Goal: Task Accomplishment & Management: Complete application form

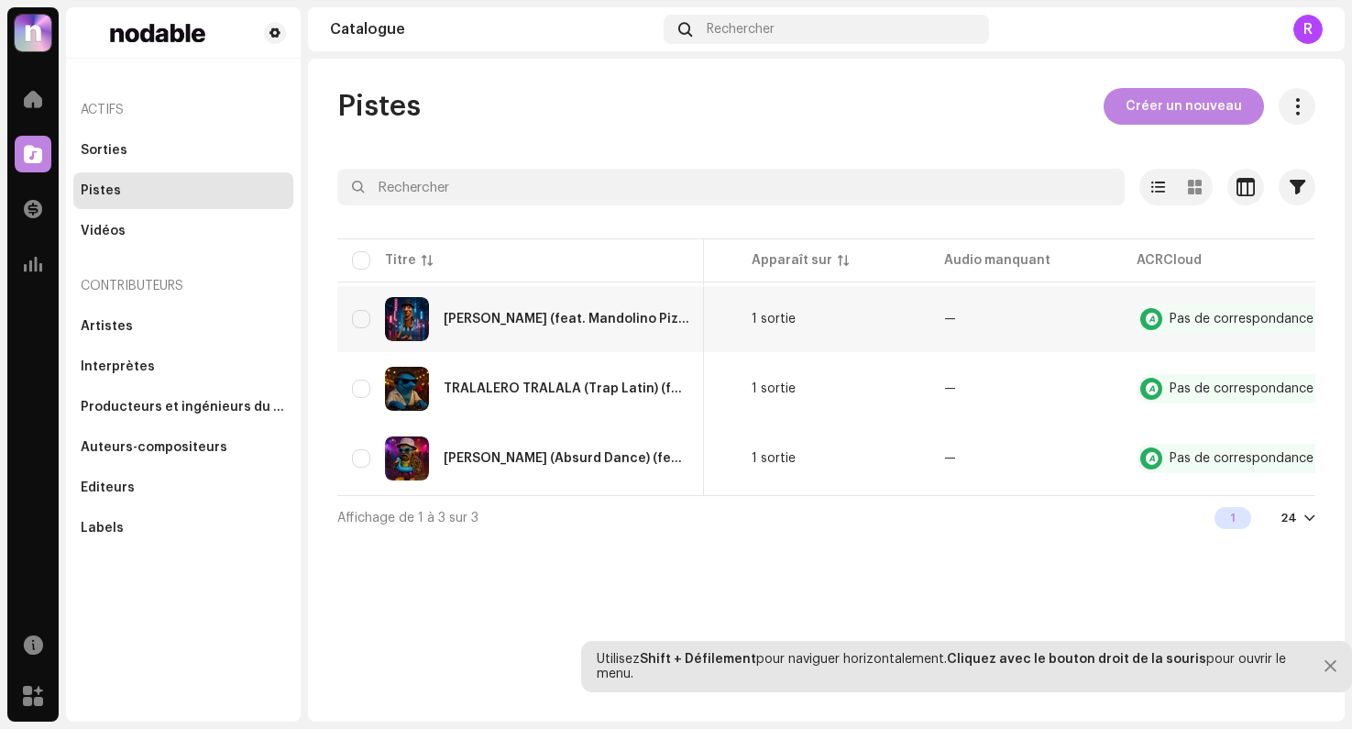
scroll to position [0, 602]
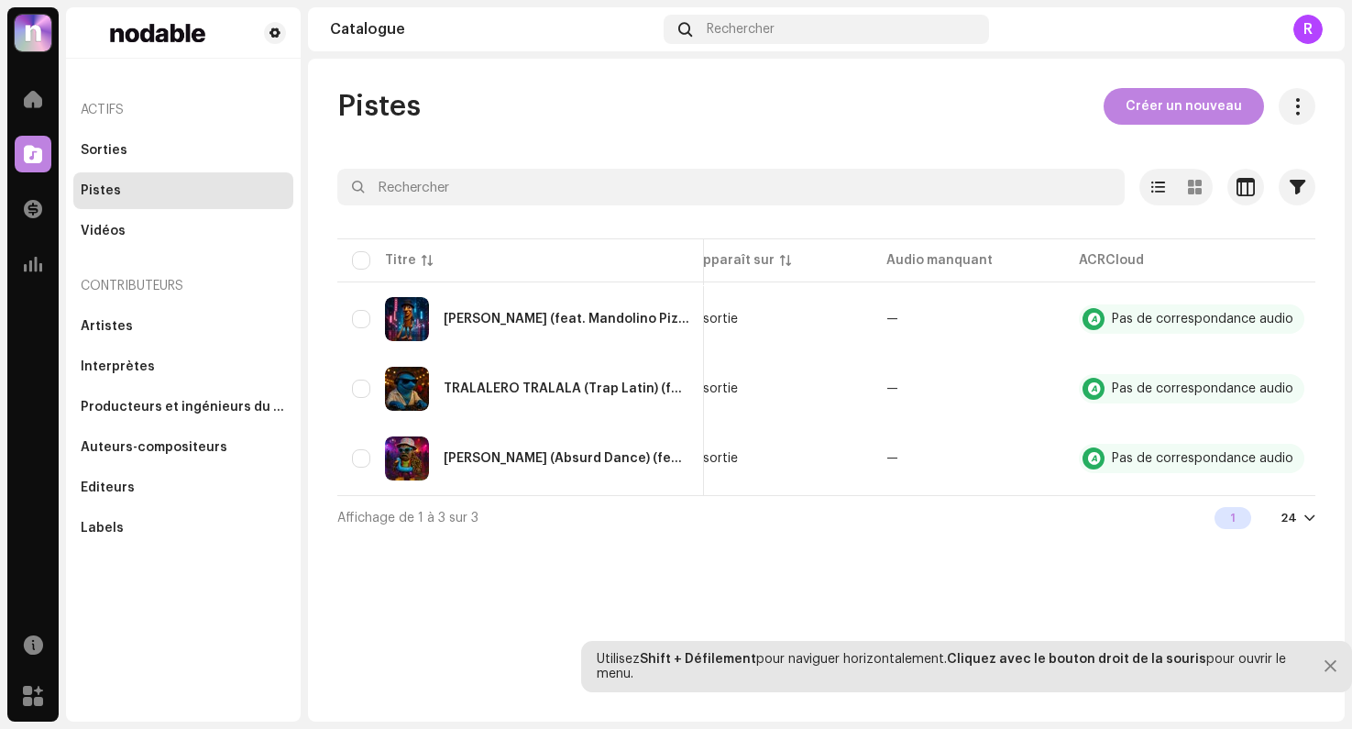
click at [1009, 88] on div "Pistes Créer un nouveau" at bounding box center [826, 106] width 978 height 37
click at [1145, 109] on span "Créer un nouveau" at bounding box center [1184, 106] width 116 height 37
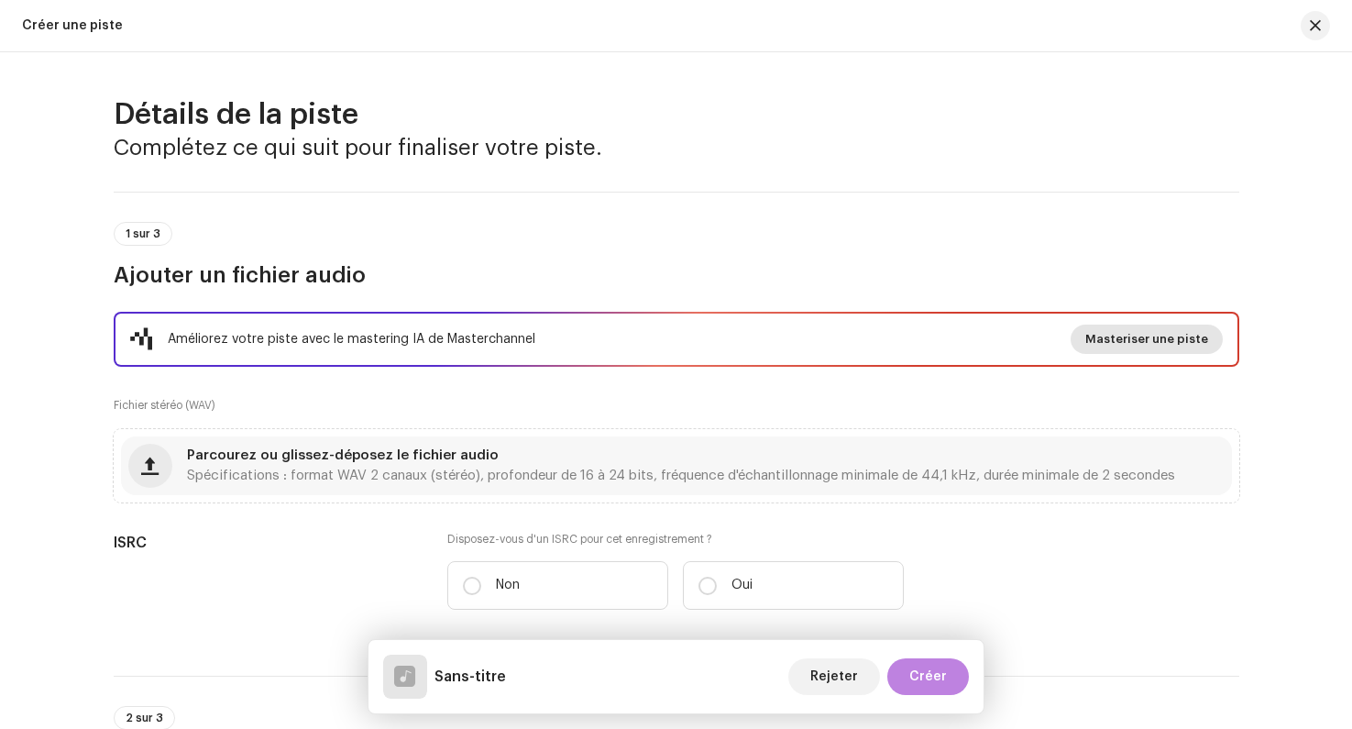
click at [1163, 344] on span "Masteriser une piste" at bounding box center [1147, 339] width 123 height 37
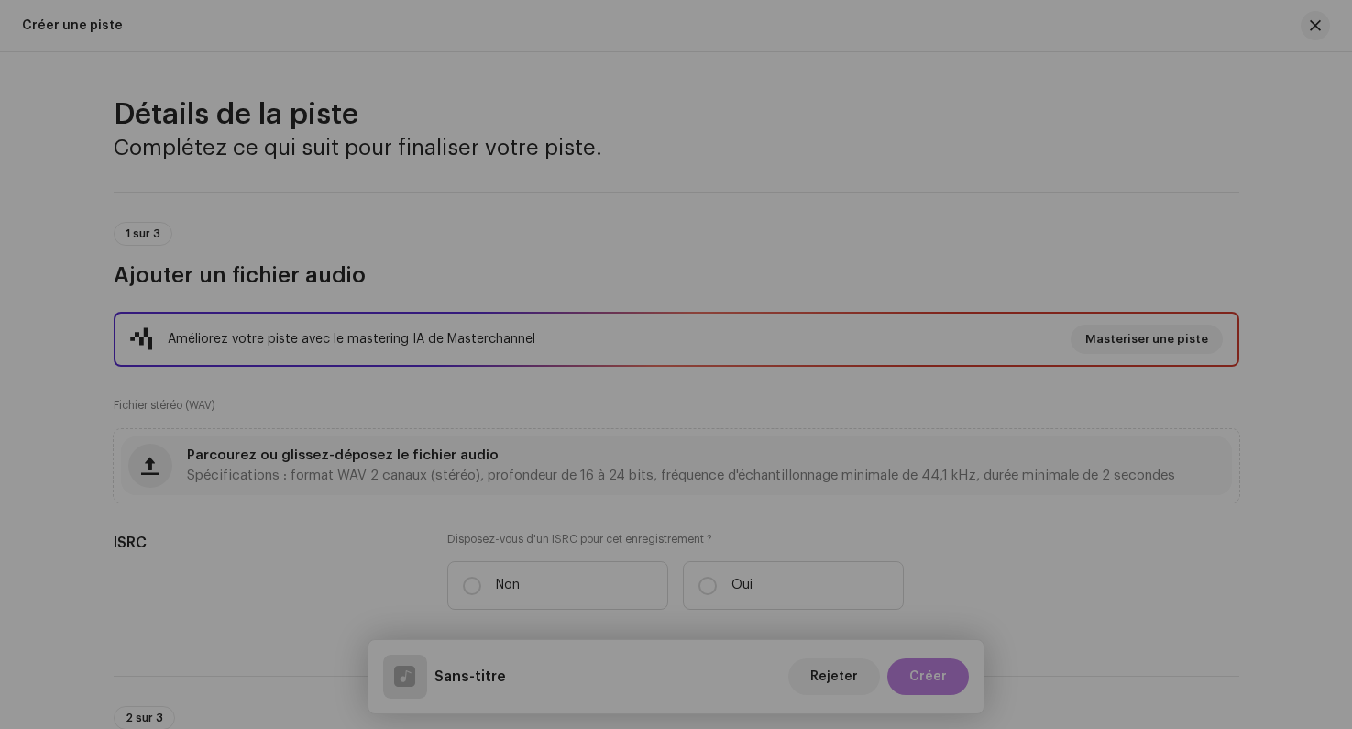
click at [1200, 161] on div "Masteriser votre piste grâce à l'IA Découvrez la différence d'un son de qualité…" at bounding box center [676, 364] width 1352 height 729
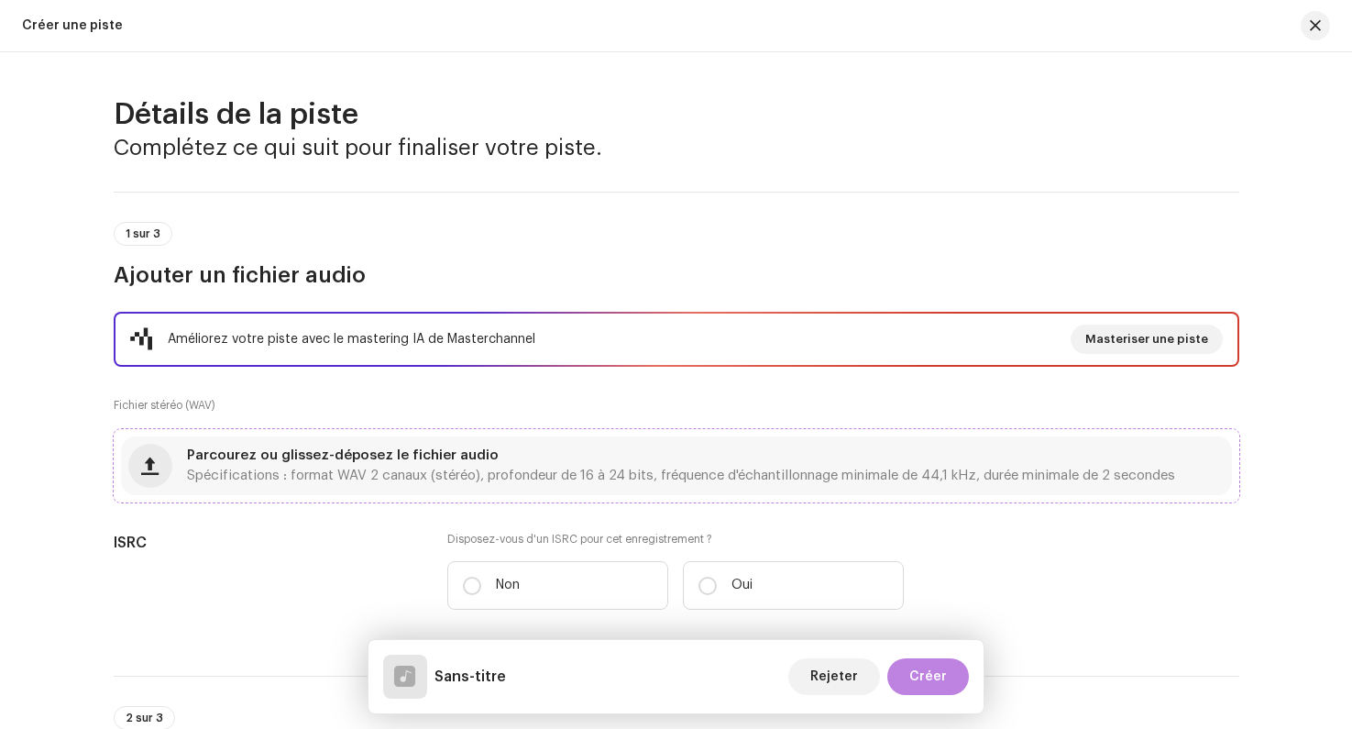
click at [200, 449] on span "Parcourez ou glissez-déposez le fichier audio" at bounding box center [343, 455] width 312 height 13
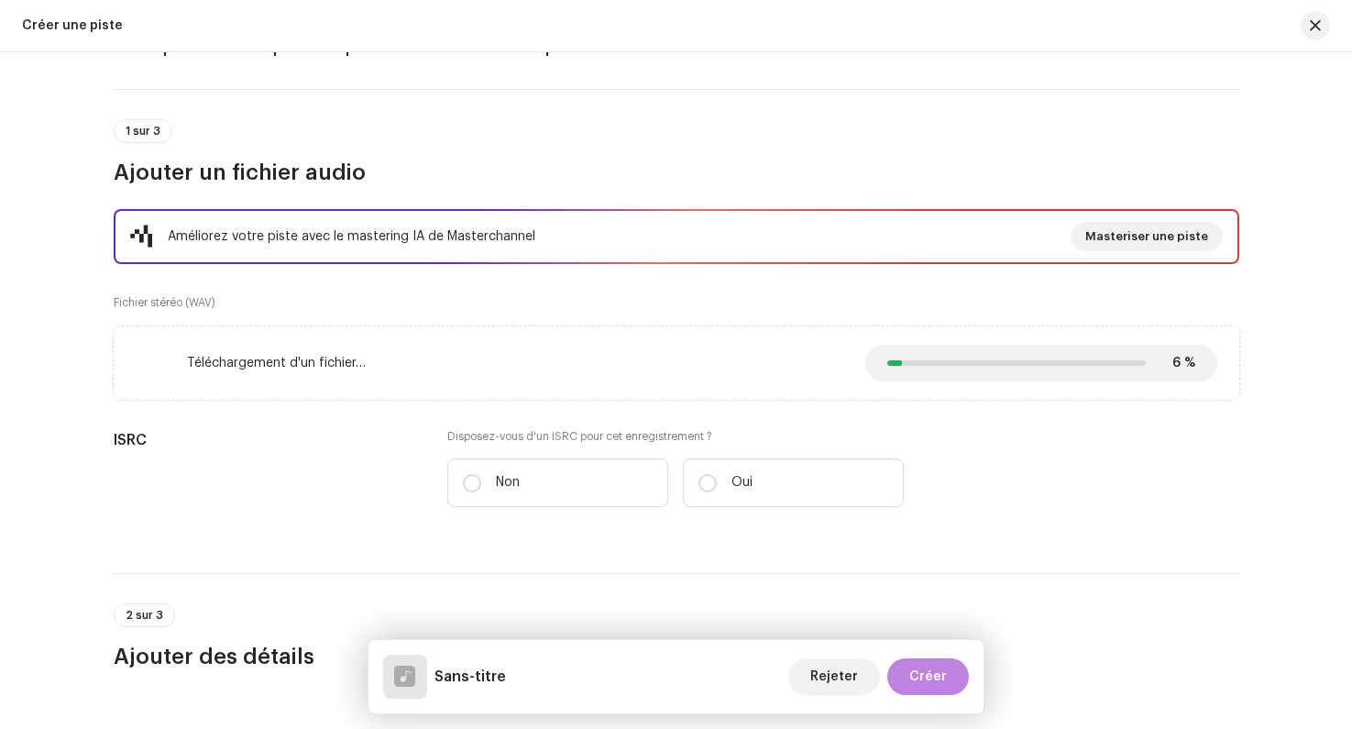
scroll to position [133, 0]
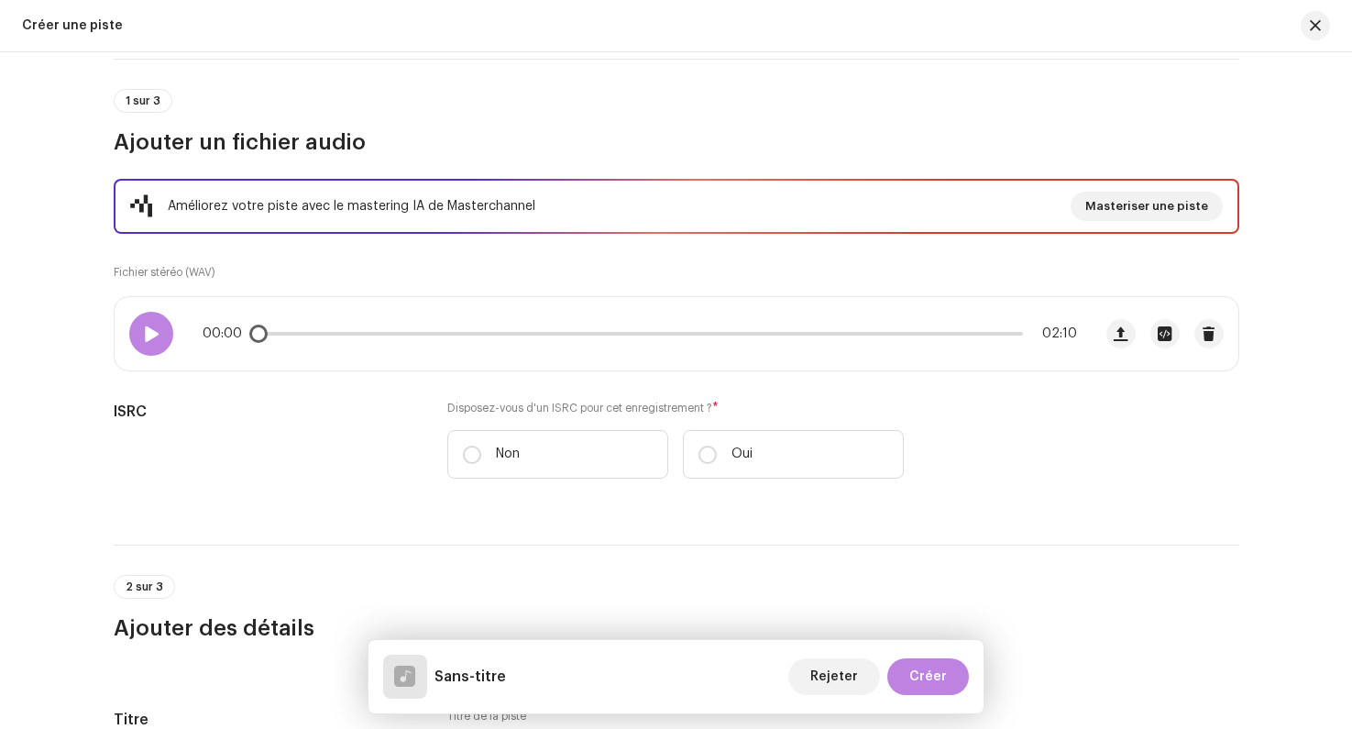
click at [148, 351] on div at bounding box center [151, 334] width 44 height 44
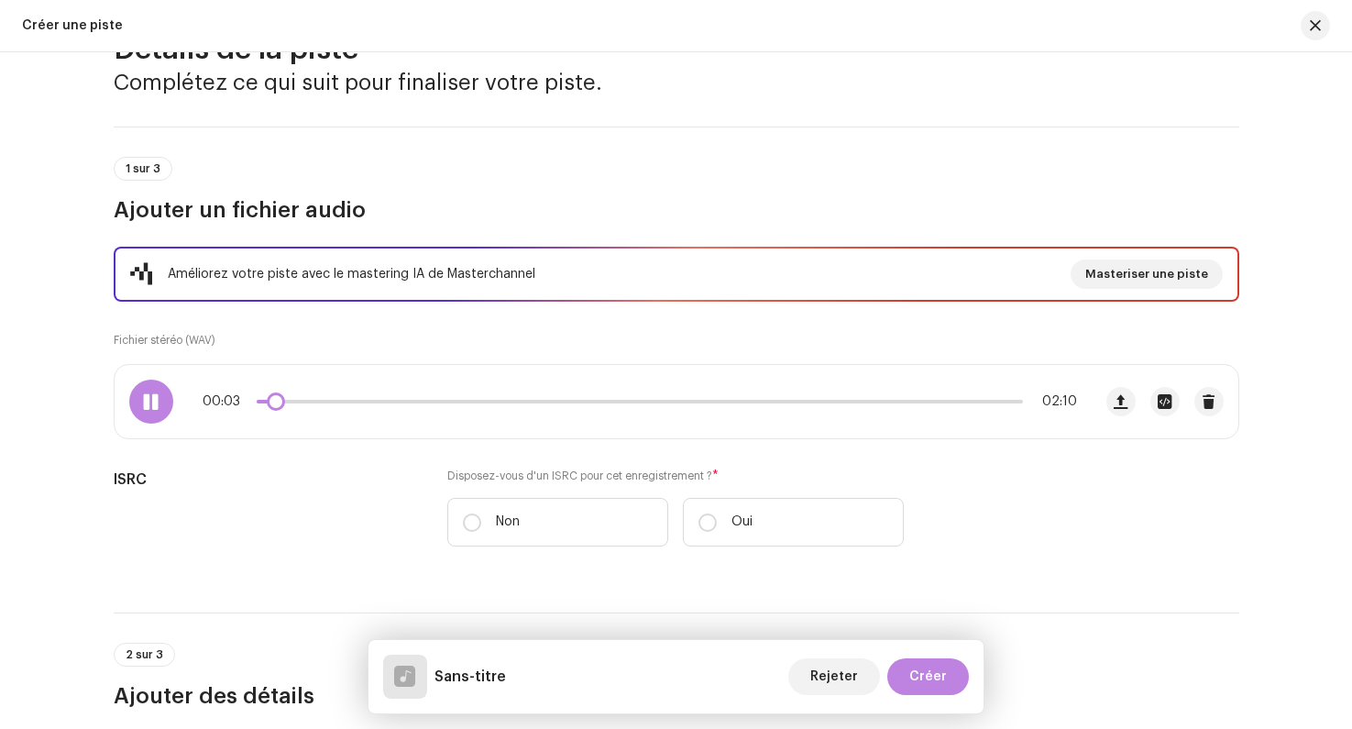
scroll to position [62, 0]
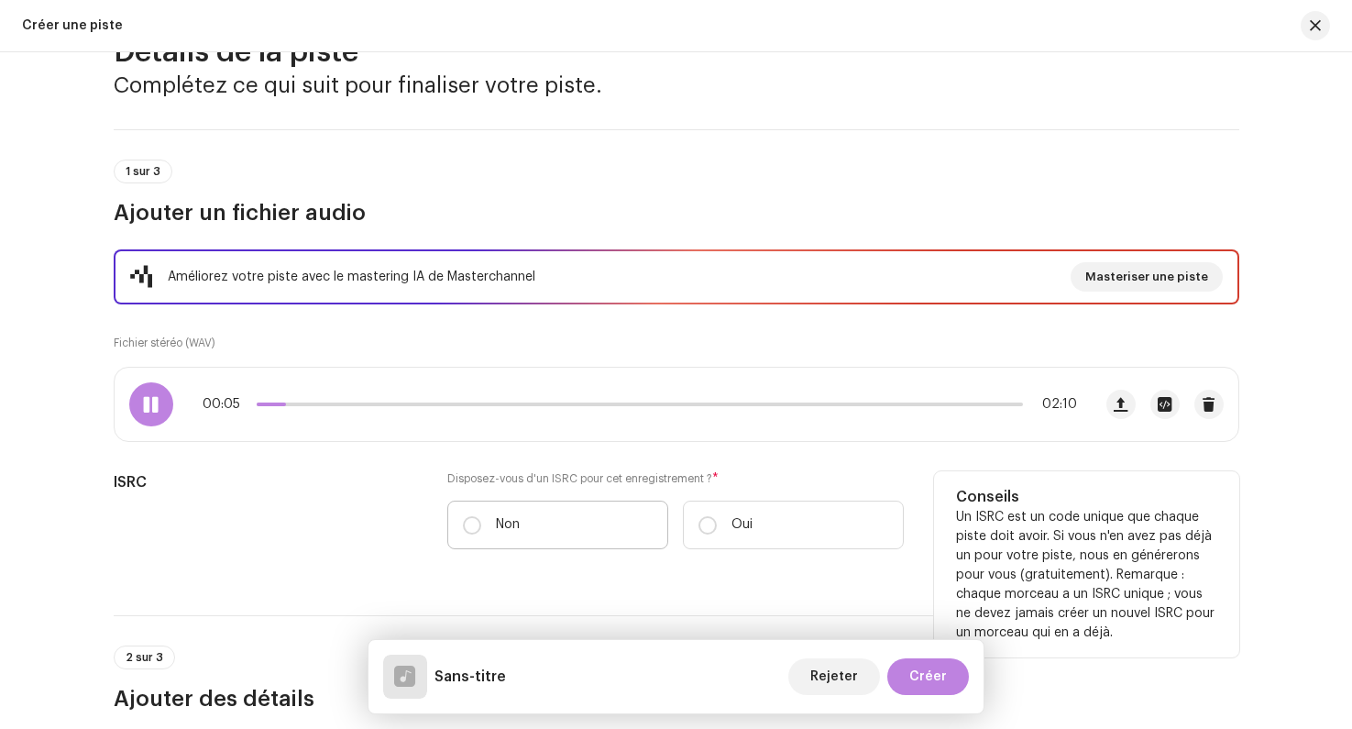
click at [449, 523] on label "Non" at bounding box center [557, 525] width 221 height 49
click at [463, 523] on input "Non" at bounding box center [472, 525] width 18 height 18
radio input "true"
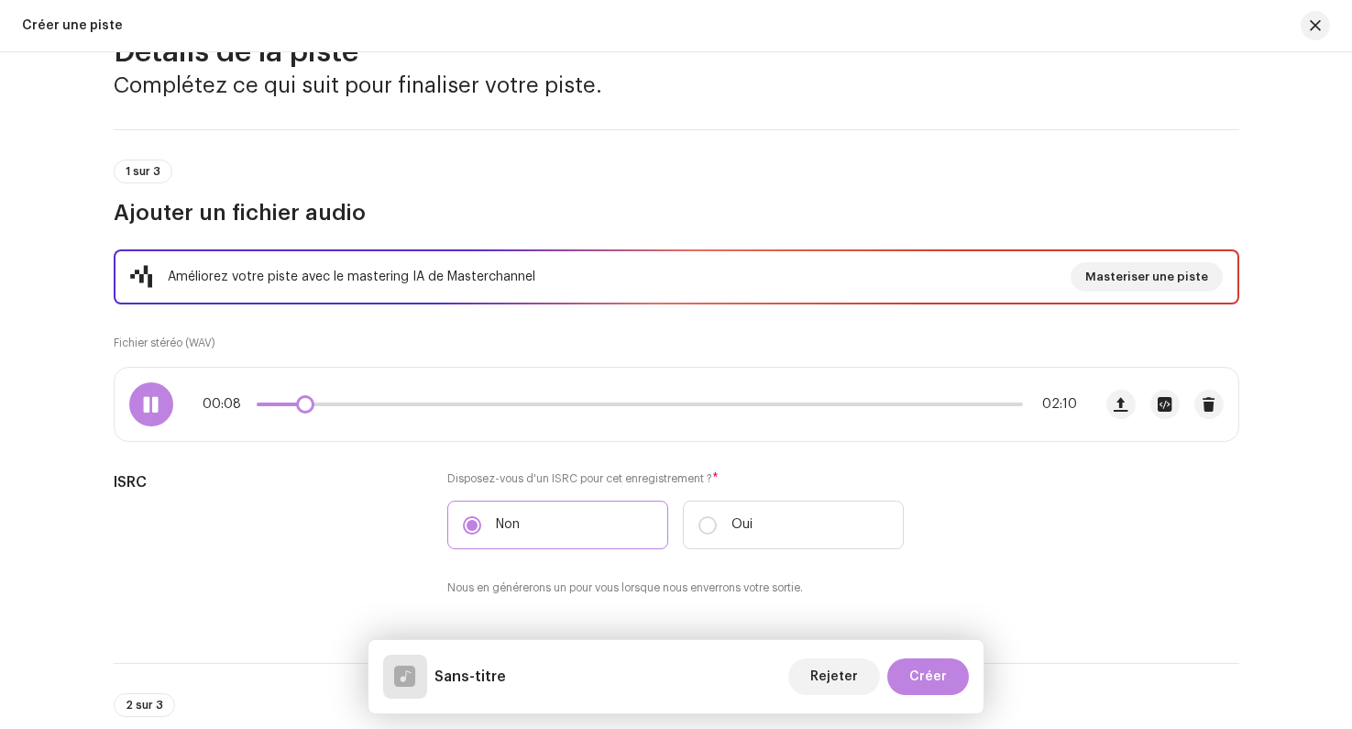
click at [149, 401] on span at bounding box center [151, 404] width 16 height 15
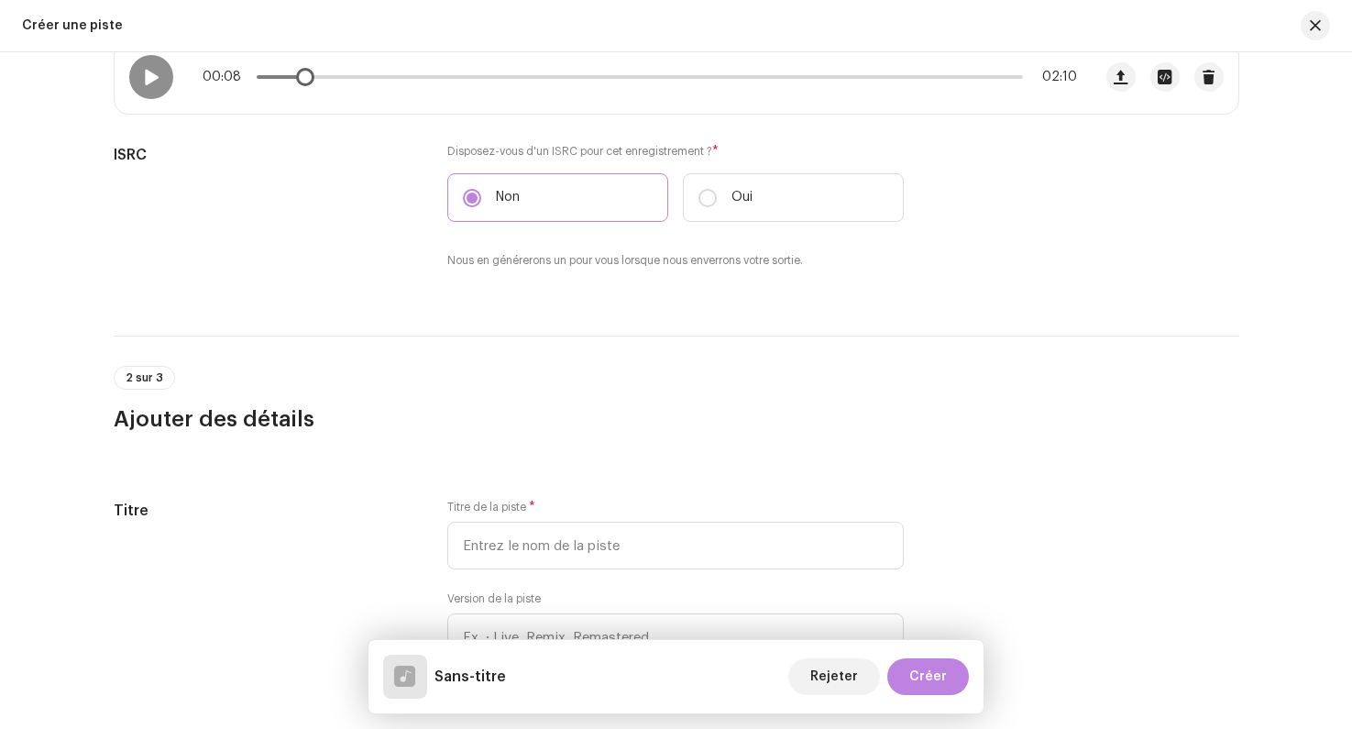
scroll to position [446, 0]
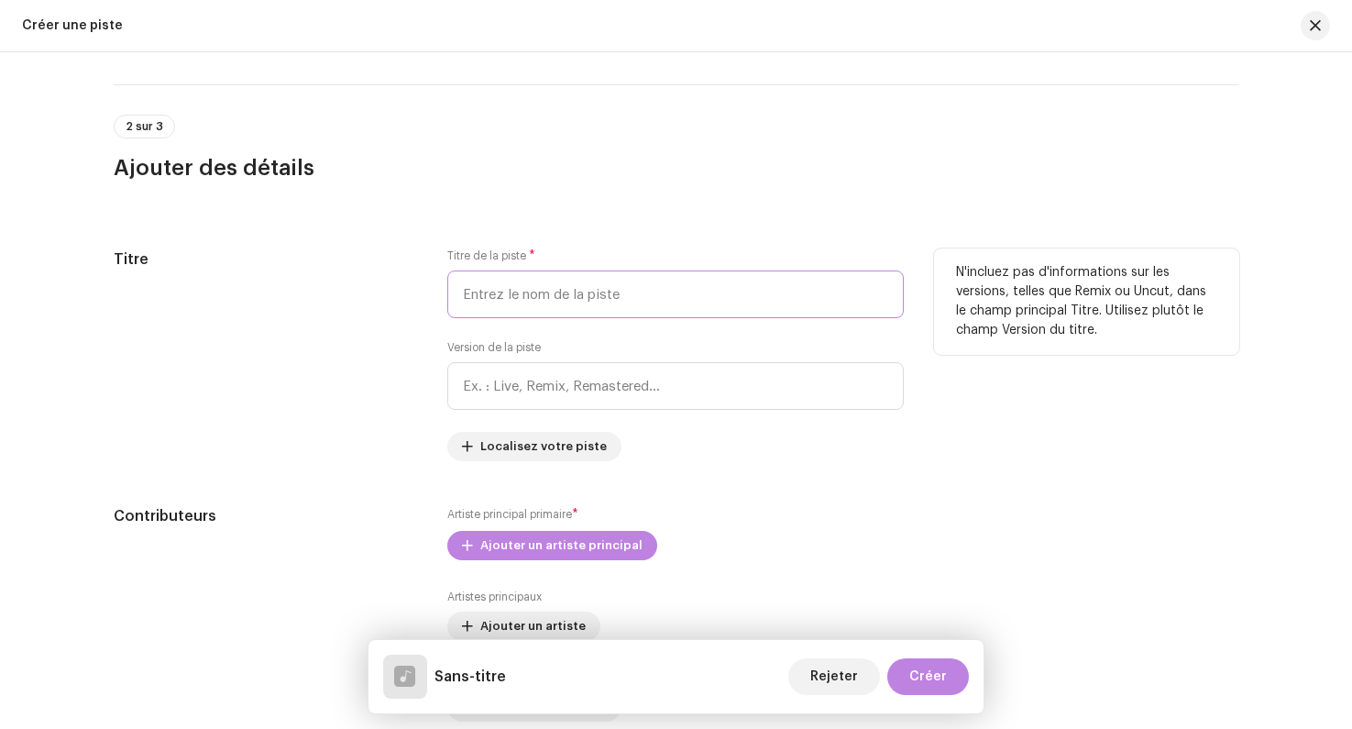
click at [567, 308] on input "text" at bounding box center [675, 294] width 457 height 48
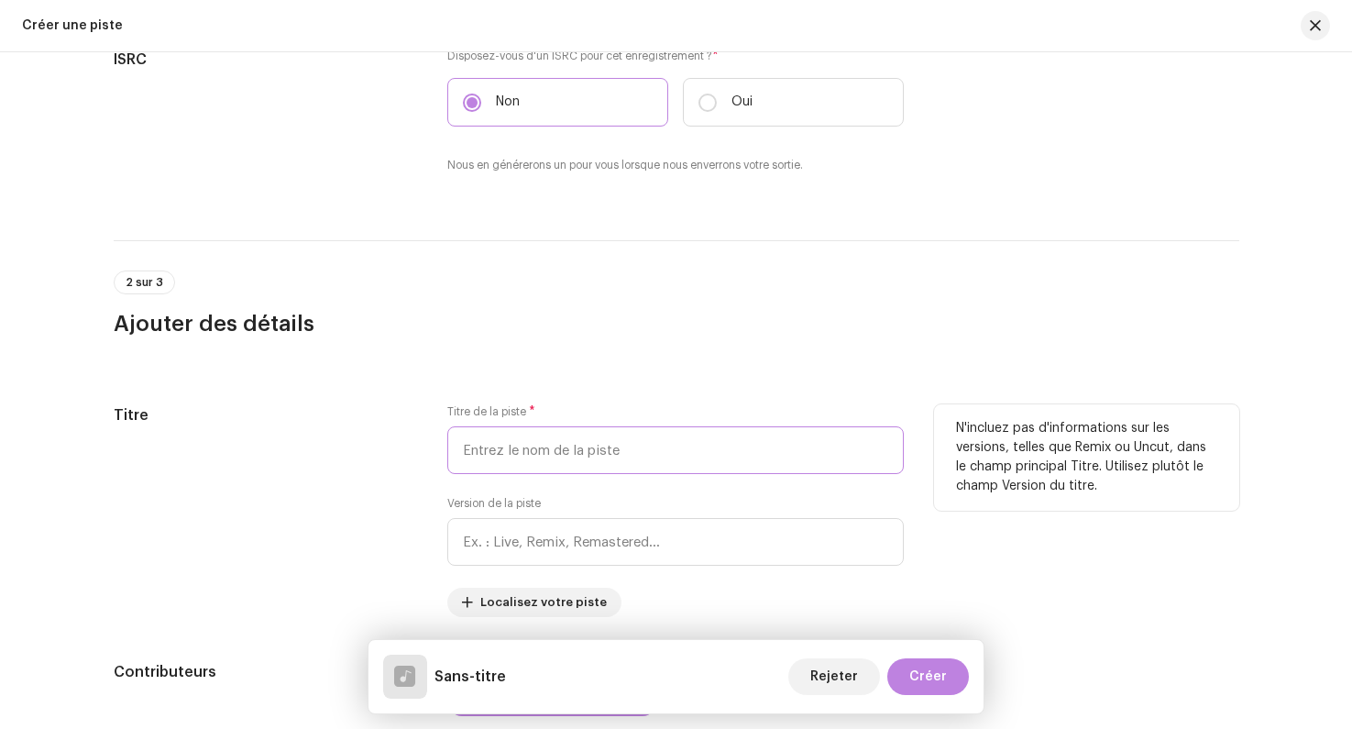
scroll to position [0, 0]
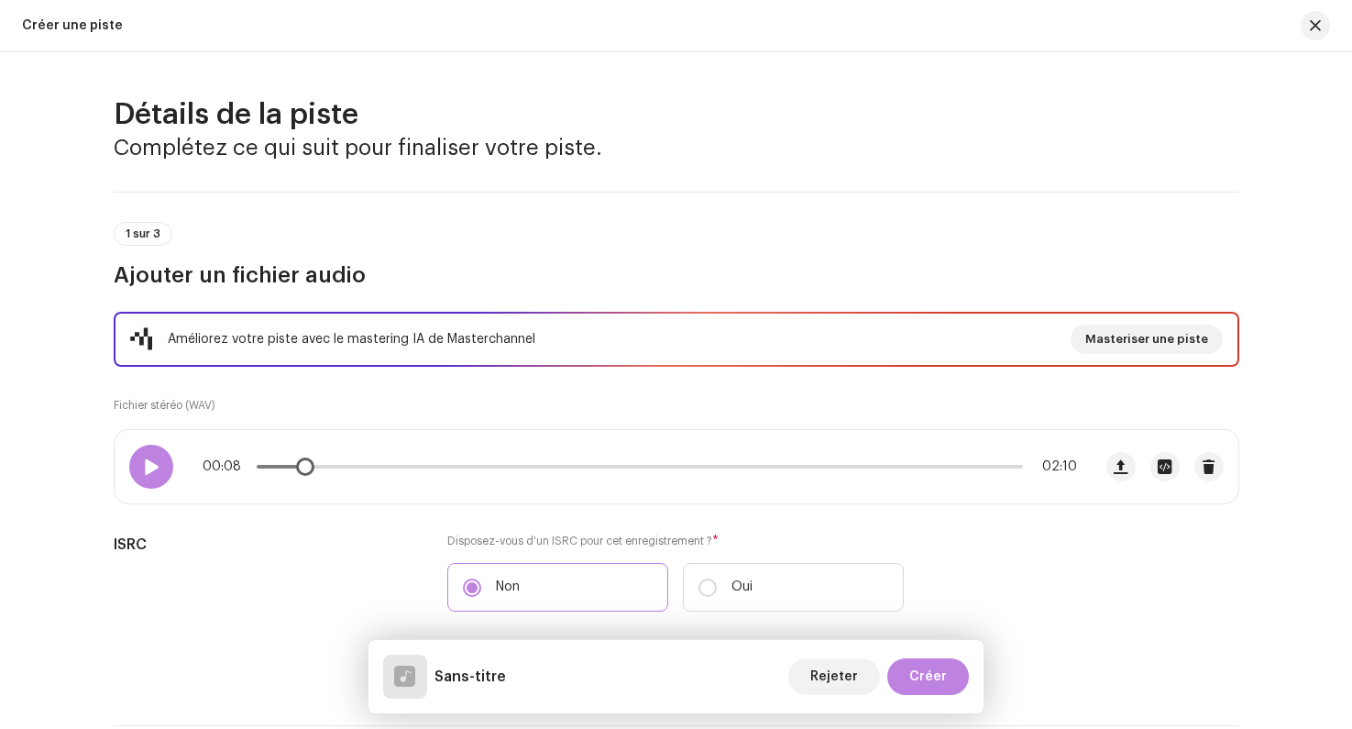
click at [150, 469] on span at bounding box center [151, 466] width 16 height 15
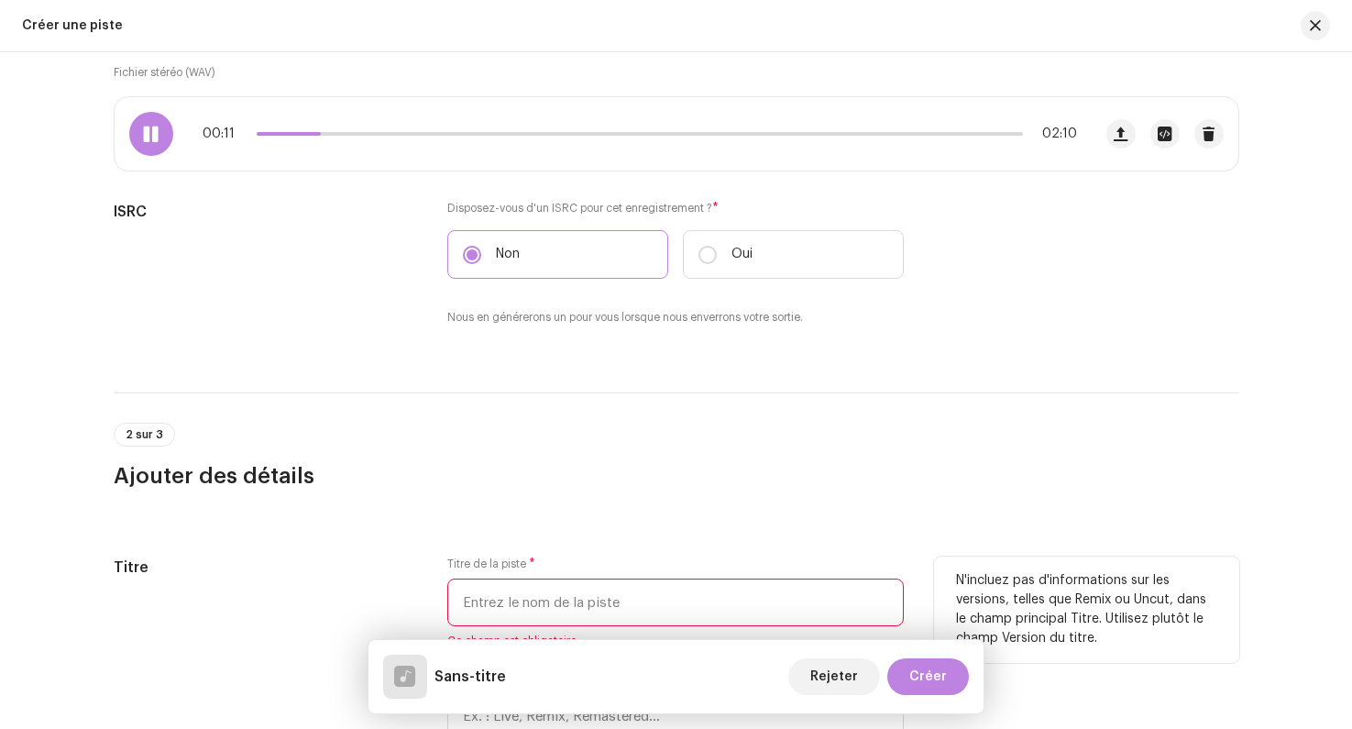
scroll to position [290, 0]
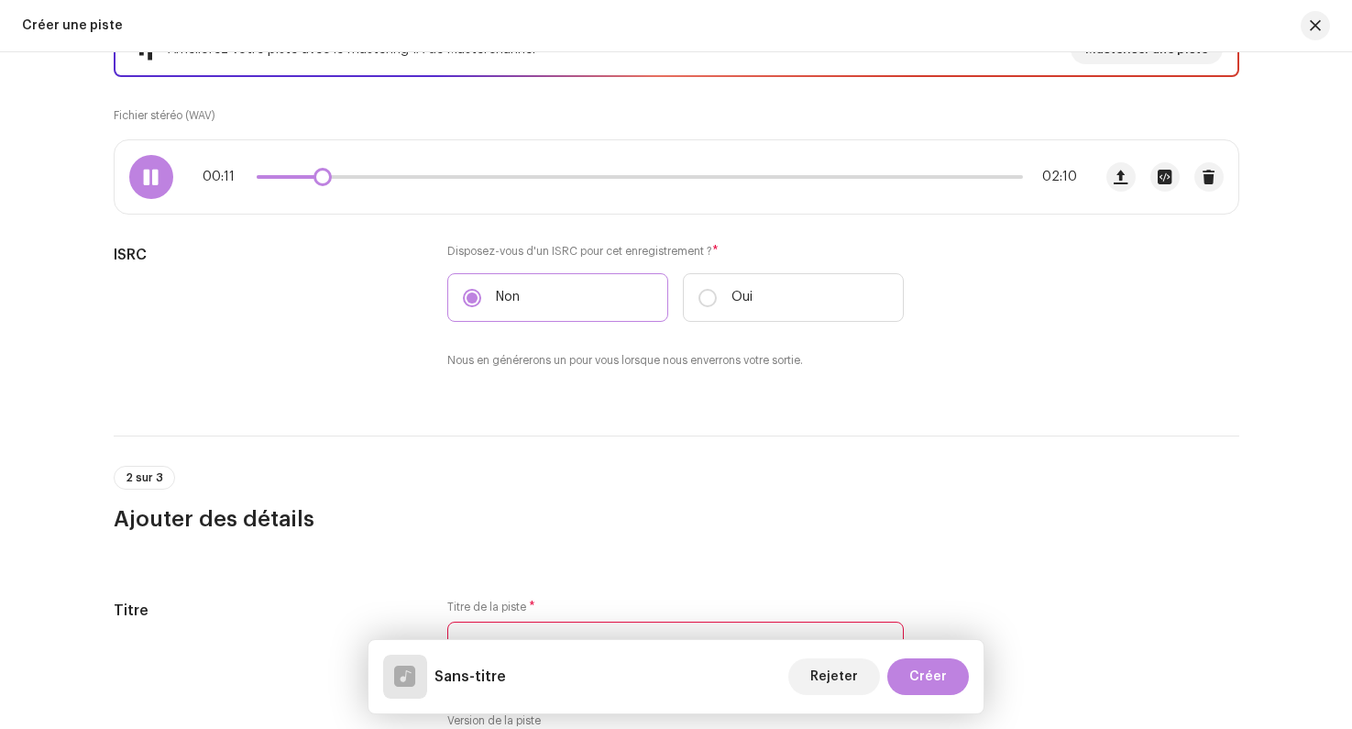
click at [138, 184] on div at bounding box center [151, 177] width 44 height 44
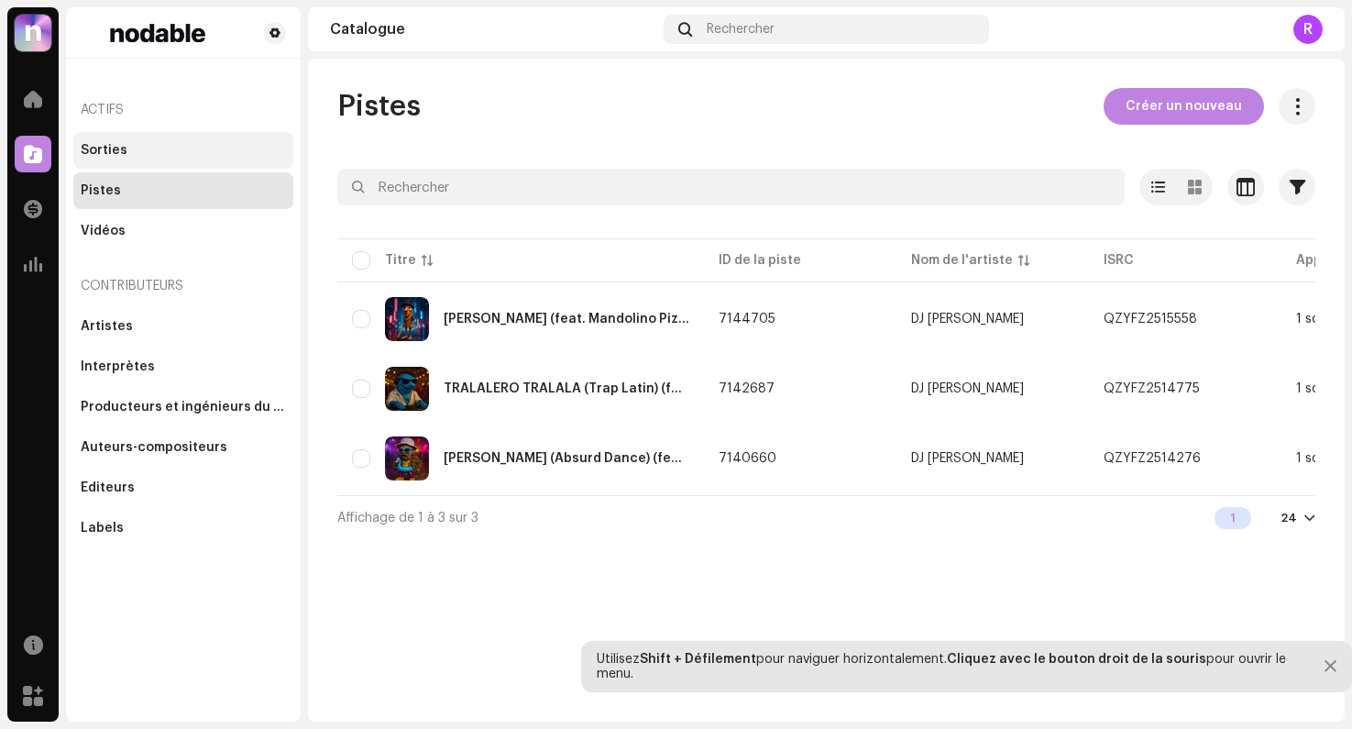
click at [109, 142] on div "Sorties" at bounding box center [183, 150] width 220 height 37
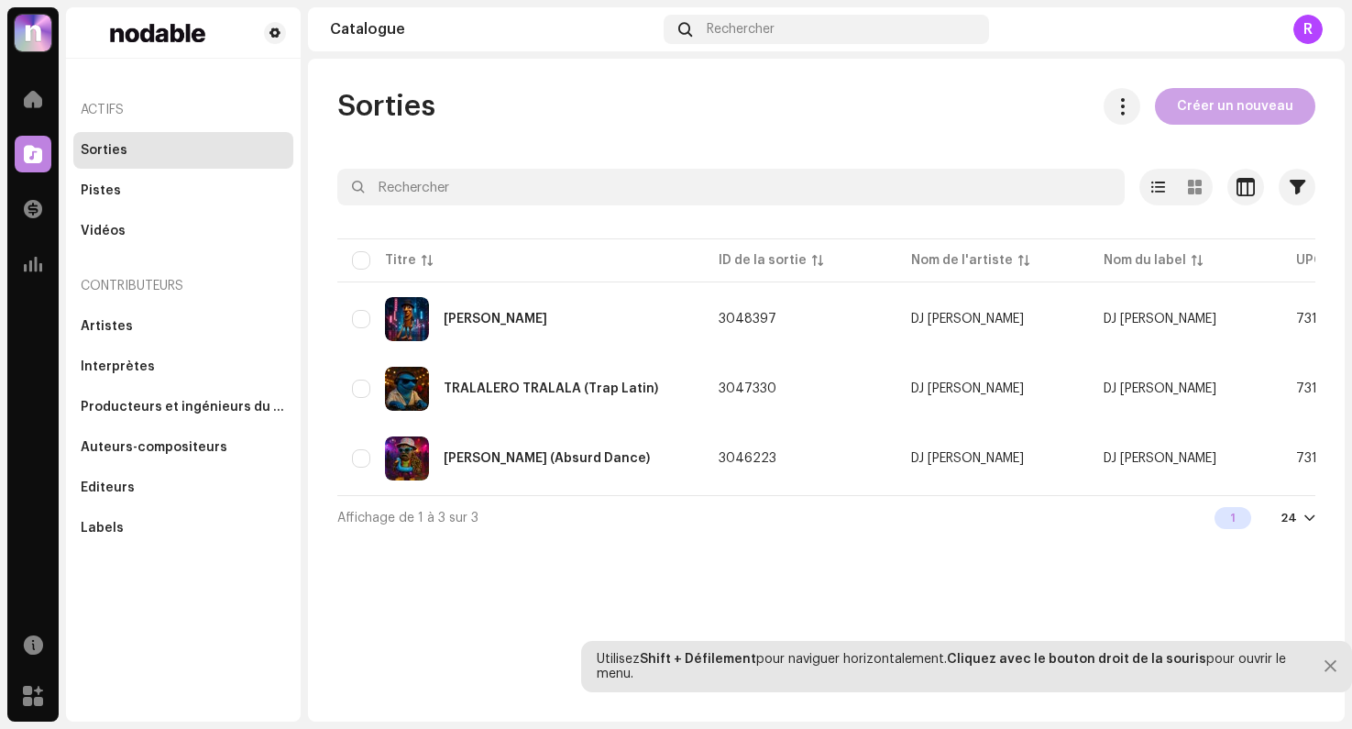
click at [1244, 101] on span "Créer un nouveau" at bounding box center [1235, 106] width 116 height 37
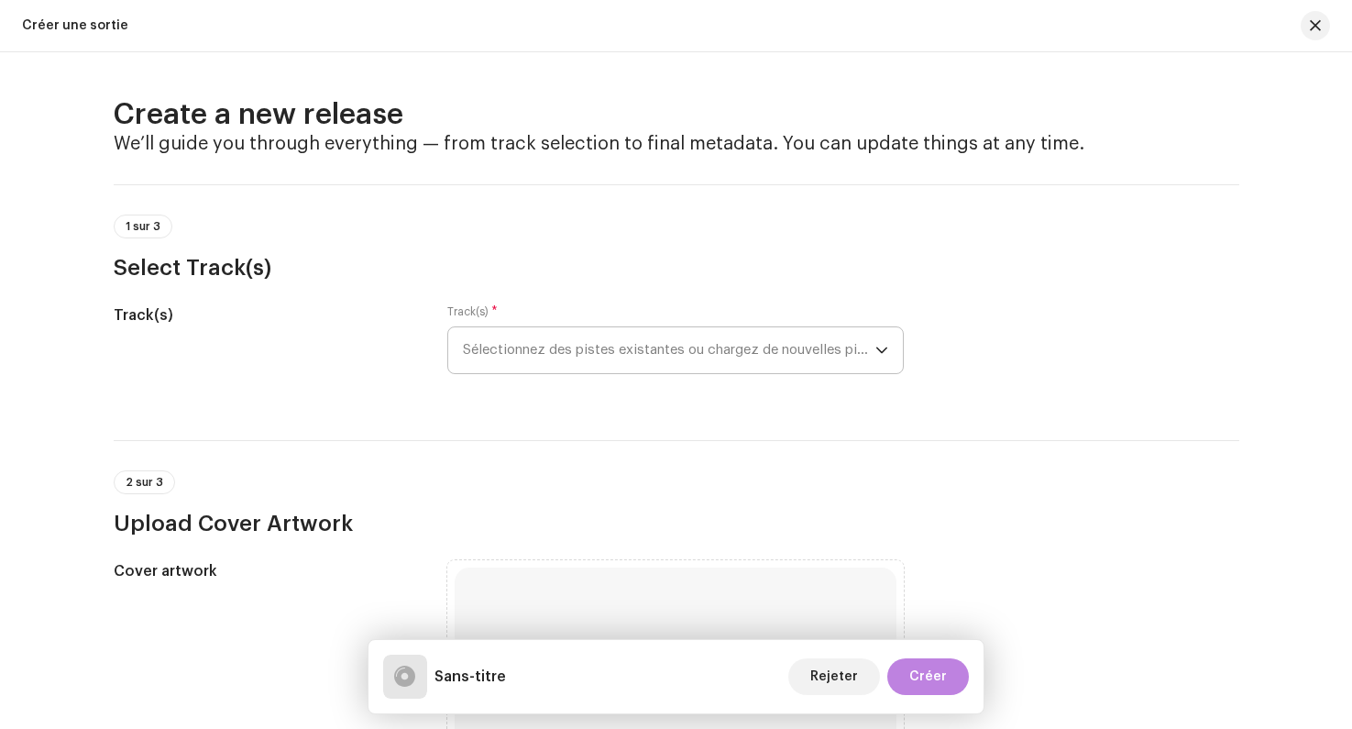
click at [616, 352] on span "Sélectionnez des pistes existantes ou chargez de nouvelles pistes" at bounding box center [669, 350] width 413 height 46
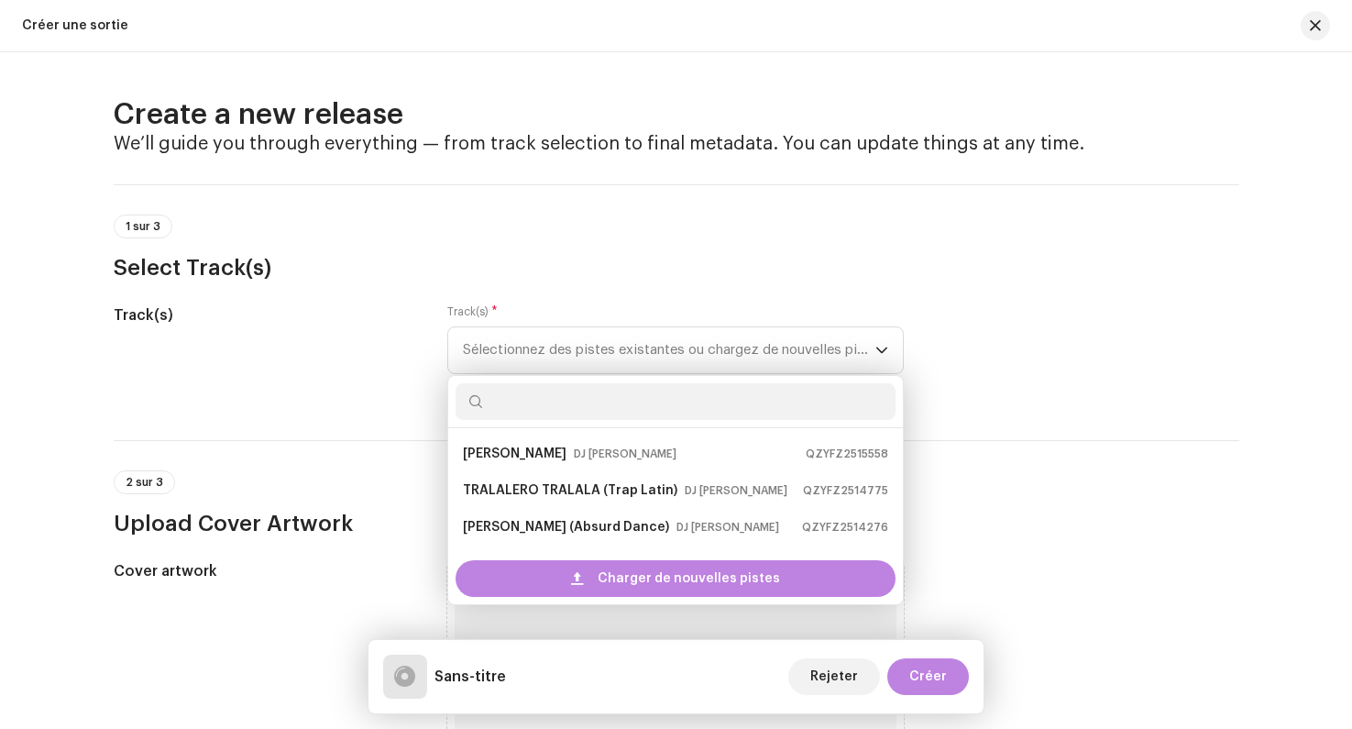
click at [433, 259] on h3 "Select Track(s)" at bounding box center [677, 267] width 1126 height 29
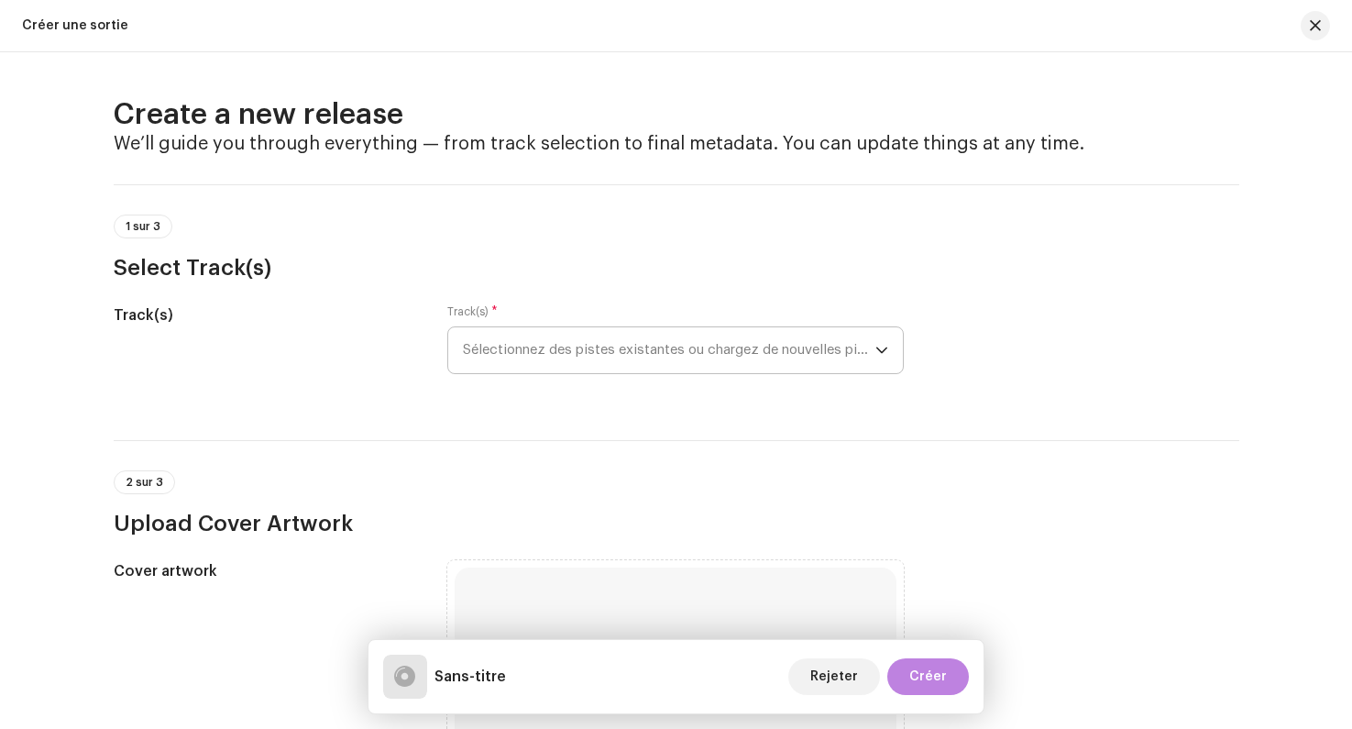
click at [584, 362] on span "Sélectionnez des pistes existantes ou chargez de nouvelles pistes" at bounding box center [669, 350] width 413 height 46
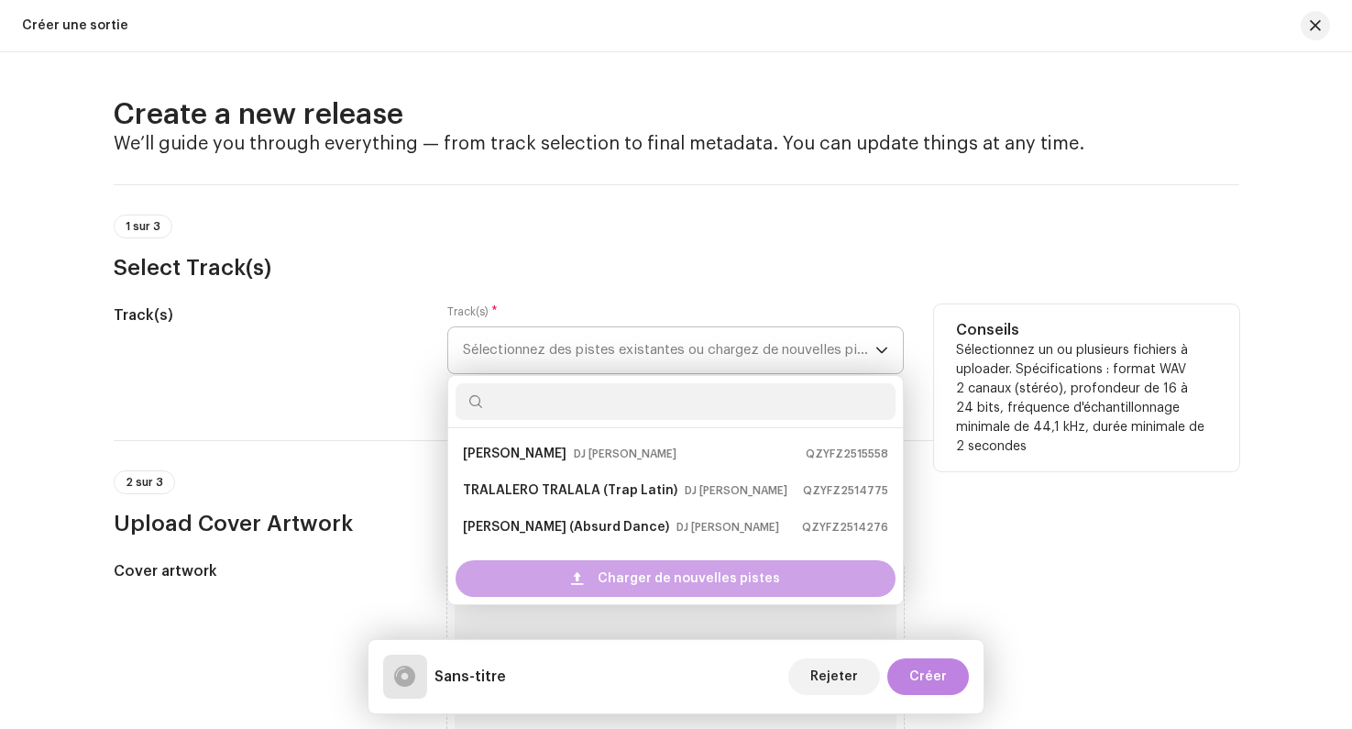
click at [622, 575] on span "Charger de nouvelles pistes" at bounding box center [689, 578] width 182 height 37
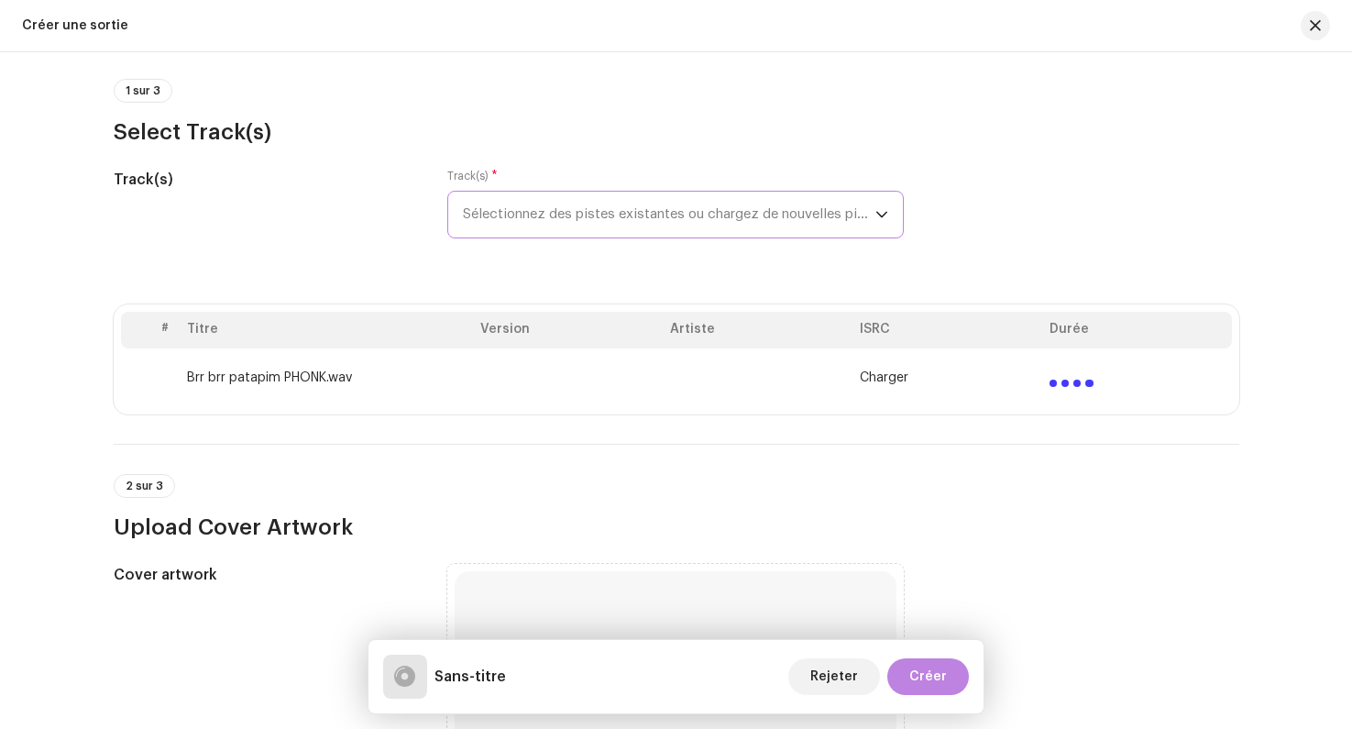
scroll to position [143, 0]
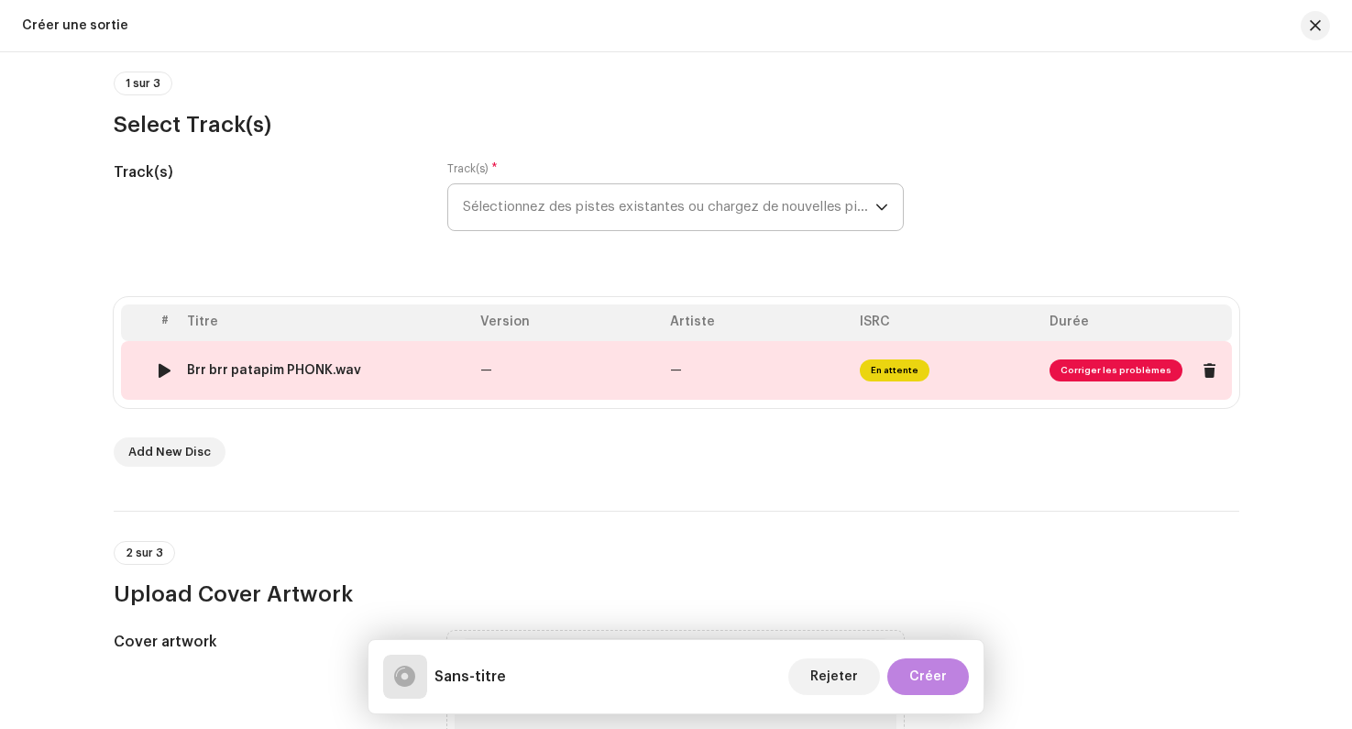
click at [1080, 372] on span "Corriger les problèmes" at bounding box center [1116, 370] width 133 height 22
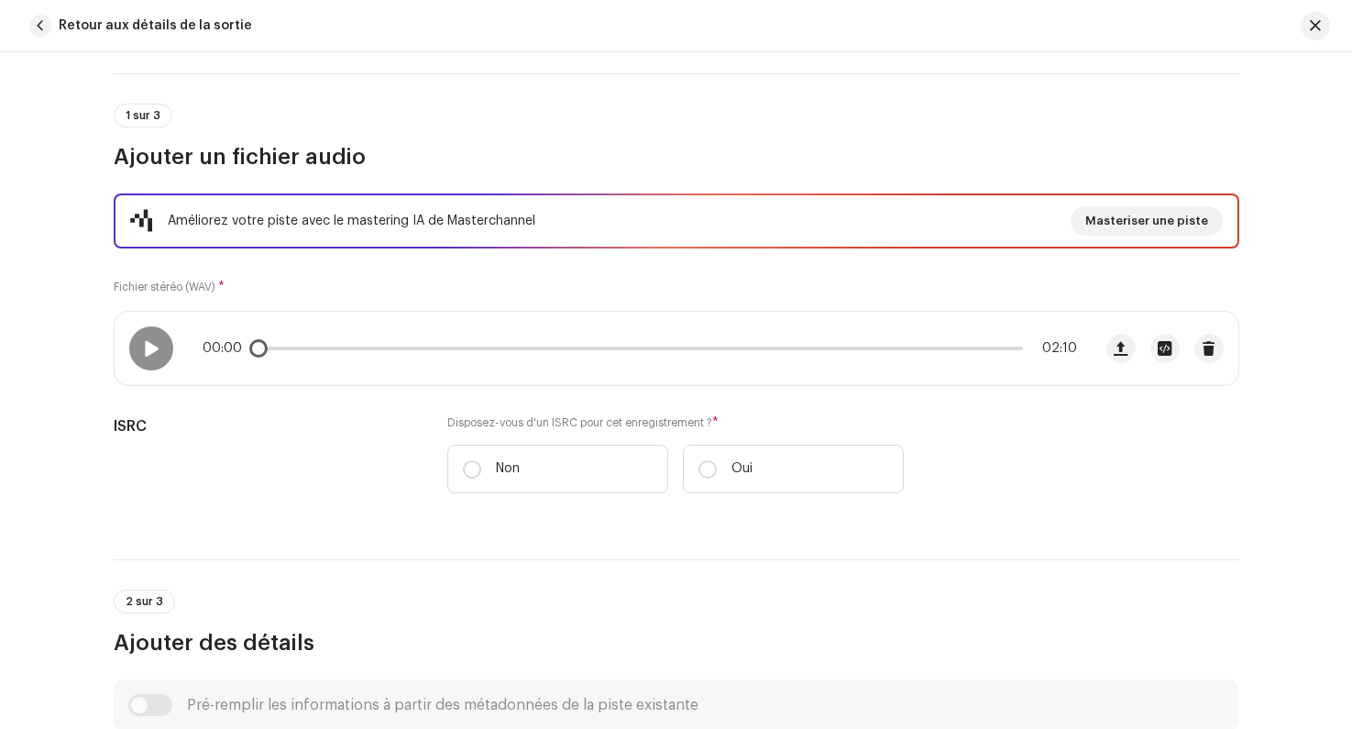
scroll to position [126, 0]
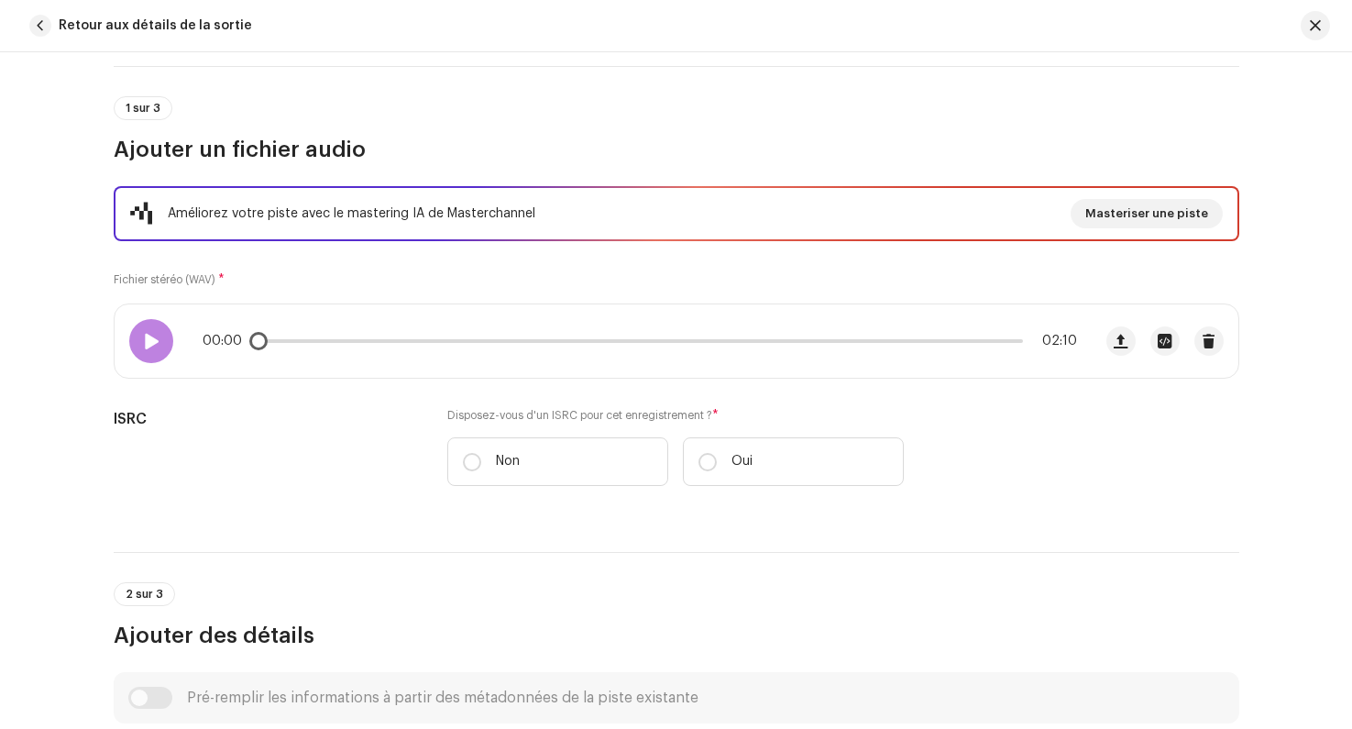
click at [147, 340] on span at bounding box center [151, 341] width 16 height 15
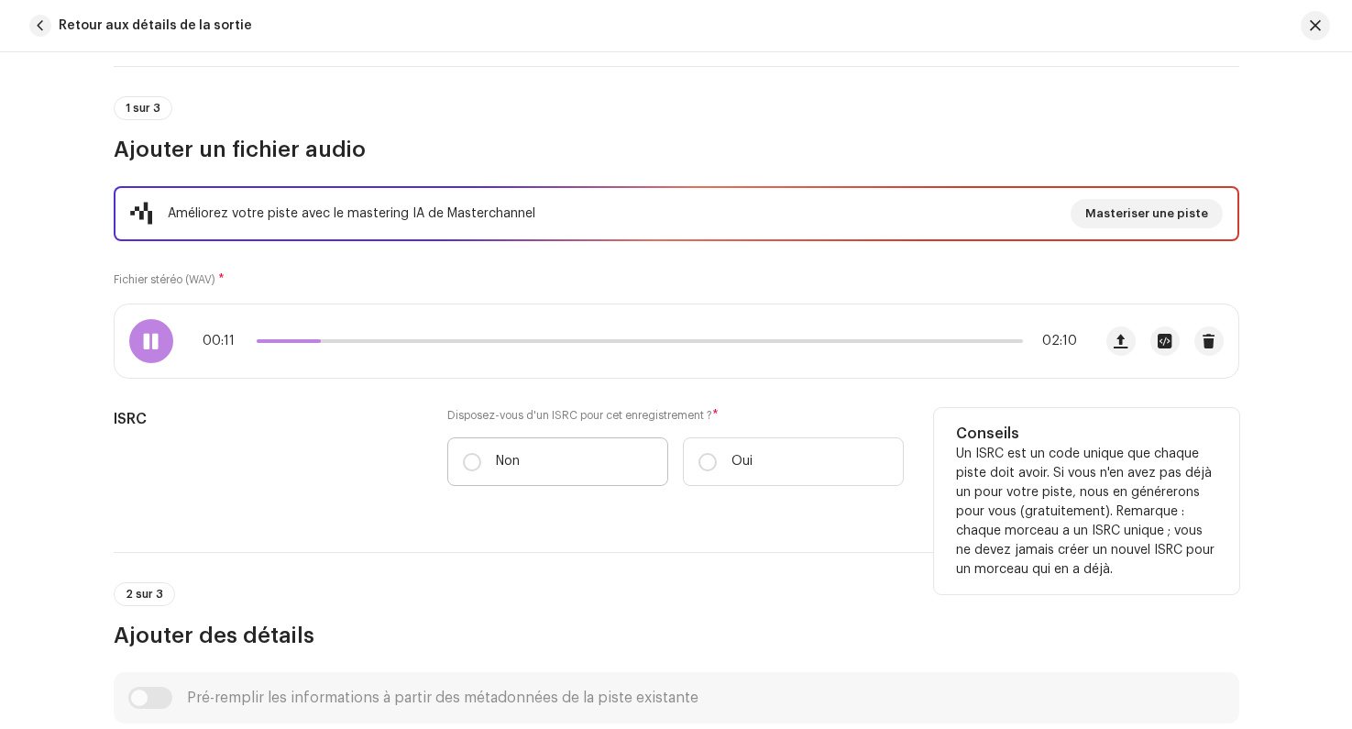
click at [458, 470] on label "Non" at bounding box center [557, 461] width 221 height 49
click at [463, 470] on input "Non" at bounding box center [472, 462] width 18 height 18
radio input "true"
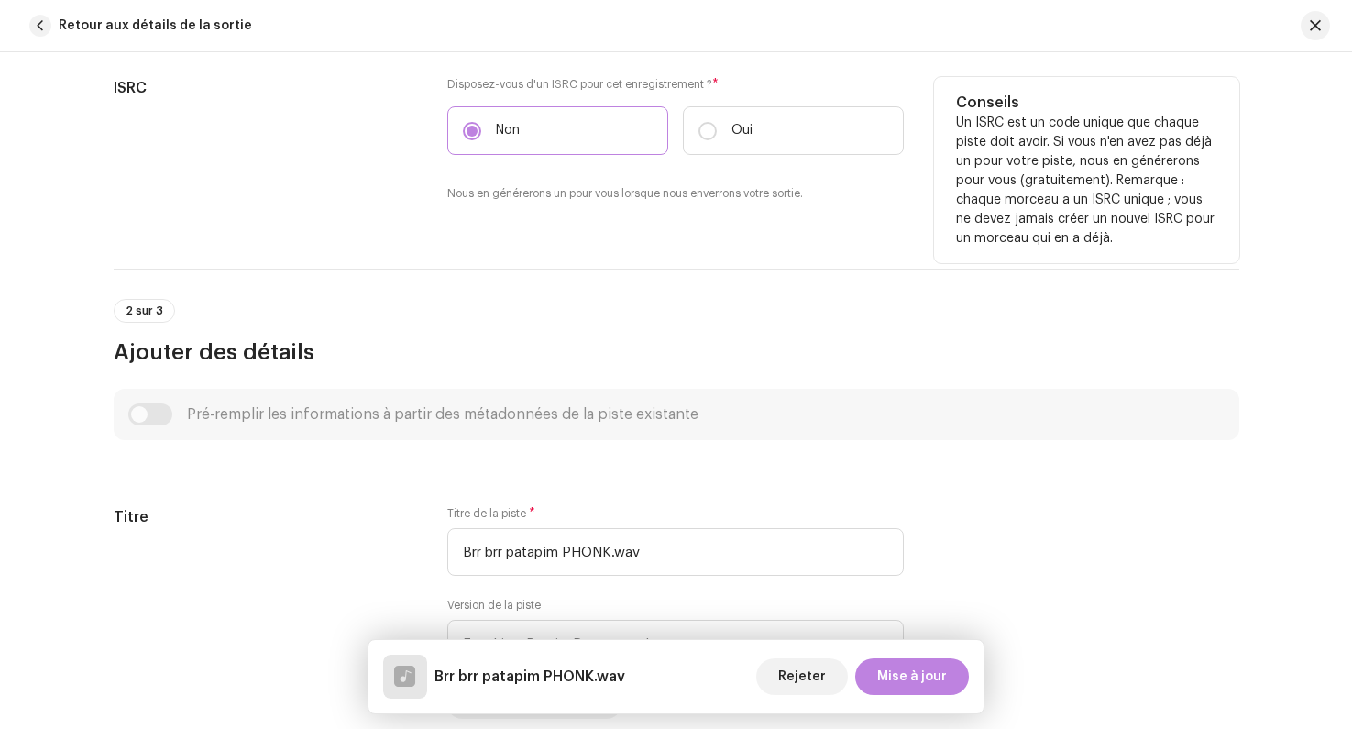
scroll to position [459, 0]
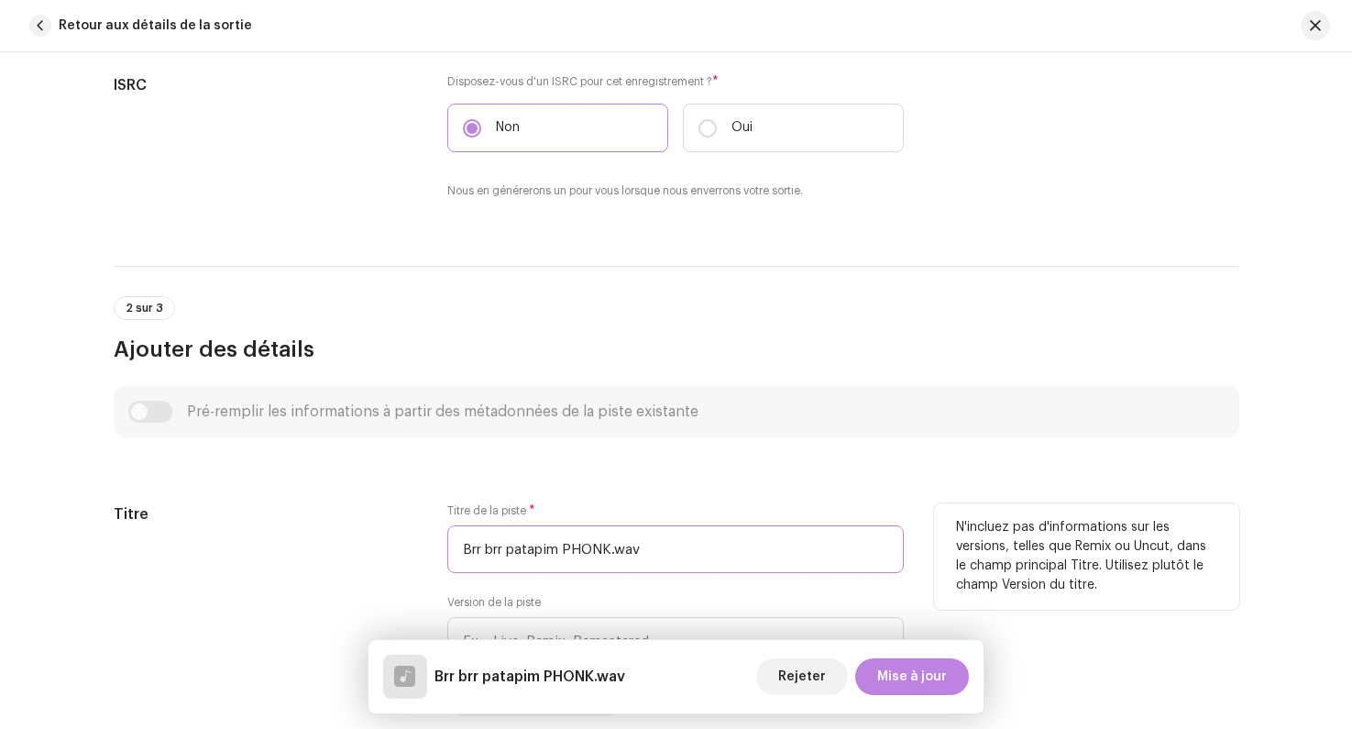
click at [463, 547] on input "Brr brr patapim PHONK.wav" at bounding box center [675, 549] width 457 height 48
drag, startPoint x: 579, startPoint y: 549, endPoint x: 678, endPoint y: 546, distance: 99.1
click at [678, 546] on input "BRR BRR PATAPIM Brr brr patapim PHONK.wav" at bounding box center [675, 549] width 457 height 48
click at [679, 550] on input "BRR BRR PATAPIM PHONK.wav" at bounding box center [675, 549] width 457 height 48
click at [577, 551] on input "BRR BRR PATAPIM PHONK)" at bounding box center [675, 549] width 457 height 48
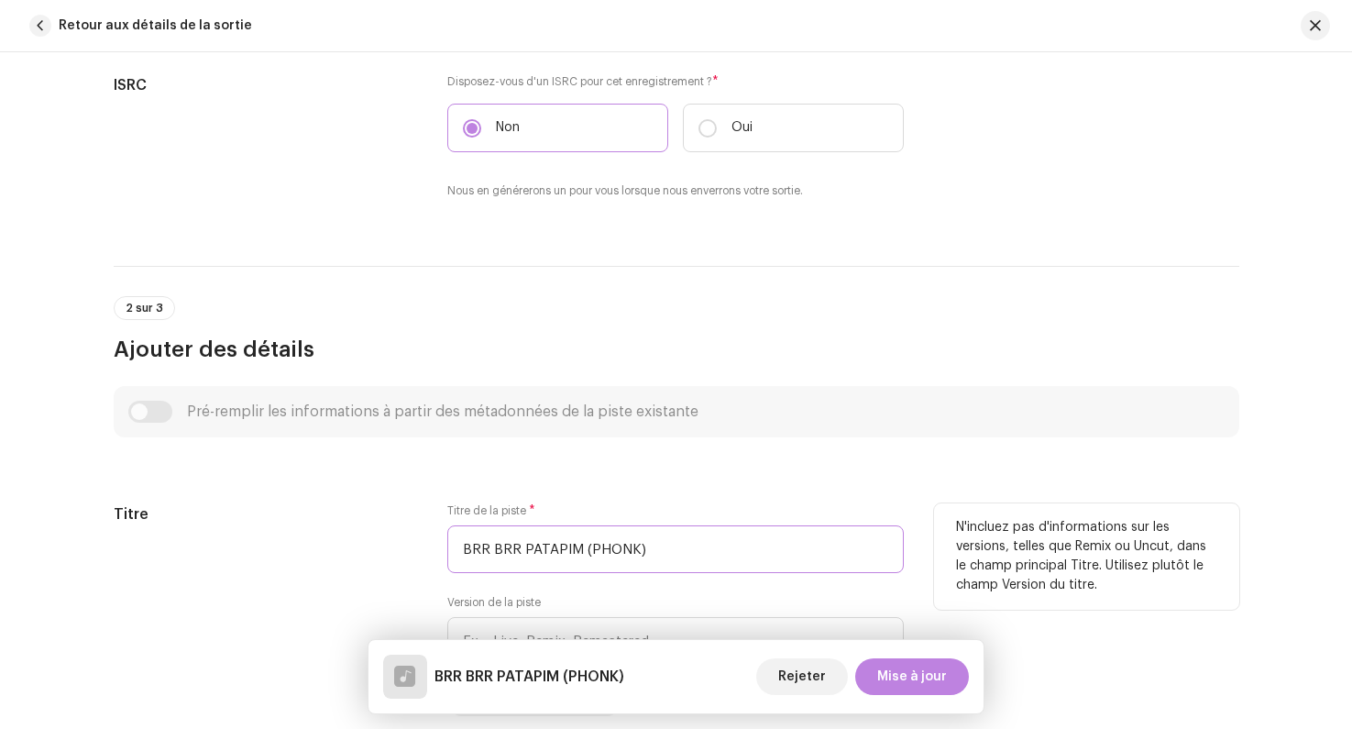
type input "BRR BRR PATAPIM (PHONK)"
click at [426, 508] on div "Titre Titre de la piste * BRR BRR PATAPIM (PHONK) Version de la piste Localisez…" at bounding box center [677, 609] width 1126 height 213
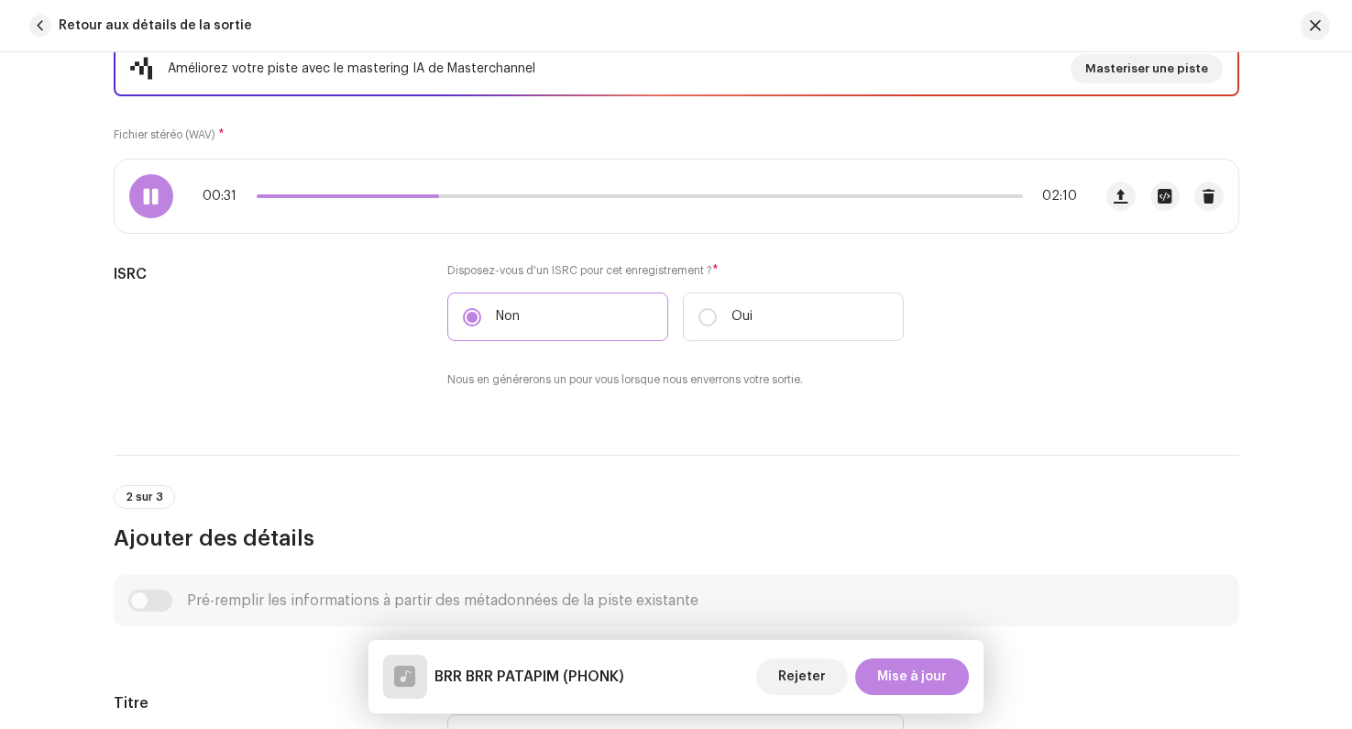
scroll to position [0, 0]
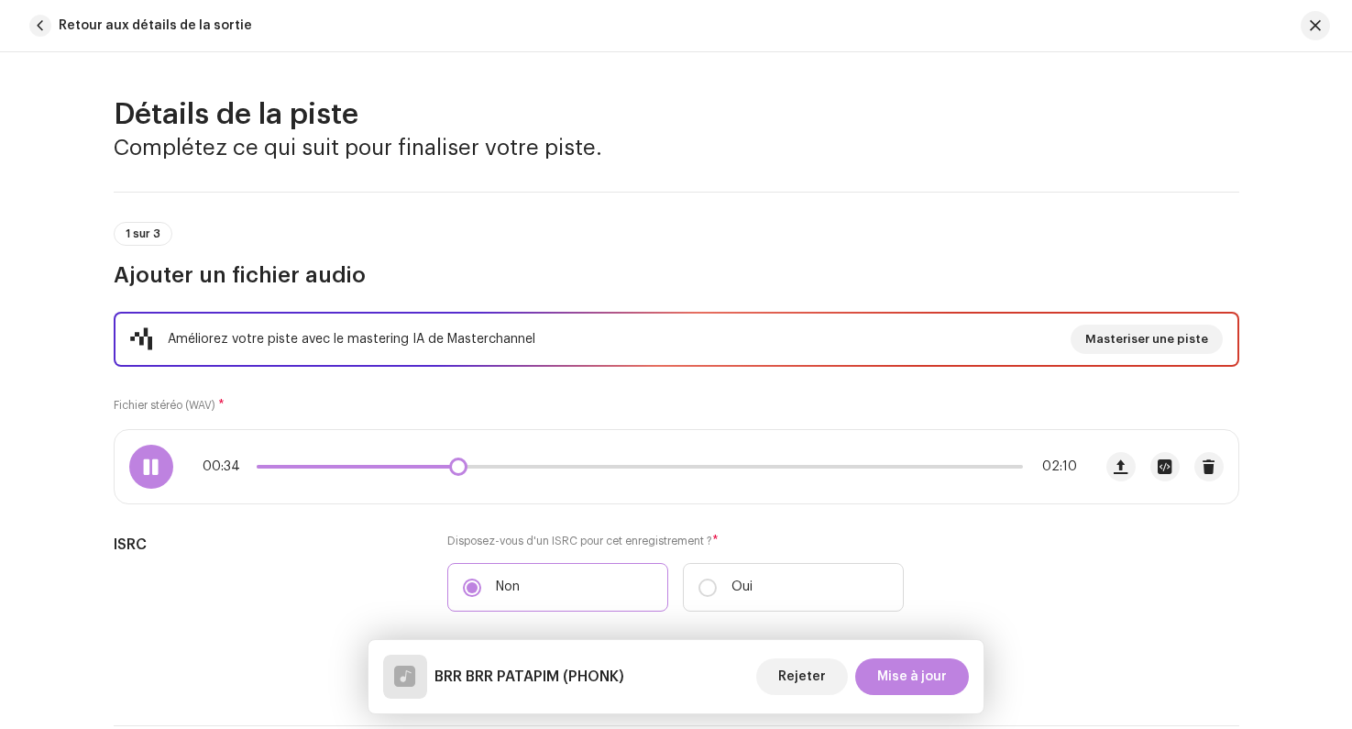
click at [159, 466] on div at bounding box center [151, 467] width 44 height 44
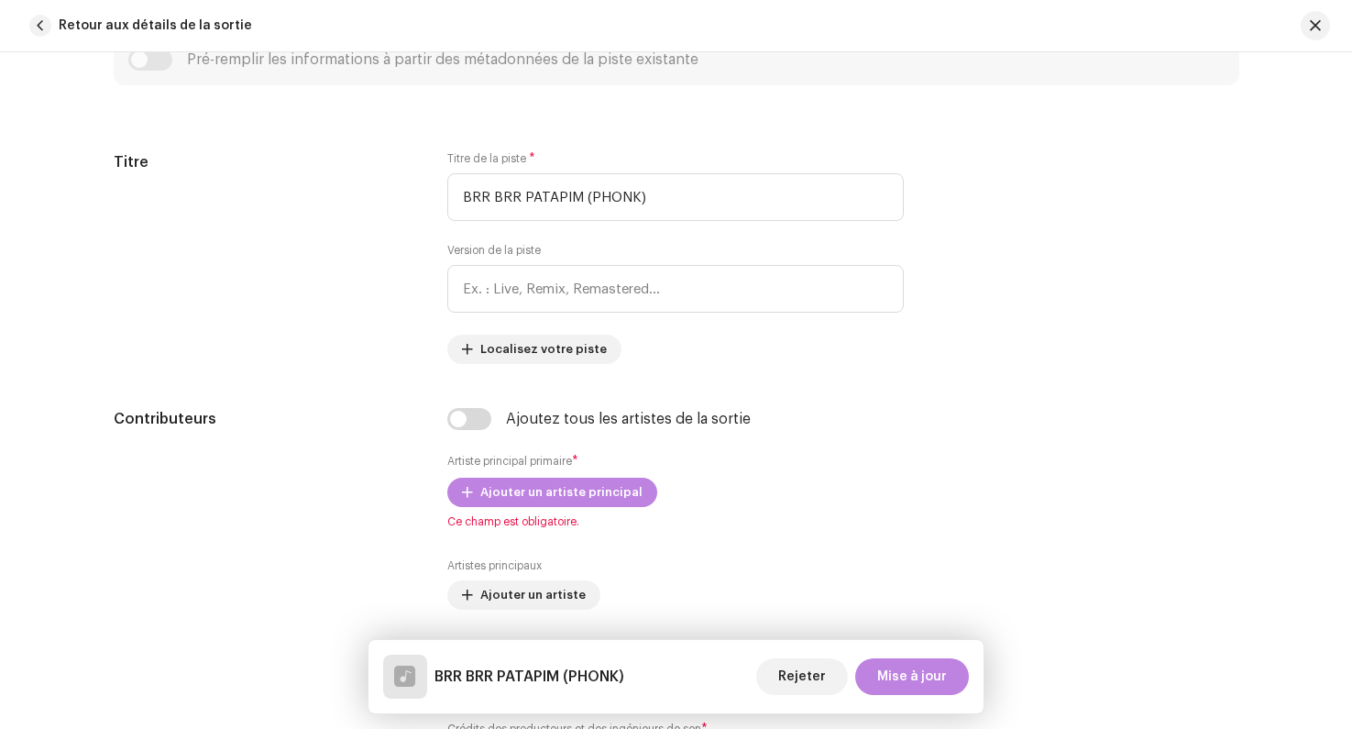
scroll to position [840, 0]
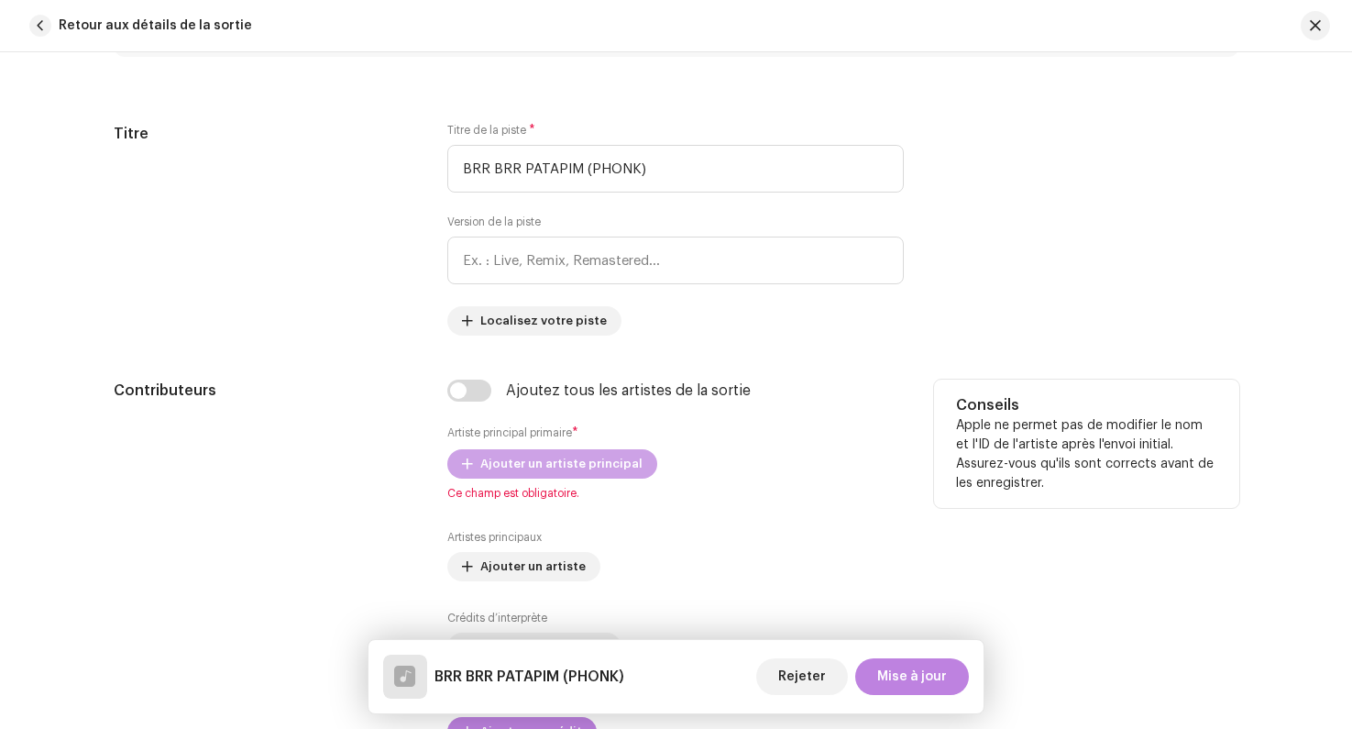
click at [489, 461] on span "Ajouter un artiste principal" at bounding box center [561, 464] width 162 height 37
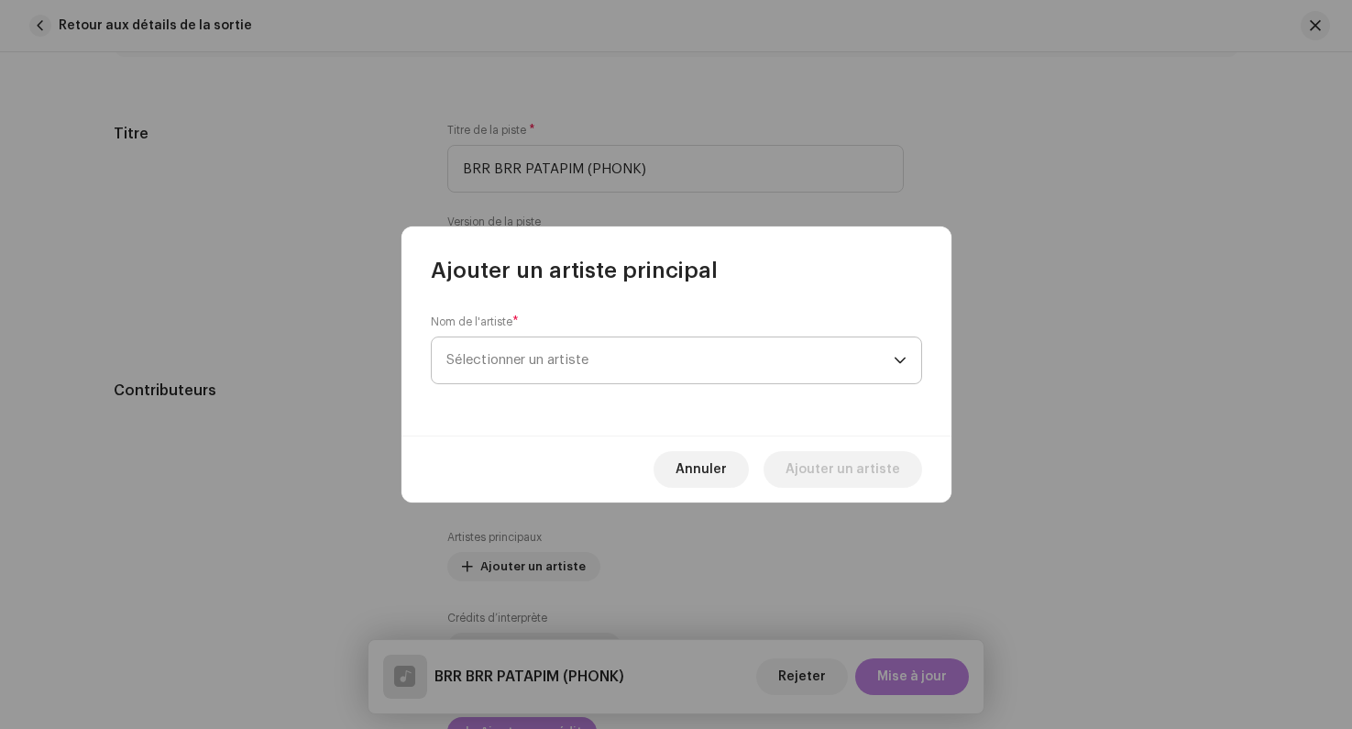
click at [524, 373] on span "Sélectionner un artiste" at bounding box center [670, 360] width 447 height 46
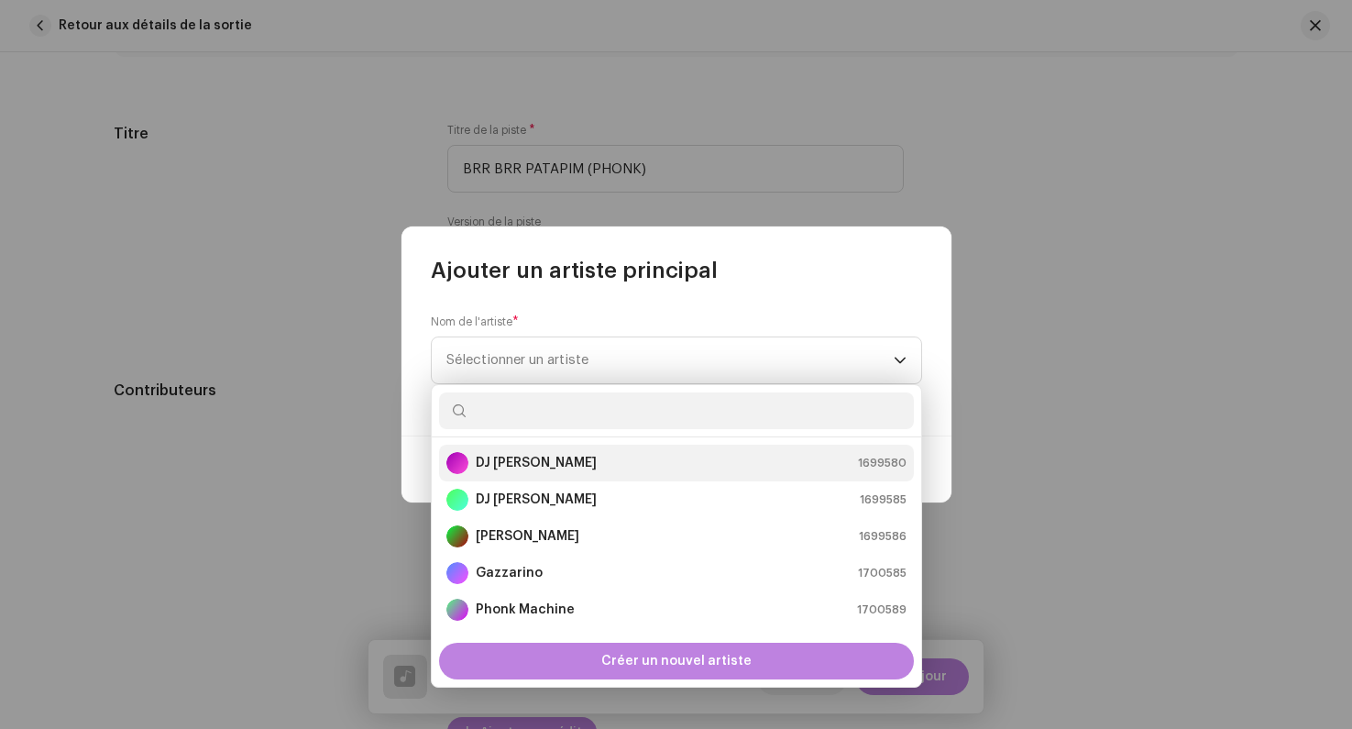
click at [531, 476] on li "DJ Tralalero Tralala 1699580" at bounding box center [676, 463] width 475 height 37
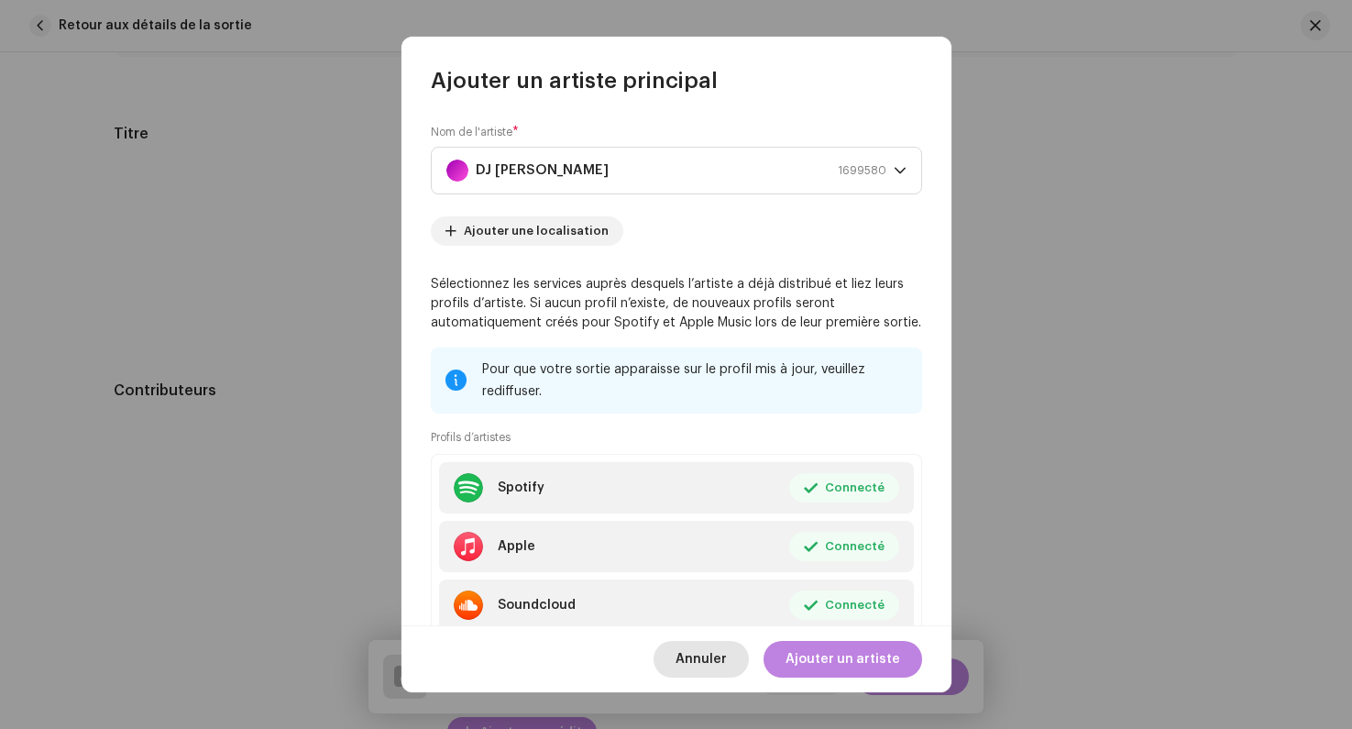
click at [708, 658] on span "Annuler" at bounding box center [701, 659] width 51 height 37
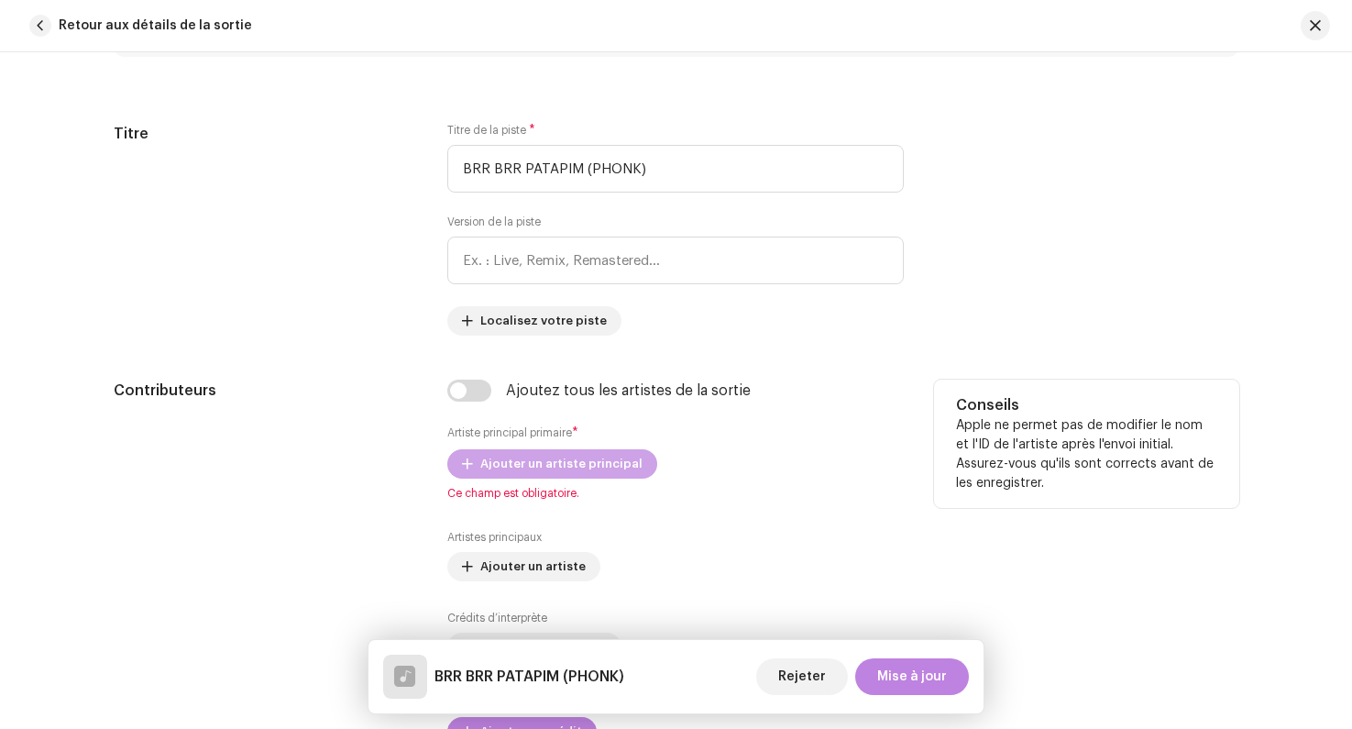
click at [504, 466] on span "Ajouter un artiste principal" at bounding box center [561, 464] width 162 height 37
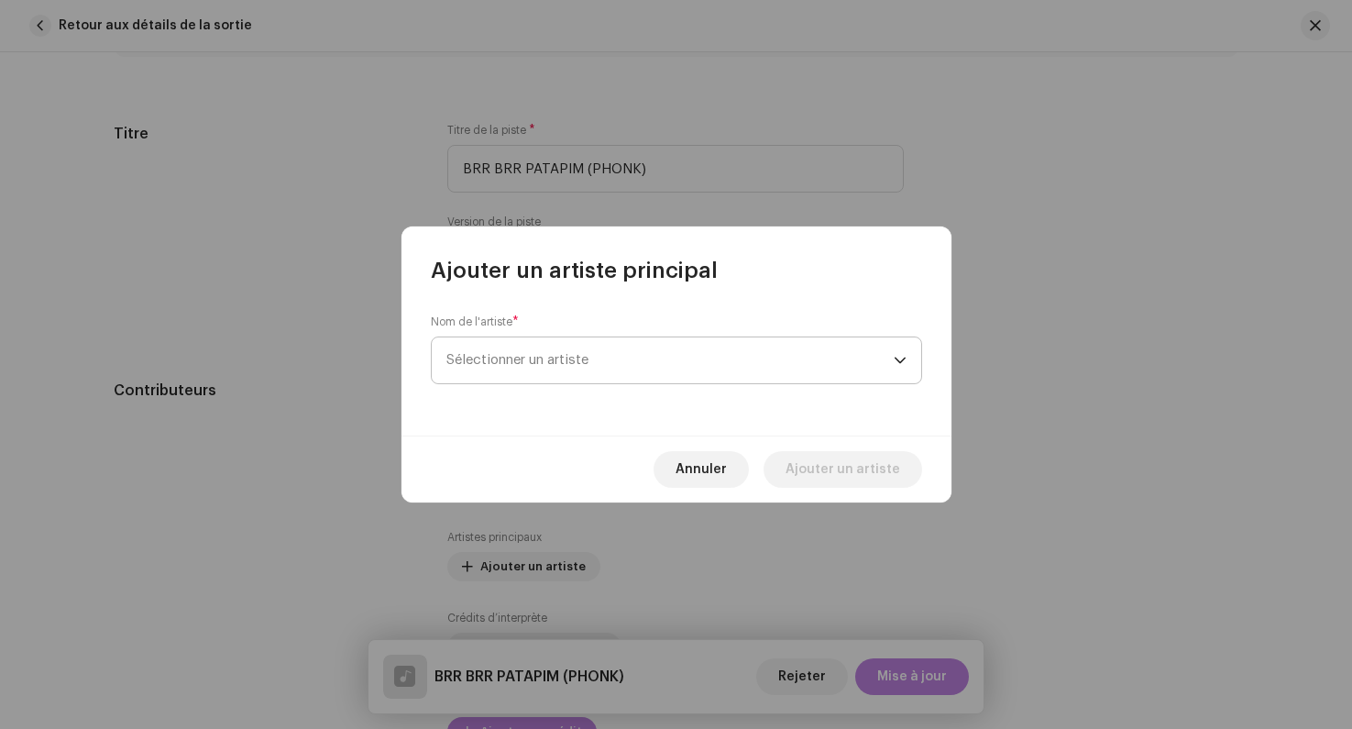
click at [527, 356] on span "Sélectionner un artiste" at bounding box center [518, 360] width 142 height 14
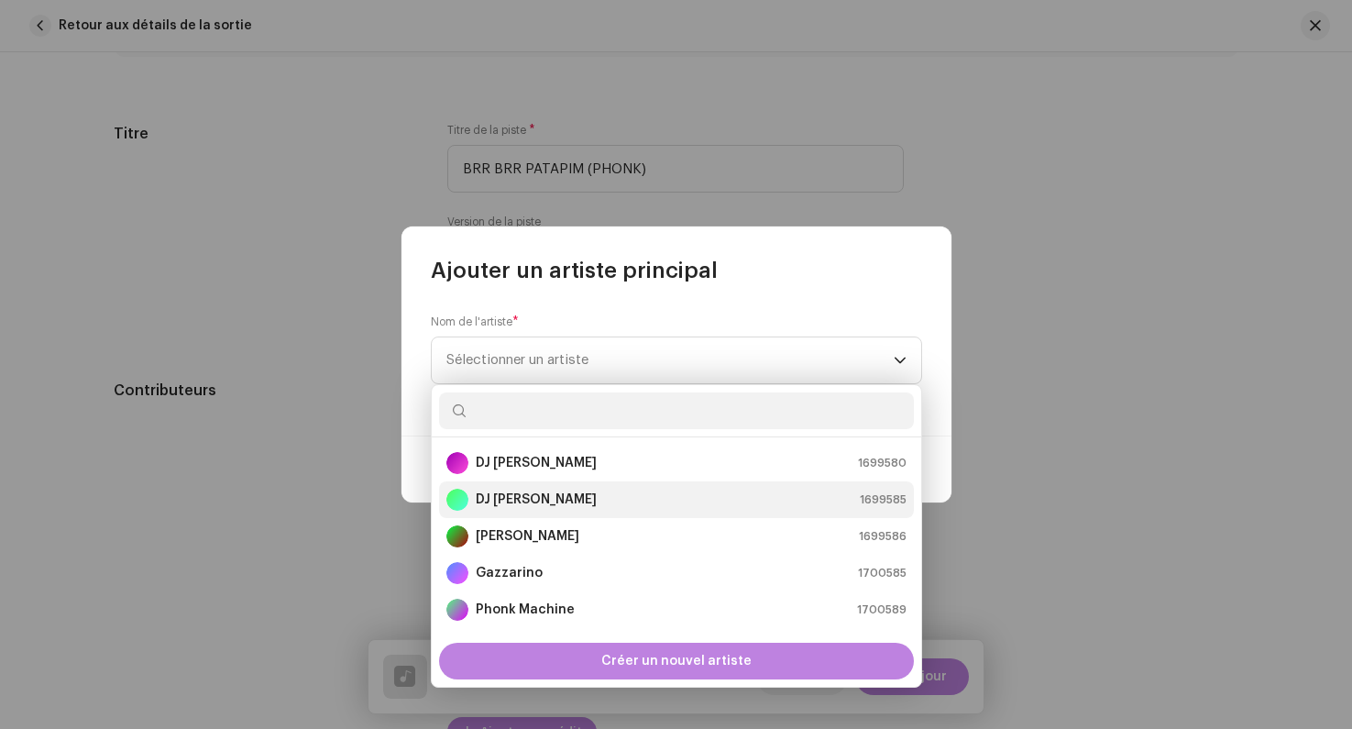
click at [522, 493] on strong "DJ [PERSON_NAME]" at bounding box center [536, 500] width 121 height 18
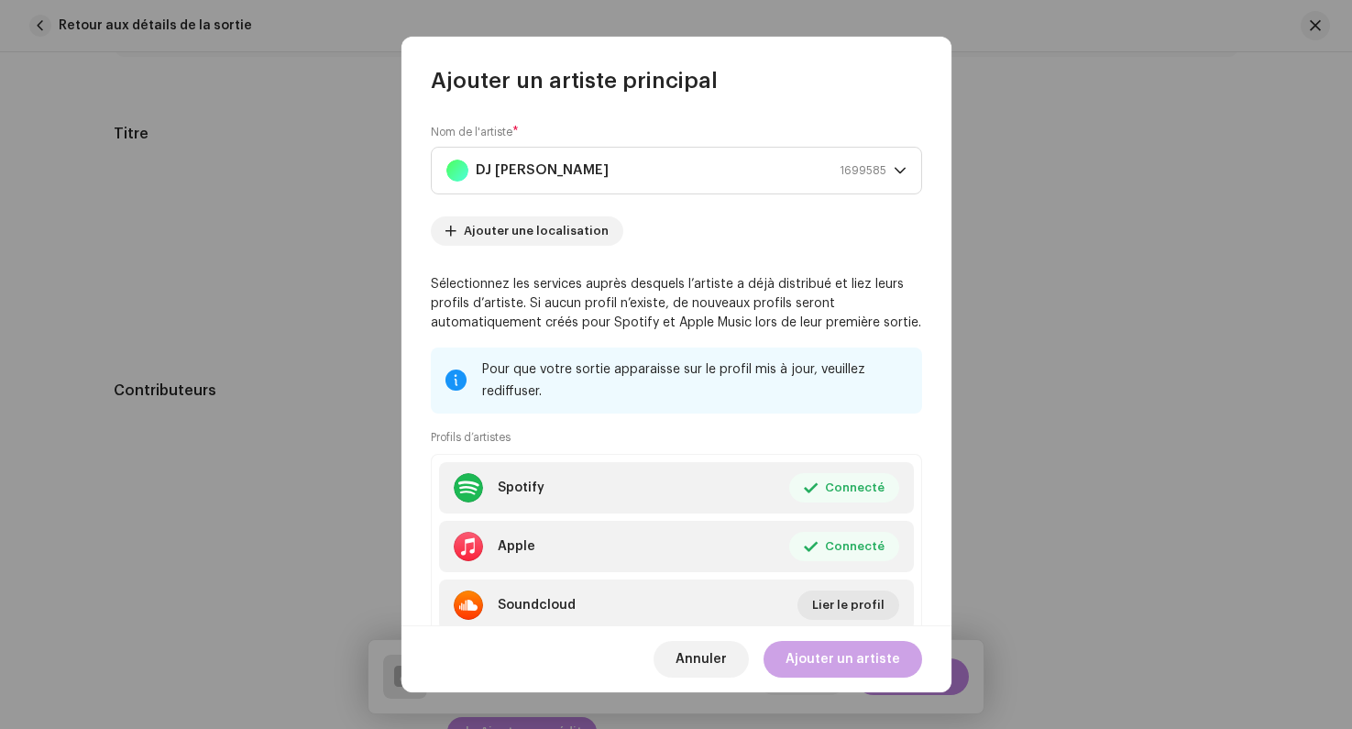
click at [861, 664] on span "Ajouter un artiste" at bounding box center [843, 659] width 115 height 37
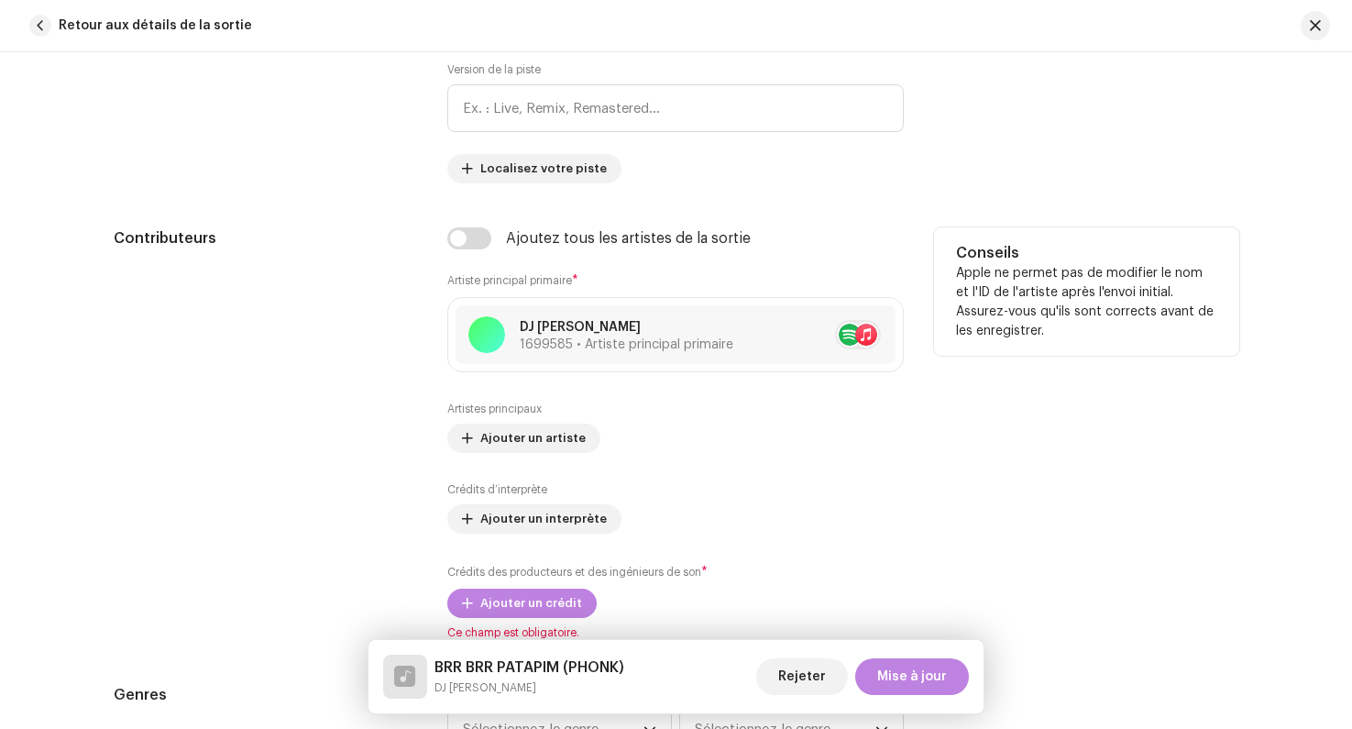
scroll to position [1027, 0]
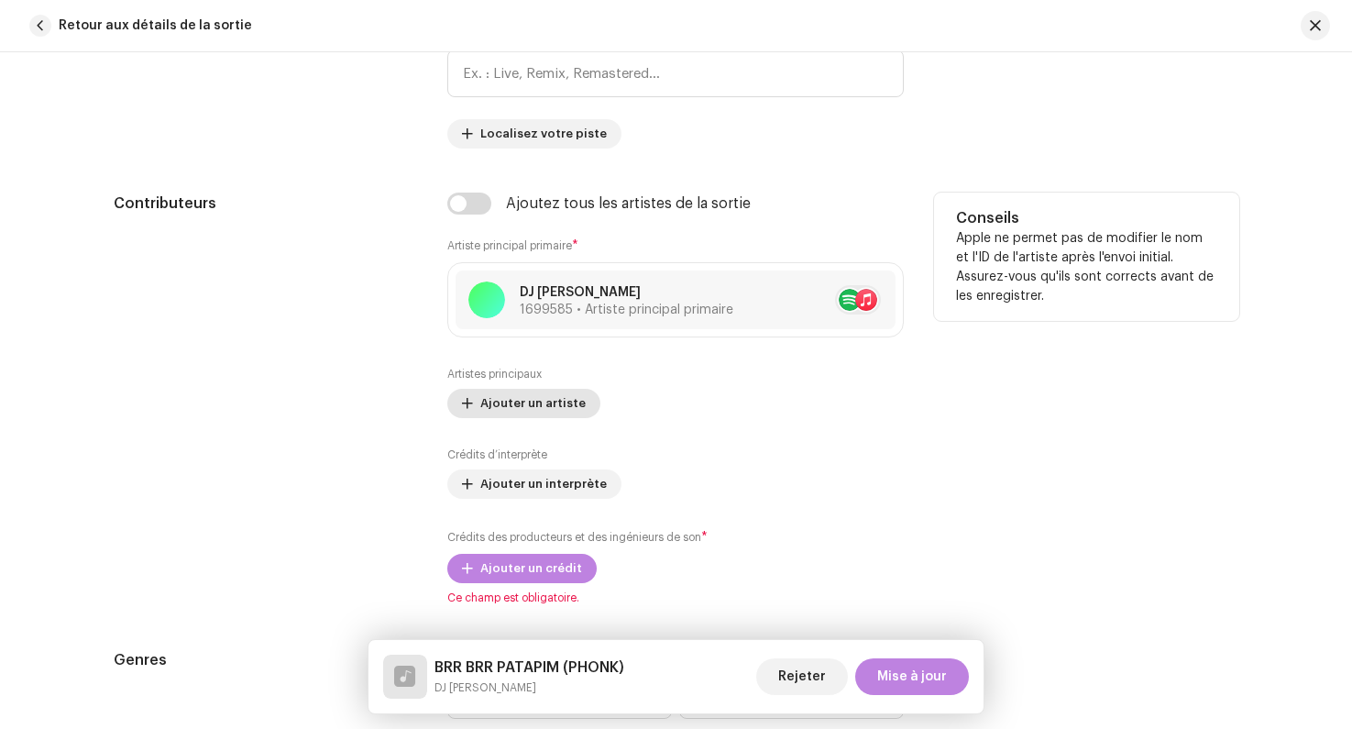
click at [529, 408] on span "Ajouter un artiste" at bounding box center [532, 403] width 105 height 37
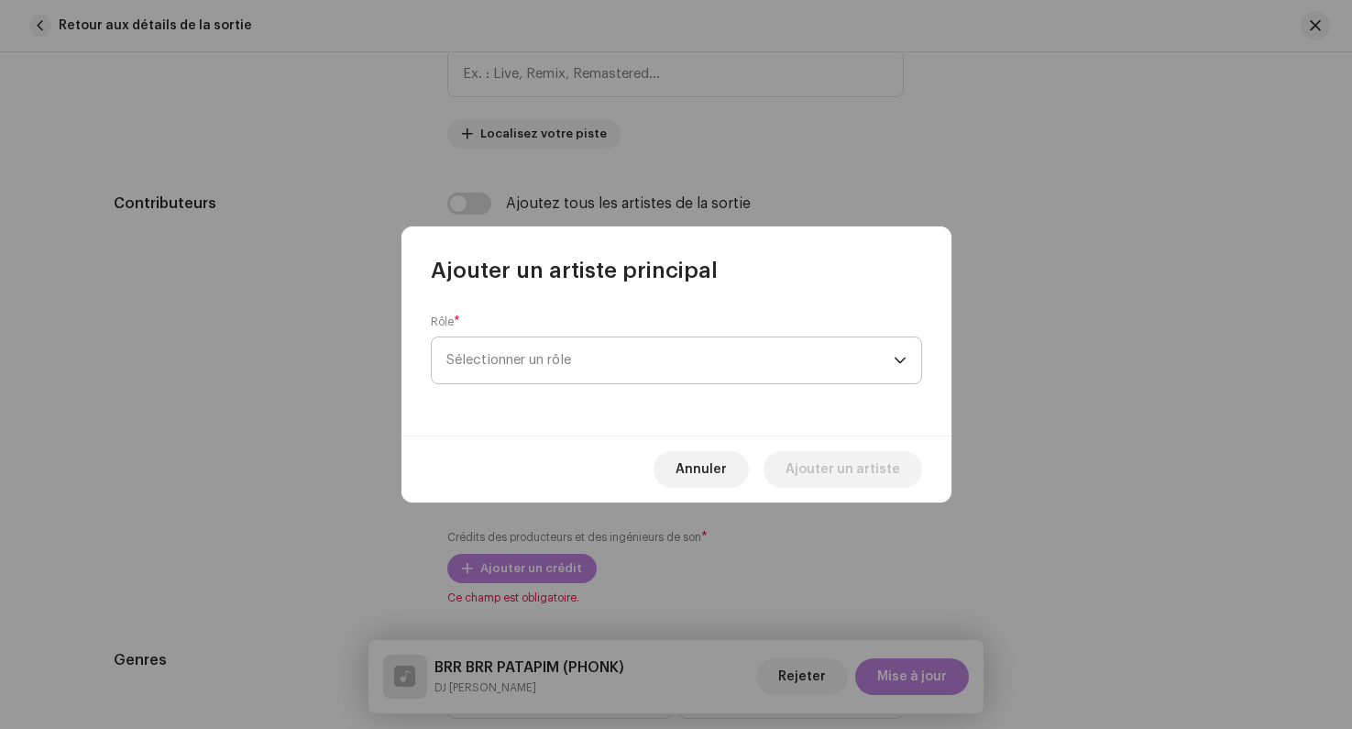
click at [551, 369] on span "Sélectionner un rôle" at bounding box center [670, 360] width 447 height 46
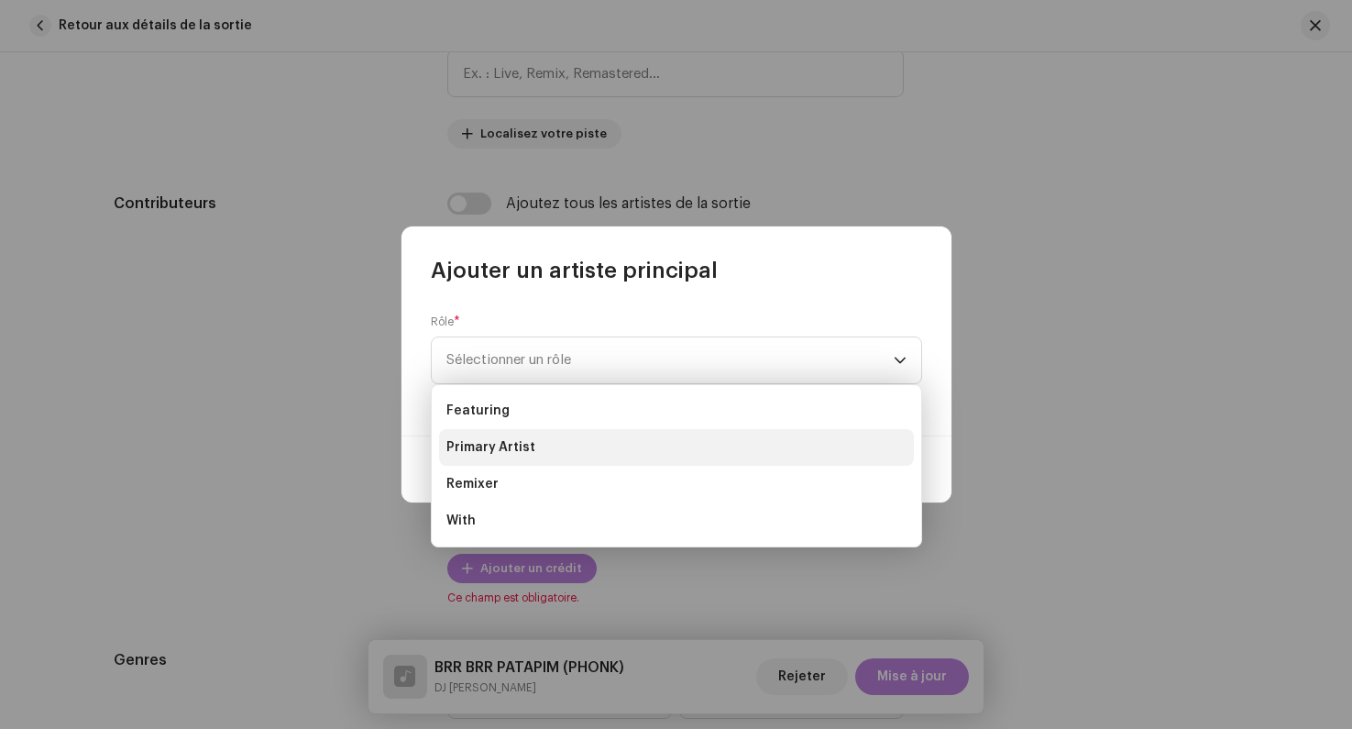
click at [543, 443] on li "Primary Artist" at bounding box center [676, 447] width 475 height 37
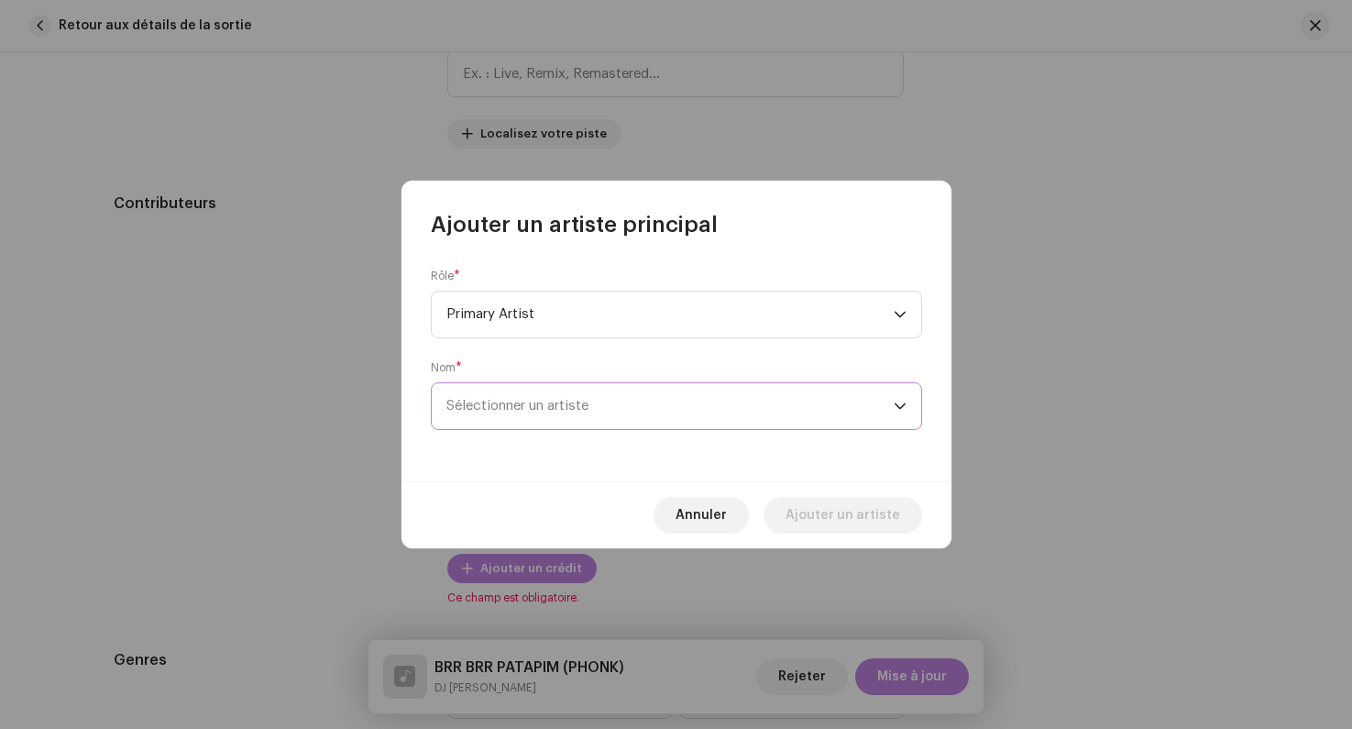
click at [538, 406] on span "Sélectionner un artiste" at bounding box center [518, 406] width 142 height 14
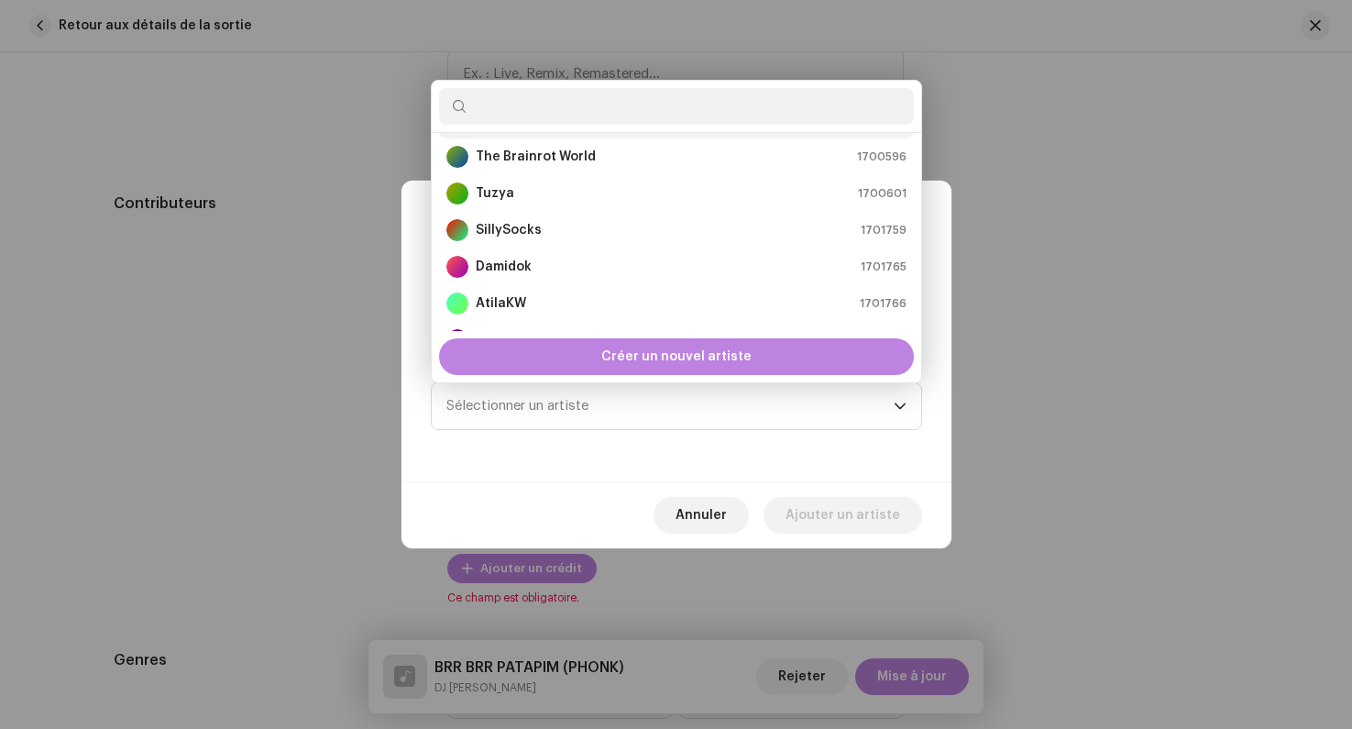
scroll to position [293, 0]
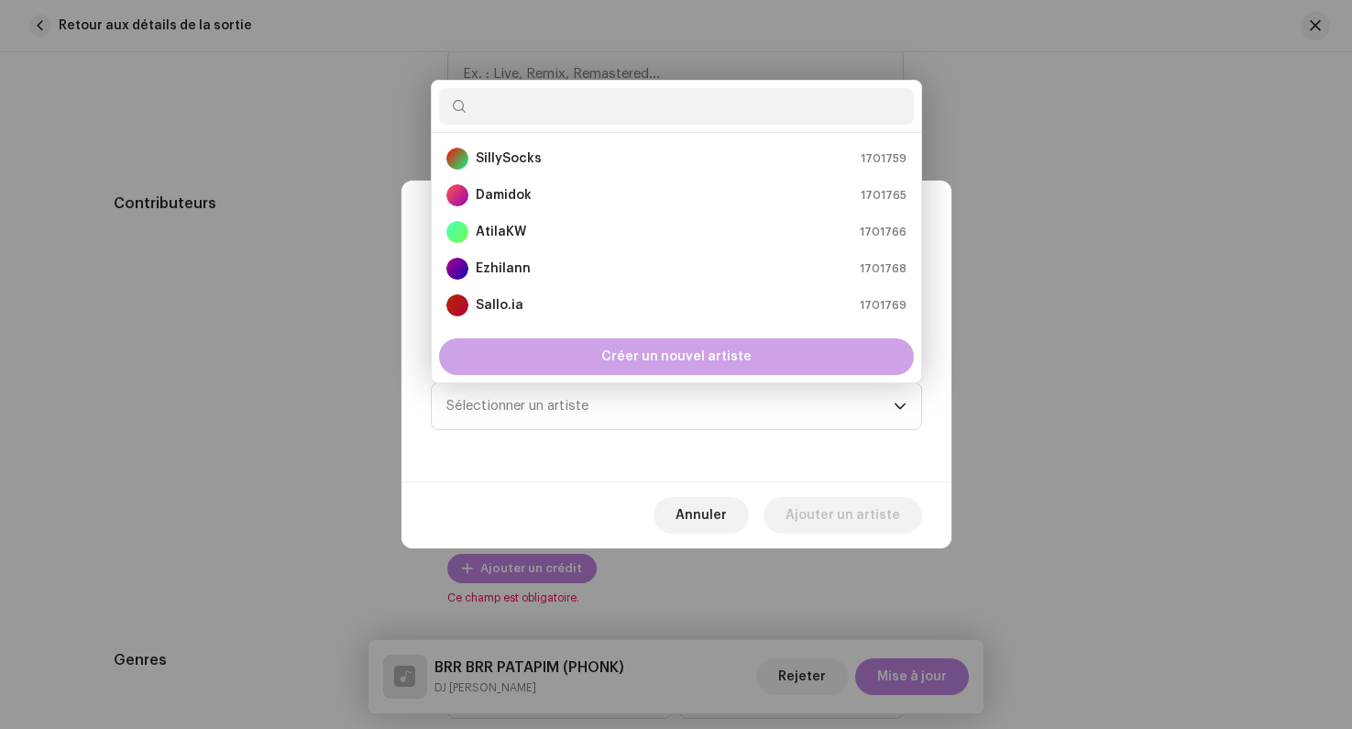
click at [606, 357] on span "Créer un nouvel artiste" at bounding box center [676, 356] width 150 height 37
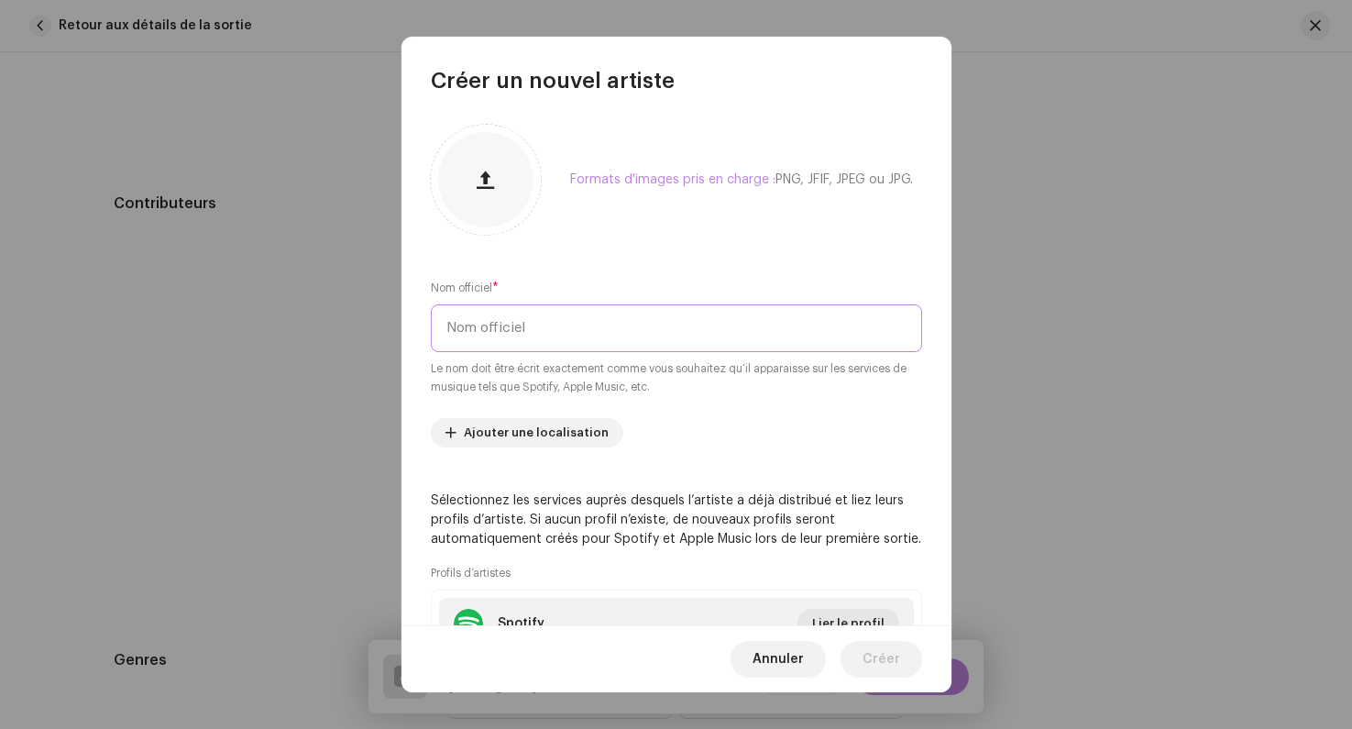
click at [549, 328] on input "text" at bounding box center [676, 328] width 491 height 48
type input "BLOCKPHANTOM"
click at [623, 259] on div "Formats d'images pris en charge : PNG, JFIF, JPEG ou JPG. Nom officiel * BLOCKP…" at bounding box center [677, 360] width 550 height 531
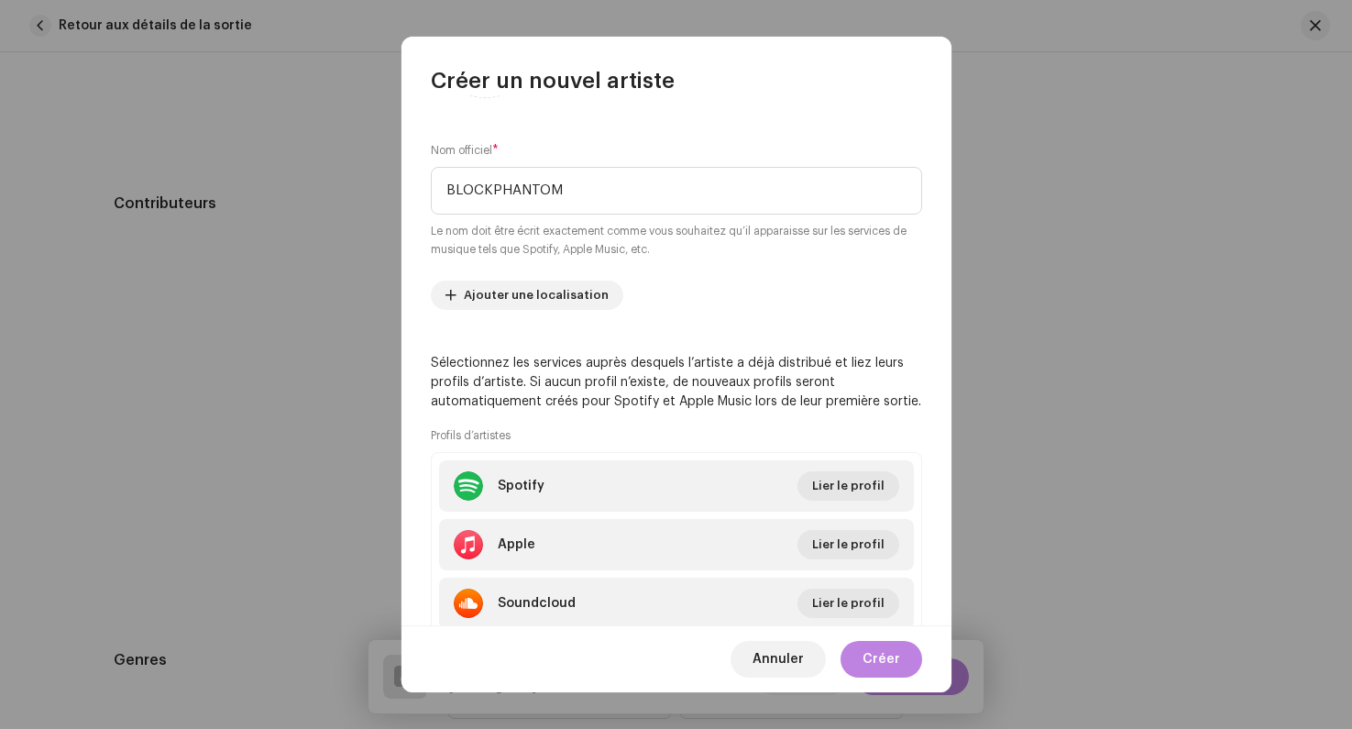
scroll to position [145, 0]
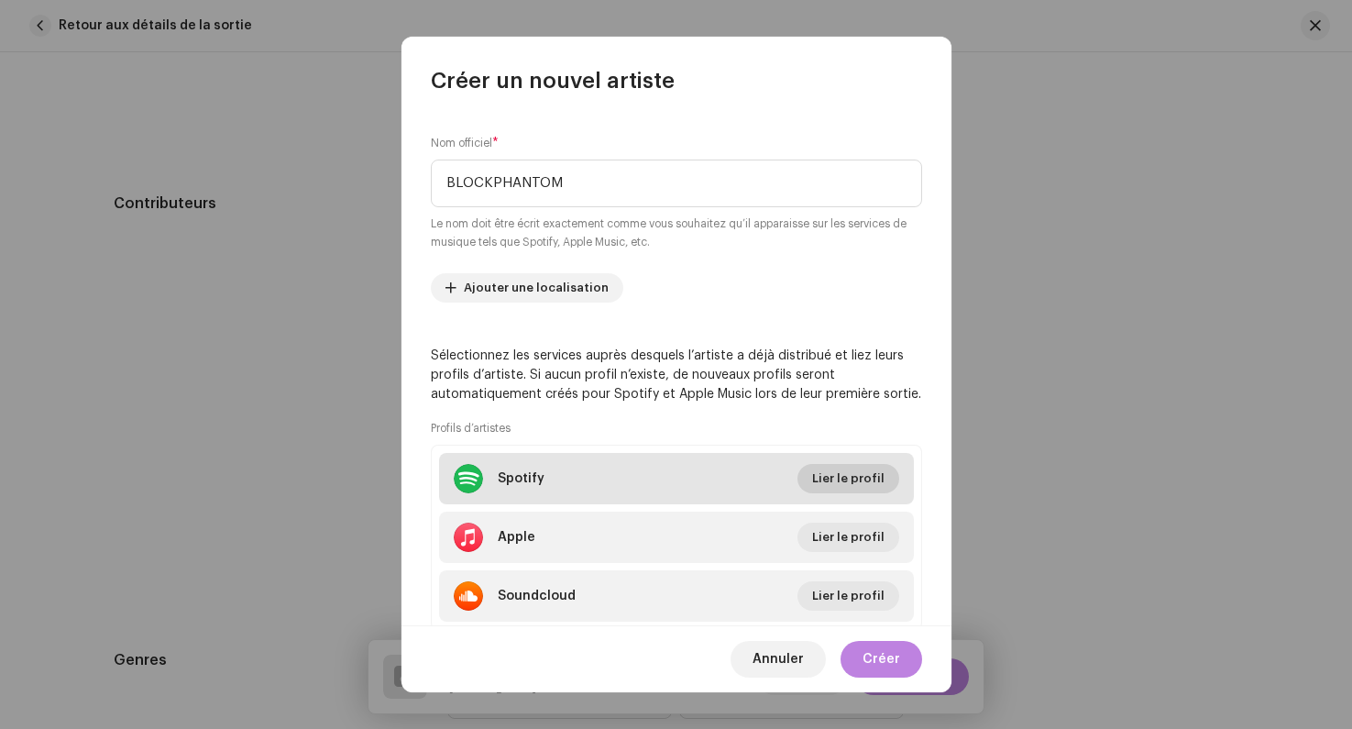
click at [836, 468] on span "Lier le profil" at bounding box center [848, 478] width 72 height 37
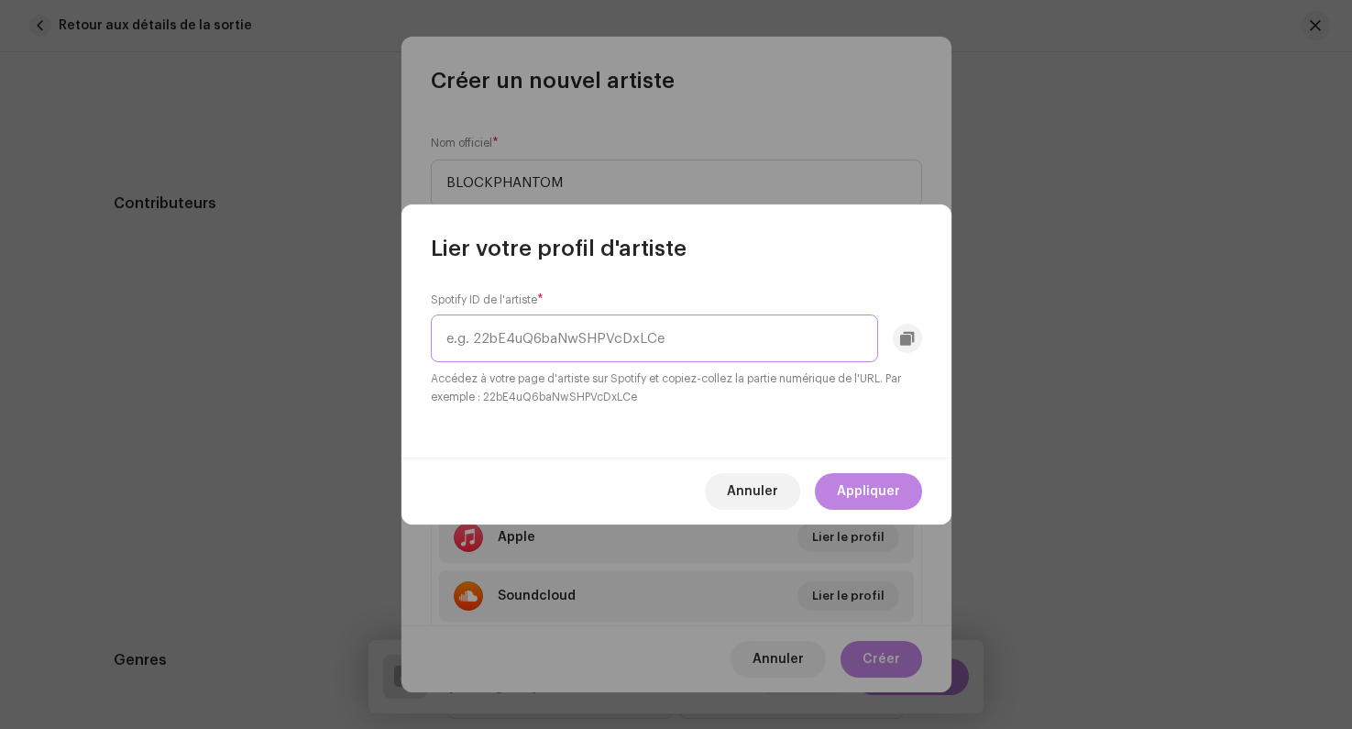
paste input "5NcOPZ6tstd3EEs48FSUcI"
type input "5NcOPZ6tstd3EEs48FSUcI"
click at [854, 502] on span "Appliquer" at bounding box center [868, 491] width 63 height 37
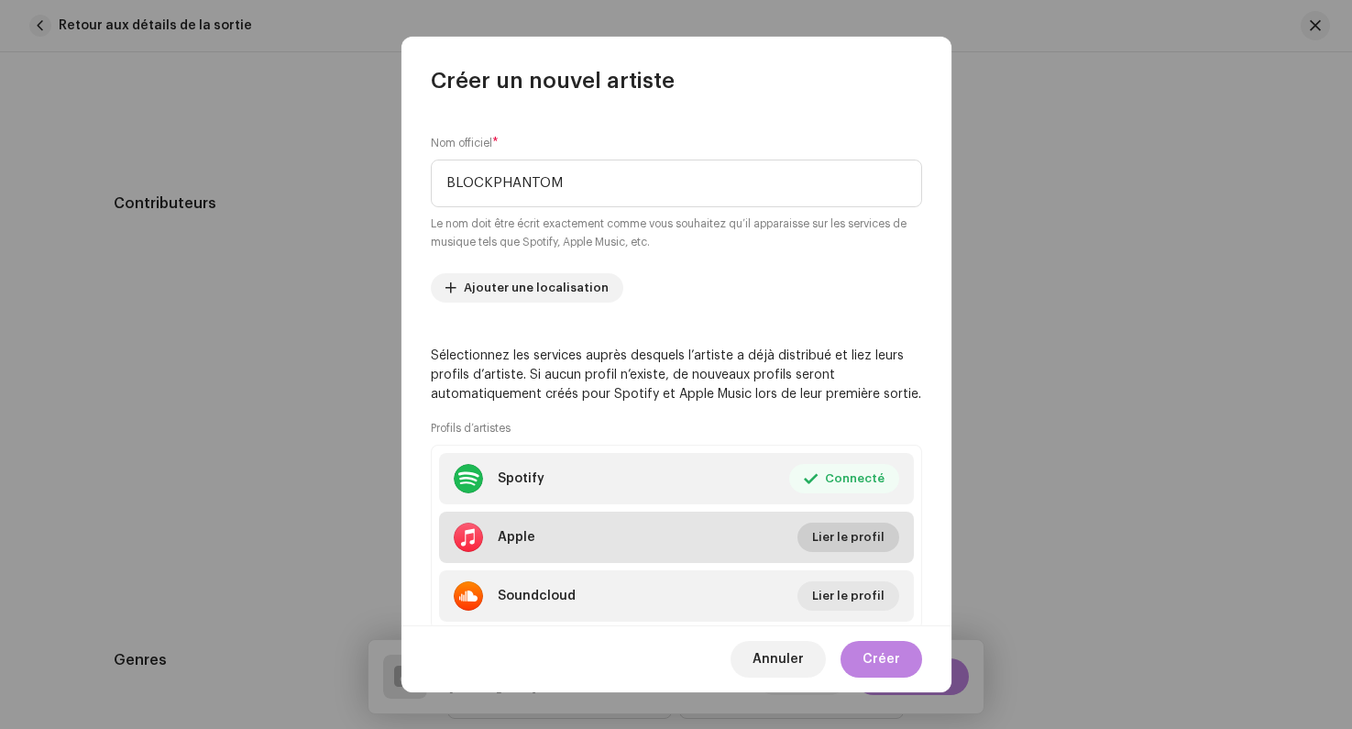
click at [835, 536] on span "Lier le profil" at bounding box center [848, 537] width 72 height 37
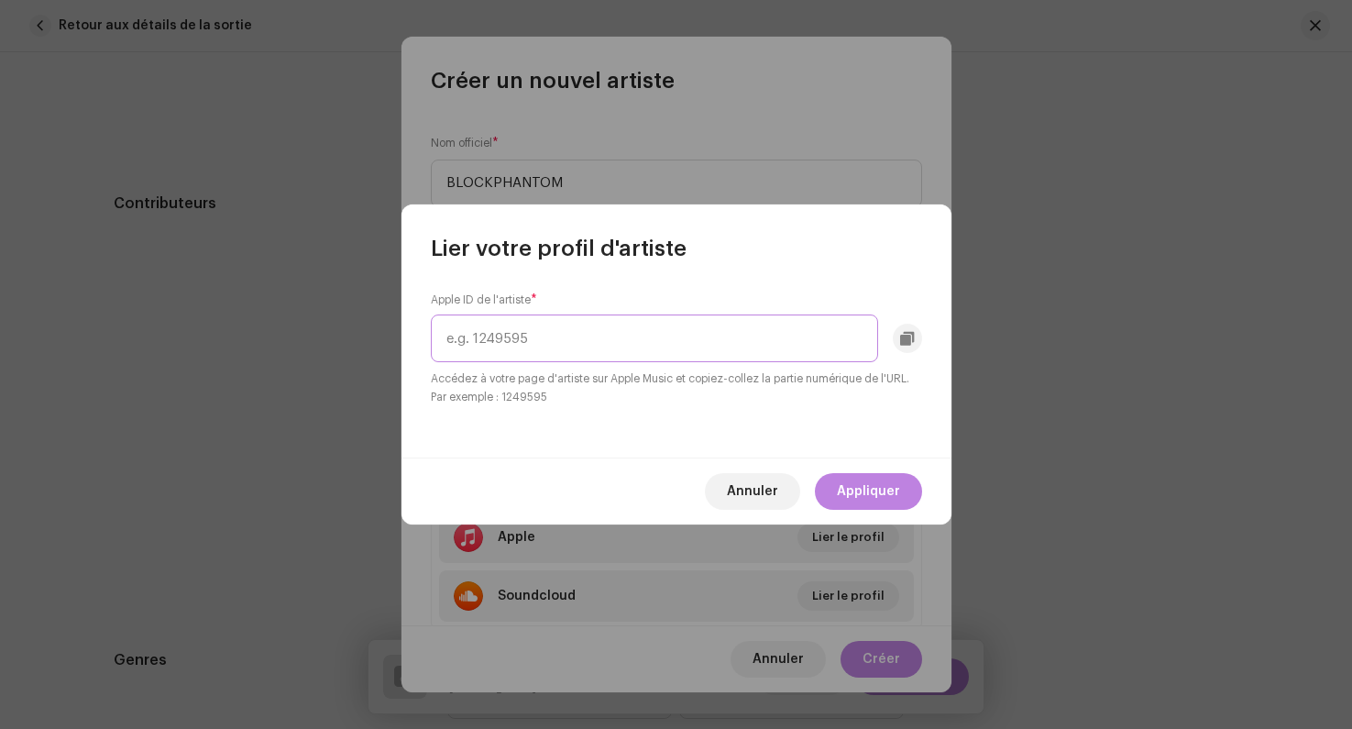
paste input "1823977283"
type input "1823977283"
click at [858, 494] on span "Appliquer" at bounding box center [868, 491] width 63 height 37
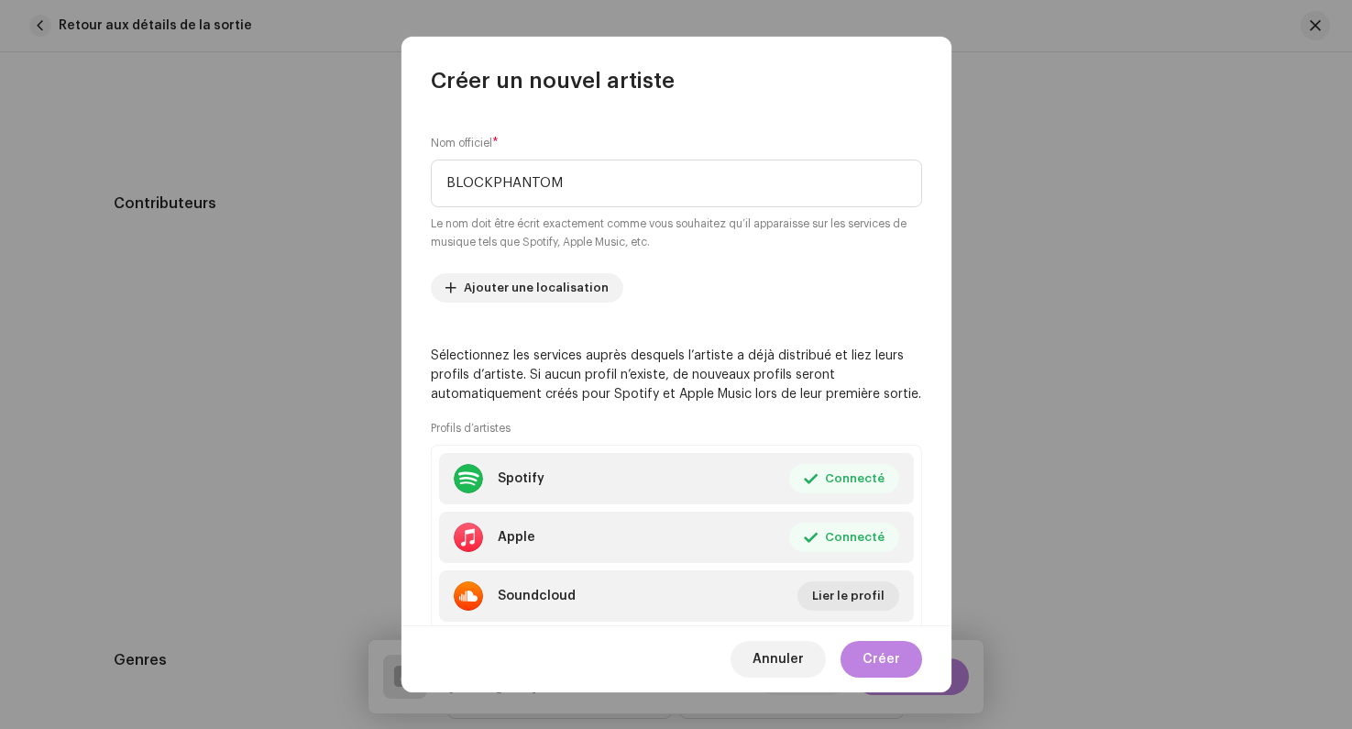
scroll to position [200, 0]
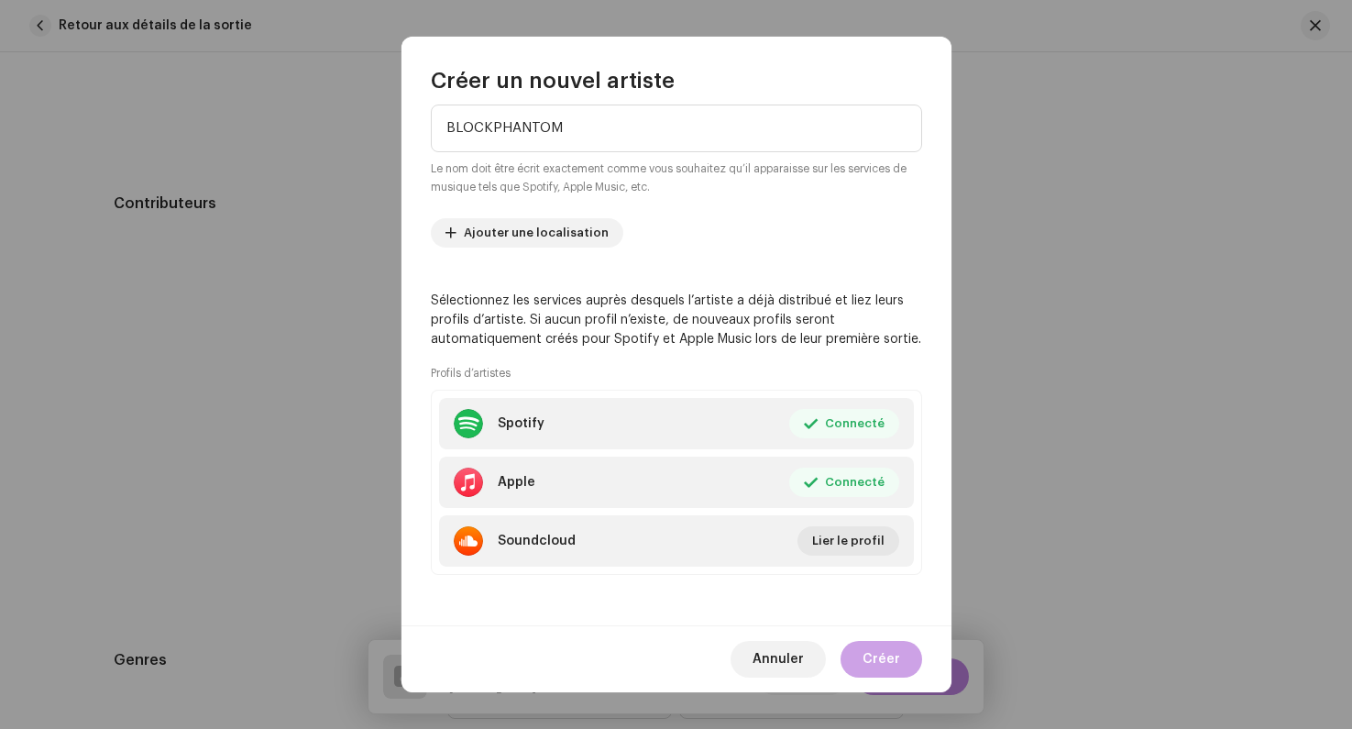
click at [870, 661] on span "Créer" at bounding box center [882, 659] width 38 height 37
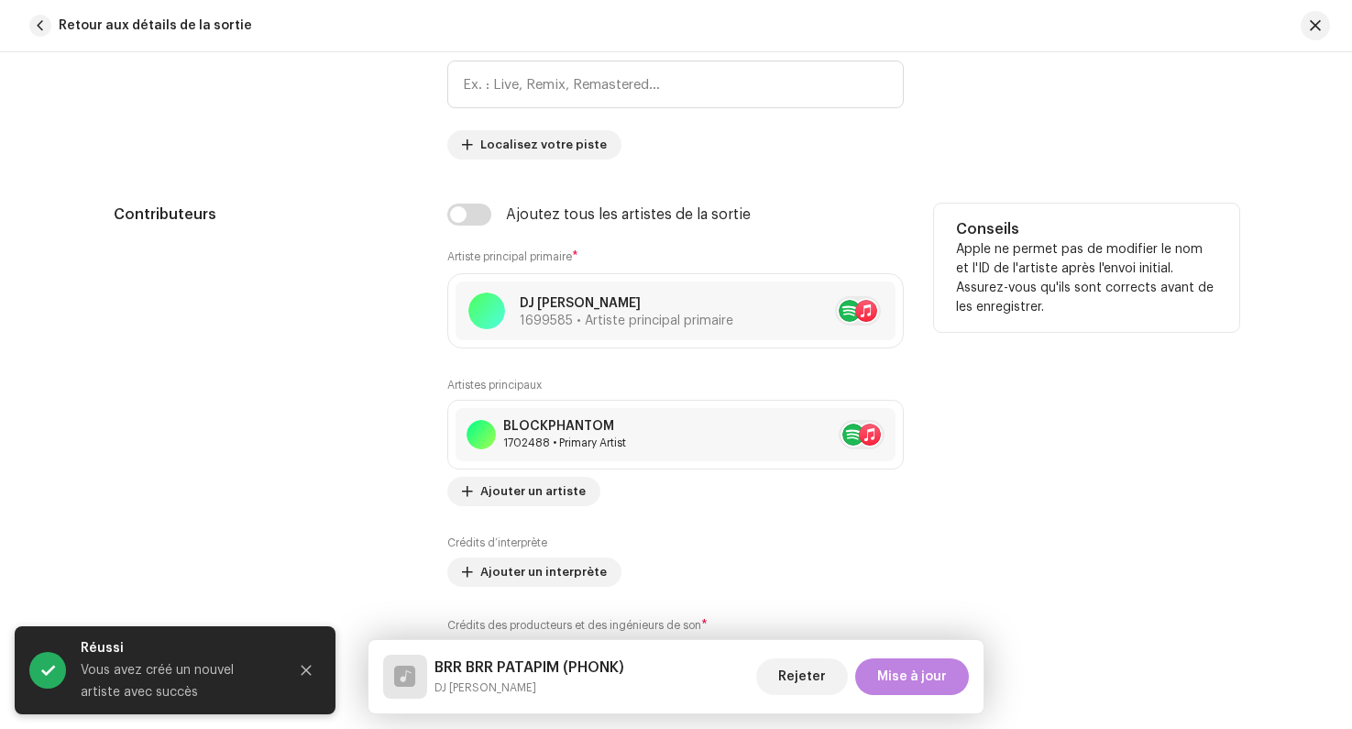
scroll to position [1031, 0]
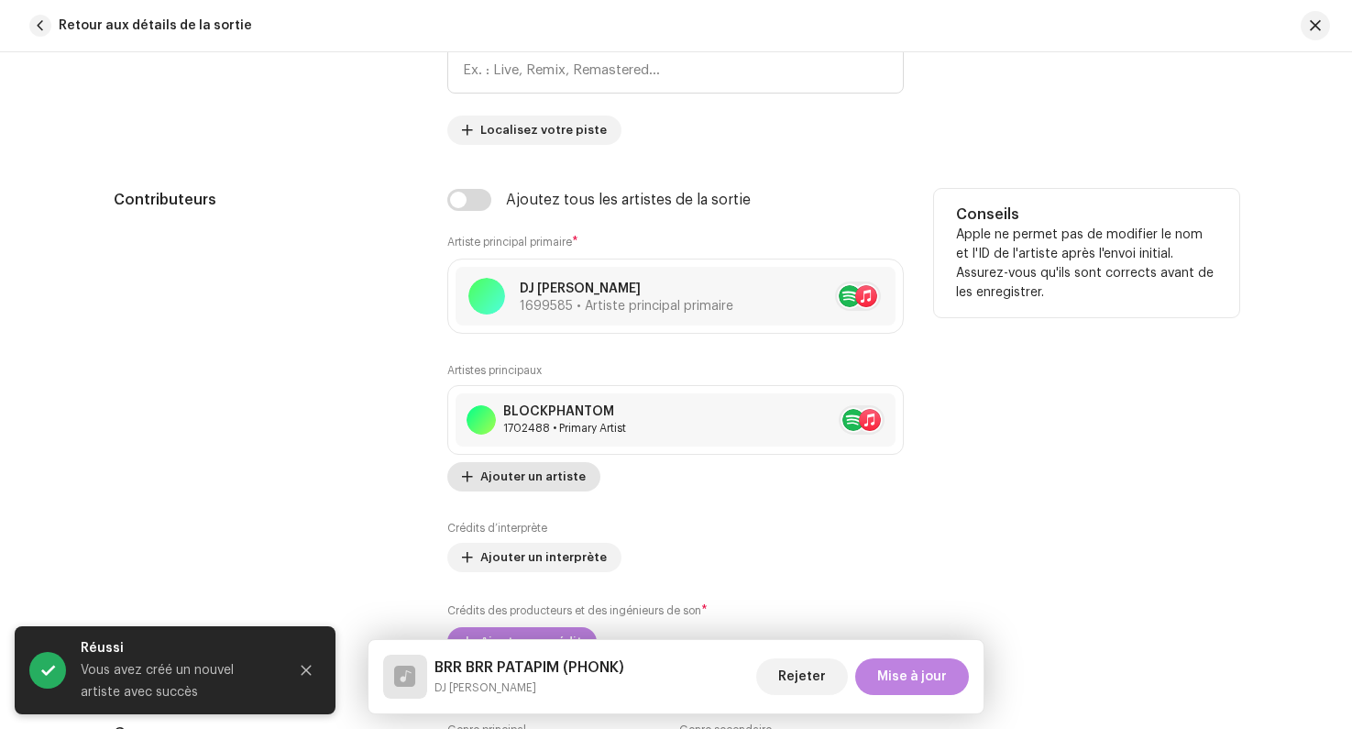
click at [513, 473] on span "Ajouter un artiste" at bounding box center [532, 476] width 105 height 37
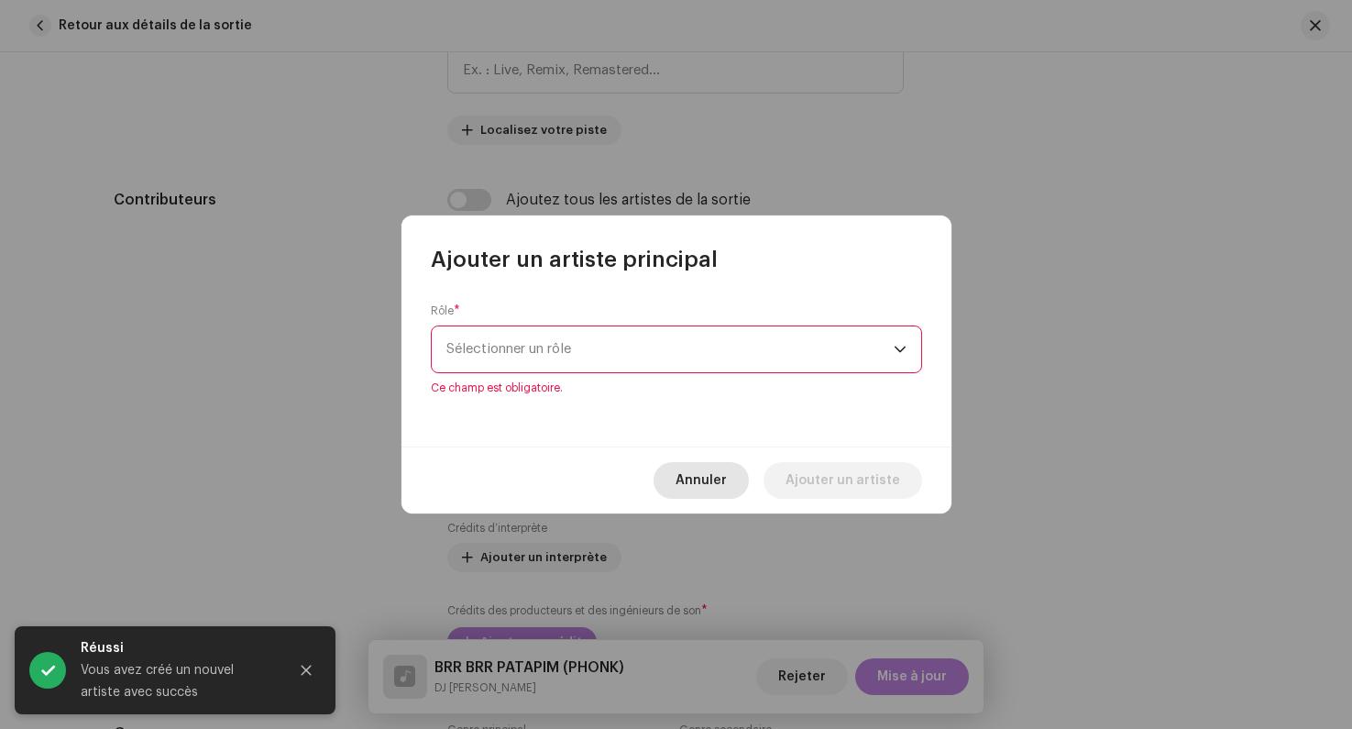
click at [700, 470] on span "Annuler" at bounding box center [701, 480] width 51 height 37
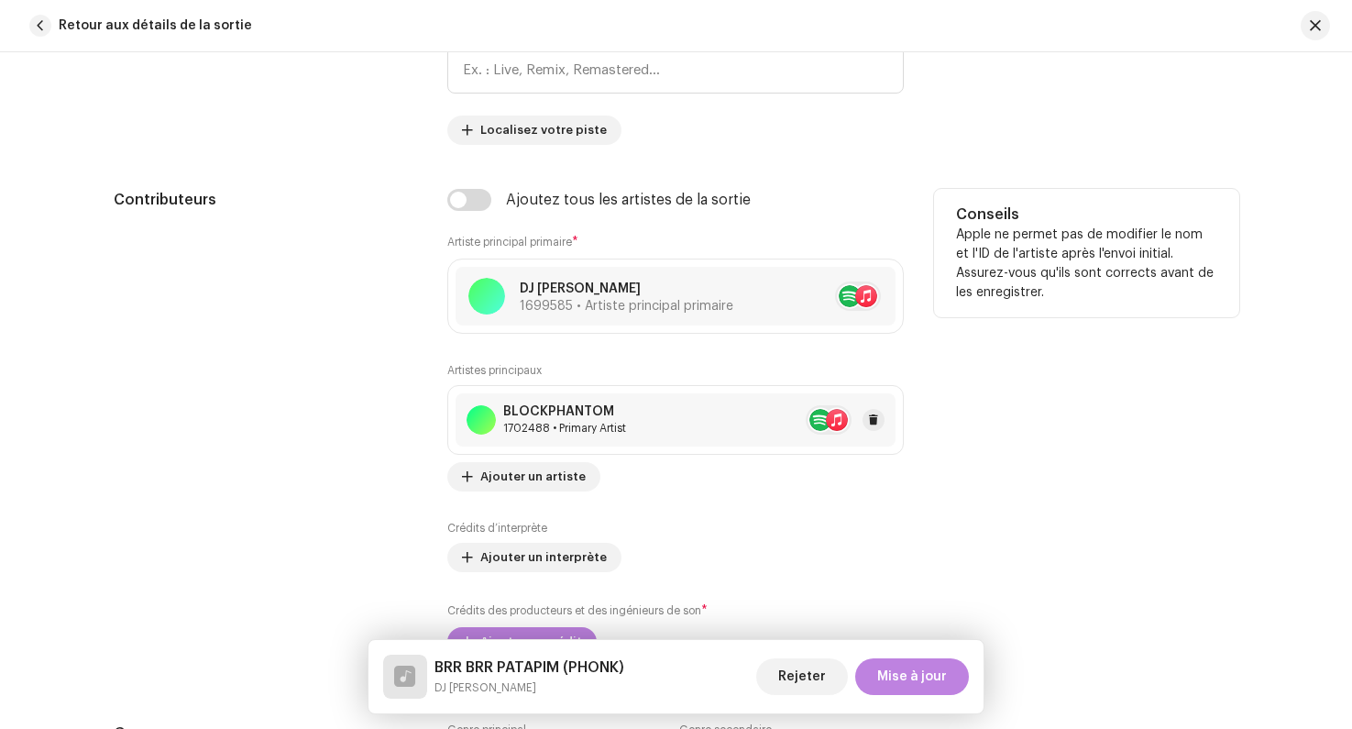
click at [558, 414] on div "BLOCKPHANTOM" at bounding box center [564, 411] width 123 height 15
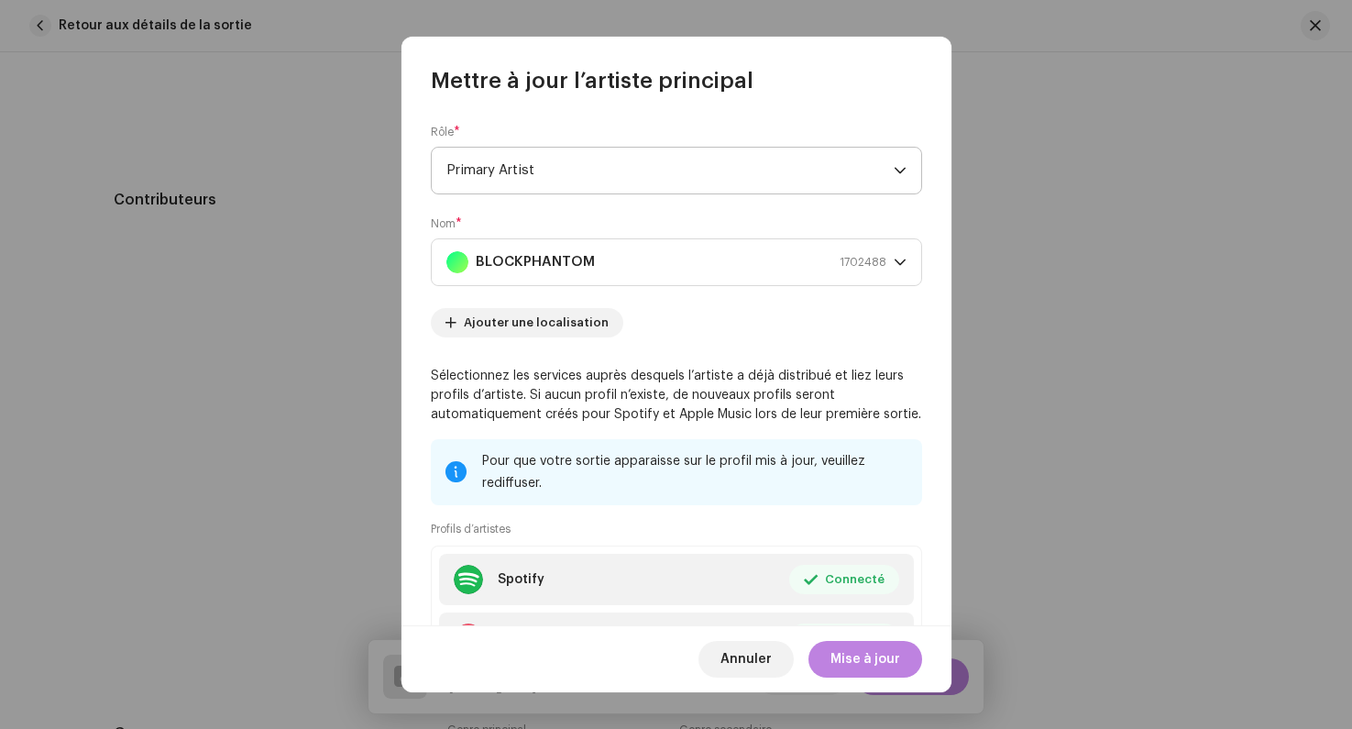
click at [520, 173] on span "Primary Artist" at bounding box center [670, 171] width 447 height 46
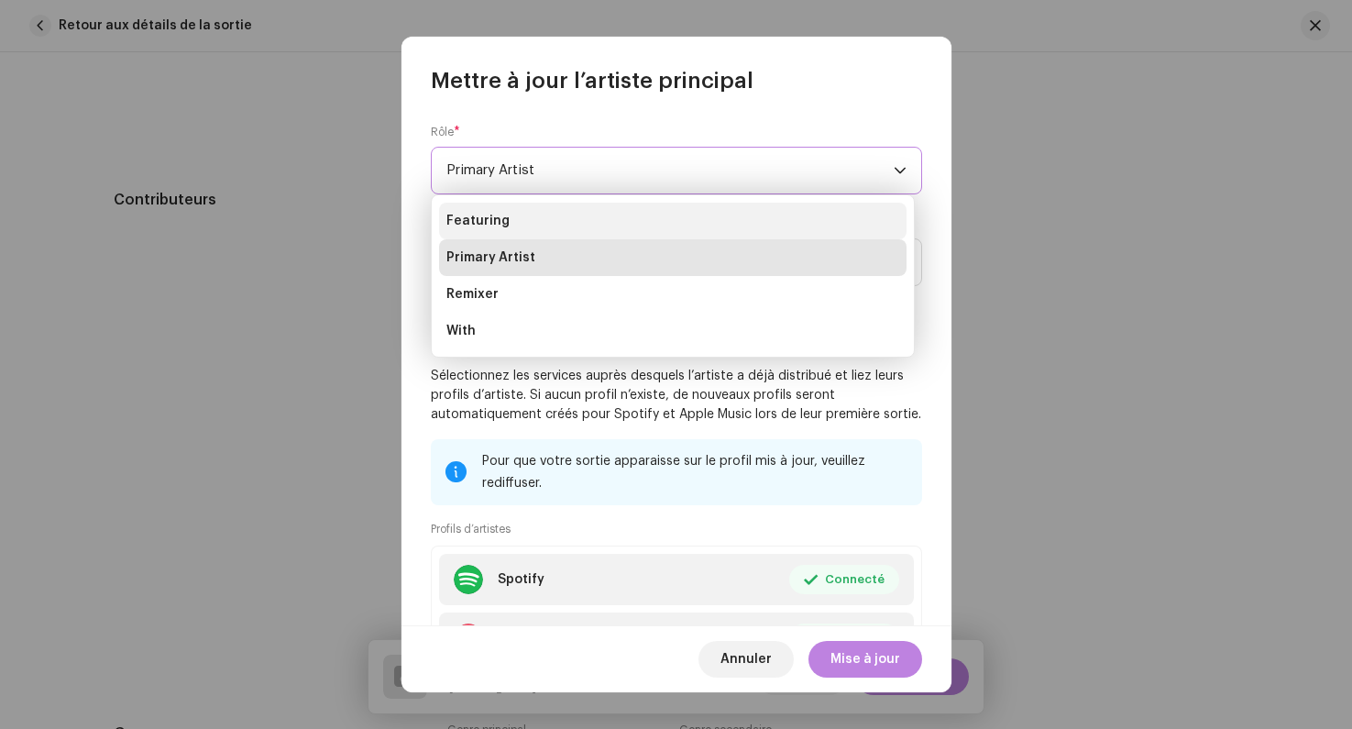
click at [492, 222] on span "Featuring" at bounding box center [478, 221] width 63 height 18
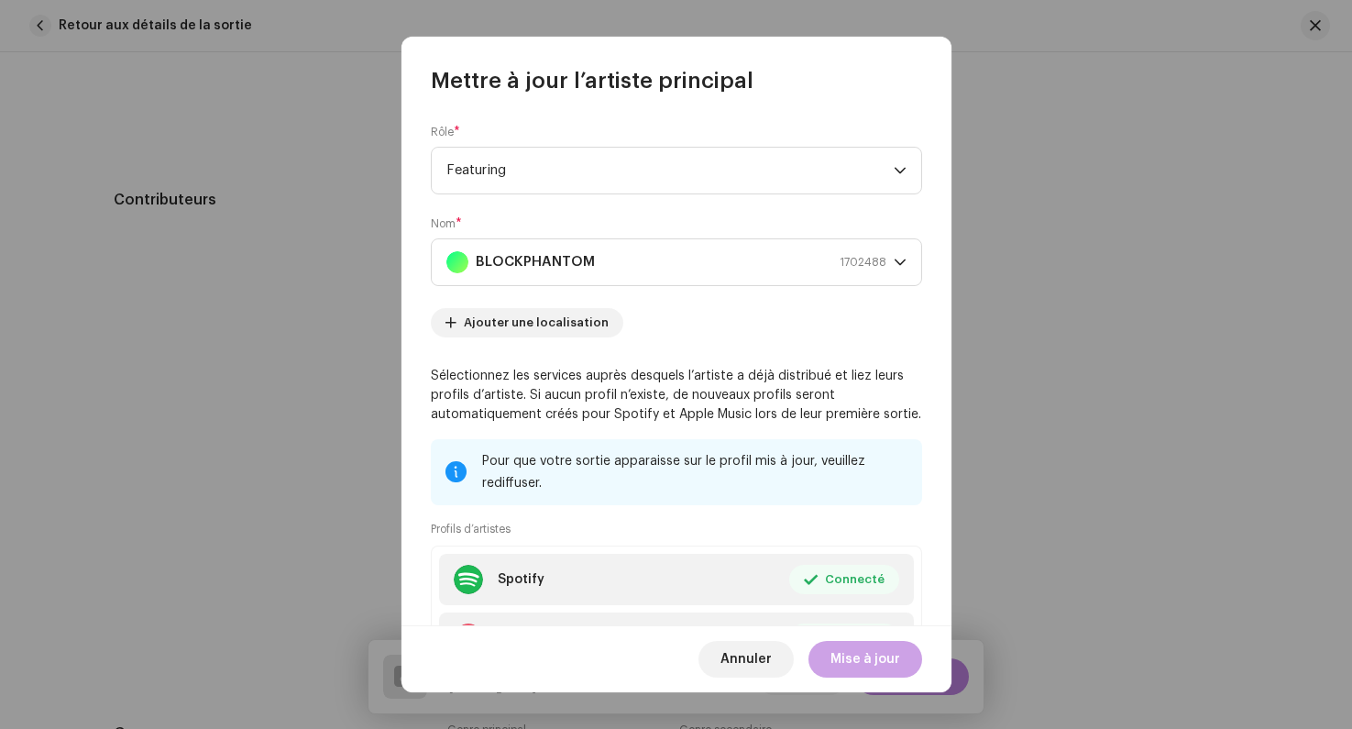
click at [859, 658] on span "Mise à jour" at bounding box center [866, 659] width 70 height 37
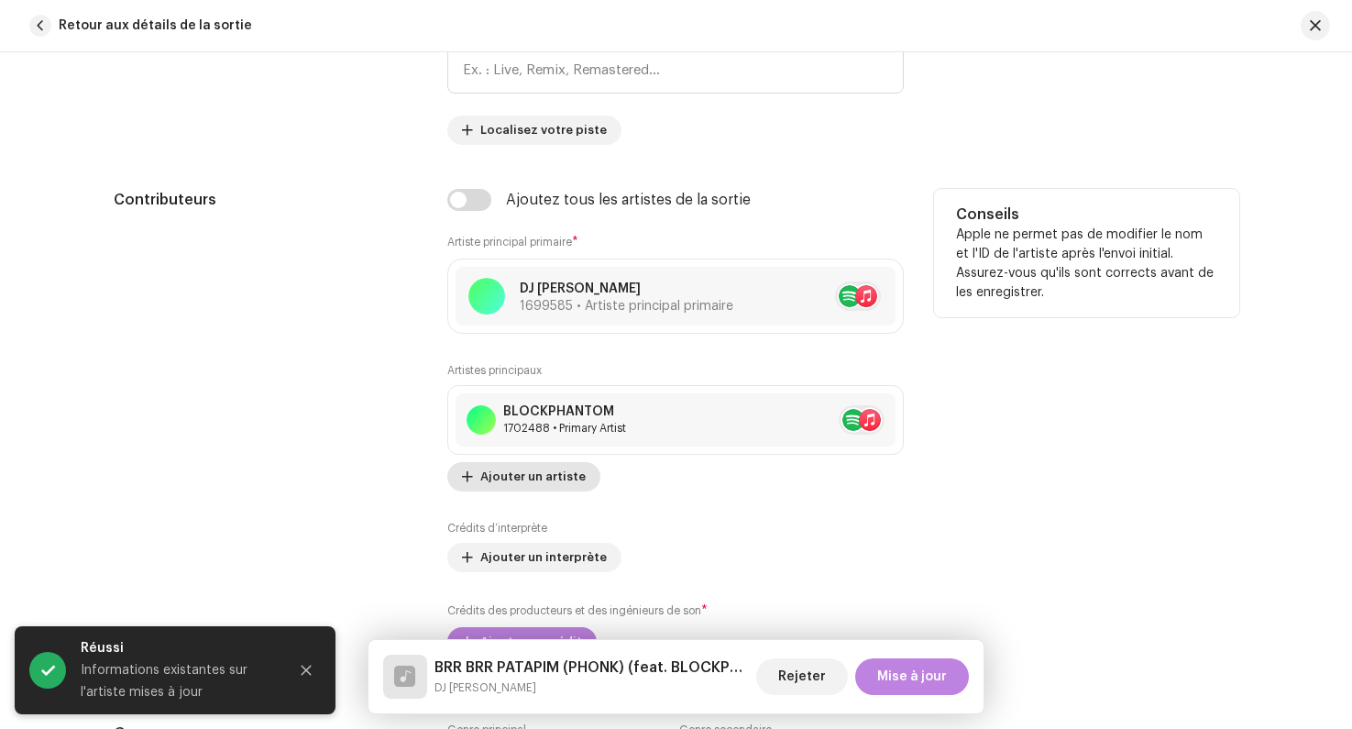
click at [519, 480] on span "Ajouter un artiste" at bounding box center [532, 476] width 105 height 37
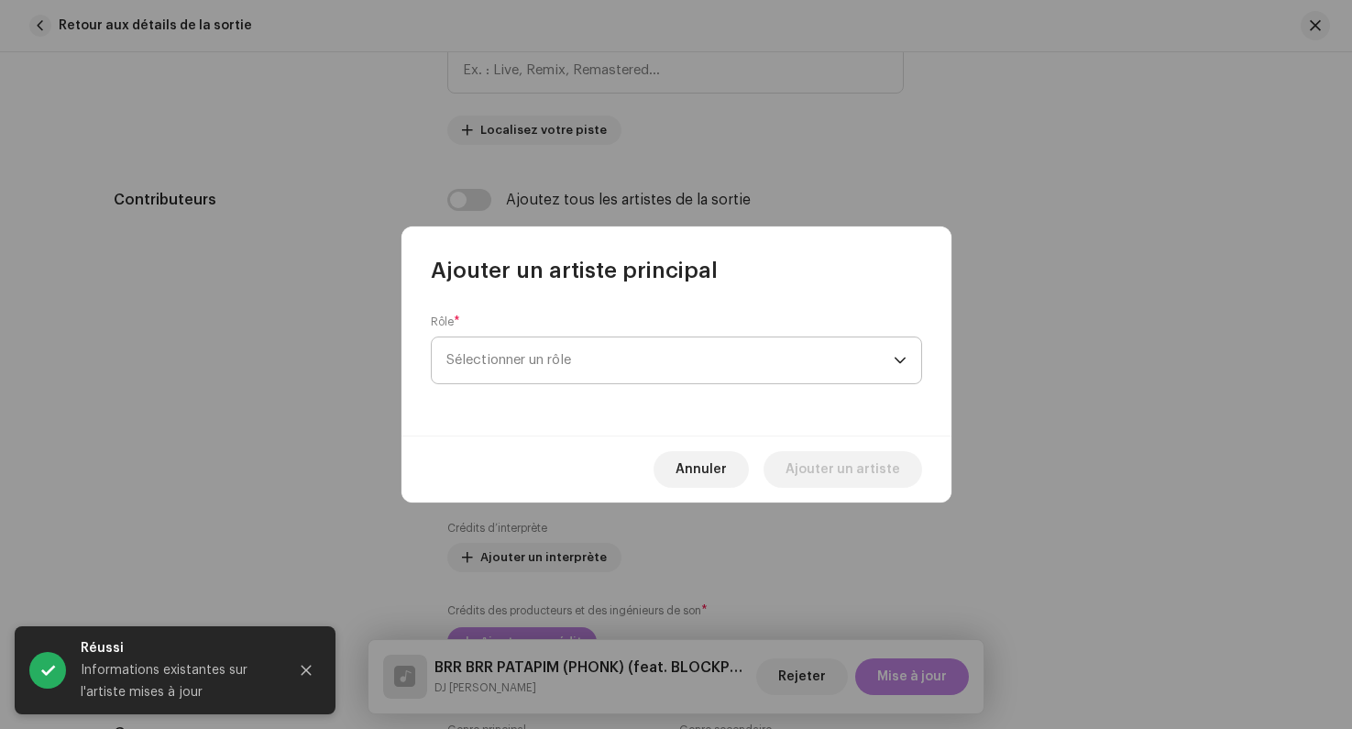
click at [538, 380] on span "Sélectionner un rôle" at bounding box center [670, 360] width 447 height 46
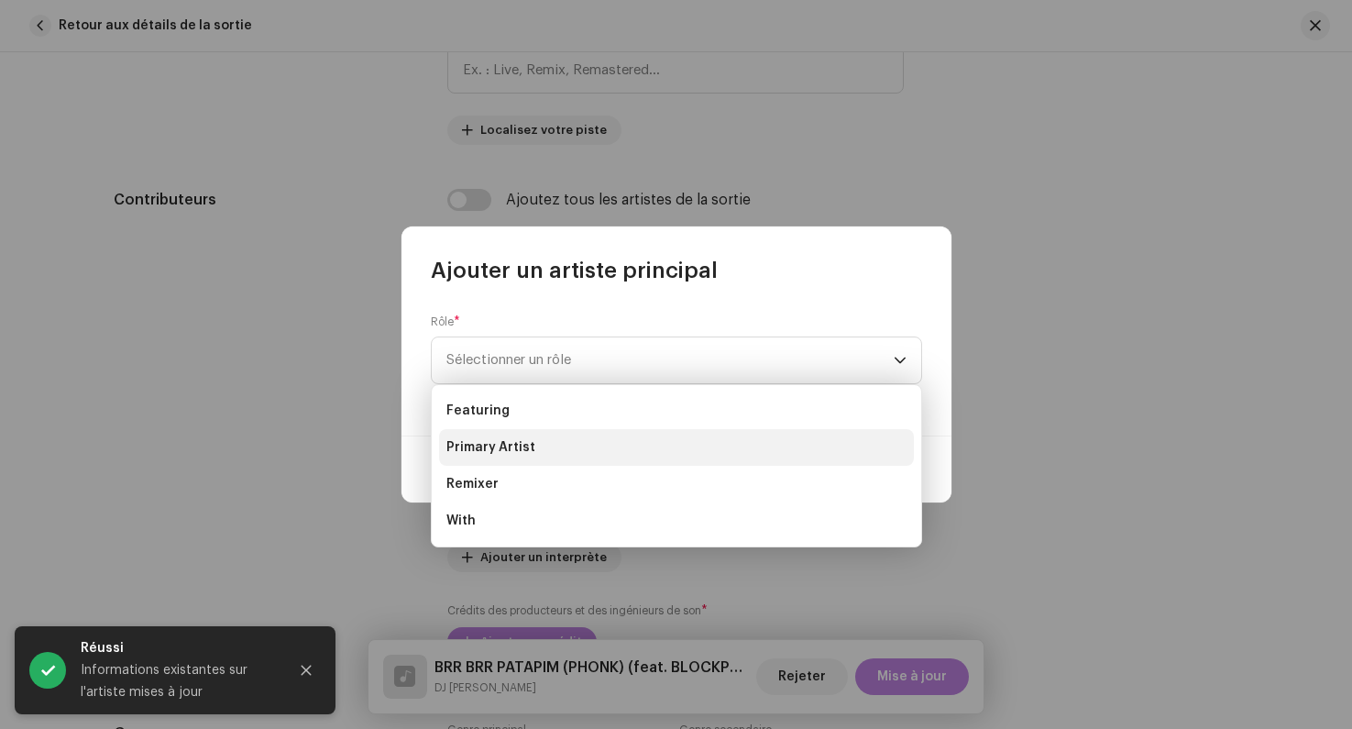
click at [497, 436] on li "Primary Artist" at bounding box center [676, 447] width 475 height 37
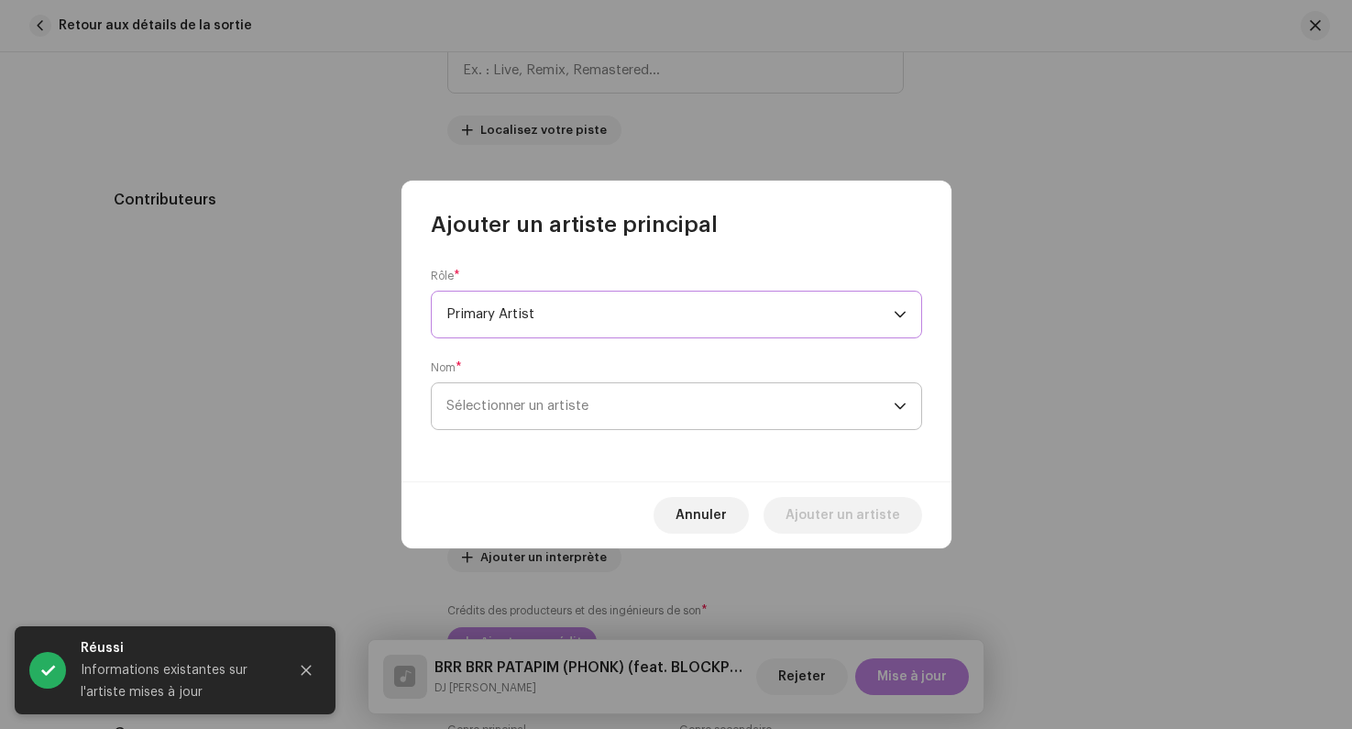
click at [518, 412] on span "Sélectionner un artiste" at bounding box center [518, 406] width 142 height 14
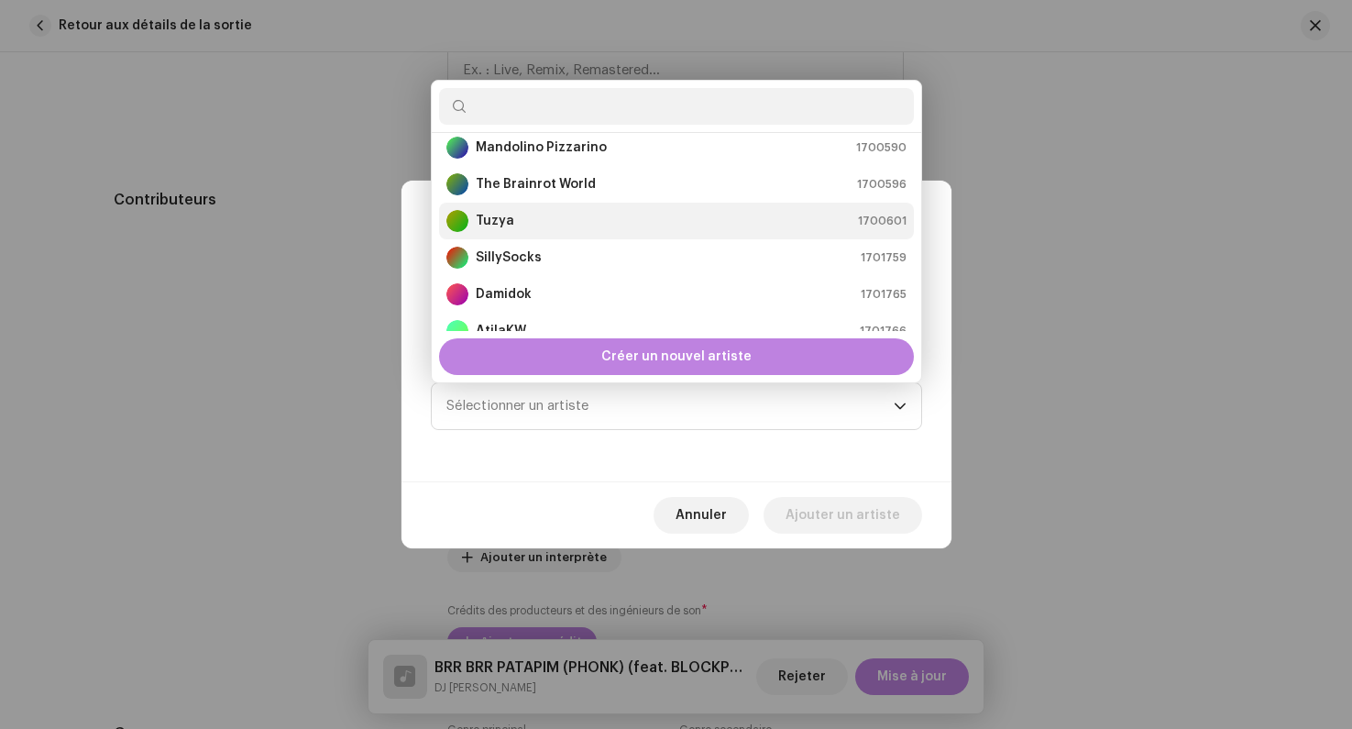
scroll to position [182, 0]
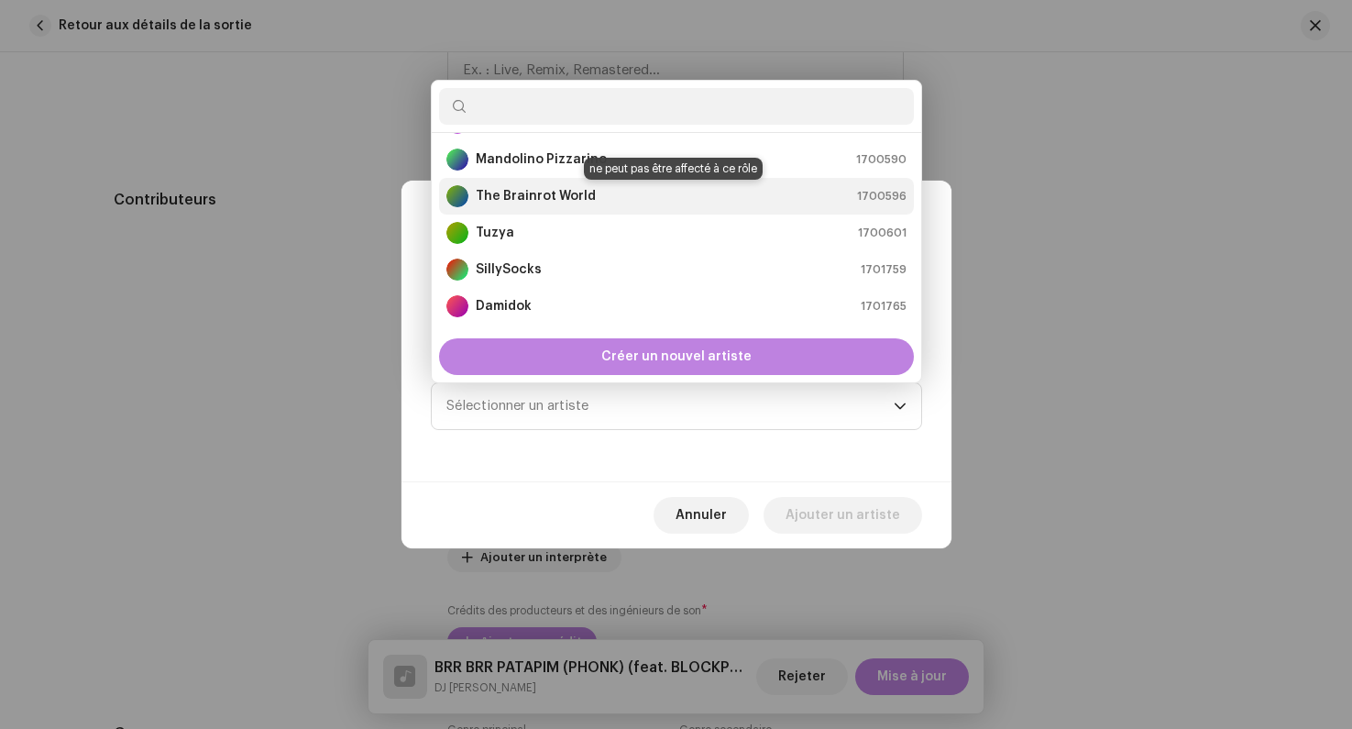
click at [533, 196] on strong "The Brainrot World" at bounding box center [536, 196] width 120 height 18
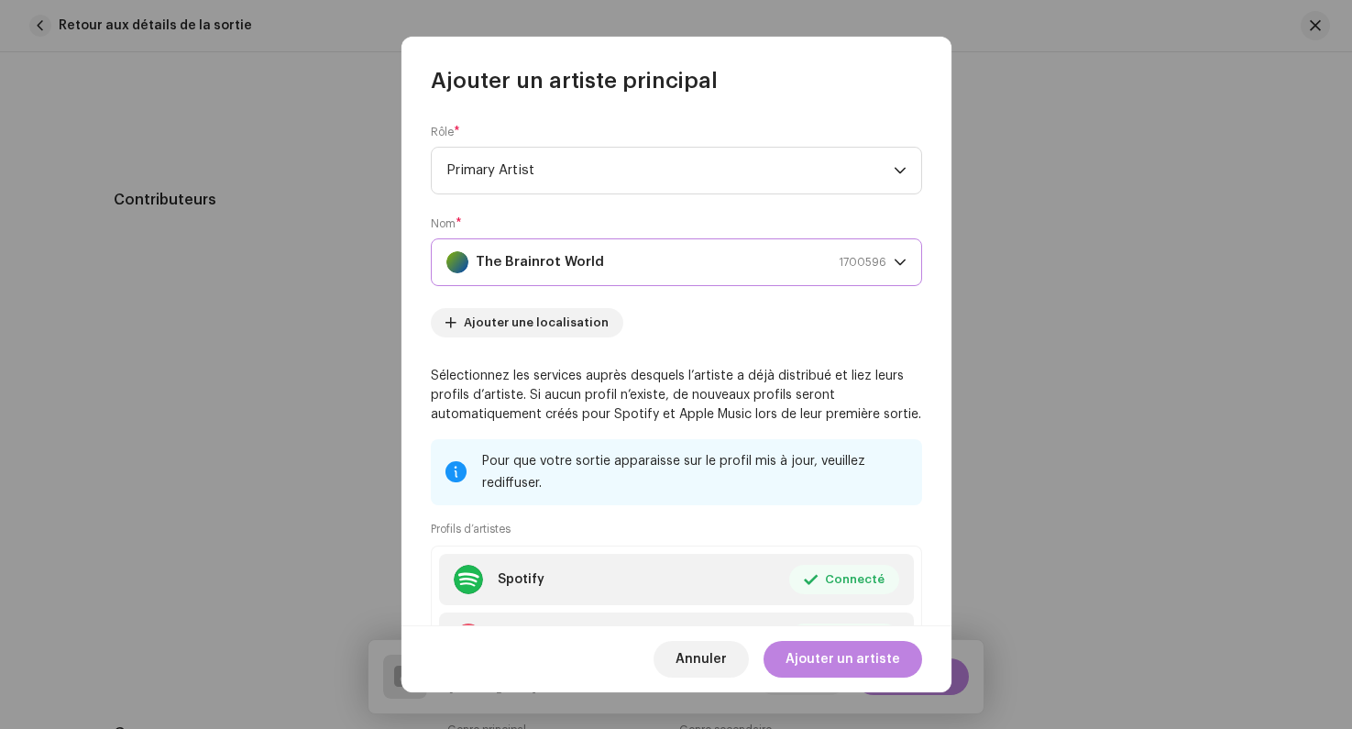
scroll to position [157, 0]
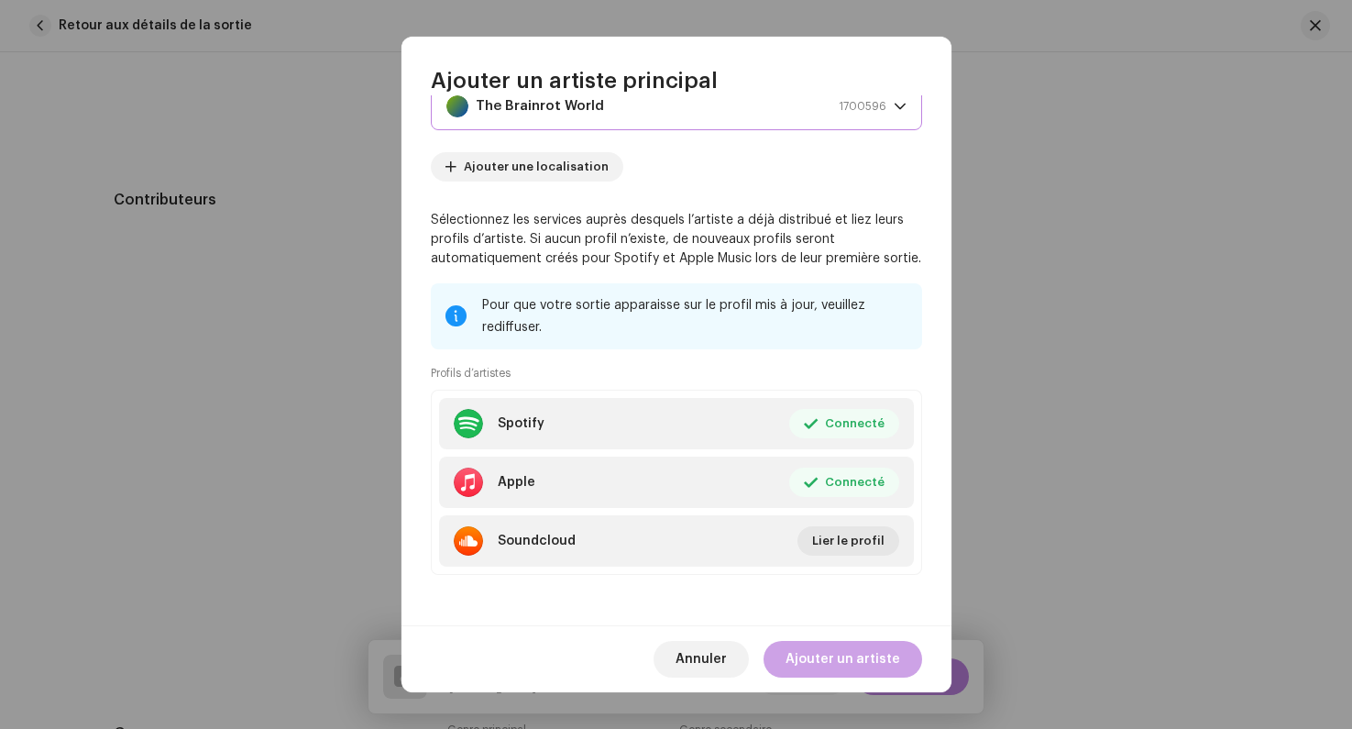
click at [822, 655] on span "Ajouter un artiste" at bounding box center [843, 659] width 115 height 37
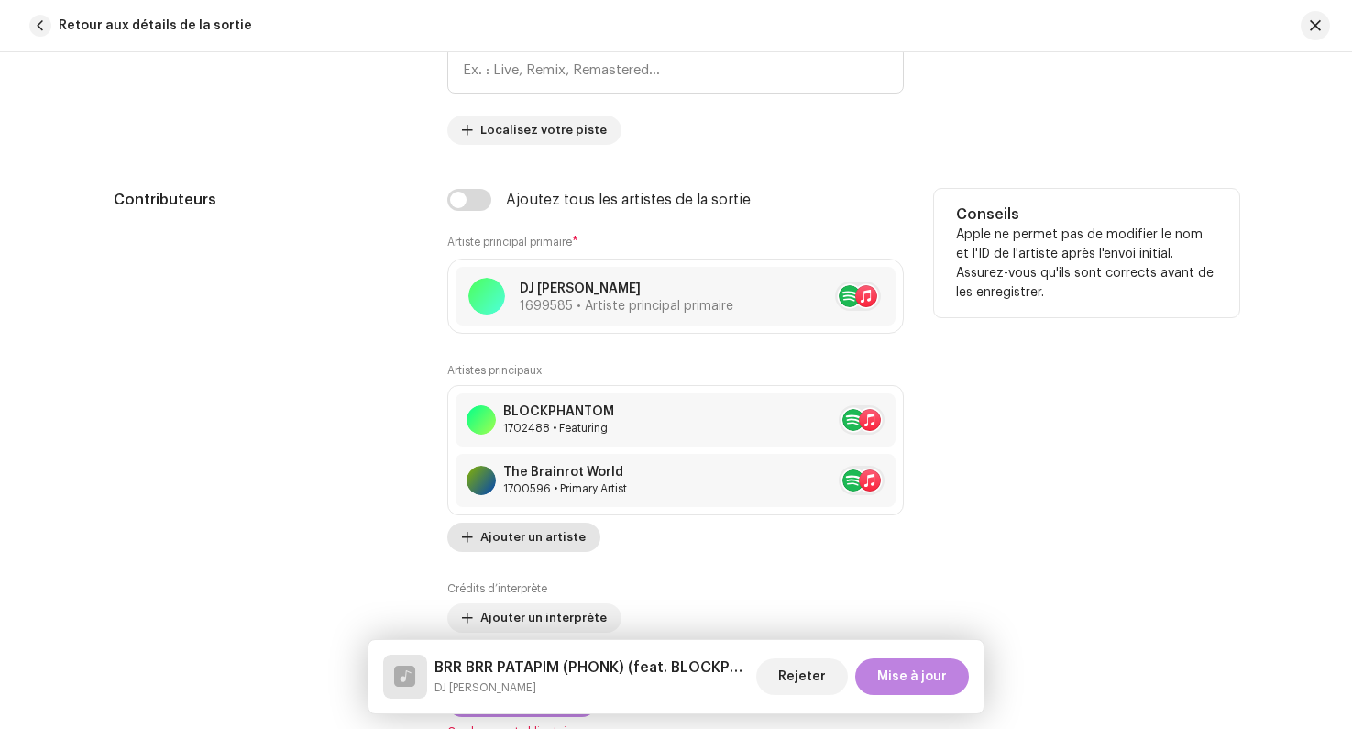
click at [529, 539] on span "Ajouter un artiste" at bounding box center [532, 537] width 105 height 37
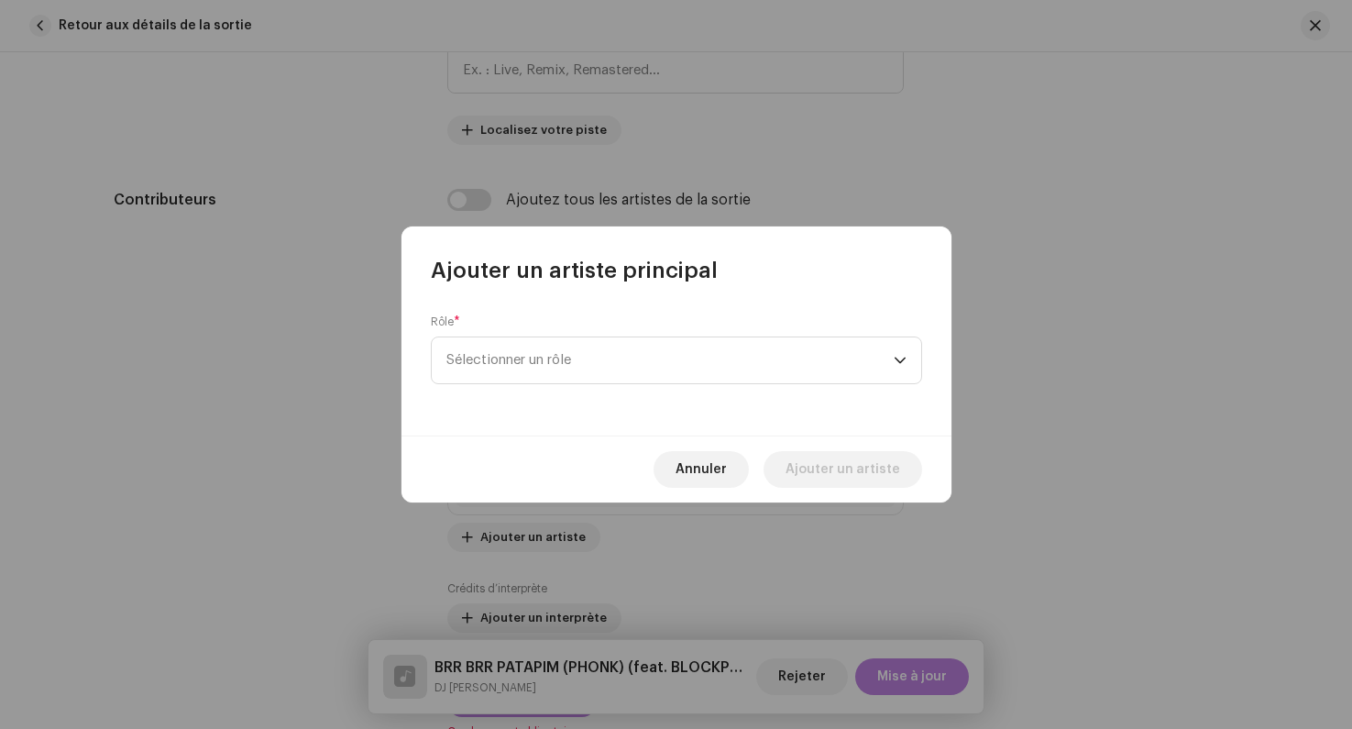
click at [521, 389] on div "Rôle * Sélectionner un rôle" at bounding box center [677, 360] width 550 height 150
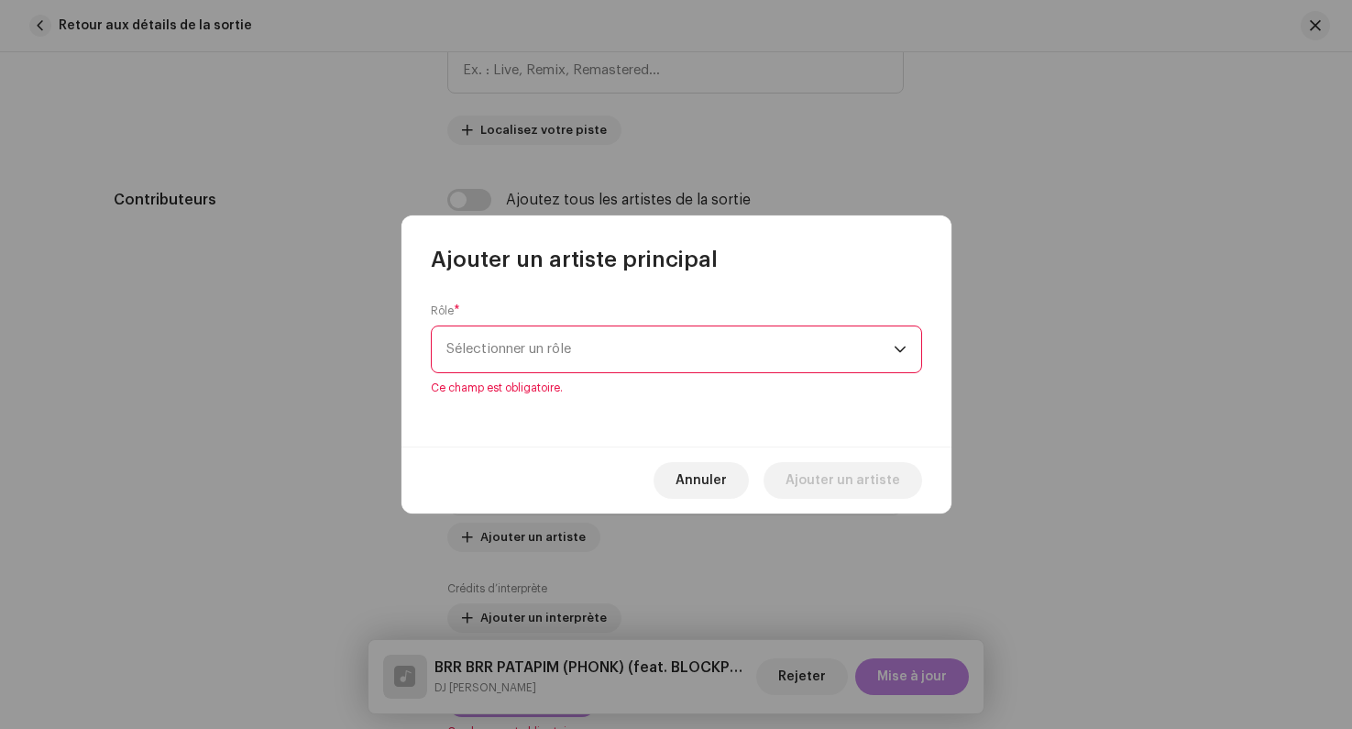
click at [507, 362] on span "Sélectionner un rôle" at bounding box center [670, 349] width 447 height 46
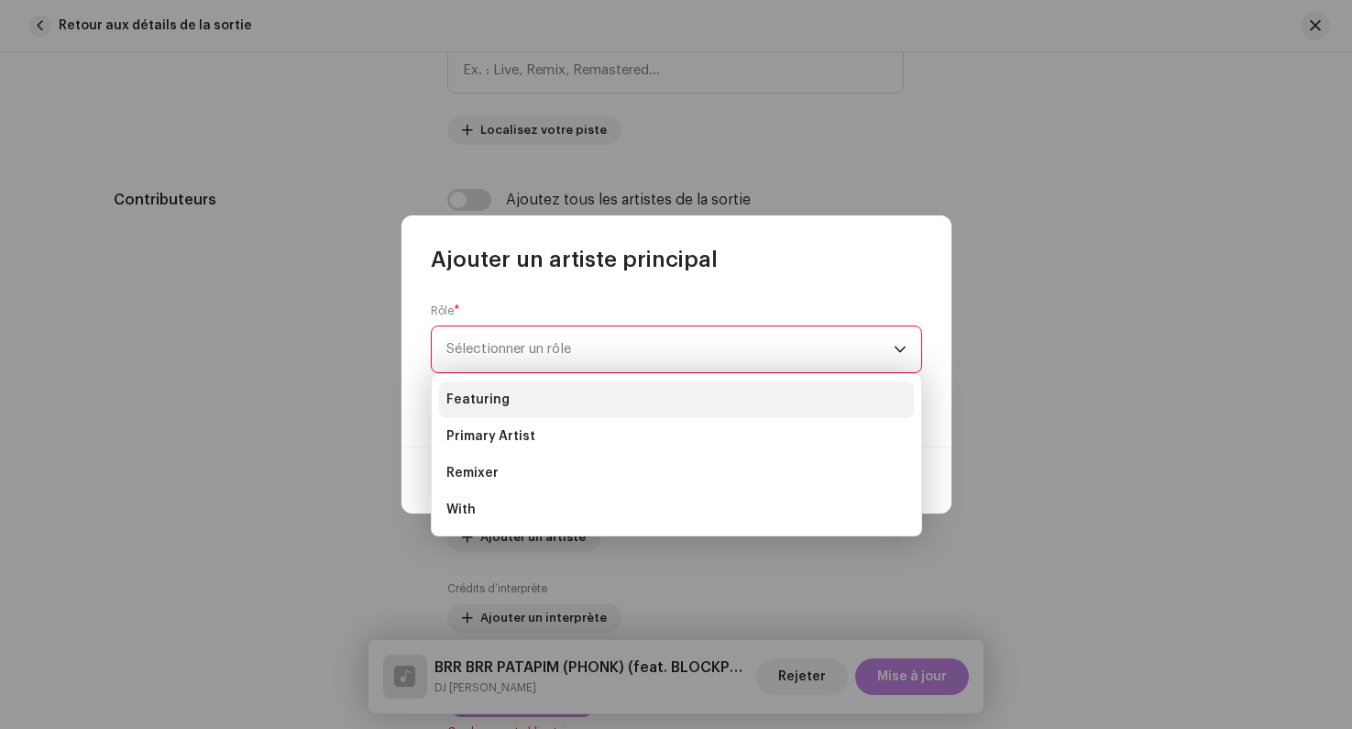
click at [505, 392] on li "Featuring" at bounding box center [676, 399] width 475 height 37
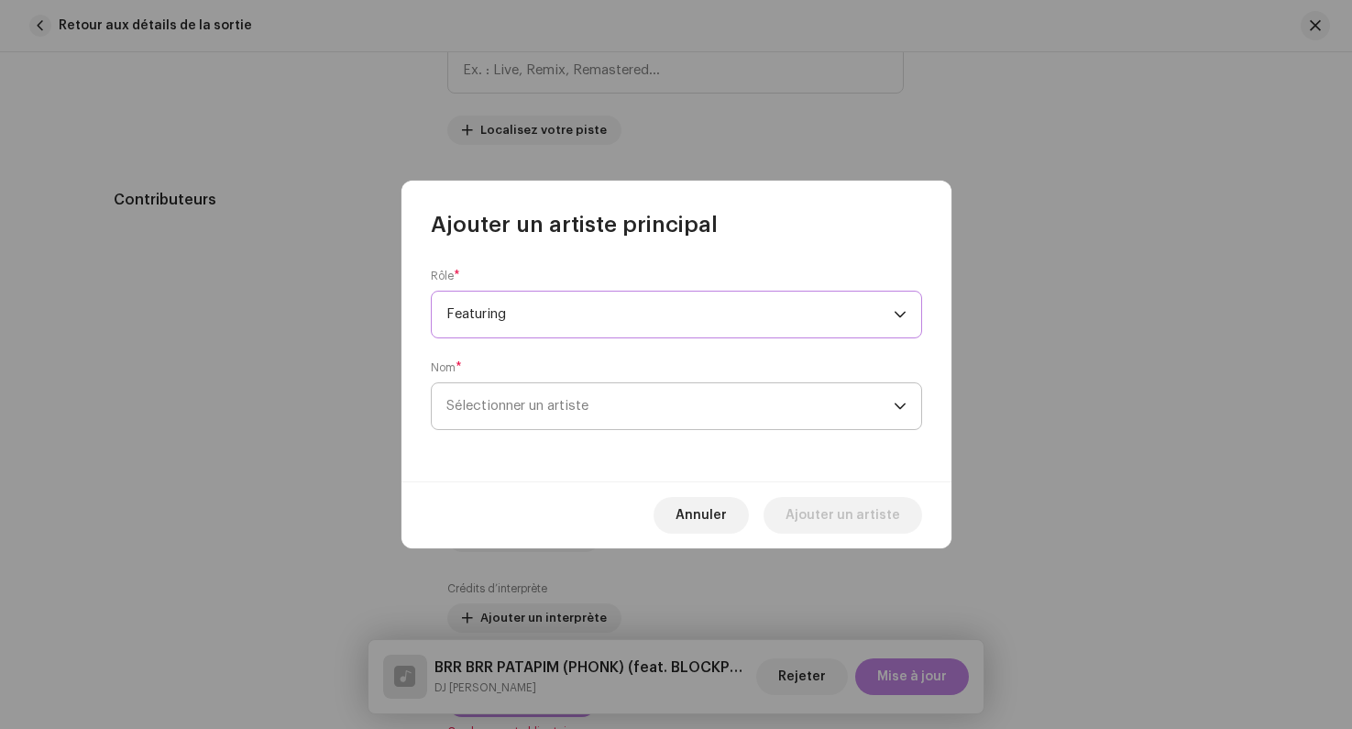
click at [510, 399] on span "Sélectionner un artiste" at bounding box center [518, 406] width 142 height 14
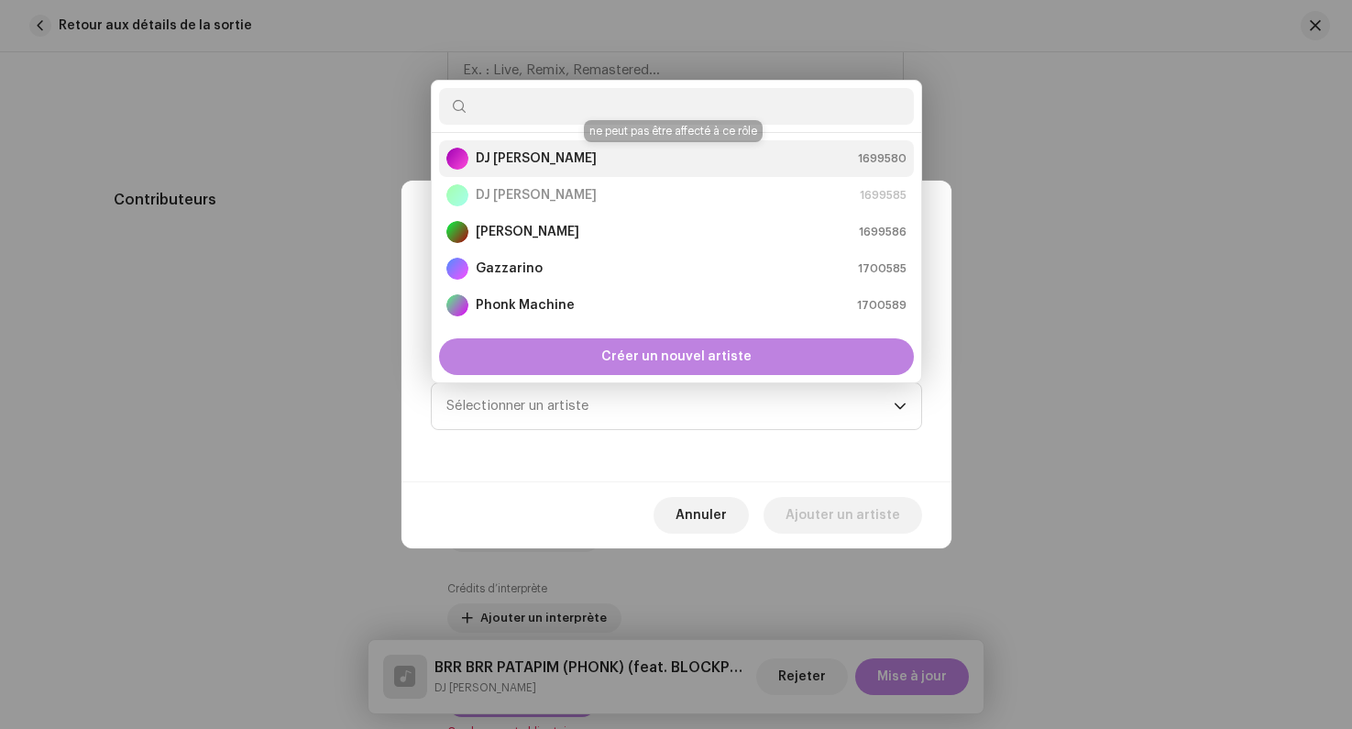
click at [529, 165] on strong "DJ [PERSON_NAME]" at bounding box center [536, 158] width 121 height 18
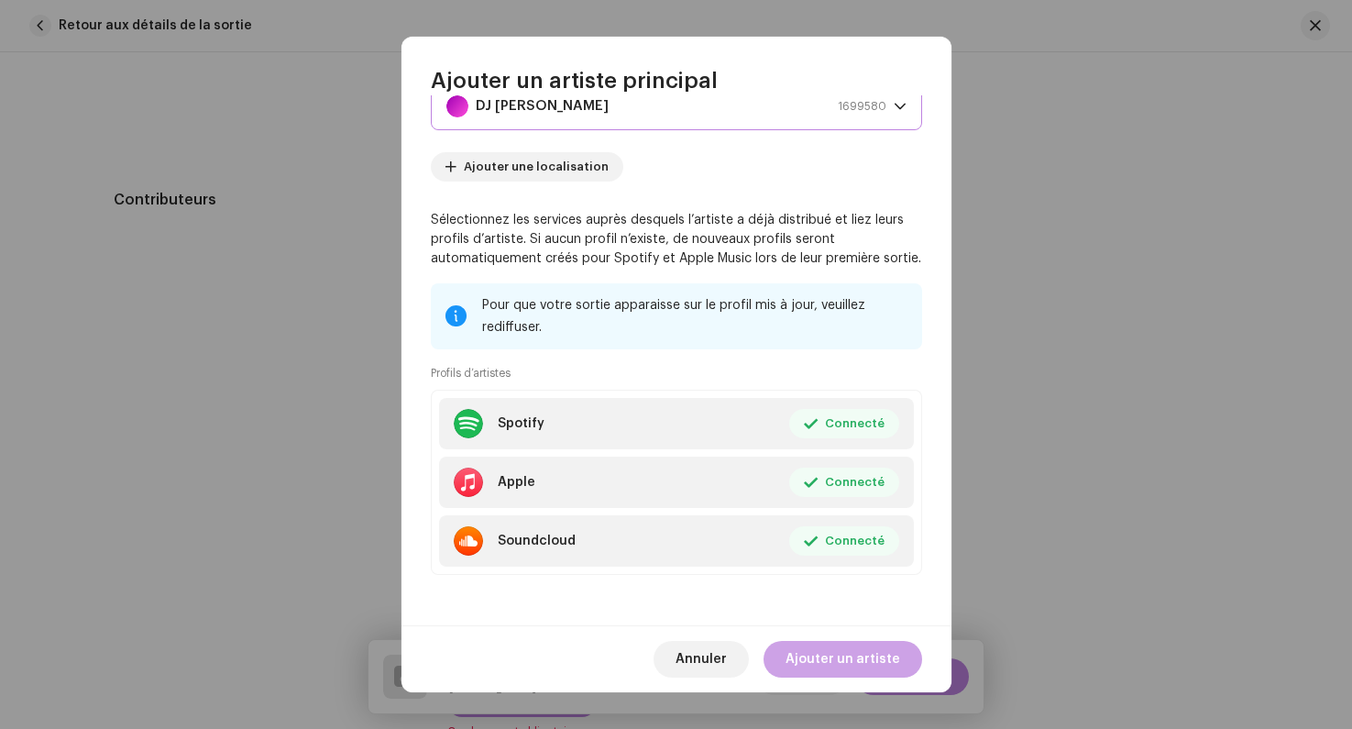
click at [844, 654] on span "Ajouter un artiste" at bounding box center [843, 659] width 115 height 37
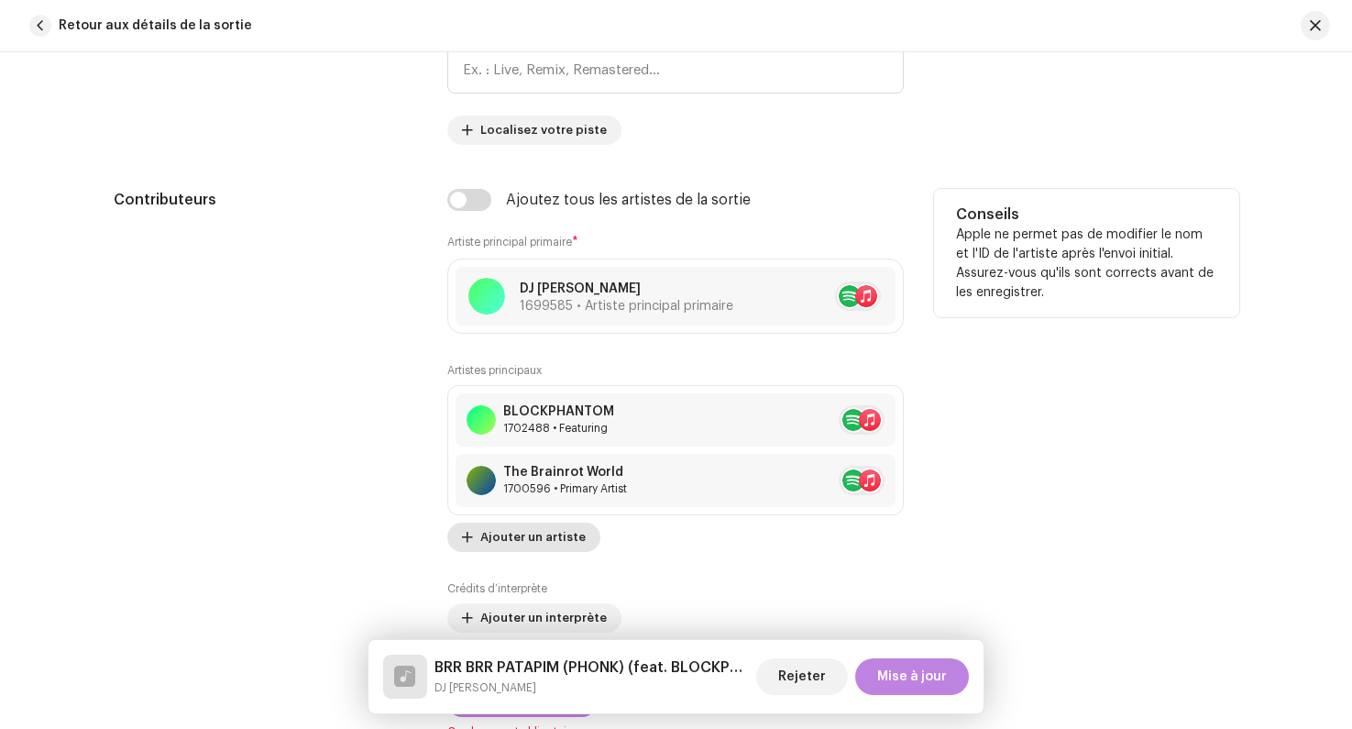
click at [508, 553] on span "Ajouter un artiste" at bounding box center [532, 537] width 105 height 37
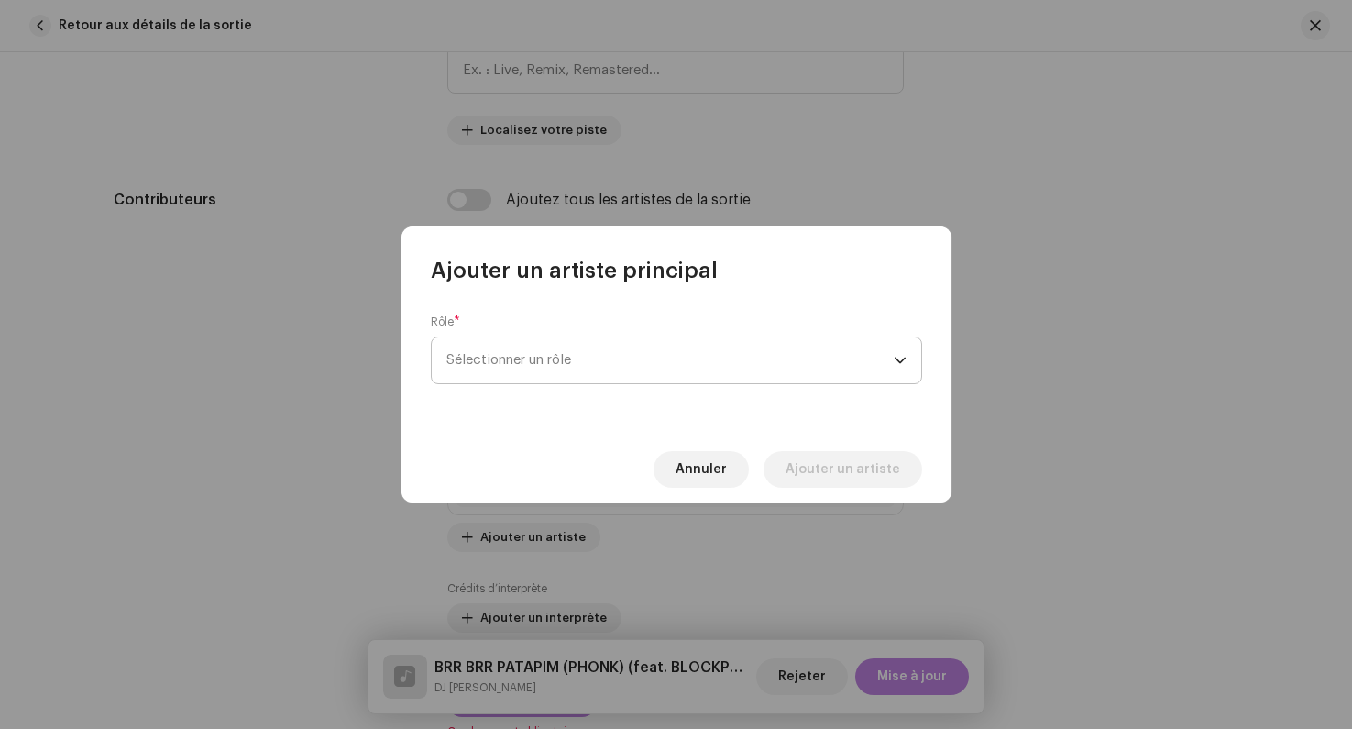
click at [504, 354] on span "Sélectionner un rôle" at bounding box center [670, 360] width 447 height 46
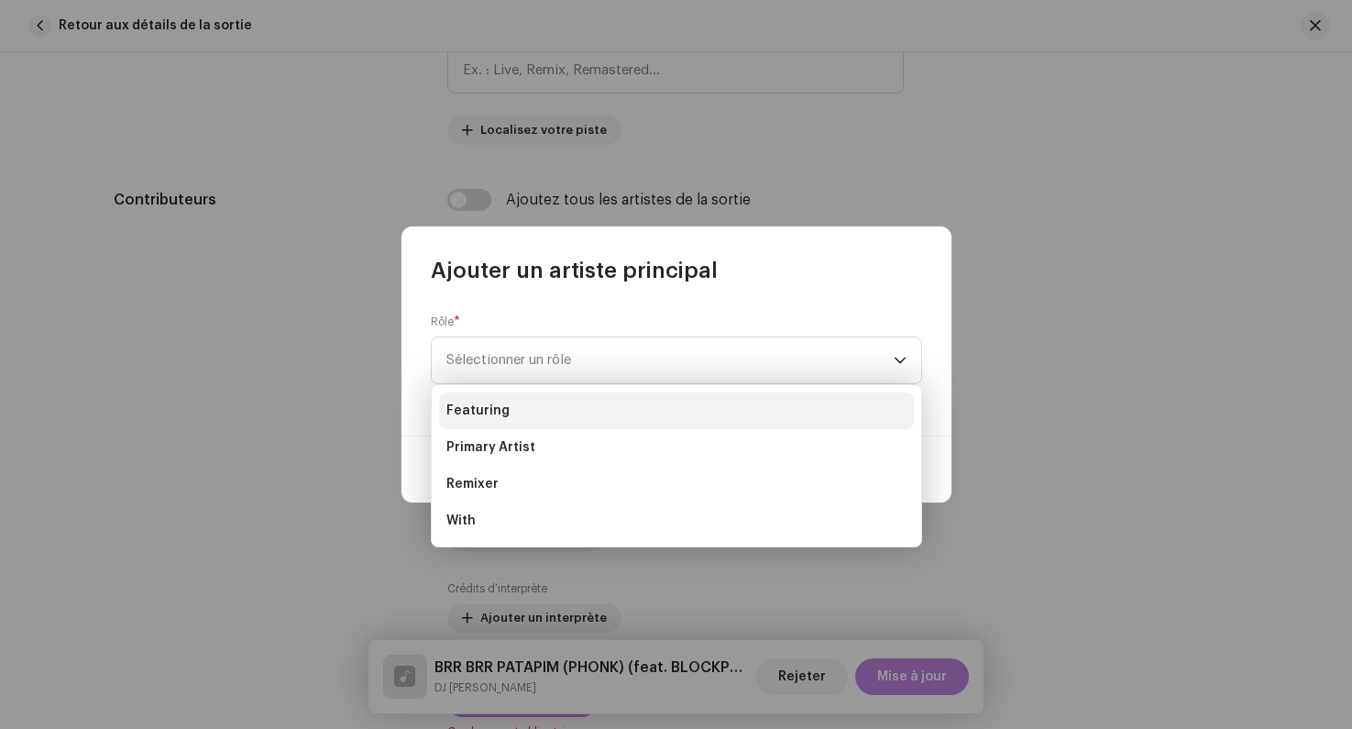
click at [523, 404] on li "Featuring" at bounding box center [676, 410] width 475 height 37
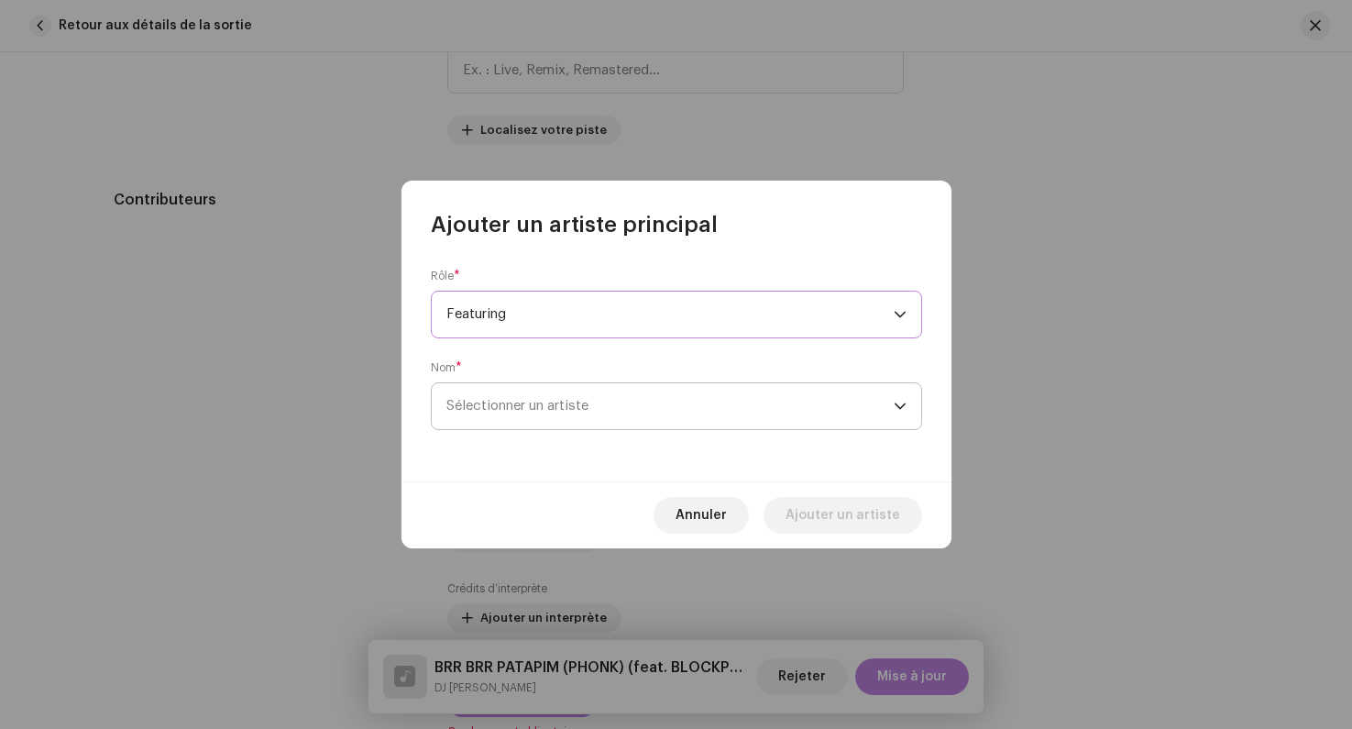
click at [492, 411] on span "Sélectionner un artiste" at bounding box center [518, 406] width 142 height 14
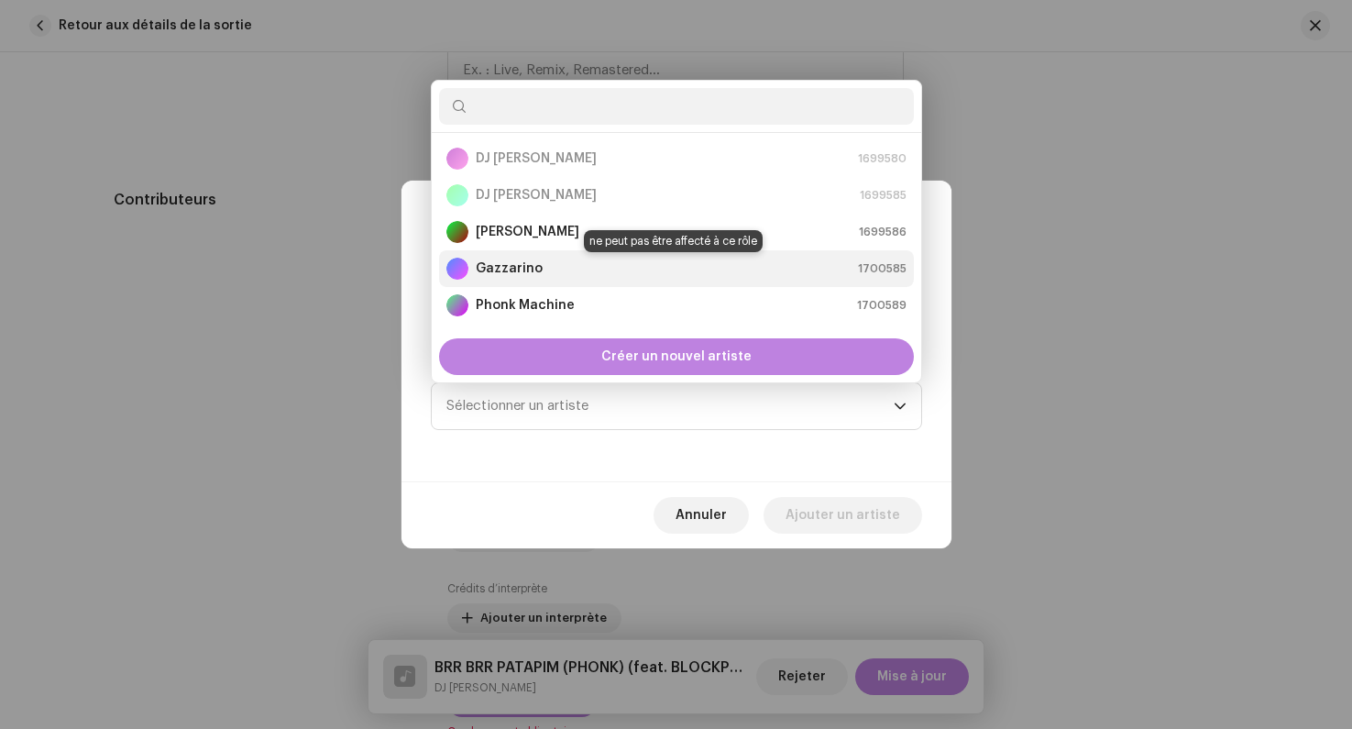
click at [514, 270] on strong "Gazzarino" at bounding box center [509, 268] width 67 height 18
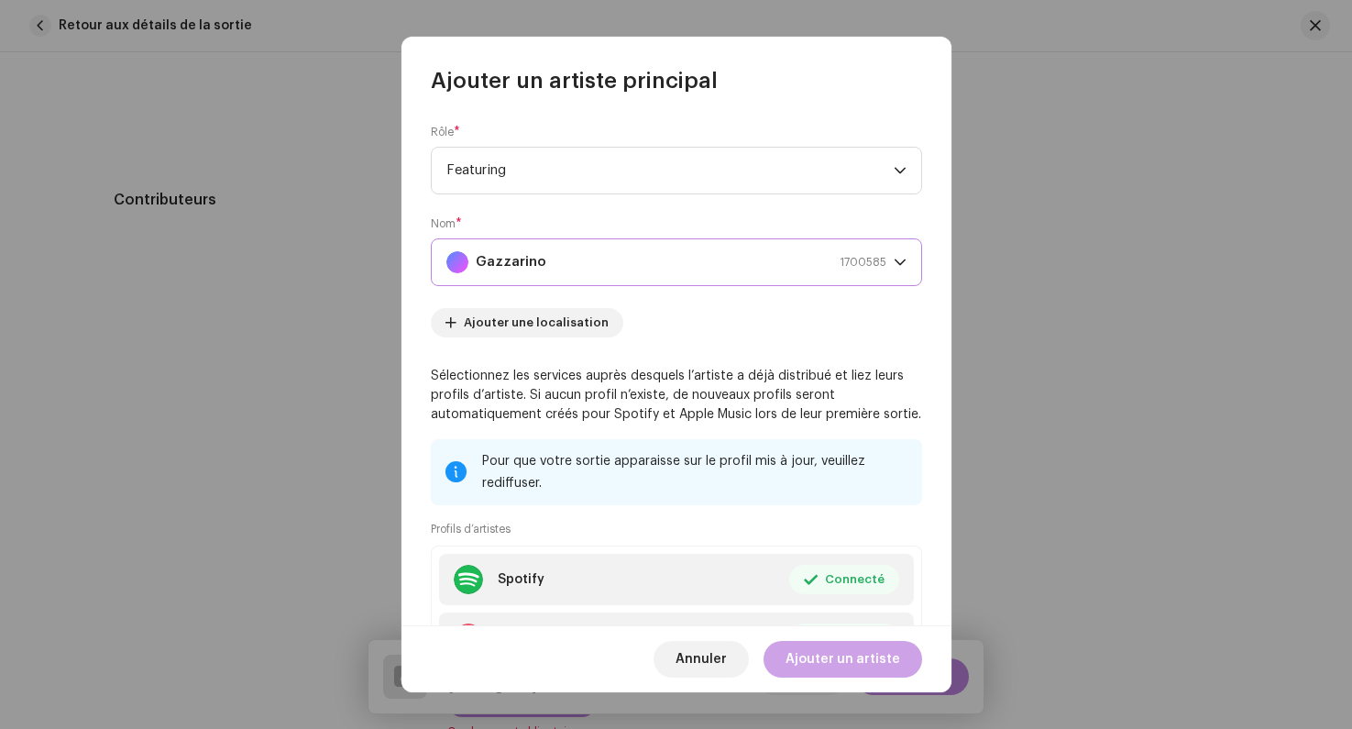
click at [850, 660] on span "Ajouter un artiste" at bounding box center [843, 659] width 115 height 37
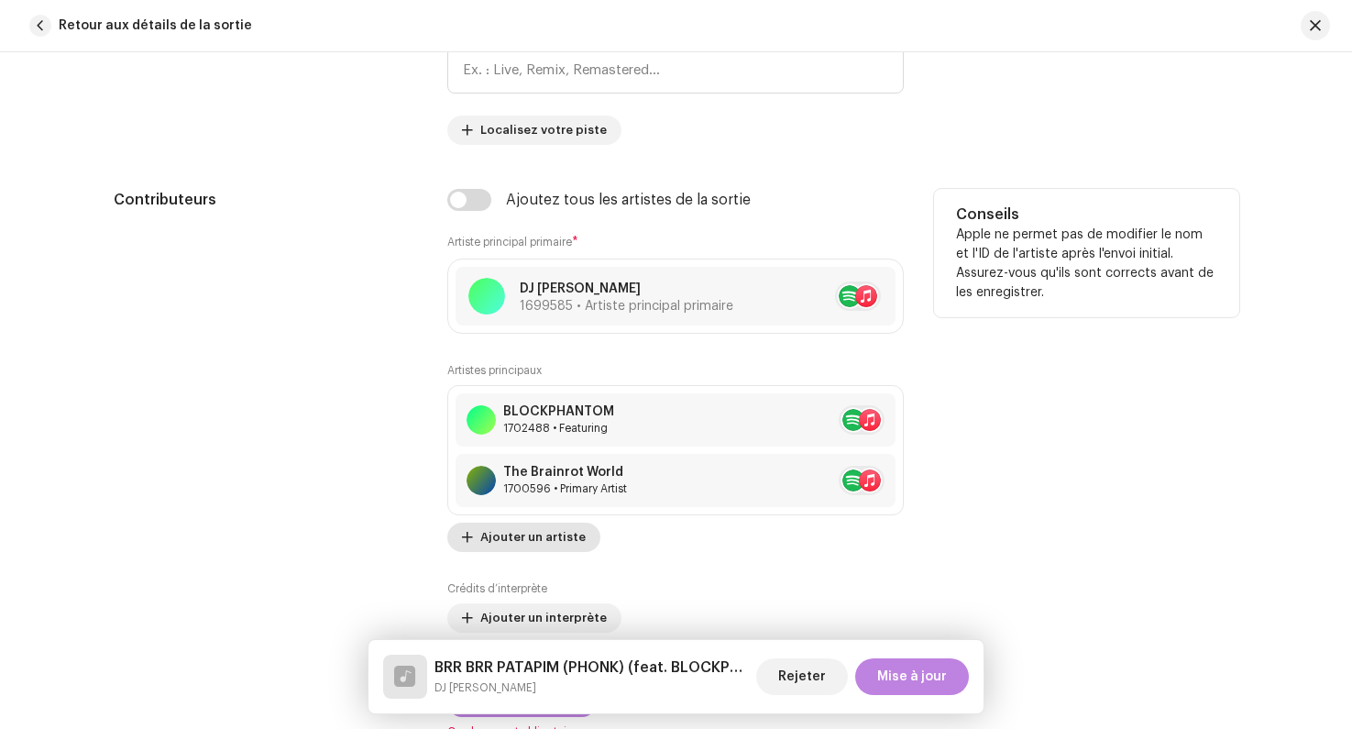
click at [552, 537] on span "Ajouter un artiste" at bounding box center [532, 537] width 105 height 37
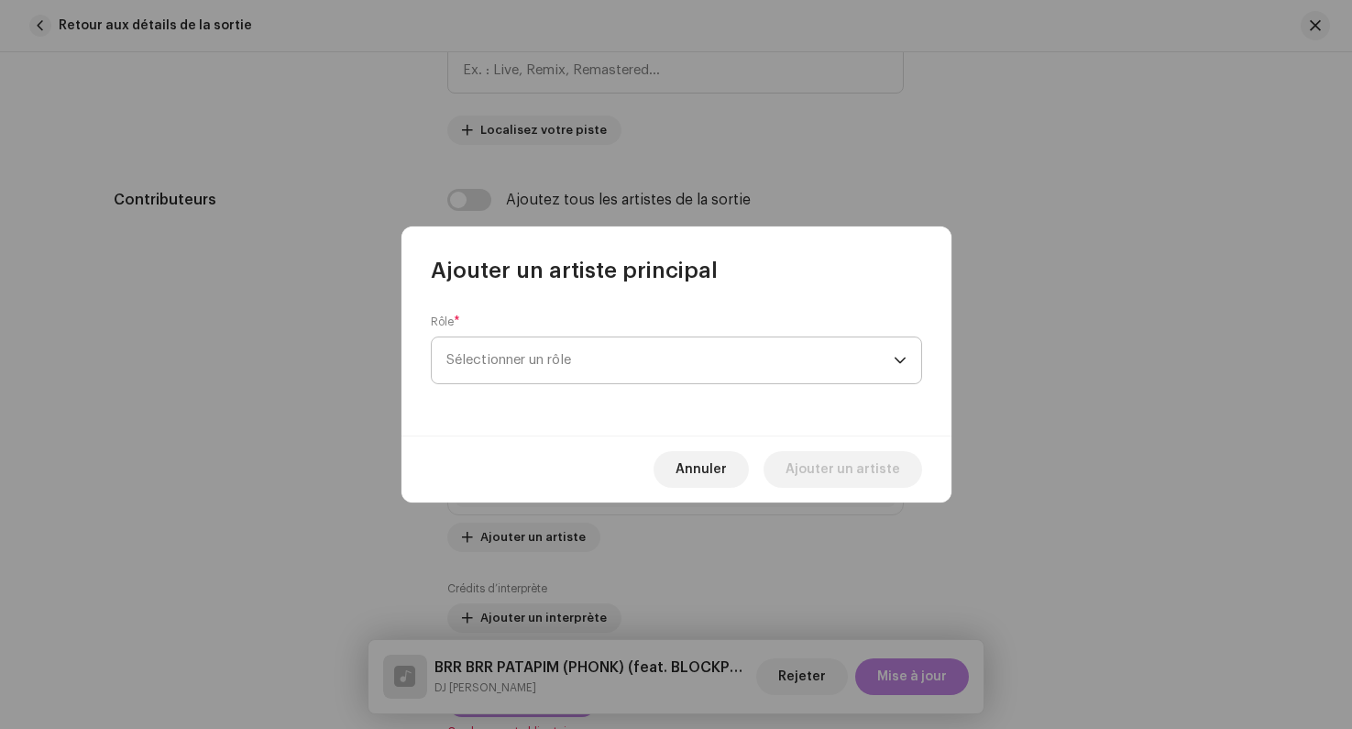
click at [540, 369] on span "Sélectionner un rôle" at bounding box center [670, 360] width 447 height 46
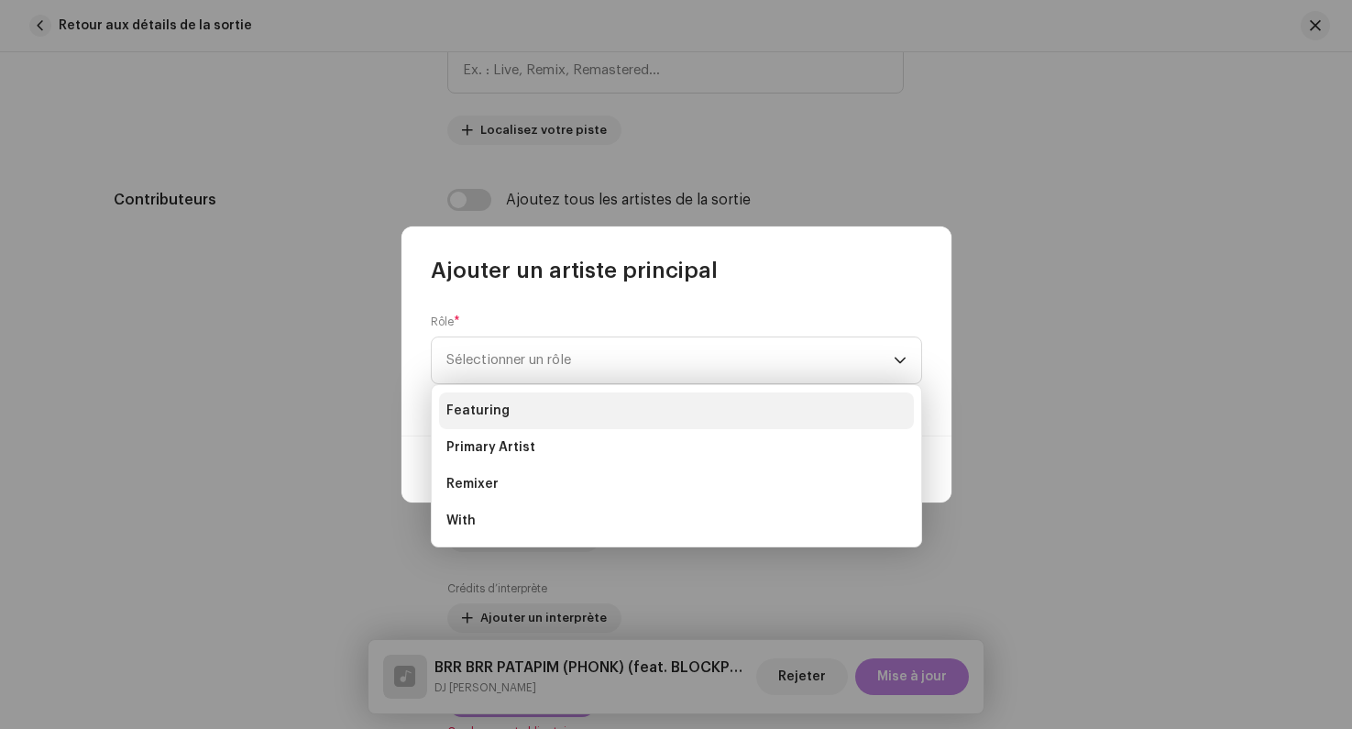
click at [531, 411] on li "Featuring" at bounding box center [676, 410] width 475 height 37
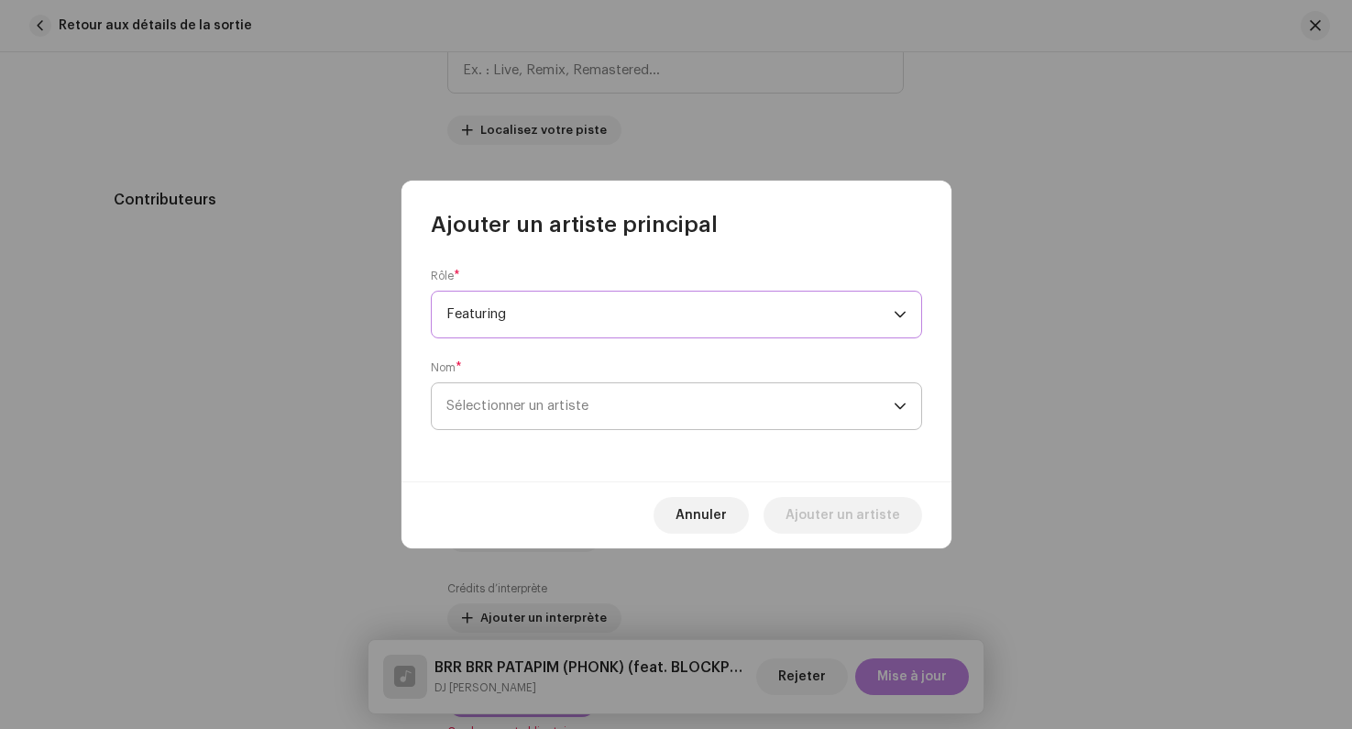
click at [507, 403] on span "Sélectionner un artiste" at bounding box center [518, 406] width 142 height 14
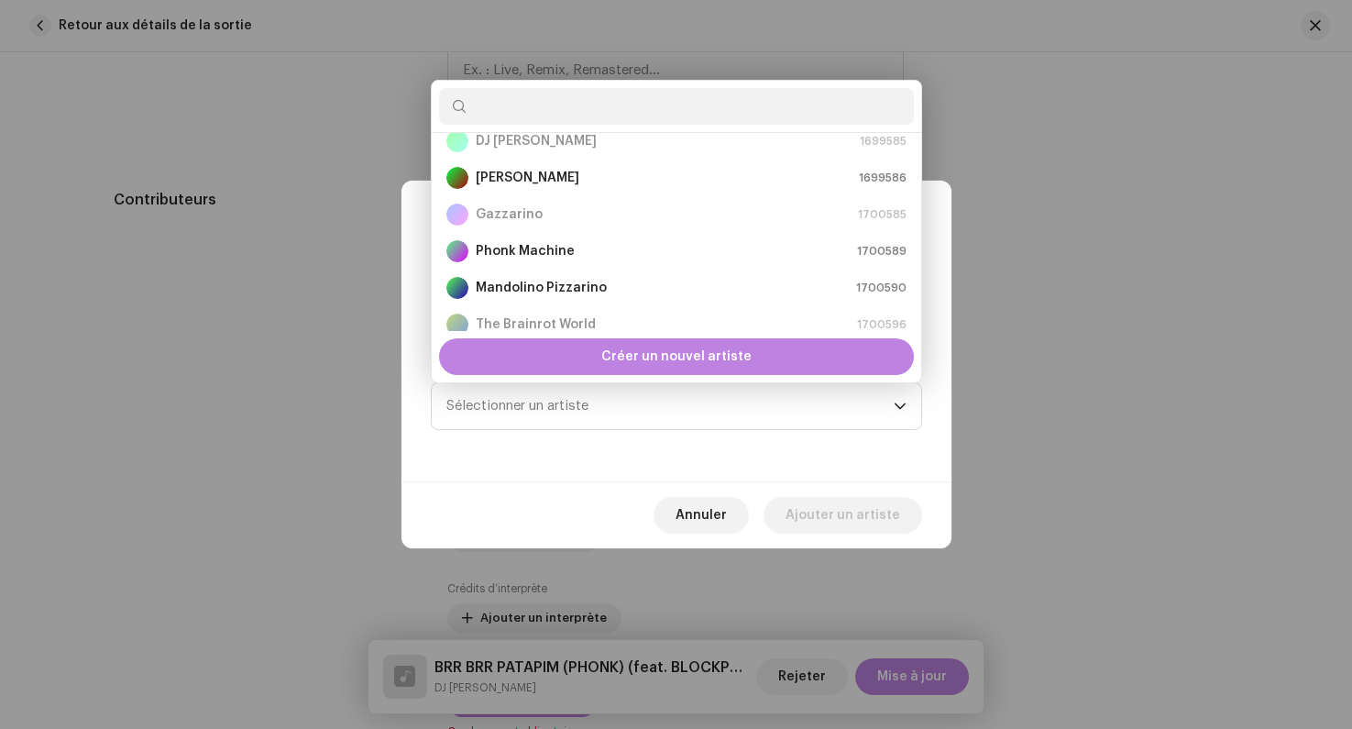
scroll to position [70, 0]
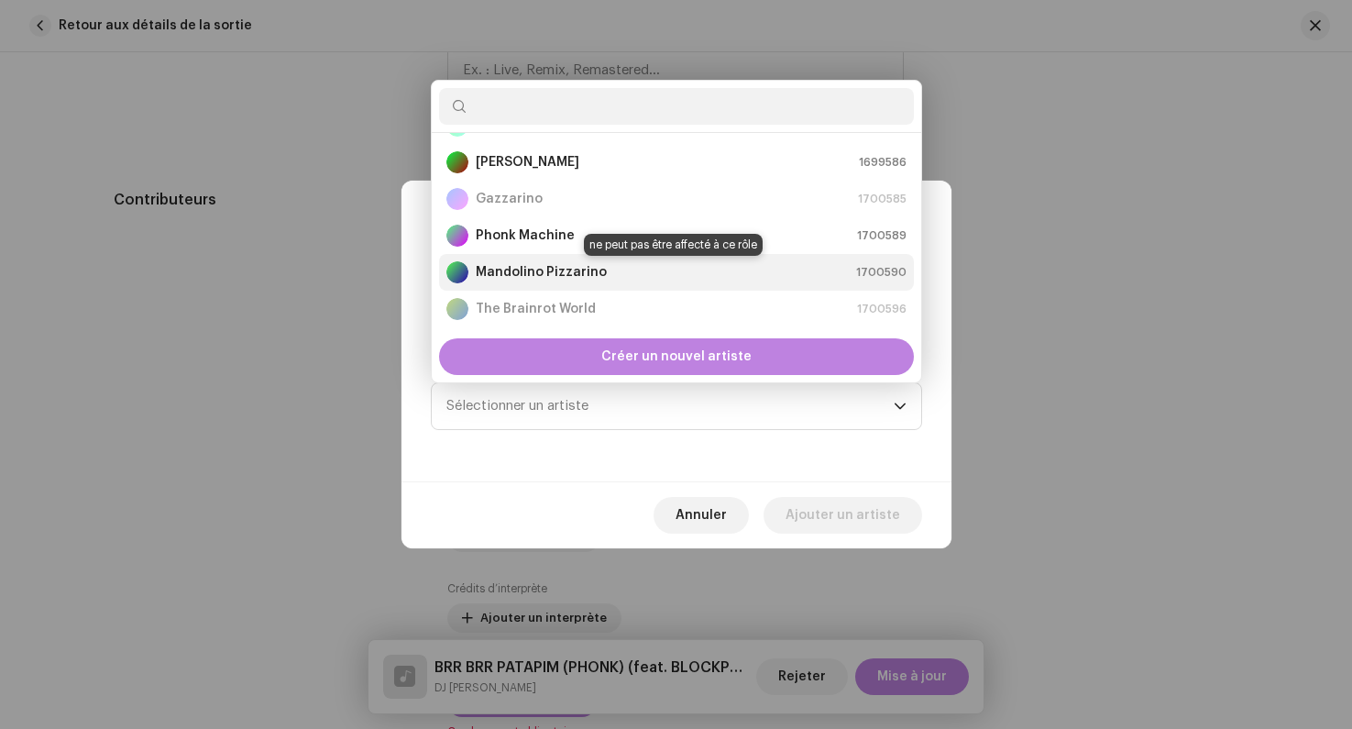
click at [524, 270] on strong "Mandolino Pizzarino" at bounding box center [541, 272] width 131 height 18
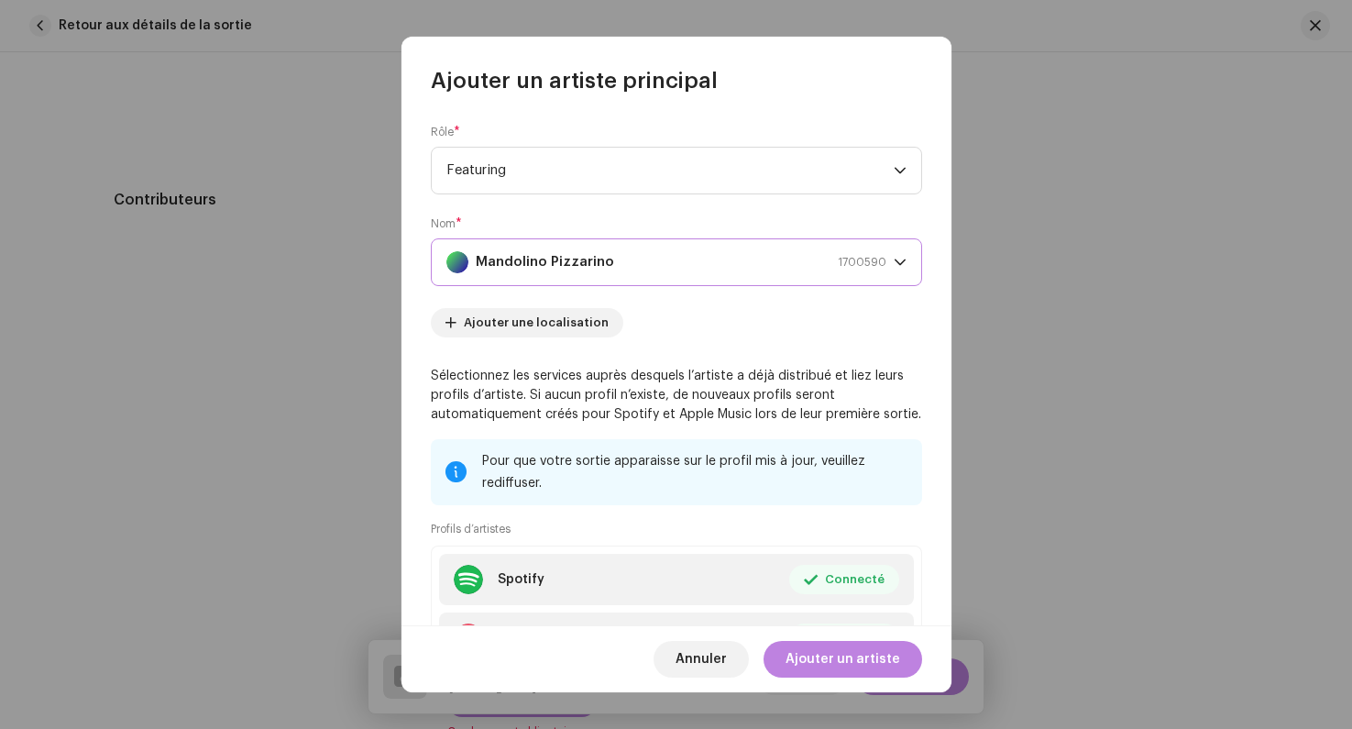
scroll to position [157, 0]
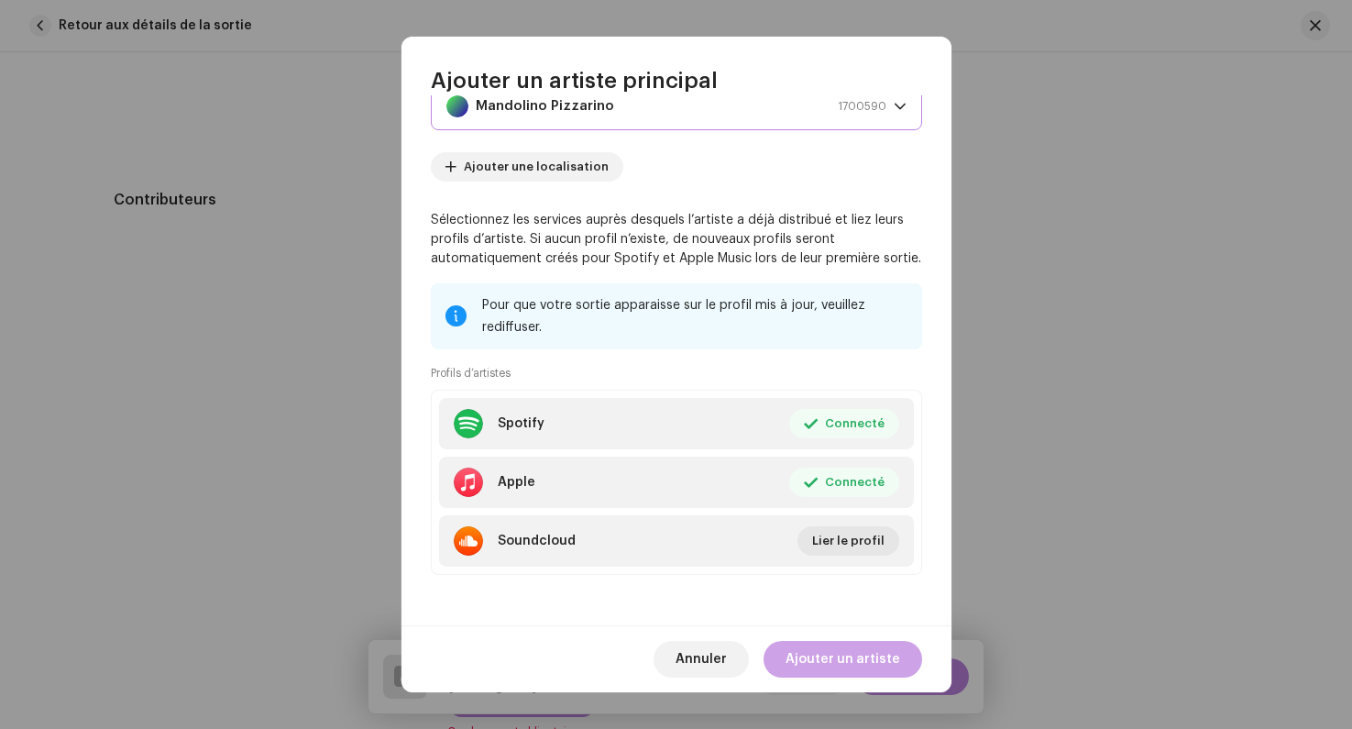
click at [833, 653] on span "Ajouter un artiste" at bounding box center [843, 659] width 115 height 37
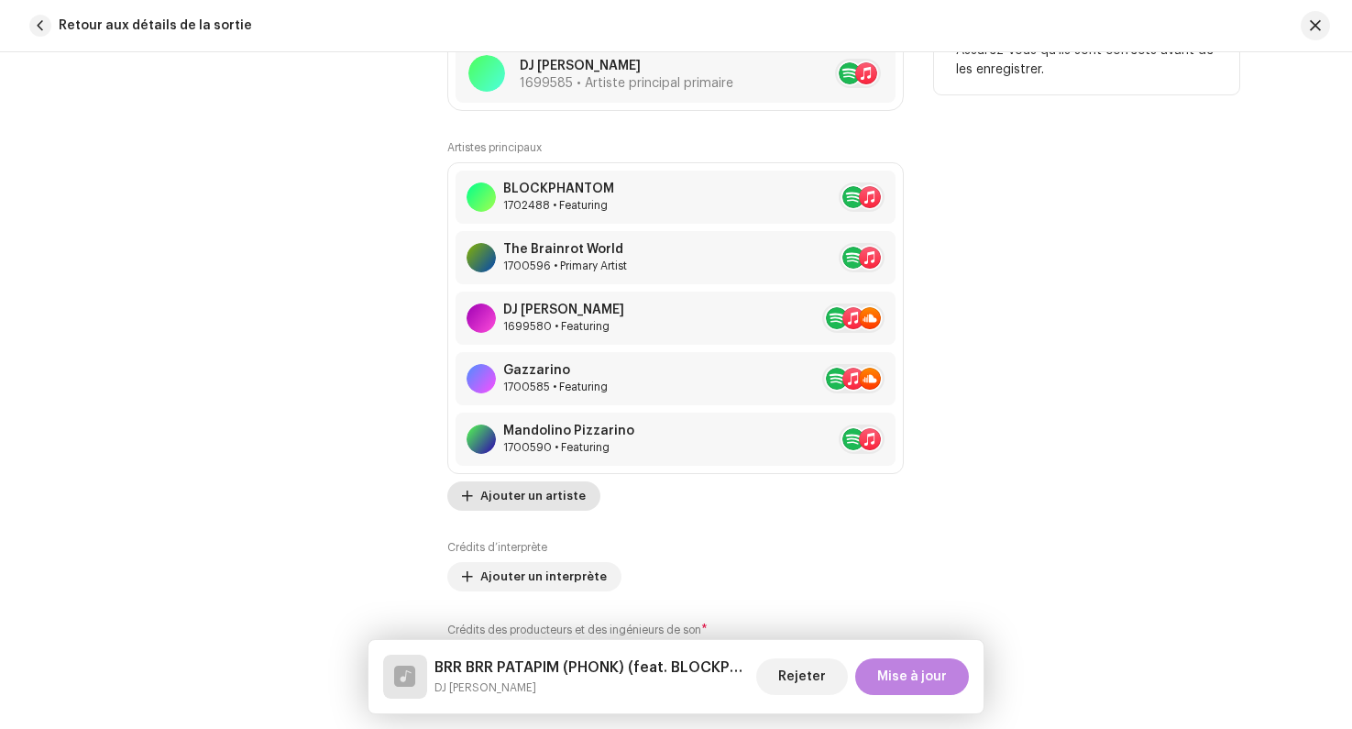
scroll to position [1254, 0]
click at [493, 495] on span "Ajouter un artiste" at bounding box center [532, 495] width 105 height 37
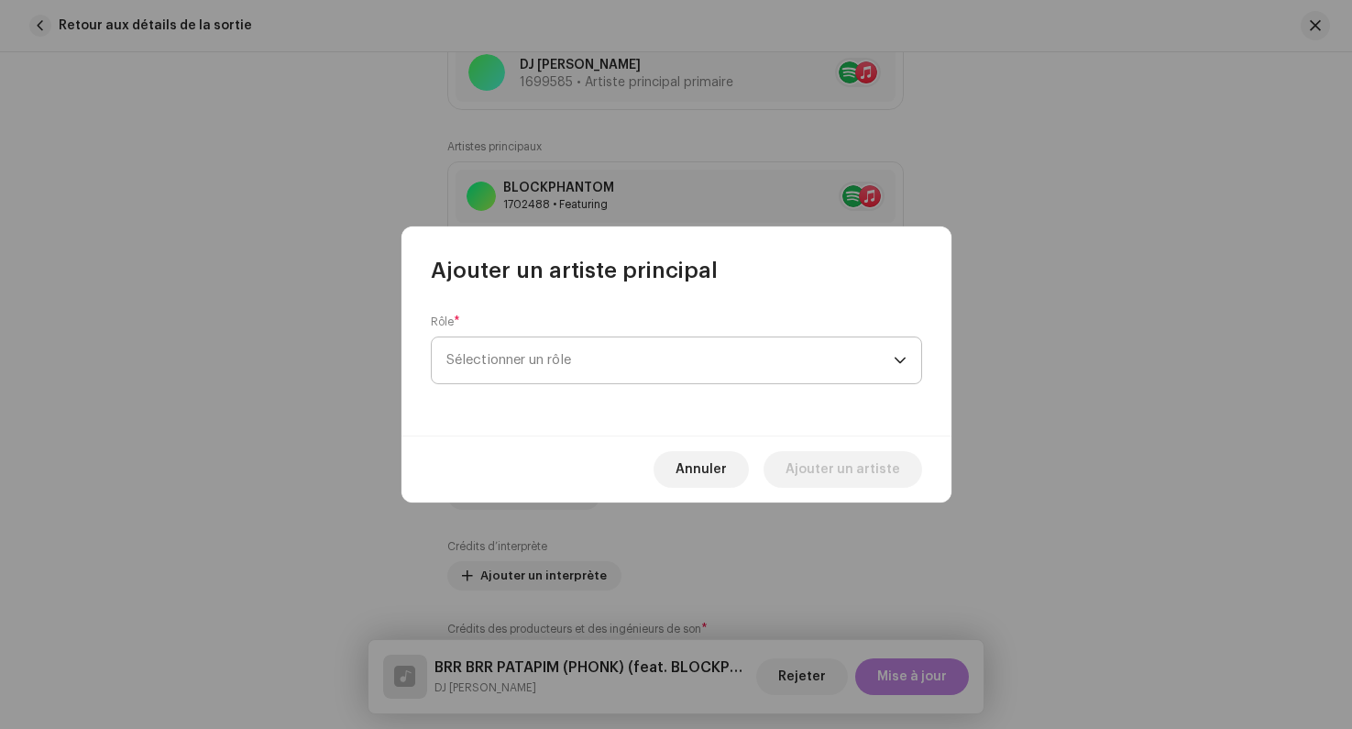
click at [508, 362] on span "Sélectionner un rôle" at bounding box center [670, 360] width 447 height 46
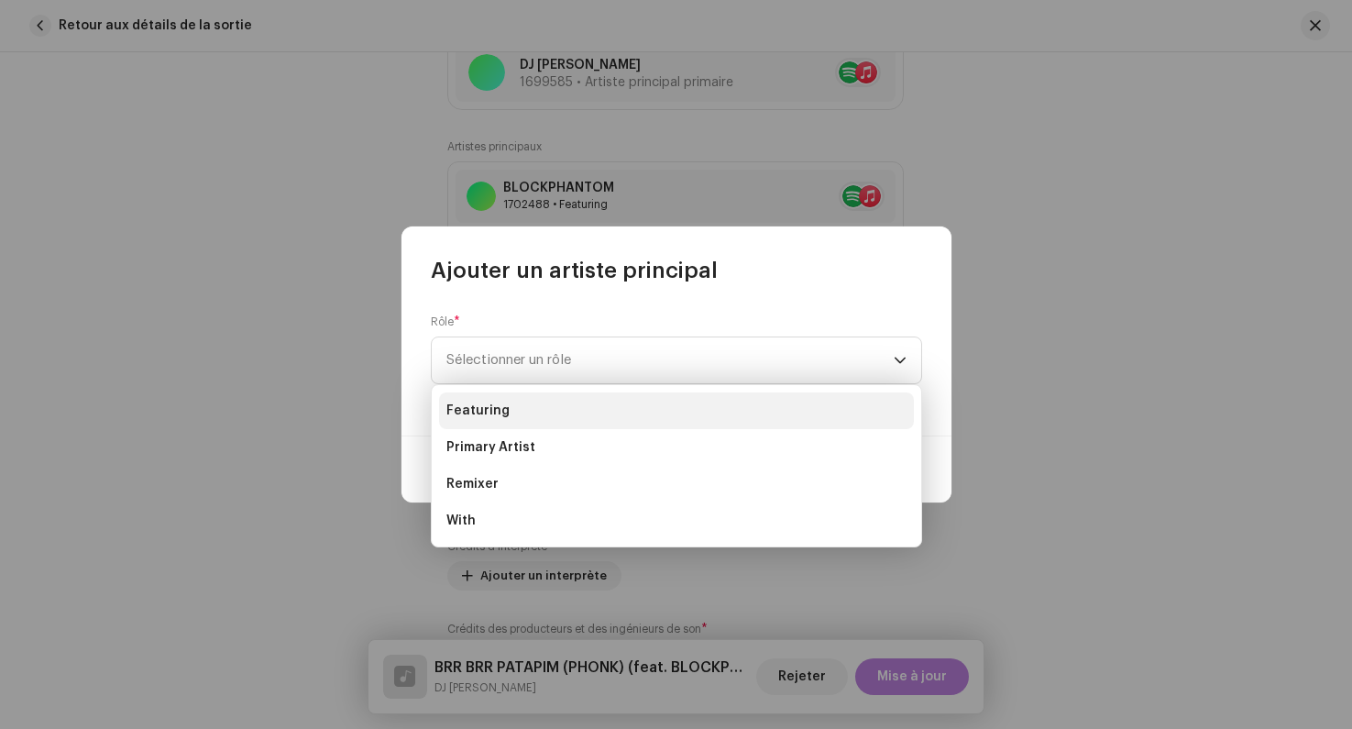
click at [507, 404] on li "Featuring" at bounding box center [676, 410] width 475 height 37
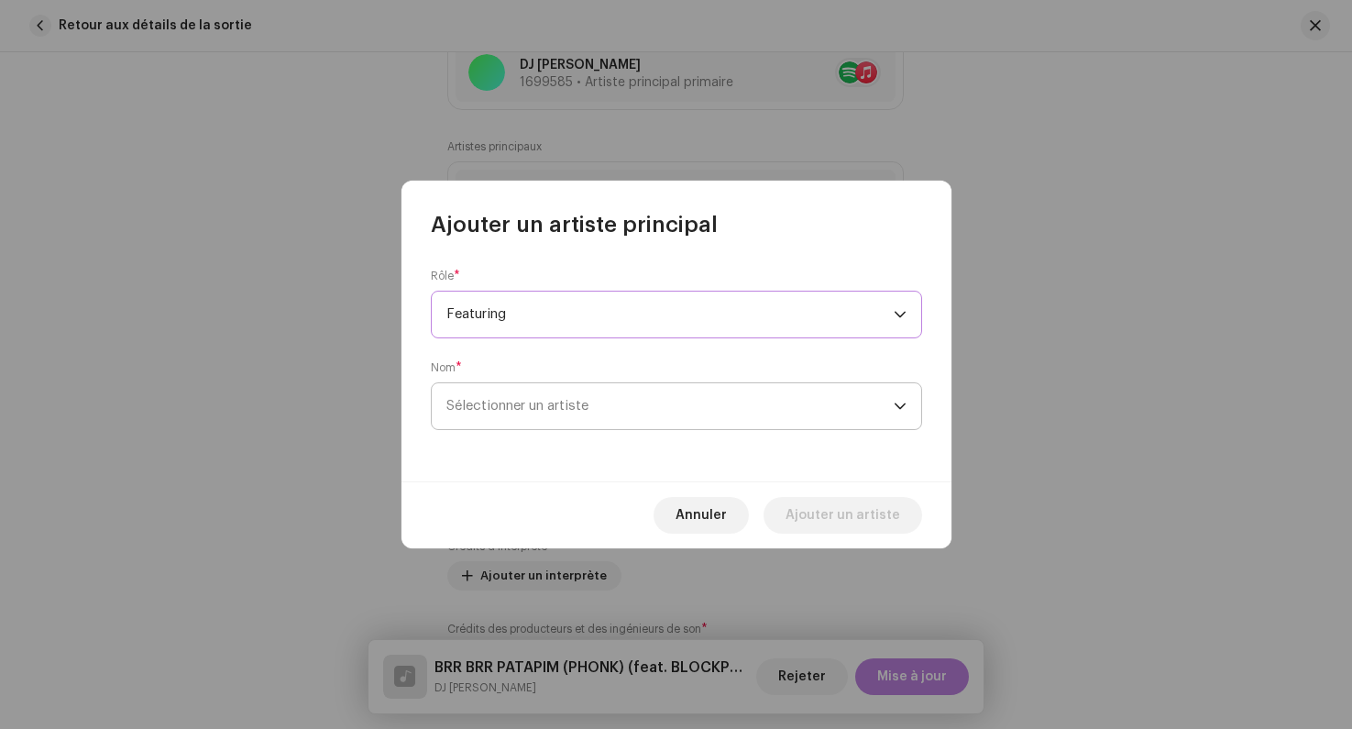
click at [512, 405] on span "Sélectionner un artiste" at bounding box center [518, 406] width 142 height 14
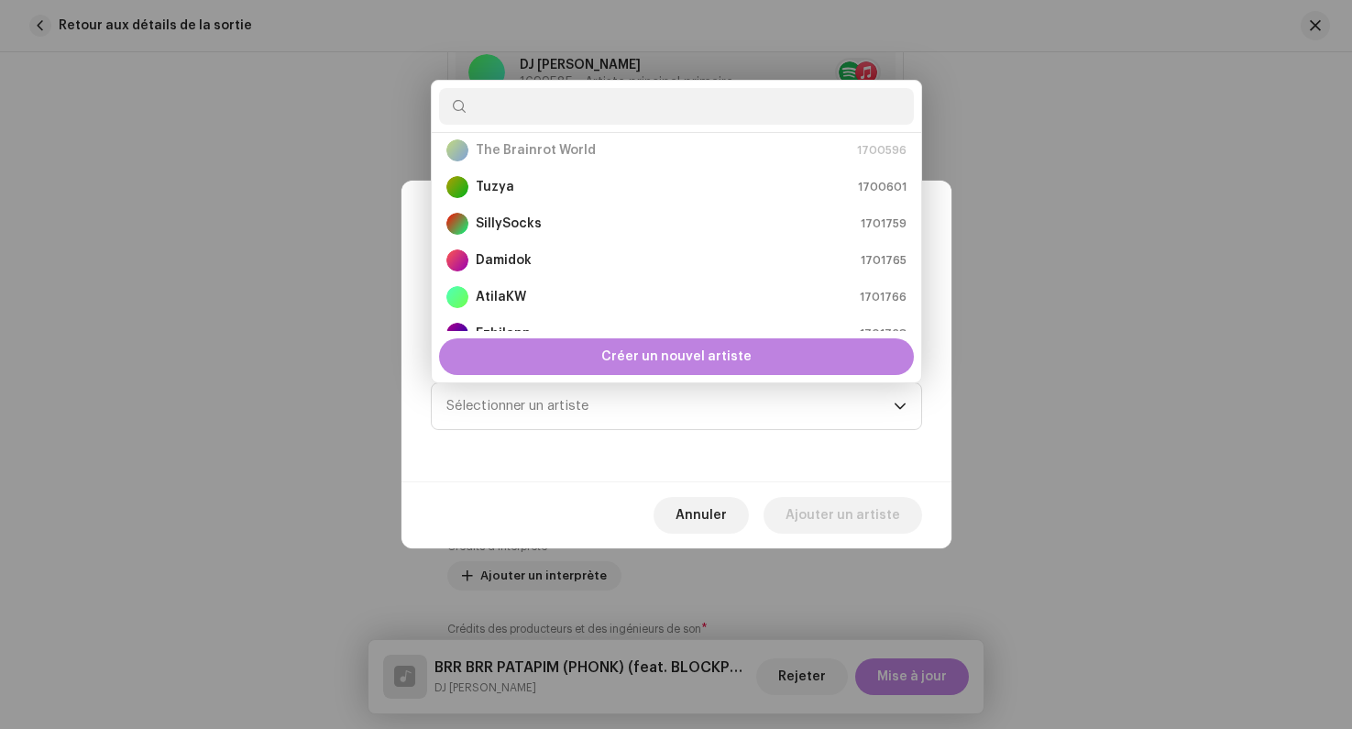
scroll to position [217, 0]
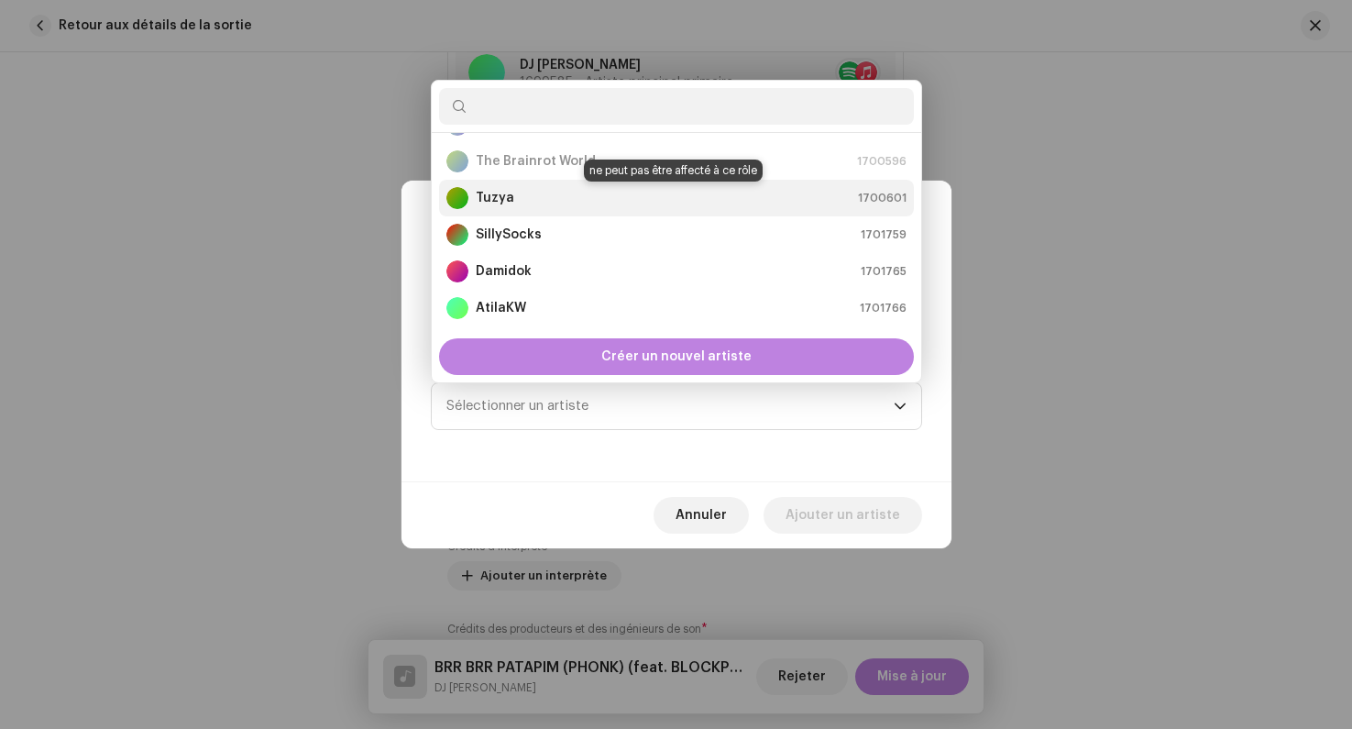
click at [537, 206] on div "Tuzya 1700601" at bounding box center [677, 198] width 460 height 22
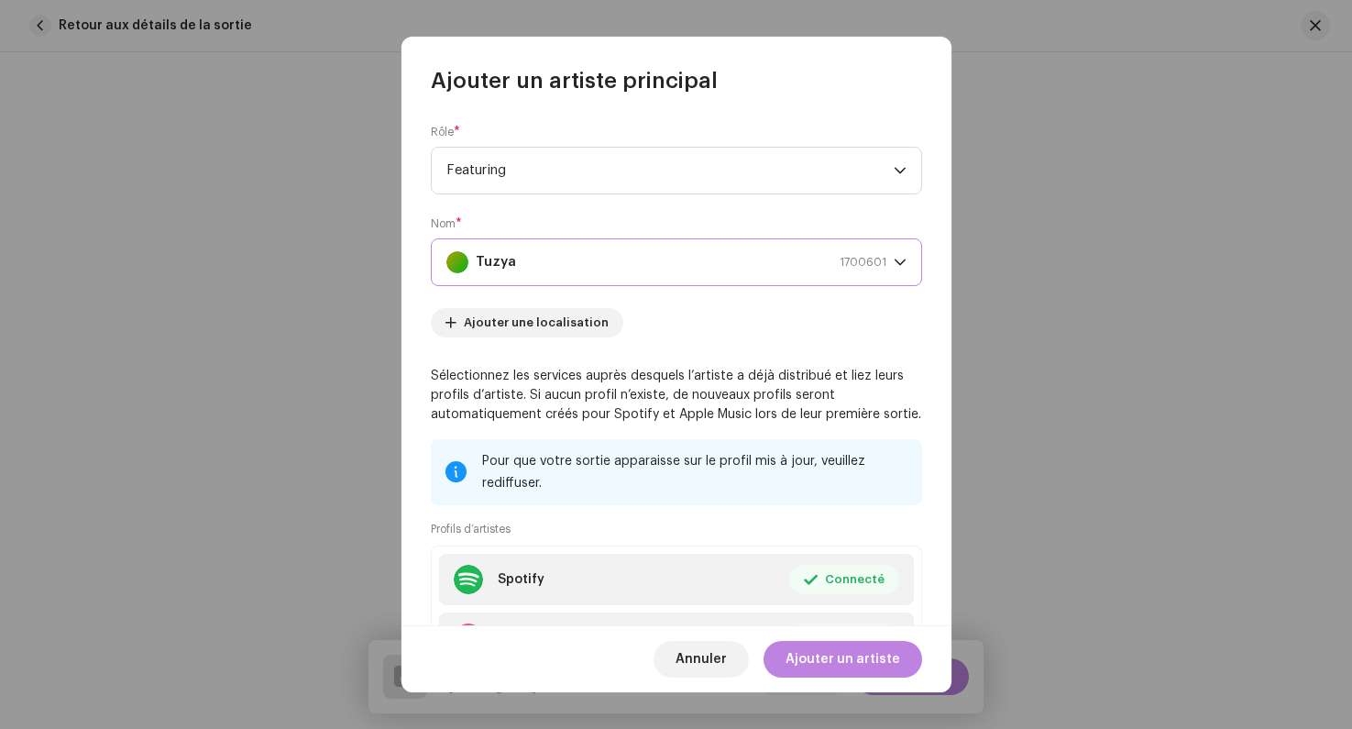
scroll to position [157, 0]
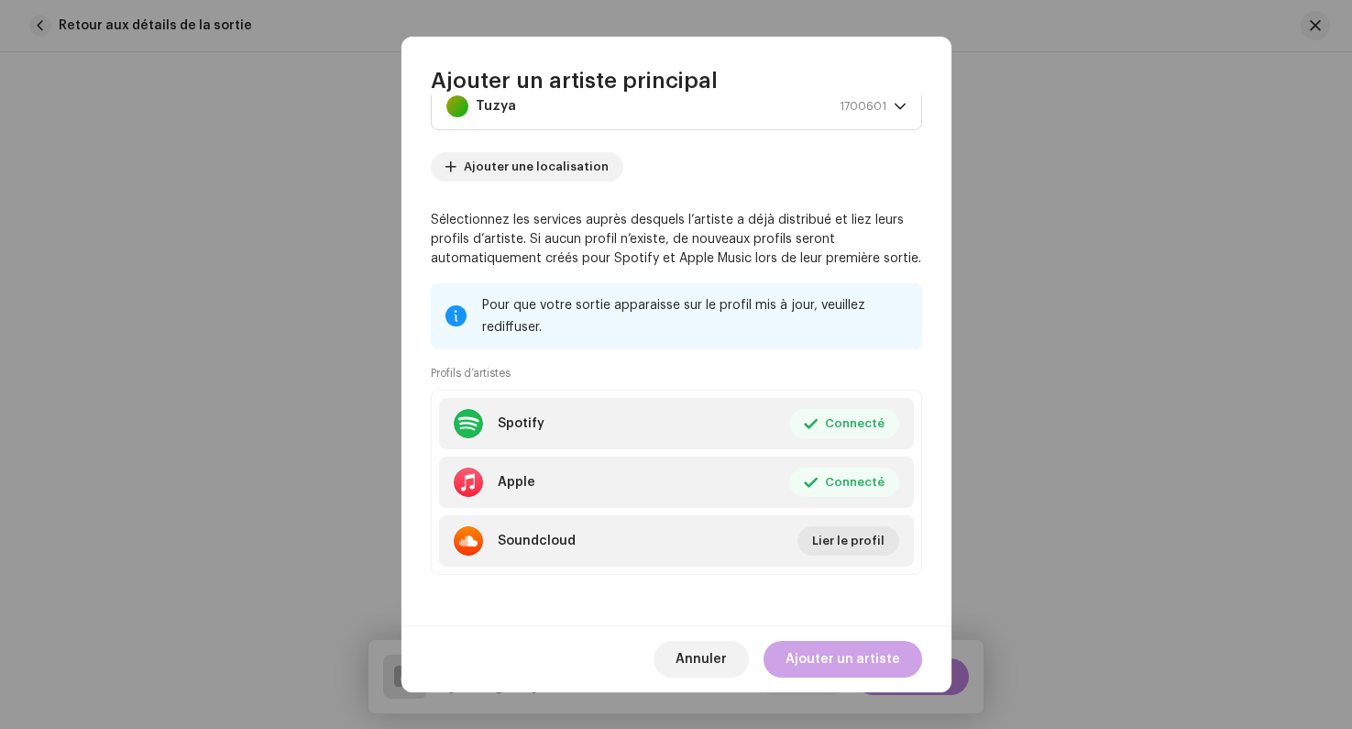
click at [822, 665] on span "Ajouter un artiste" at bounding box center [843, 659] width 115 height 37
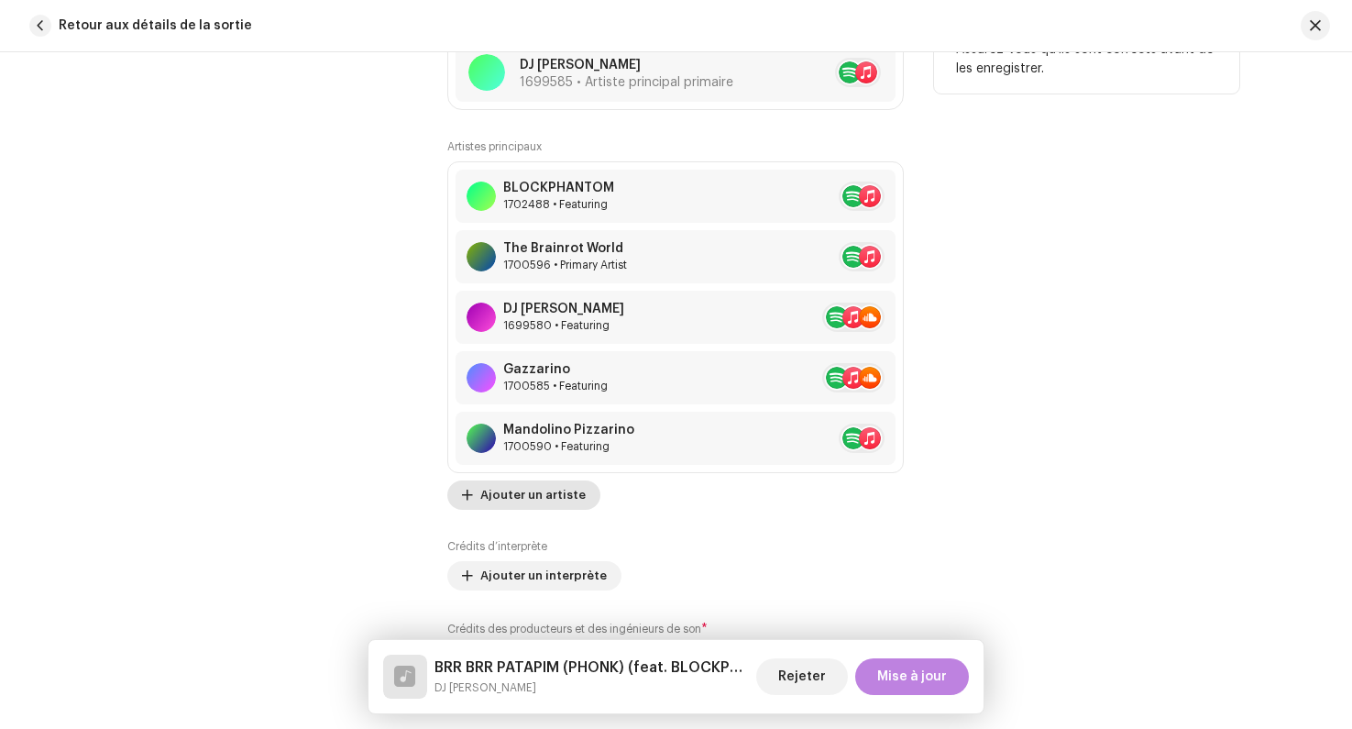
click at [507, 499] on span "Ajouter un artiste" at bounding box center [532, 495] width 105 height 37
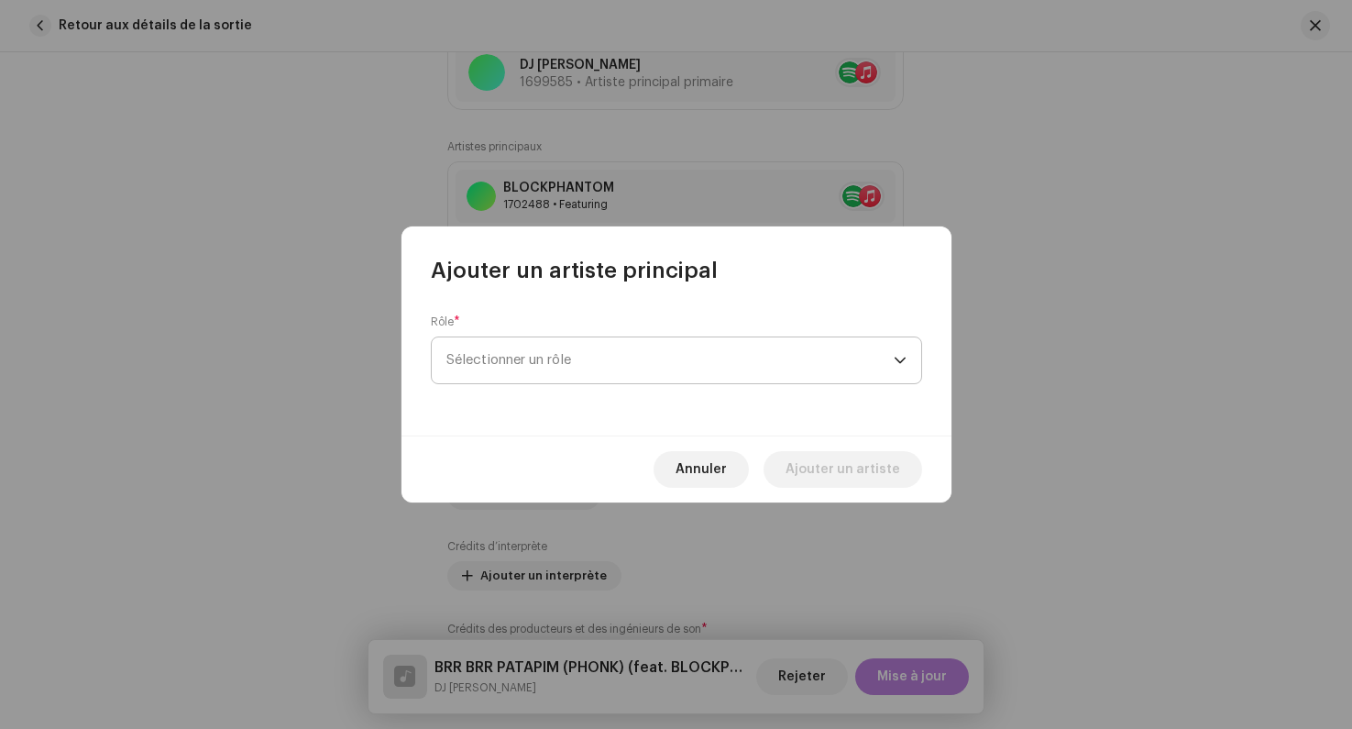
click at [562, 376] on span "Sélectionner un rôle" at bounding box center [670, 360] width 447 height 46
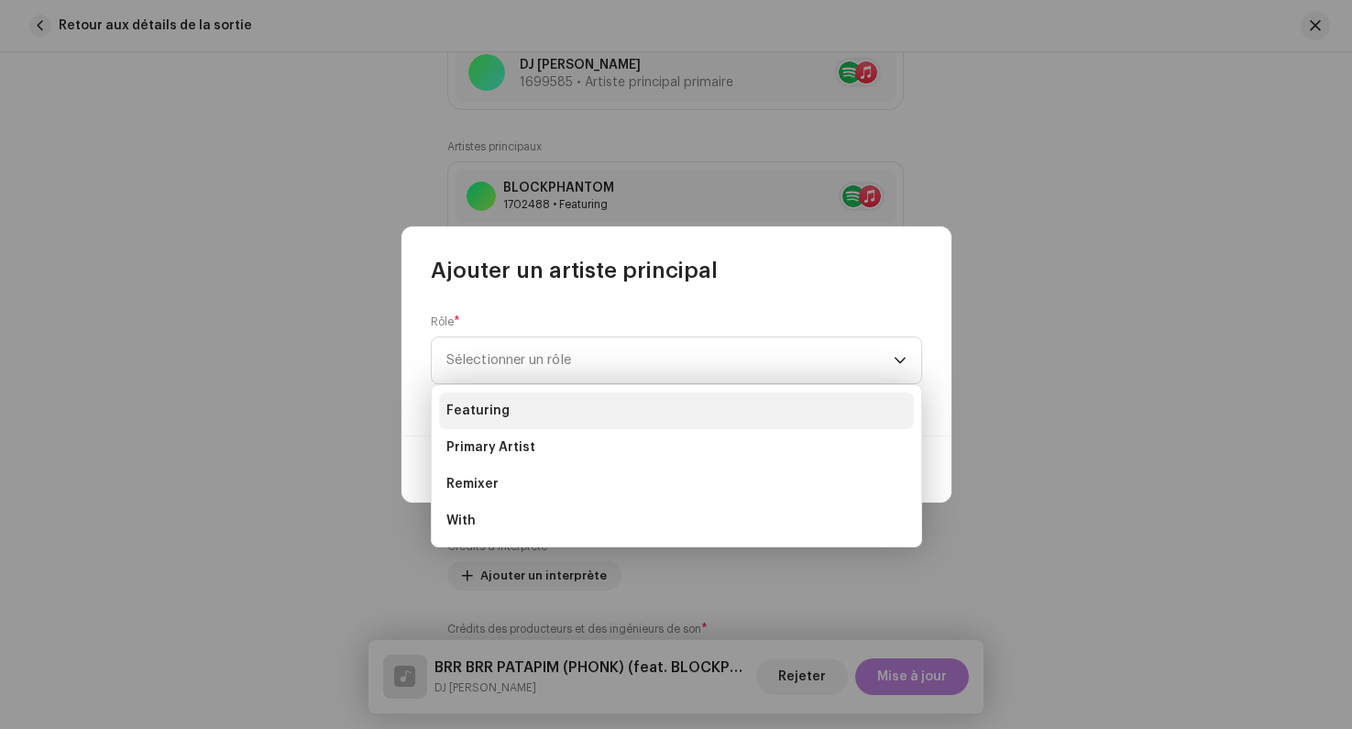
click at [540, 413] on li "Featuring" at bounding box center [676, 410] width 475 height 37
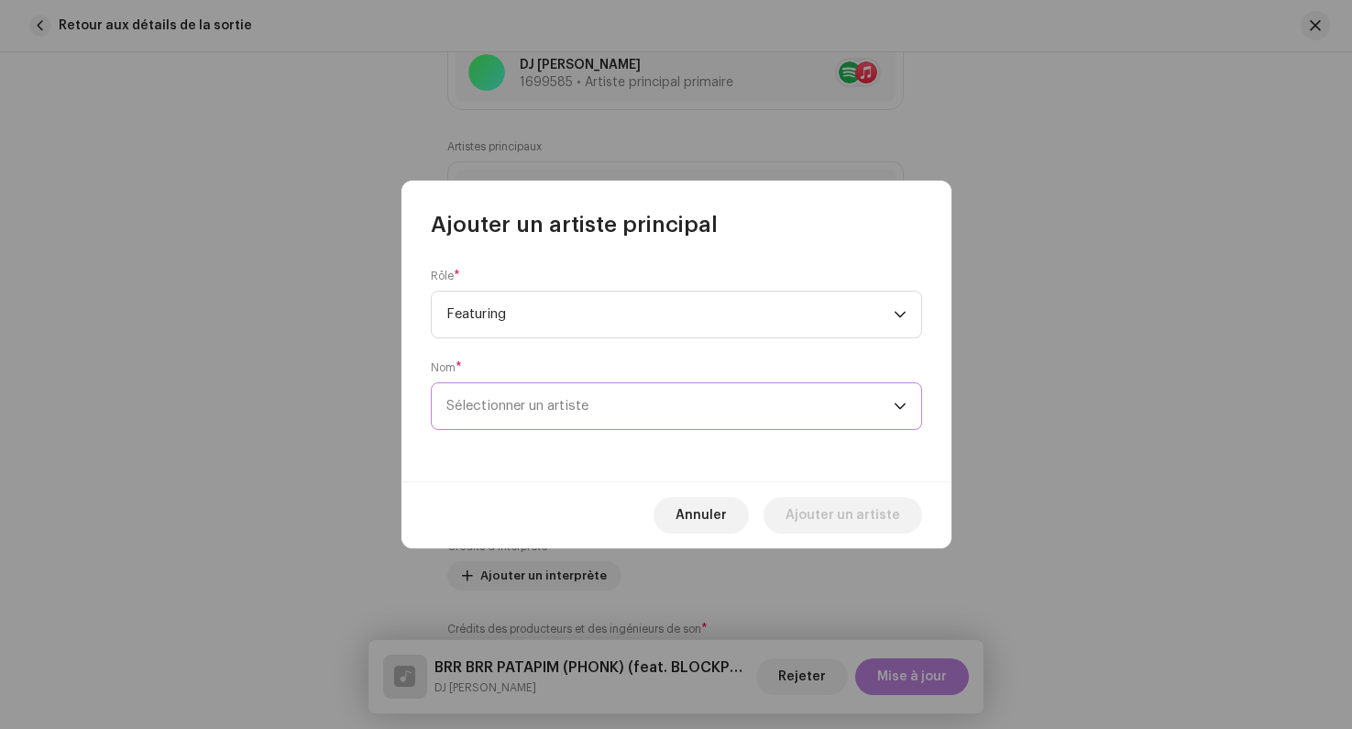
click at [570, 412] on span "Sélectionner un artiste" at bounding box center [518, 406] width 142 height 14
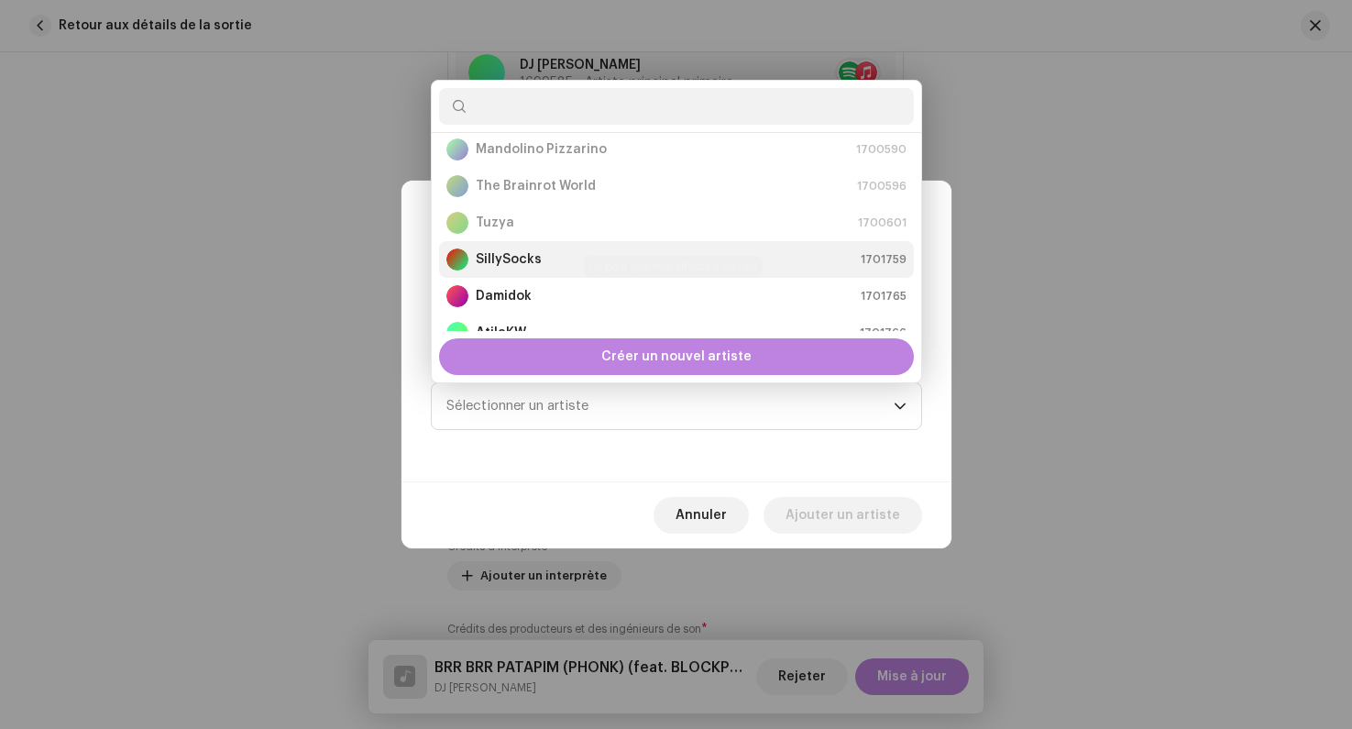
scroll to position [194, 0]
click at [555, 256] on div "SillySocks 1701759" at bounding box center [677, 258] width 460 height 22
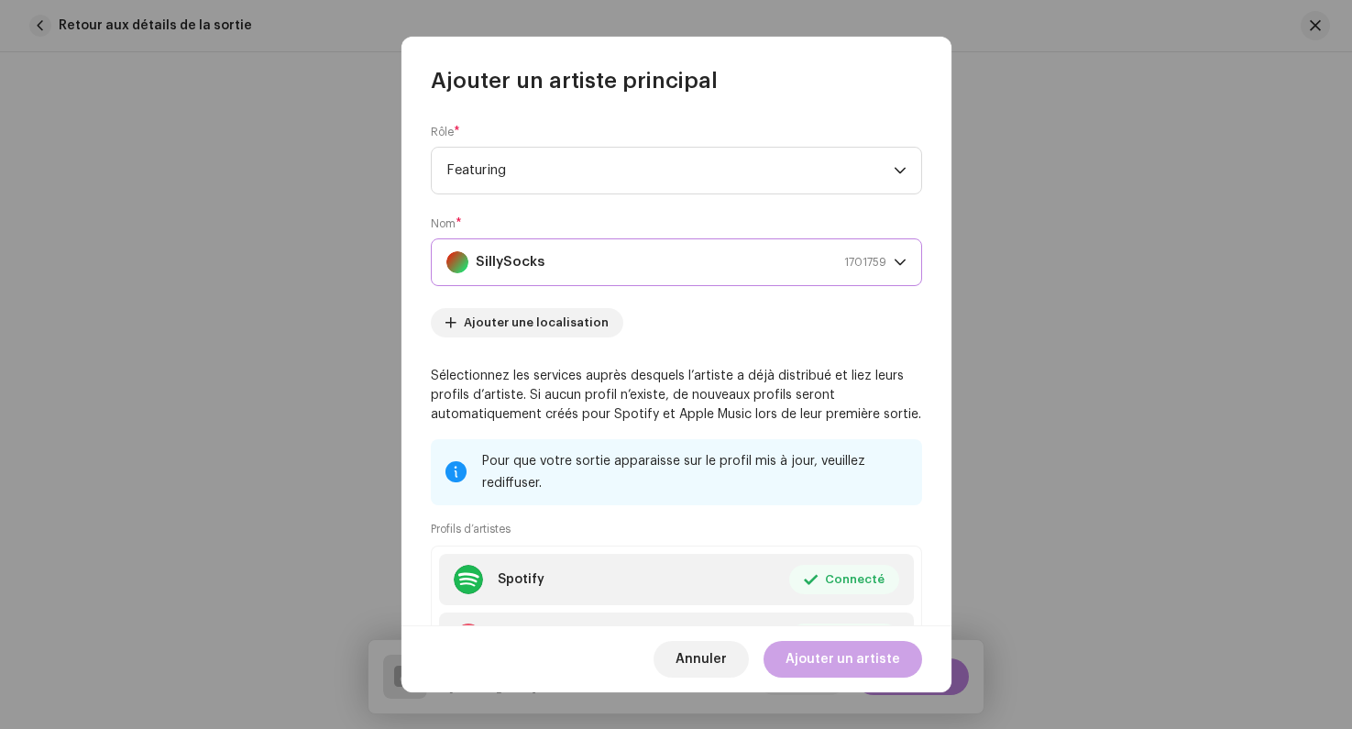
click at [825, 663] on span "Ajouter un artiste" at bounding box center [843, 659] width 115 height 37
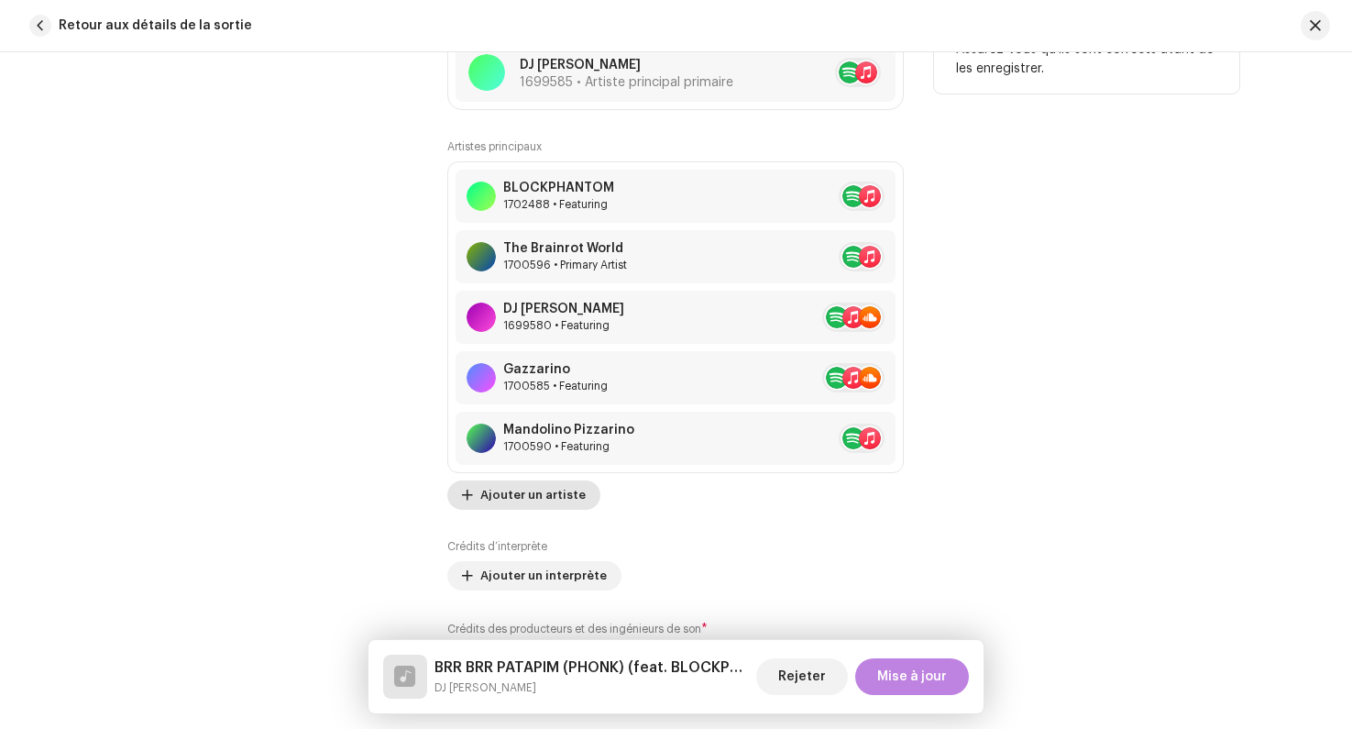
click at [516, 507] on span "Ajouter un artiste" at bounding box center [532, 495] width 105 height 37
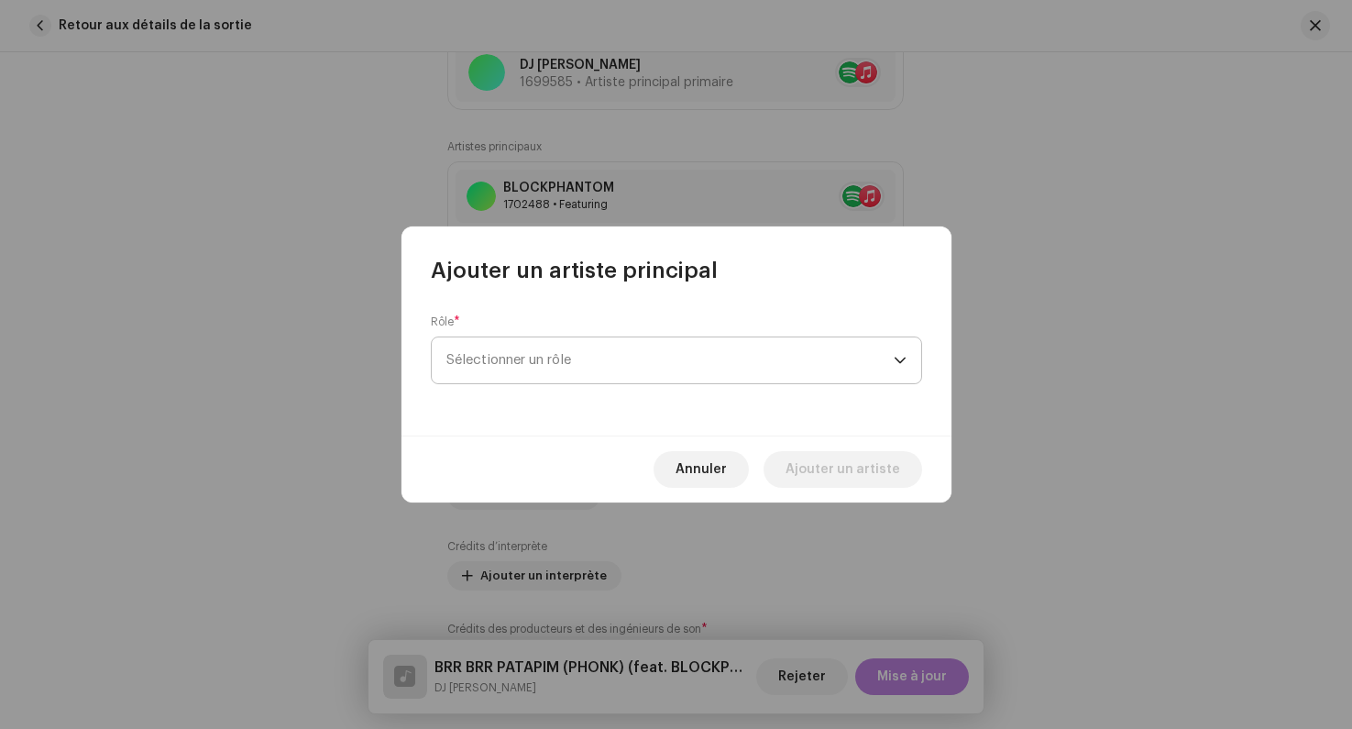
click at [519, 378] on span "Sélectionner un rôle" at bounding box center [670, 360] width 447 height 46
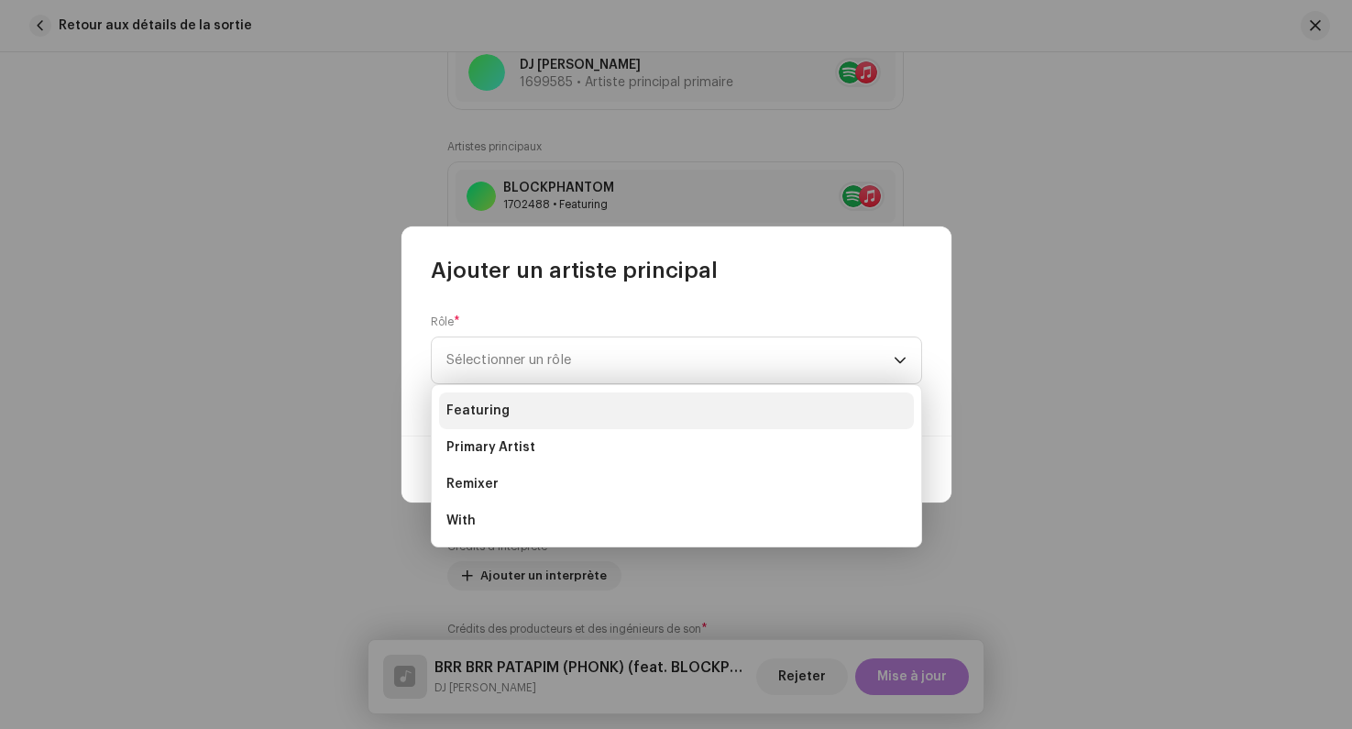
click at [519, 415] on li "Featuring" at bounding box center [676, 410] width 475 height 37
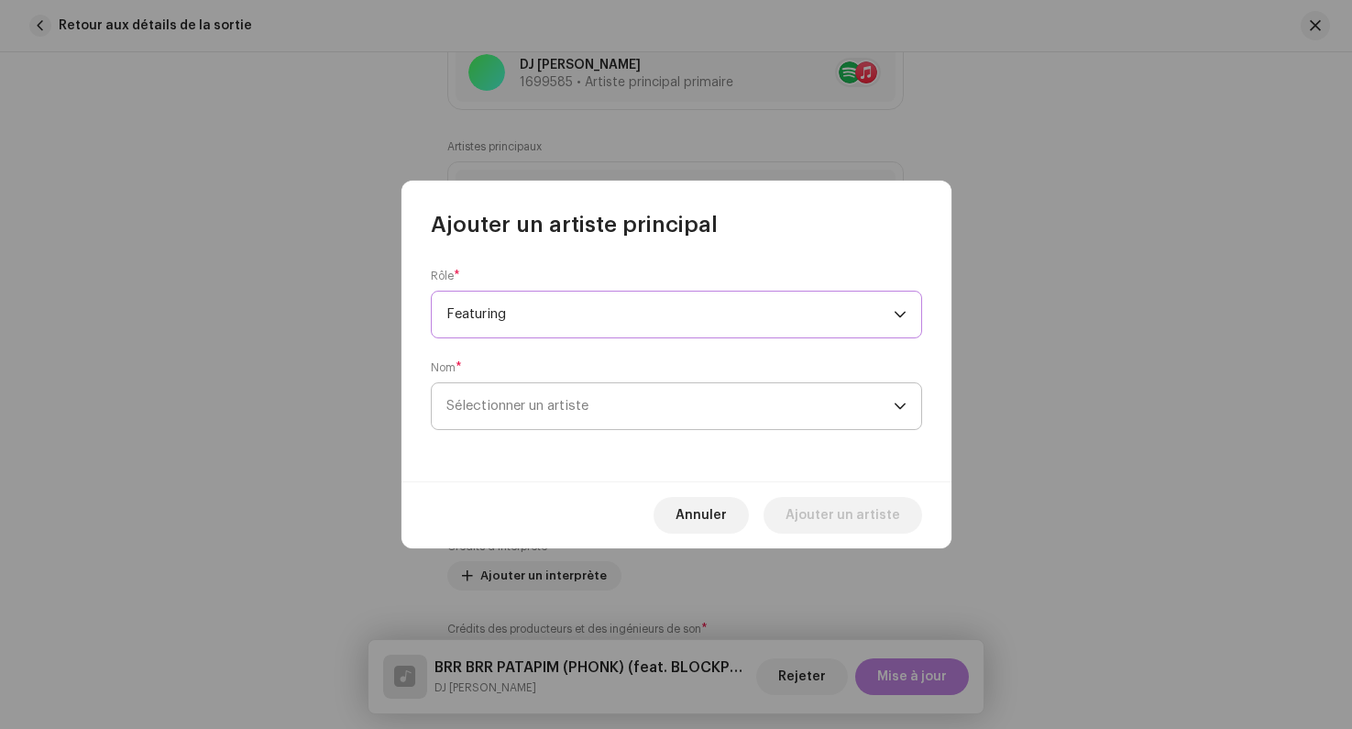
click at [535, 416] on span "Sélectionner un artiste" at bounding box center [670, 406] width 447 height 46
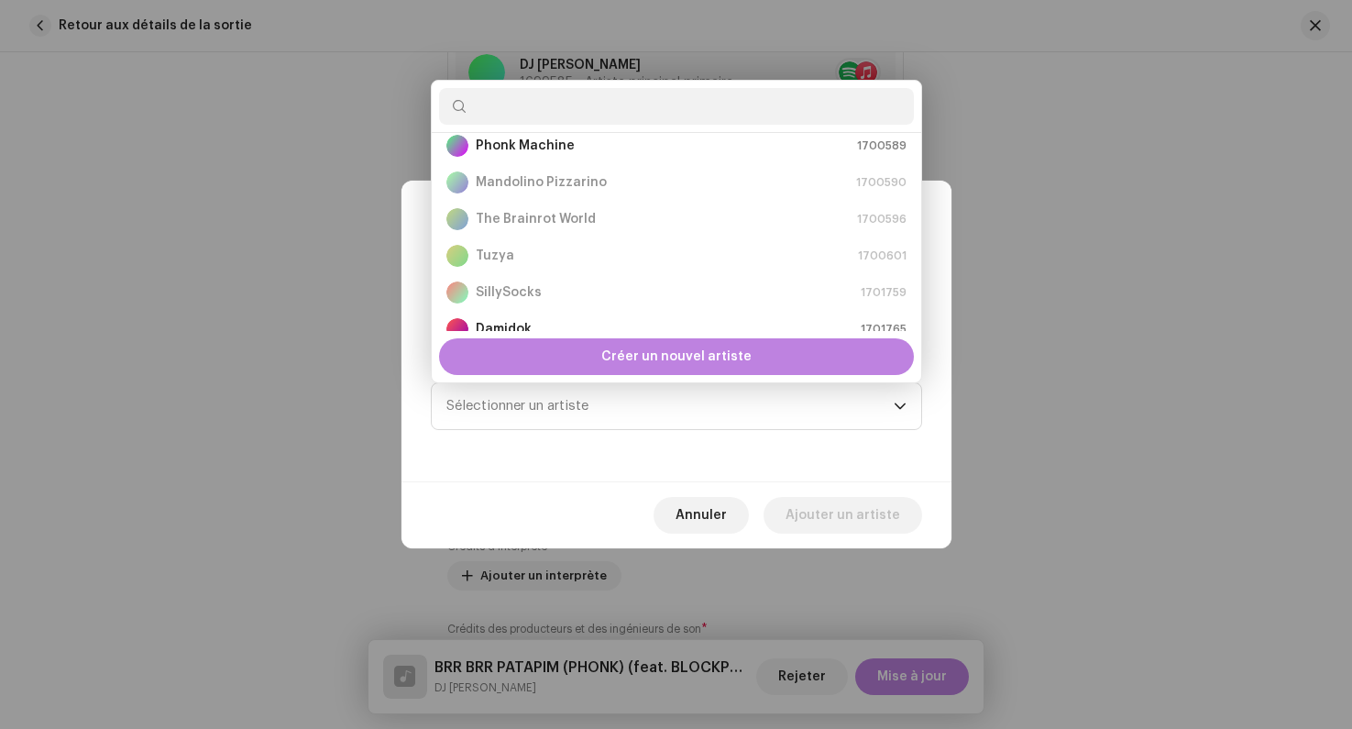
scroll to position [221, 0]
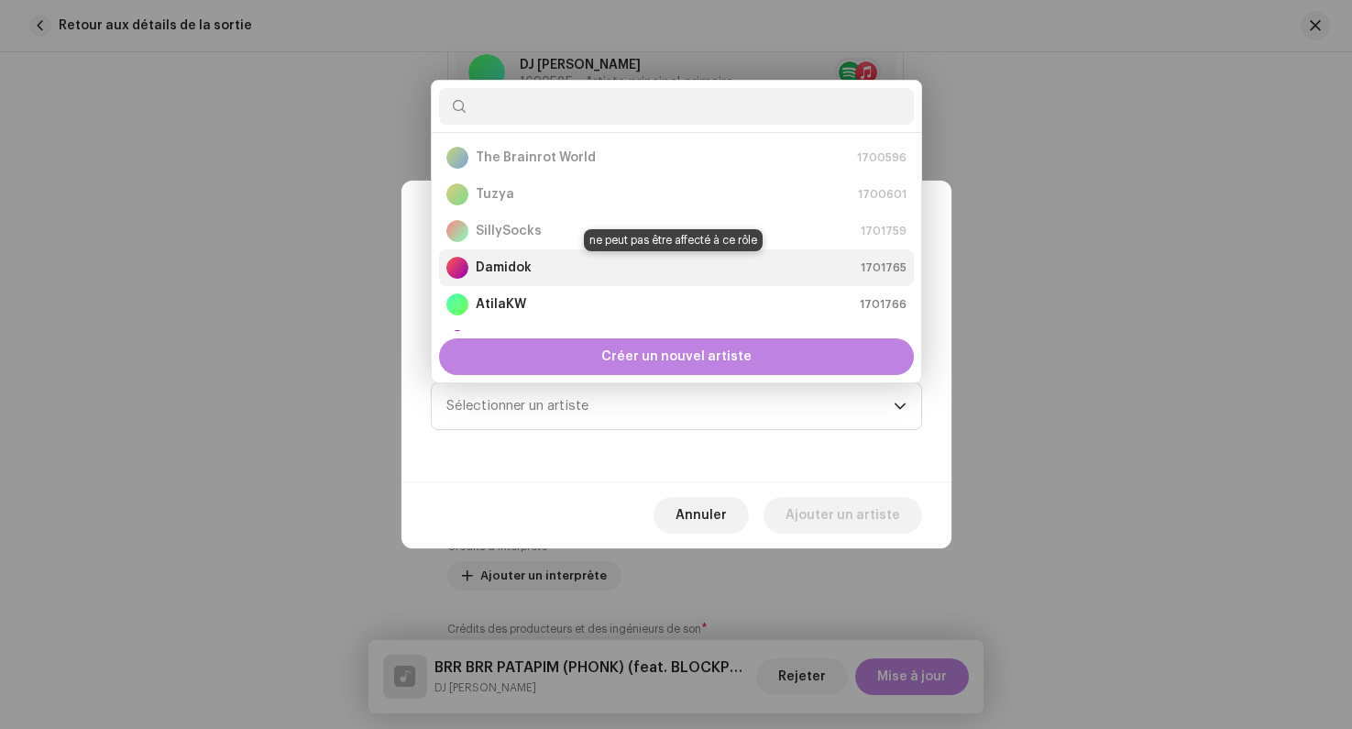
click at [546, 268] on div "Damidok 1701765" at bounding box center [677, 268] width 460 height 22
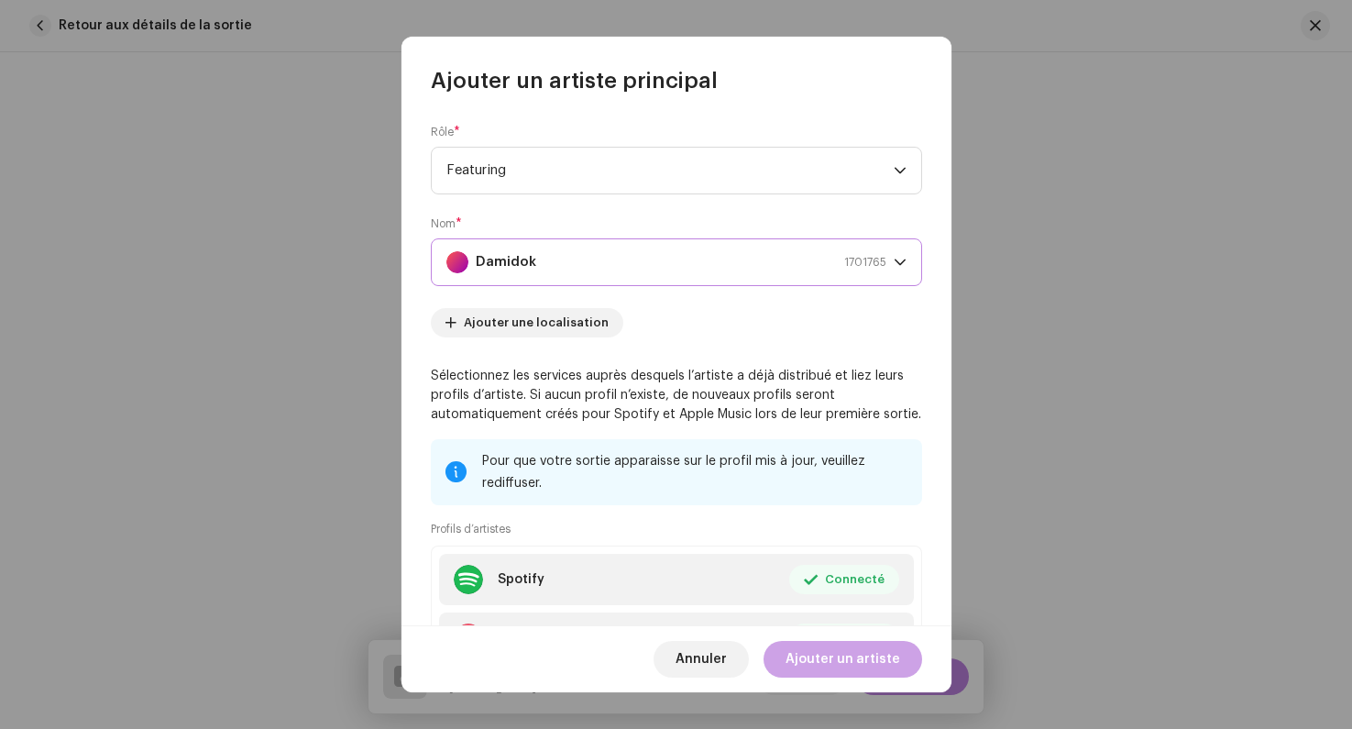
click at [820, 667] on span "Ajouter un artiste" at bounding box center [843, 659] width 115 height 37
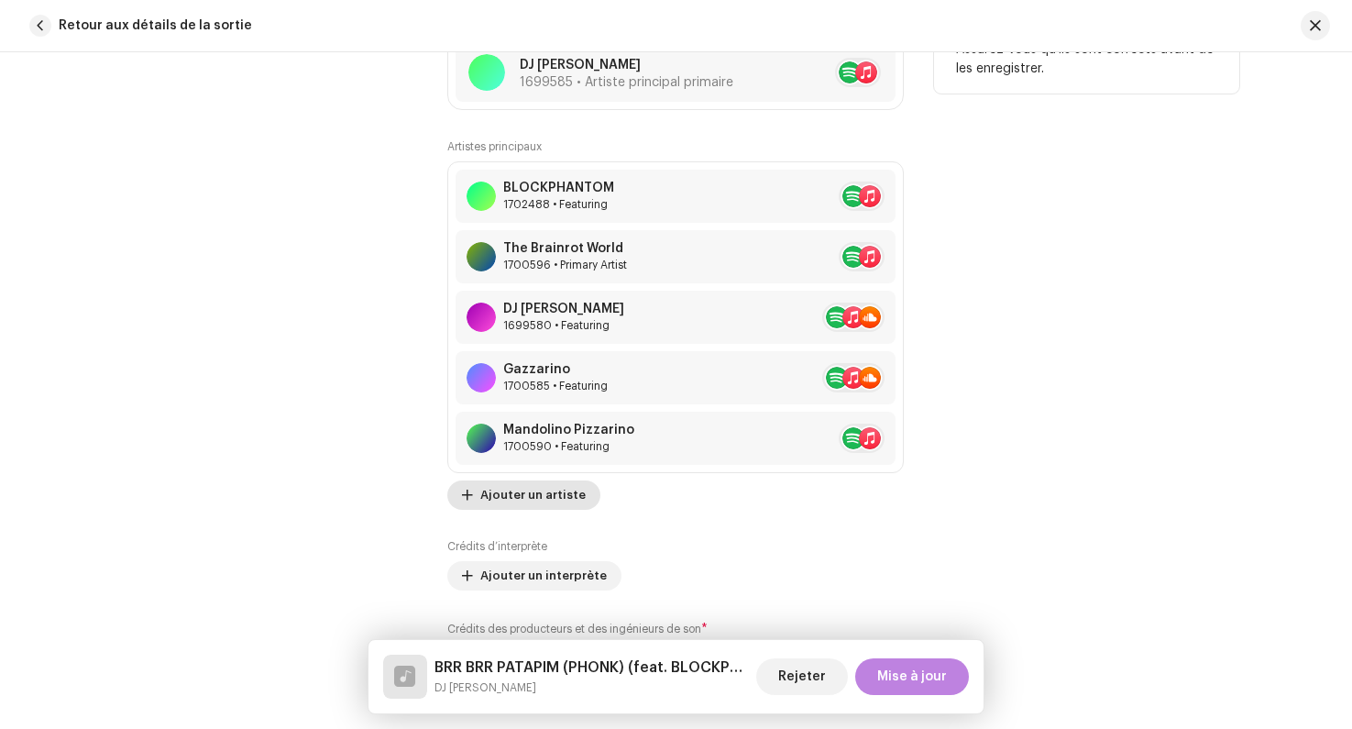
click at [512, 500] on span "Ajouter un artiste" at bounding box center [532, 495] width 105 height 37
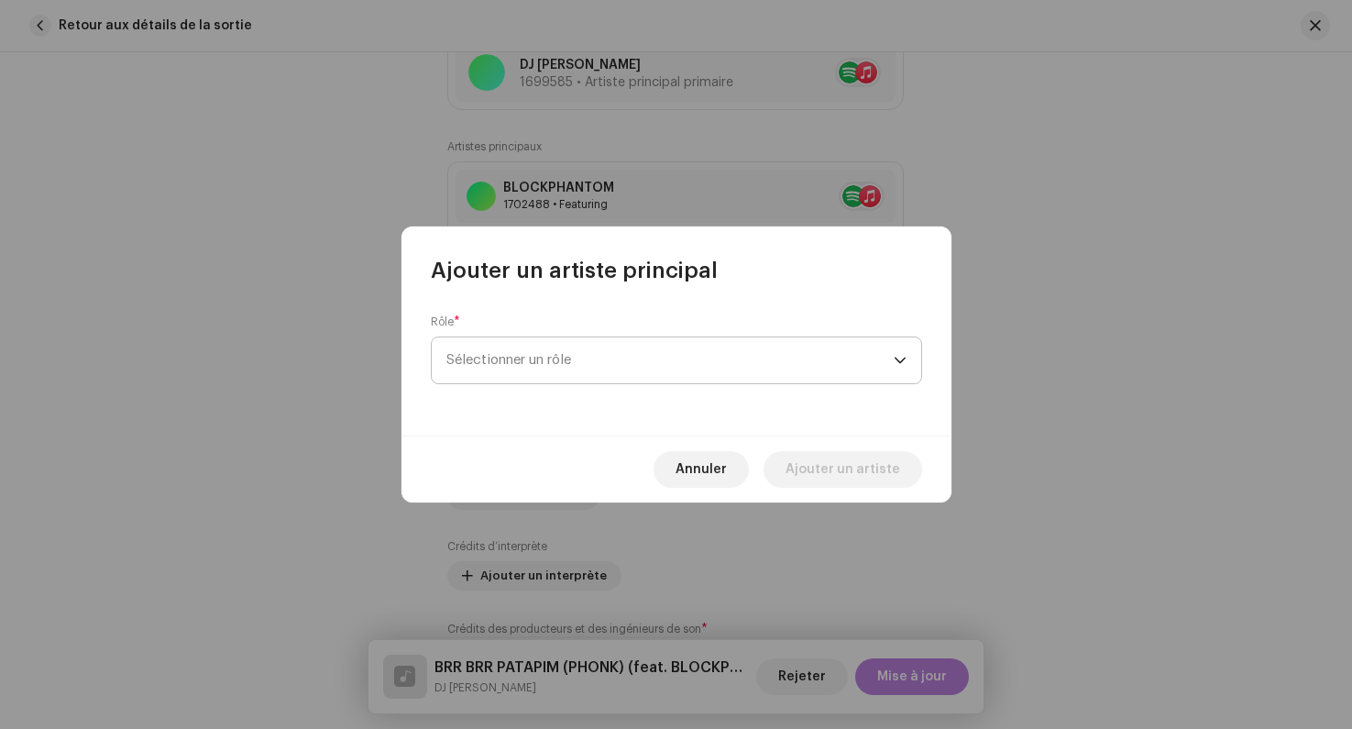
click at [512, 366] on span "Sélectionner un rôle" at bounding box center [670, 360] width 447 height 46
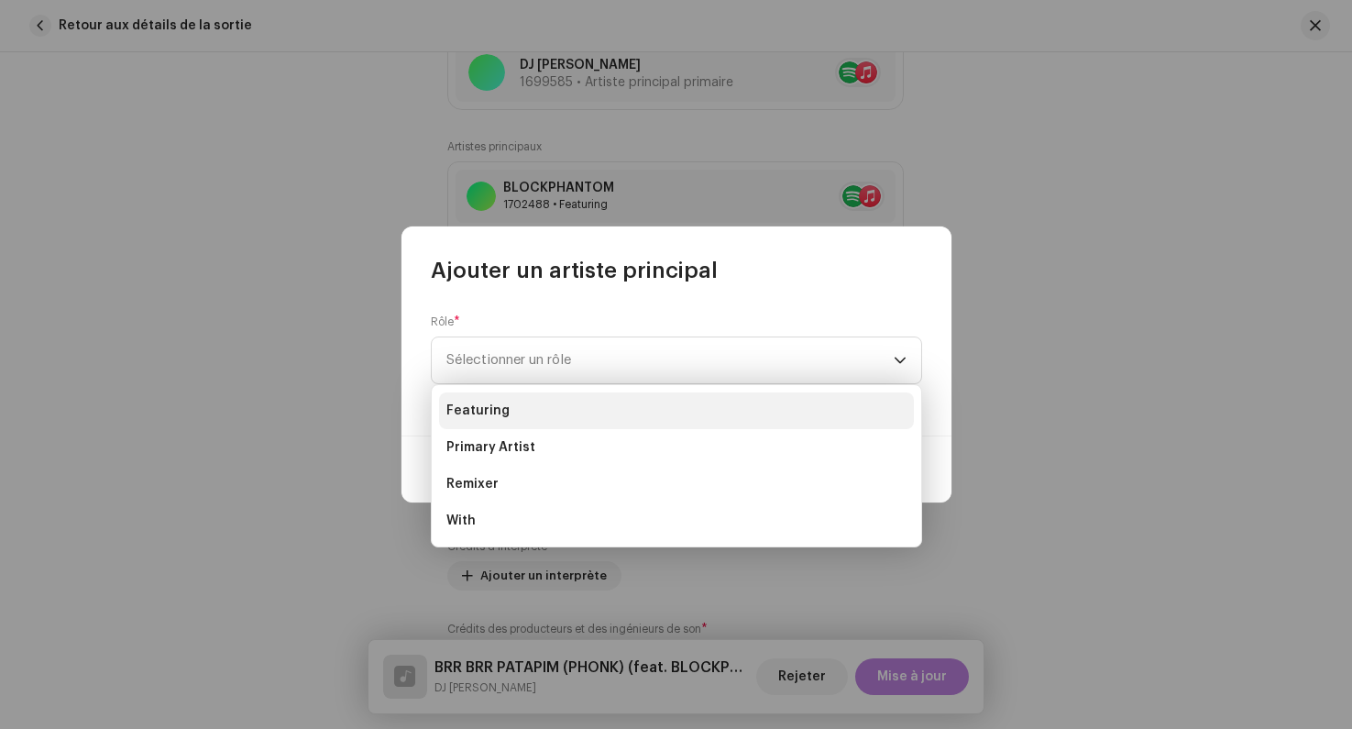
click at [535, 414] on li "Featuring" at bounding box center [676, 410] width 475 height 37
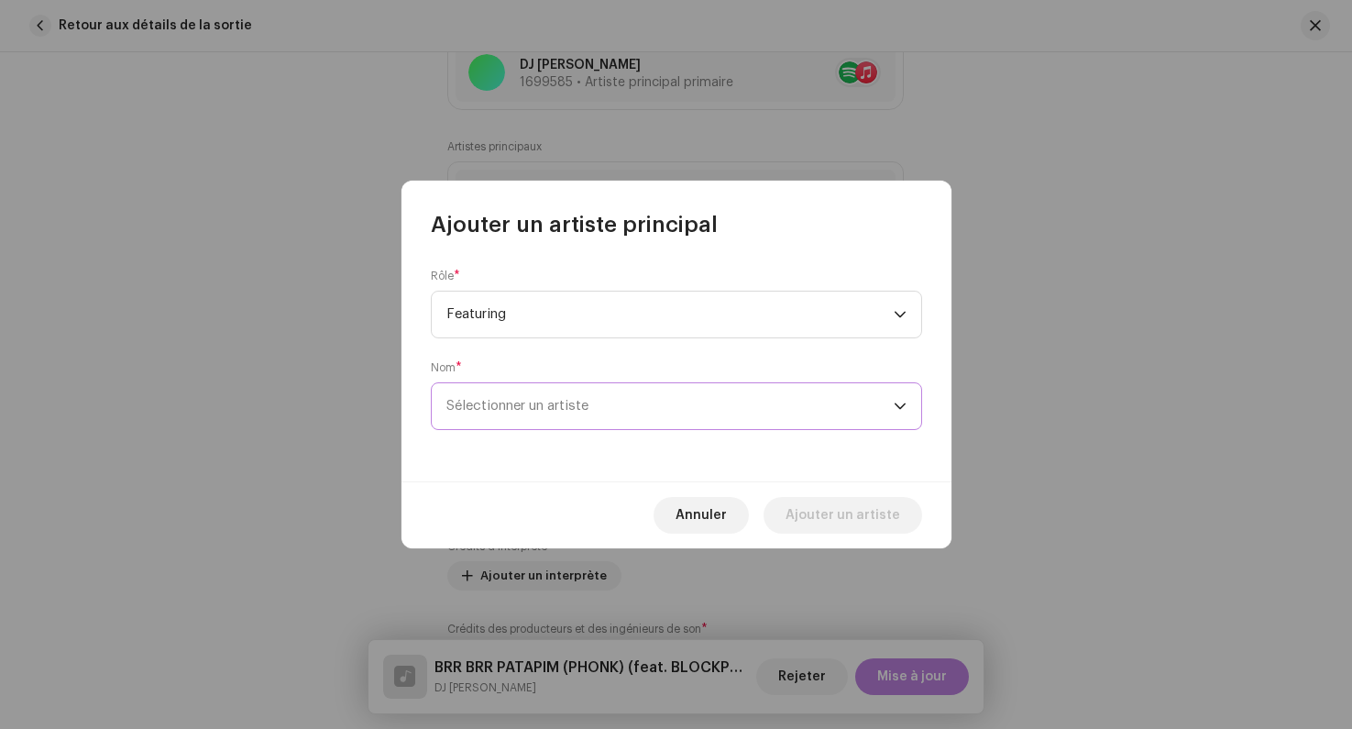
click at [558, 409] on span "Sélectionner un artiste" at bounding box center [518, 406] width 142 height 14
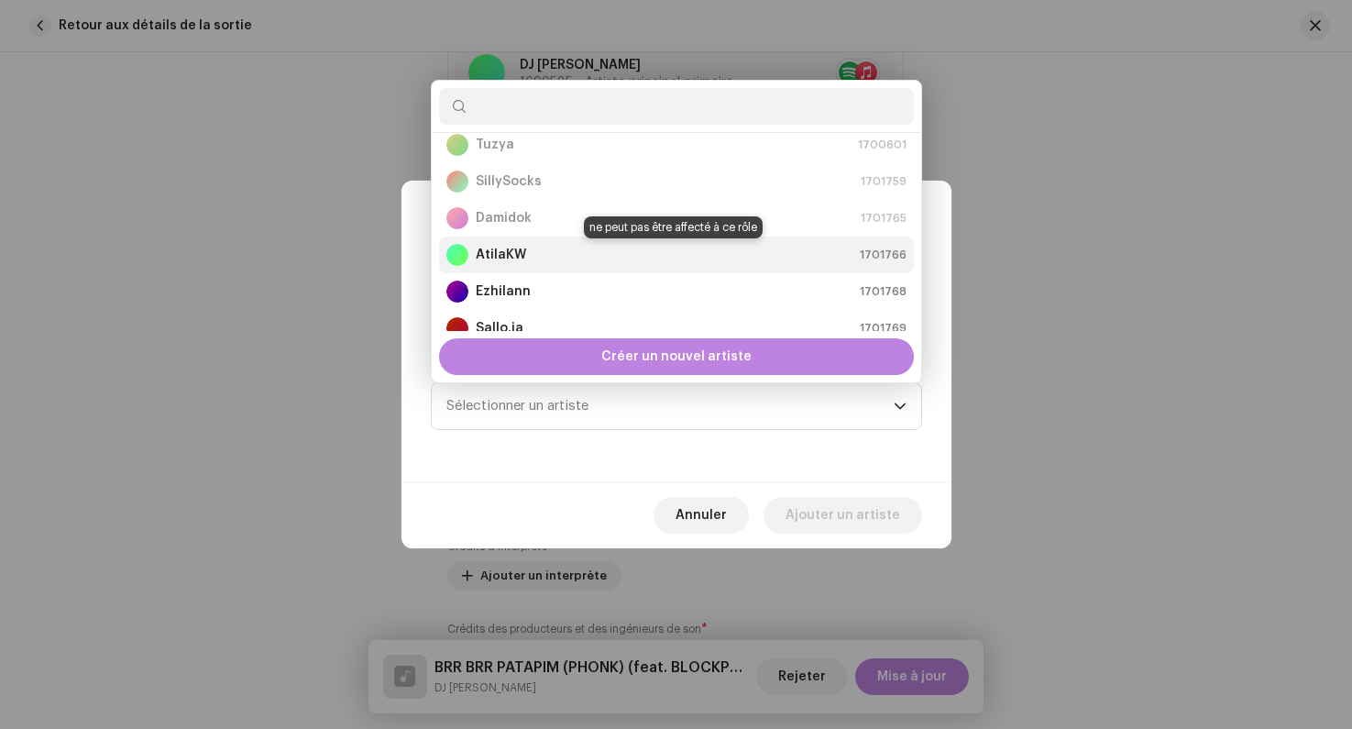
scroll to position [293, 0]
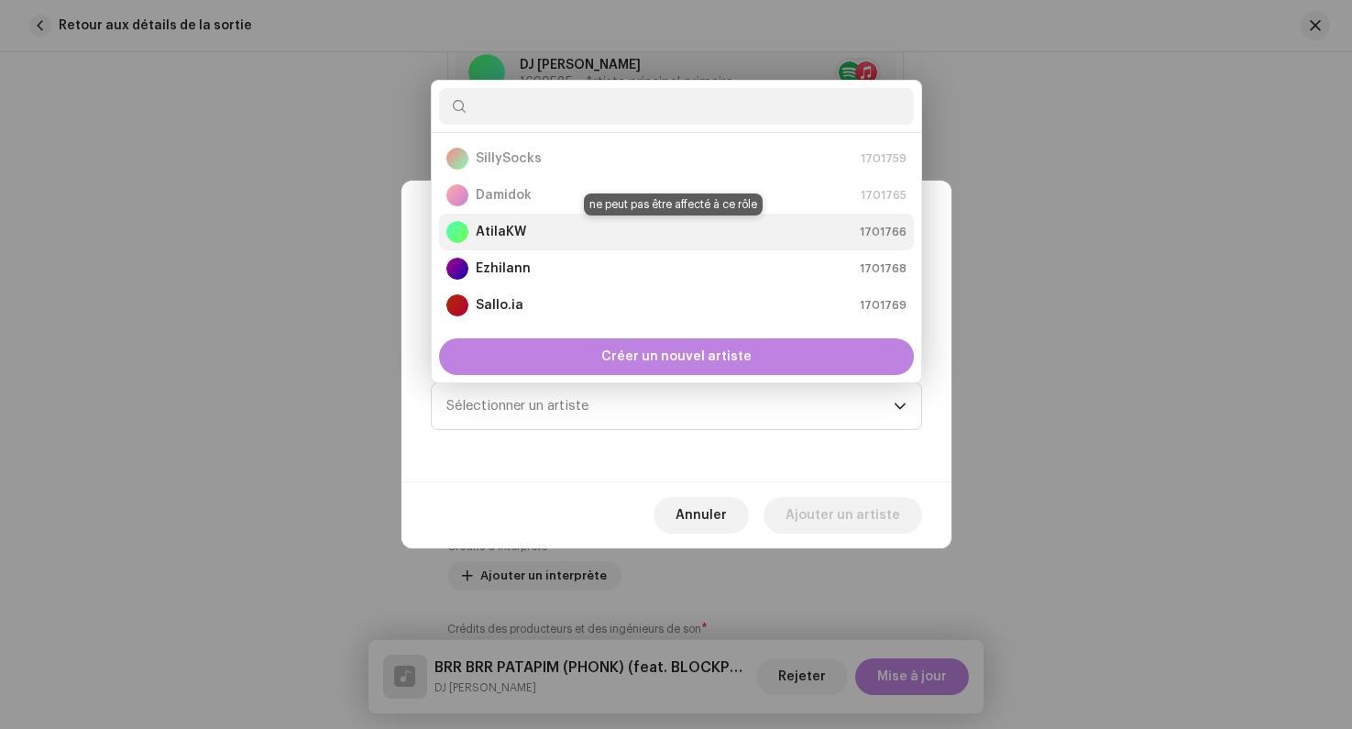
click at [527, 227] on div "AtilaKW 1701766" at bounding box center [677, 232] width 460 height 22
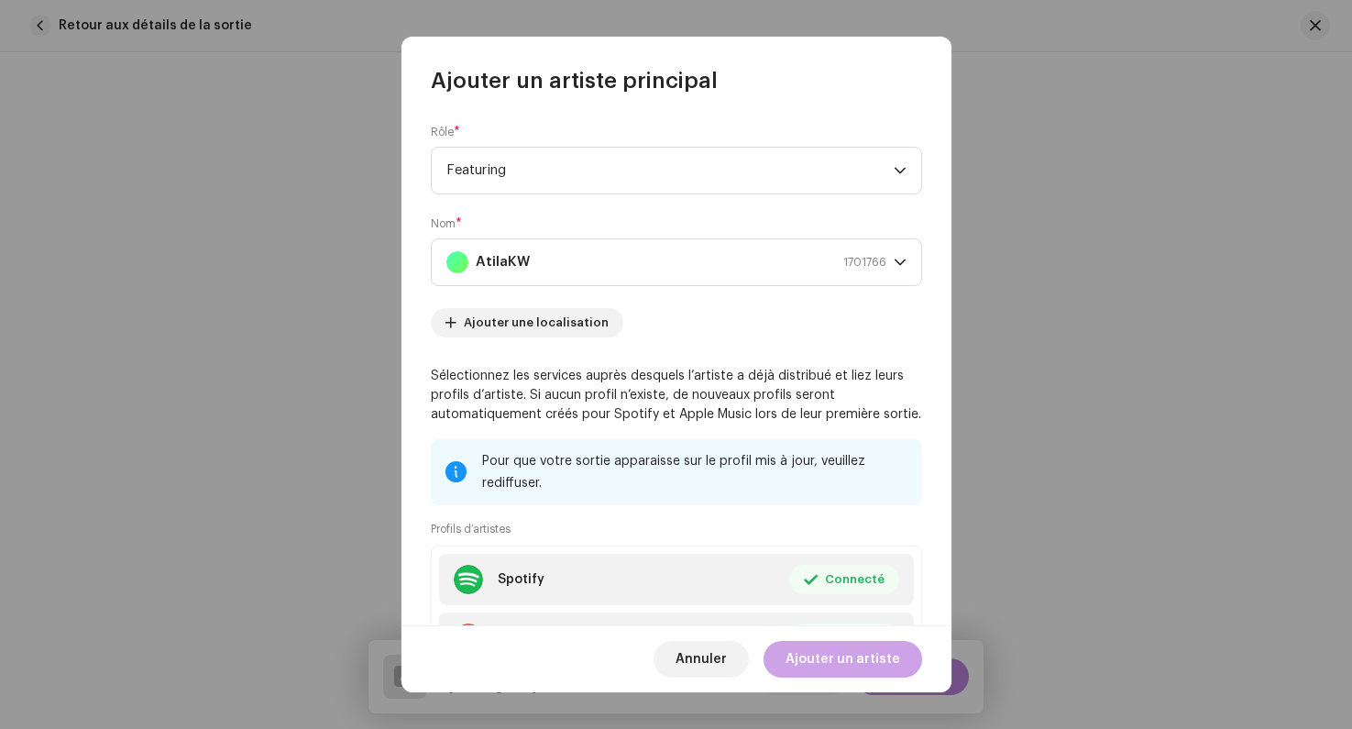
click at [839, 654] on span "Ajouter un artiste" at bounding box center [843, 659] width 115 height 37
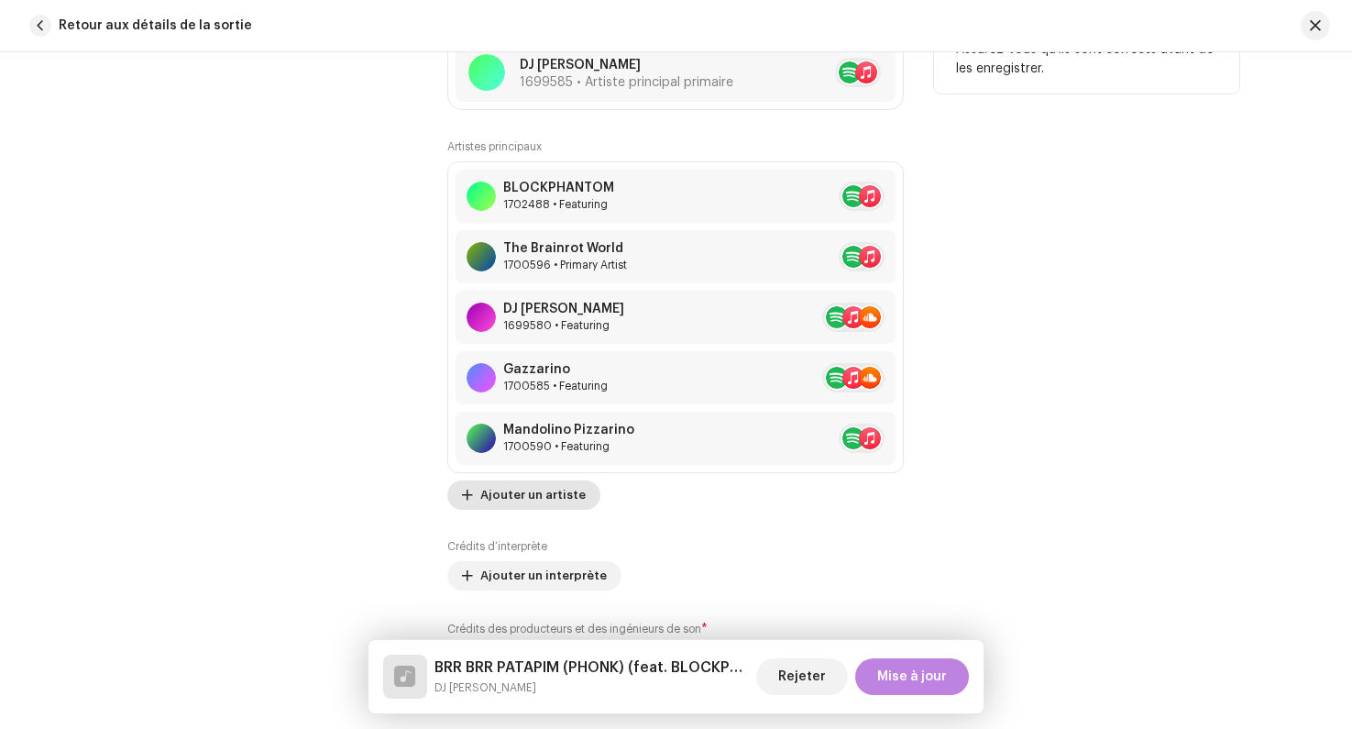
click at [528, 507] on span "Ajouter un artiste" at bounding box center [532, 495] width 105 height 37
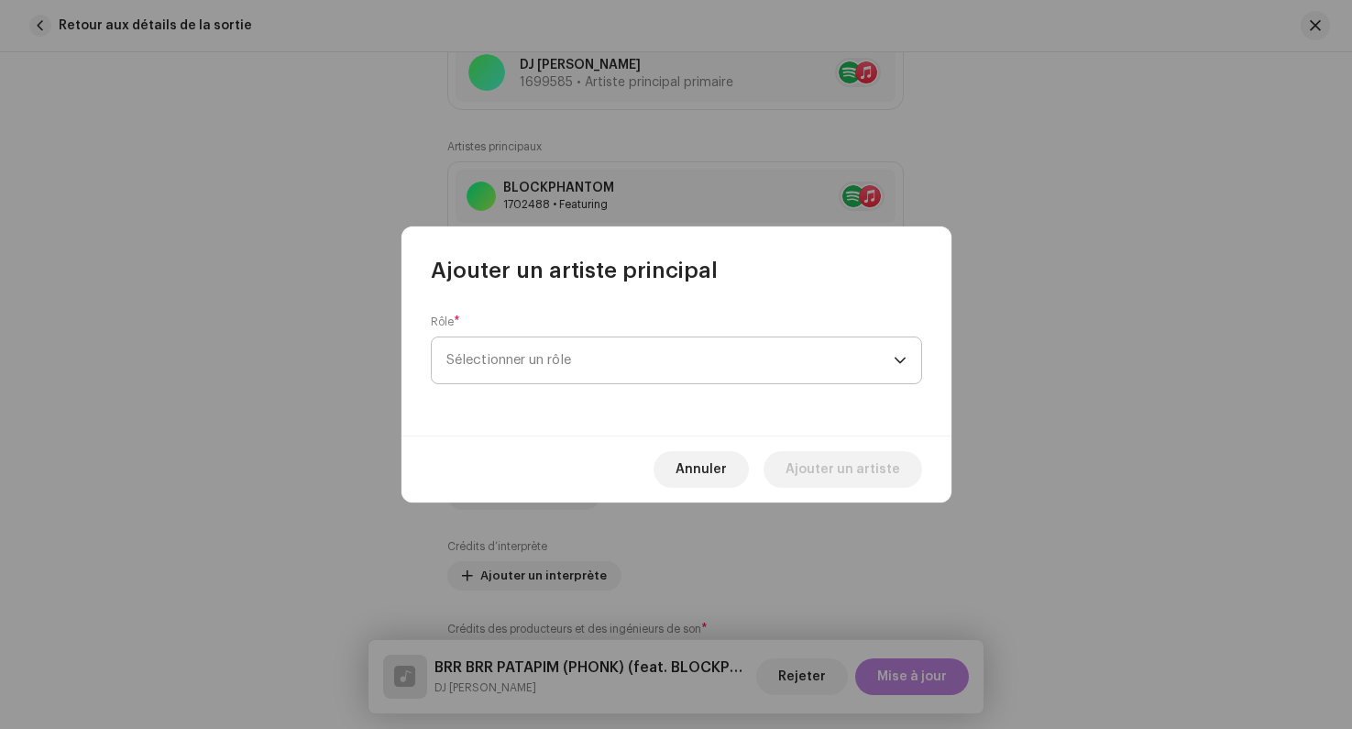
click at [532, 359] on span "Sélectionner un rôle" at bounding box center [670, 360] width 447 height 46
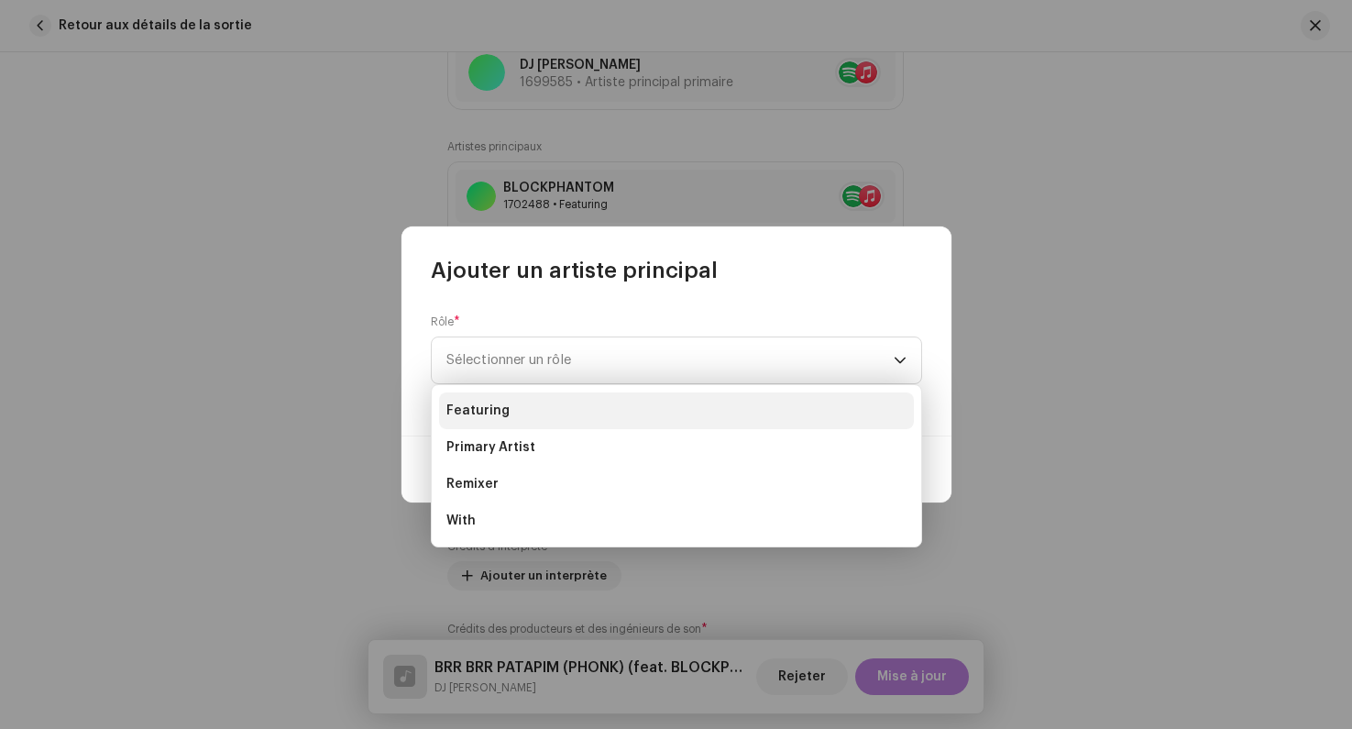
click at [525, 402] on li "Featuring" at bounding box center [676, 410] width 475 height 37
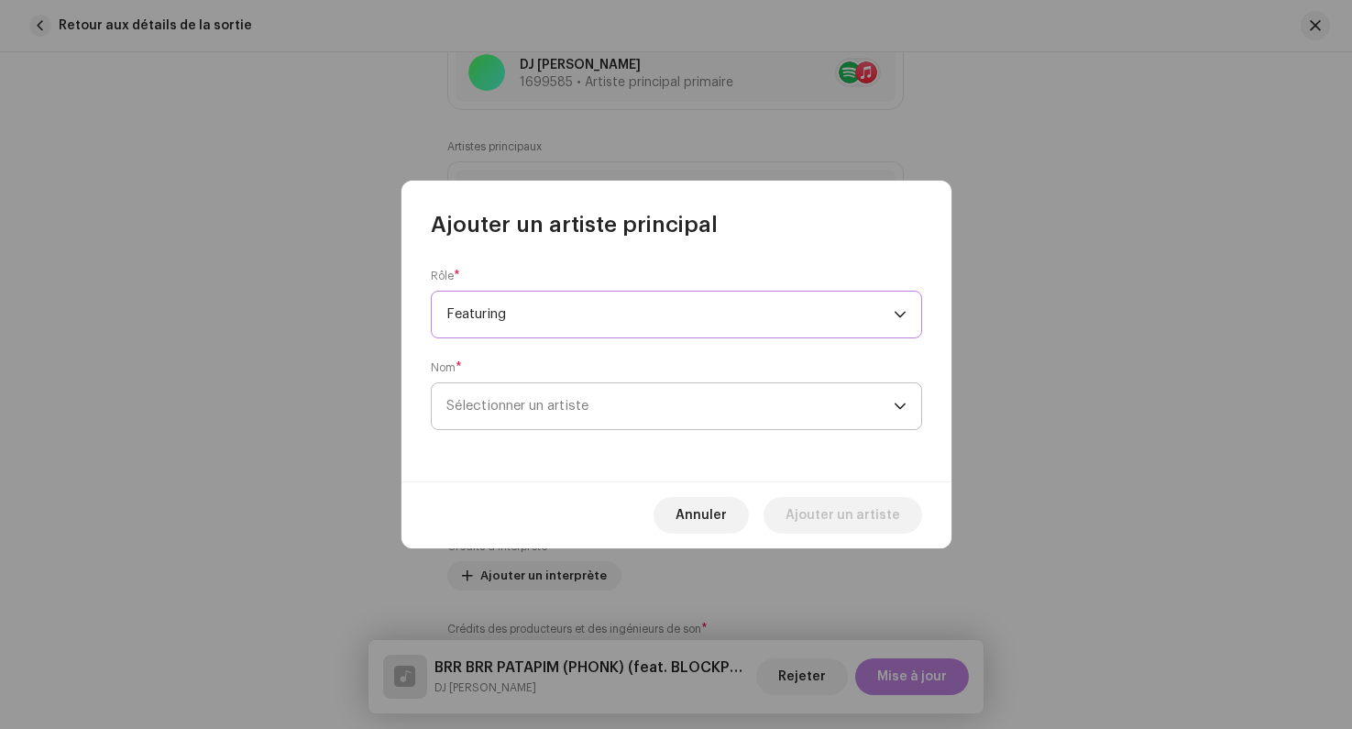
click at [526, 402] on span "Sélectionner un artiste" at bounding box center [518, 406] width 142 height 14
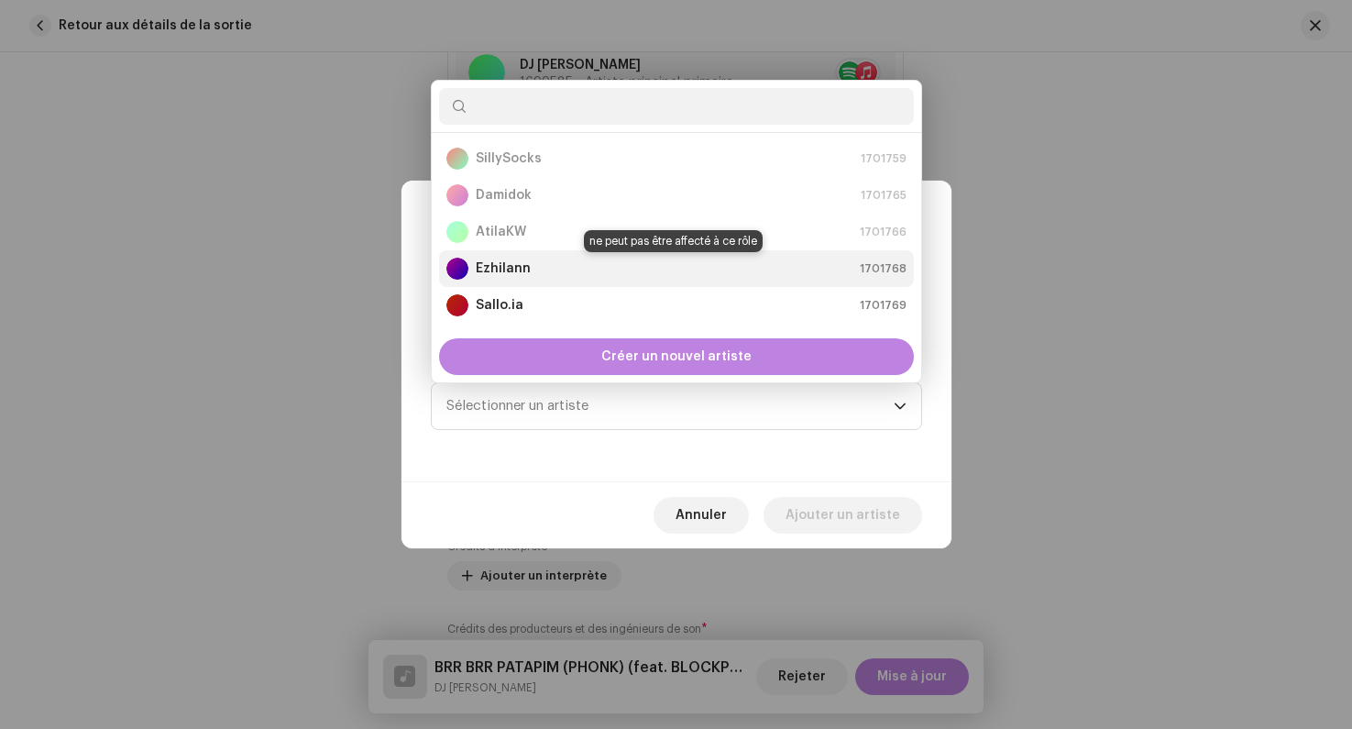
click at [544, 265] on div "Ezhilann 1701768" at bounding box center [677, 269] width 460 height 22
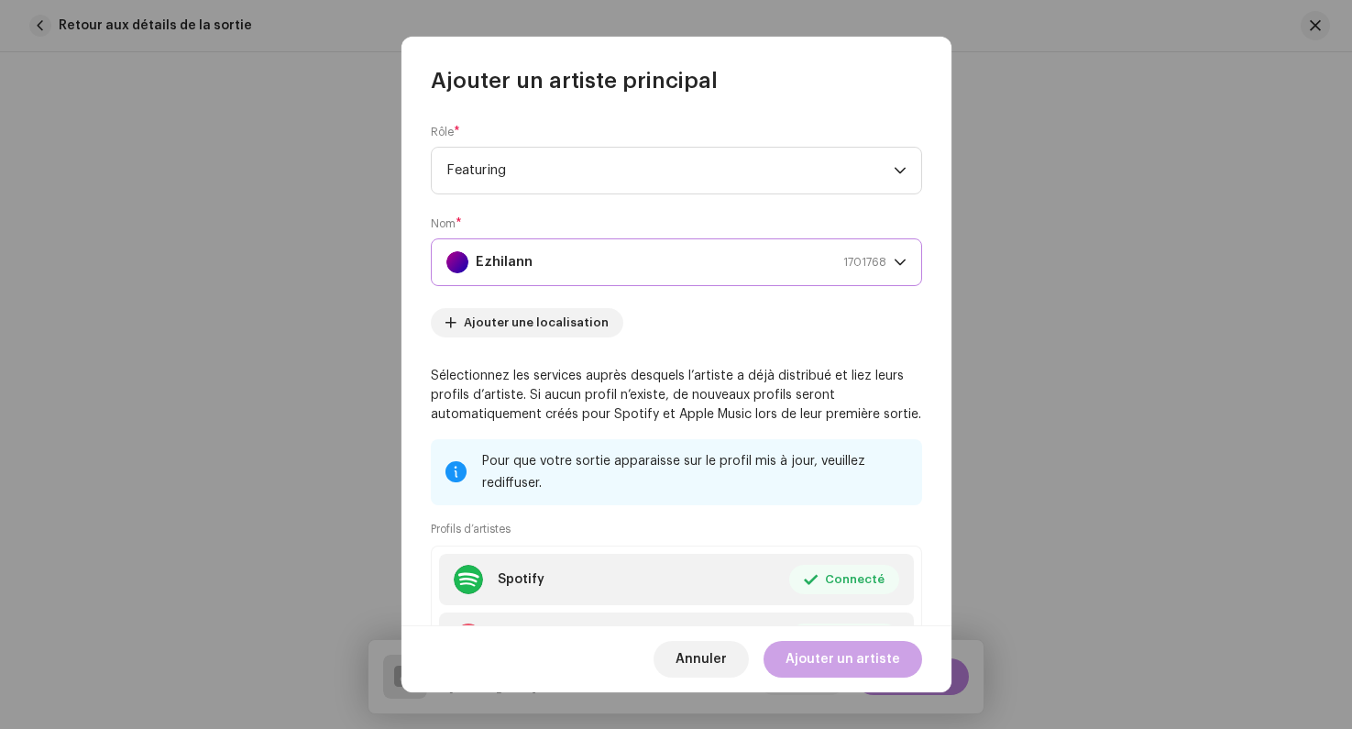
click at [828, 656] on span "Ajouter un artiste" at bounding box center [843, 659] width 115 height 37
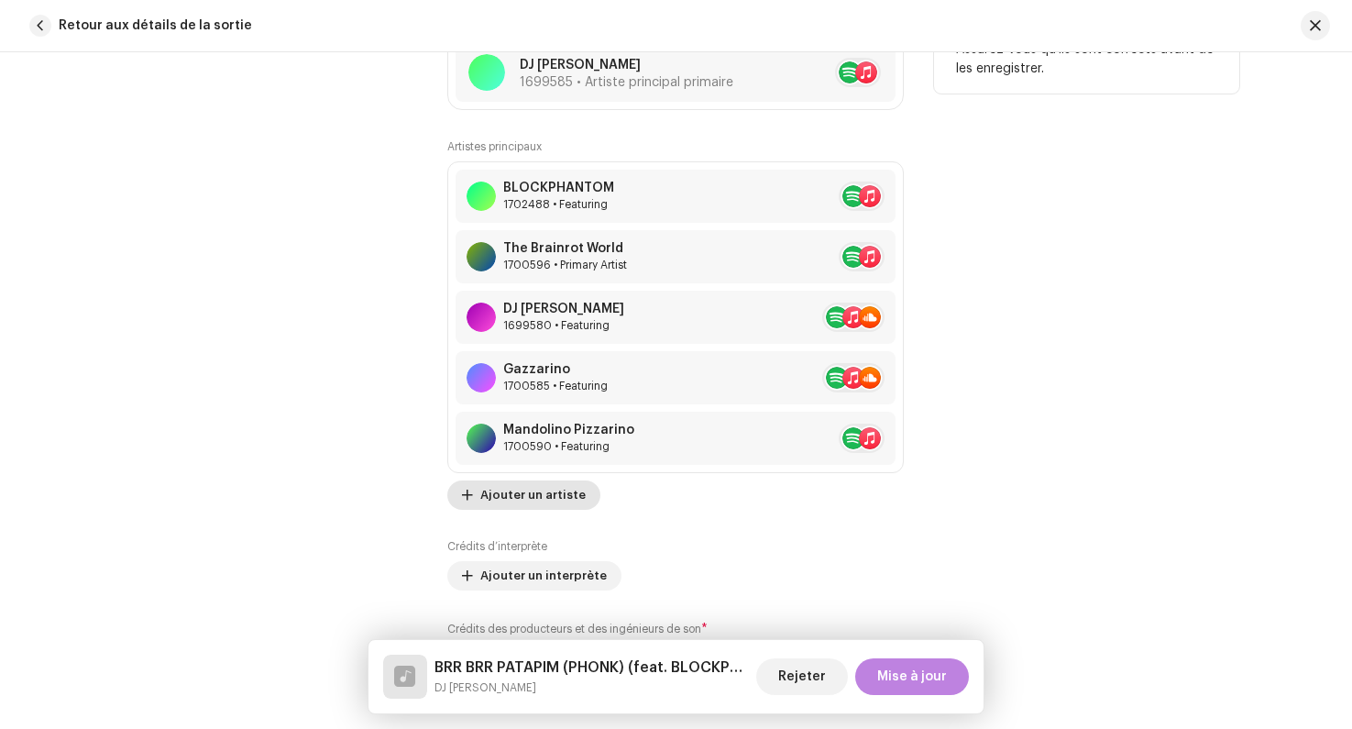
click at [524, 506] on span "Ajouter un artiste" at bounding box center [532, 495] width 105 height 37
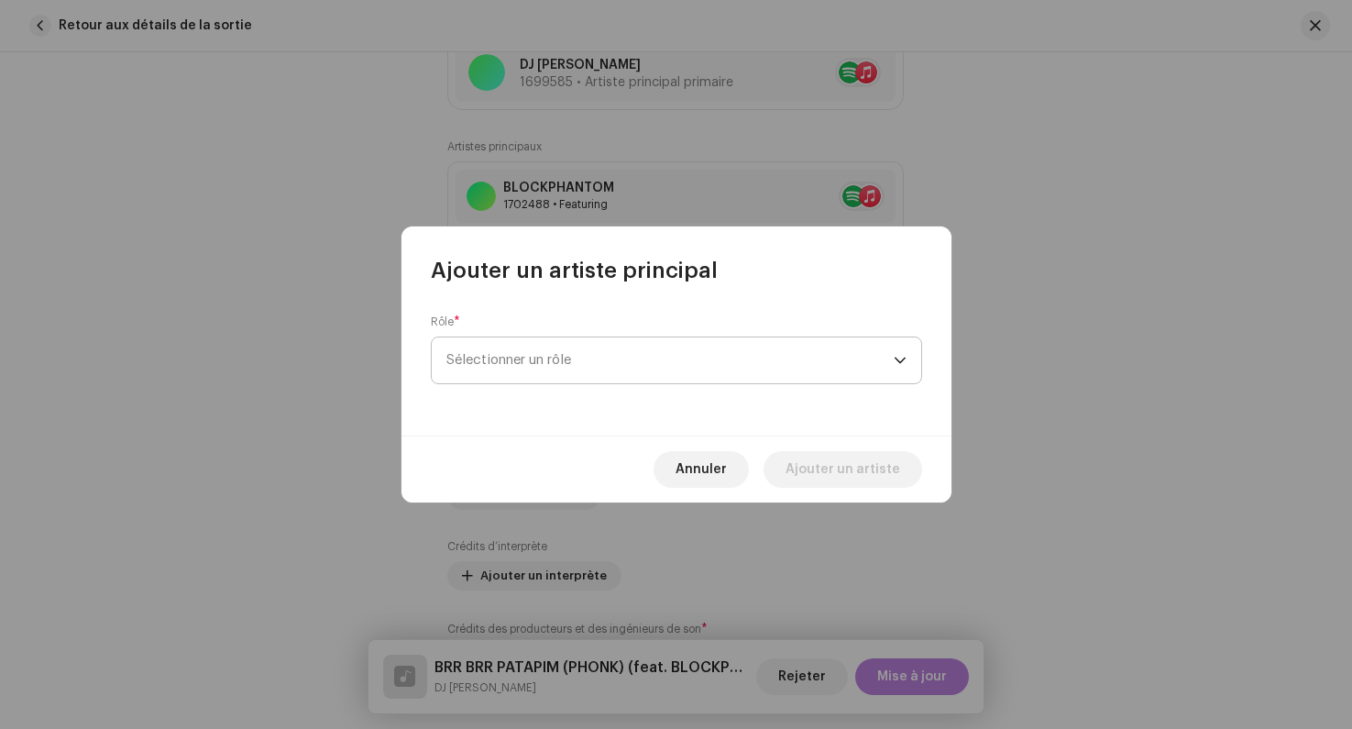
click at [517, 361] on span "Sélectionner un rôle" at bounding box center [670, 360] width 447 height 46
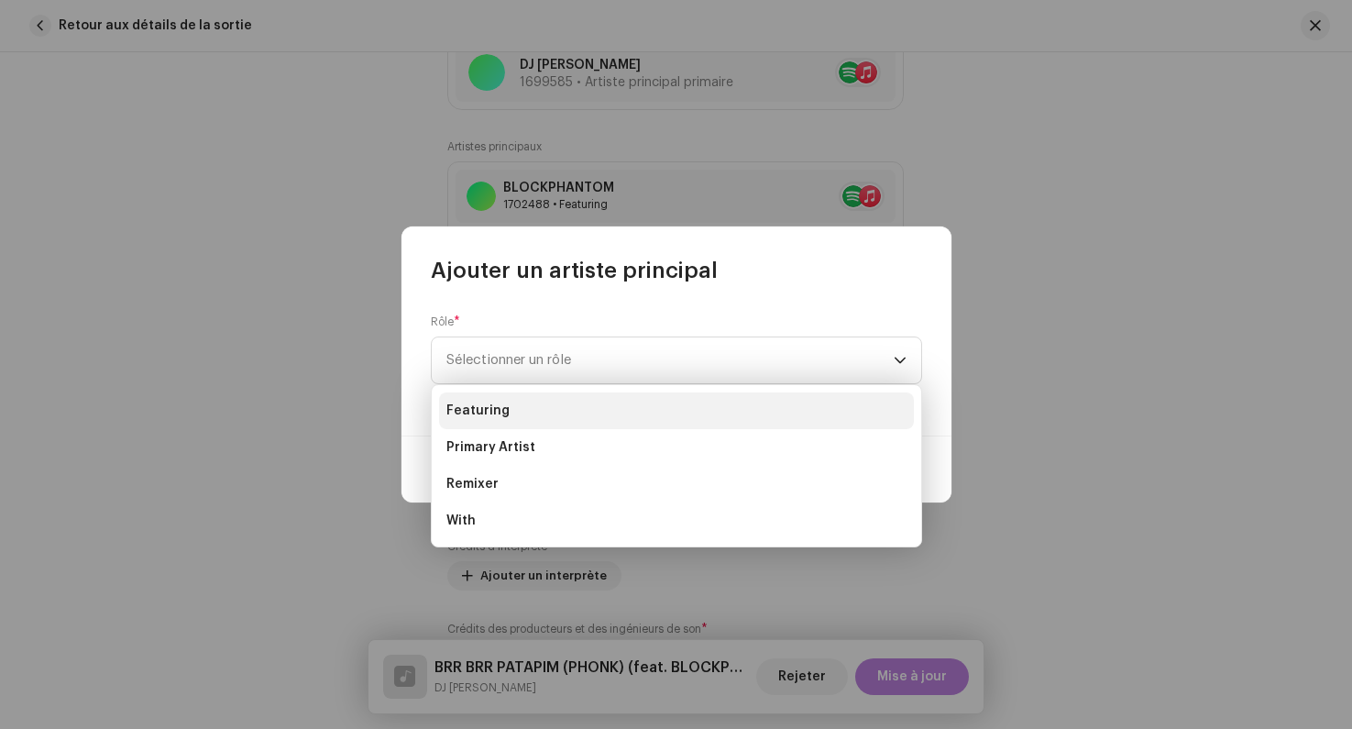
click at [527, 399] on li "Featuring" at bounding box center [676, 410] width 475 height 37
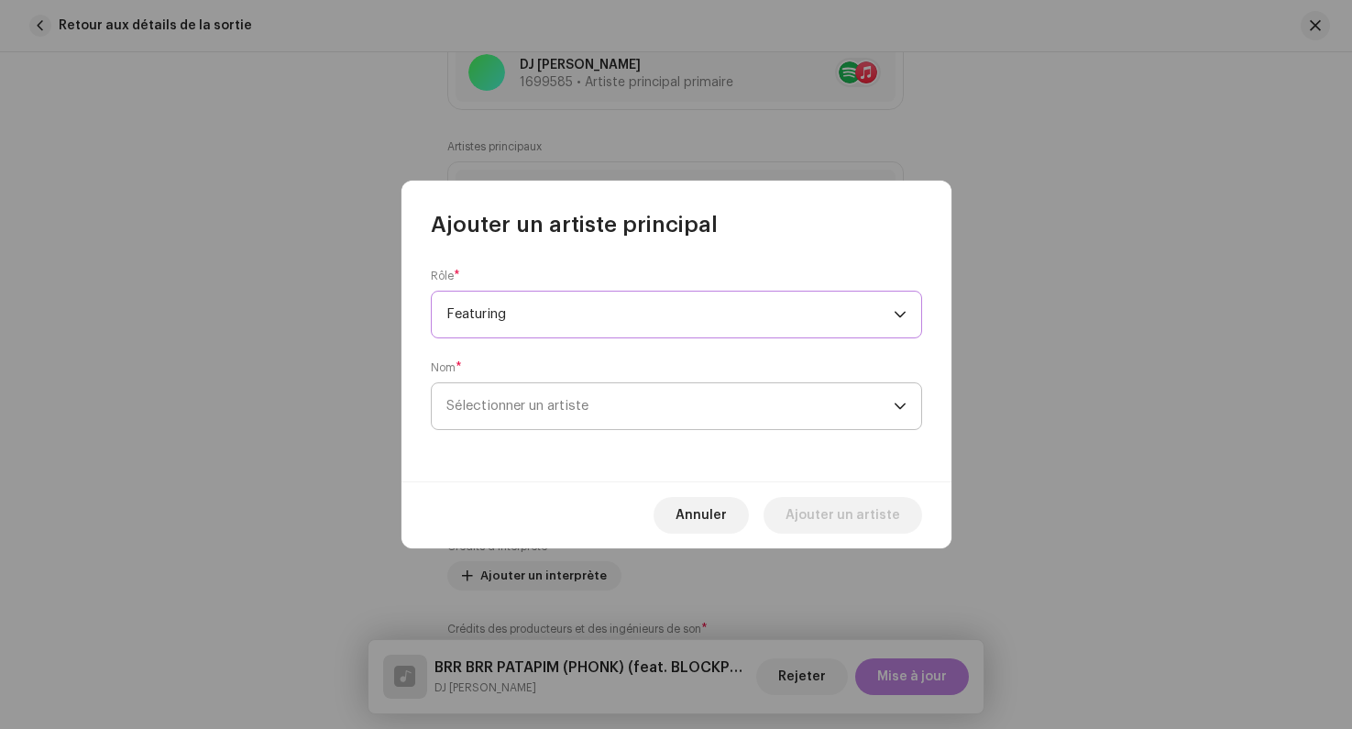
click at [510, 401] on span "Sélectionner un artiste" at bounding box center [518, 406] width 142 height 14
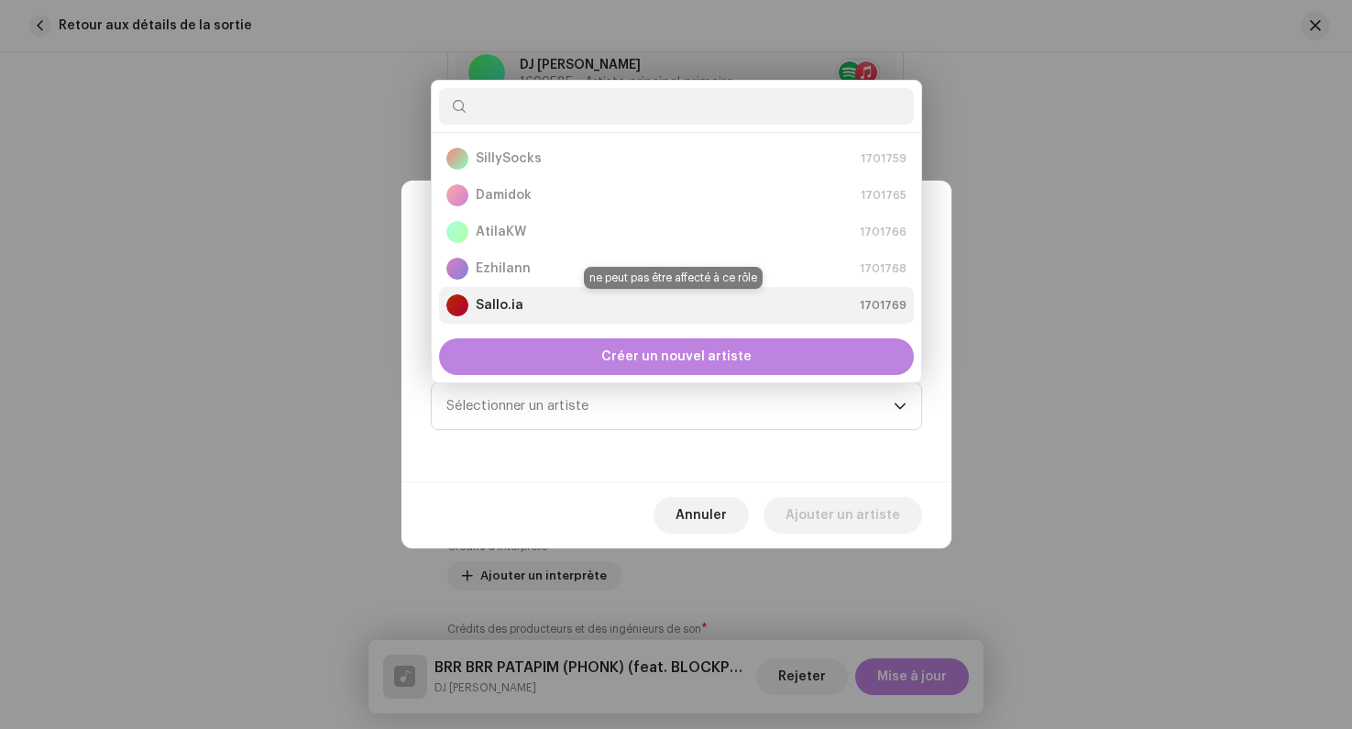
click at [521, 305] on div "Sallo.ia 1701769" at bounding box center [677, 305] width 460 height 22
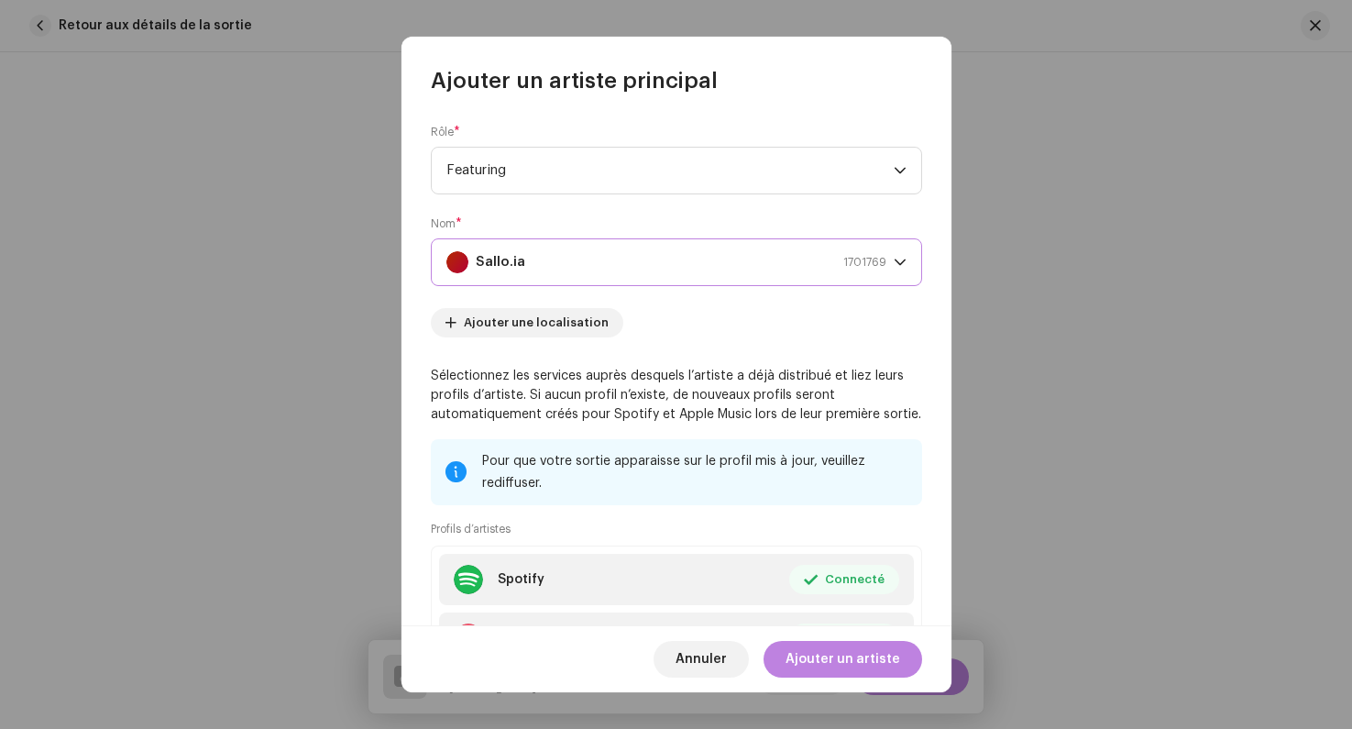
scroll to position [157, 0]
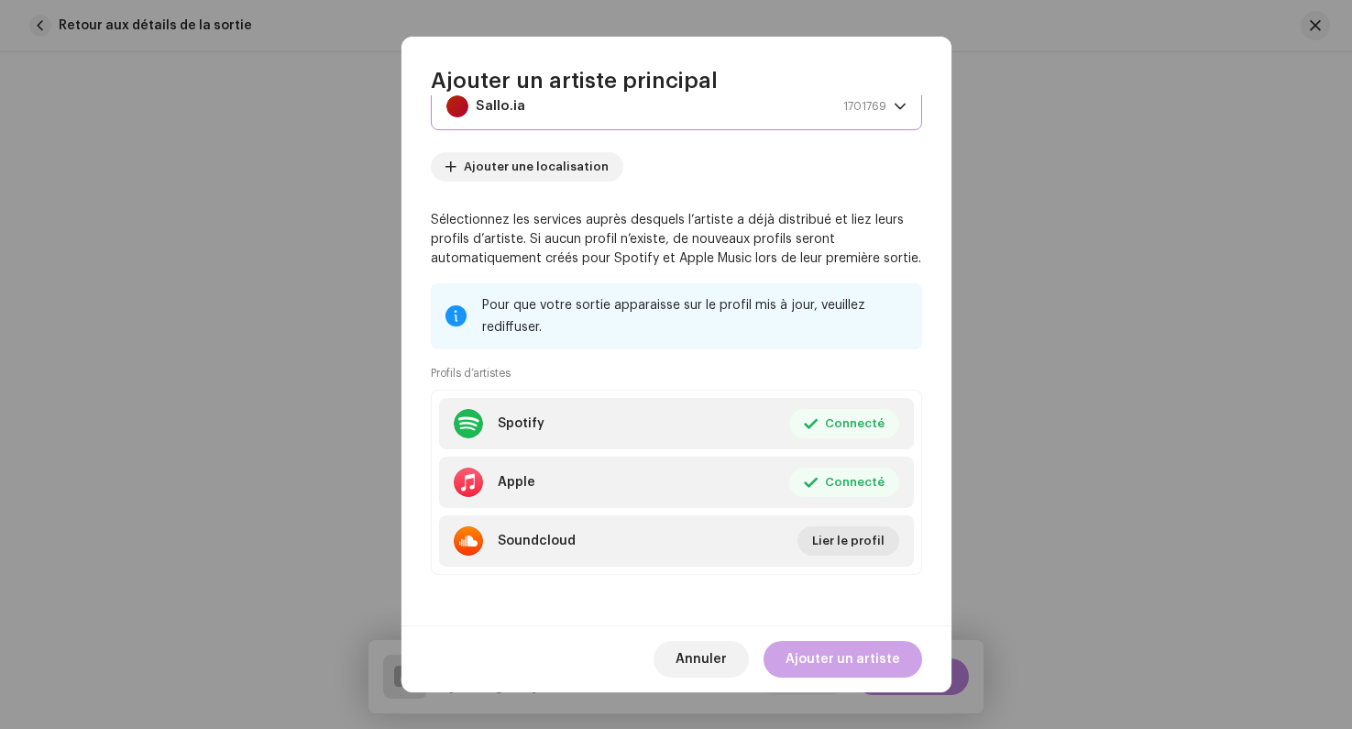
click at [855, 658] on span "Ajouter un artiste" at bounding box center [843, 659] width 115 height 37
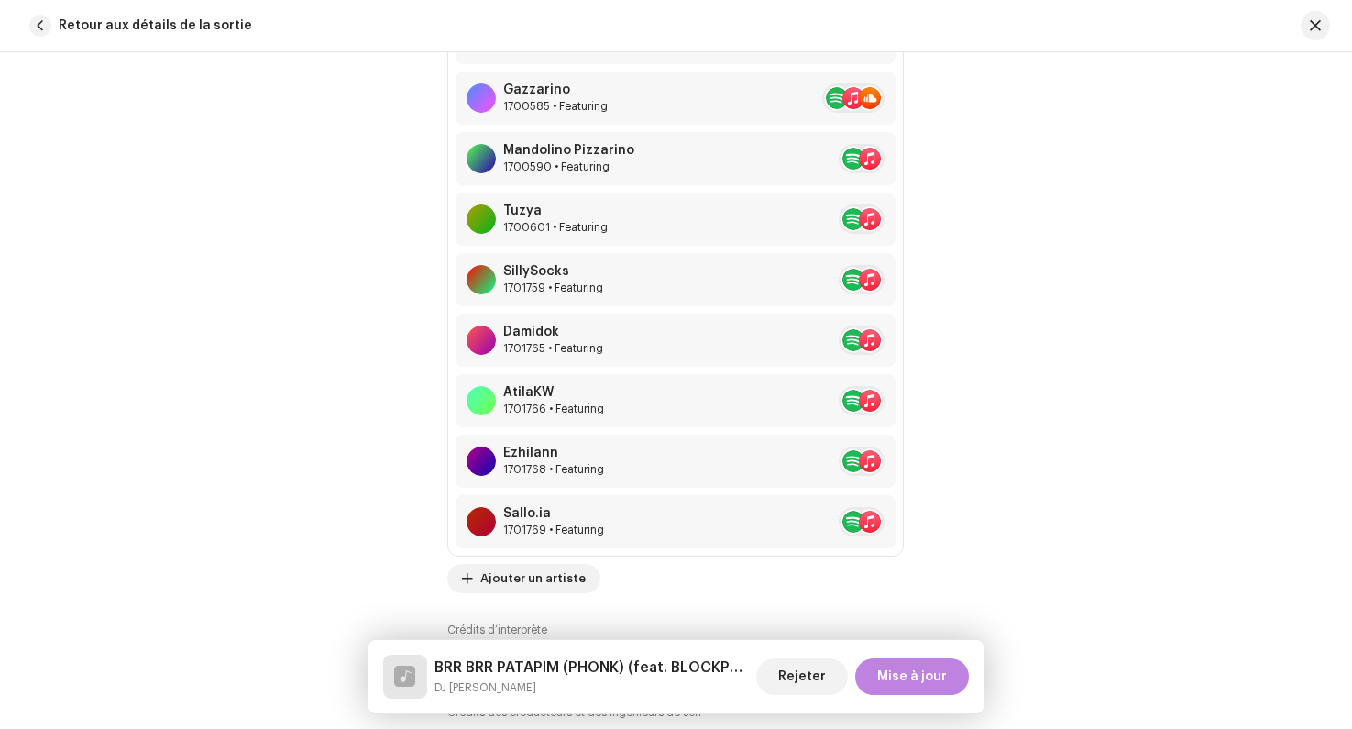
scroll to position [1539, 0]
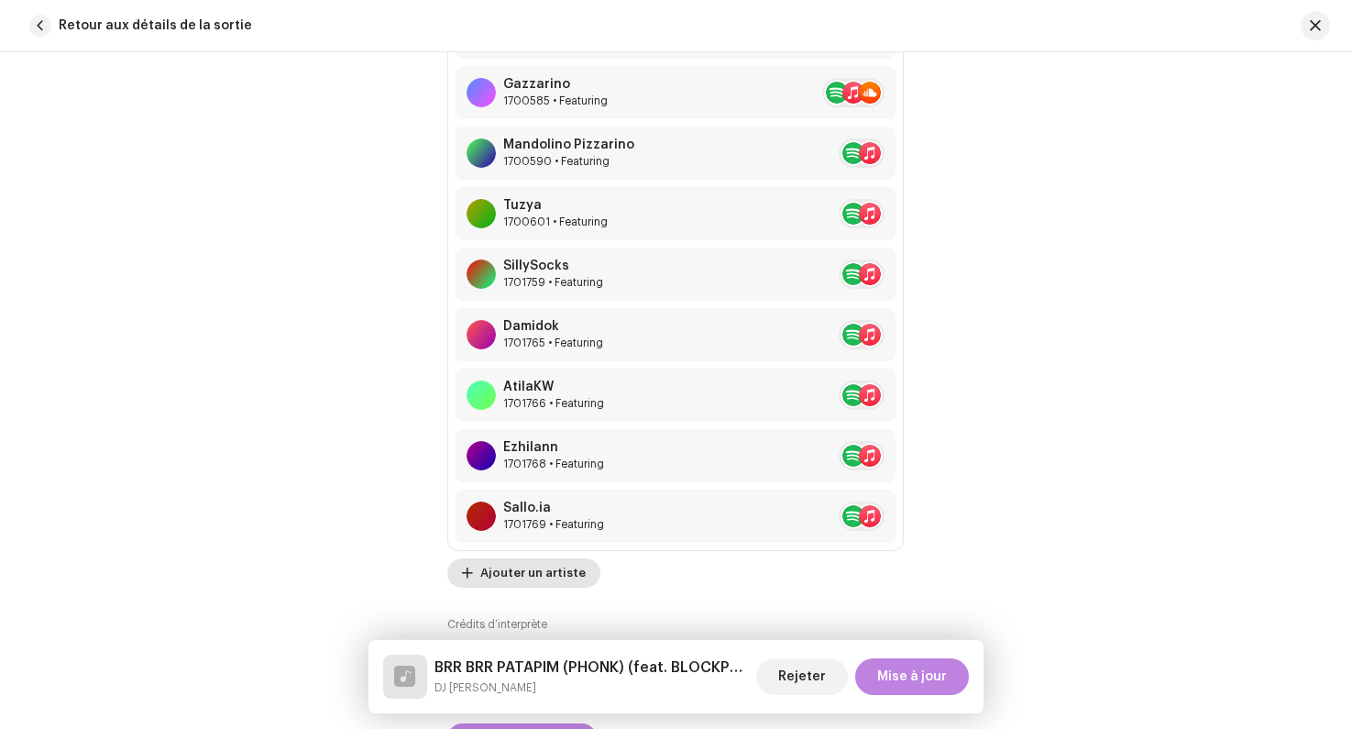
click at [491, 572] on span "Ajouter un artiste" at bounding box center [532, 573] width 105 height 37
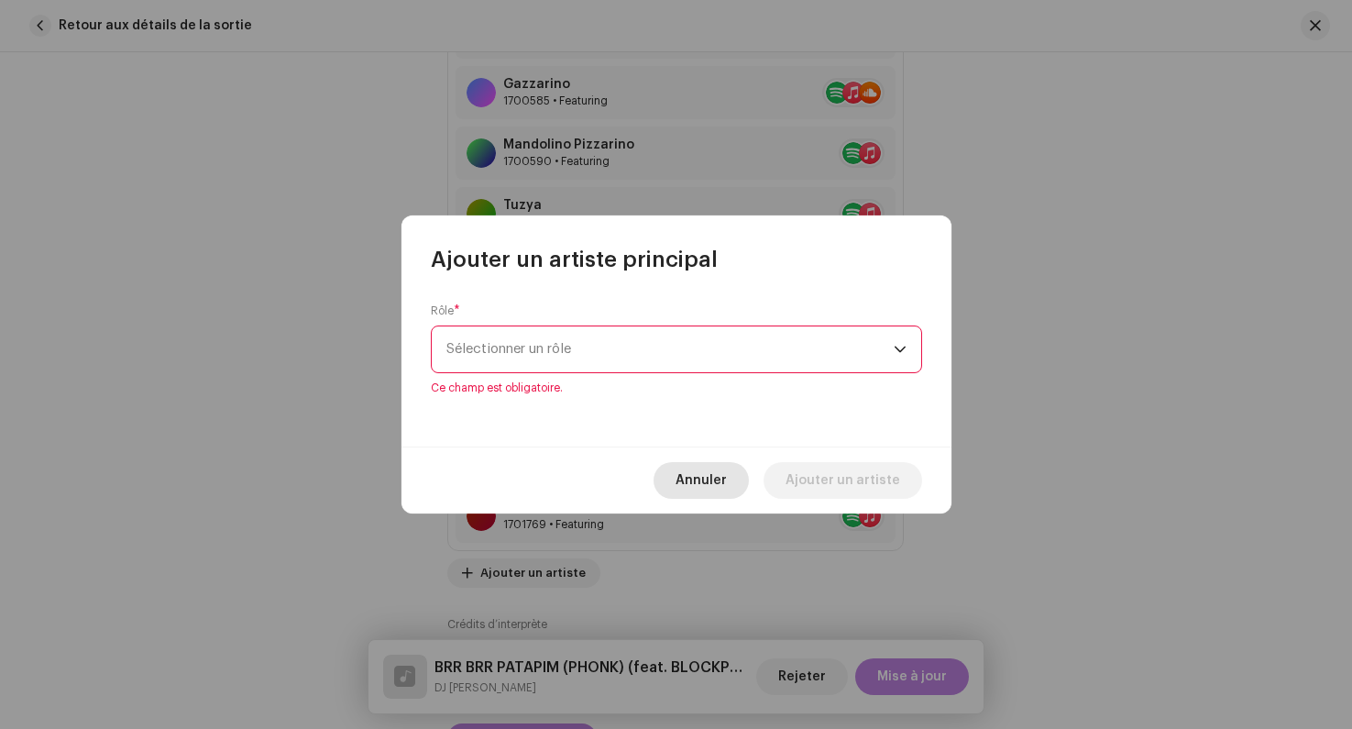
click at [706, 480] on span "Annuler" at bounding box center [701, 480] width 51 height 37
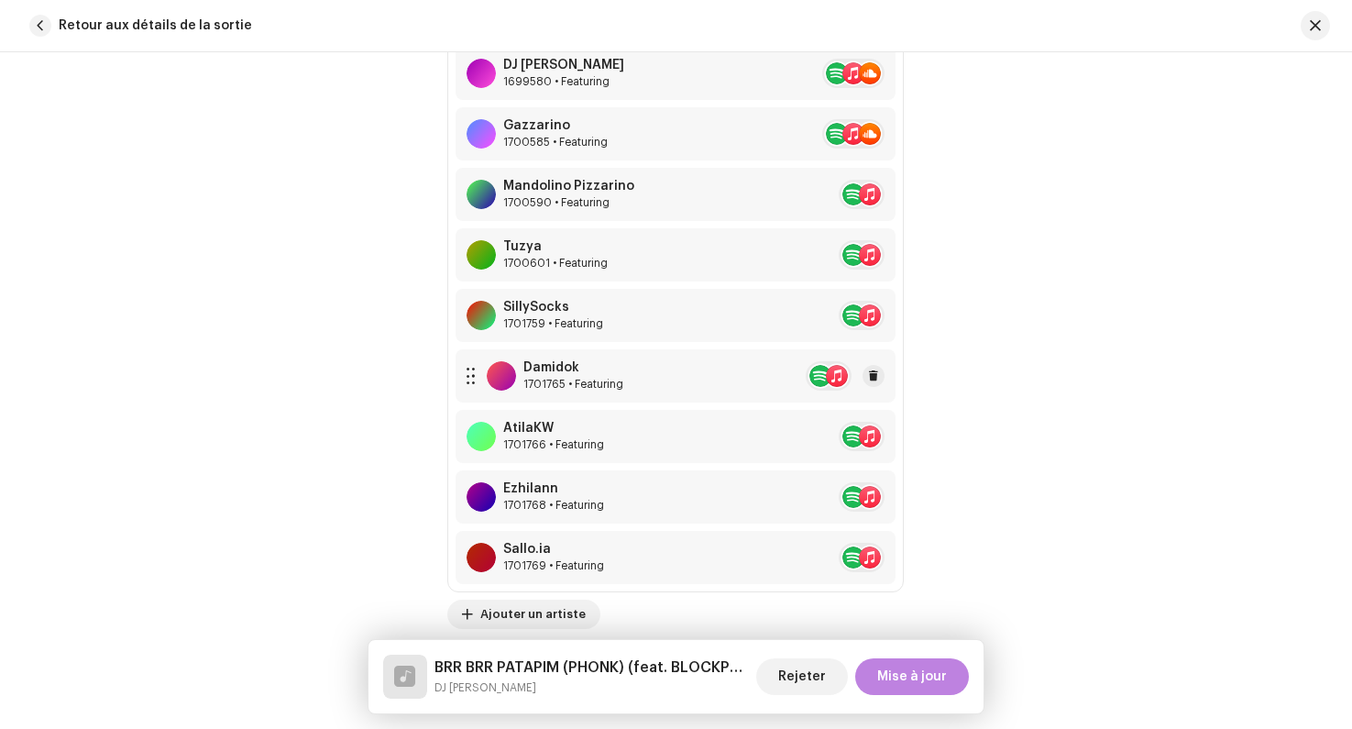
scroll to position [1520, 0]
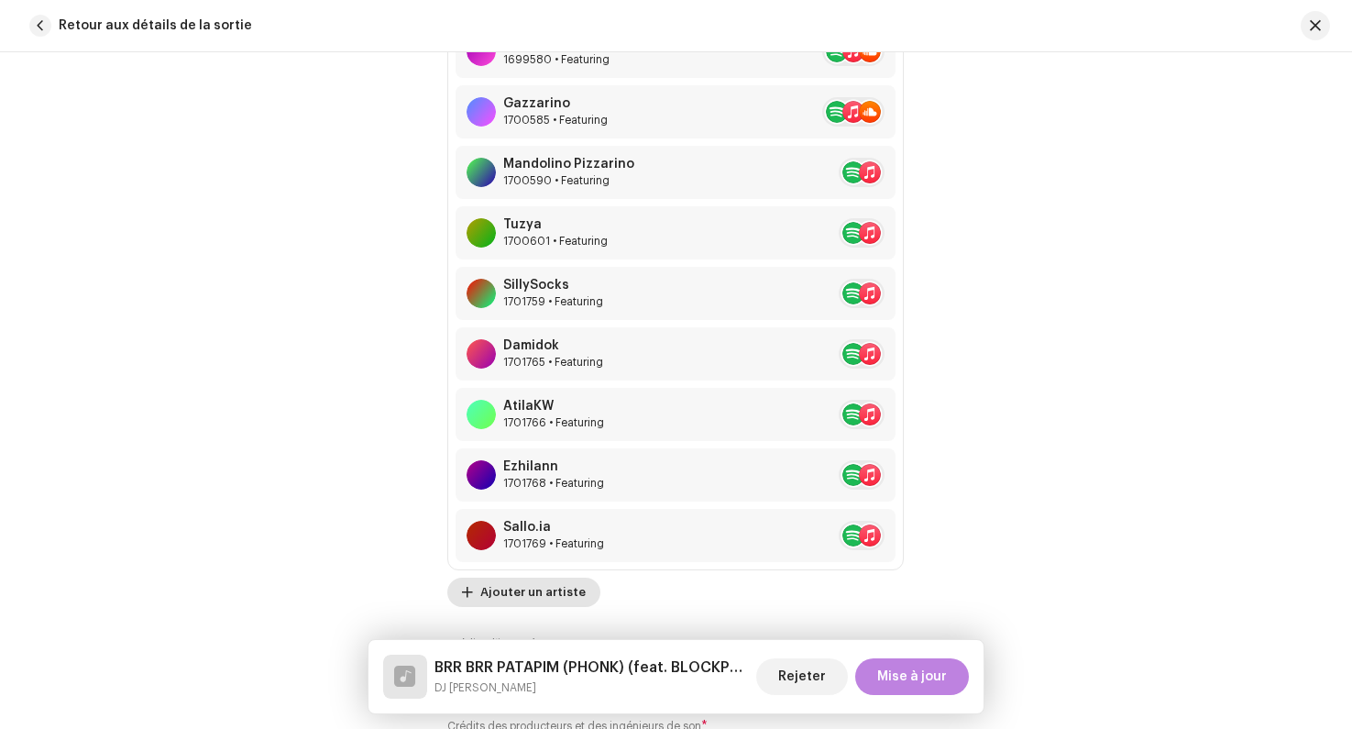
click at [506, 587] on span "Ajouter un artiste" at bounding box center [532, 592] width 105 height 37
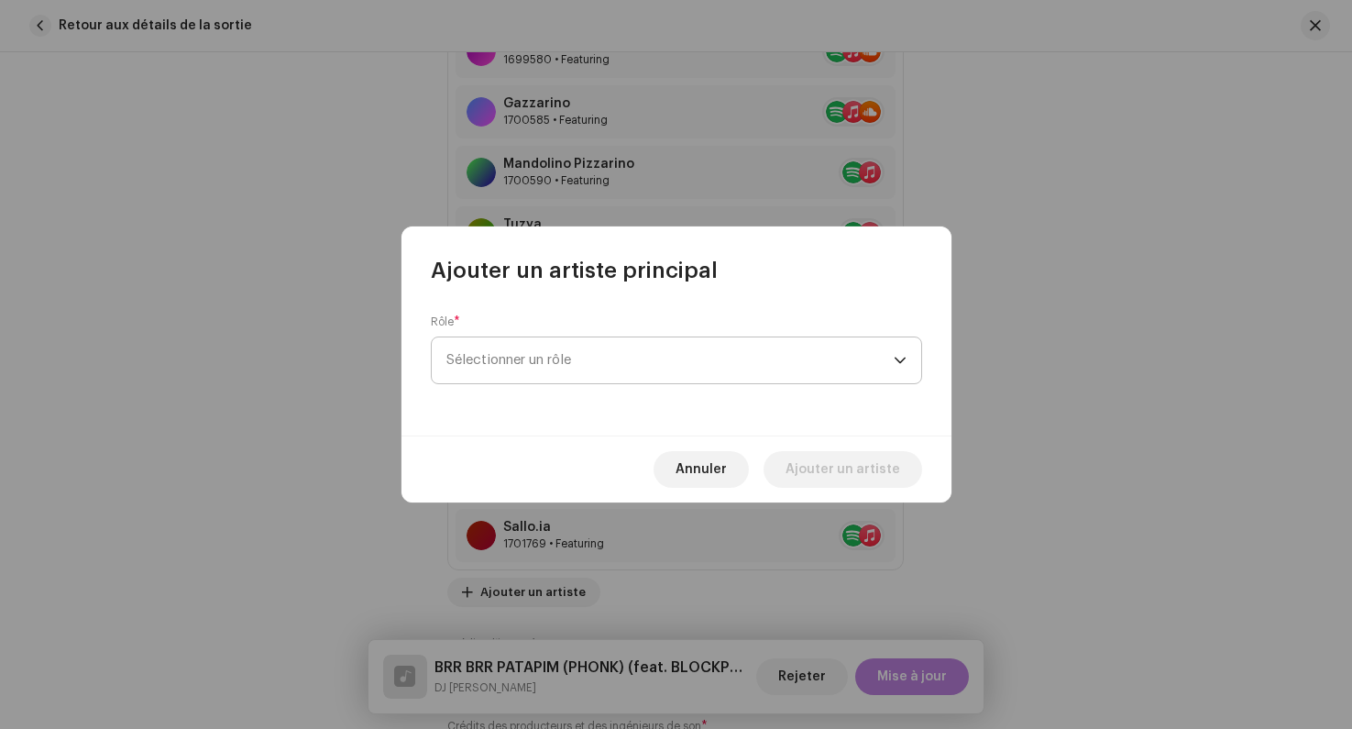
click at [516, 357] on span "Sélectionner un rôle" at bounding box center [670, 360] width 447 height 46
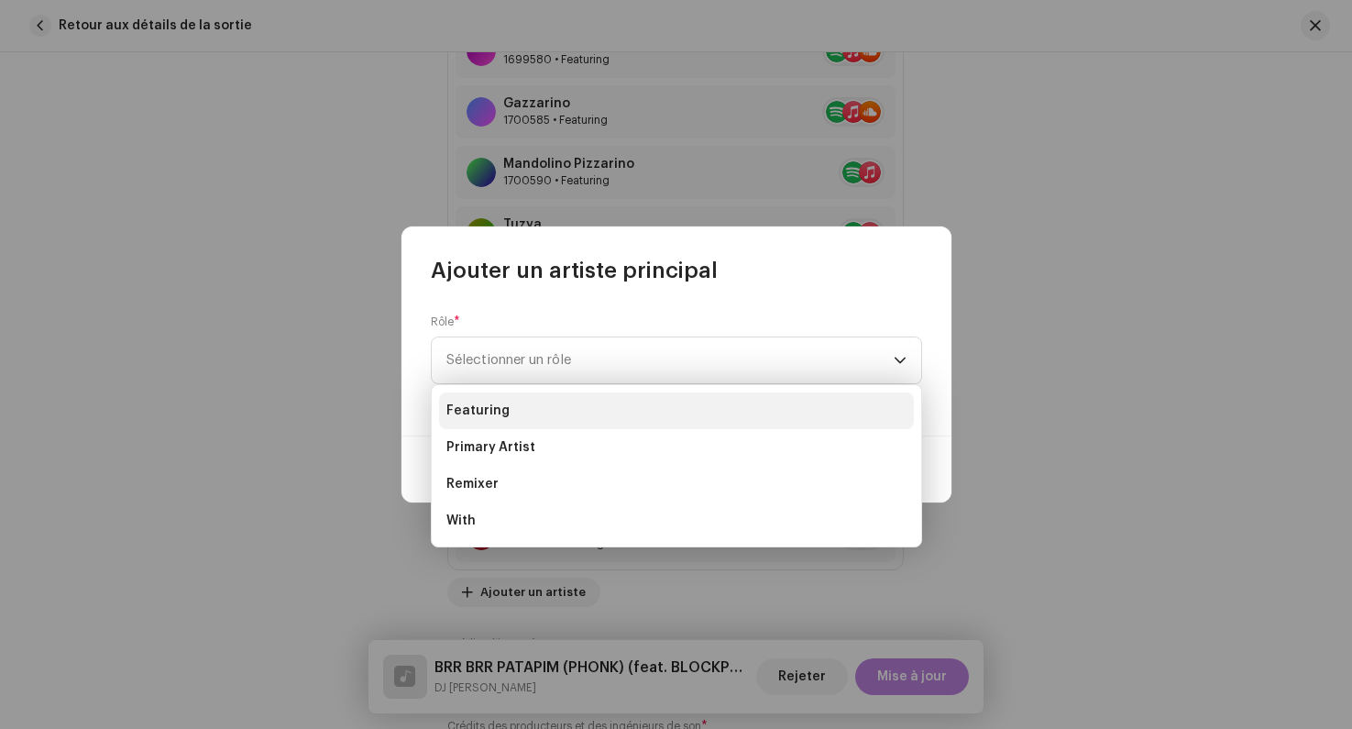
click at [486, 425] on li "Featuring" at bounding box center [676, 410] width 475 height 37
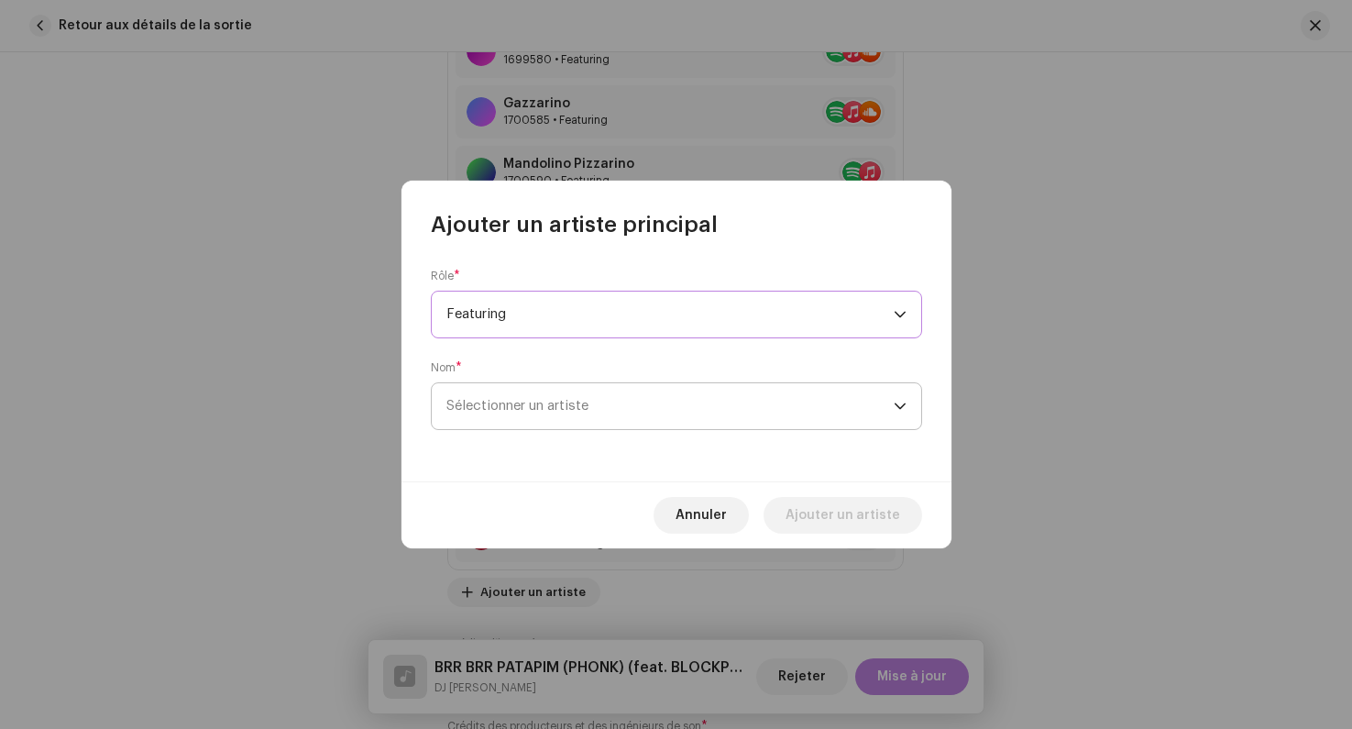
click at [504, 406] on span "Sélectionner un artiste" at bounding box center [518, 406] width 142 height 14
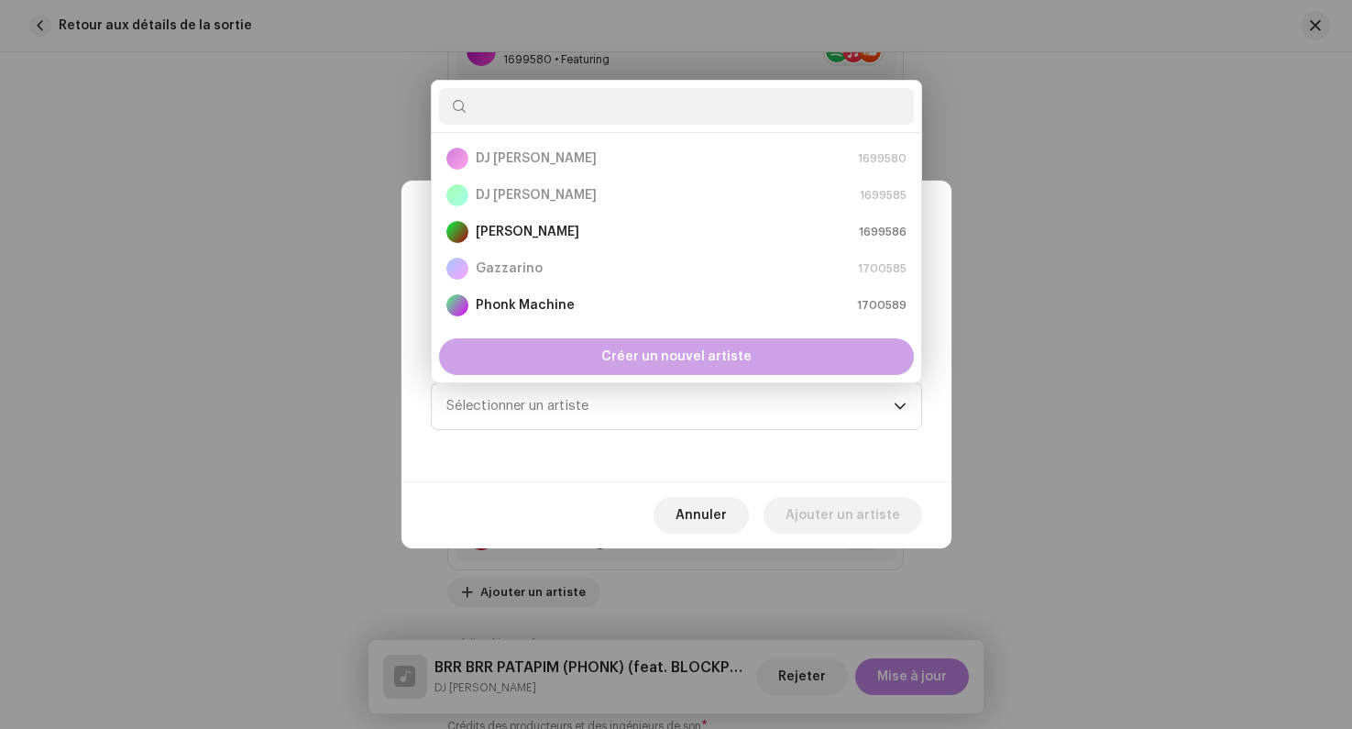
click at [559, 352] on div "Créer un nouvel artiste" at bounding box center [676, 356] width 475 height 37
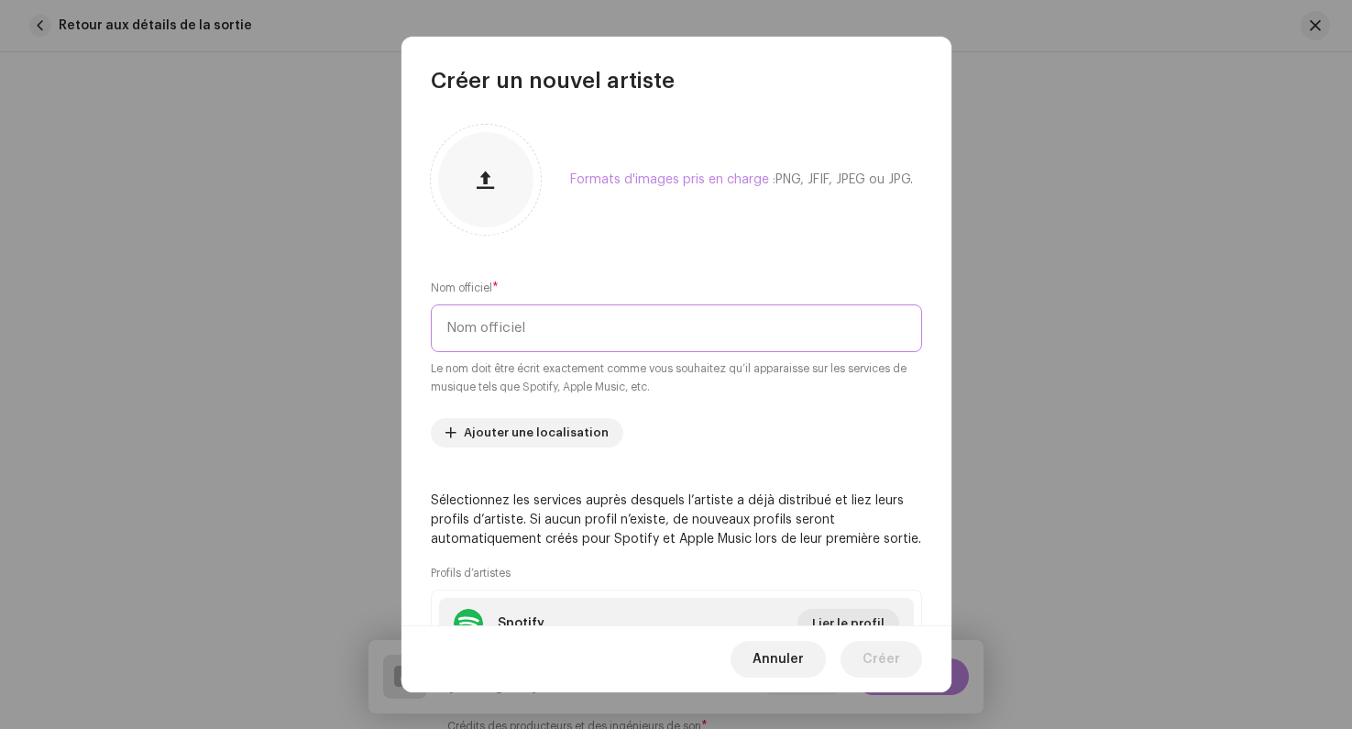
click at [540, 336] on input "text" at bounding box center [676, 328] width 491 height 48
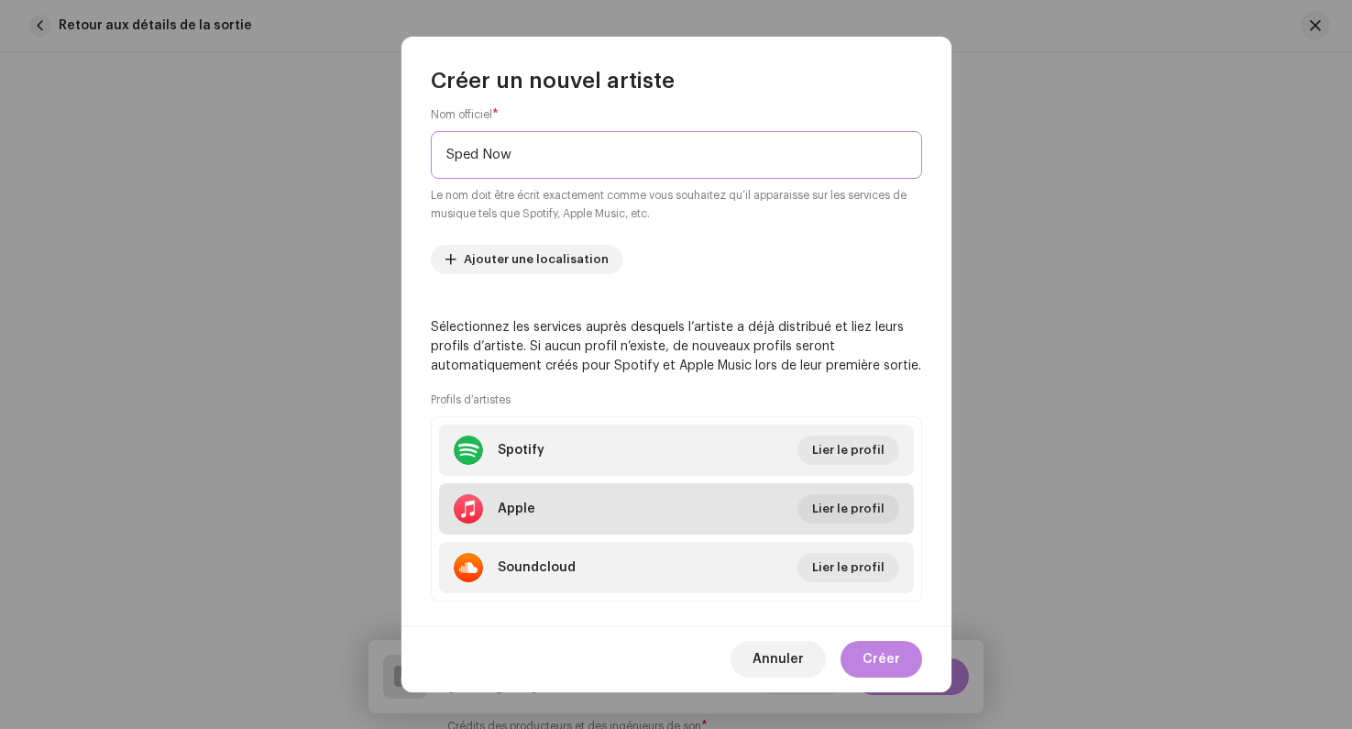
scroll to position [185, 0]
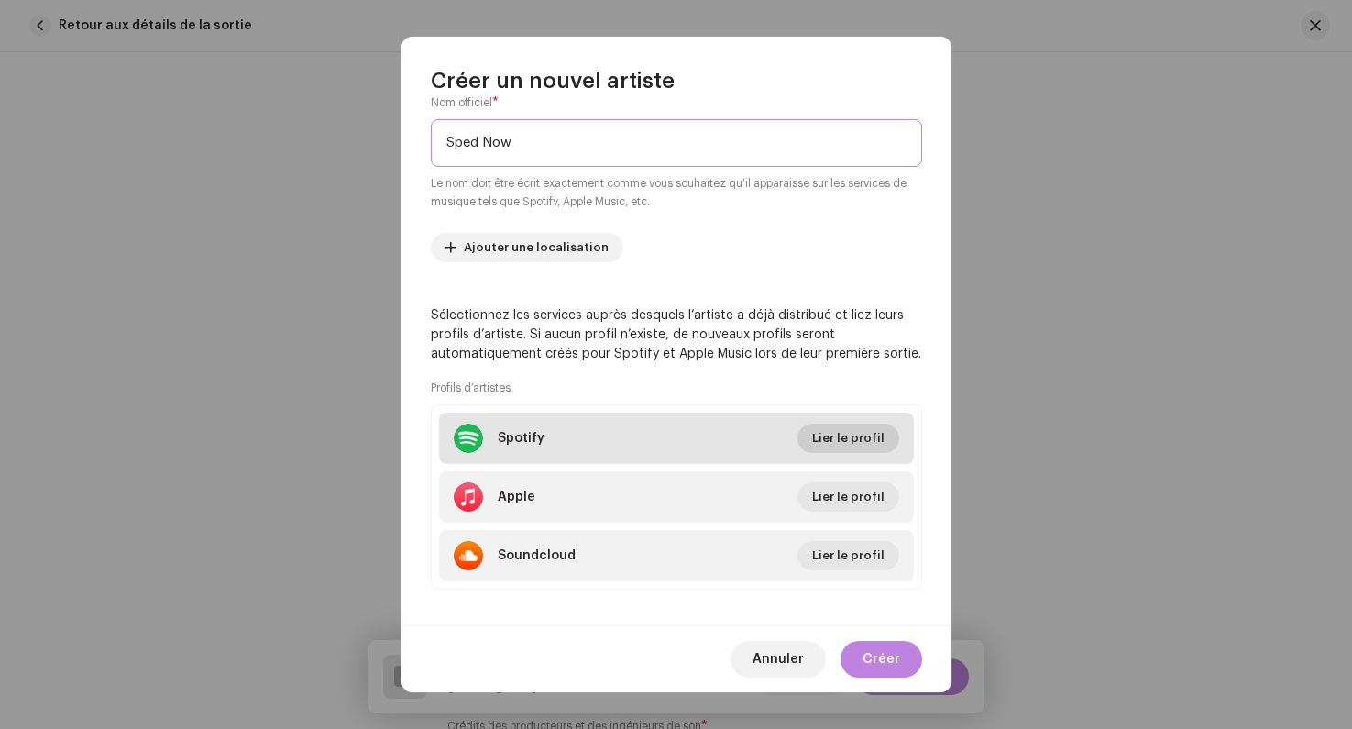
type input "Sped Now"
click at [824, 433] on span "Lier le profil" at bounding box center [848, 438] width 72 height 37
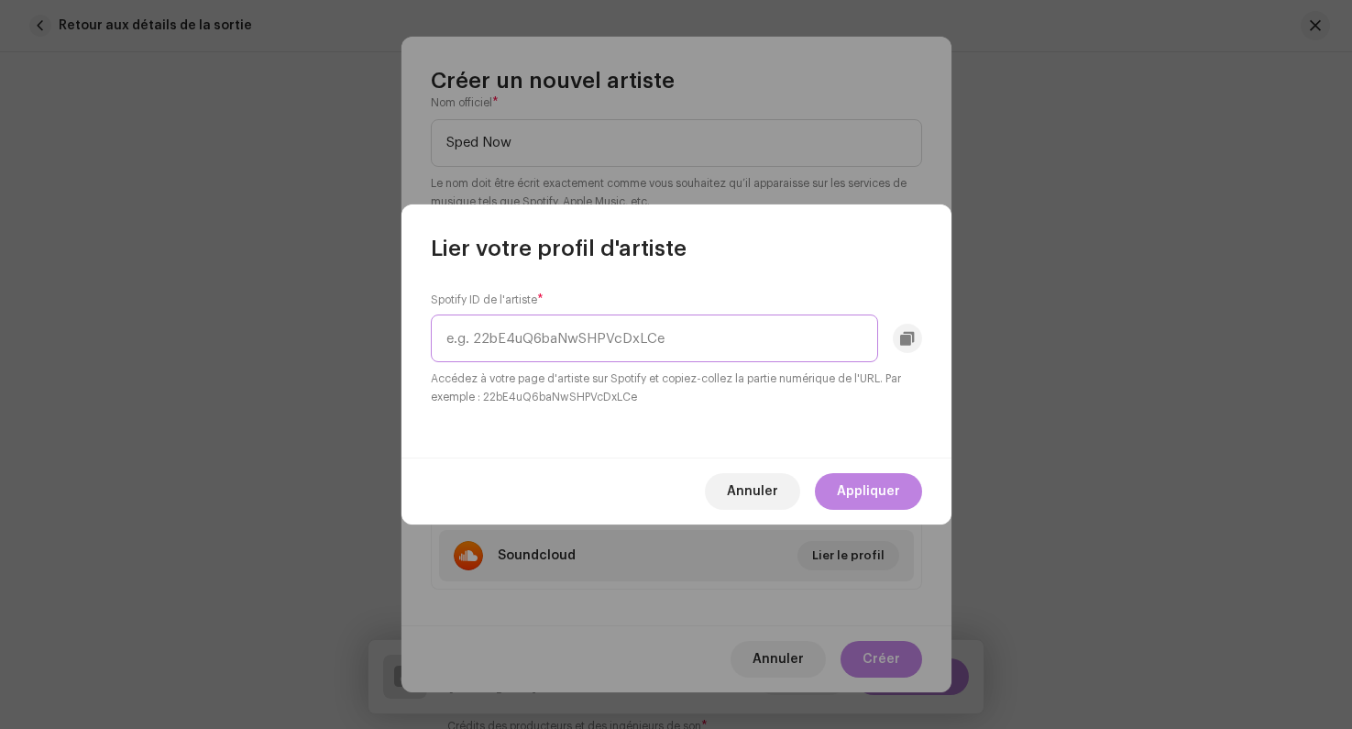
paste input "6VFpwpUjoM2sXXesXb74lS"
type input "6VFpwpUjoM2sXXesXb74lS"
click at [858, 480] on span "Appliquer" at bounding box center [868, 491] width 63 height 37
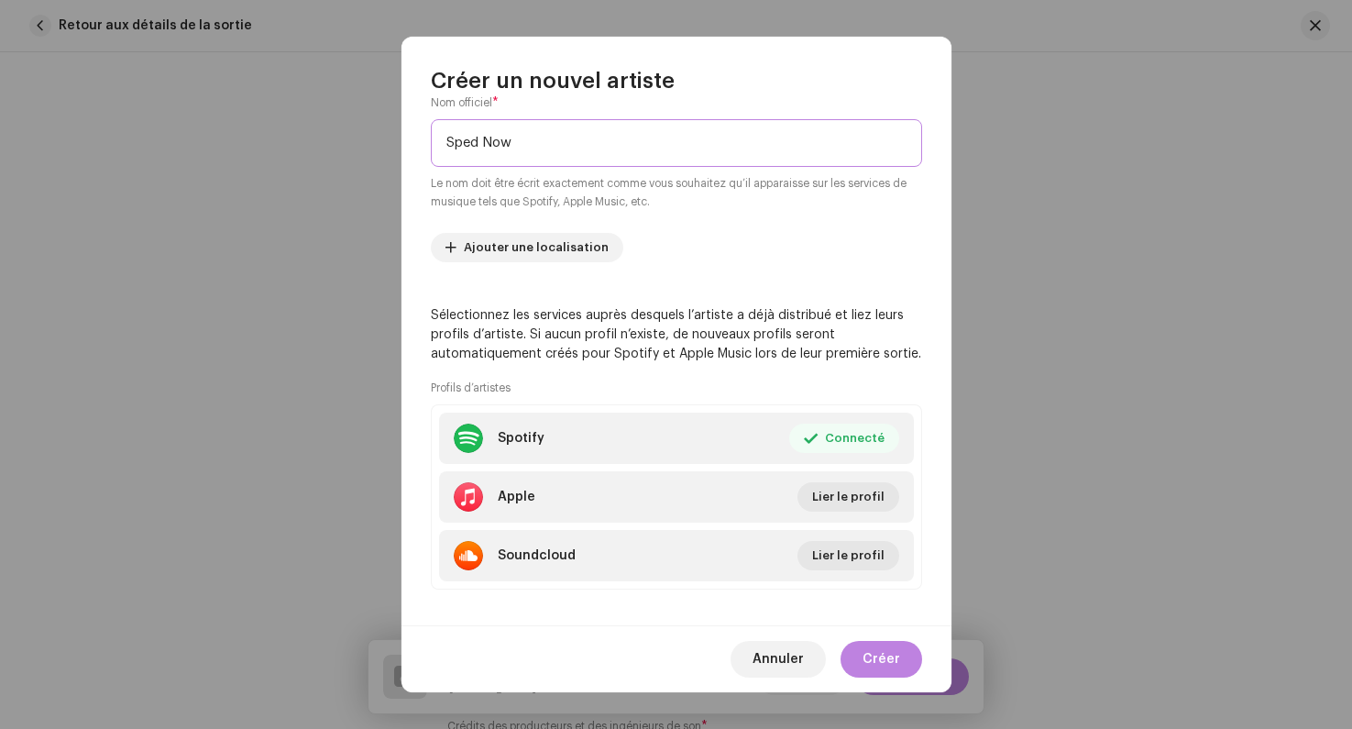
click at [475, 145] on input "Sped Now" at bounding box center [676, 143] width 491 height 48
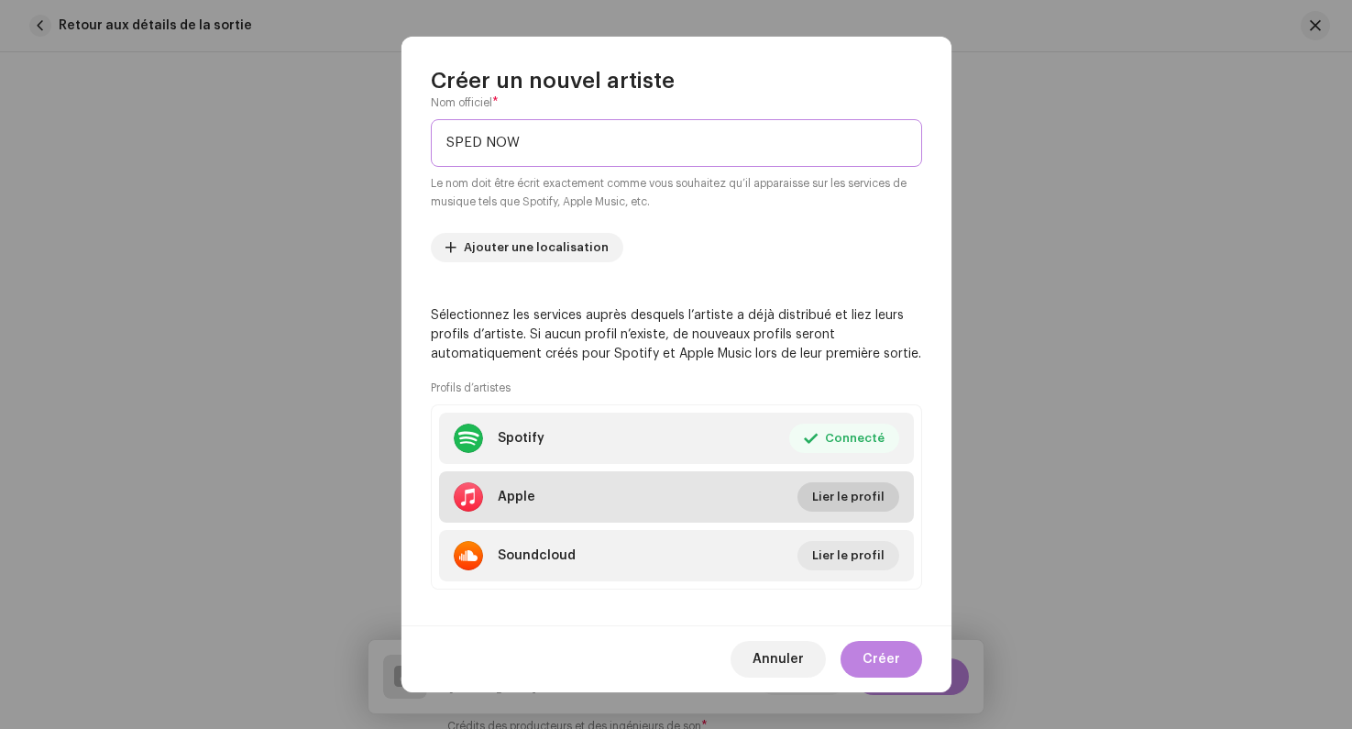
type input "SPED NOW"
click at [827, 494] on span "Lier le profil" at bounding box center [848, 497] width 72 height 37
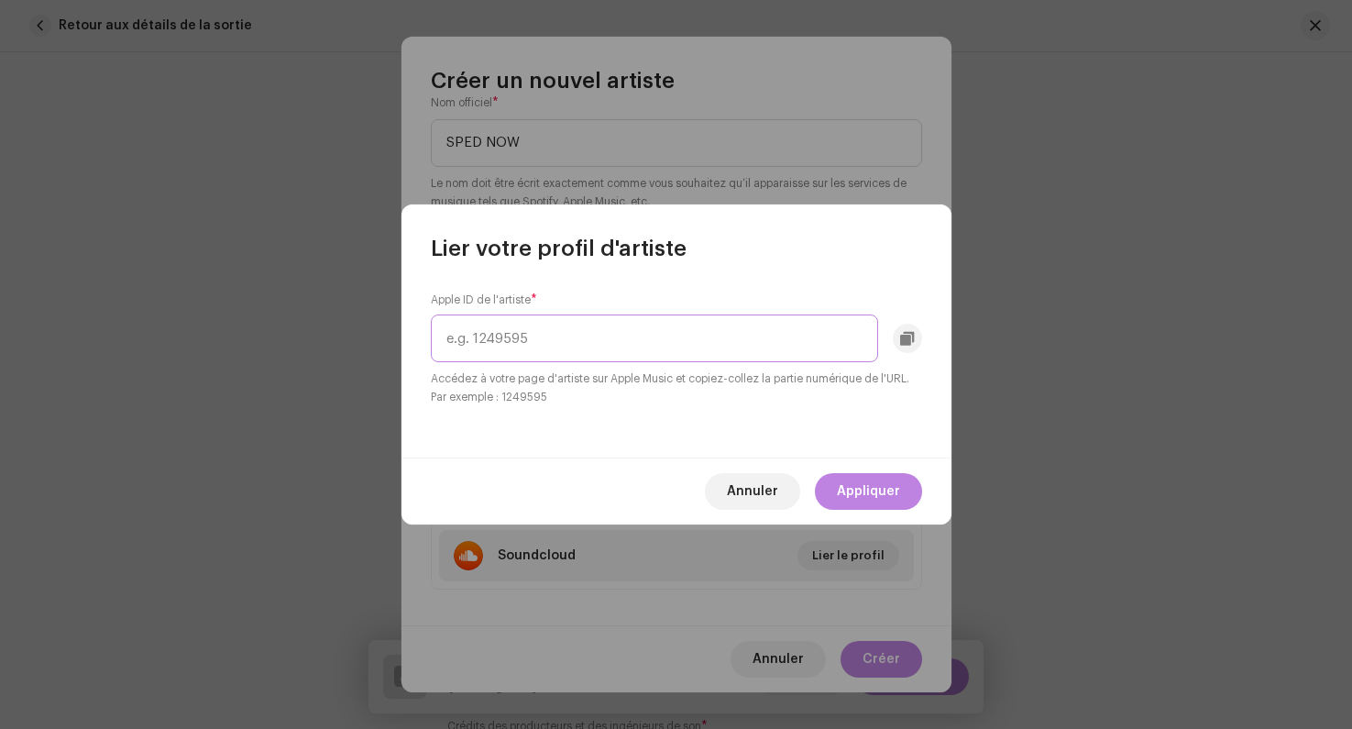
paste input "1785838379"
type input "1785838379"
click at [885, 493] on span "Appliquer" at bounding box center [868, 491] width 63 height 37
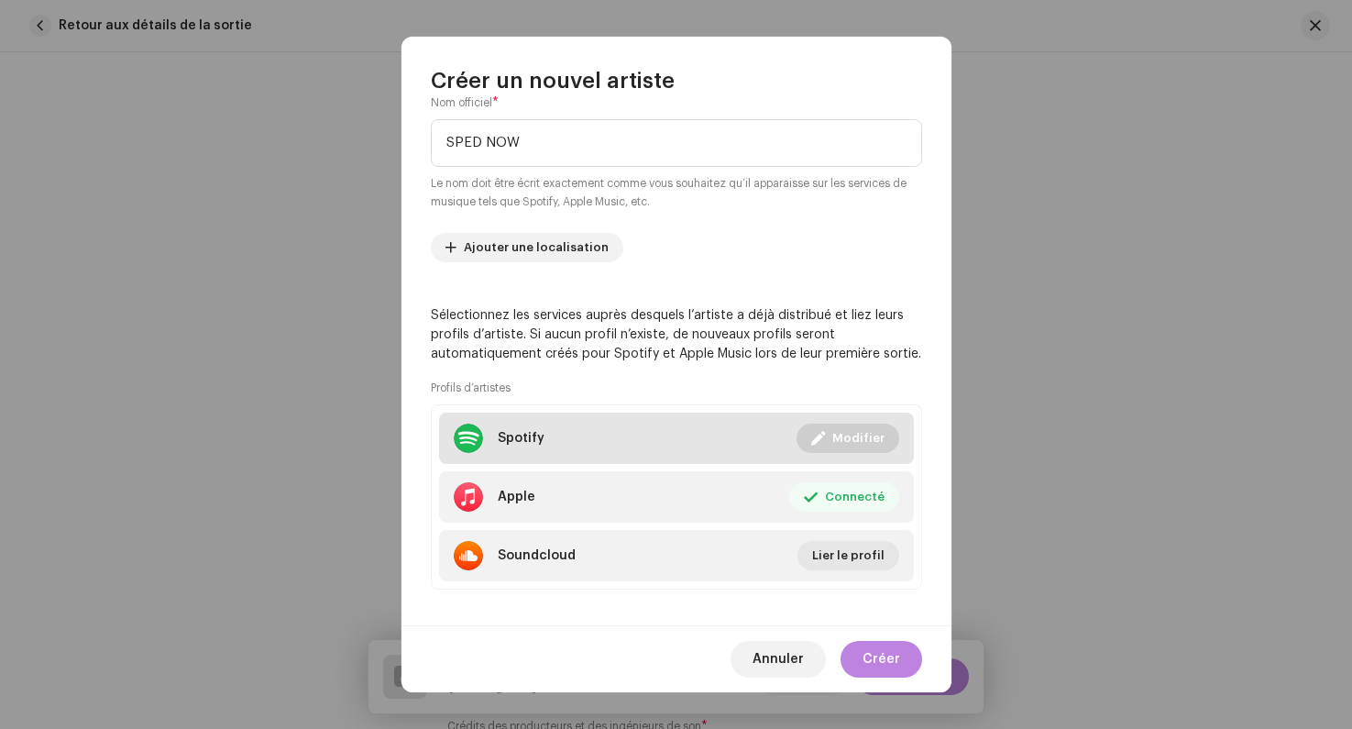
scroll to position [200, 0]
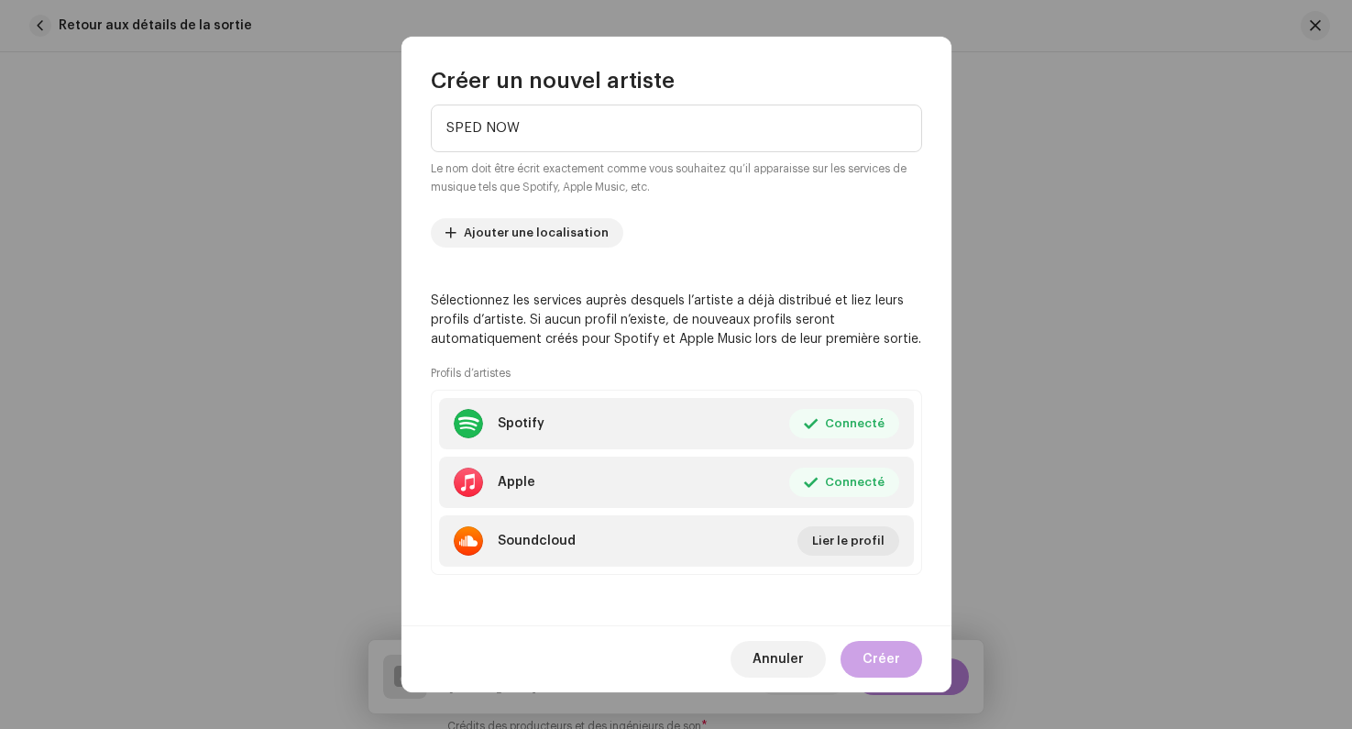
click at [873, 663] on span "Créer" at bounding box center [882, 659] width 38 height 37
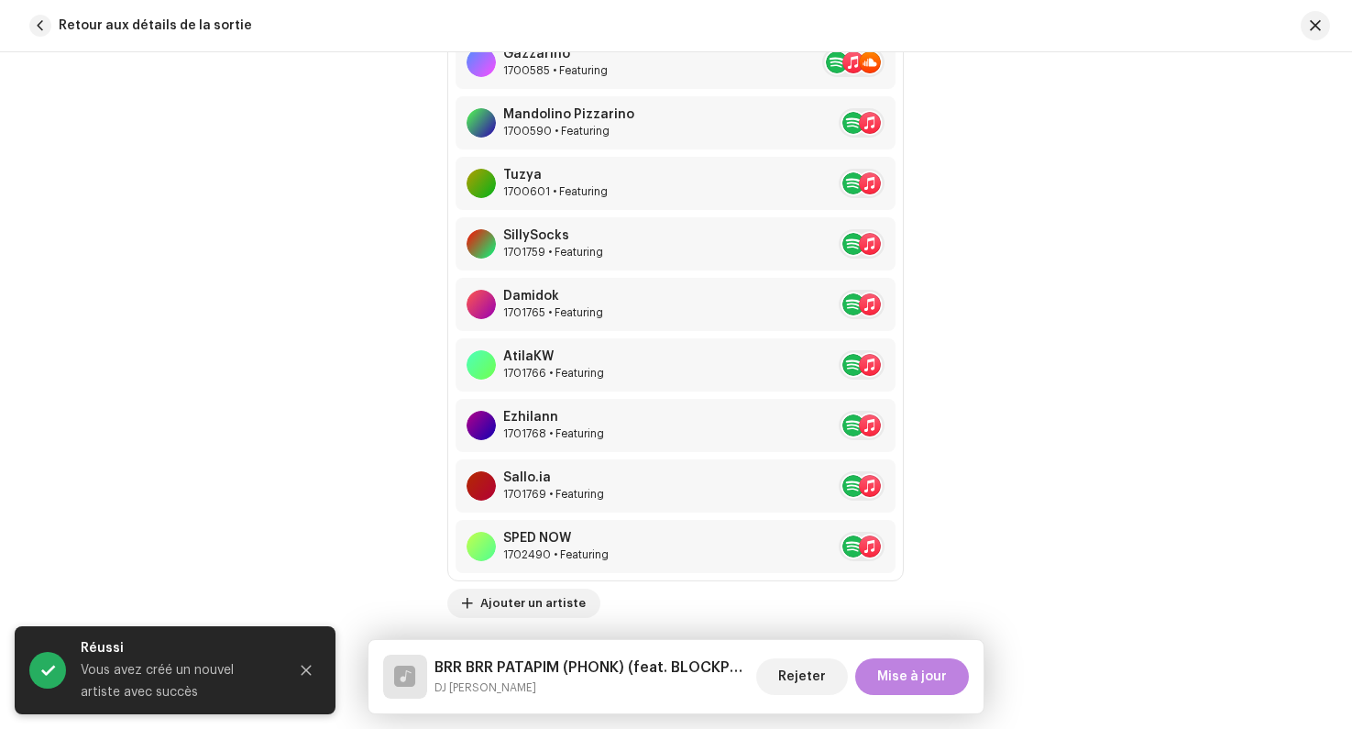
scroll to position [1585, 0]
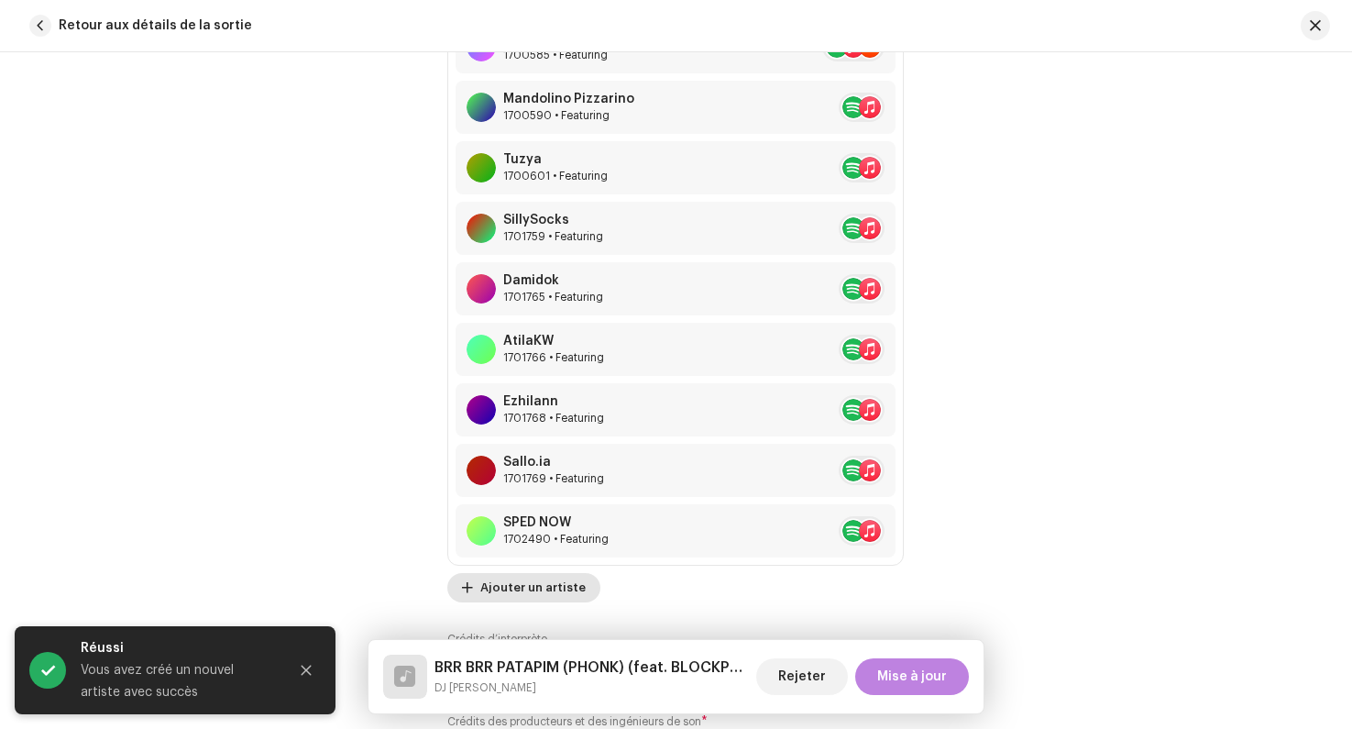
click at [515, 587] on span "Ajouter un artiste" at bounding box center [532, 587] width 105 height 37
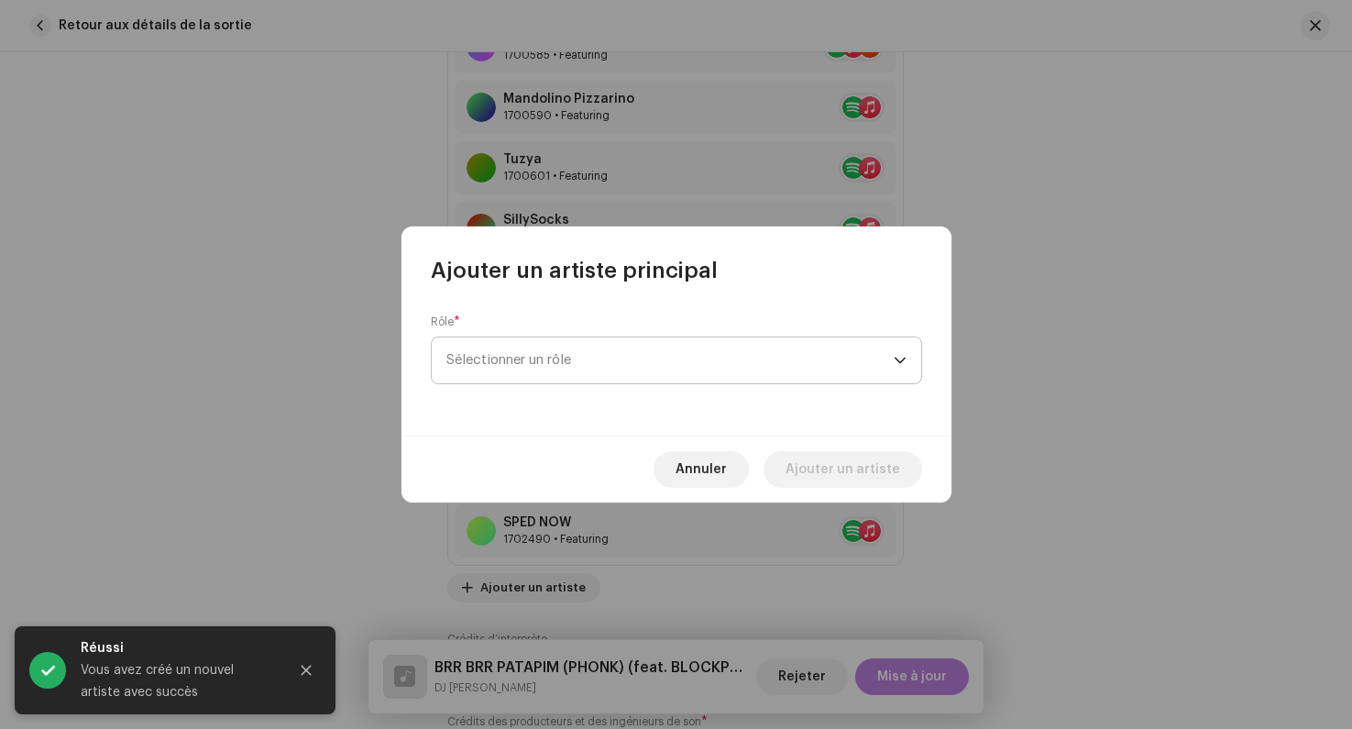
click at [548, 356] on span "Sélectionner un rôle" at bounding box center [670, 360] width 447 height 46
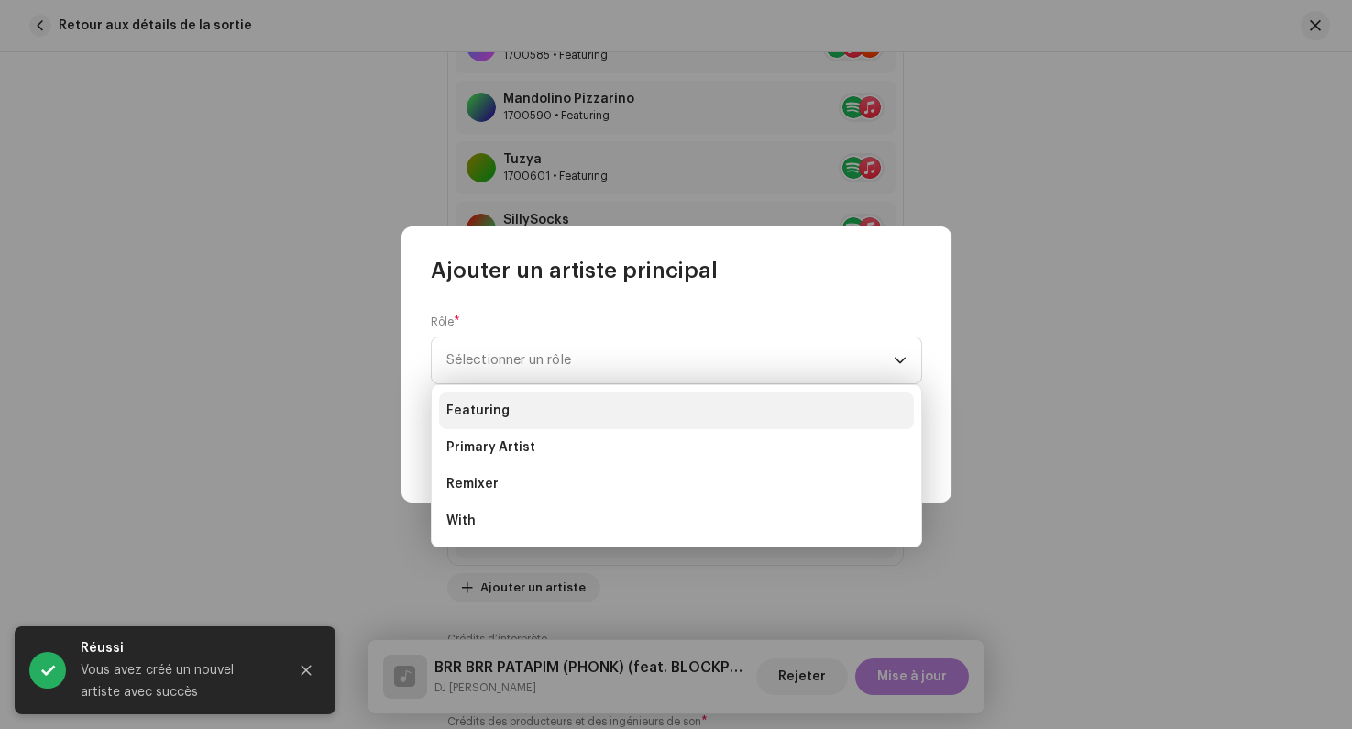
click at [482, 405] on span "Featuring" at bounding box center [478, 411] width 63 height 18
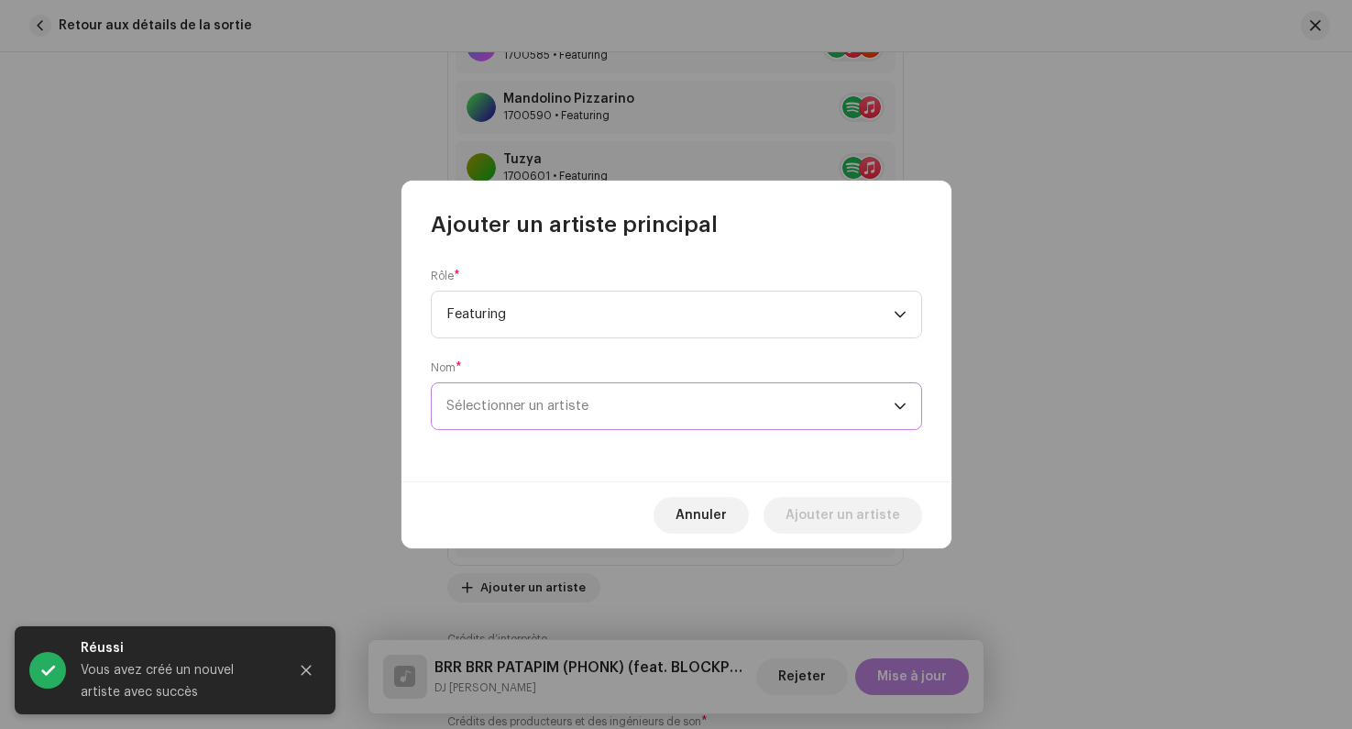
click at [586, 401] on span "Sélectionner un artiste" at bounding box center [518, 406] width 142 height 14
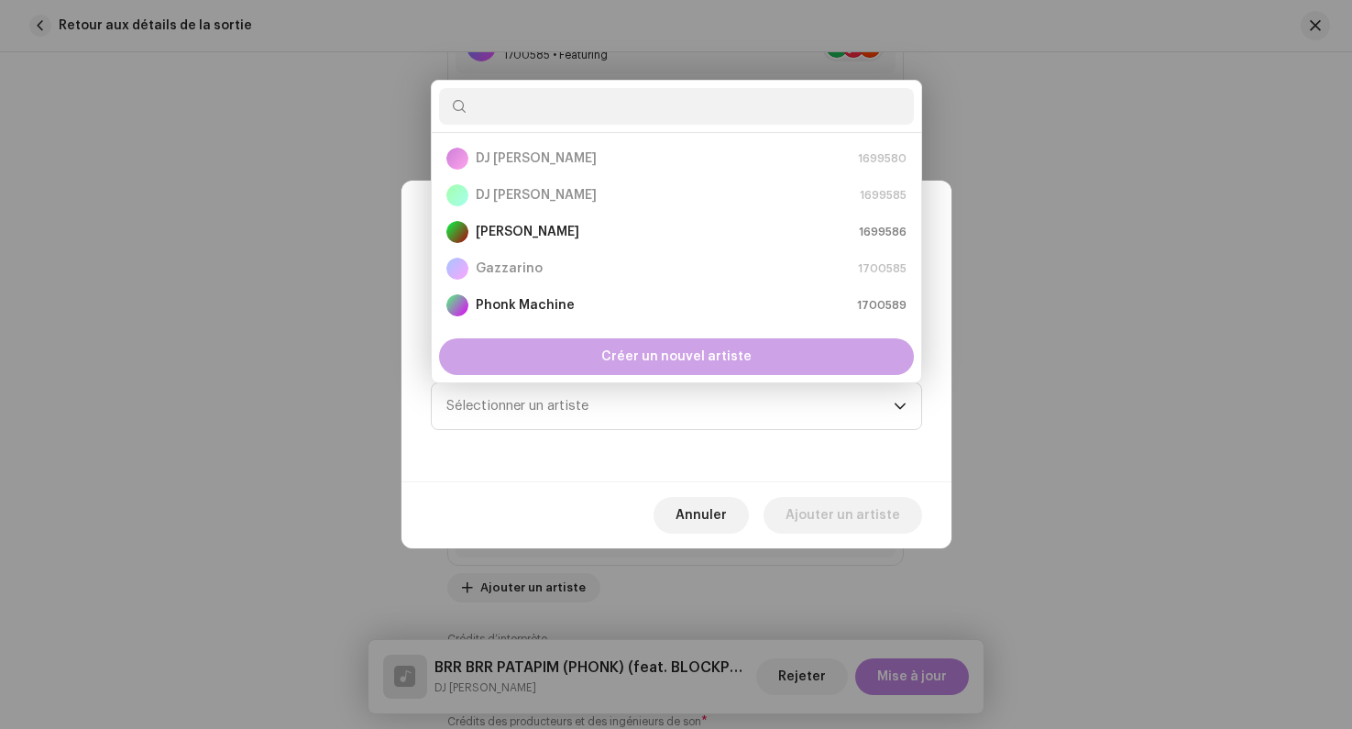
scroll to position [29, 0]
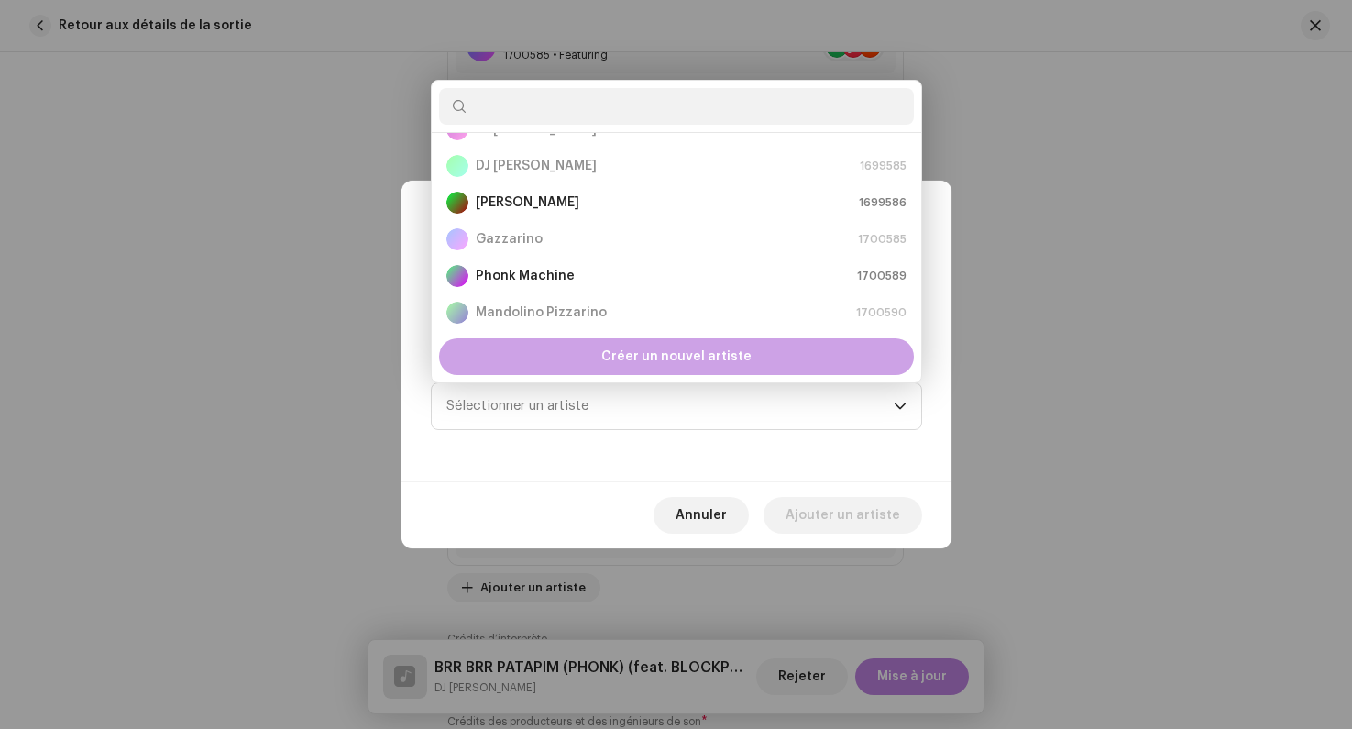
click at [583, 354] on div "Créer un nouvel artiste" at bounding box center [676, 356] width 475 height 37
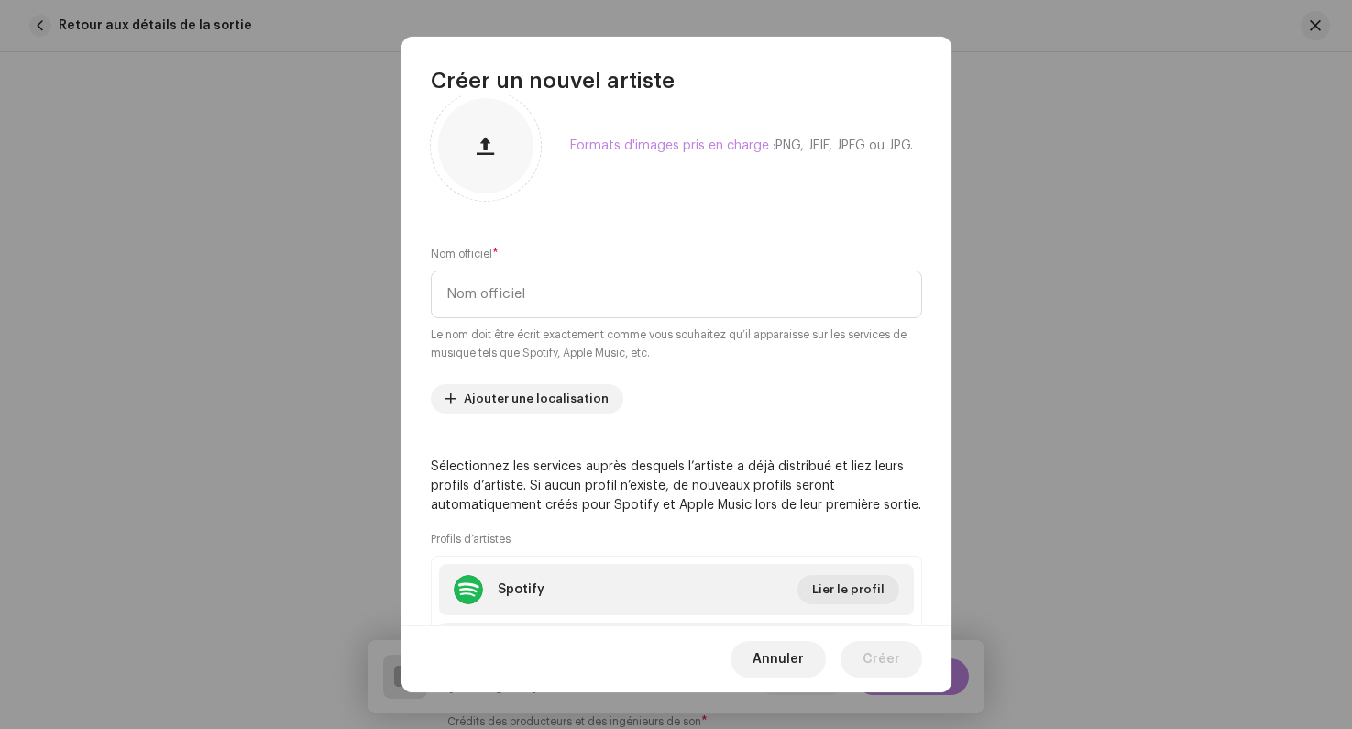
scroll to position [89, 0]
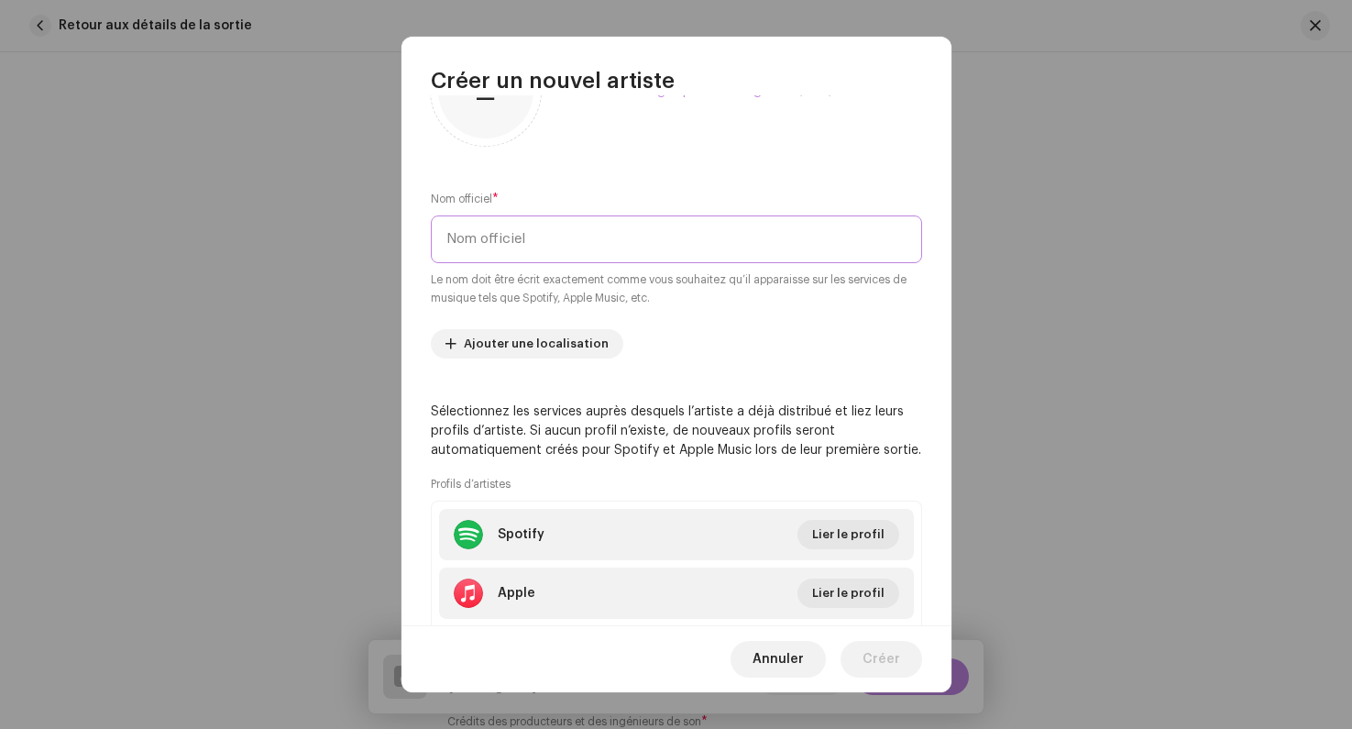
click at [511, 255] on input "text" at bounding box center [676, 239] width 491 height 48
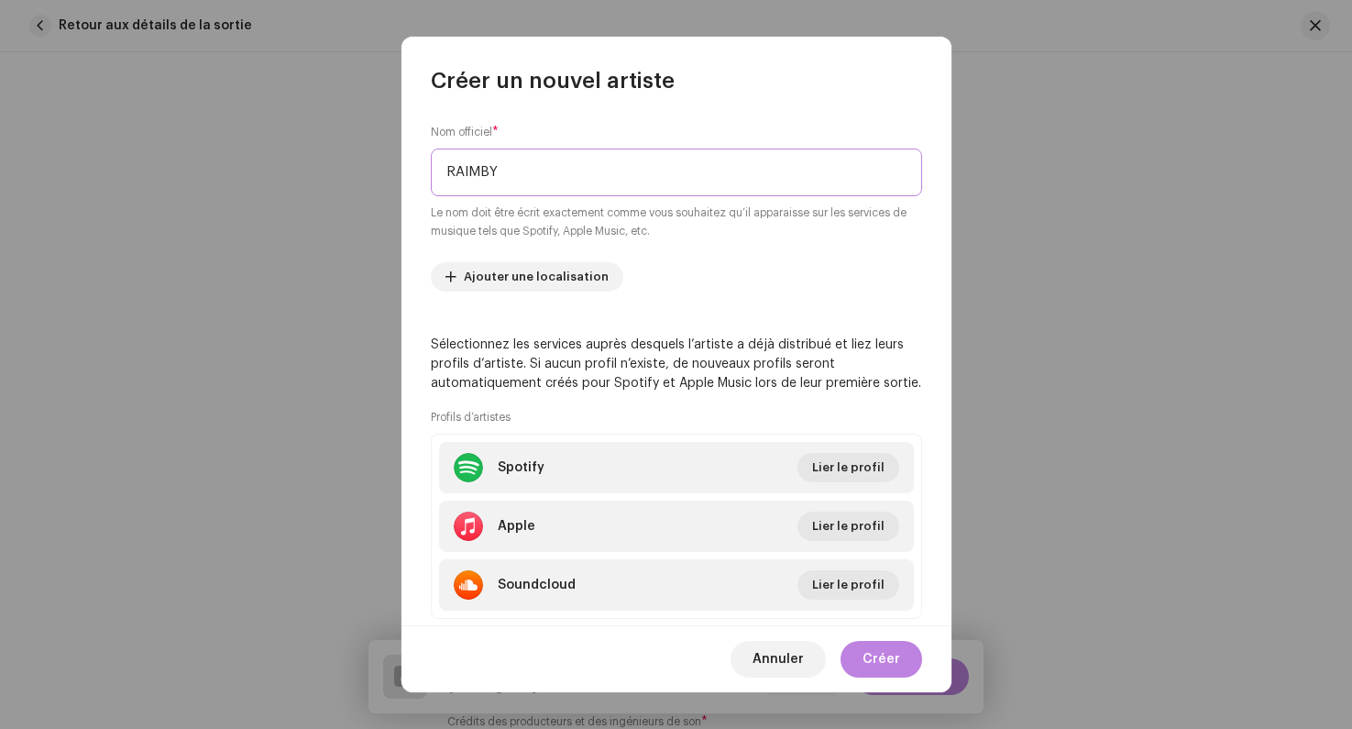
scroll to position [183, 0]
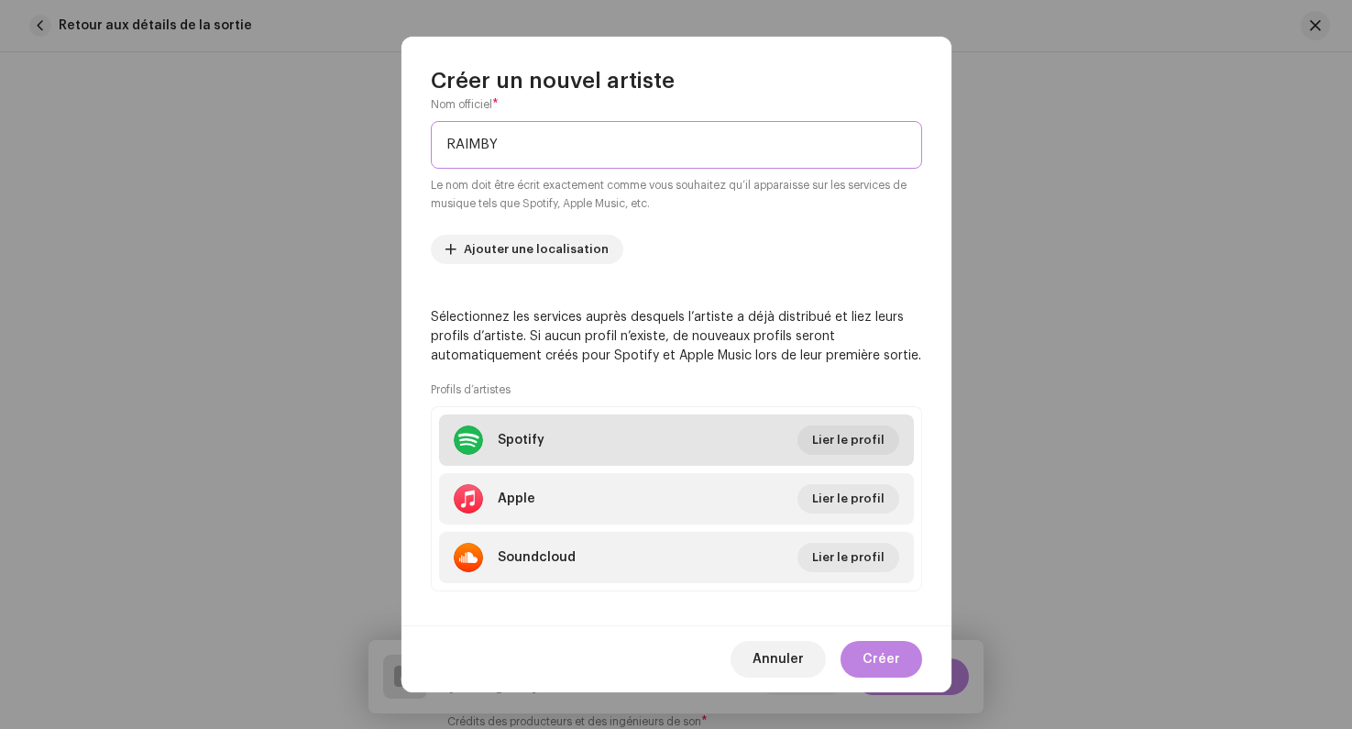
type input "RAIMBY"
click at [590, 440] on li "Spotify Lier le profil" at bounding box center [676, 439] width 475 height 51
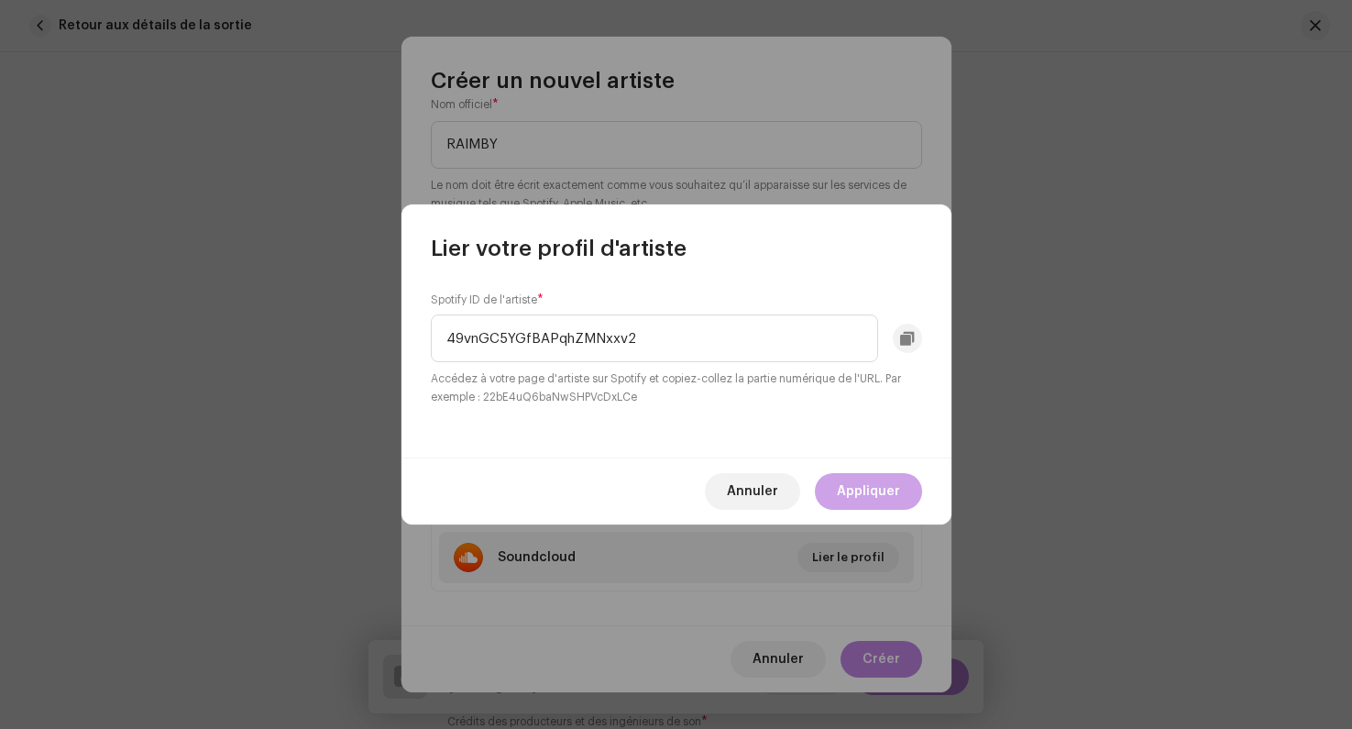
type input "49vnGC5YGfBAPqhZMNxxv2"
click at [877, 482] on span "Appliquer" at bounding box center [868, 491] width 63 height 37
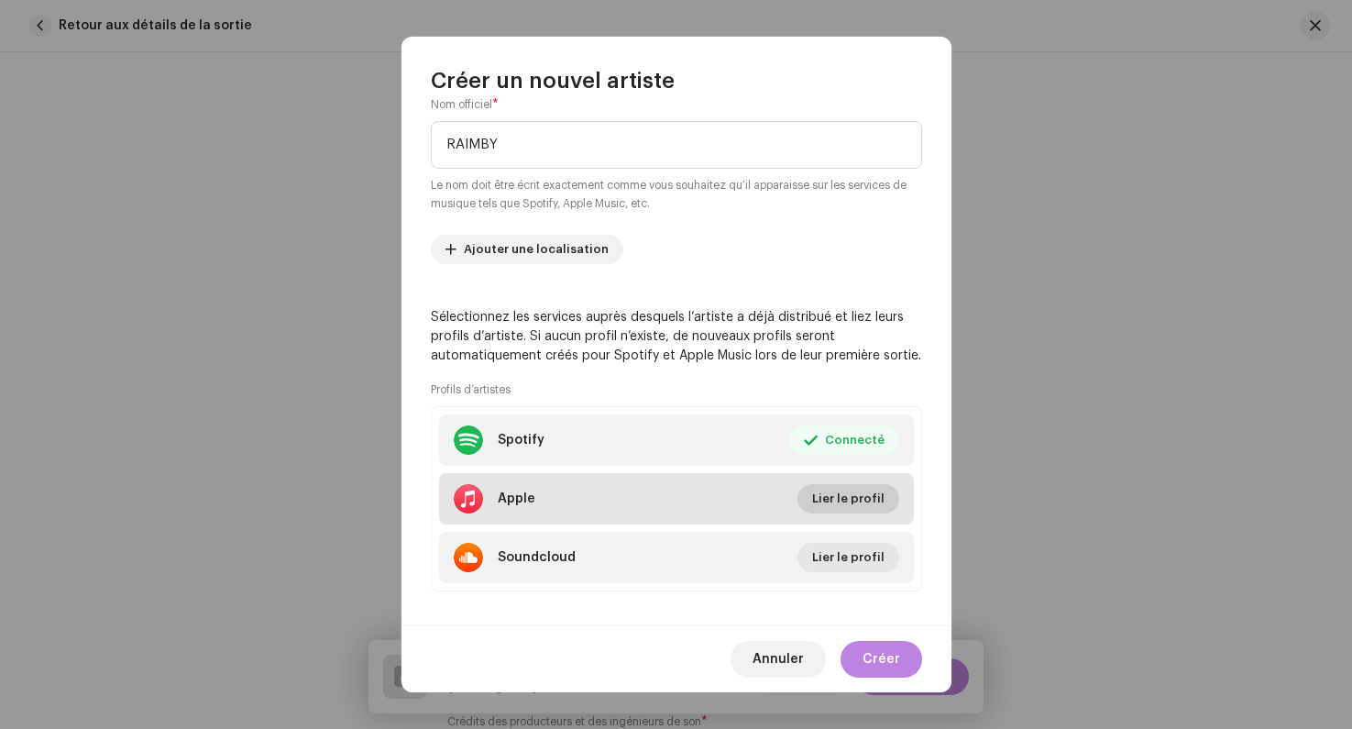
click at [853, 504] on span "Lier le profil" at bounding box center [848, 498] width 72 height 37
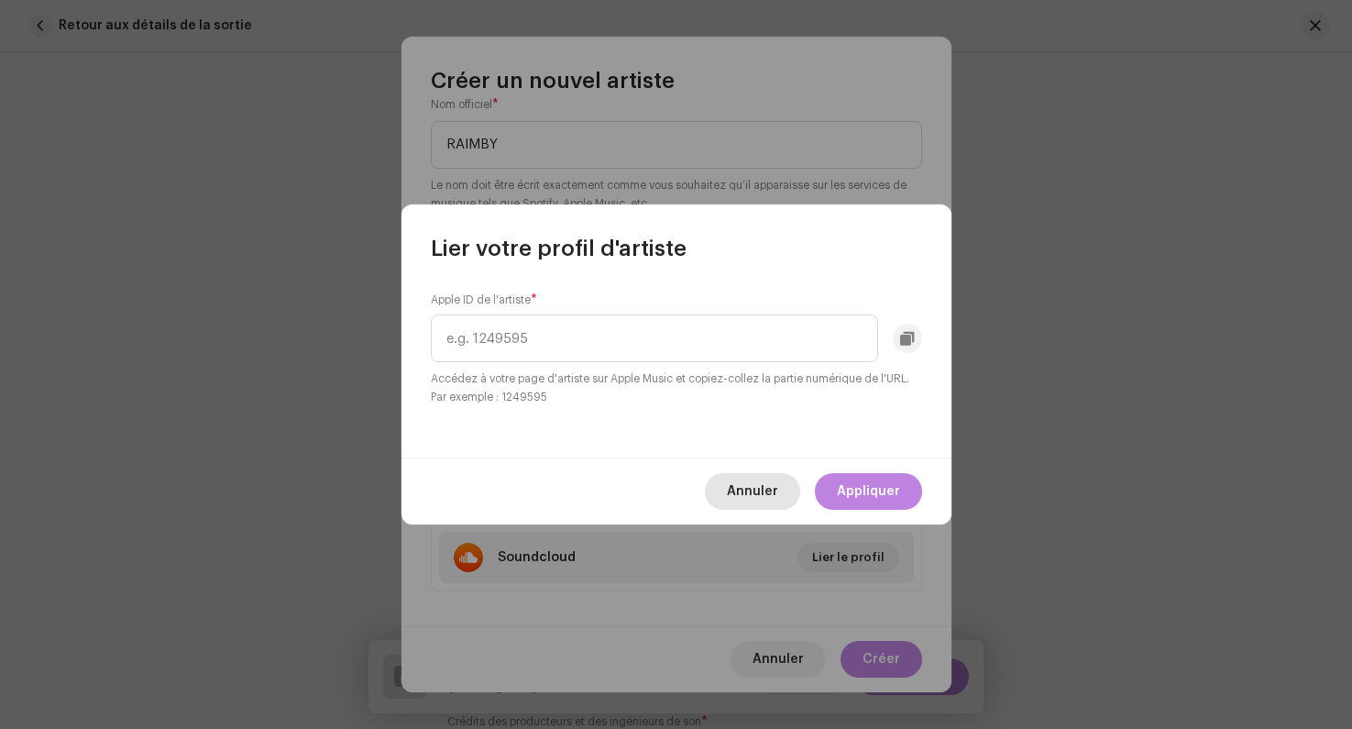
click at [735, 498] on span "Annuler" at bounding box center [752, 491] width 51 height 37
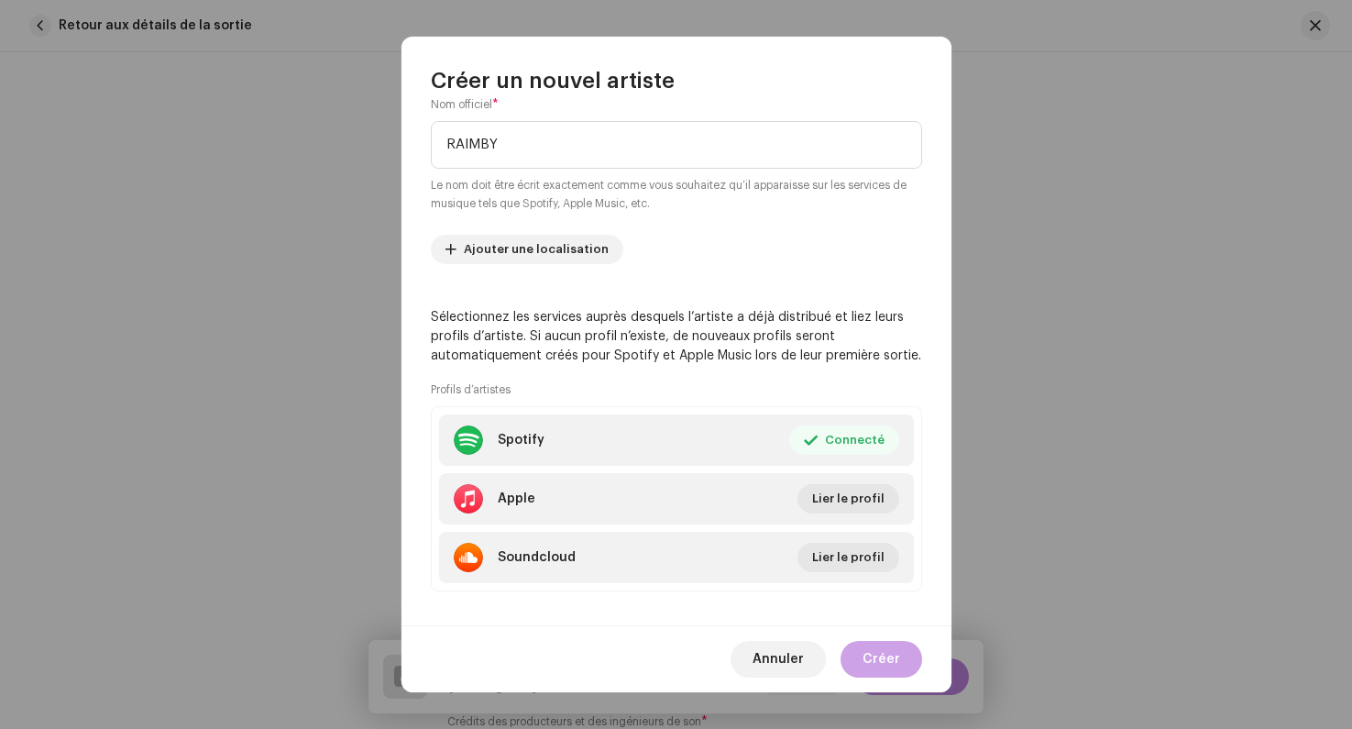
click at [887, 658] on span "Créer" at bounding box center [882, 659] width 38 height 37
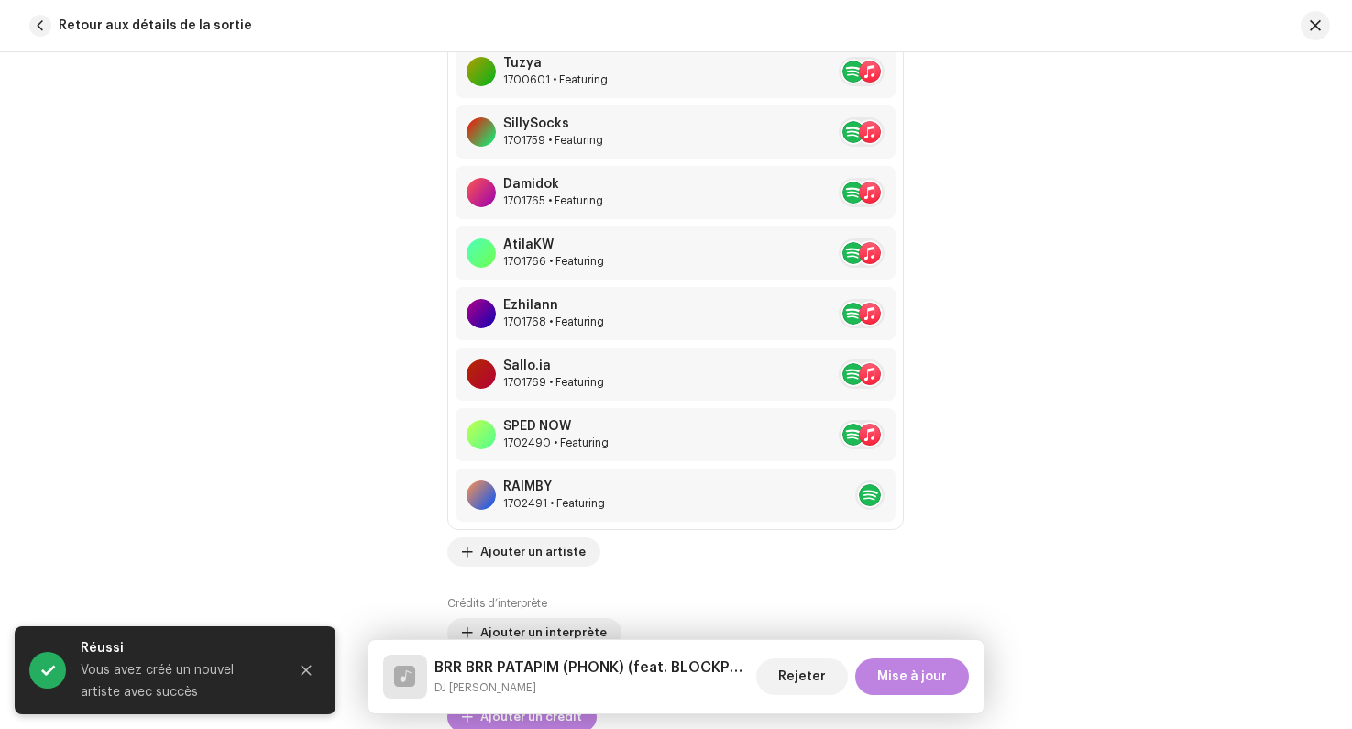
scroll to position [1663, 0]
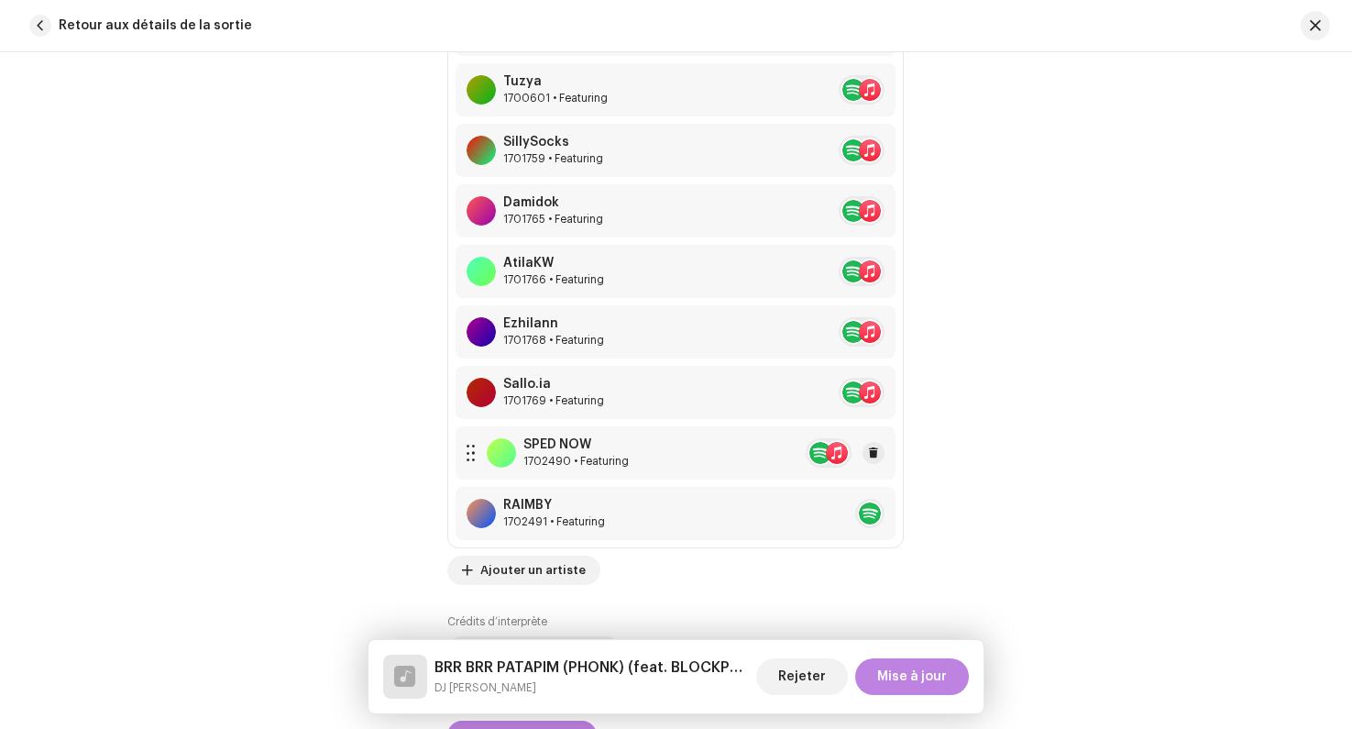
click at [766, 455] on div "SPED NOW 1702490 • Featuring" at bounding box center [676, 452] width 440 height 53
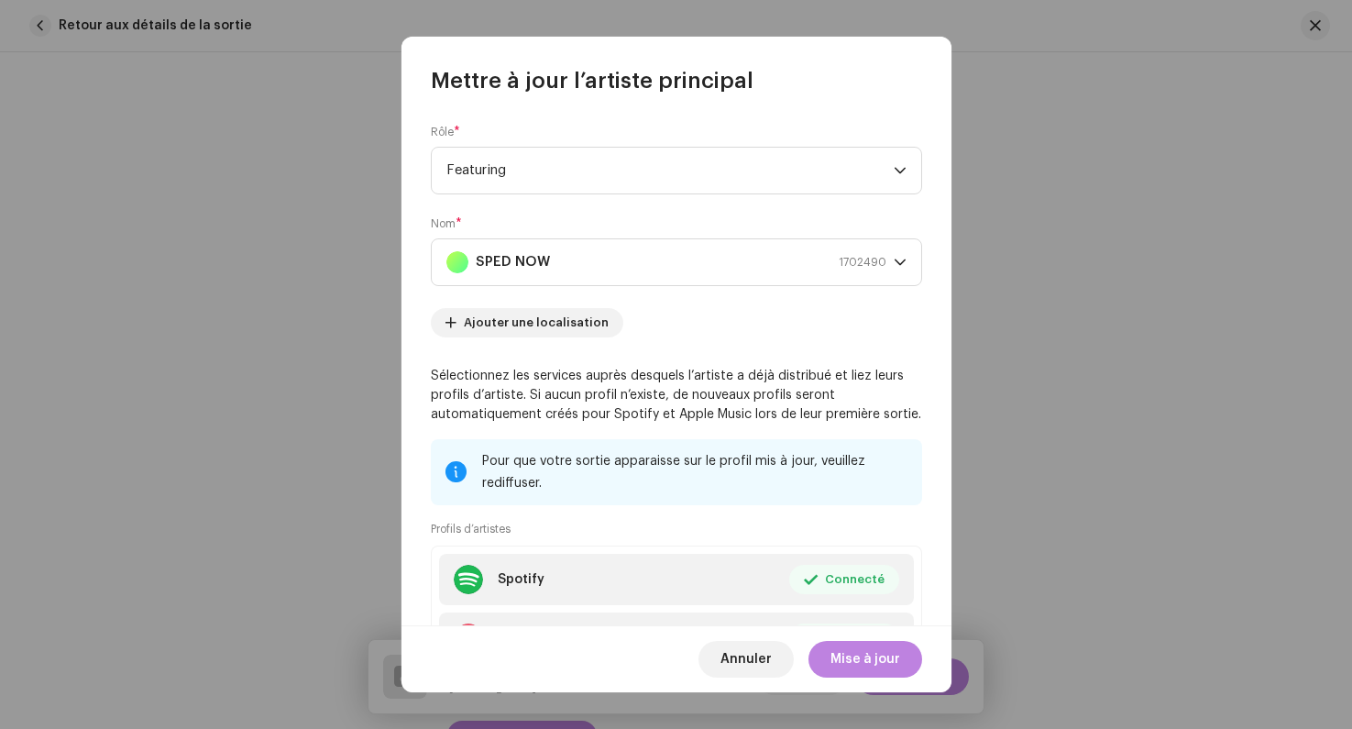
scroll to position [157, 0]
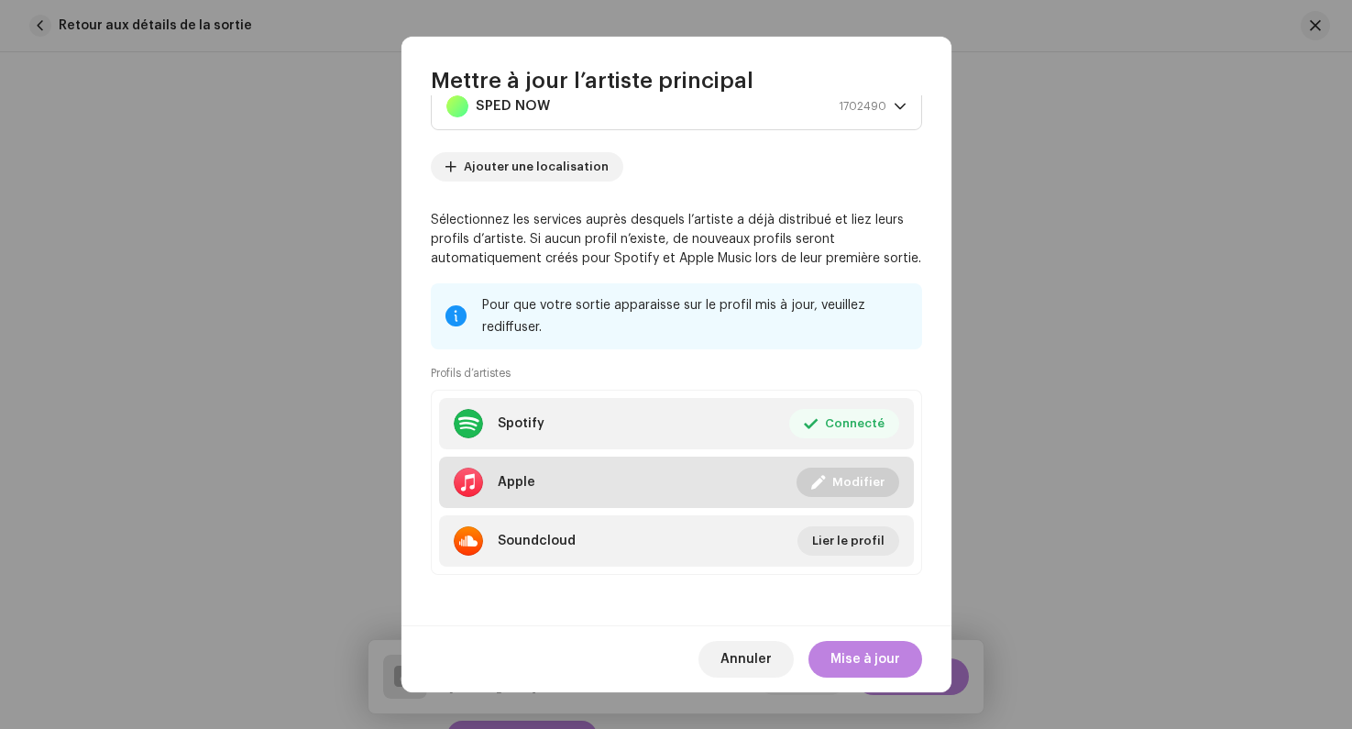
click at [827, 484] on button "Modifier" at bounding box center [848, 482] width 103 height 29
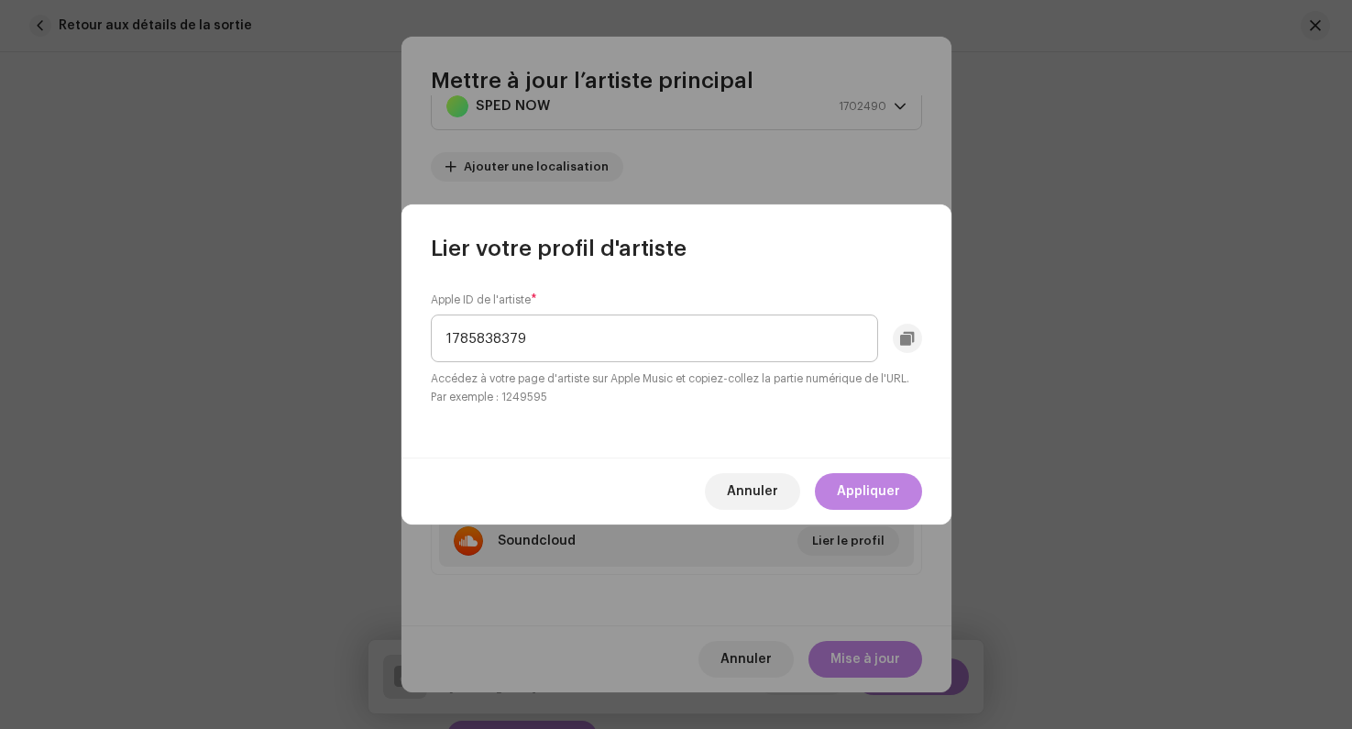
click at [526, 344] on input "1785838379" at bounding box center [654, 338] width 447 height 48
click at [761, 494] on span "Annuler" at bounding box center [752, 491] width 51 height 37
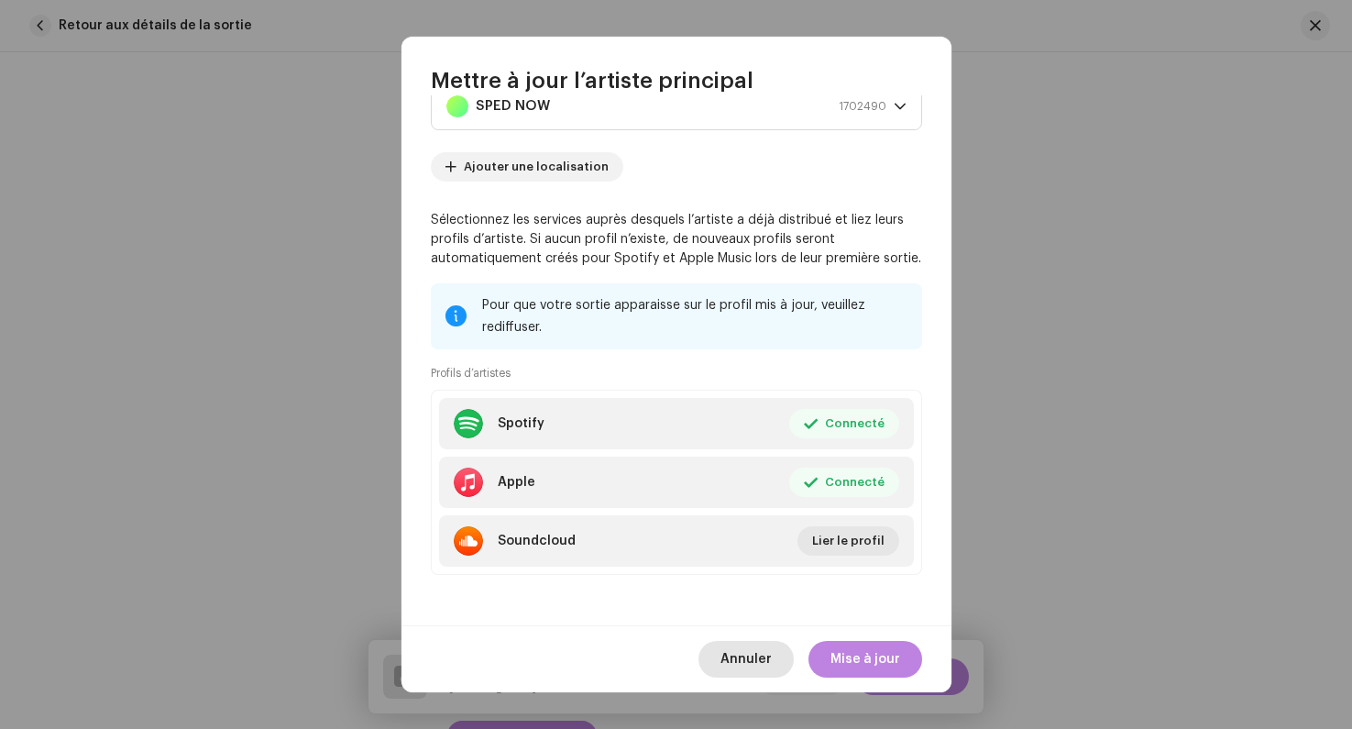
click at [727, 665] on span "Annuler" at bounding box center [746, 659] width 51 height 37
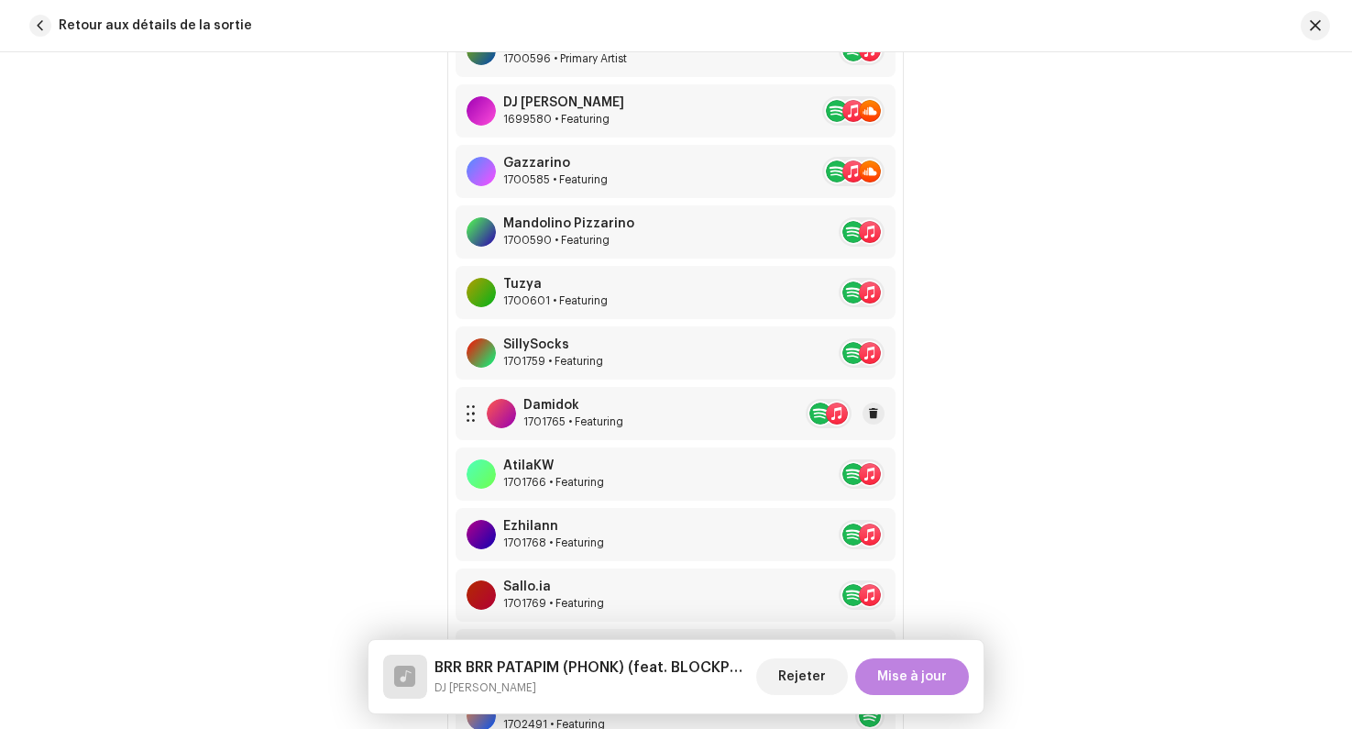
scroll to position [1643, 0]
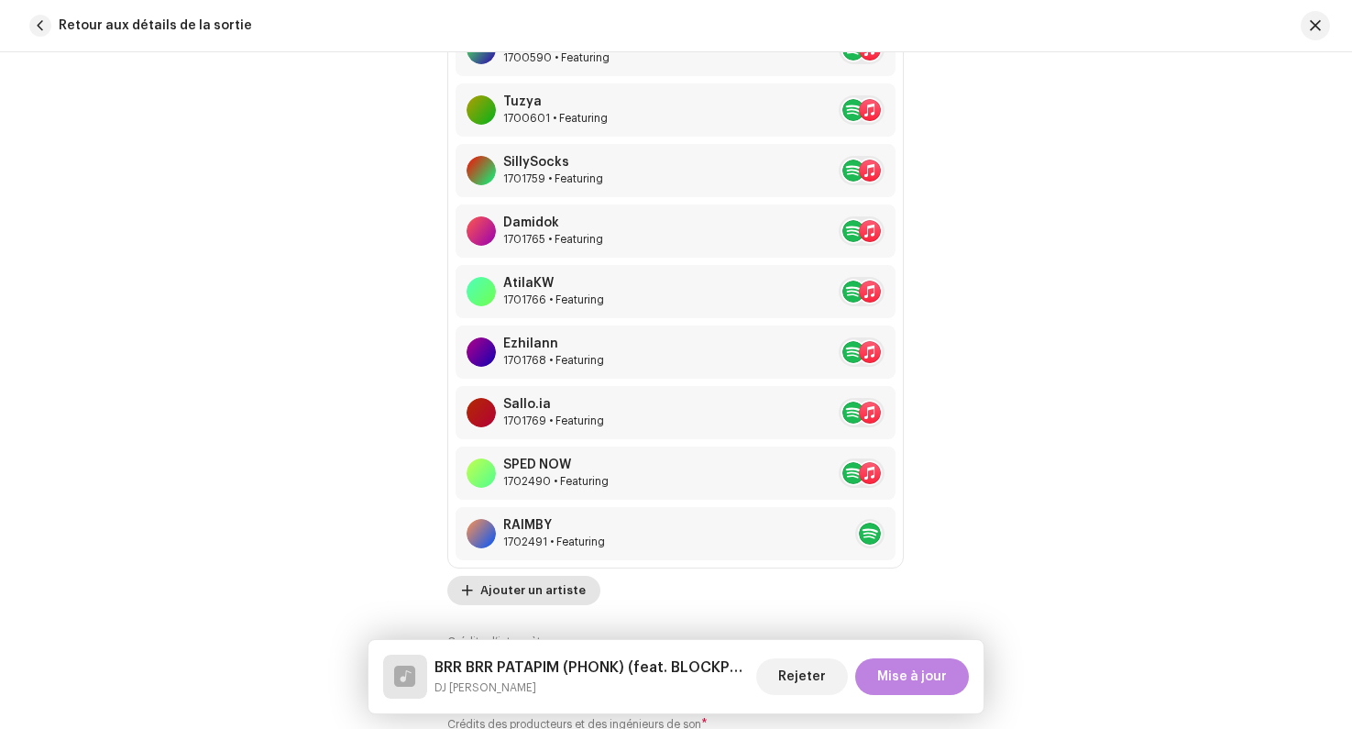
click at [526, 589] on span "Ajouter un artiste" at bounding box center [532, 590] width 105 height 37
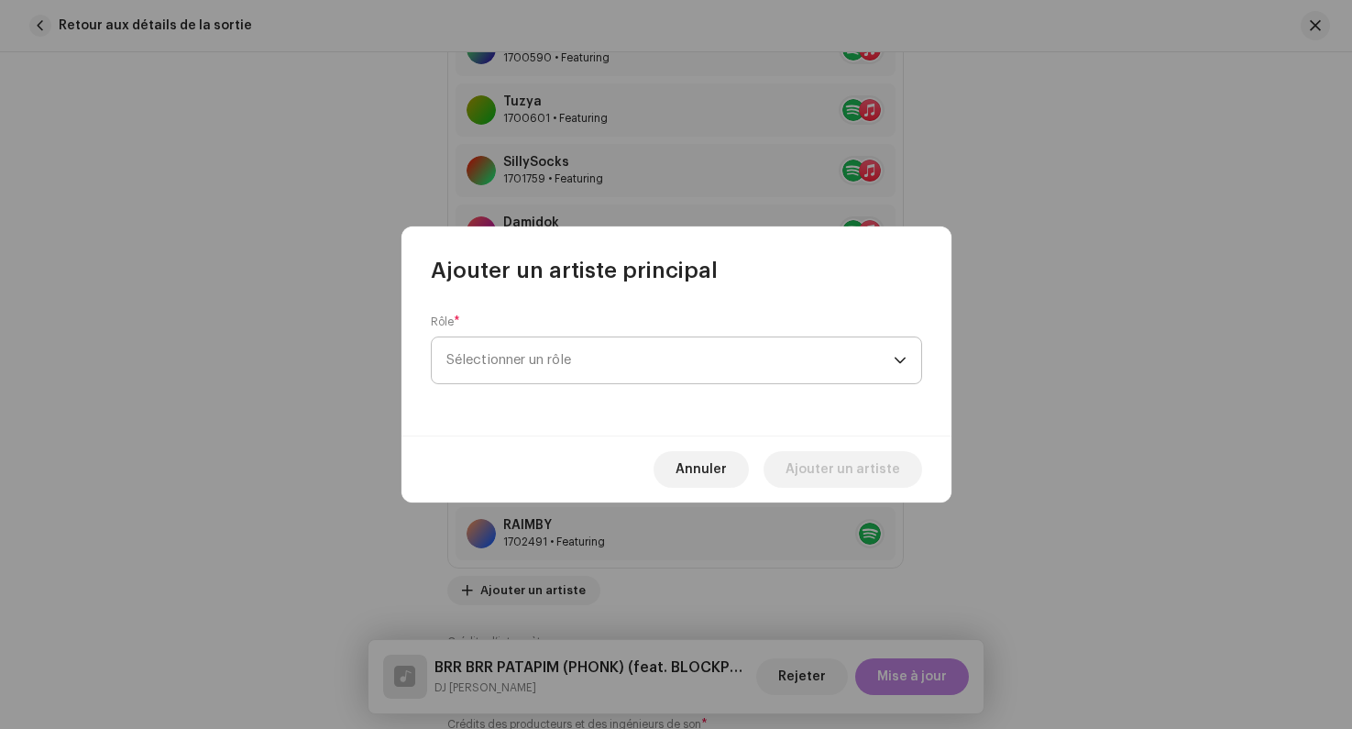
click at [553, 355] on span "Sélectionner un rôle" at bounding box center [670, 360] width 447 height 46
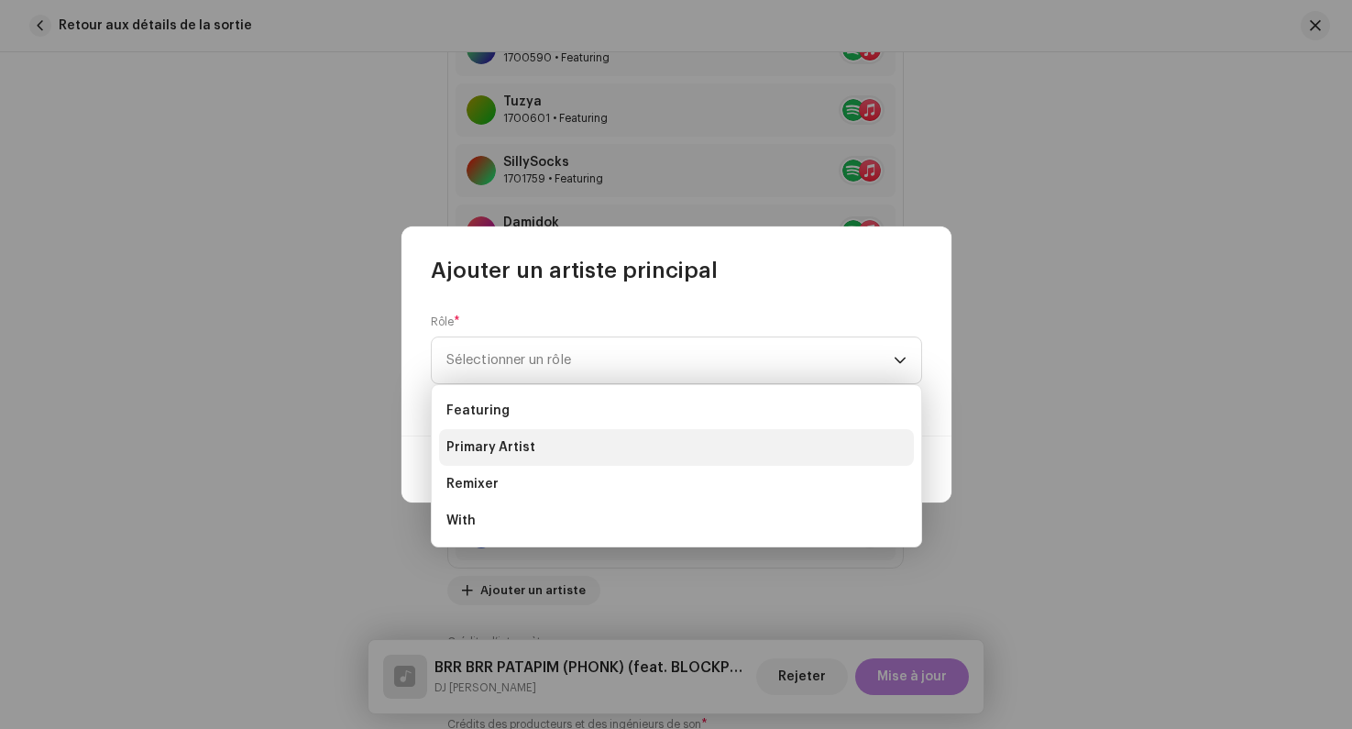
click at [529, 436] on li "Primary Artist" at bounding box center [676, 447] width 475 height 37
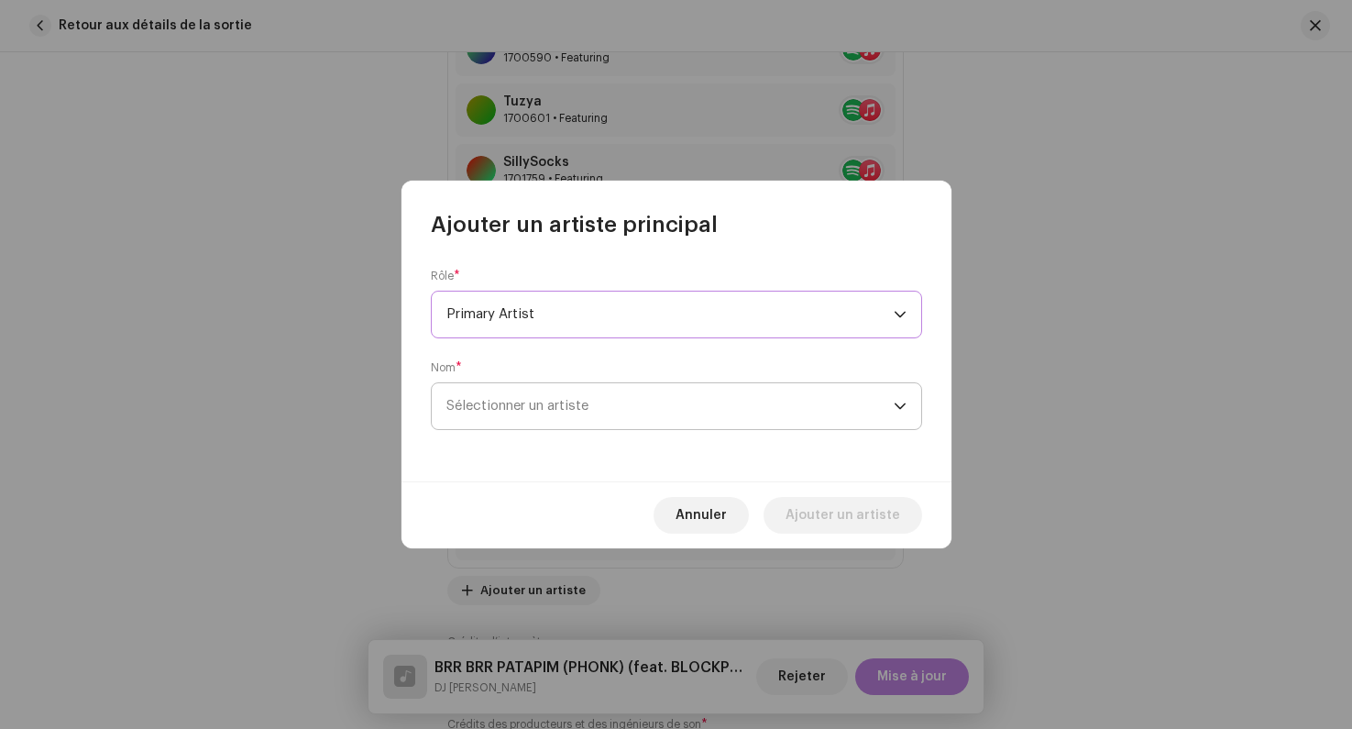
click at [502, 410] on span "Sélectionner un artiste" at bounding box center [518, 406] width 142 height 14
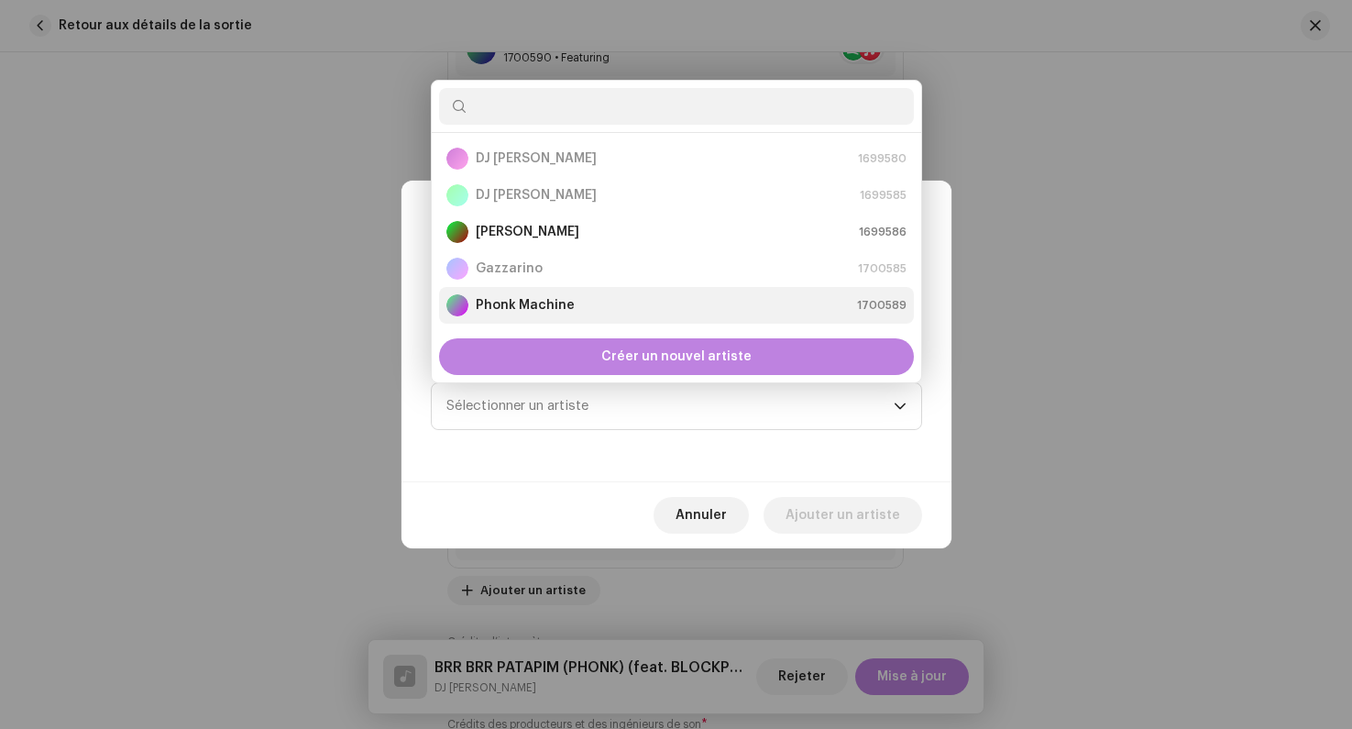
scroll to position [29, 0]
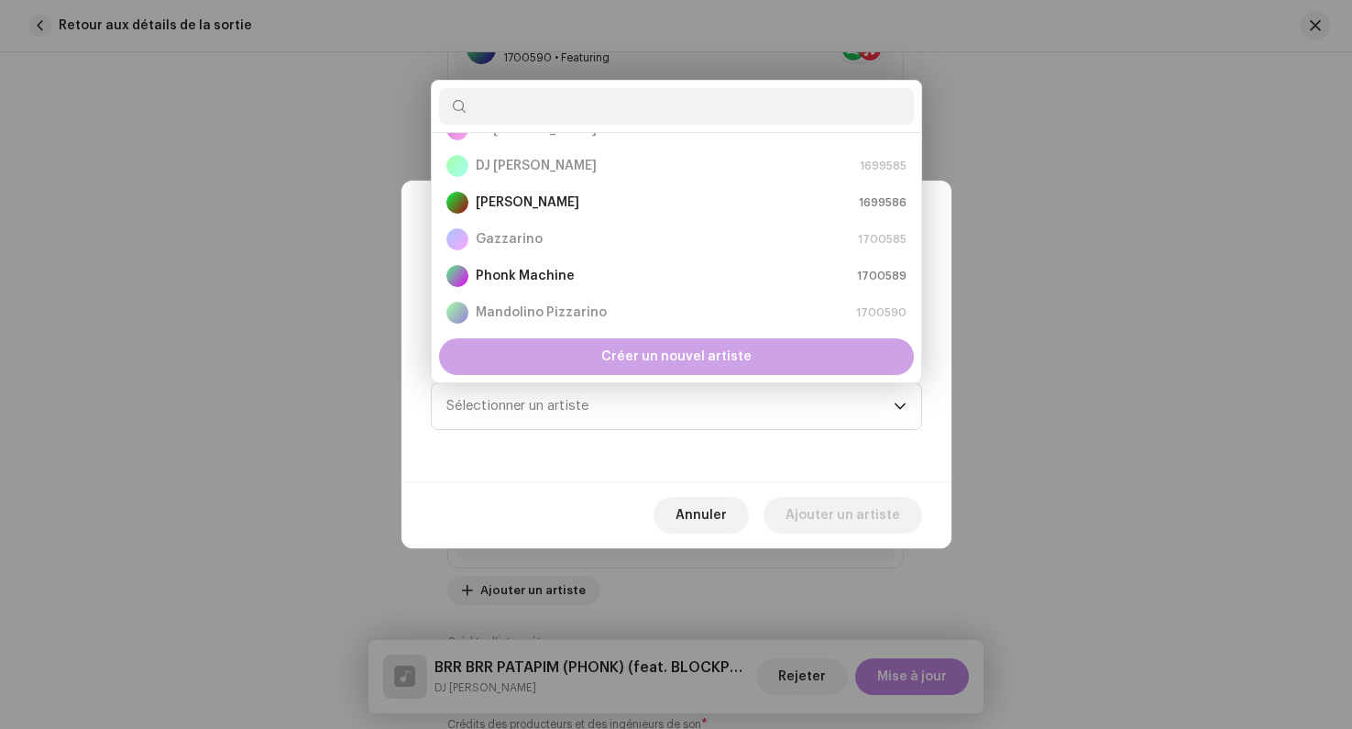
click at [571, 358] on div "Créer un nouvel artiste" at bounding box center [676, 356] width 475 height 37
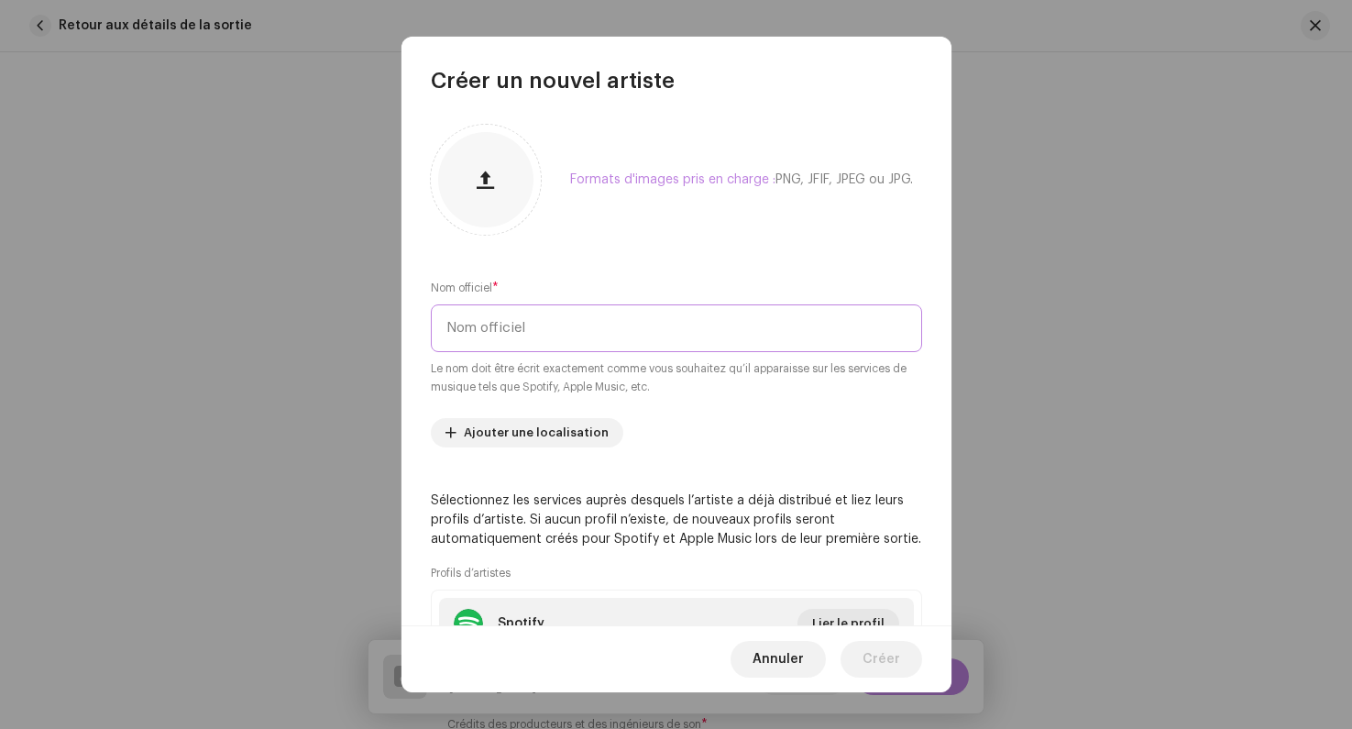
click at [513, 325] on input "text" at bounding box center [676, 328] width 491 height 48
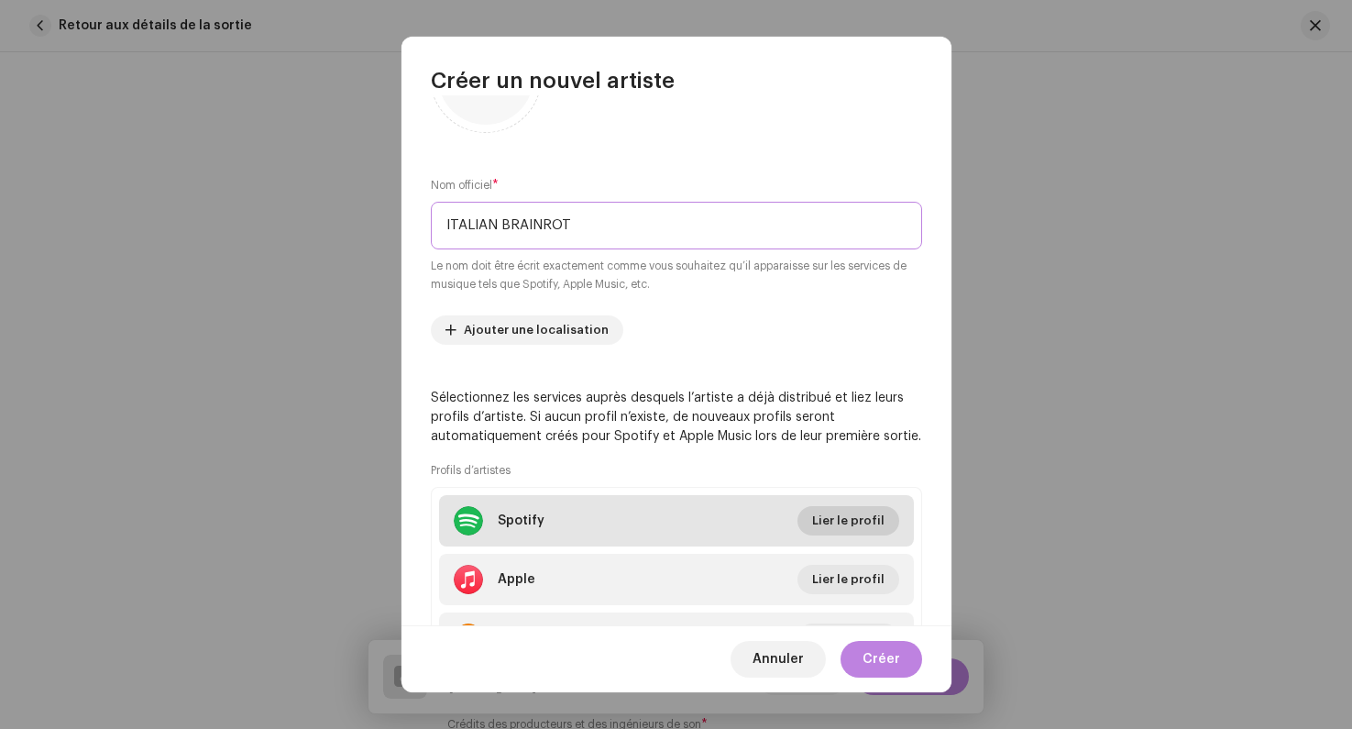
type input "ITALIAN BRAINROT"
click at [835, 512] on span "Lier le profil" at bounding box center [848, 520] width 72 height 37
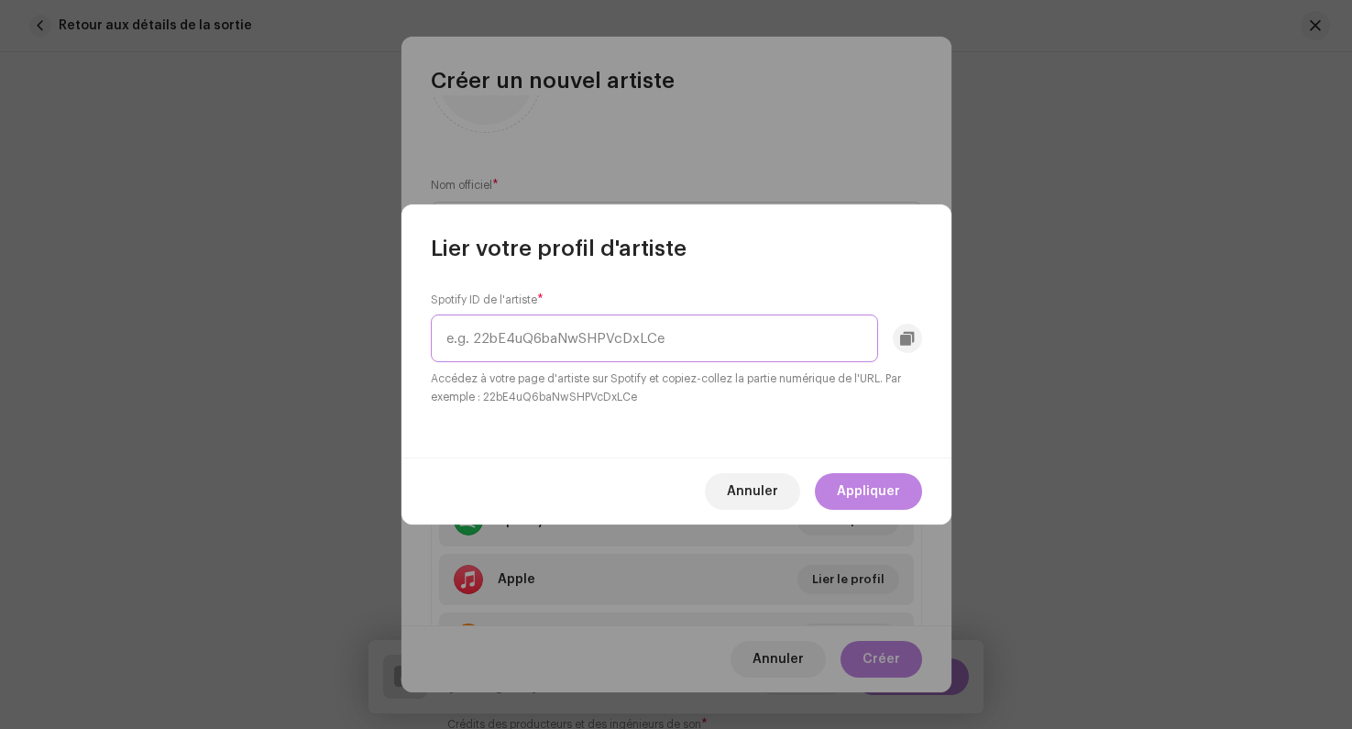
paste input "6WG9ULhR0ADIefKLpUp3kI"
type input "6WG9ULhR0ADIefKLpUp3kI"
click at [851, 497] on span "Appliquer" at bounding box center [868, 491] width 63 height 37
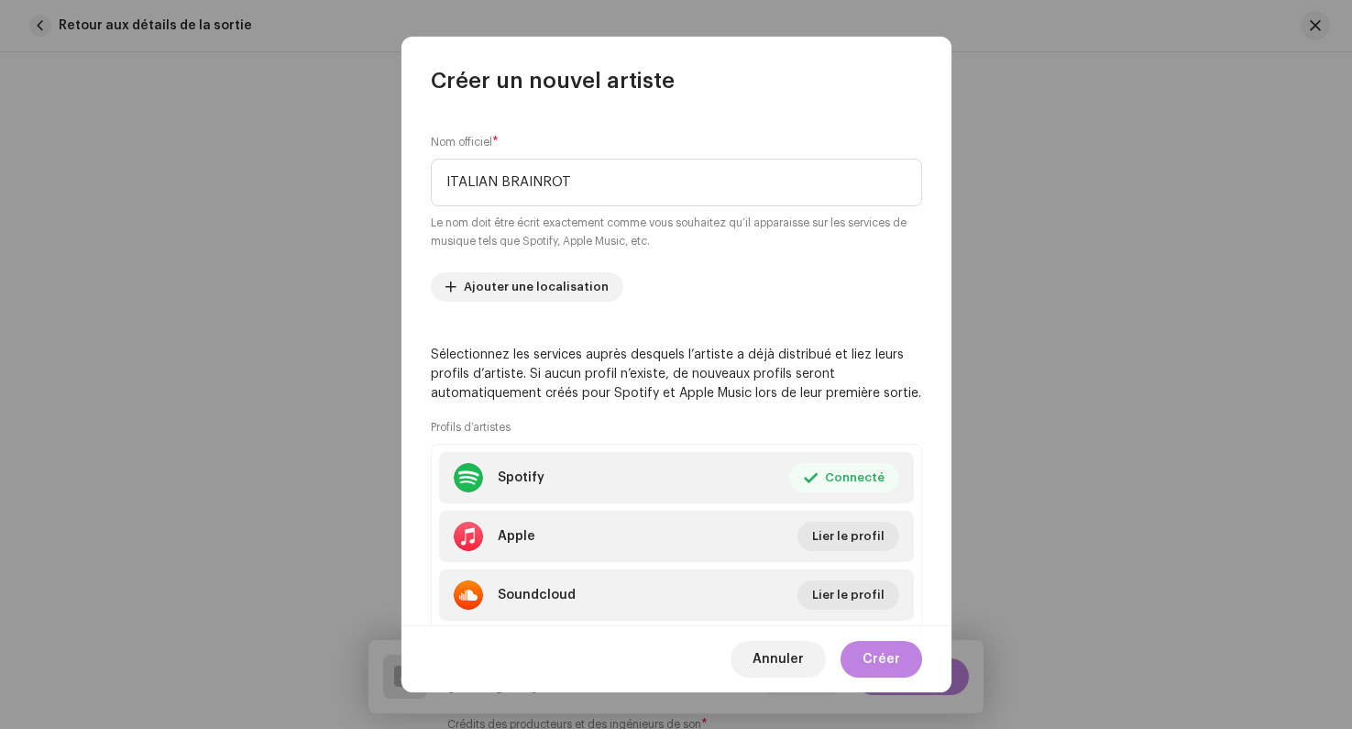
scroll to position [153, 0]
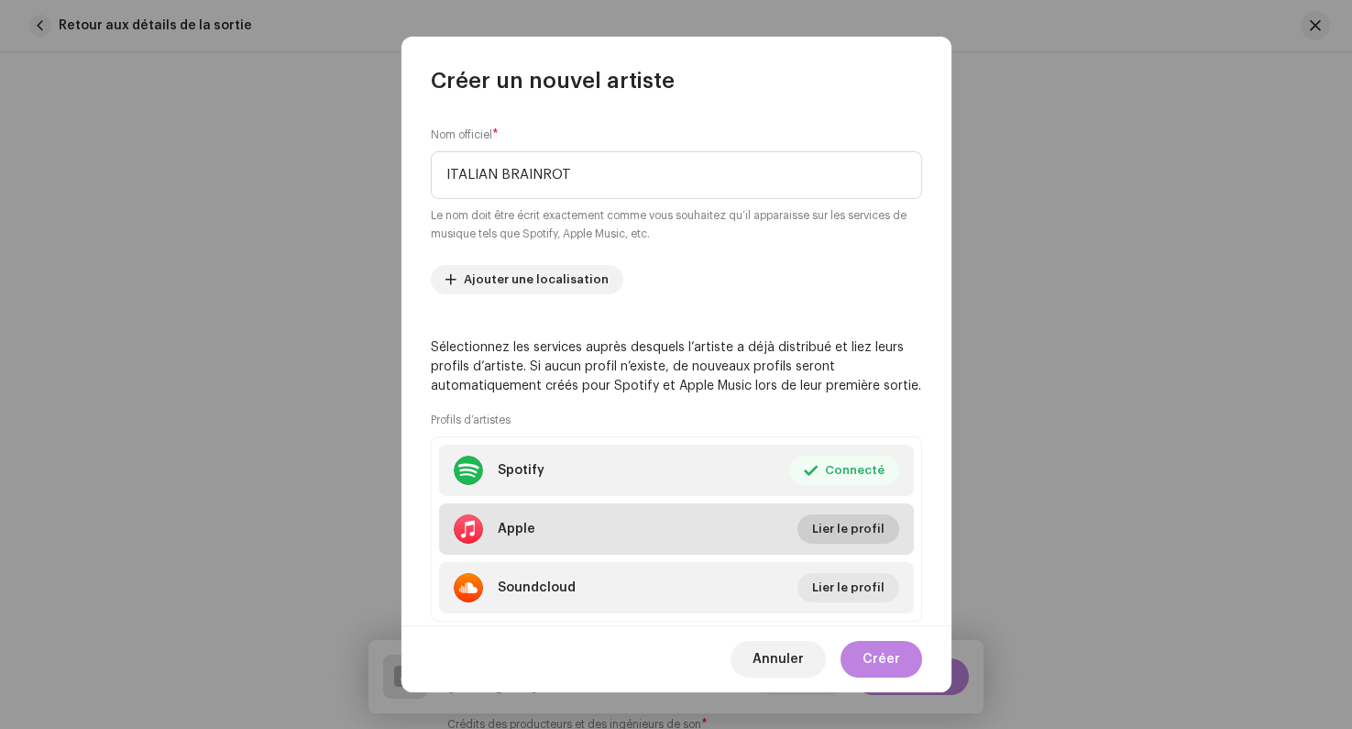
click at [842, 535] on span "Lier le profil" at bounding box center [848, 529] width 72 height 37
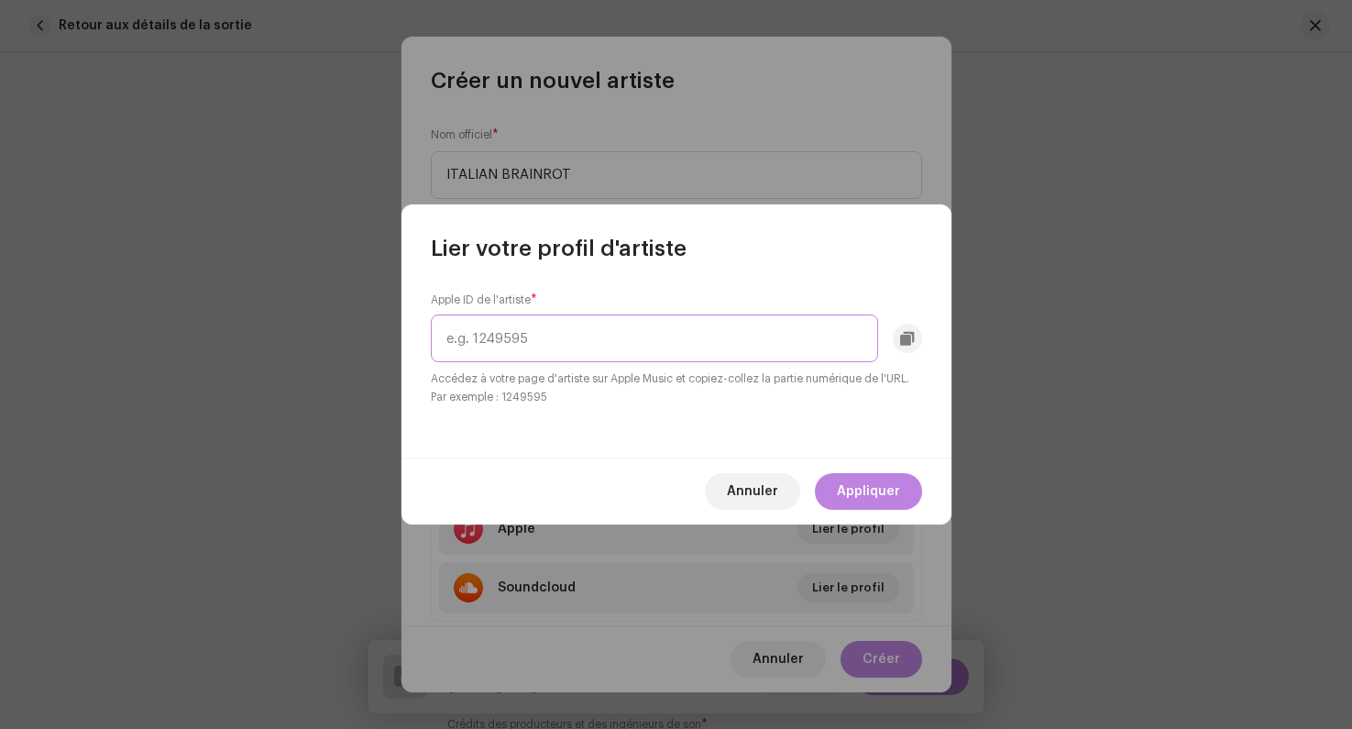
paste input "1822260271"
type input "1822260271"
click at [845, 491] on span "Appliquer" at bounding box center [868, 491] width 63 height 37
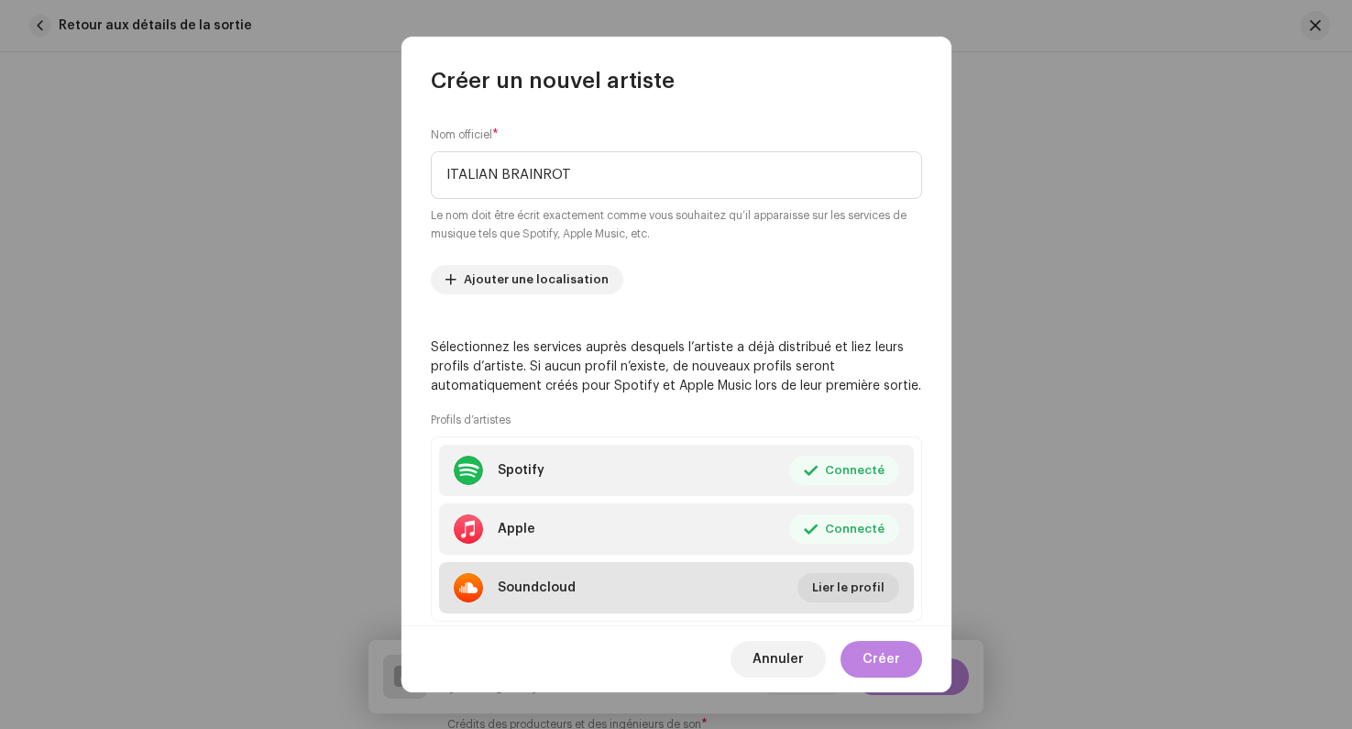
scroll to position [200, 0]
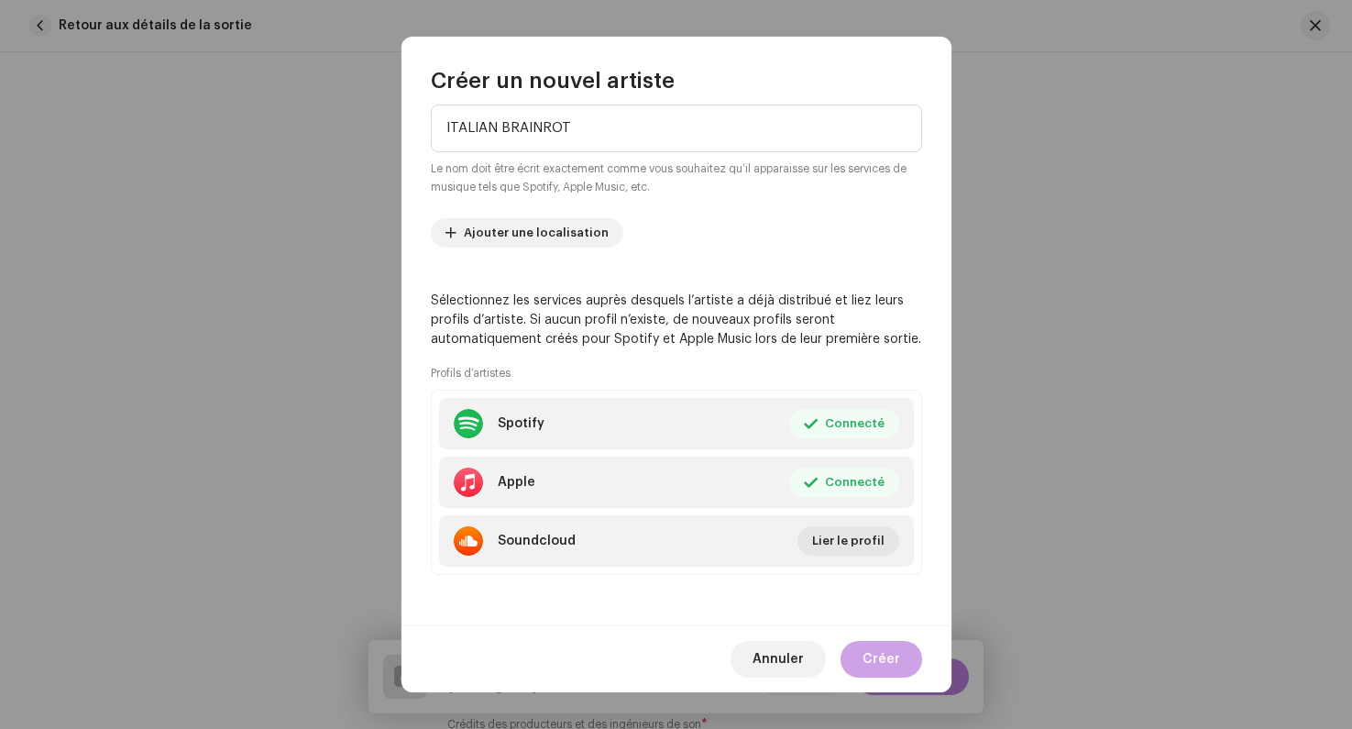
click at [886, 659] on span "Créer" at bounding box center [882, 659] width 38 height 37
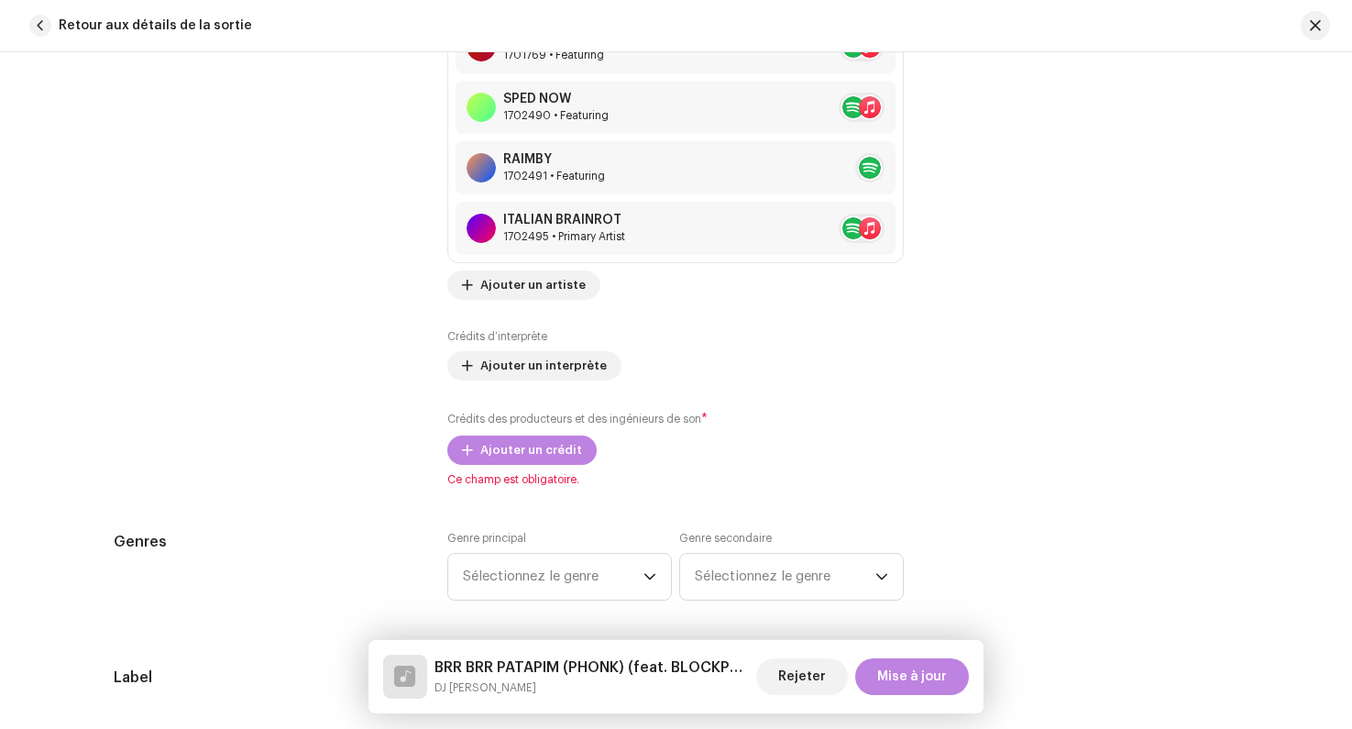
scroll to position [2024, 0]
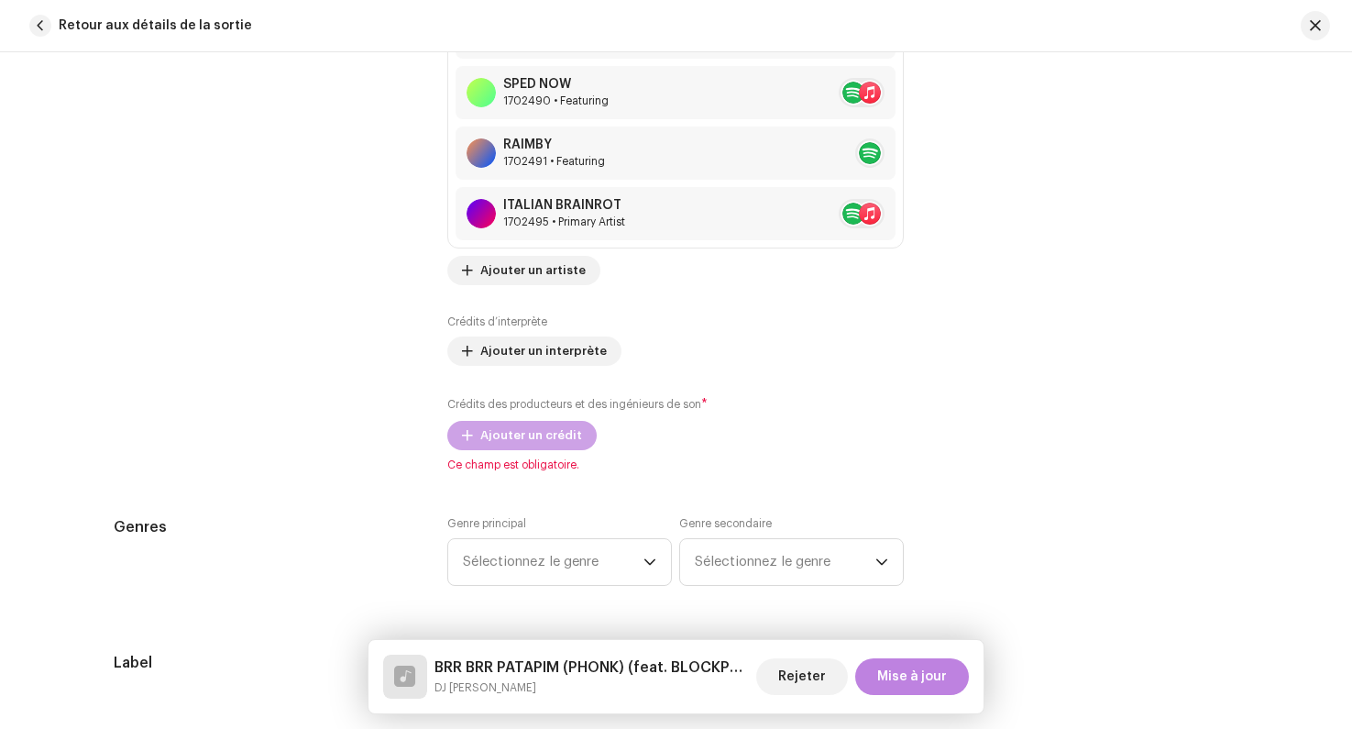
click at [513, 439] on span "Ajouter un crédit" at bounding box center [531, 435] width 102 height 37
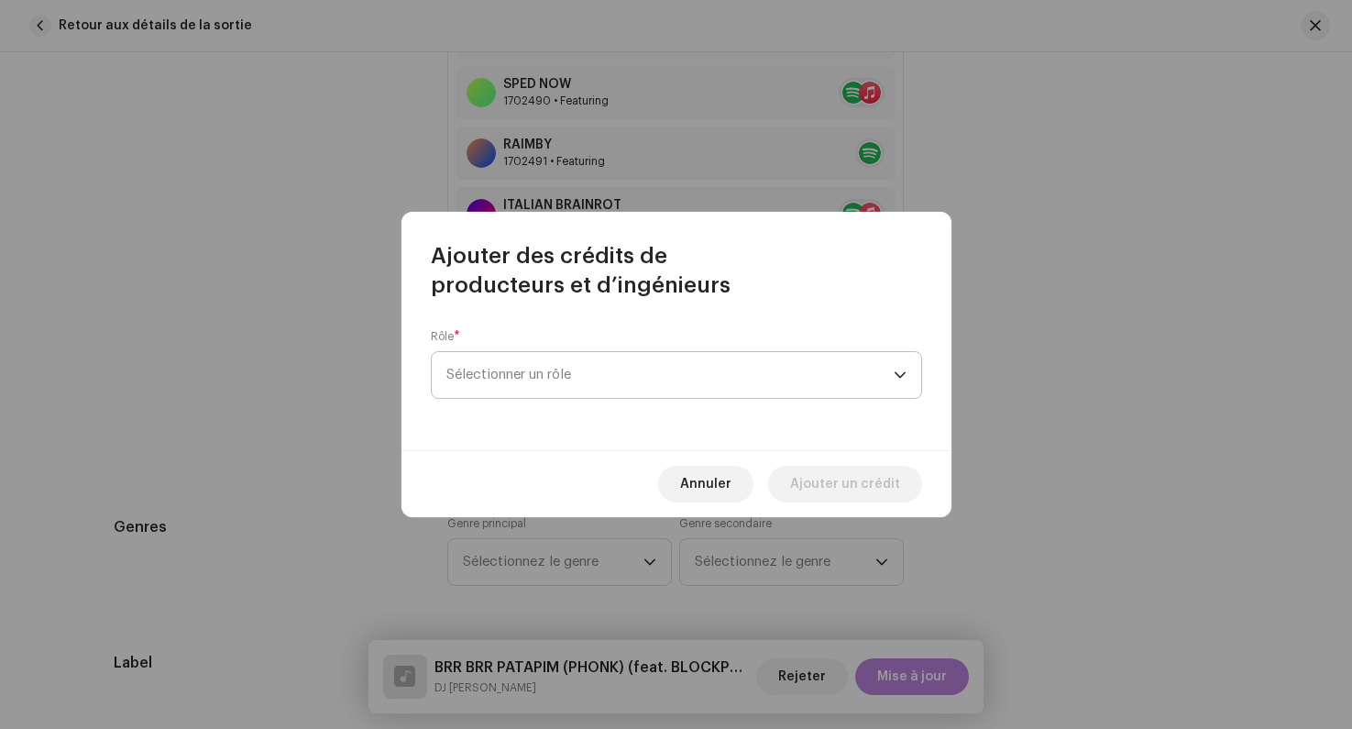
click at [509, 372] on span "Sélectionner un rôle" at bounding box center [670, 375] width 447 height 46
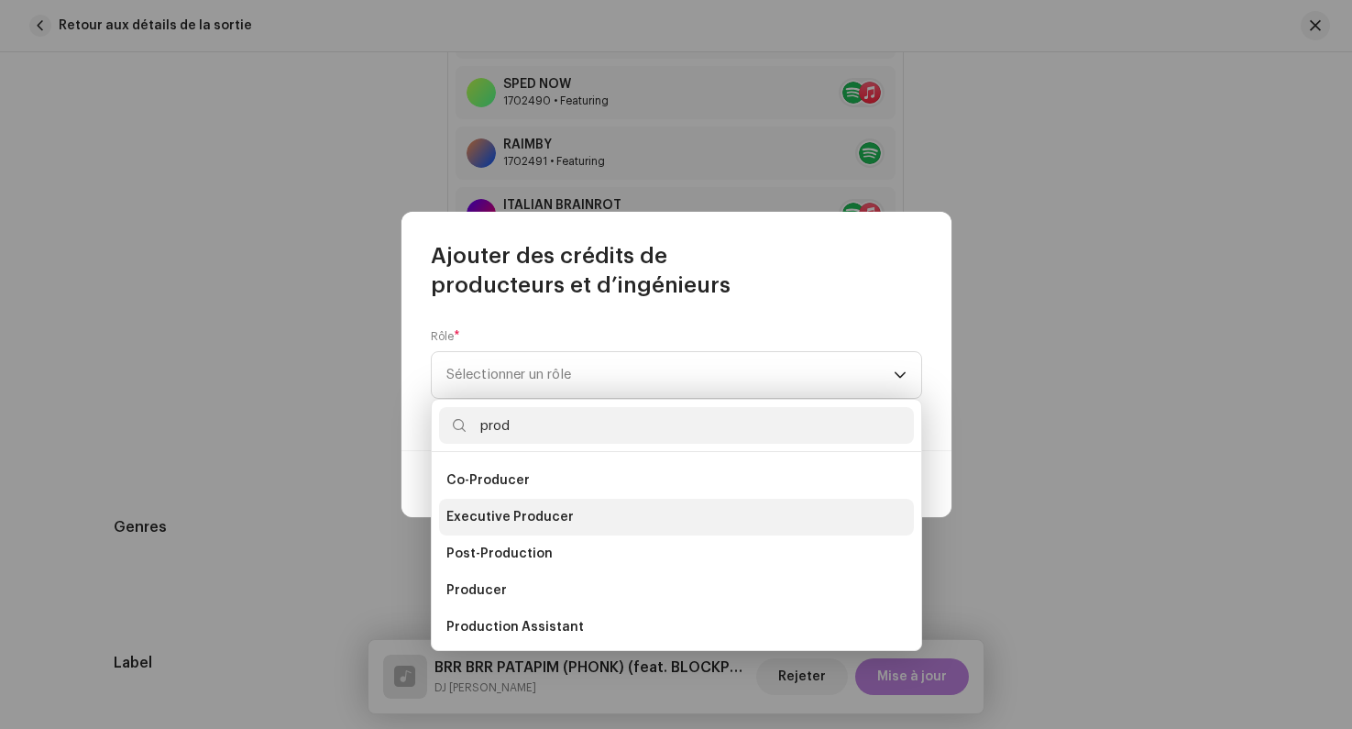
scroll to position [36, 0]
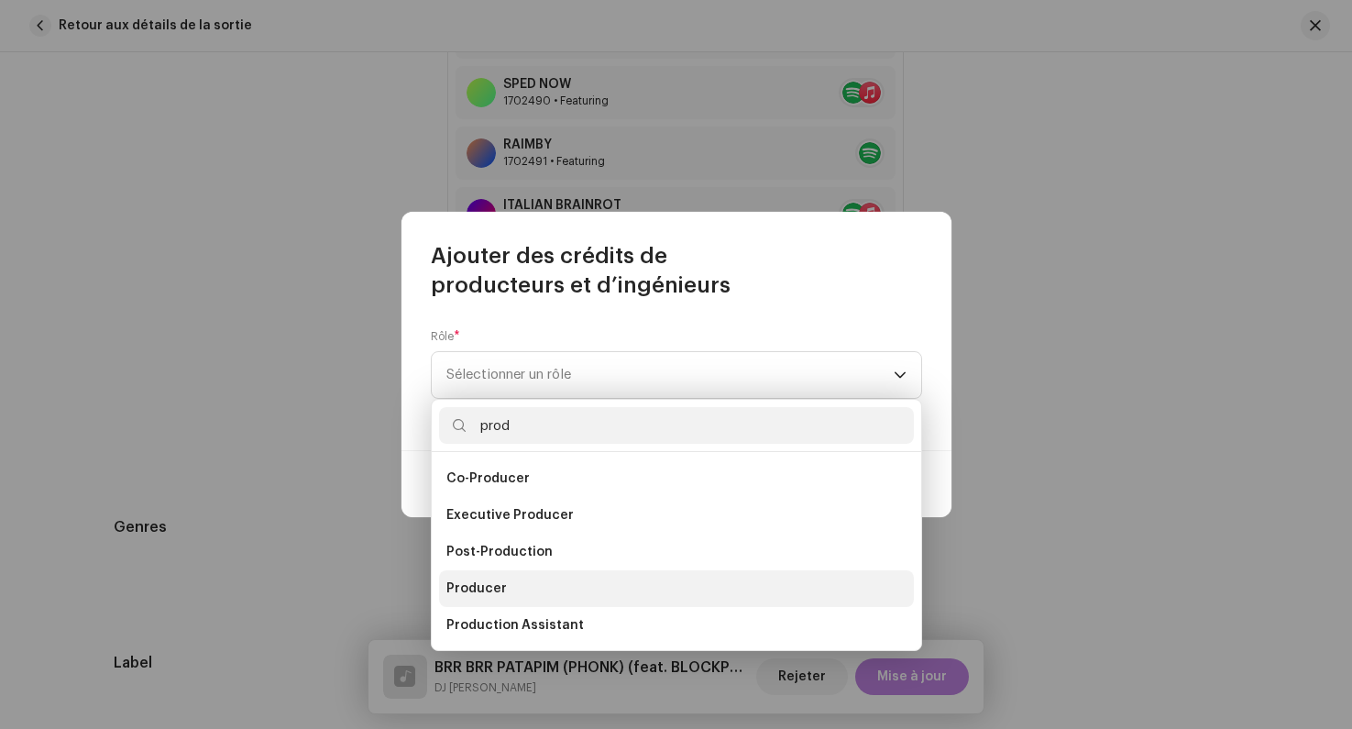
type input "prod"
click at [503, 588] on li "Producer" at bounding box center [676, 588] width 475 height 37
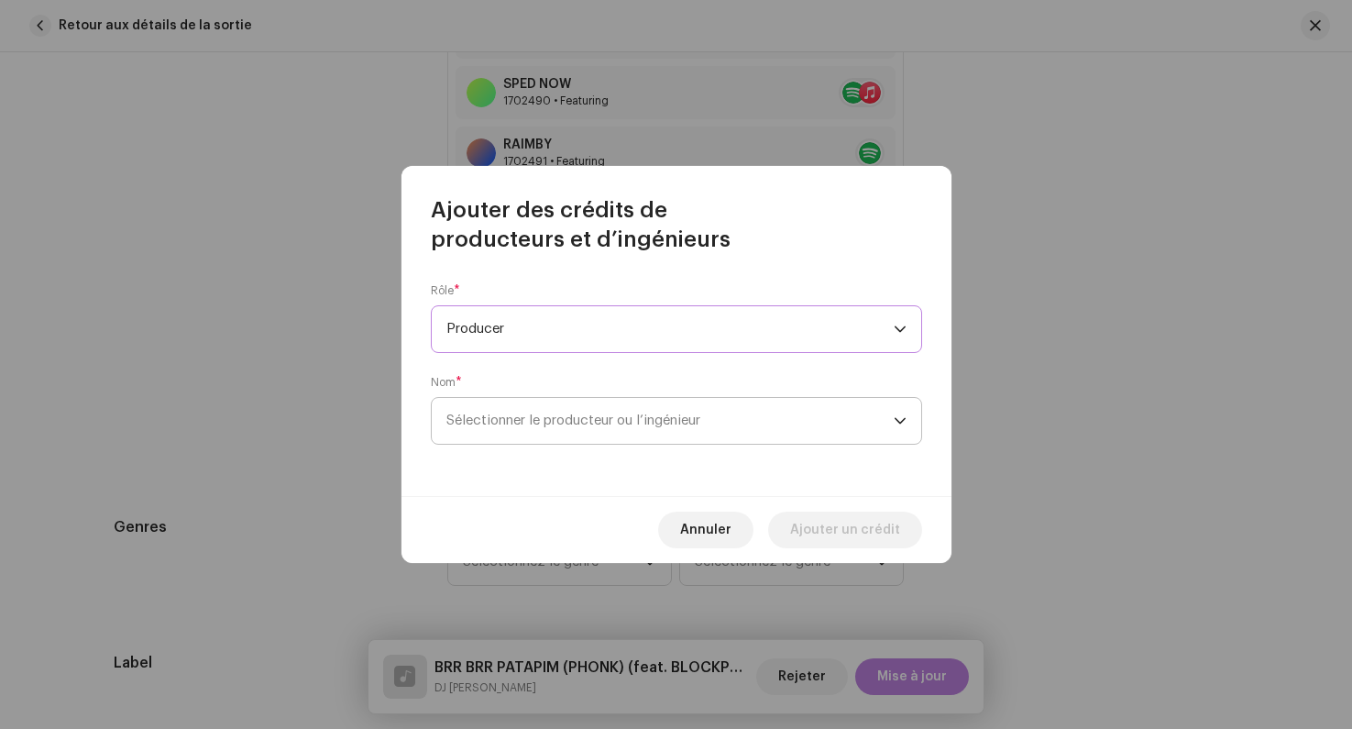
click at [494, 418] on span "Sélectionner le producteur ou l’ingénieur" at bounding box center [574, 421] width 254 height 14
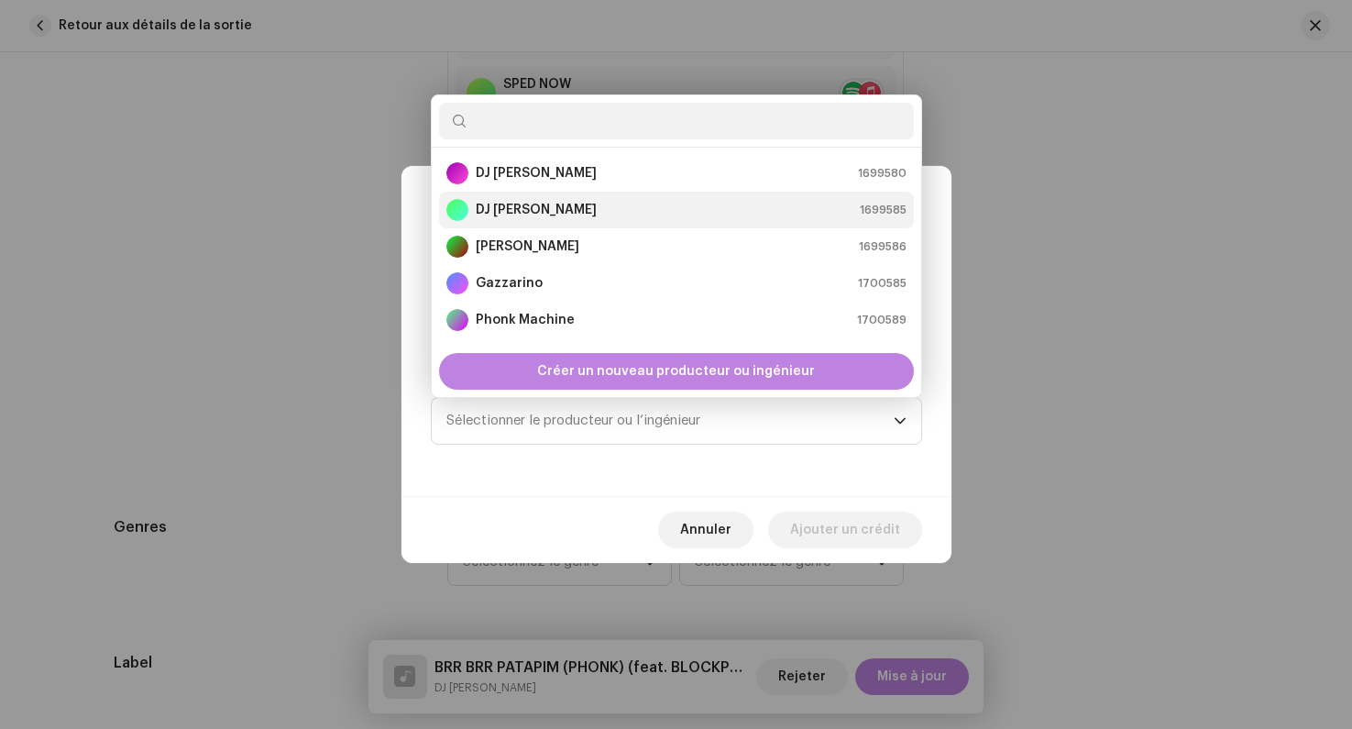
click at [505, 201] on strong "DJ [PERSON_NAME]" at bounding box center [536, 210] width 121 height 18
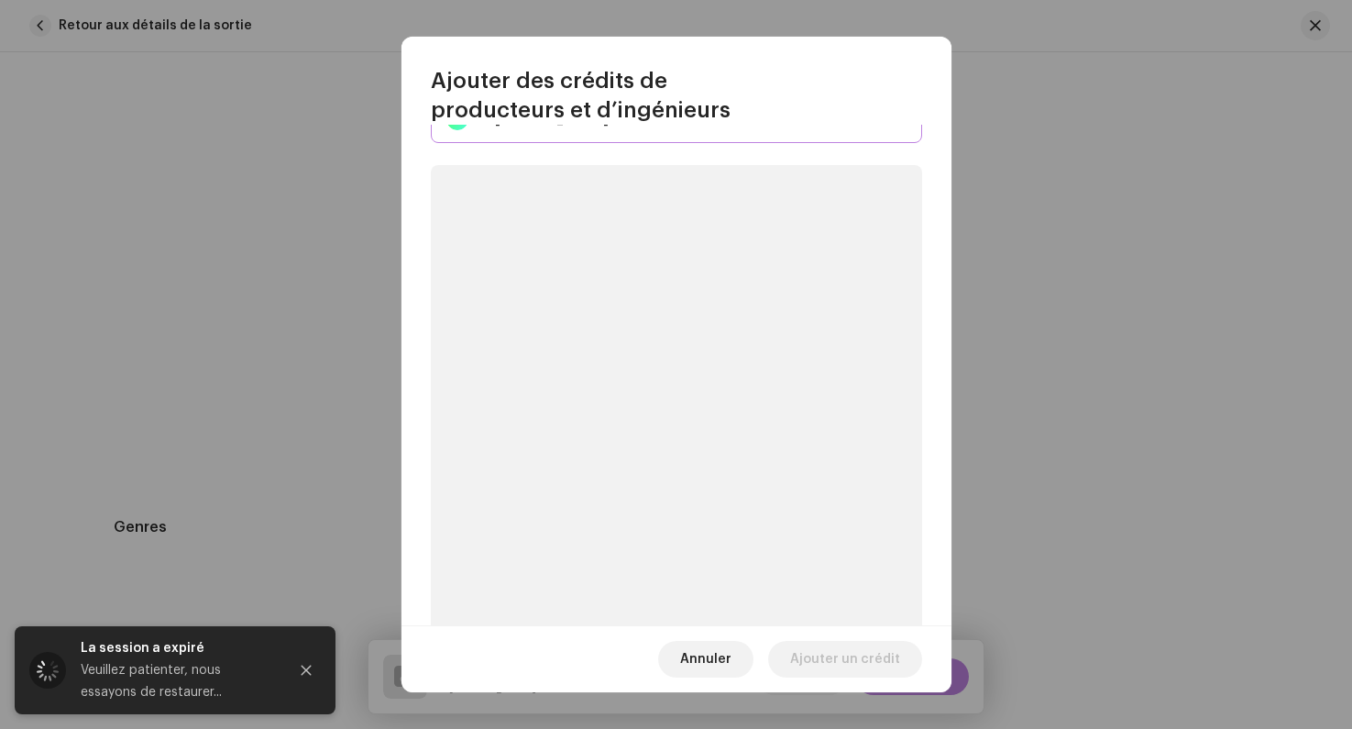
scroll to position [244, 0]
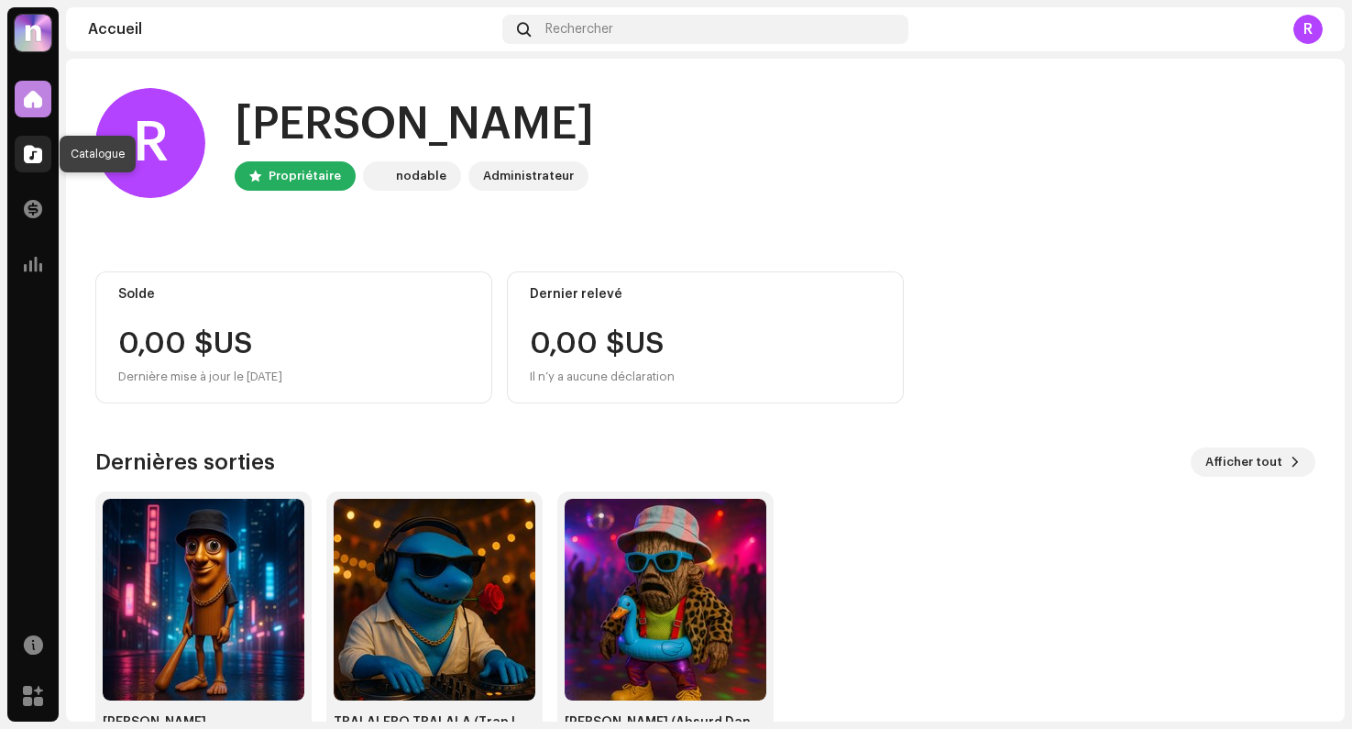
click at [28, 169] on div at bounding box center [33, 154] width 37 height 37
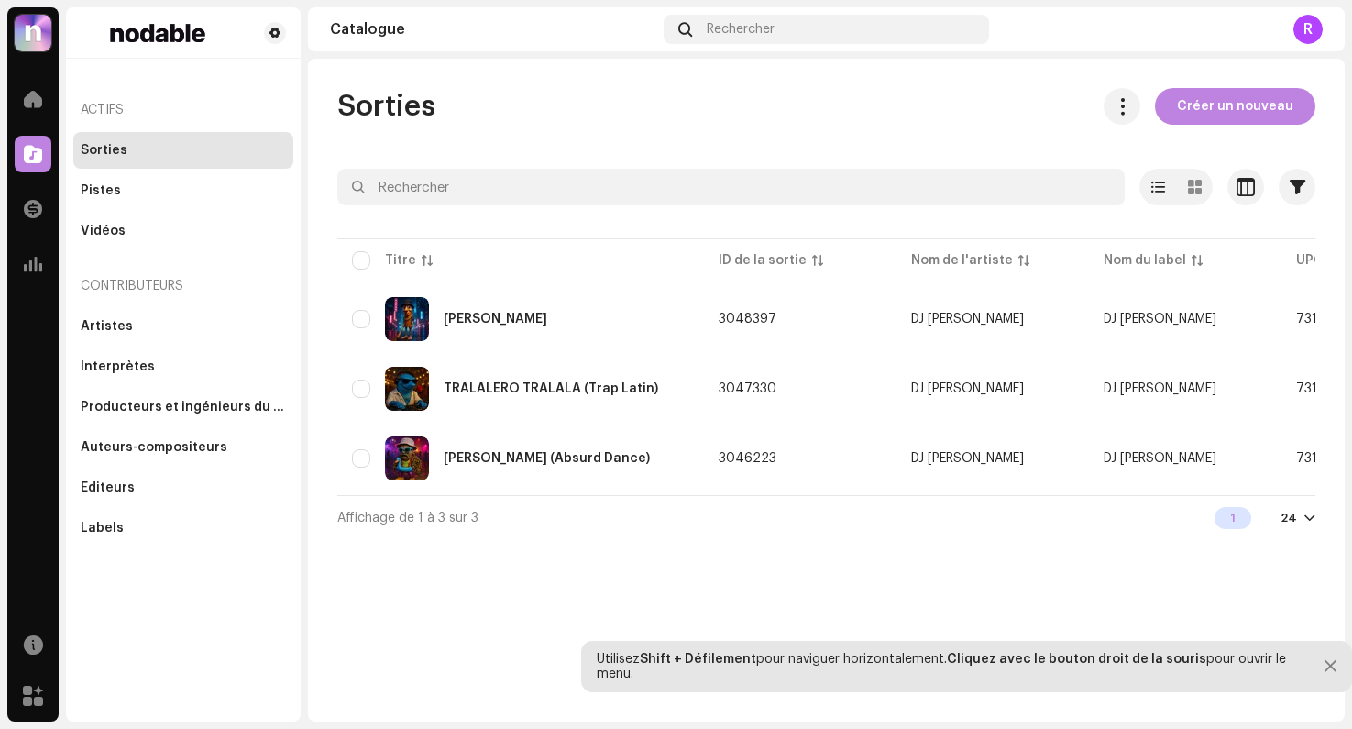
click at [24, 203] on span at bounding box center [33, 209] width 18 height 15
click at [32, 106] on span at bounding box center [33, 99] width 18 height 15
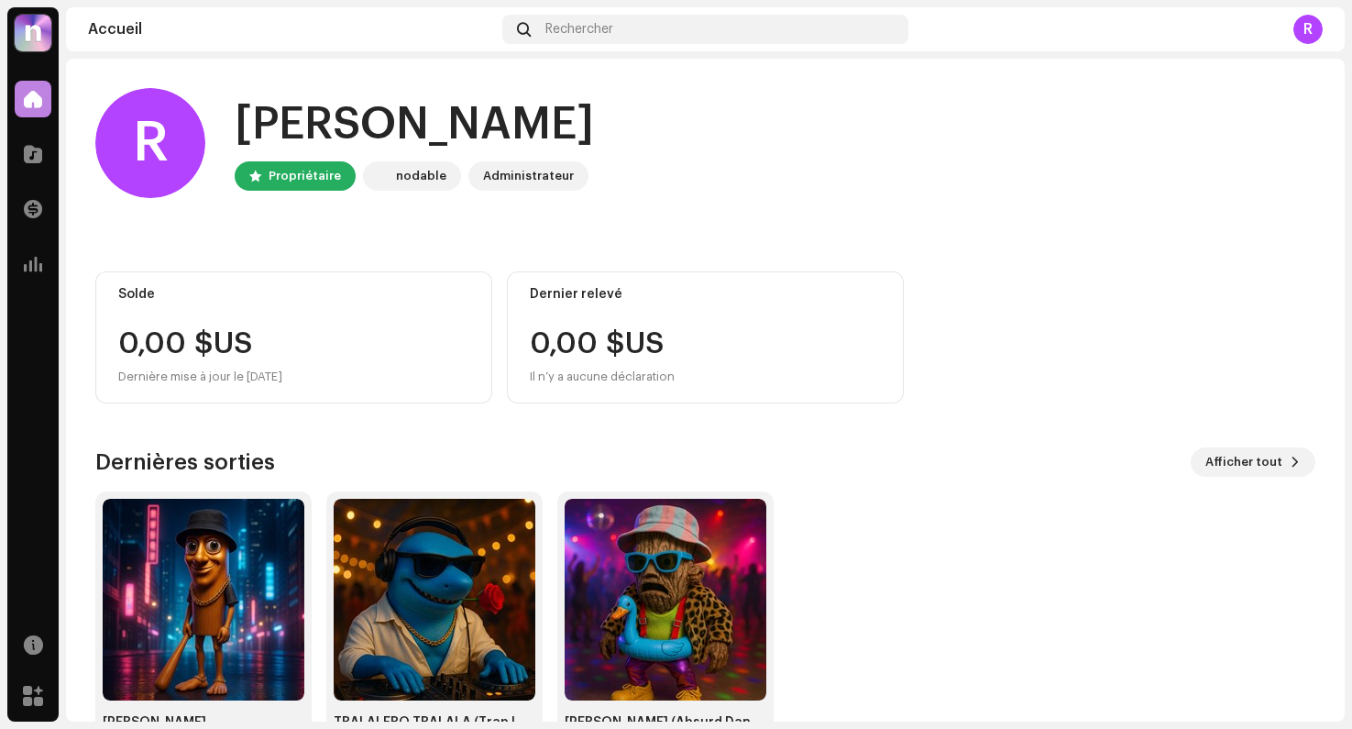
click at [32, 106] on span at bounding box center [33, 99] width 18 height 15
click at [29, 166] on div at bounding box center [33, 154] width 37 height 37
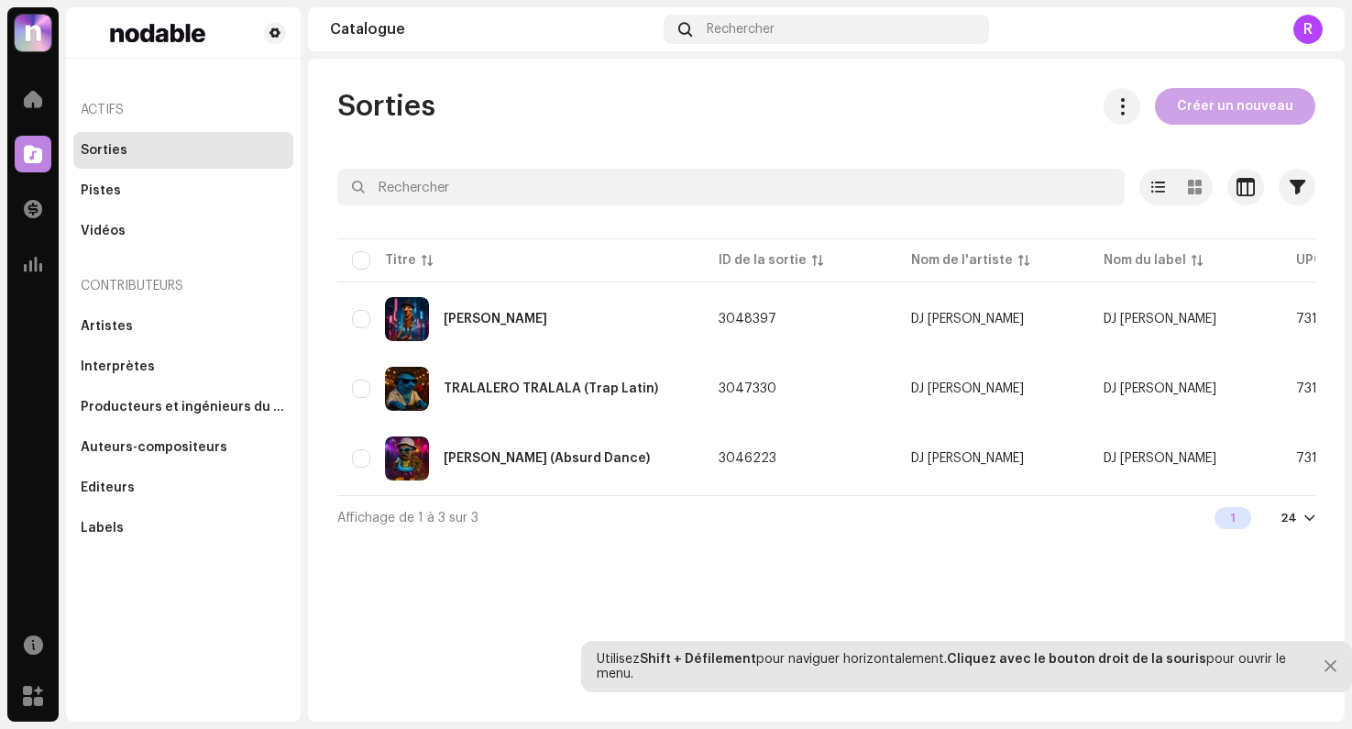
click at [1227, 107] on span "Créer un nouveau" at bounding box center [1235, 106] width 116 height 37
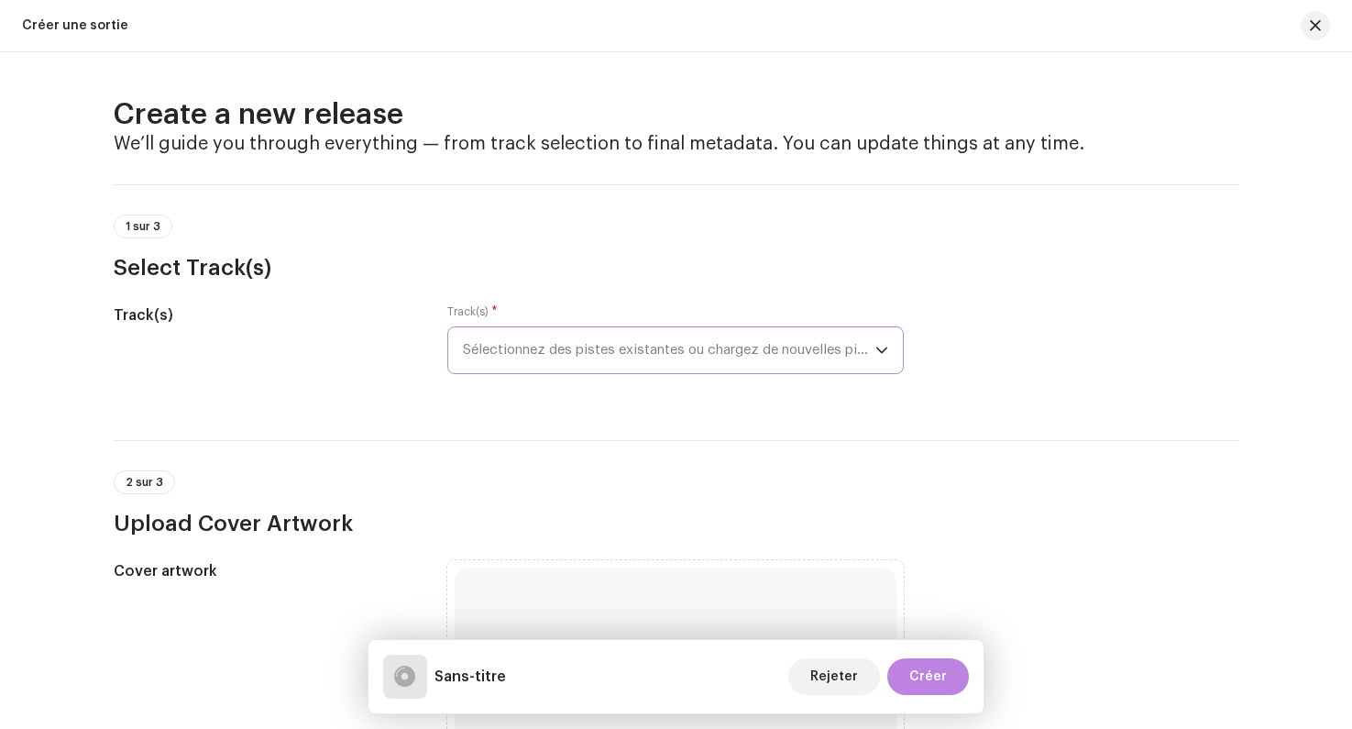
click at [502, 353] on span "Sélectionnez des pistes existantes ou chargez de nouvelles pistes" at bounding box center [669, 350] width 413 height 46
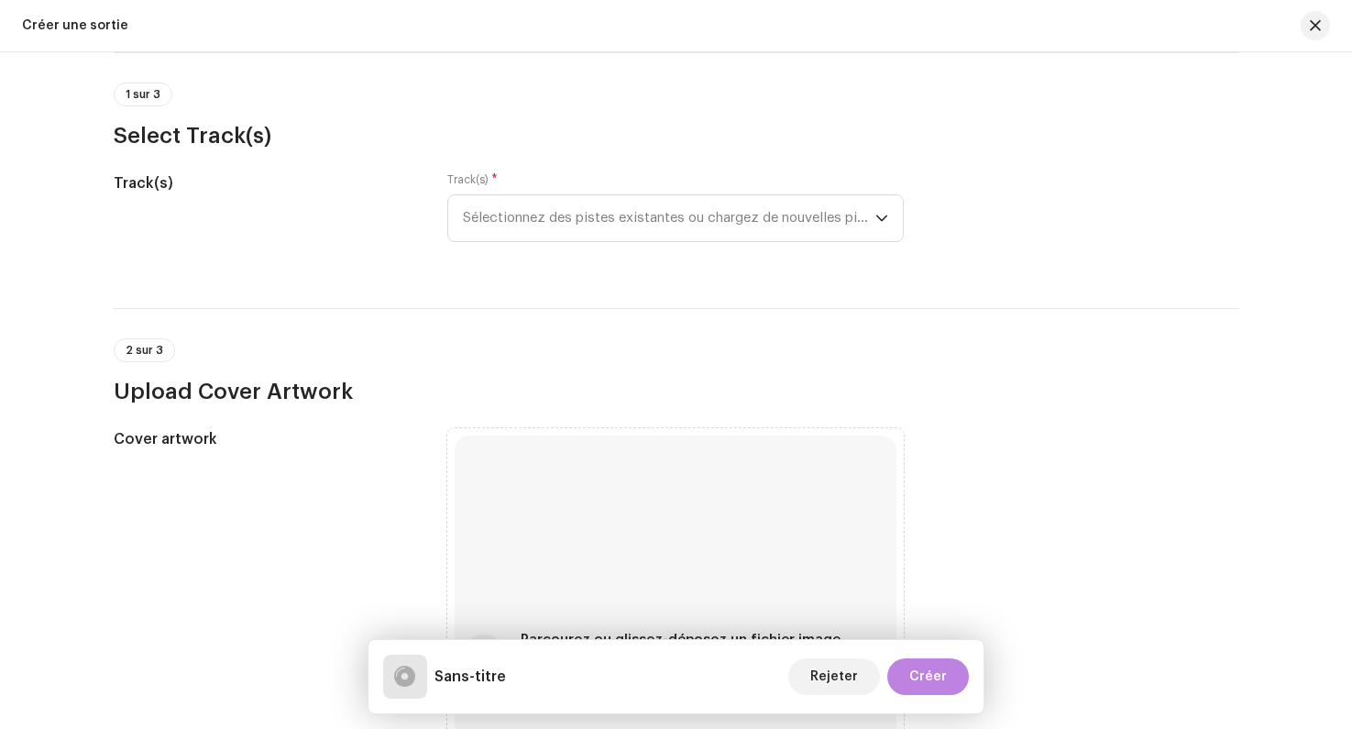
scroll to position [91, 0]
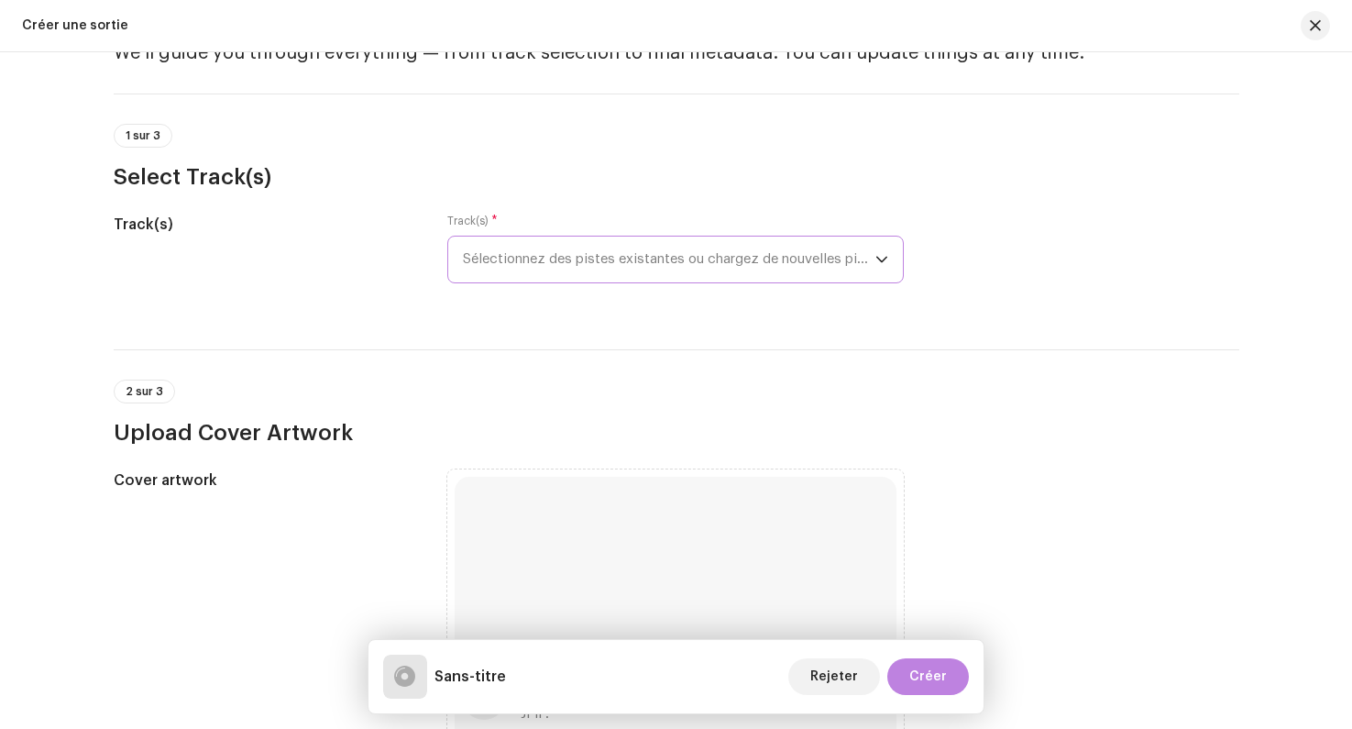
click at [521, 254] on span "Sélectionnez des pistes existantes ou chargez de nouvelles pistes" at bounding box center [669, 260] width 413 height 46
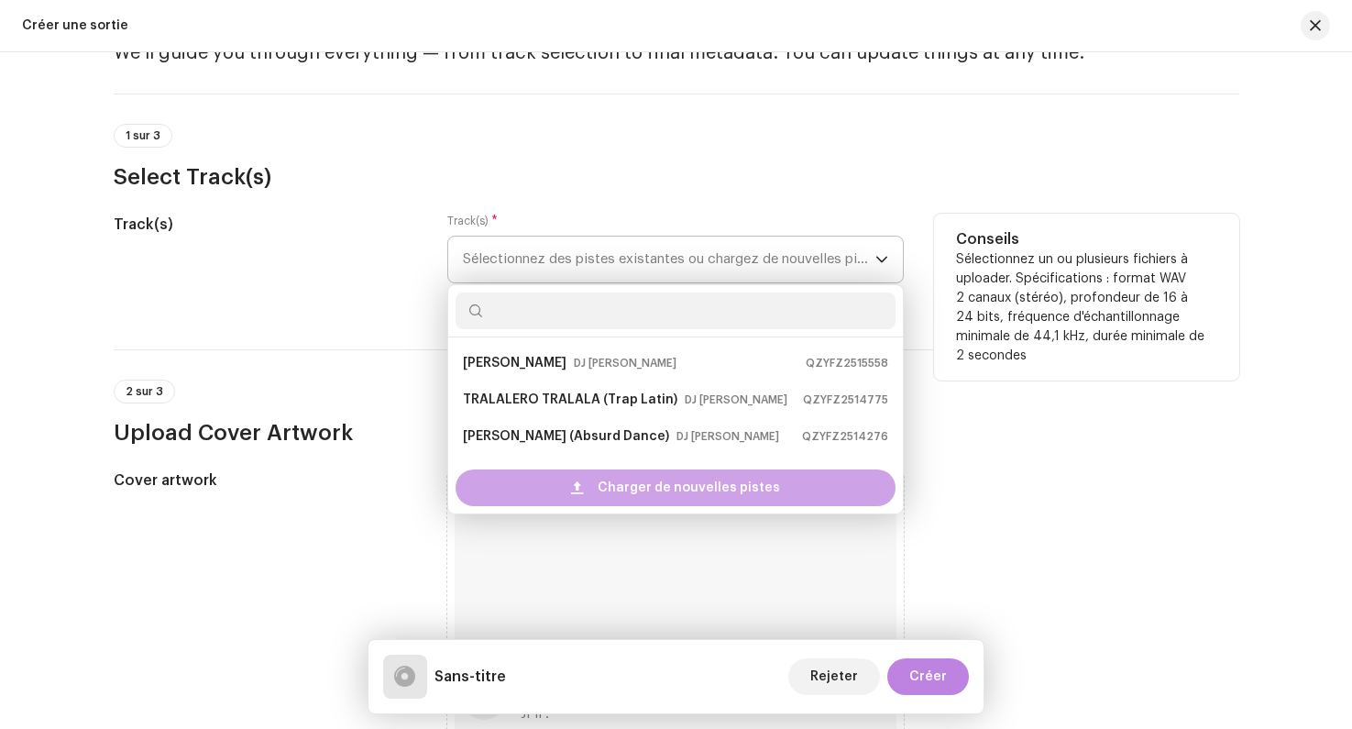
click at [587, 478] on div "Charger de nouvelles pistes" at bounding box center [676, 487] width 440 height 37
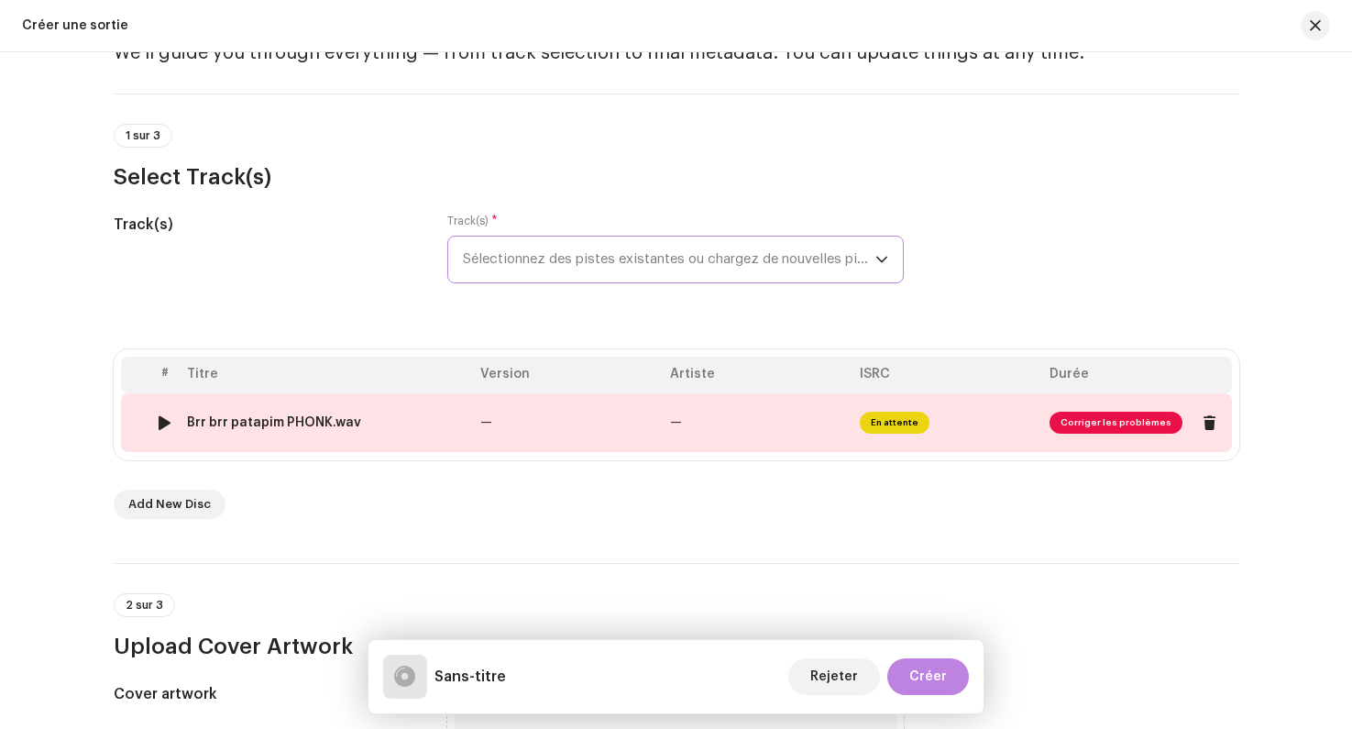
click at [1129, 423] on span "Corriger les problèmes" at bounding box center [1116, 423] width 133 height 22
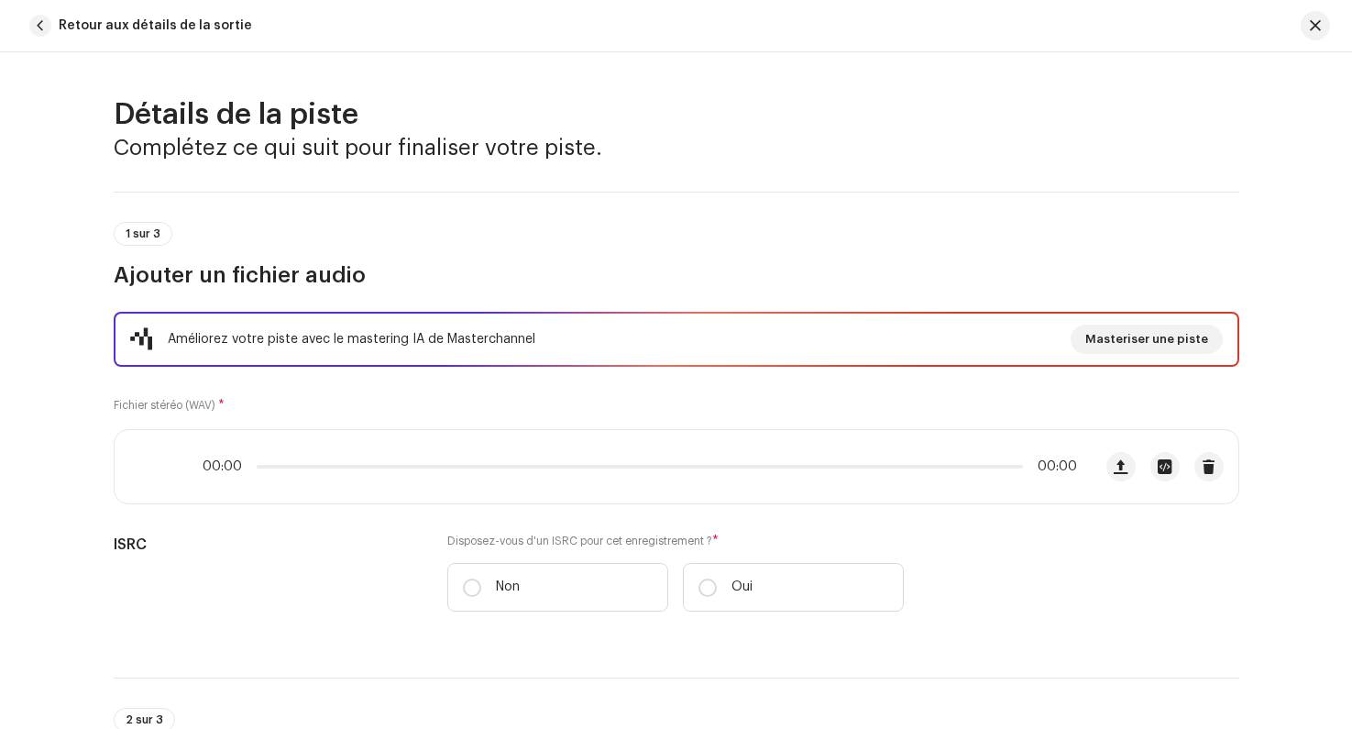
scroll to position [793, 0]
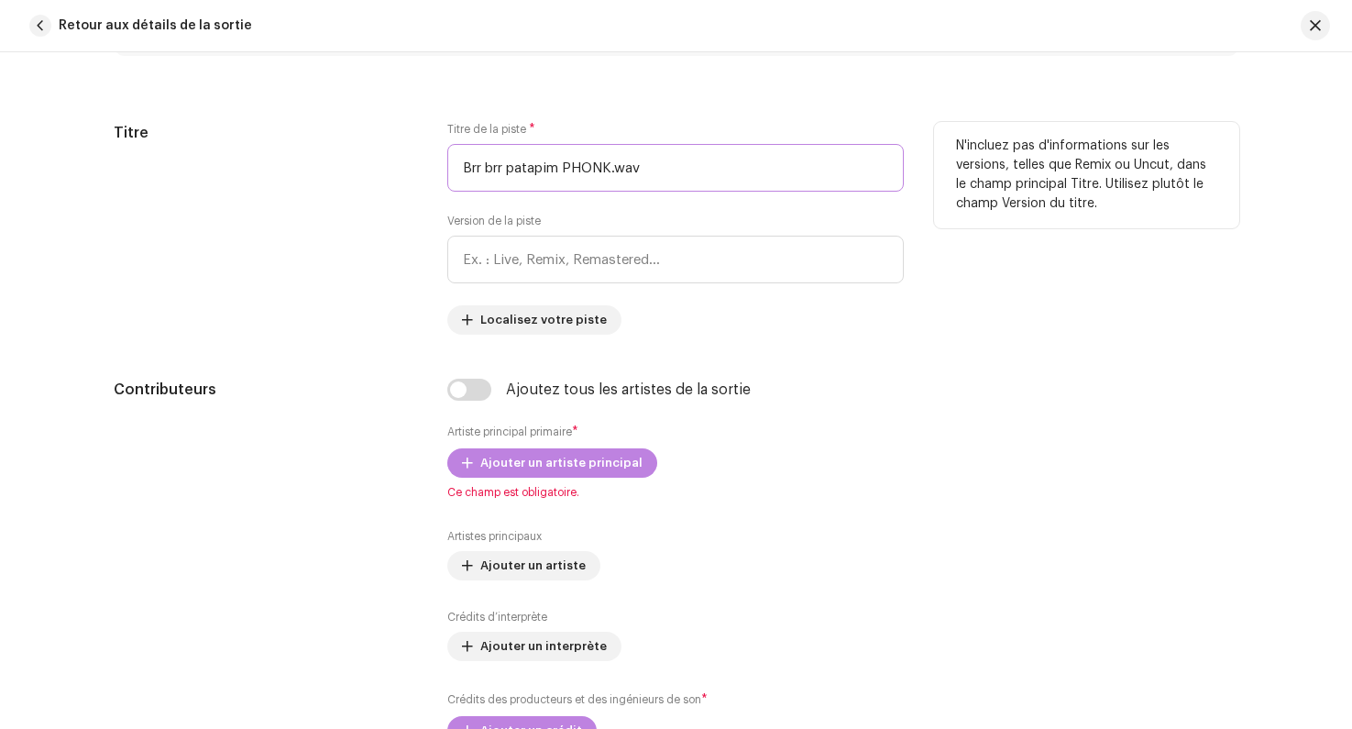
click at [510, 176] on input "Brr brr patapim PHONK.wav" at bounding box center [675, 168] width 457 height 48
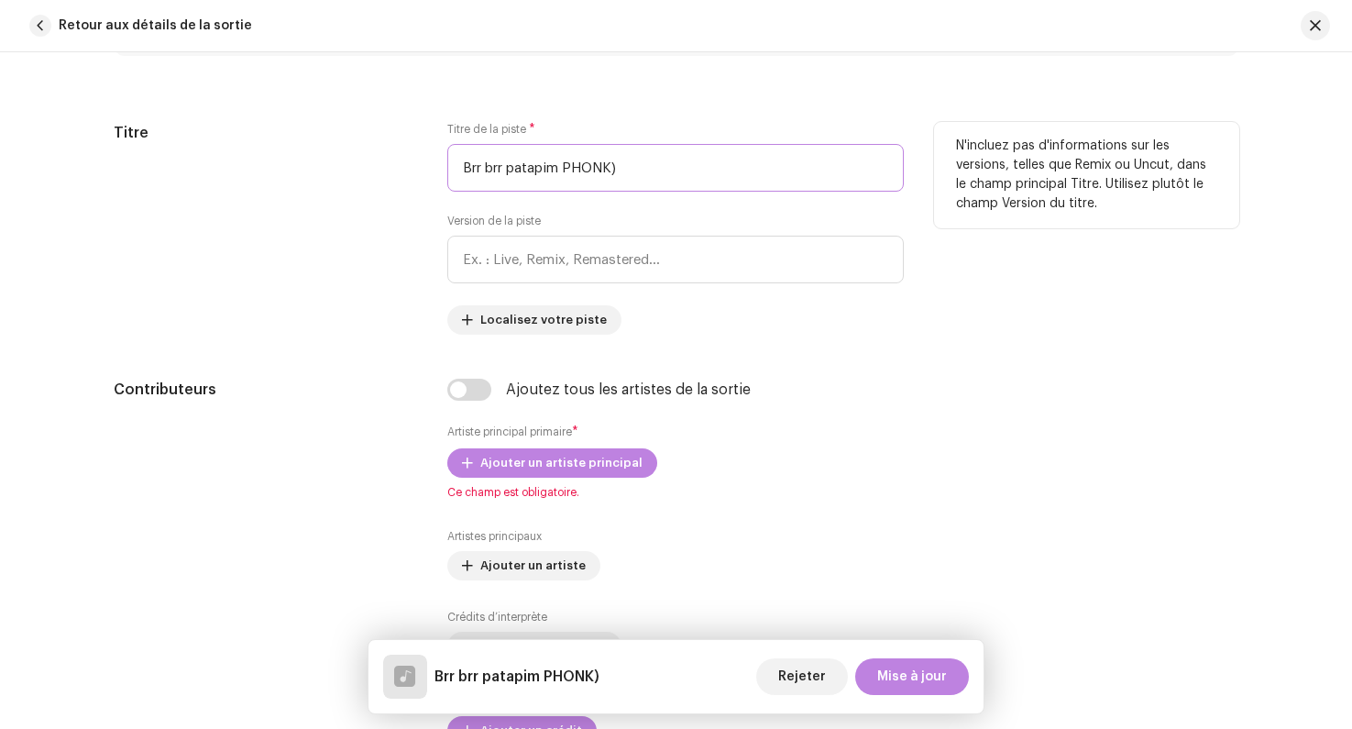
click at [557, 168] on input "Brr brr patapim PHONK)" at bounding box center [675, 168] width 457 height 48
click at [564, 167] on input "Brr brr patapim PHONK)" at bounding box center [675, 168] width 457 height 48
drag, startPoint x: 558, startPoint y: 168, endPoint x: 421, endPoint y: 157, distance: 138.0
click at [421, 157] on div "Titre Titre de la piste * Brr brr patapim (PHONK) Version de la piste Localisez…" at bounding box center [677, 228] width 1126 height 213
type input "BRR BRR PATAPIM (PHONK)"
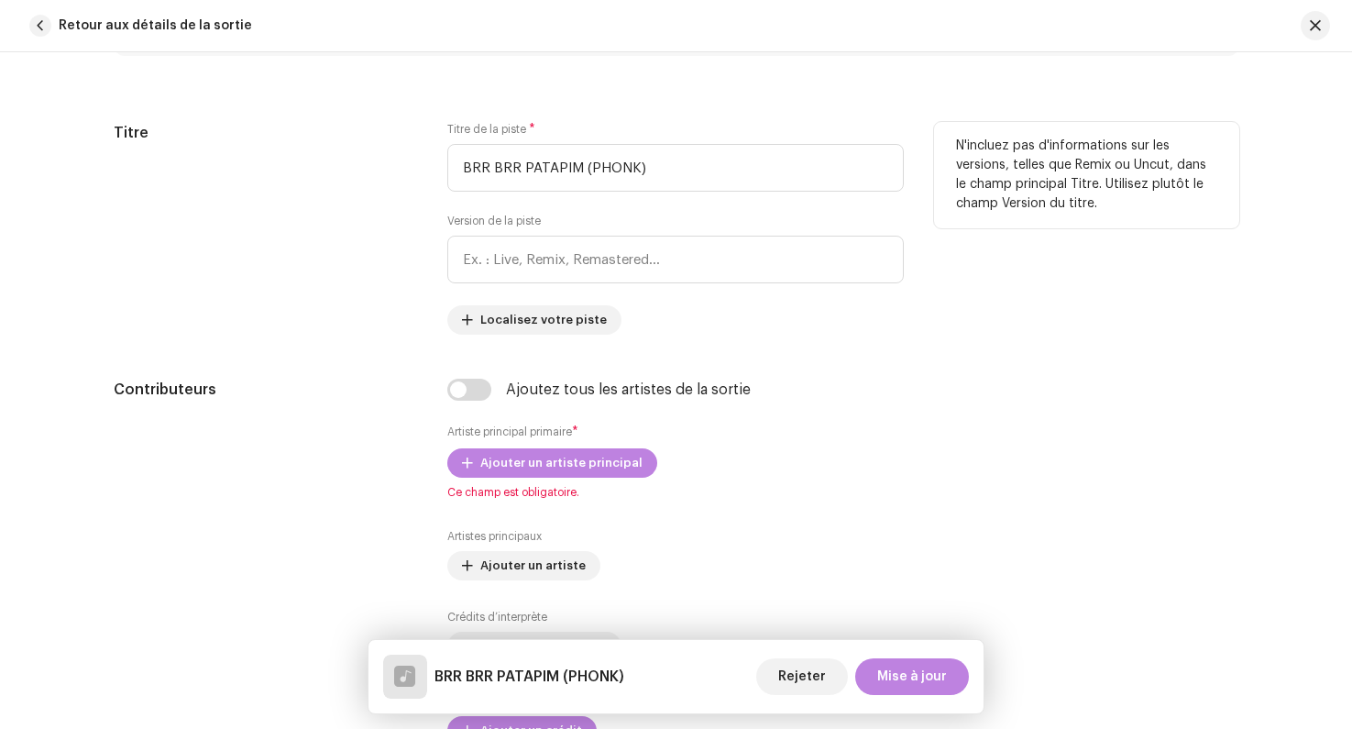
click at [363, 248] on div "Titre" at bounding box center [266, 228] width 305 height 213
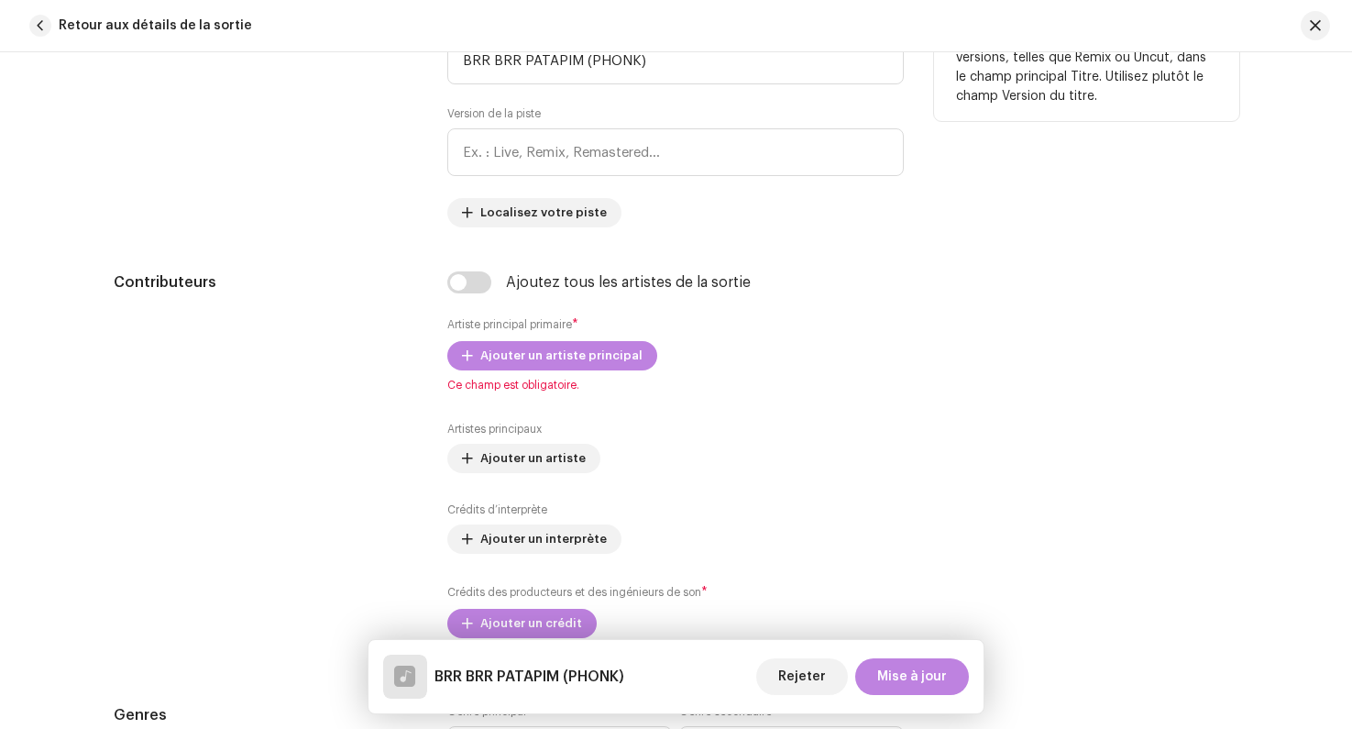
scroll to position [932, 0]
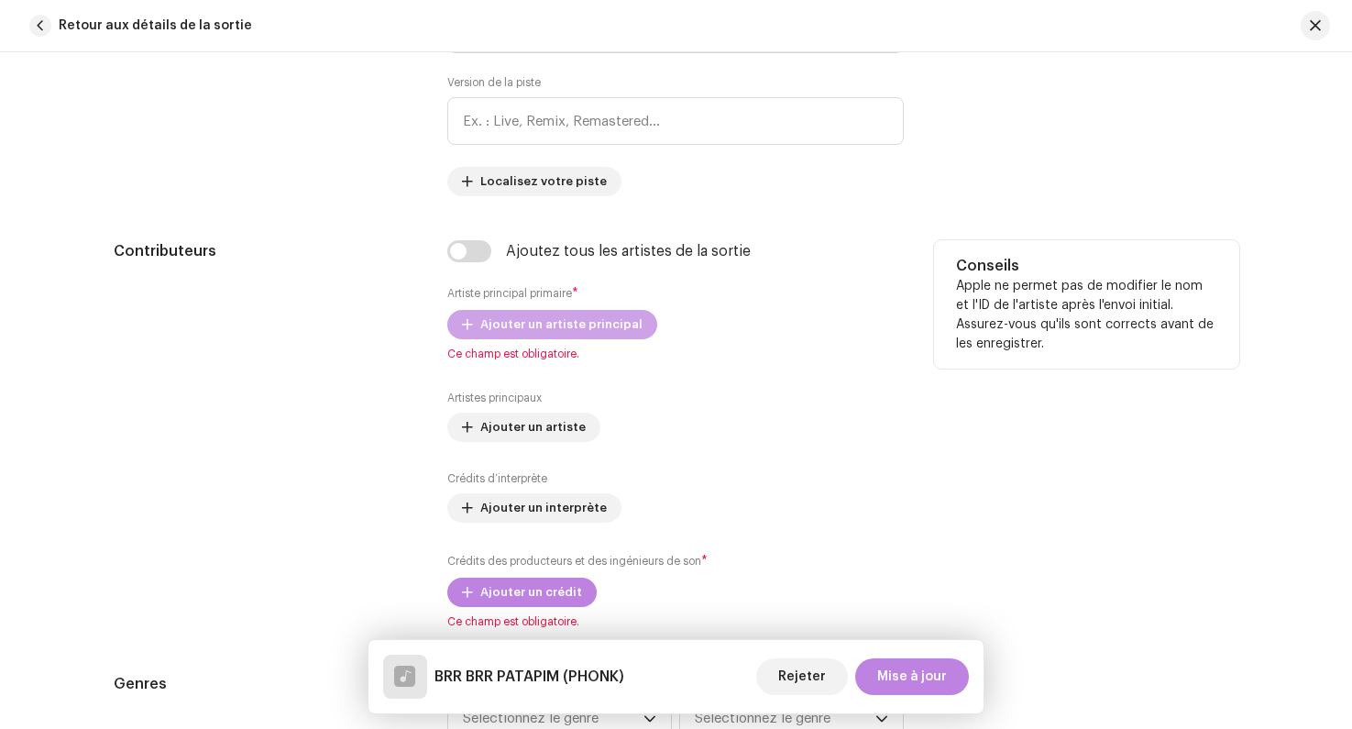
click at [497, 327] on span "Ajouter un artiste principal" at bounding box center [561, 324] width 162 height 37
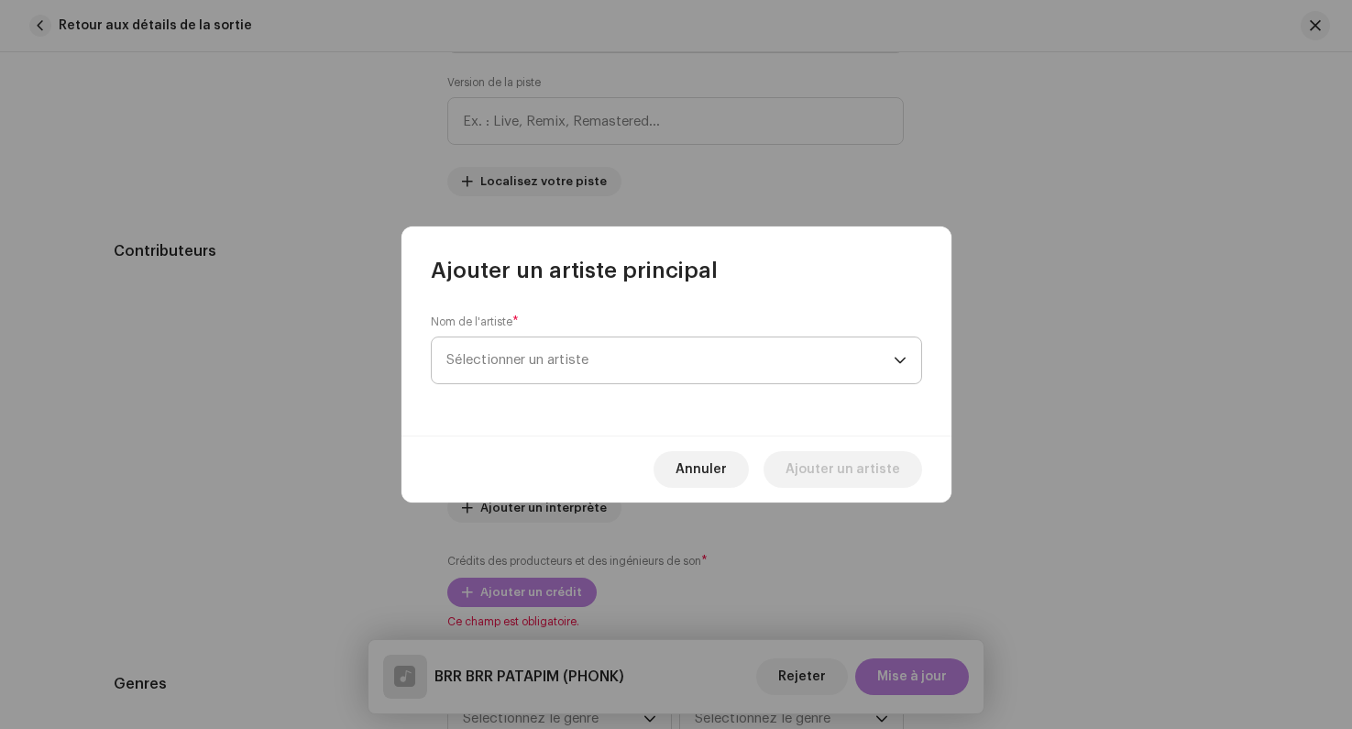
click at [529, 359] on span "Sélectionner un artiste" at bounding box center [518, 360] width 142 height 14
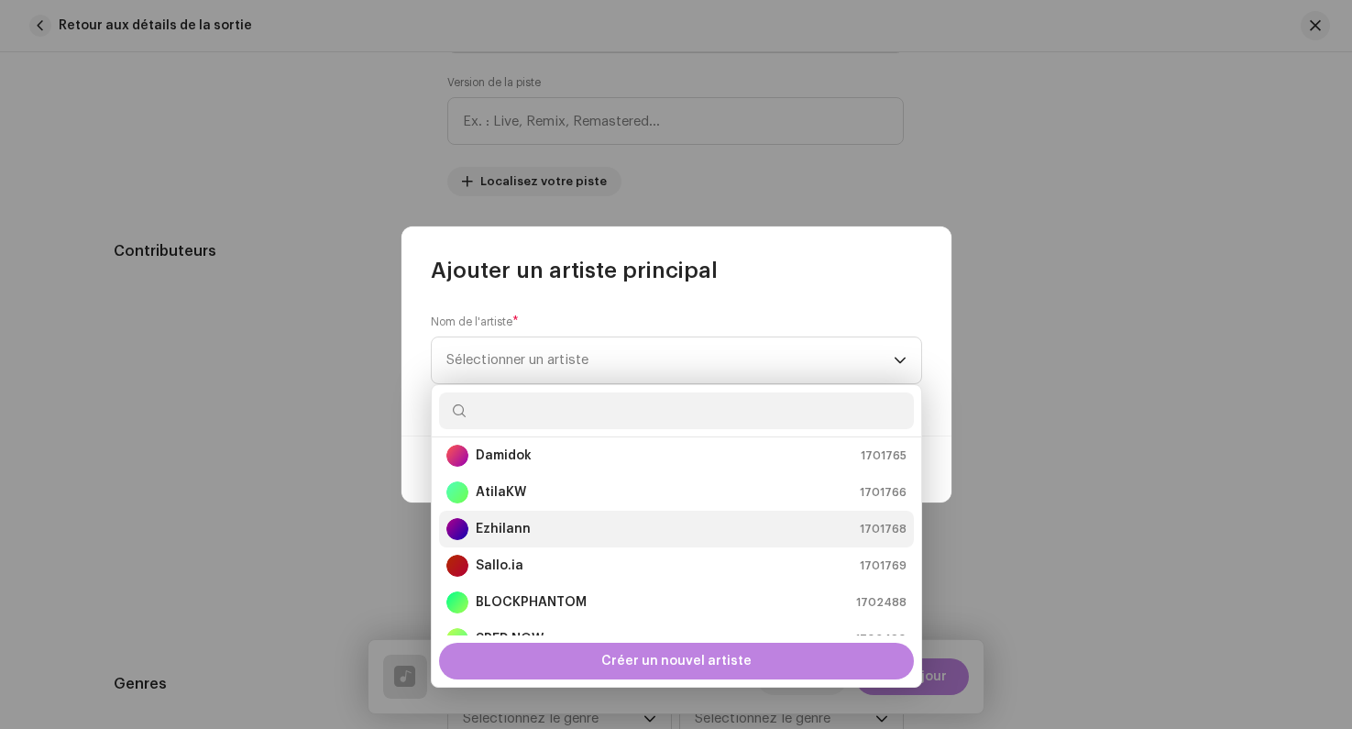
scroll to position [0, 0]
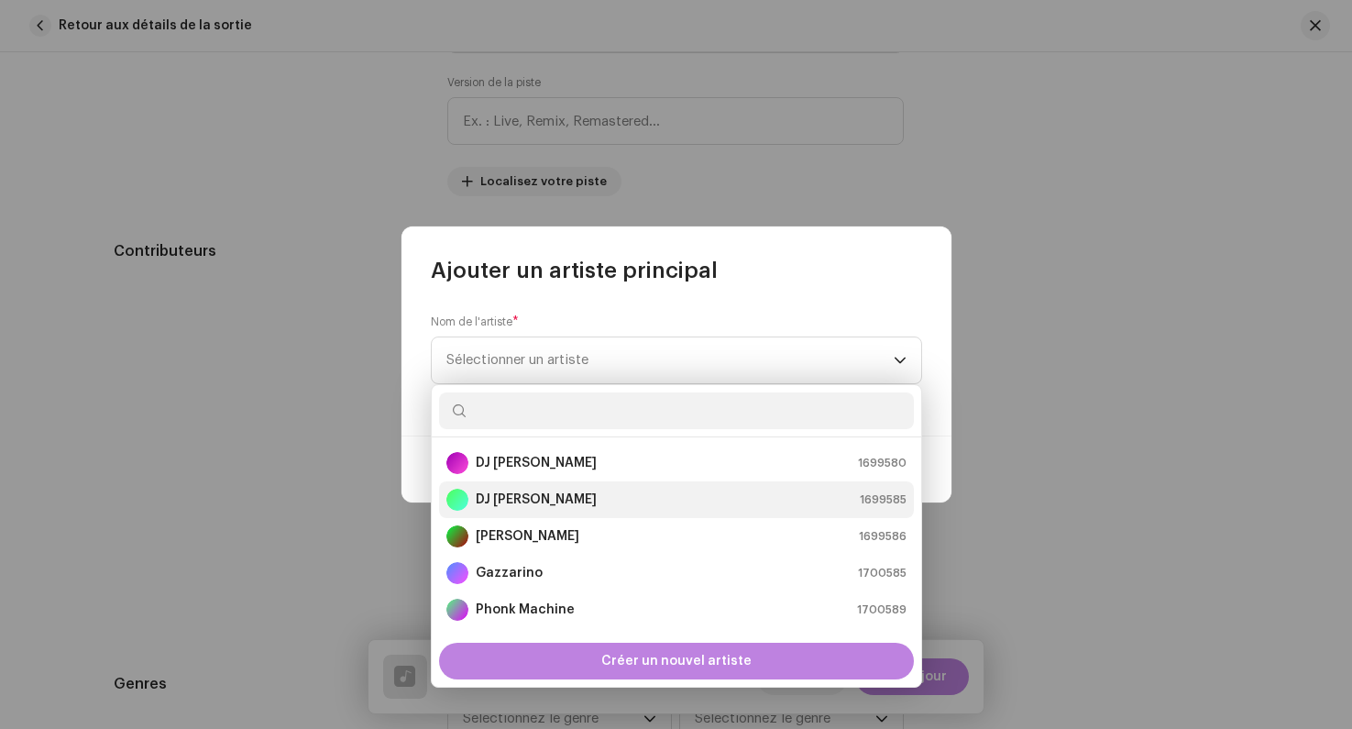
click at [539, 501] on strong "DJ [PERSON_NAME]" at bounding box center [536, 500] width 121 height 18
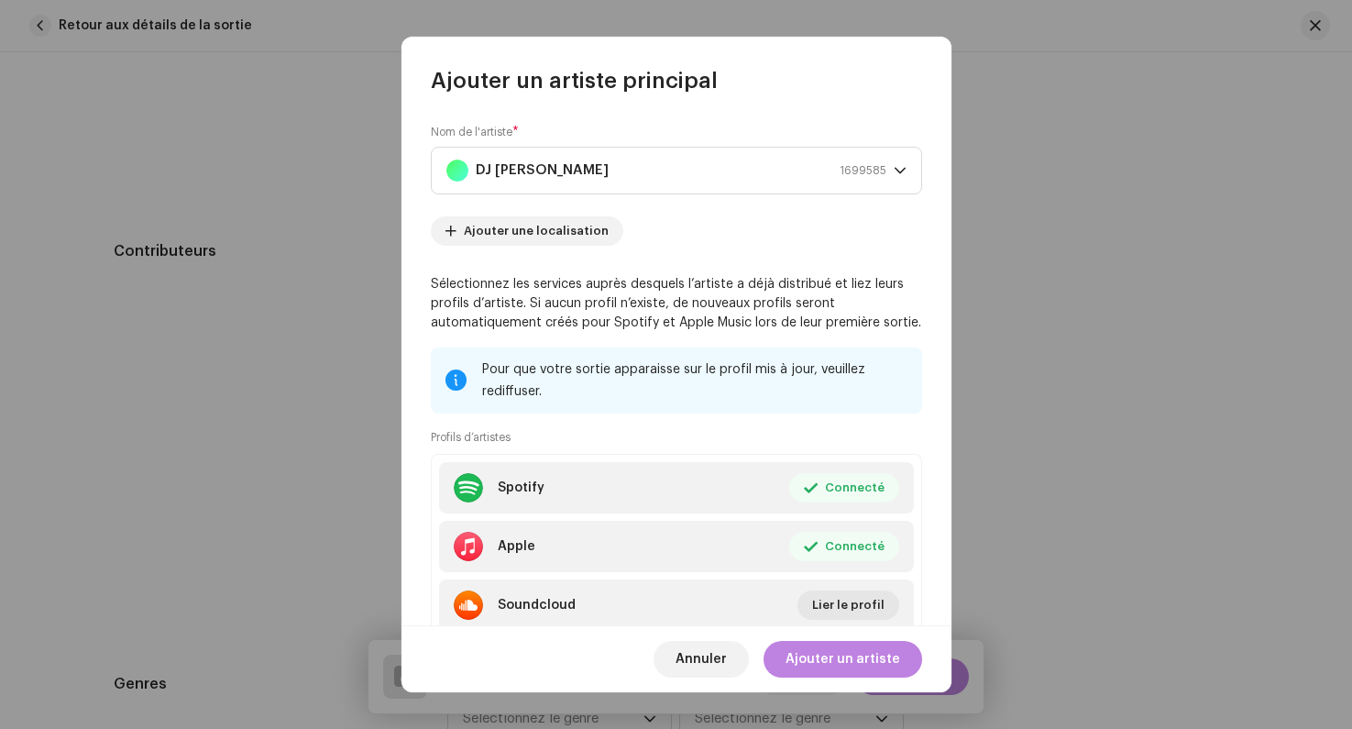
scroll to position [65, 0]
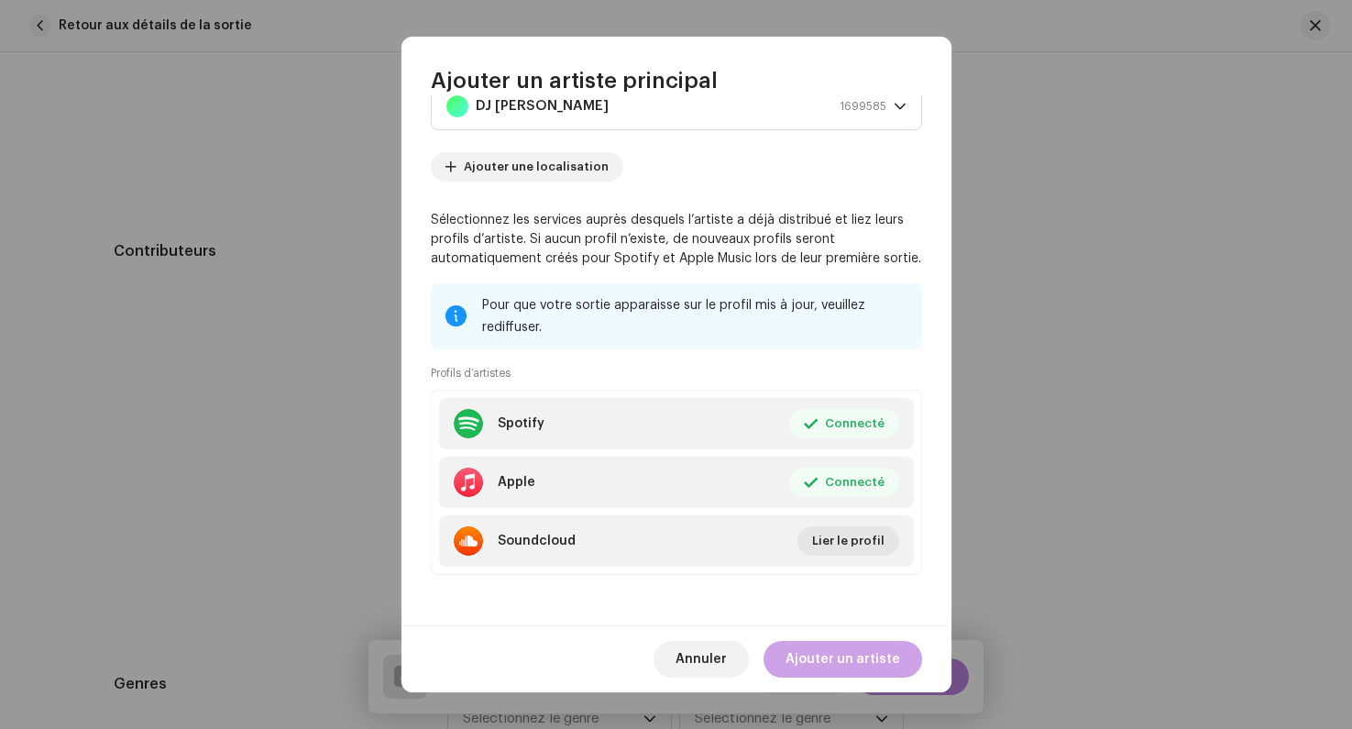
click at [838, 669] on span "Ajouter un artiste" at bounding box center [843, 659] width 115 height 37
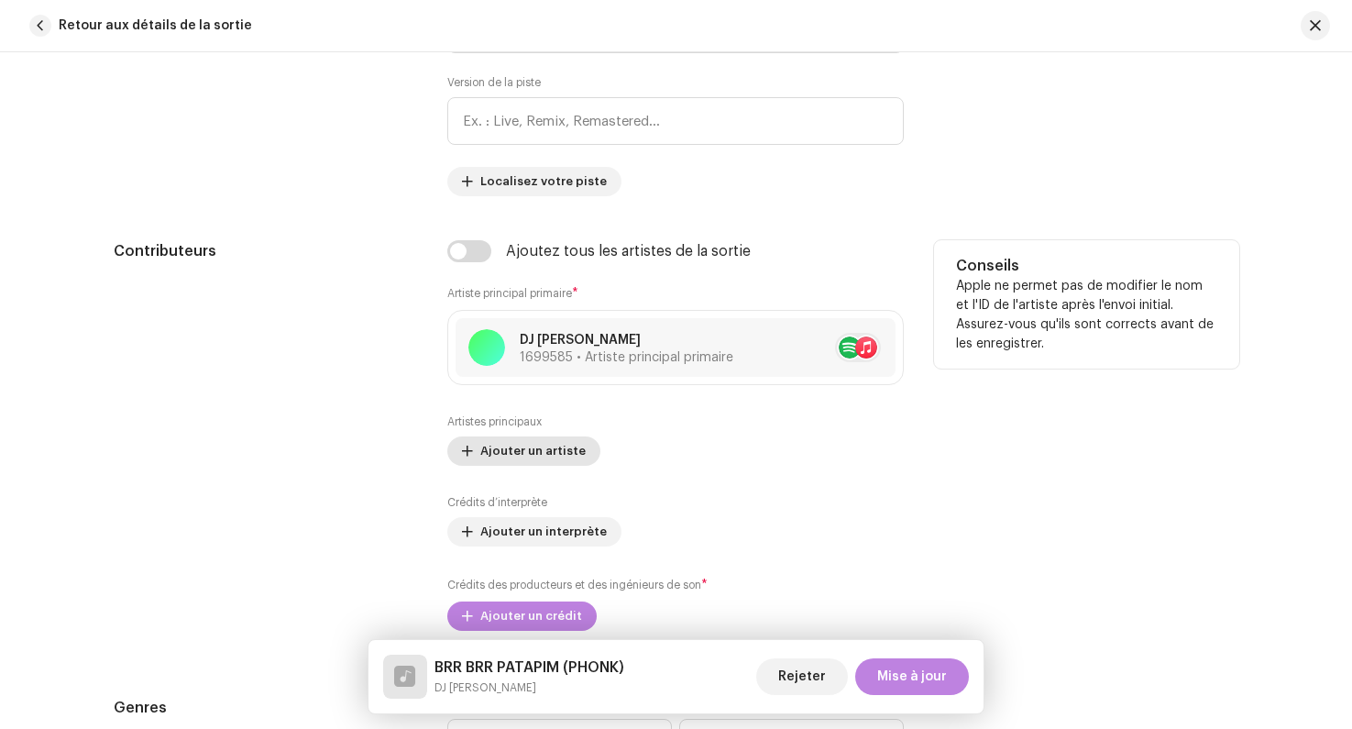
click at [519, 458] on span "Ajouter un artiste" at bounding box center [532, 451] width 105 height 37
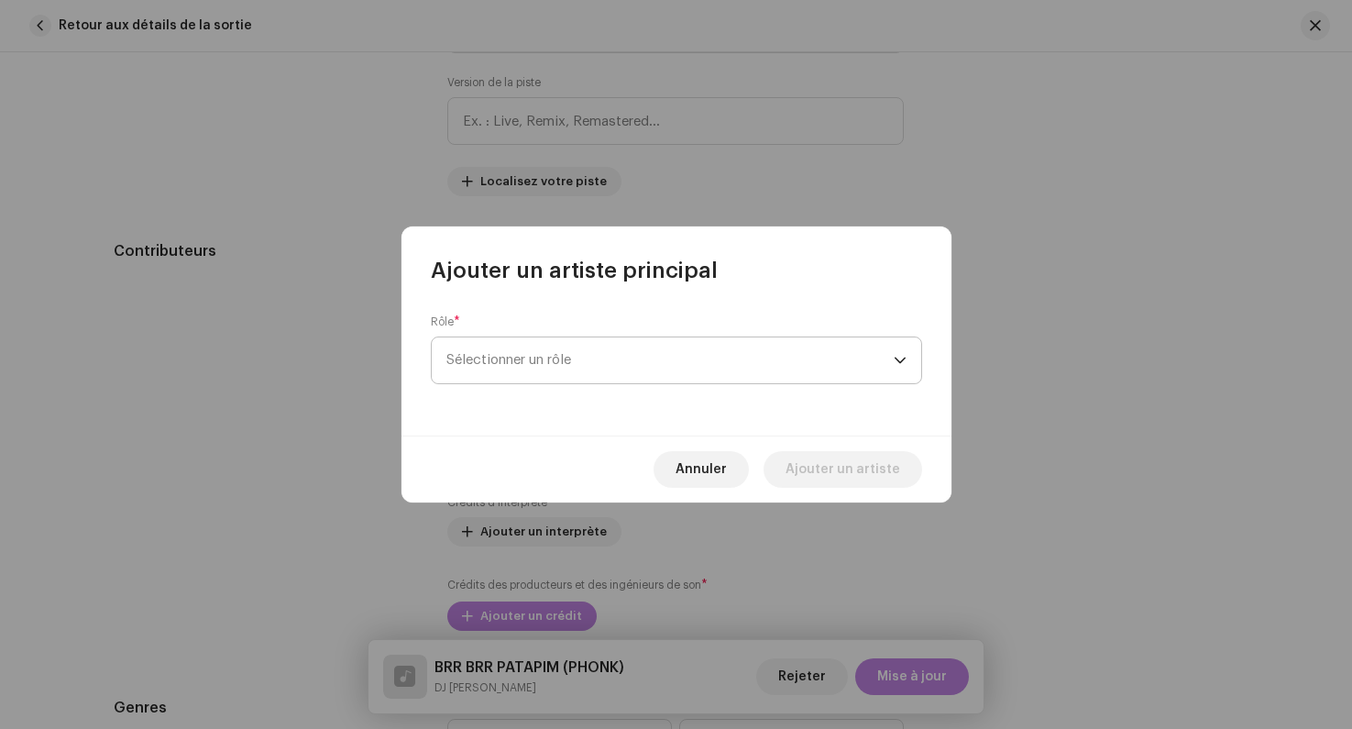
click at [522, 366] on span "Sélectionner un rôle" at bounding box center [670, 360] width 447 height 46
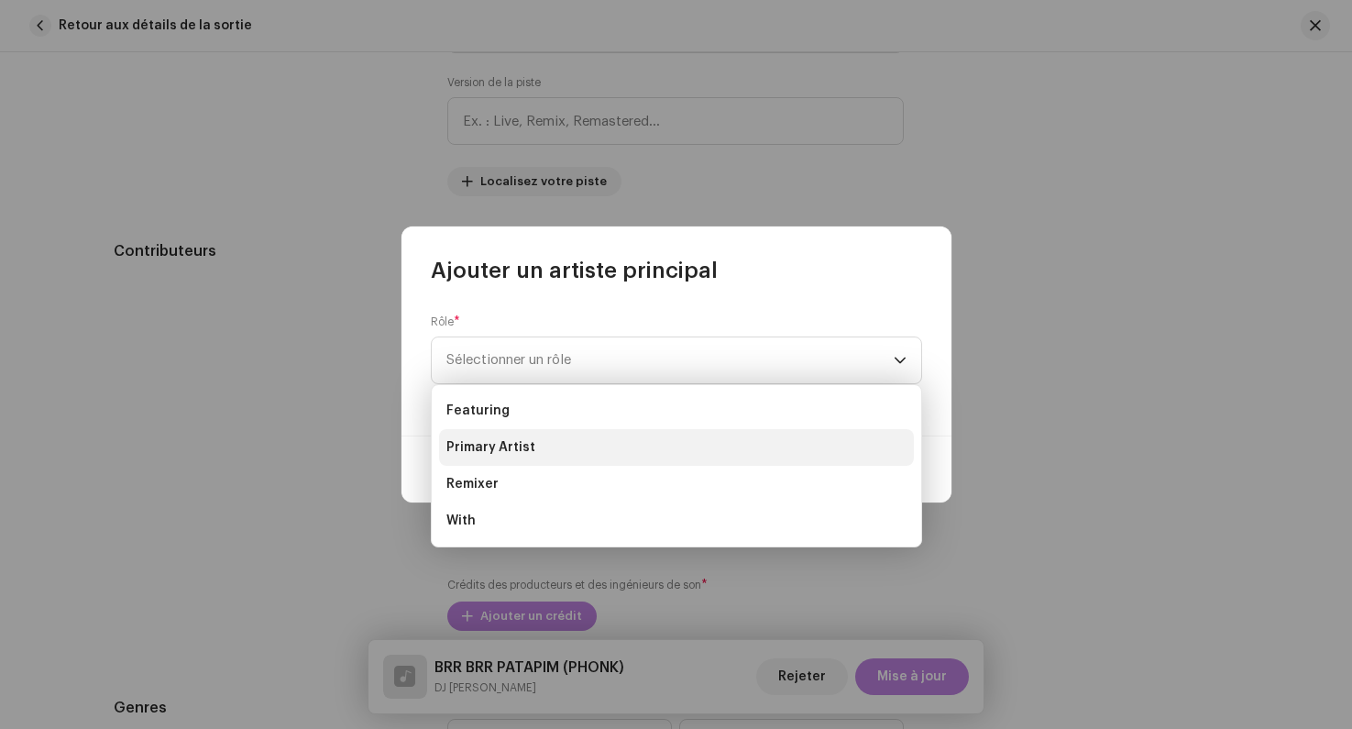
click at [526, 447] on span "Primary Artist" at bounding box center [491, 447] width 89 height 18
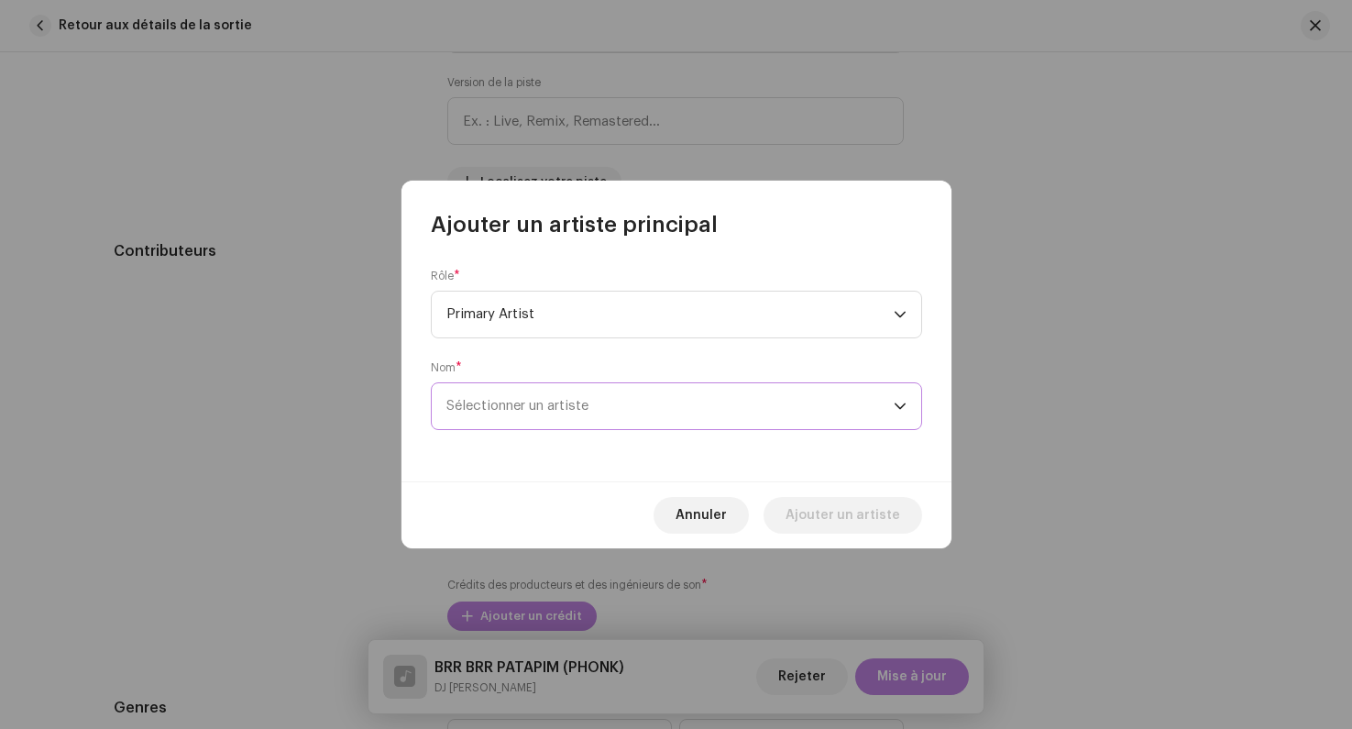
click at [543, 405] on span "Sélectionner un artiste" at bounding box center [518, 406] width 142 height 14
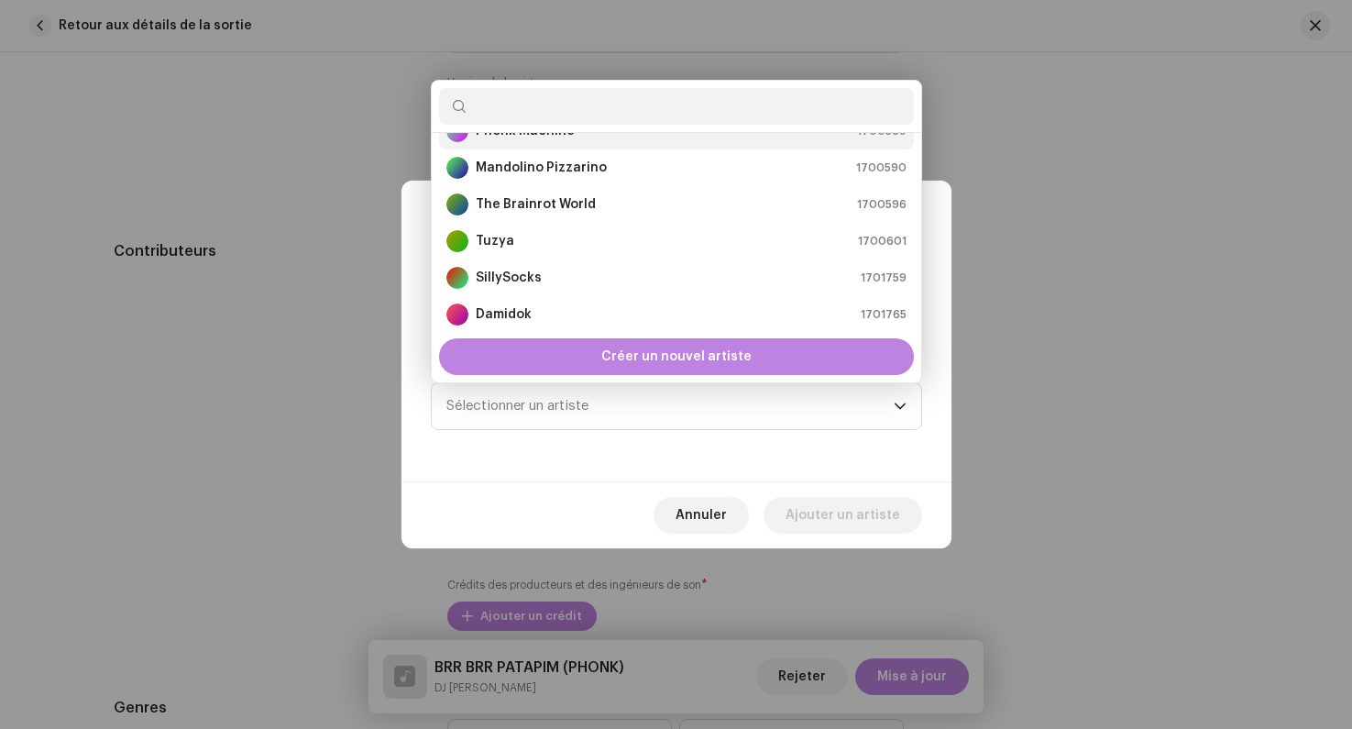
scroll to position [148, 0]
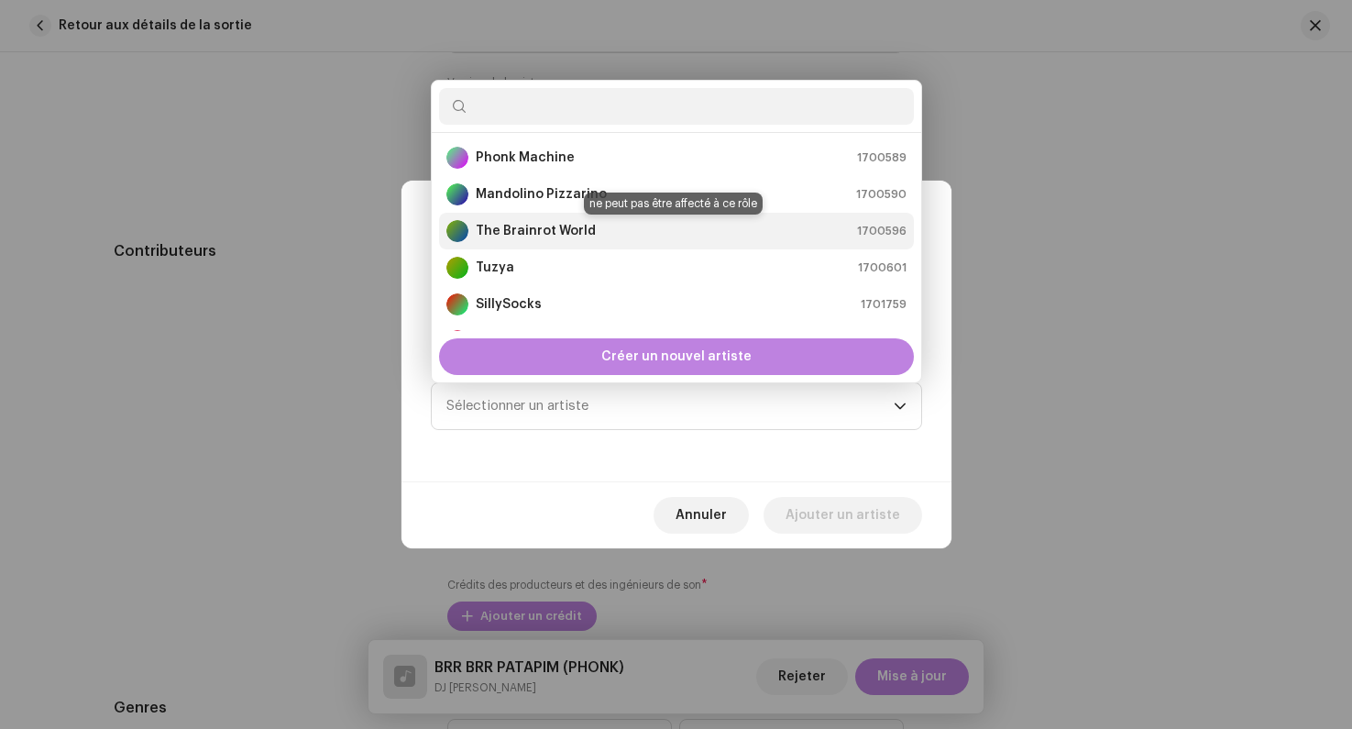
click at [526, 235] on strong "The Brainrot World" at bounding box center [536, 231] width 120 height 18
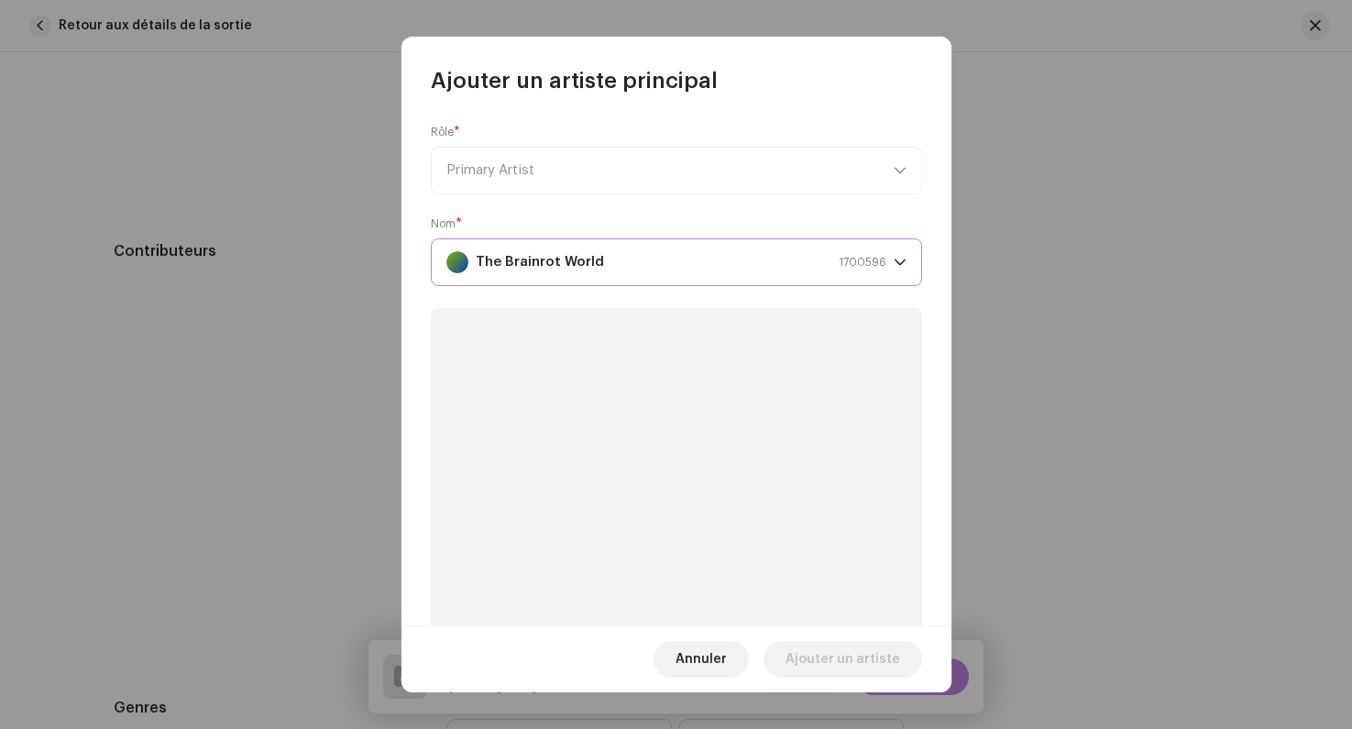
scroll to position [157, 0]
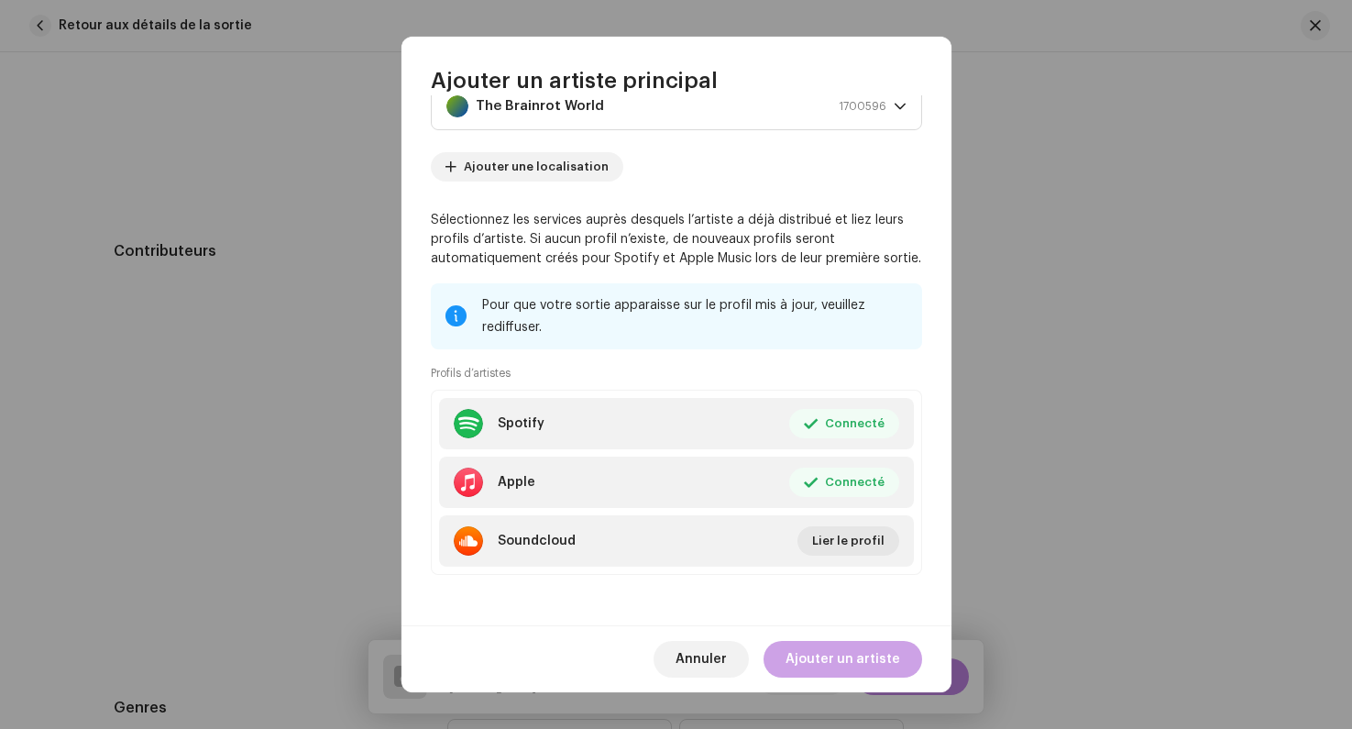
click at [822, 656] on span "Ajouter un artiste" at bounding box center [843, 659] width 115 height 37
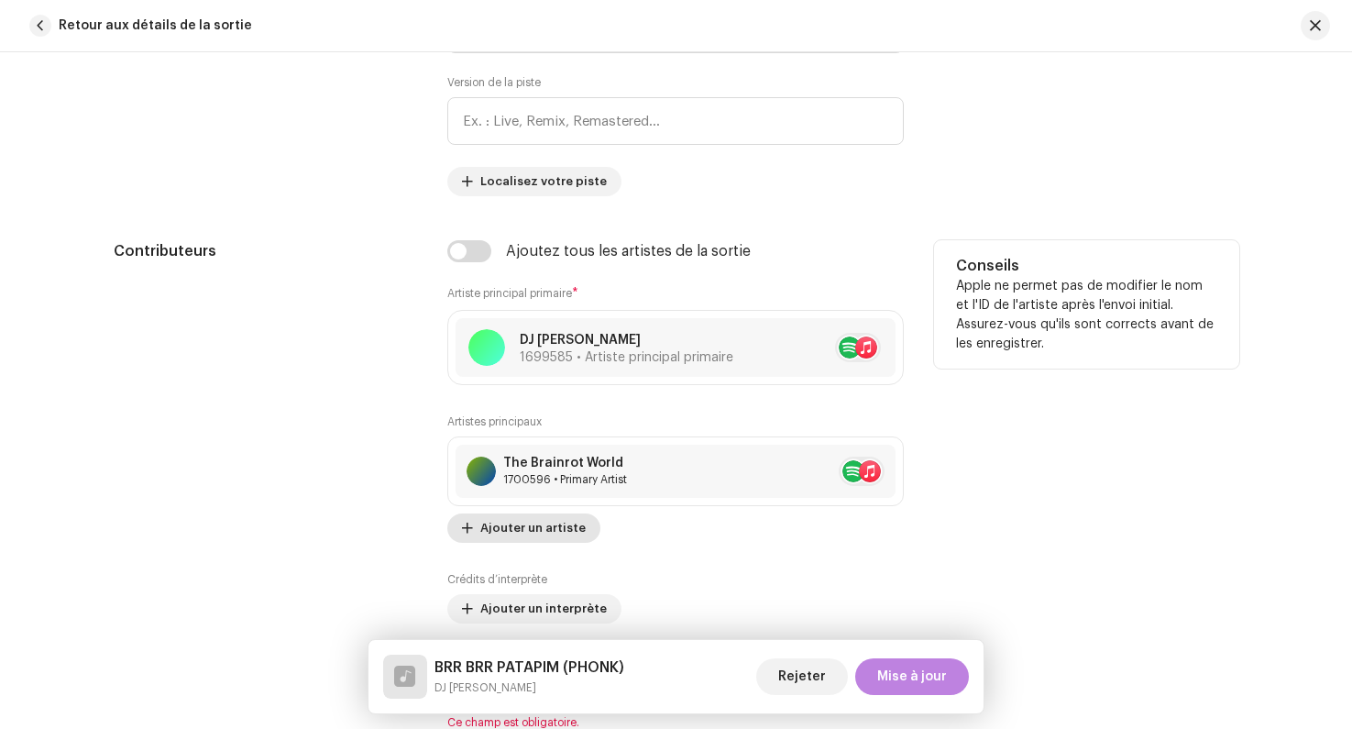
click at [538, 537] on span "Ajouter un artiste" at bounding box center [532, 528] width 105 height 37
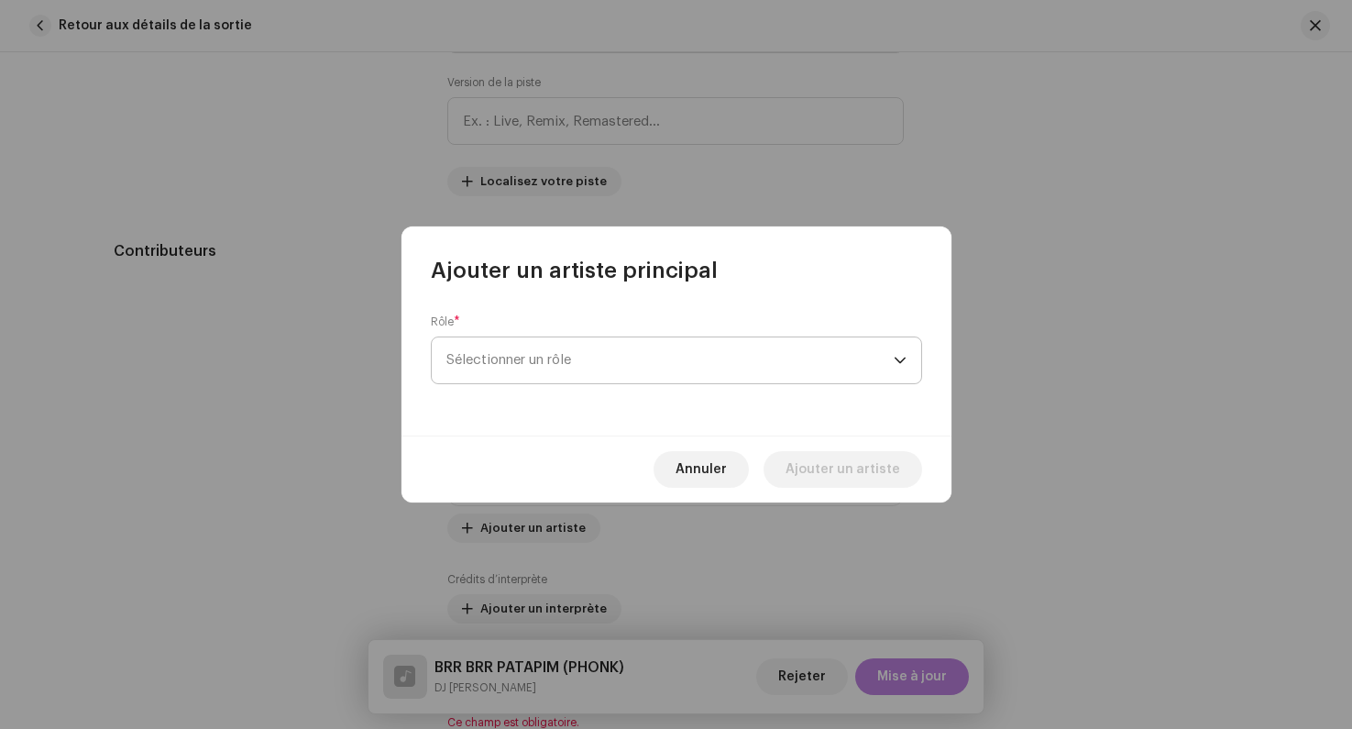
click at [542, 356] on span "Sélectionner un rôle" at bounding box center [670, 360] width 447 height 46
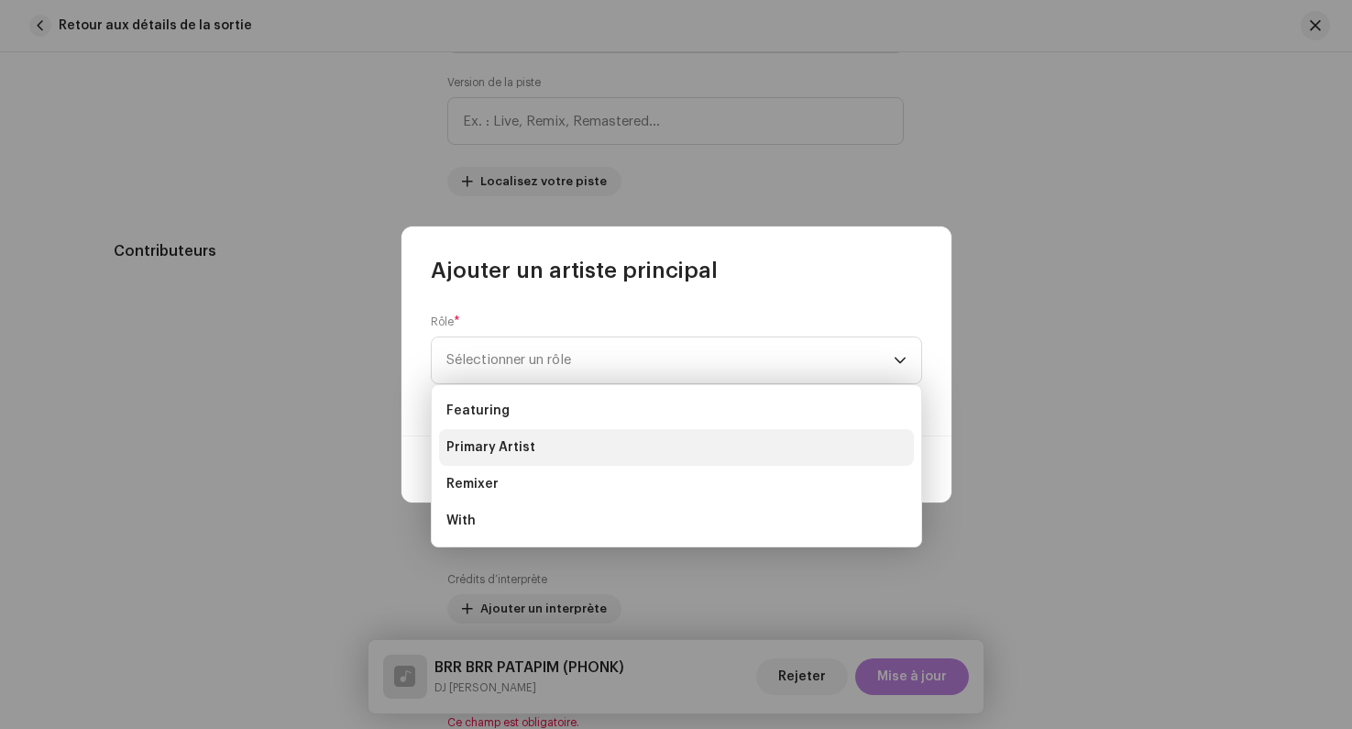
click at [515, 438] on span "Primary Artist" at bounding box center [491, 447] width 89 height 18
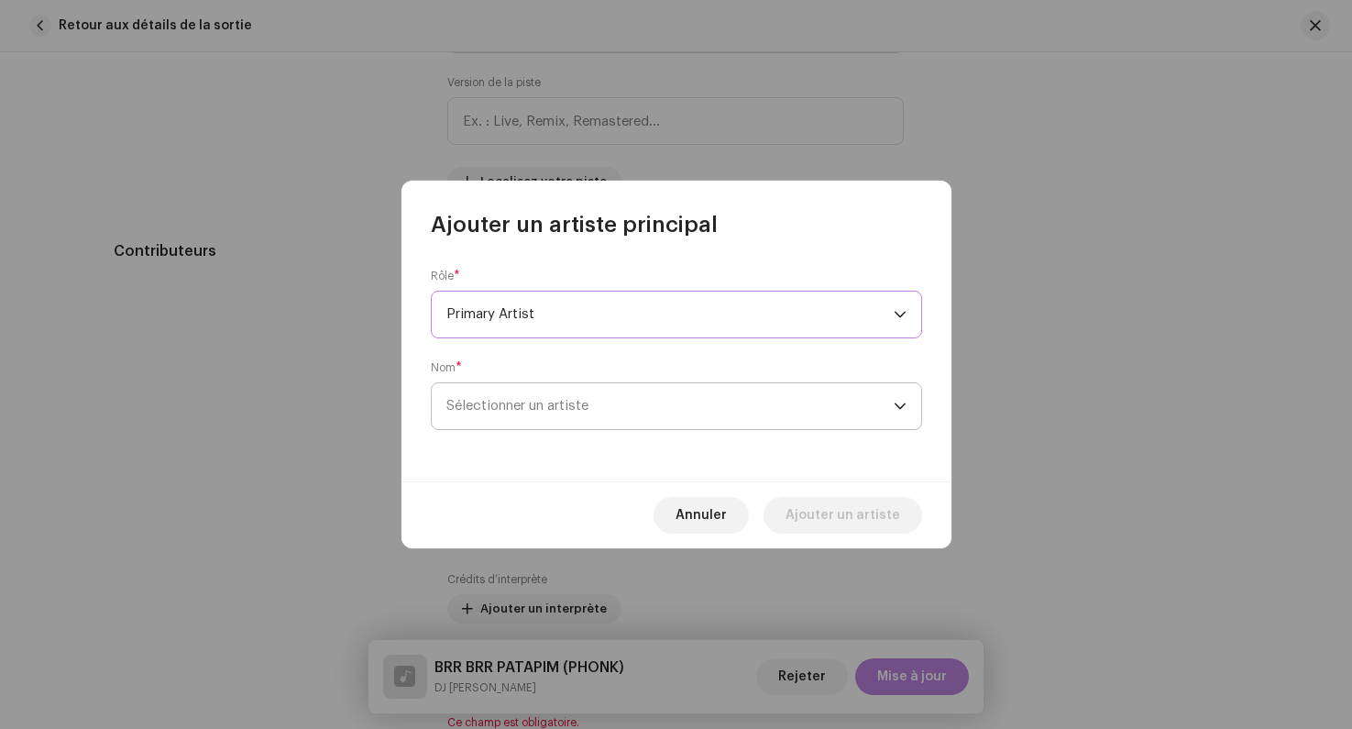
click at [623, 409] on span "Sélectionner un artiste" at bounding box center [670, 406] width 447 height 46
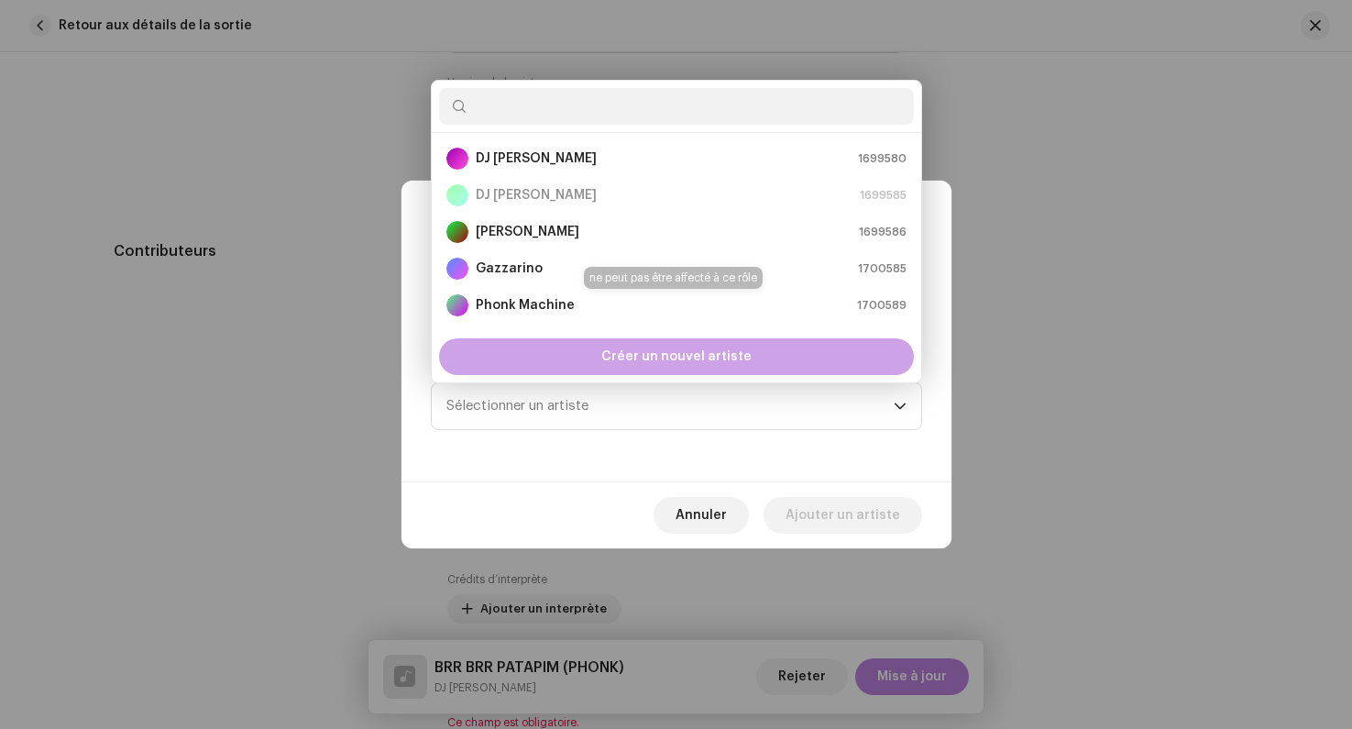
scroll to position [29, 0]
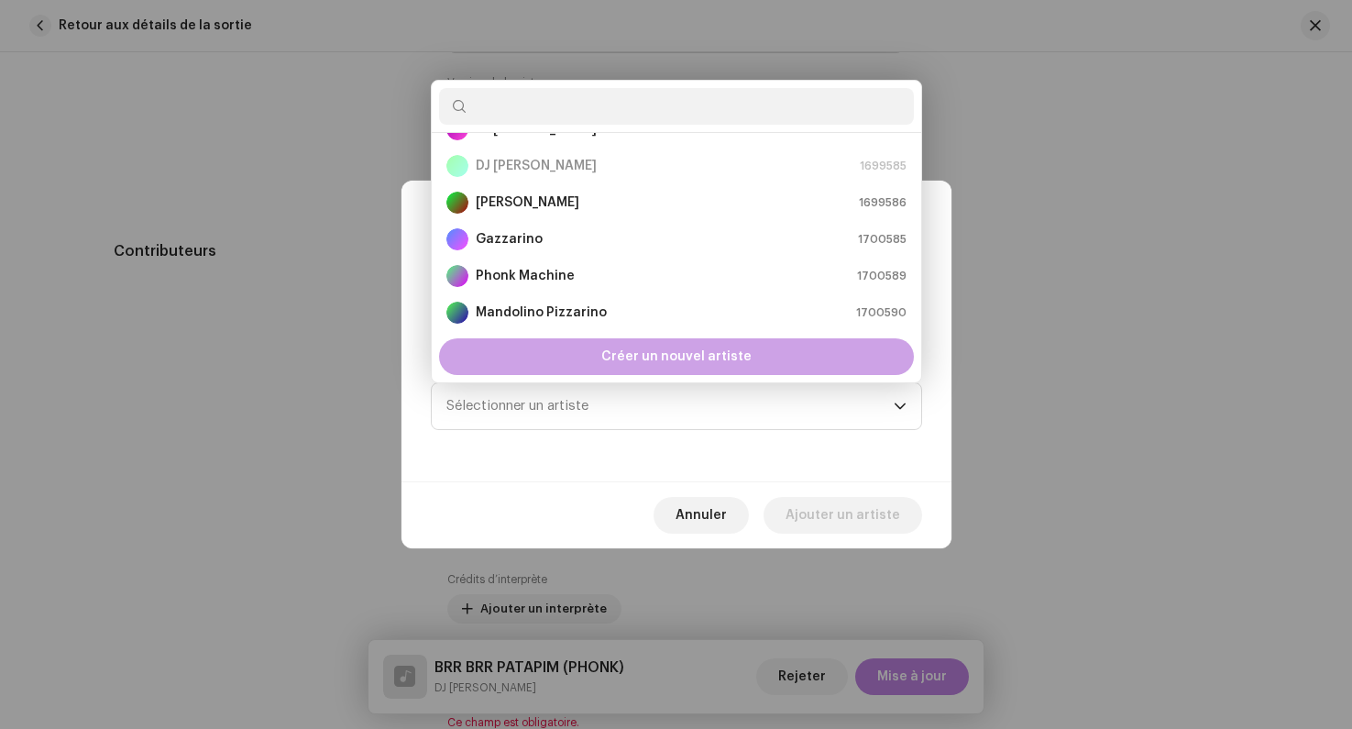
click at [629, 346] on span "Créer un nouvel artiste" at bounding box center [676, 356] width 150 height 37
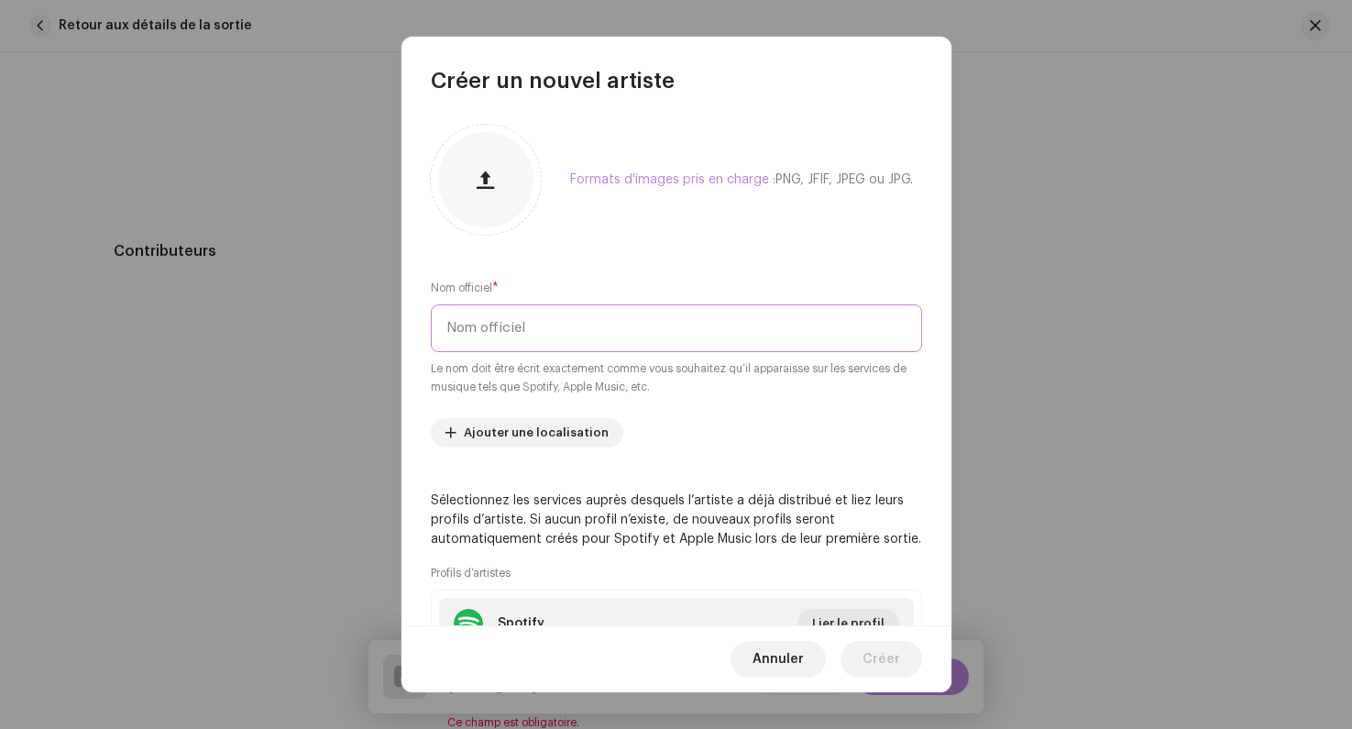
click at [498, 332] on input "text" at bounding box center [676, 328] width 491 height 48
paste input "ITALIAN BRAINROT"
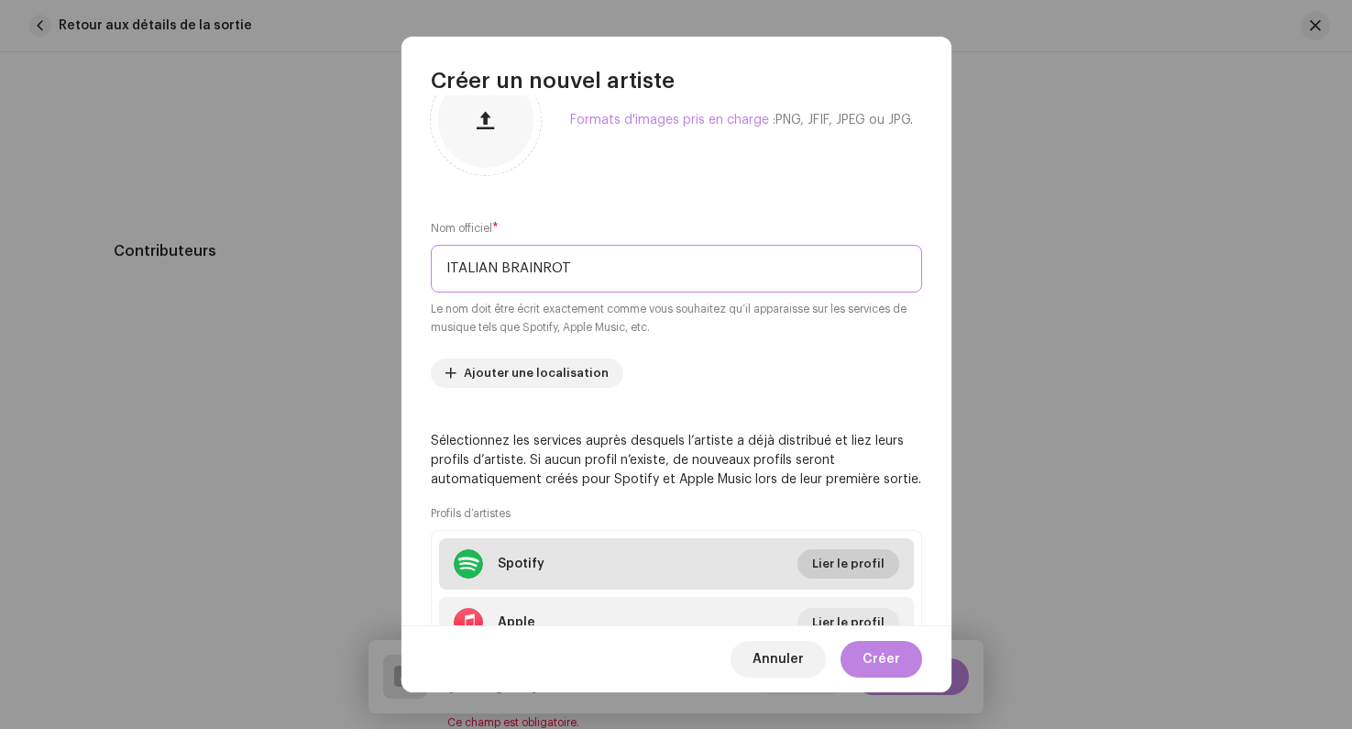
scroll to position [63, 0]
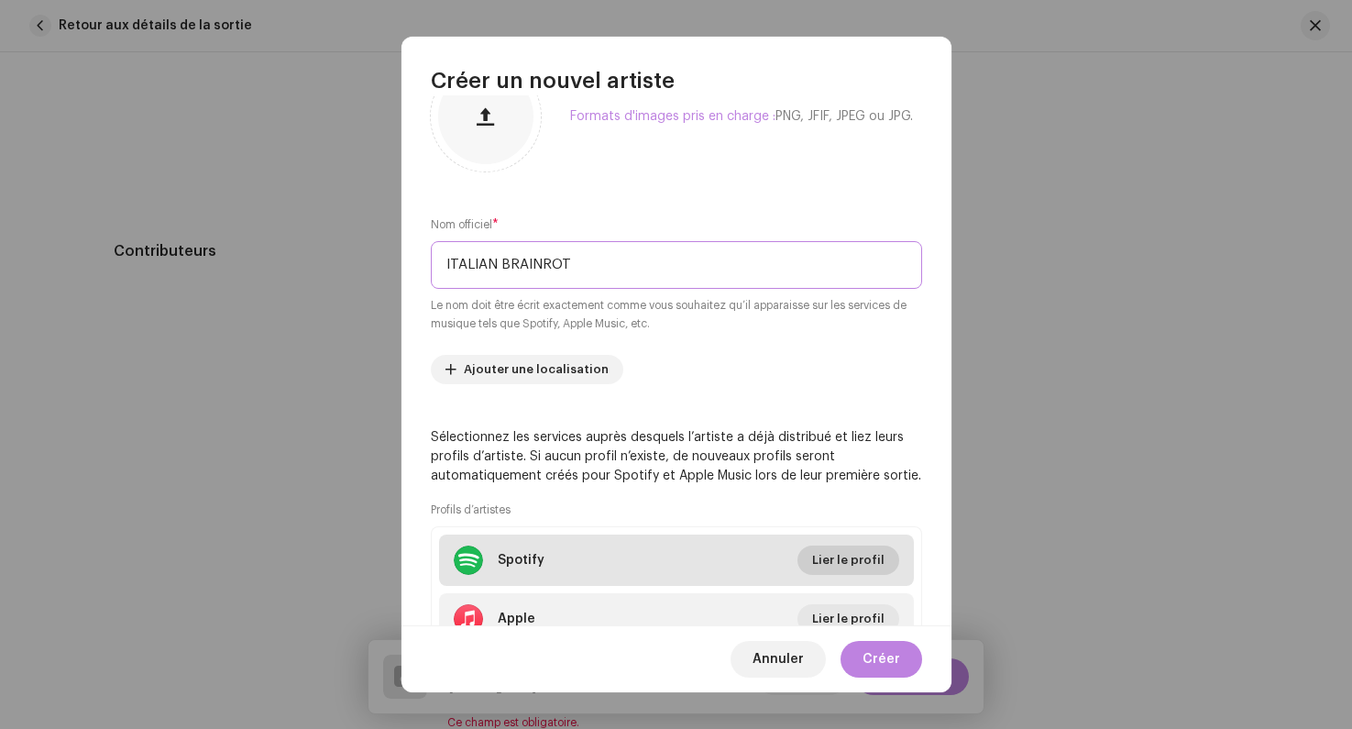
type input "ITALIAN BRAINROT"
click at [846, 568] on span "Lier le profil" at bounding box center [848, 560] width 72 height 37
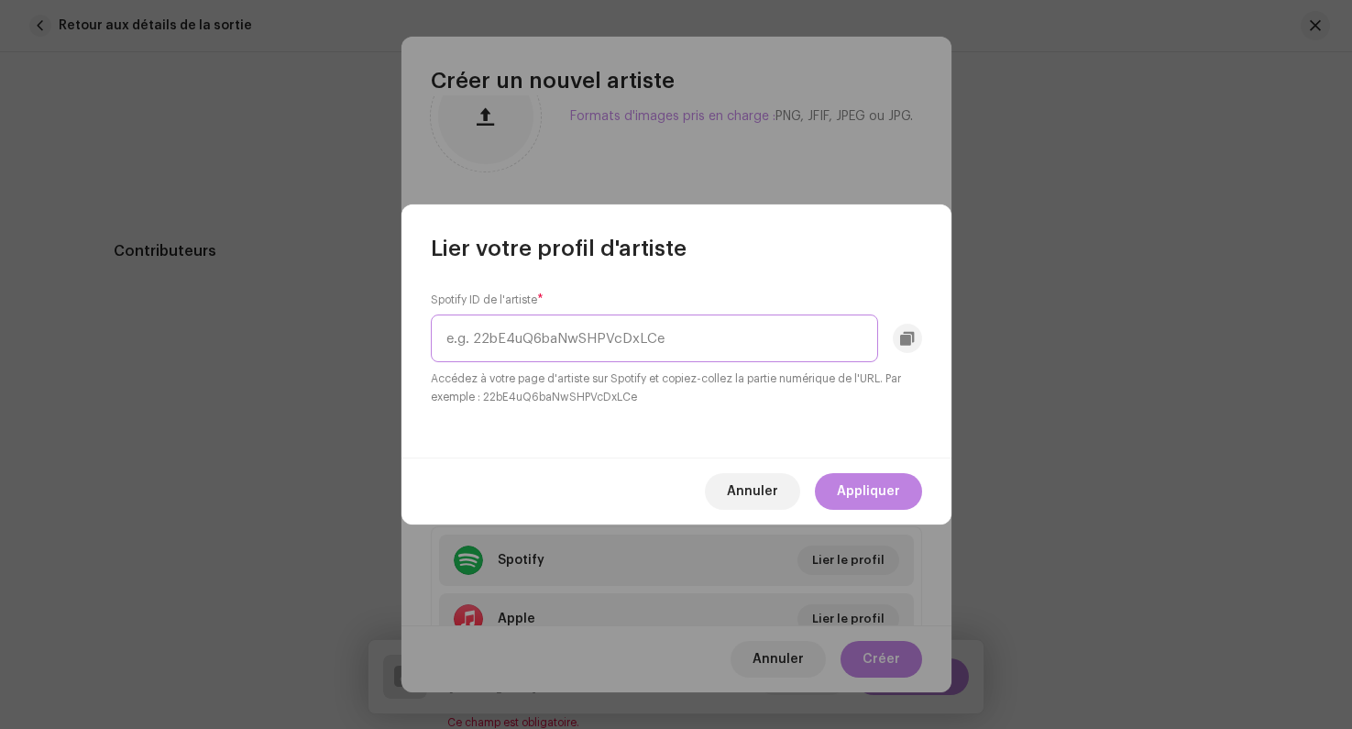
paste input "6WG9ULhR0ADIefKLpUp3kI"
type input "6WG9ULhR0ADIefKLpUp3kI"
click at [839, 491] on span "Appliquer" at bounding box center [868, 491] width 63 height 37
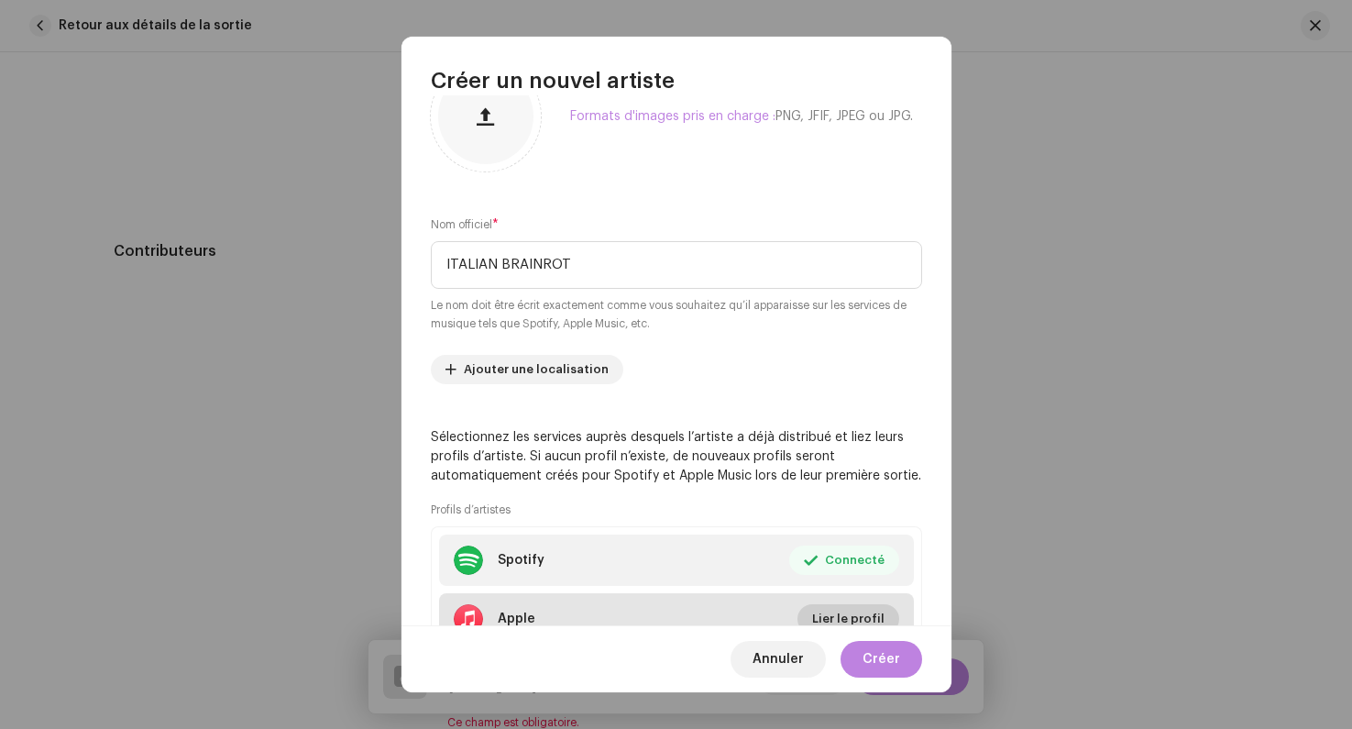
click at [850, 607] on span "Lier le profil" at bounding box center [848, 619] width 72 height 37
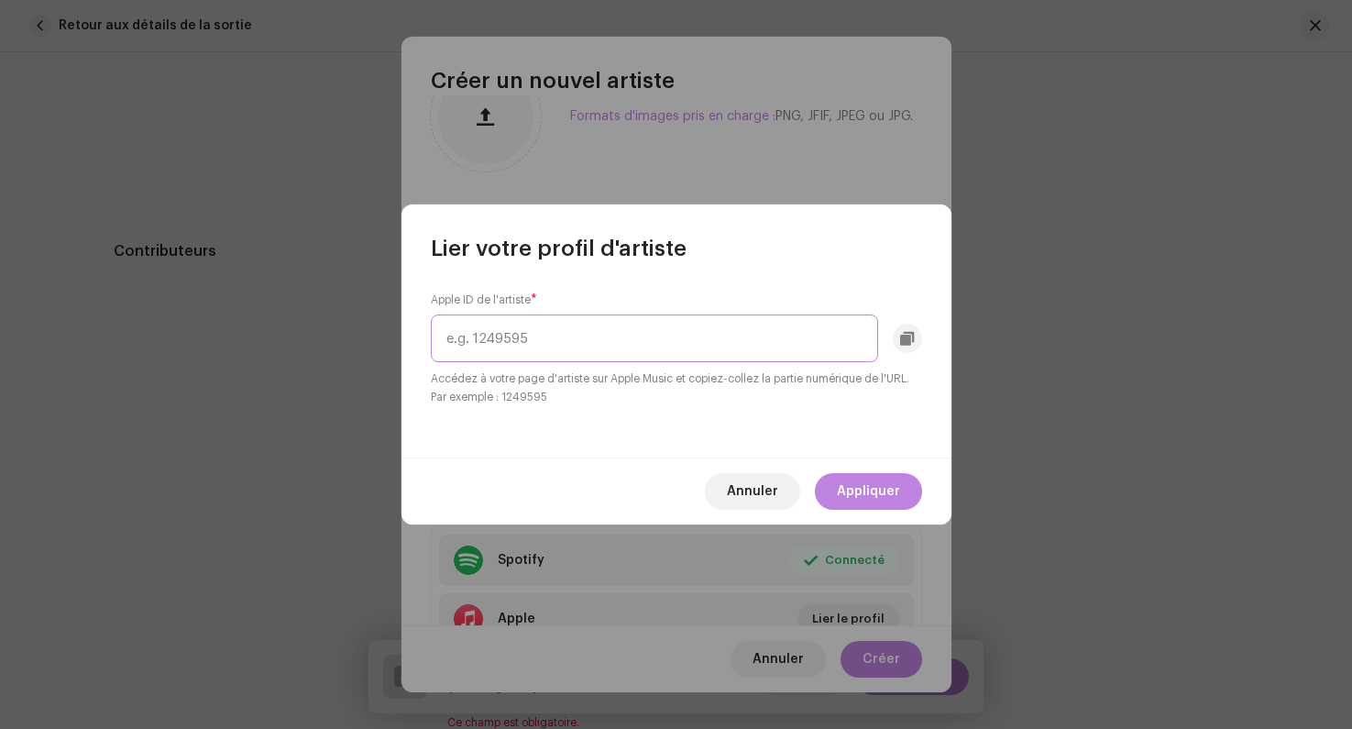
paste input "1822260271"
type input "1822260271"
click at [861, 491] on span "Appliquer" at bounding box center [868, 491] width 63 height 37
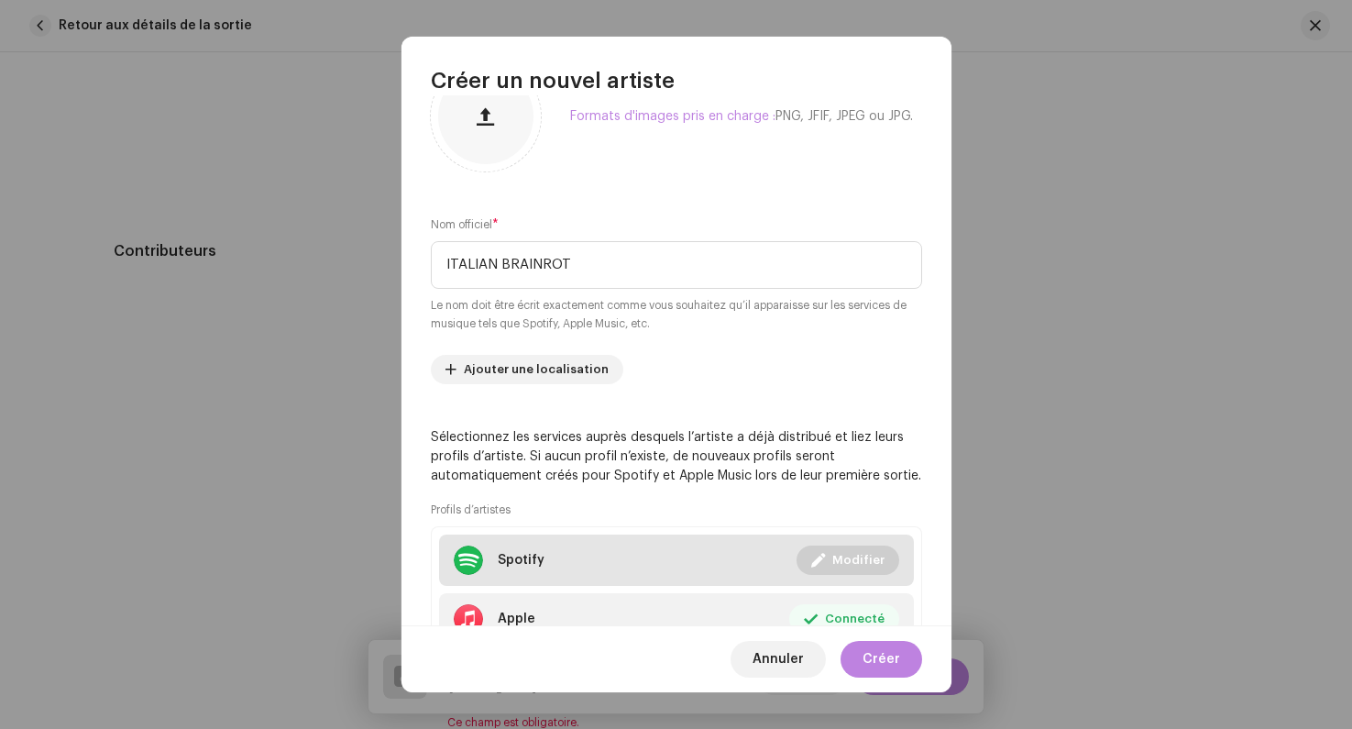
scroll to position [200, 0]
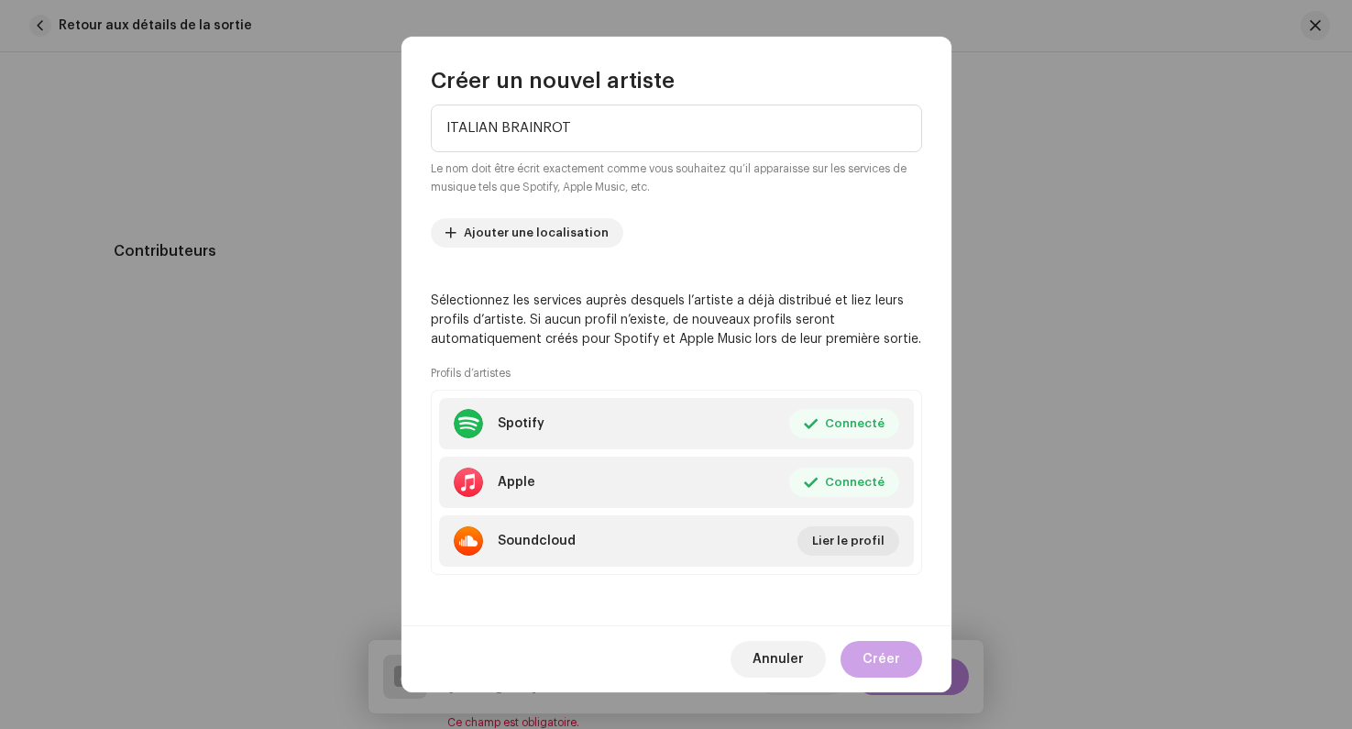
click at [871, 662] on span "Créer" at bounding box center [882, 659] width 38 height 37
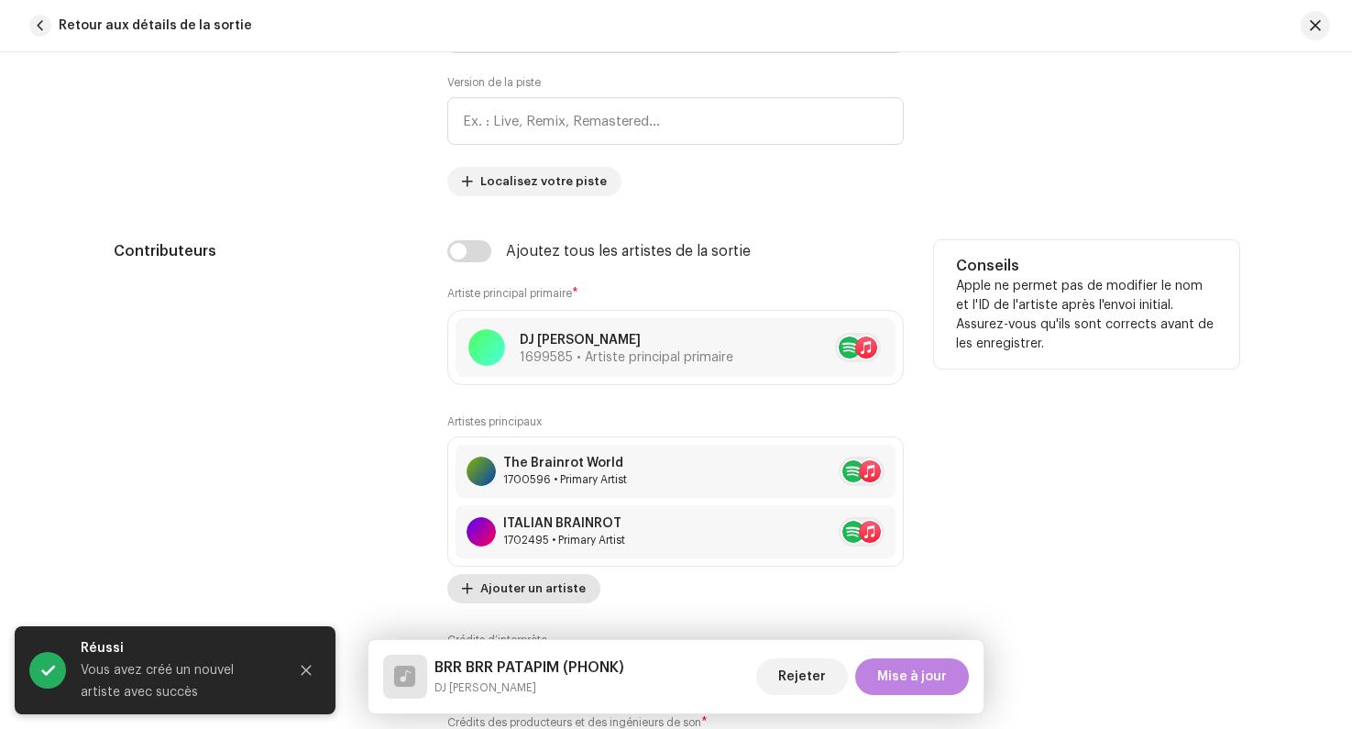
click at [529, 582] on span "Ajouter un artiste" at bounding box center [532, 588] width 105 height 37
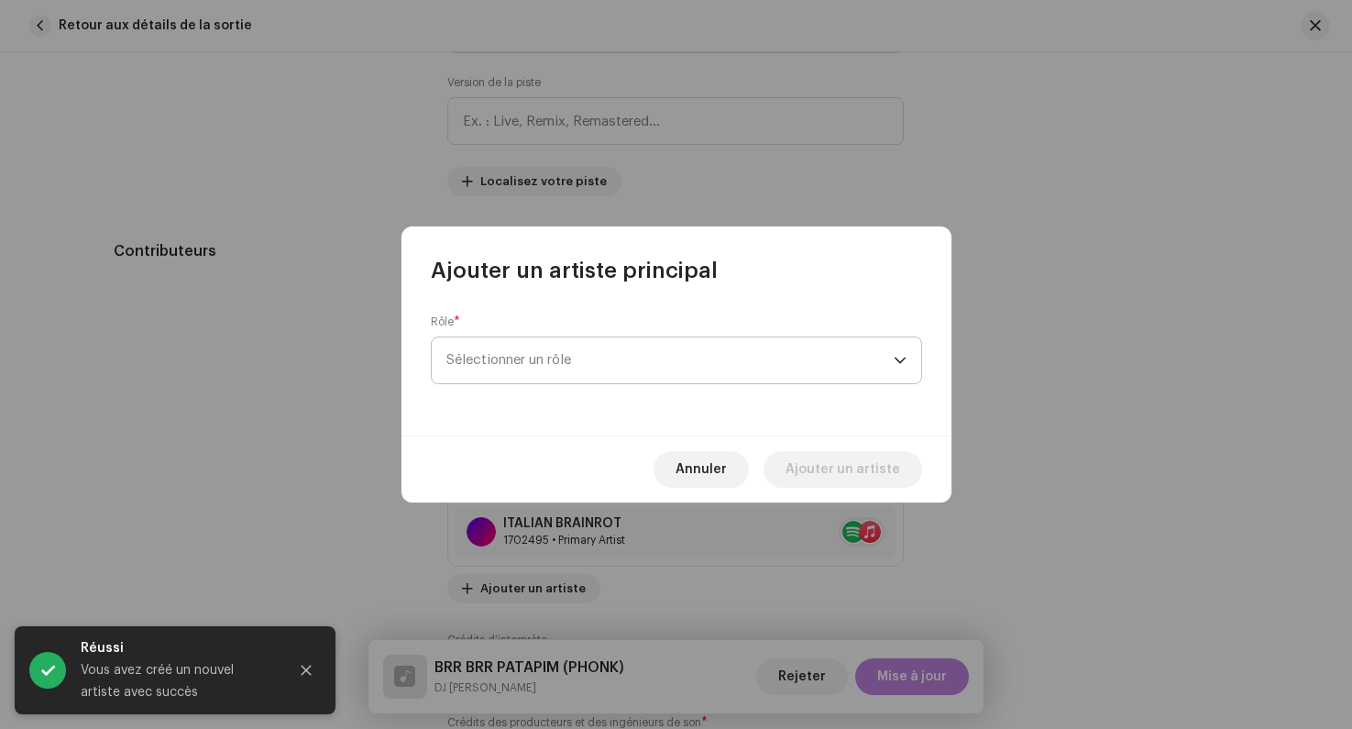
click at [568, 363] on span "Sélectionner un rôle" at bounding box center [670, 360] width 447 height 46
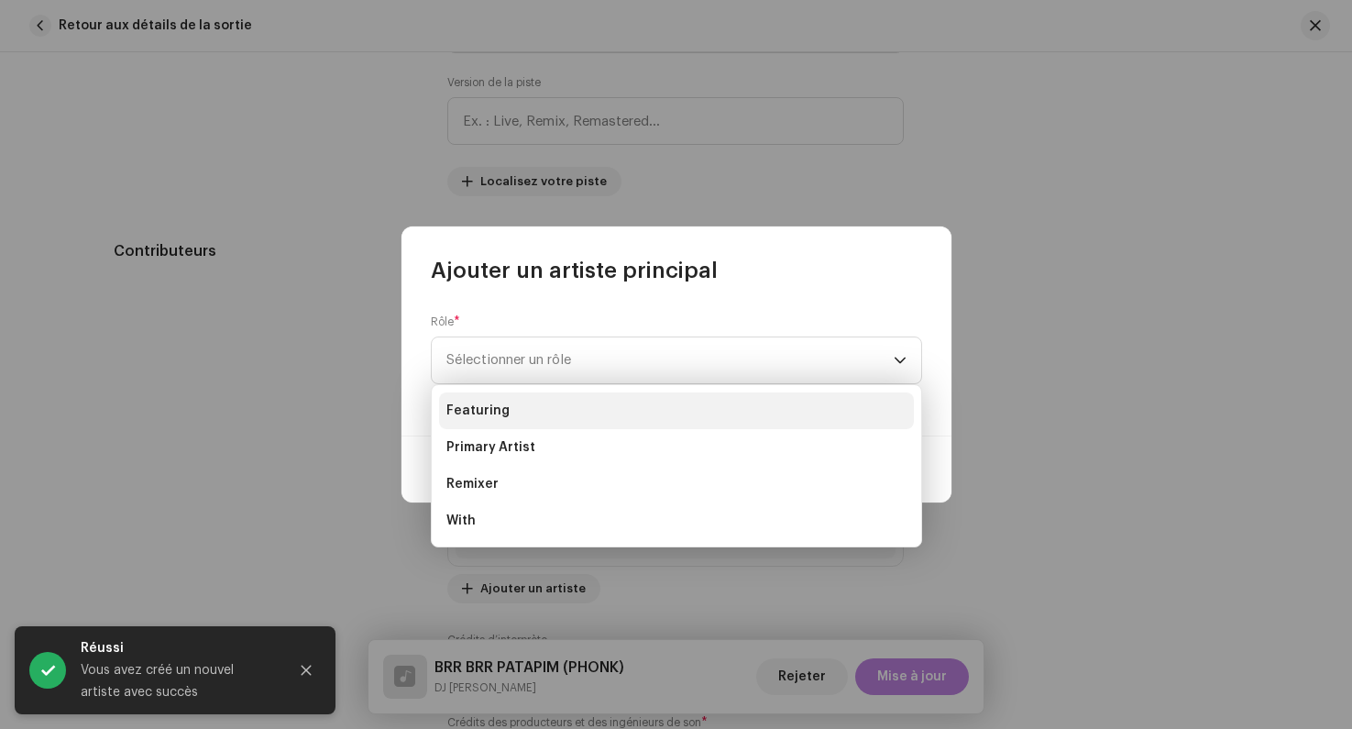
click at [554, 411] on li "Featuring" at bounding box center [676, 410] width 475 height 37
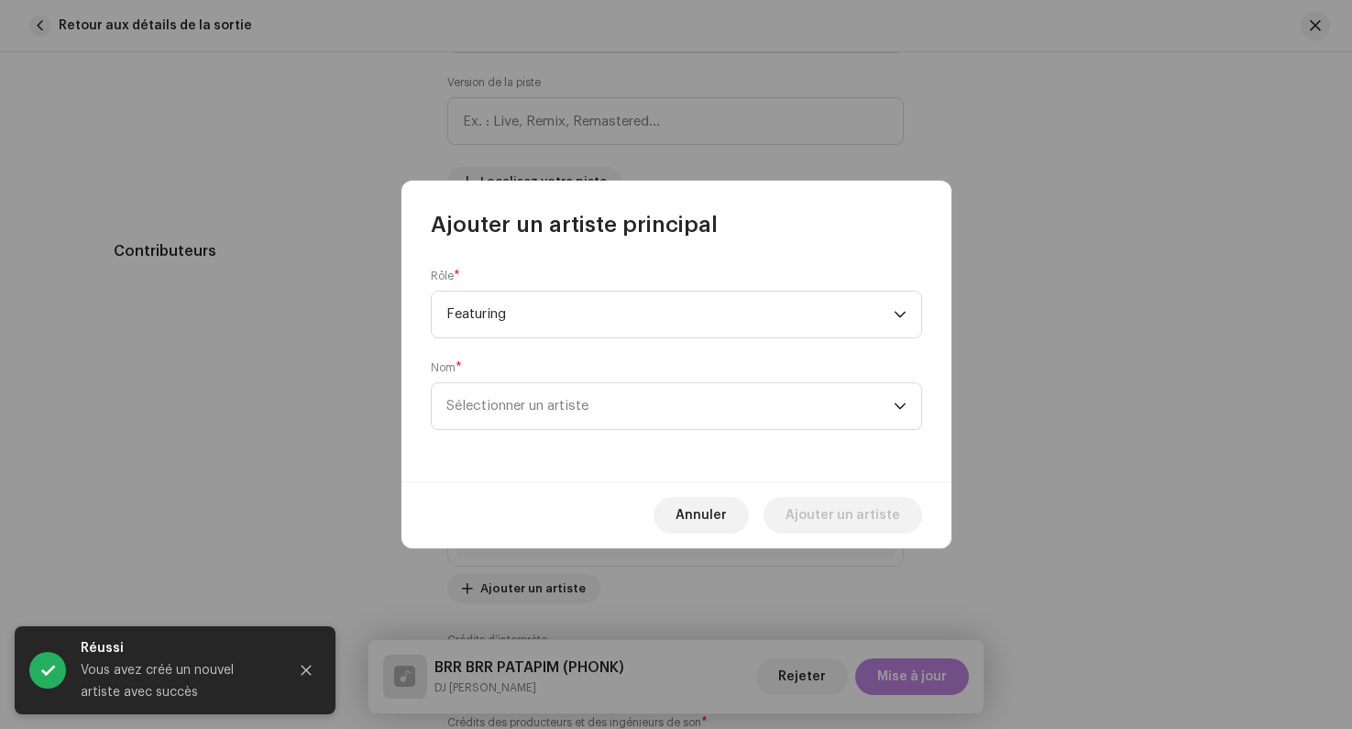
click at [643, 435] on div "Rôle * Featuring Nom * Sélectionner un artiste" at bounding box center [677, 360] width 550 height 242
click at [633, 409] on span "Sélectionner un artiste" at bounding box center [670, 406] width 447 height 46
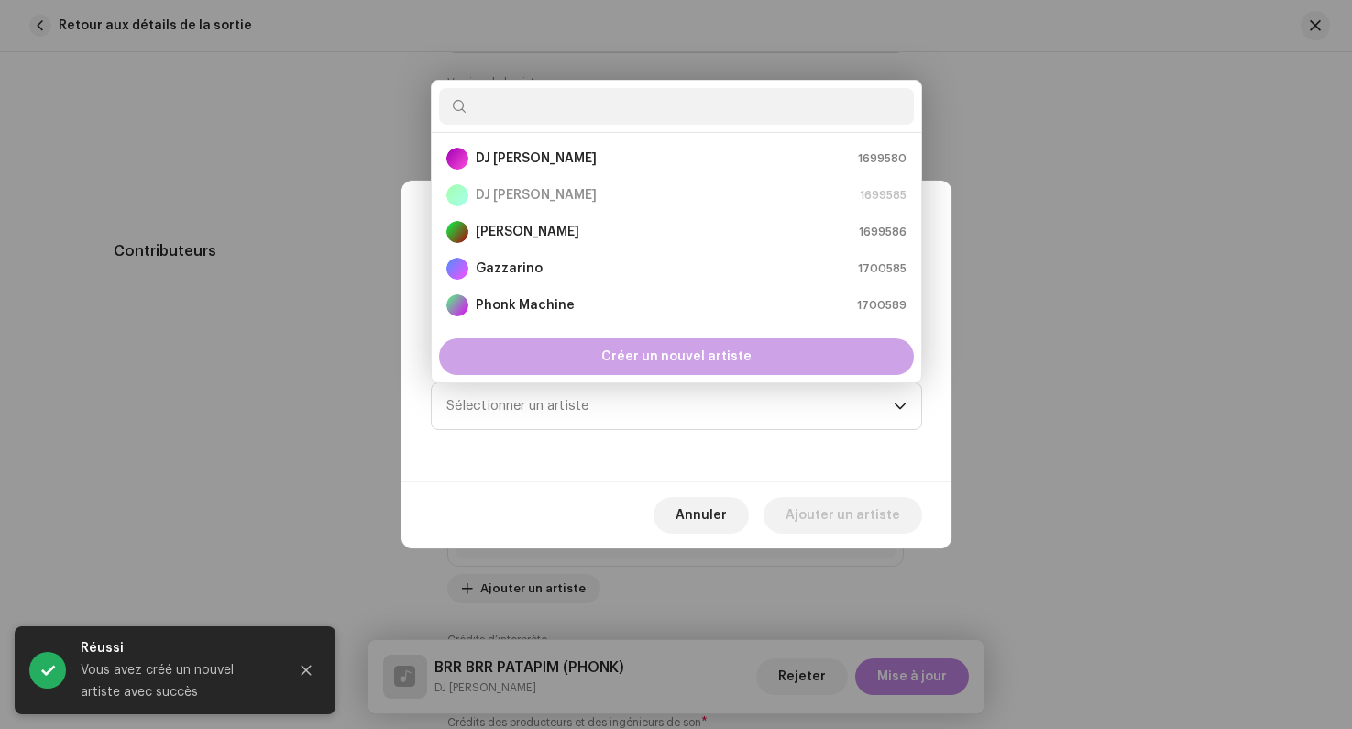
click at [665, 363] on span "Créer un nouvel artiste" at bounding box center [676, 356] width 150 height 37
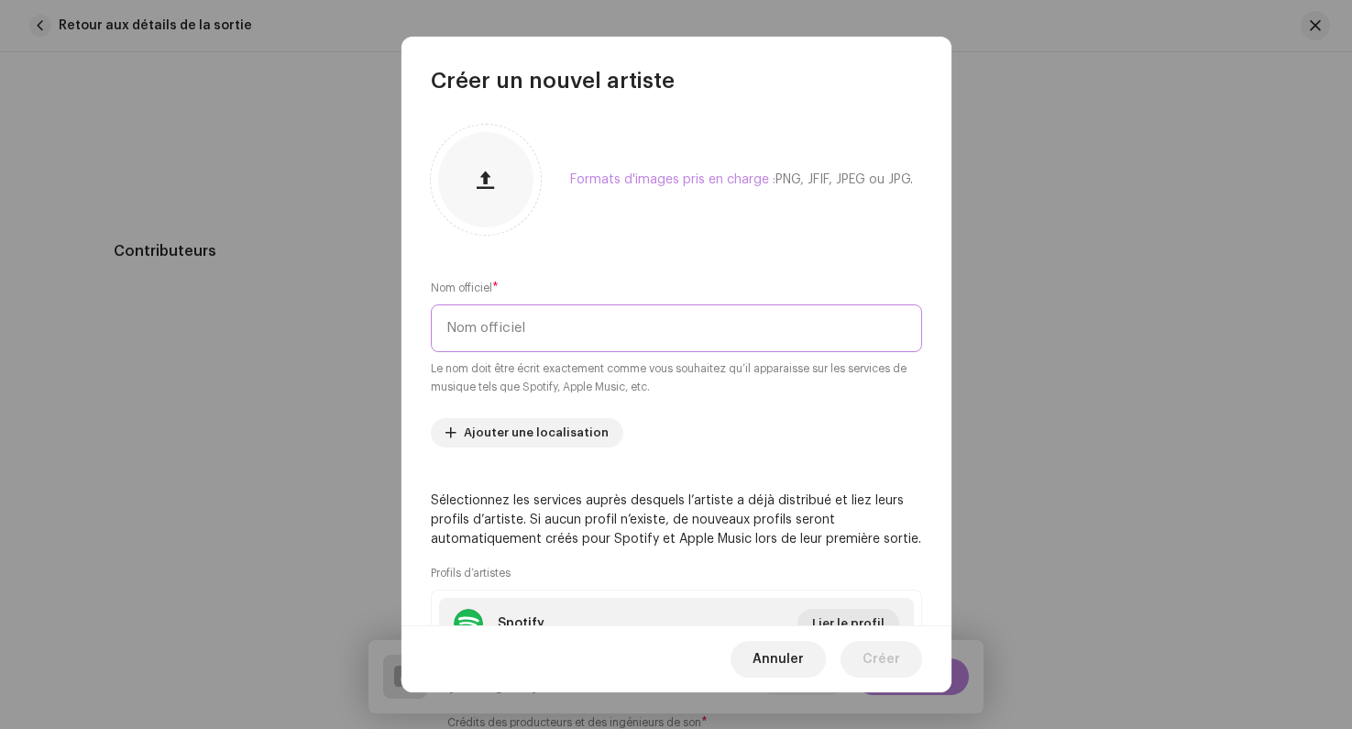
click at [478, 335] on input "text" at bounding box center [676, 328] width 491 height 48
paste input "RAIMBY"
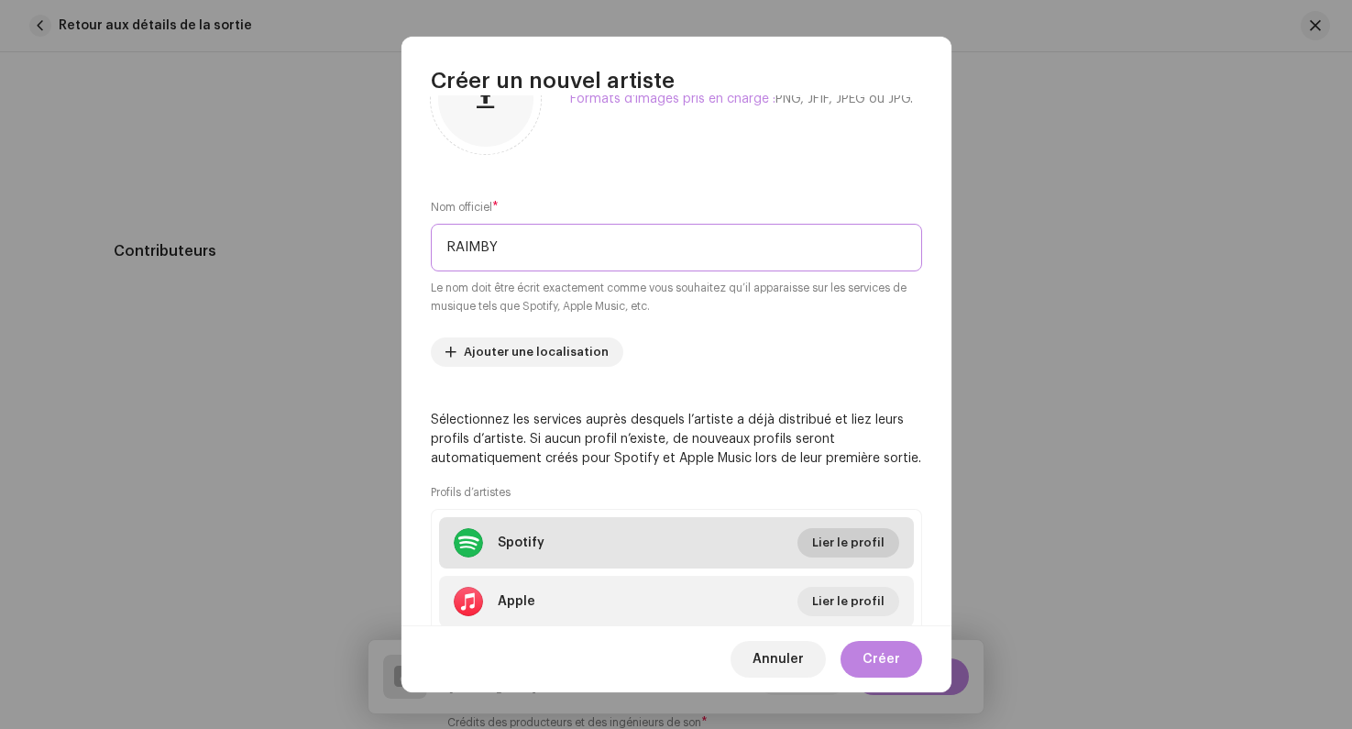
scroll to position [90, 0]
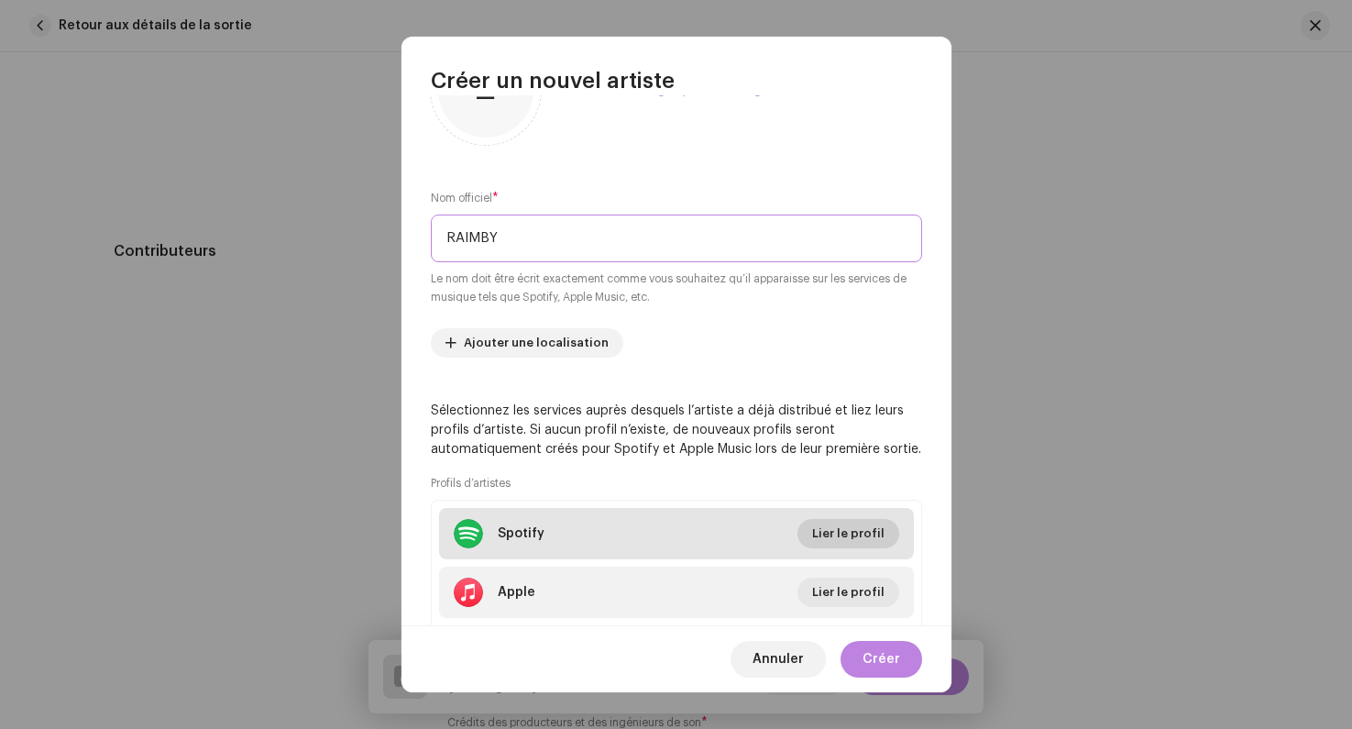
type input "RAIMBY"
click at [831, 531] on span "Lier le profil" at bounding box center [848, 533] width 72 height 37
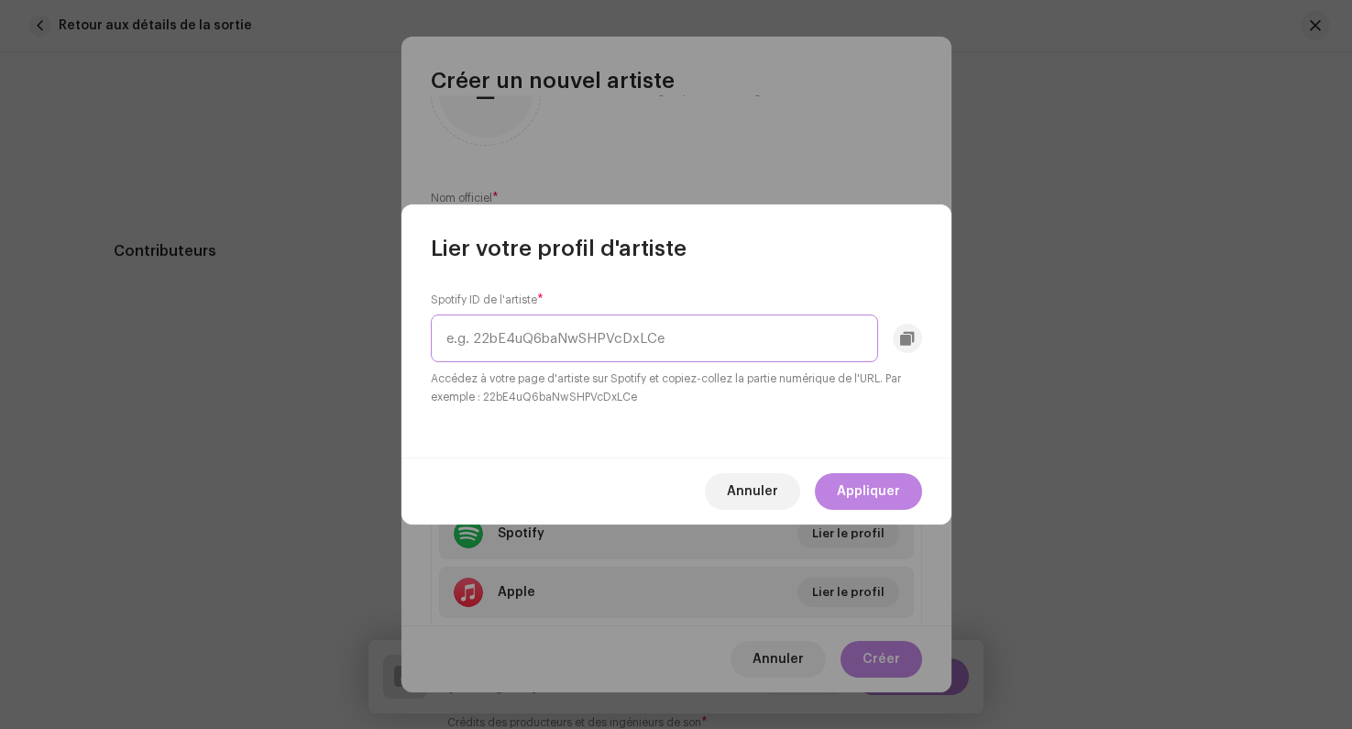
paste input "49vnGC5YGfBAPqhZMNxxv2"
type input "49vnGC5YGfBAPqhZMNxxv2"
click at [853, 493] on span "Appliquer" at bounding box center [868, 491] width 63 height 37
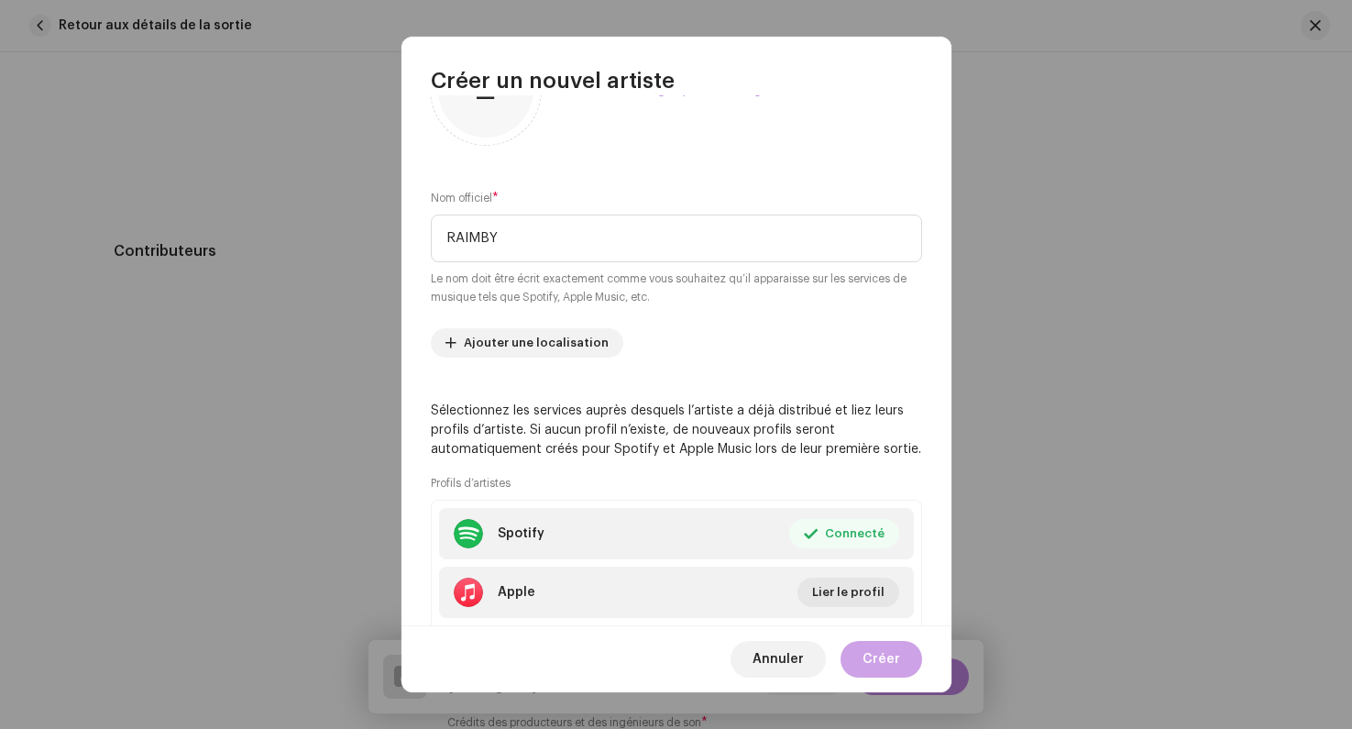
click at [893, 666] on span "Créer" at bounding box center [882, 659] width 38 height 37
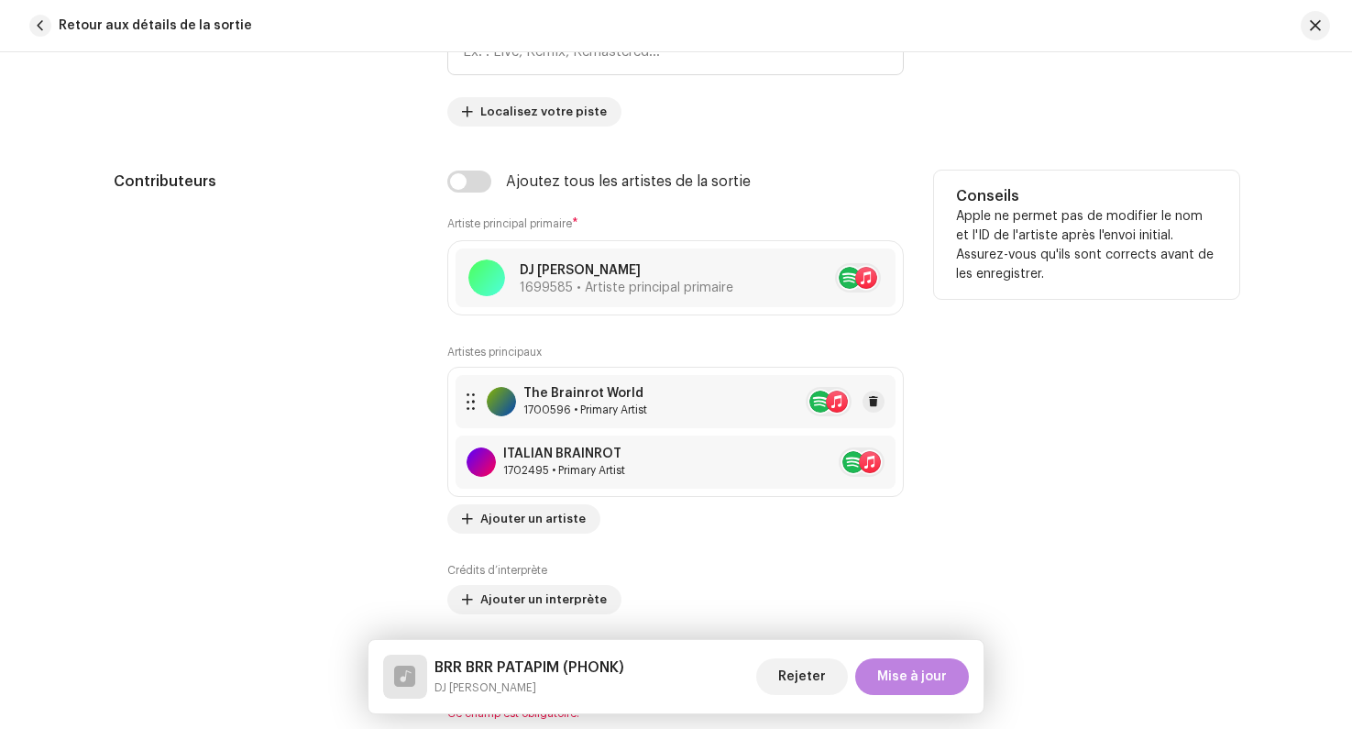
scroll to position [1025, 0]
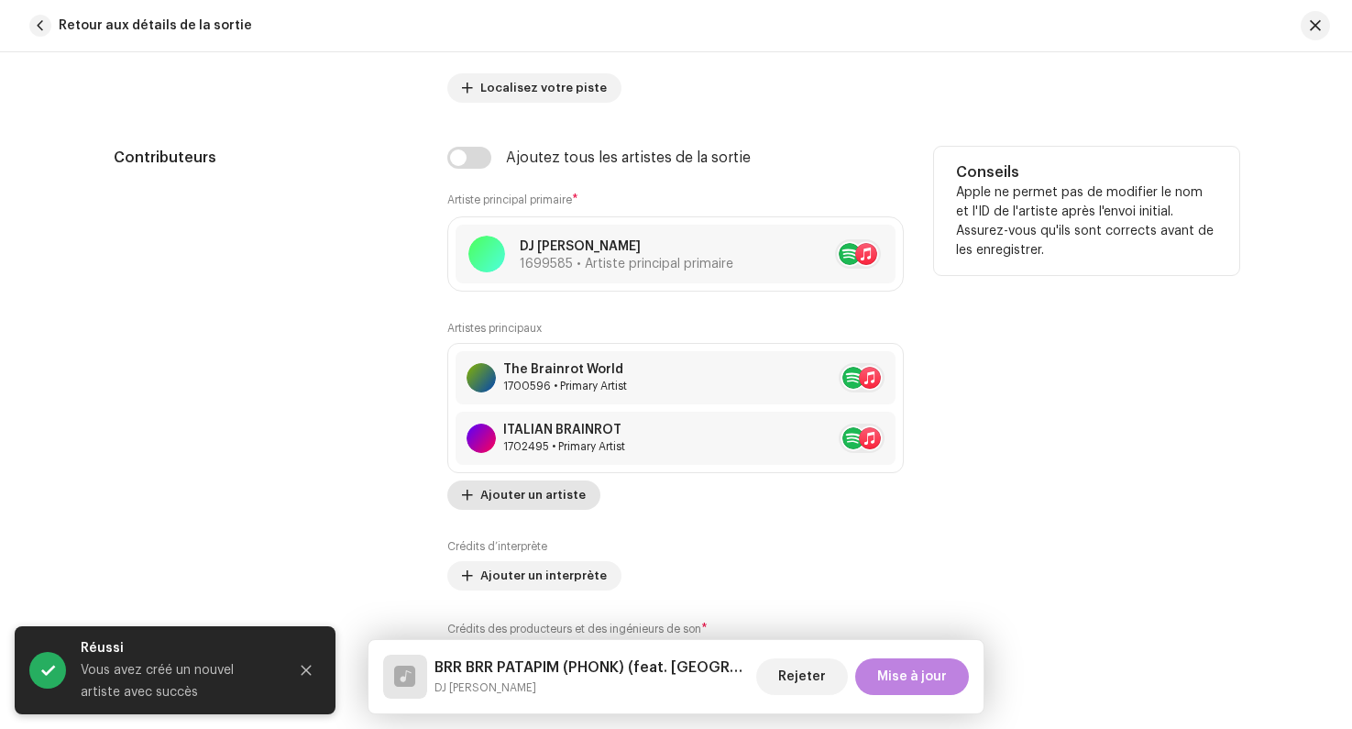
click at [527, 499] on span "Ajouter un artiste" at bounding box center [532, 495] width 105 height 37
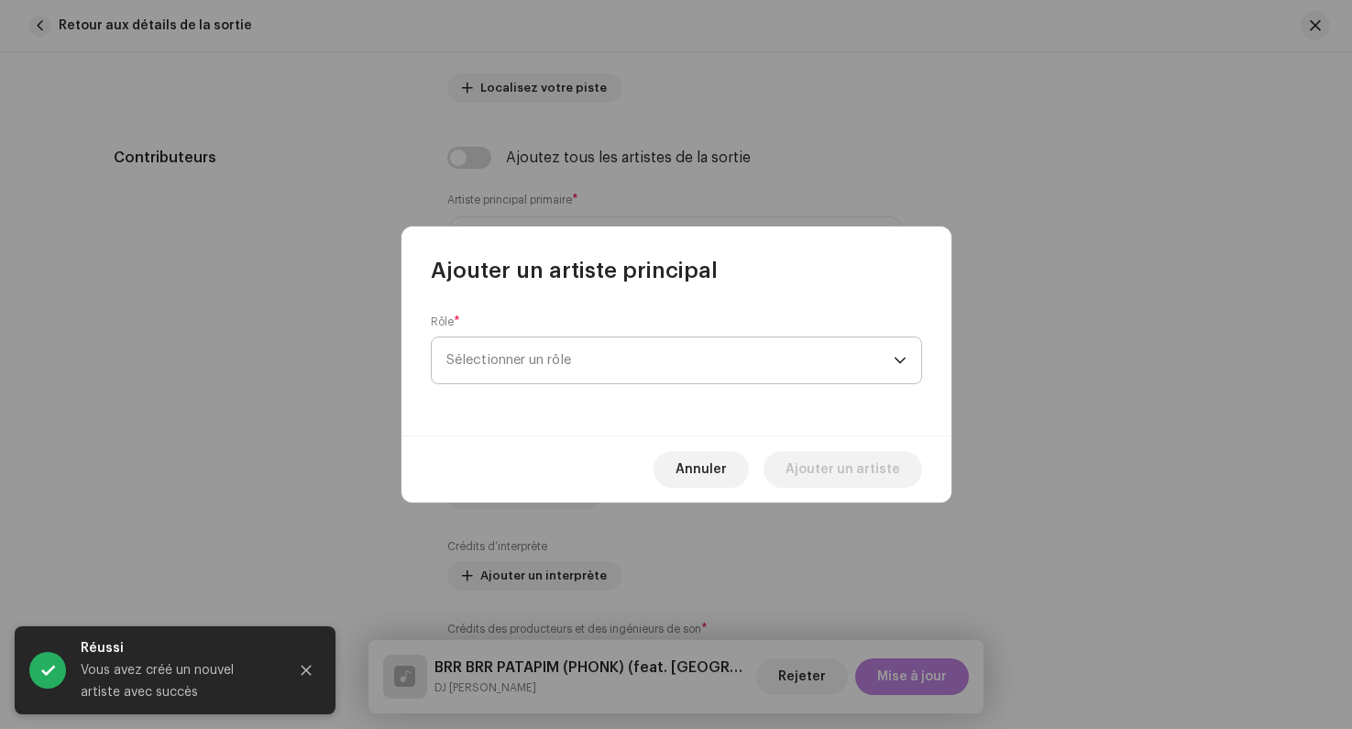
click at [537, 369] on span "Sélectionner un rôle" at bounding box center [670, 360] width 447 height 46
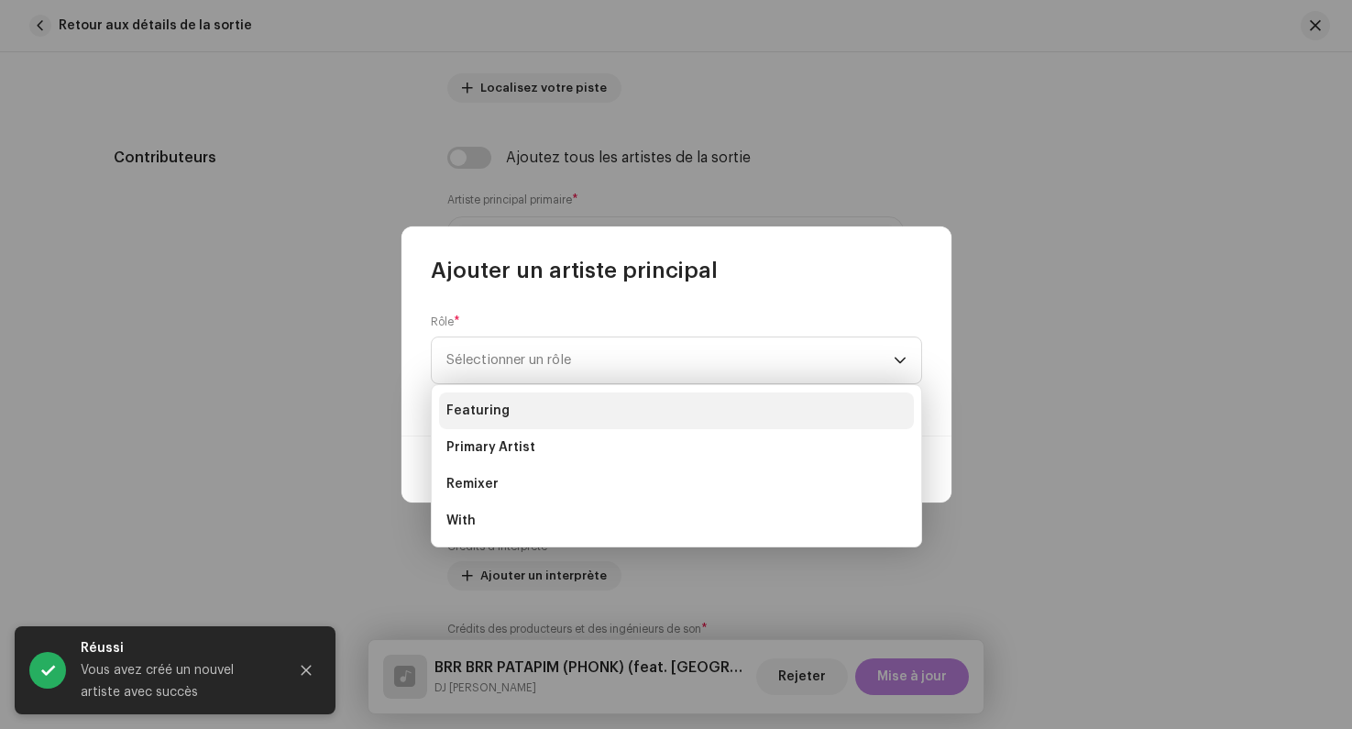
click at [511, 407] on li "Featuring" at bounding box center [676, 410] width 475 height 37
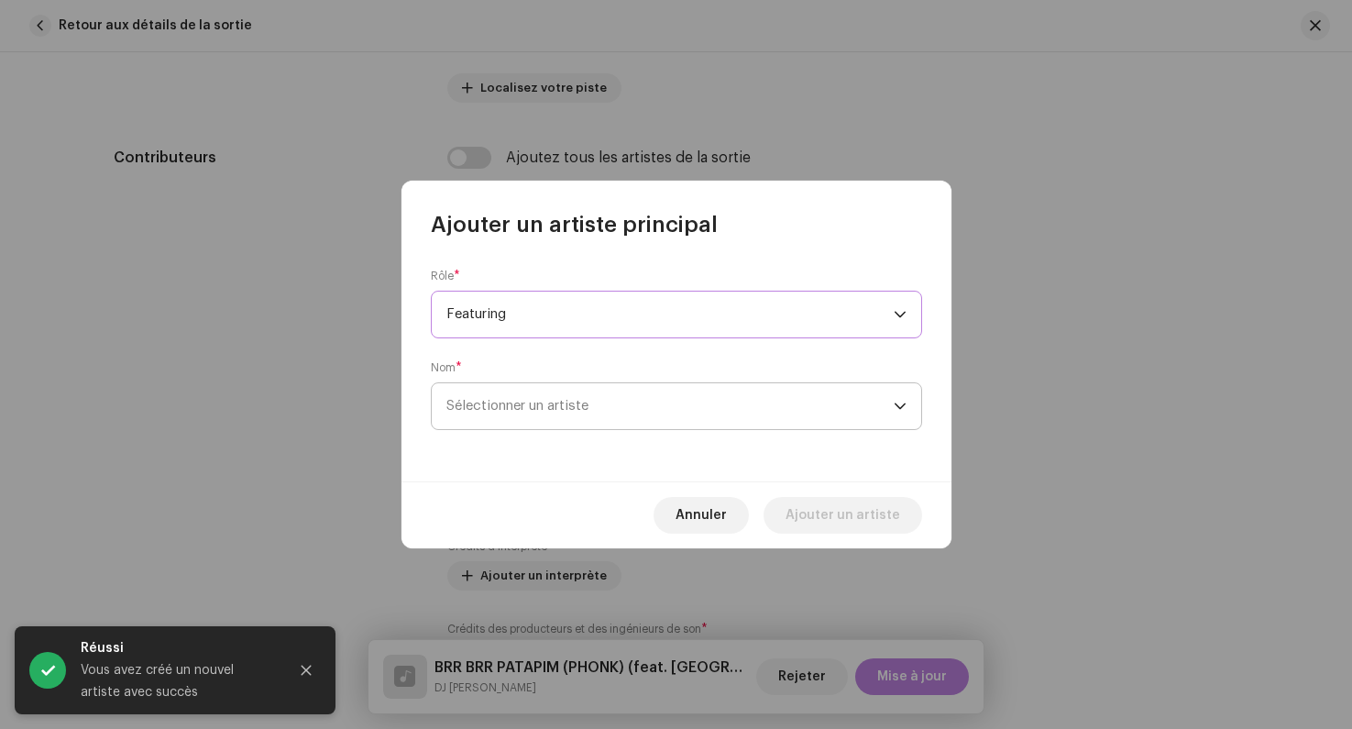
click at [515, 409] on span "Sélectionner un artiste" at bounding box center [518, 406] width 142 height 14
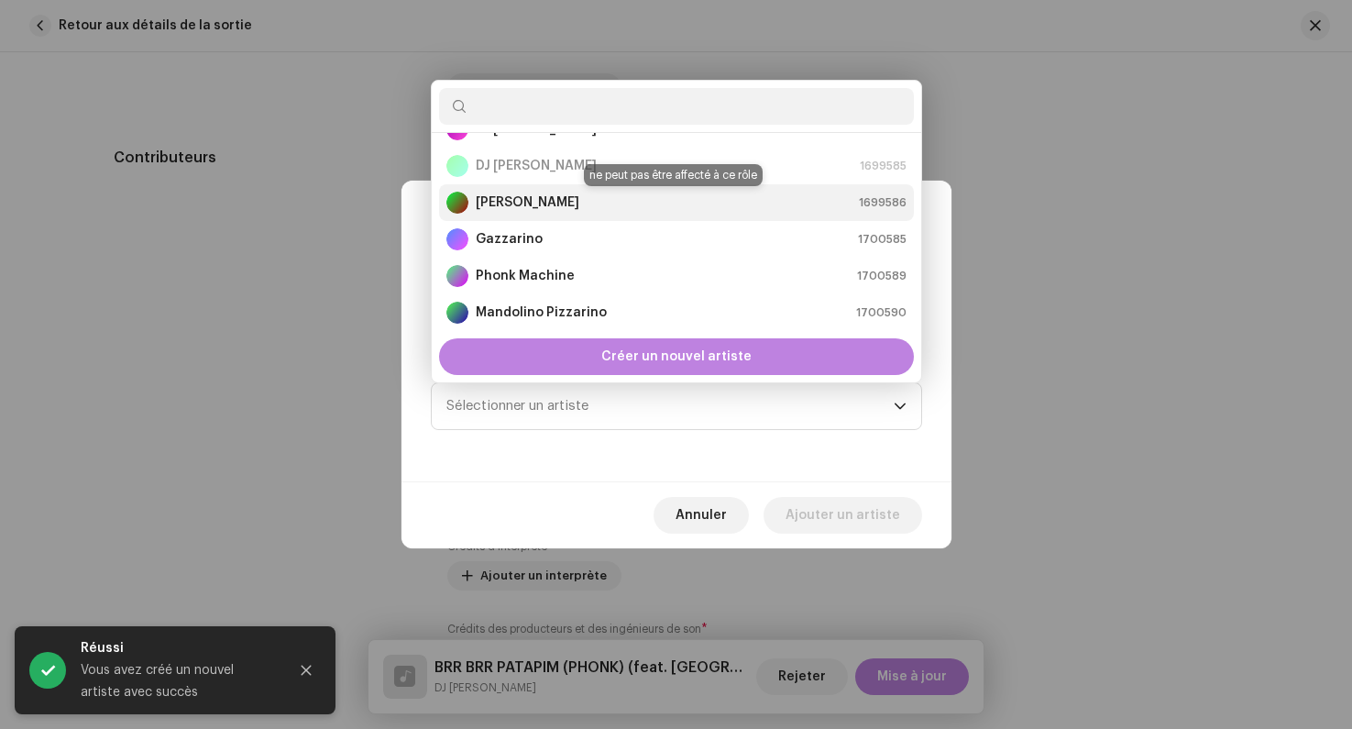
scroll to position [0, 0]
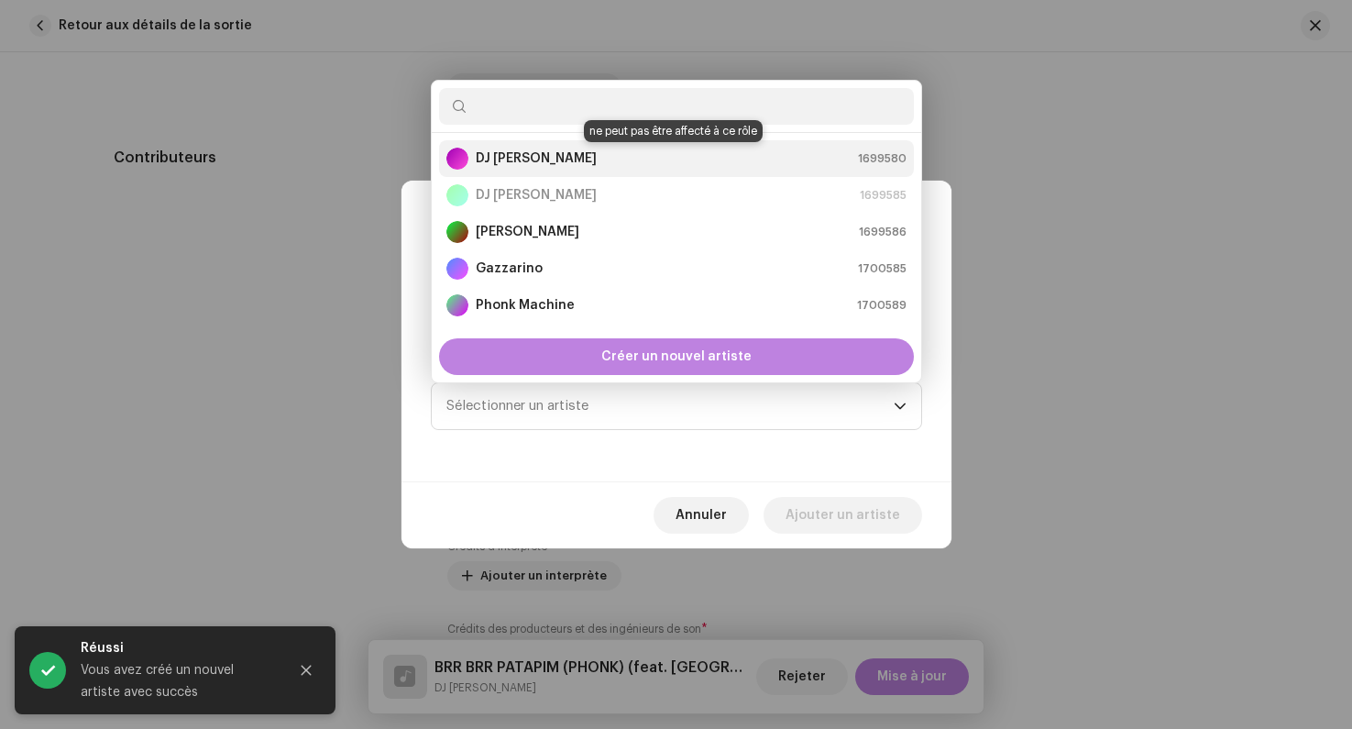
click at [520, 153] on strong "DJ [PERSON_NAME]" at bounding box center [536, 158] width 121 height 18
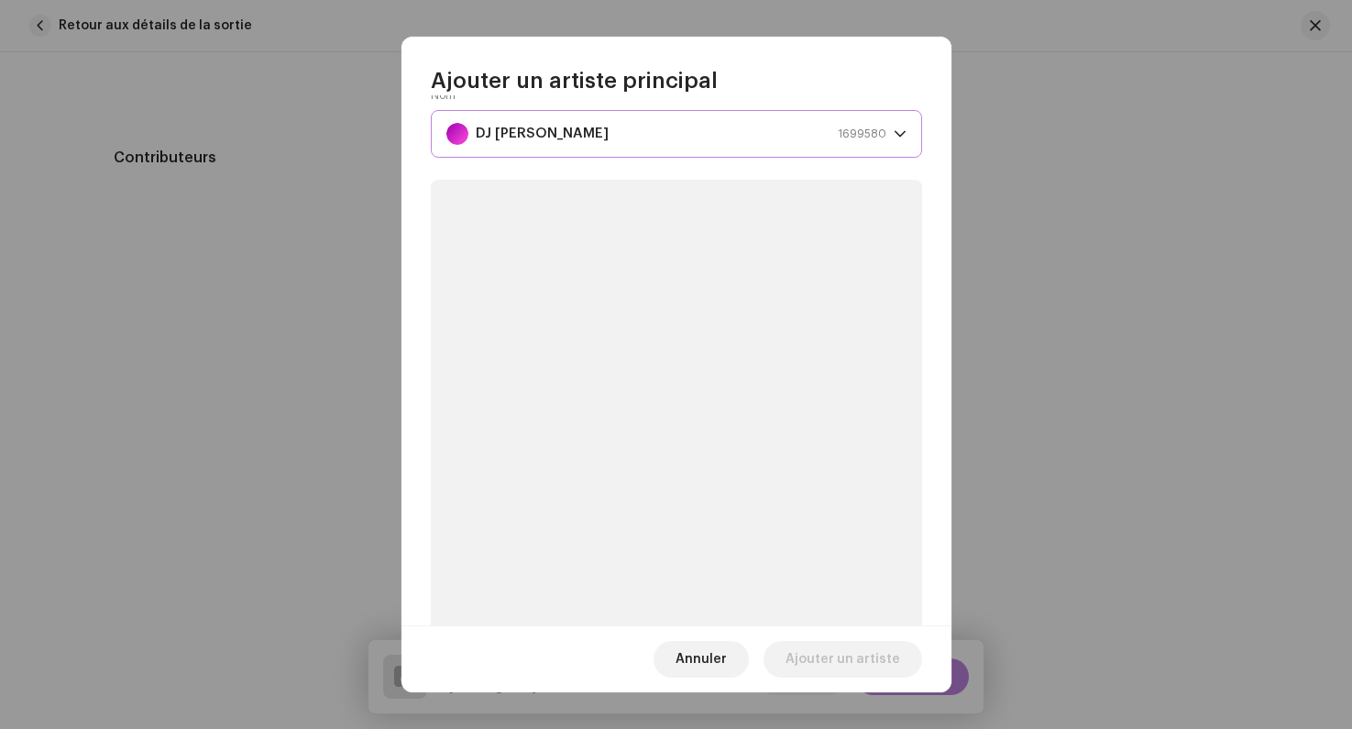
scroll to position [157, 0]
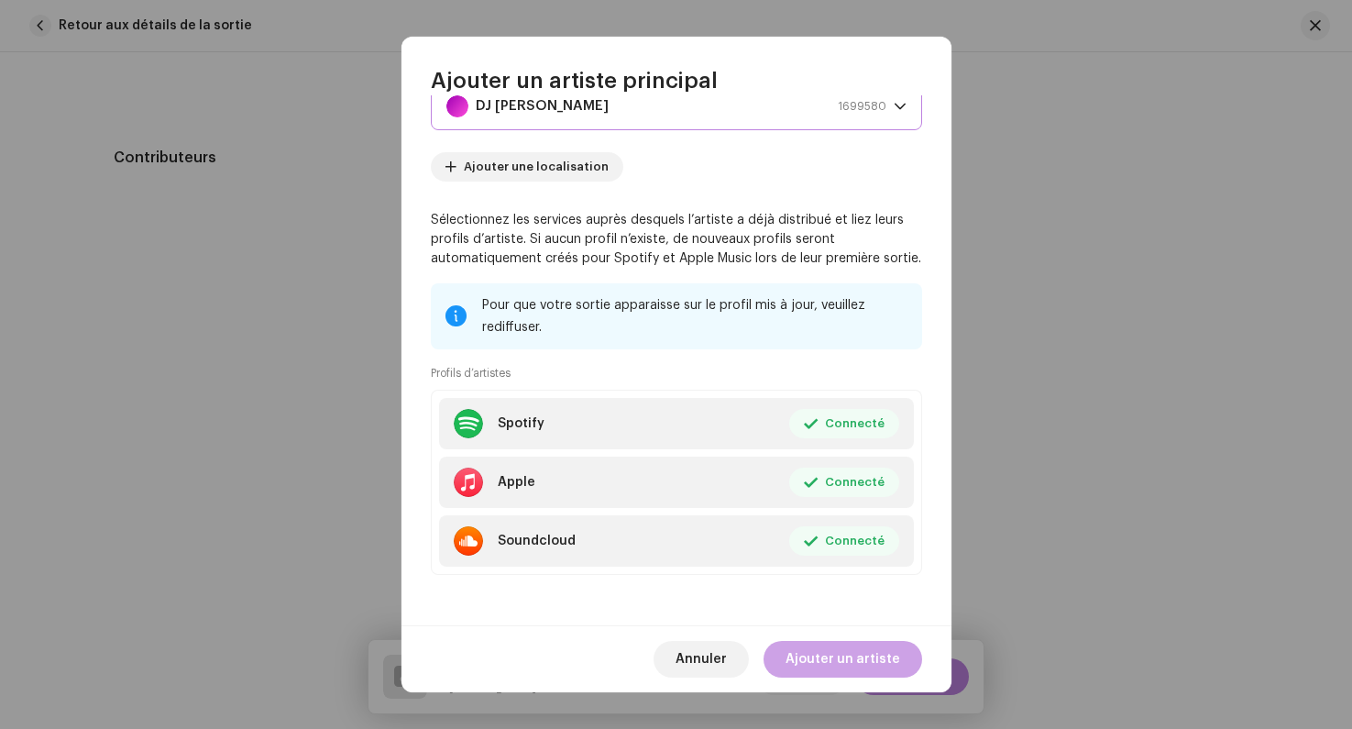
click at [834, 659] on span "Ajouter un artiste" at bounding box center [843, 659] width 115 height 37
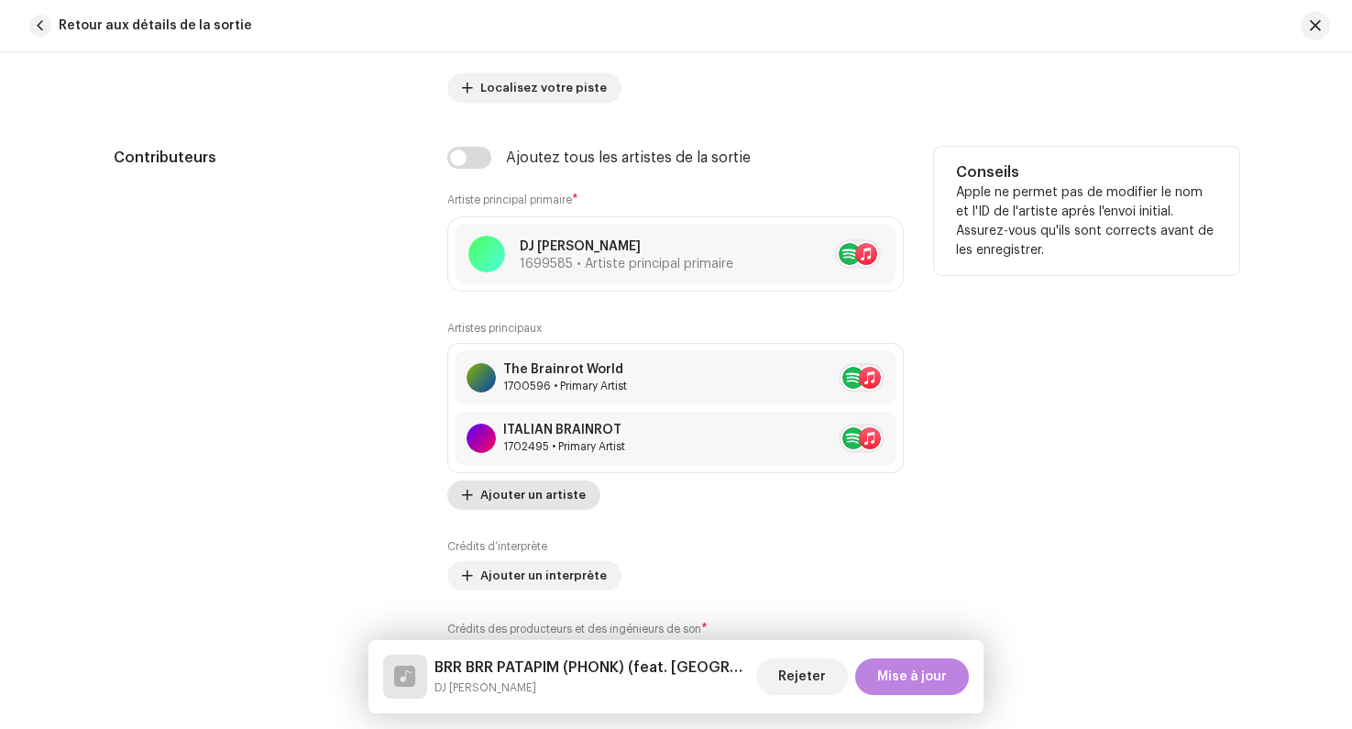
click at [509, 492] on span "Ajouter un artiste" at bounding box center [532, 495] width 105 height 37
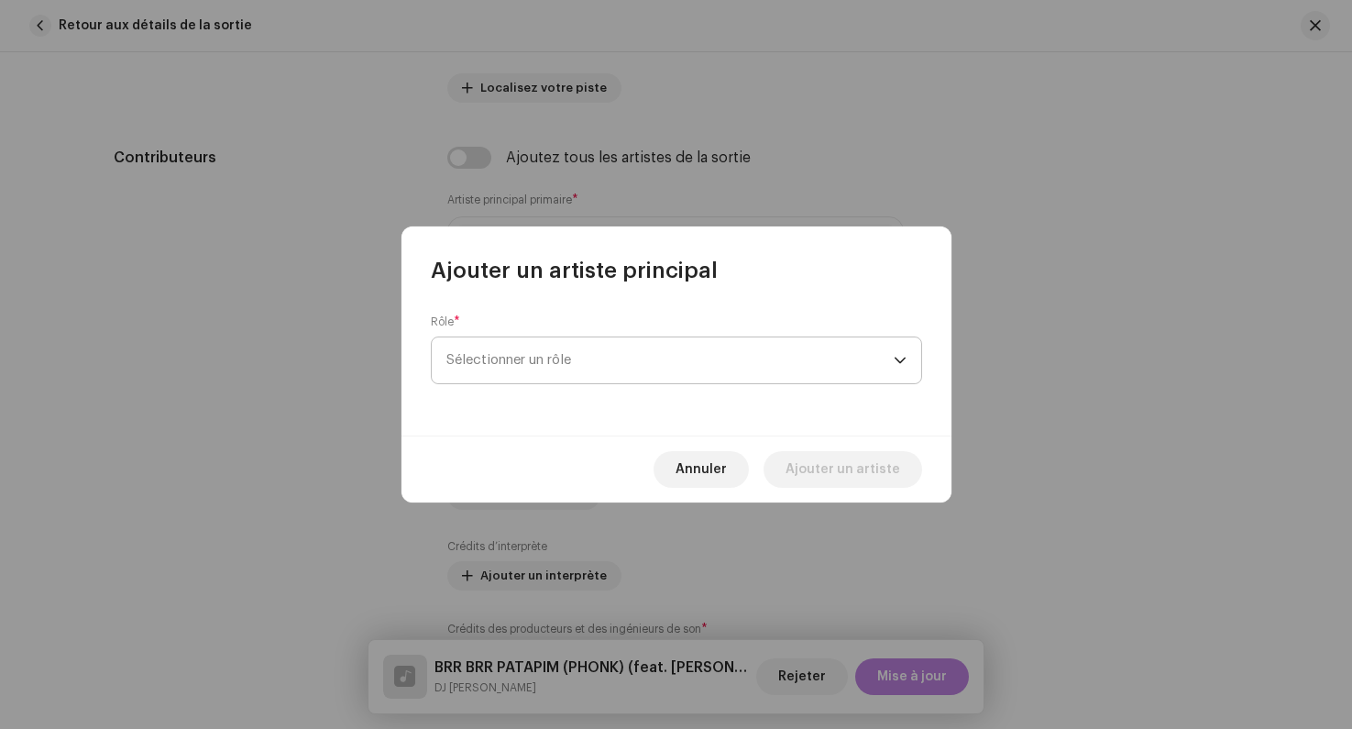
click at [500, 350] on span "Sélectionner un rôle" at bounding box center [670, 360] width 447 height 46
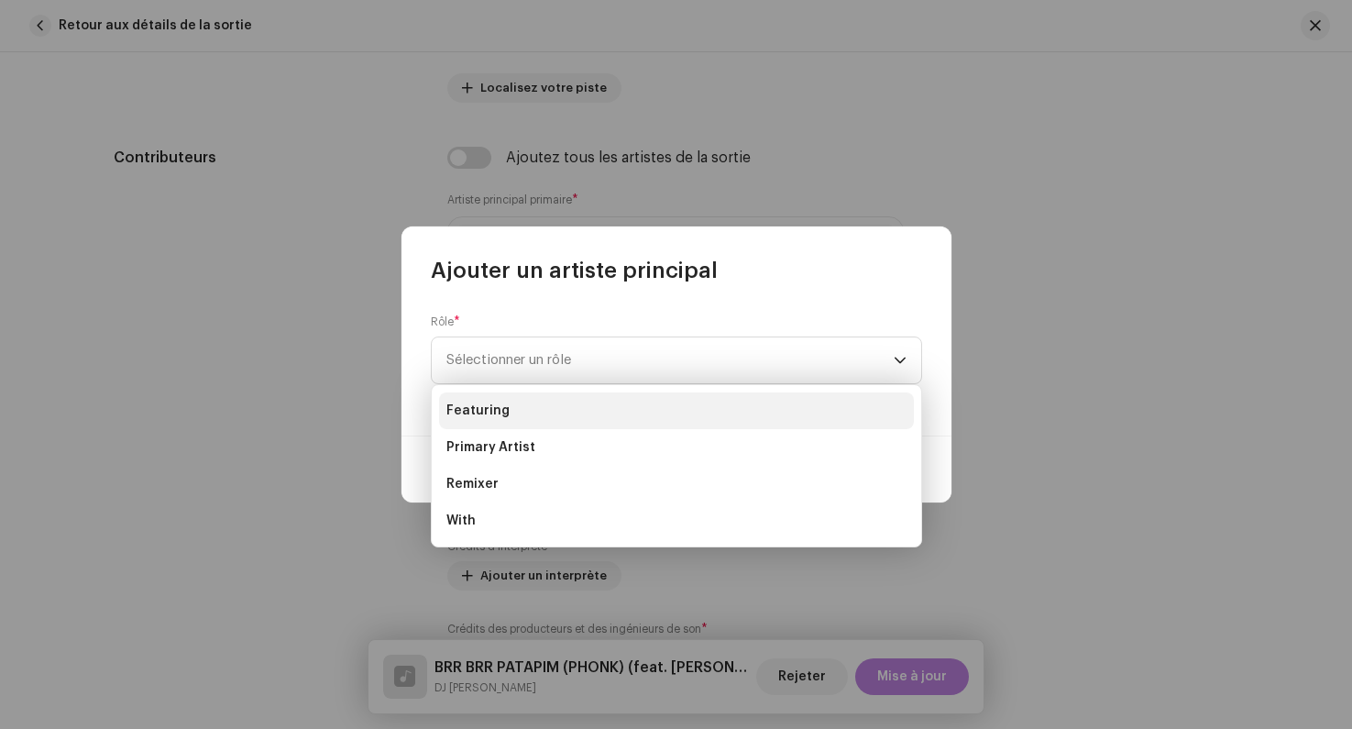
click at [506, 403] on li "Featuring" at bounding box center [676, 410] width 475 height 37
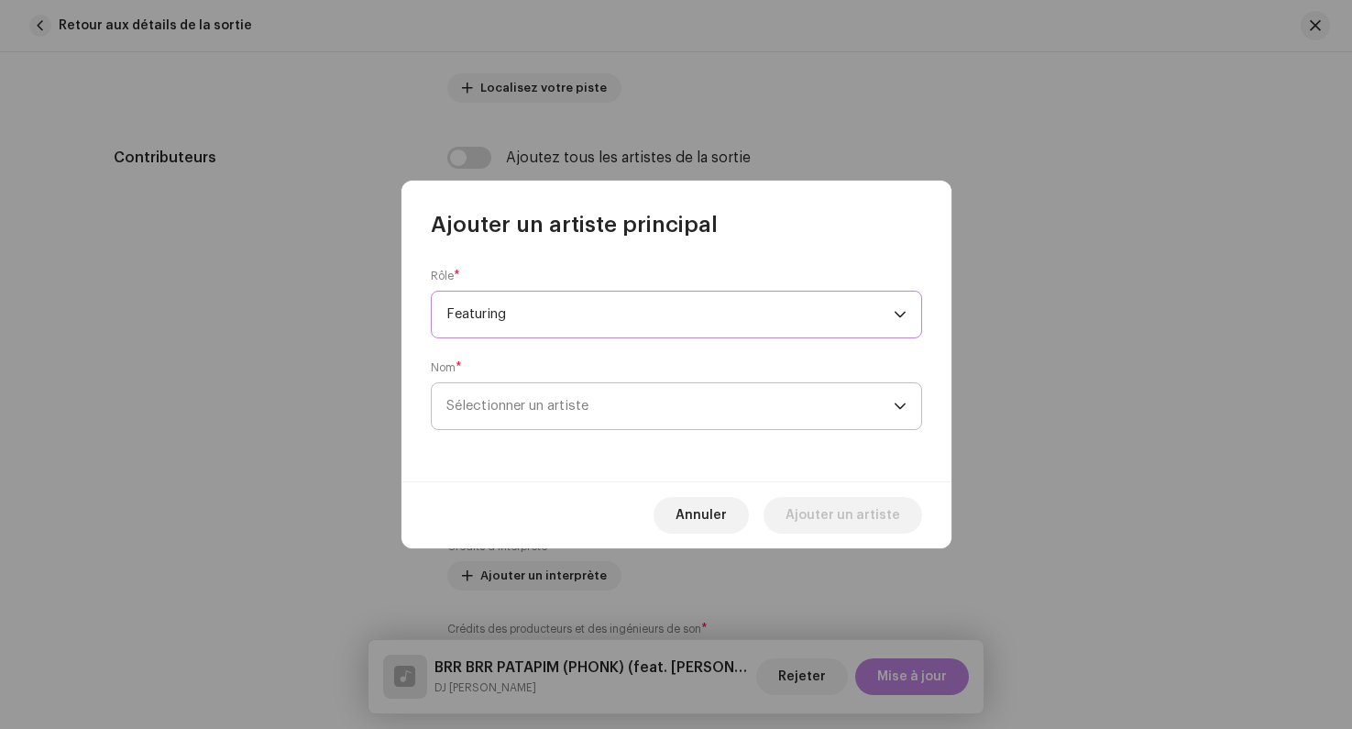
click at [516, 411] on span "Sélectionner un artiste" at bounding box center [518, 406] width 142 height 14
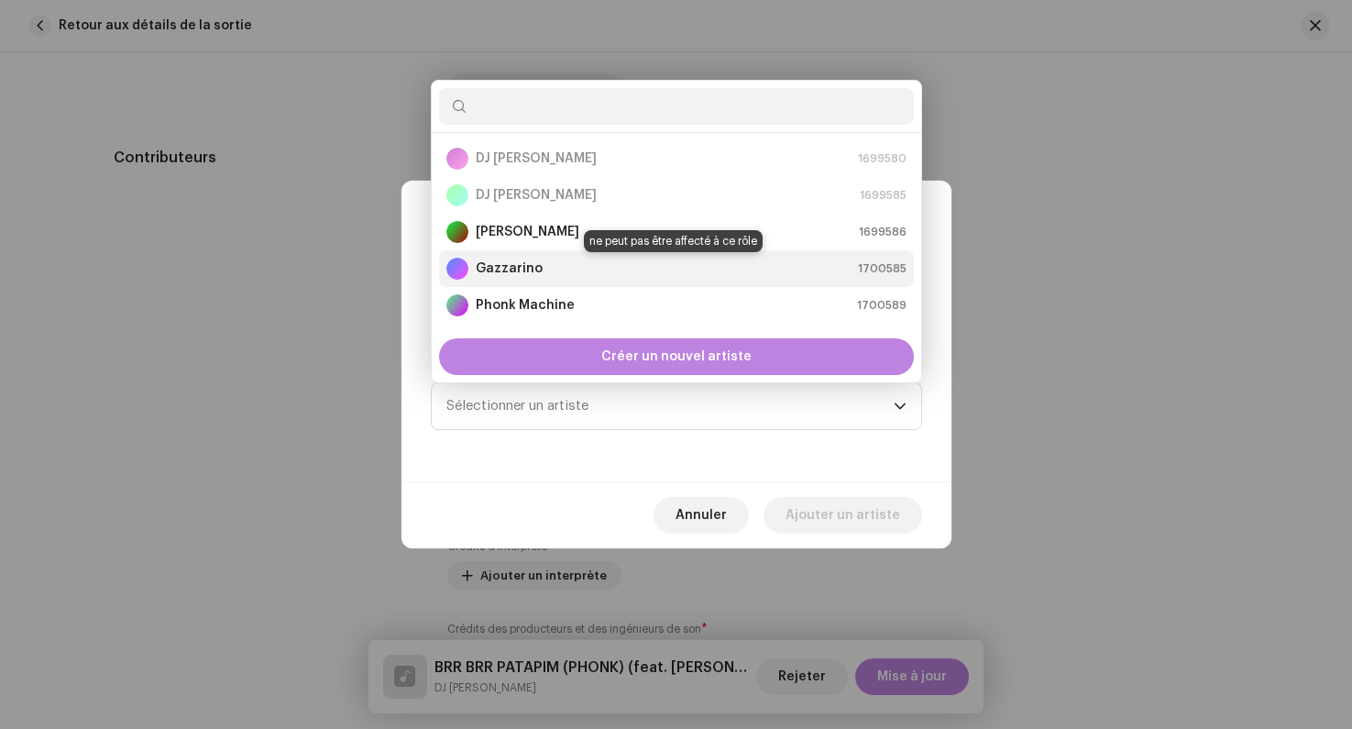
click at [535, 268] on strong "Gazzarino" at bounding box center [509, 268] width 67 height 18
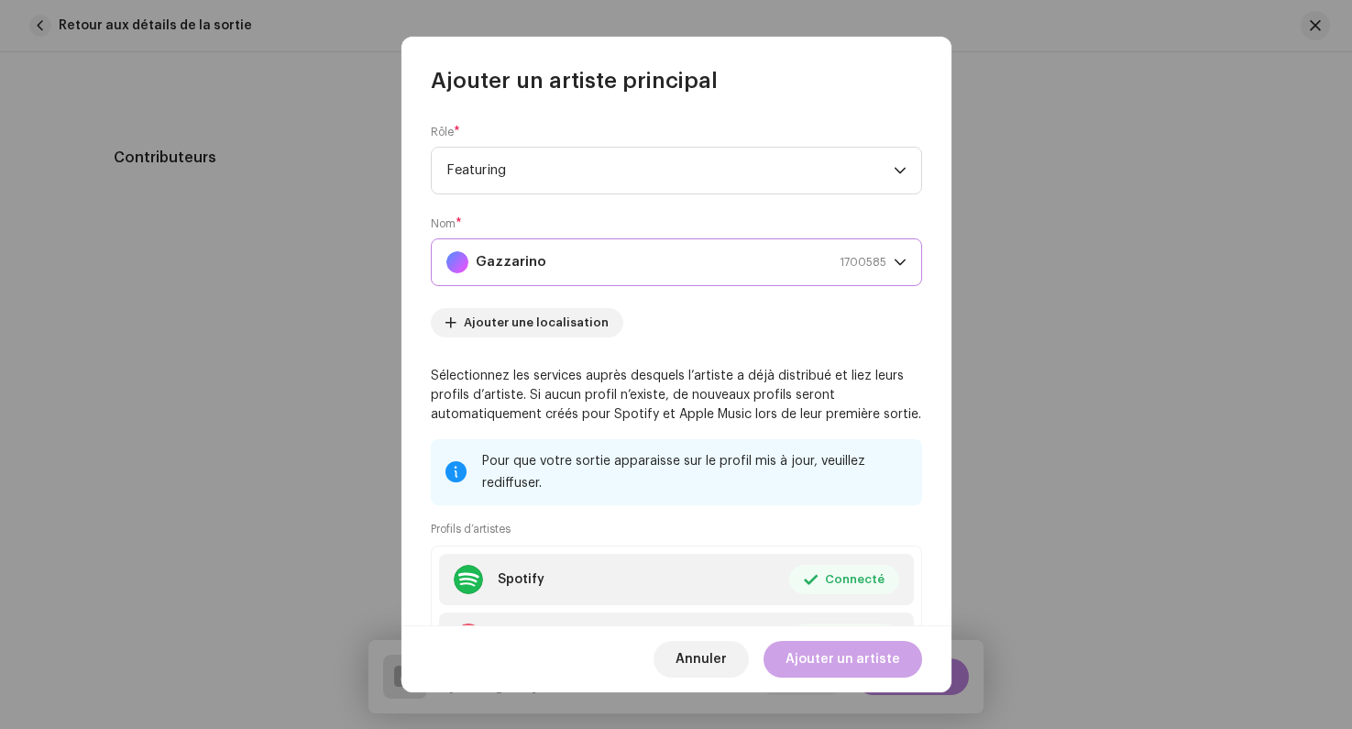
click at [827, 659] on span "Ajouter un artiste" at bounding box center [843, 659] width 115 height 37
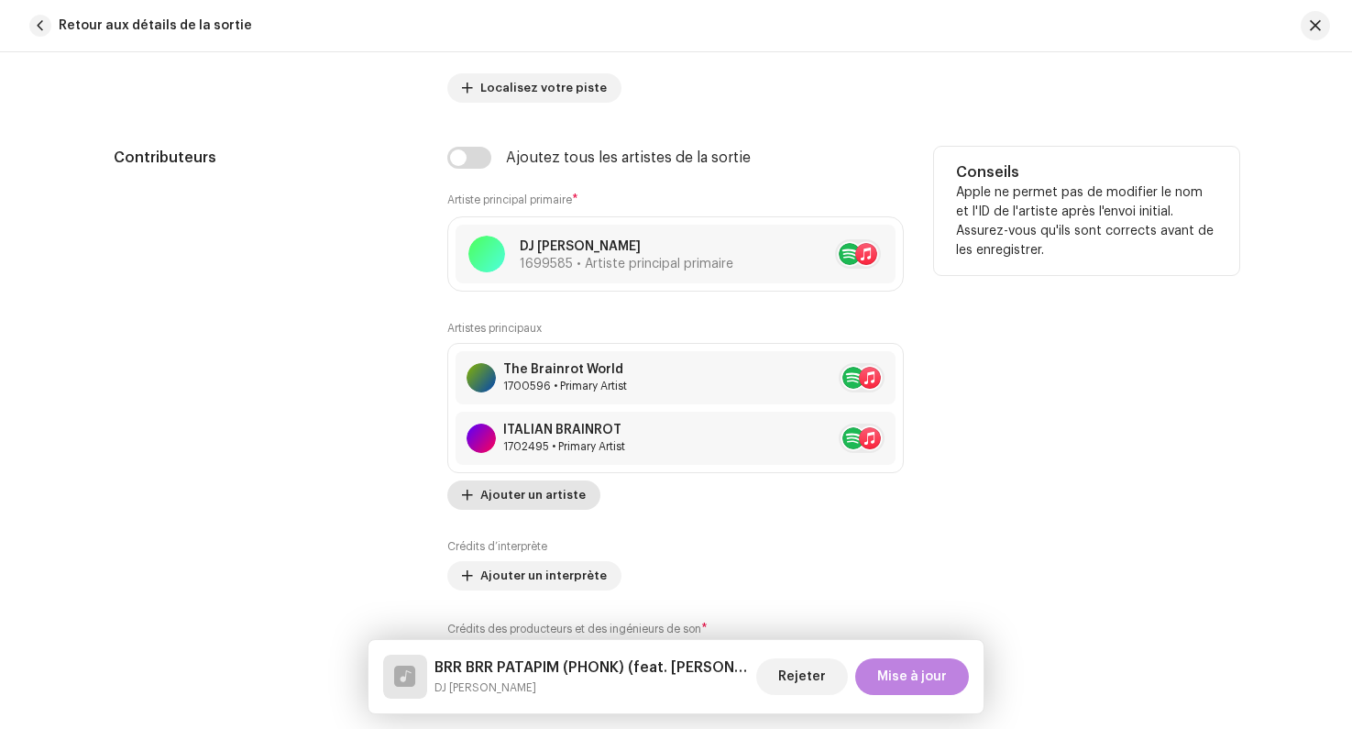
click at [508, 499] on span "Ajouter un artiste" at bounding box center [532, 495] width 105 height 37
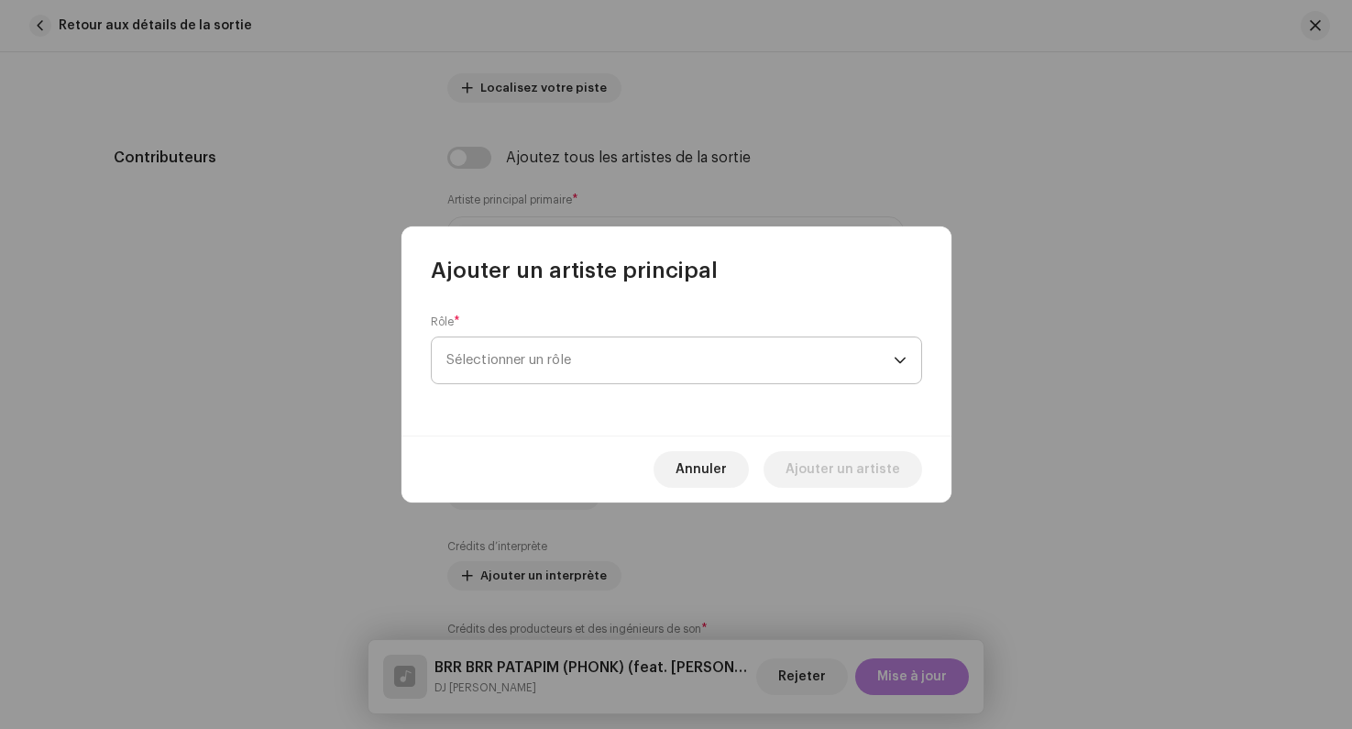
click at [518, 373] on span "Sélectionner un rôle" at bounding box center [670, 360] width 447 height 46
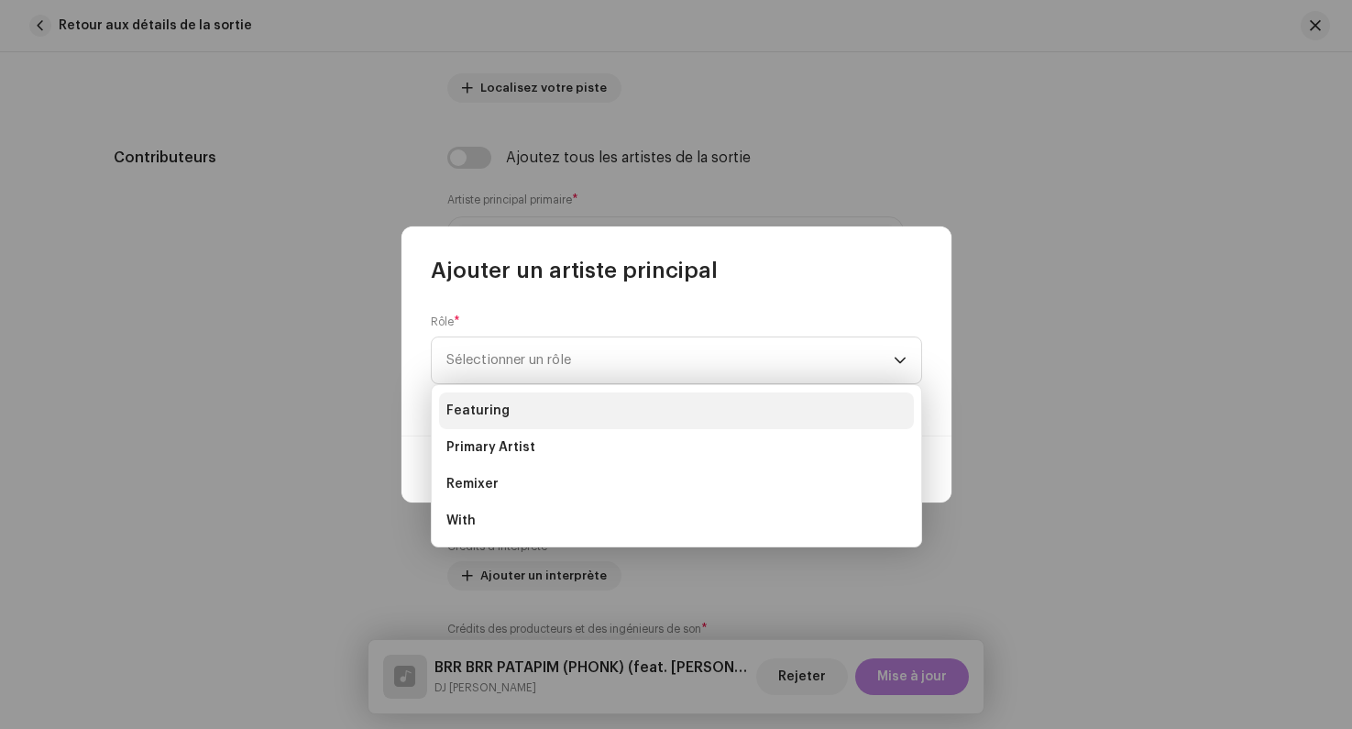
click at [517, 413] on li "Featuring" at bounding box center [676, 410] width 475 height 37
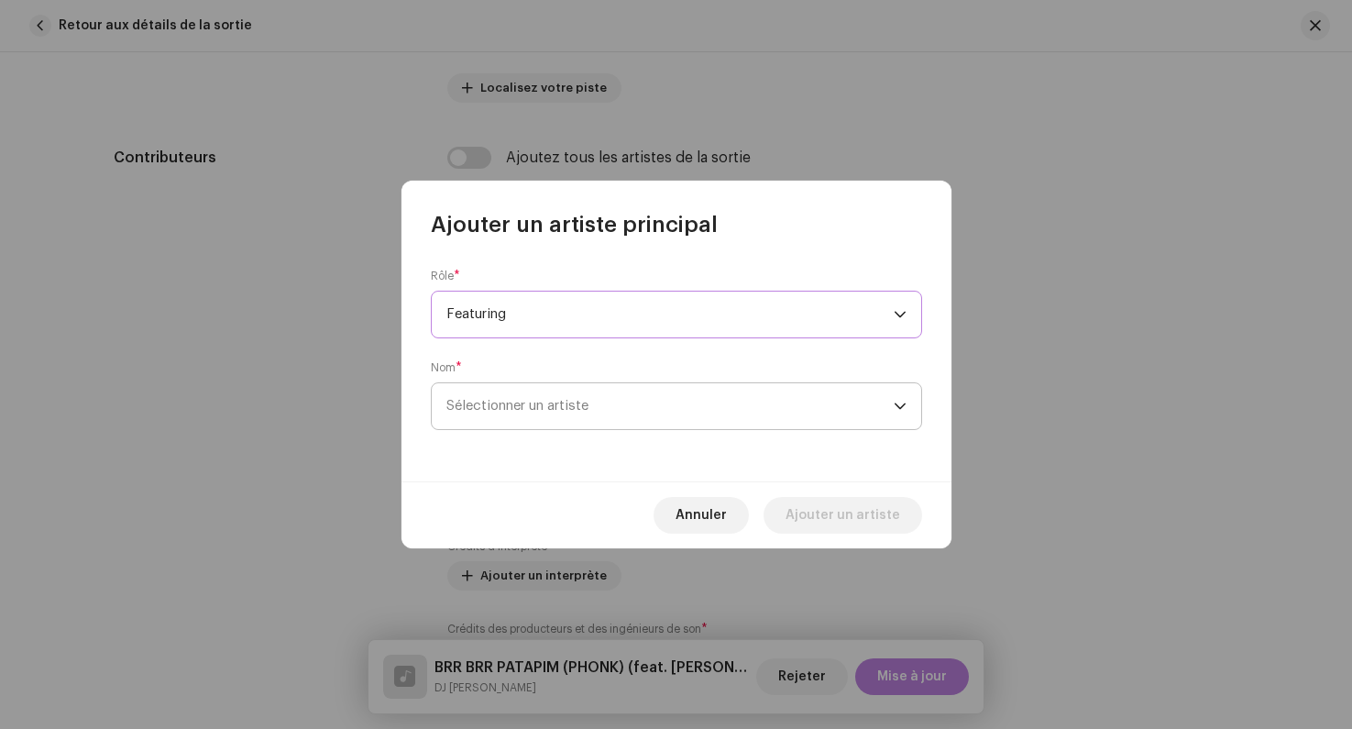
click at [560, 405] on span "Sélectionner un artiste" at bounding box center [518, 406] width 142 height 14
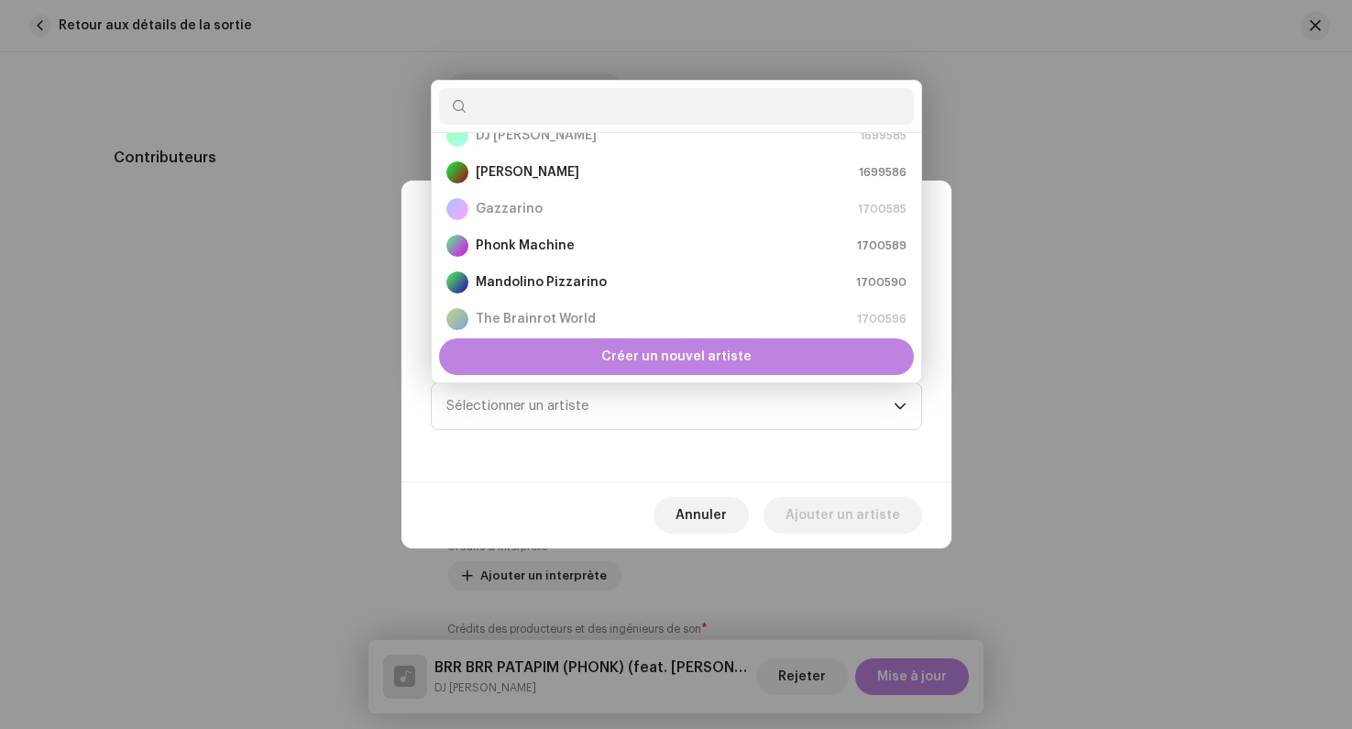
scroll to position [83, 0]
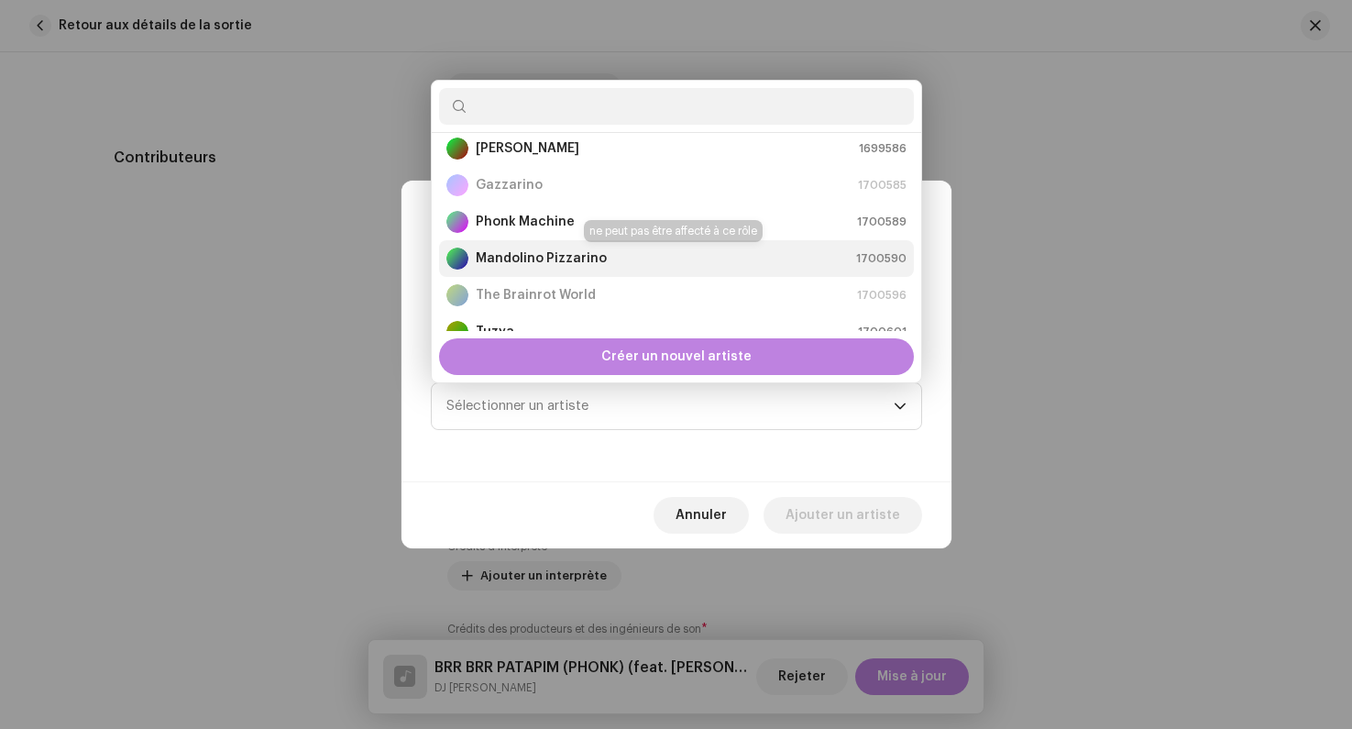
click at [546, 262] on strong "Mandolino Pizzarino" at bounding box center [541, 258] width 131 height 18
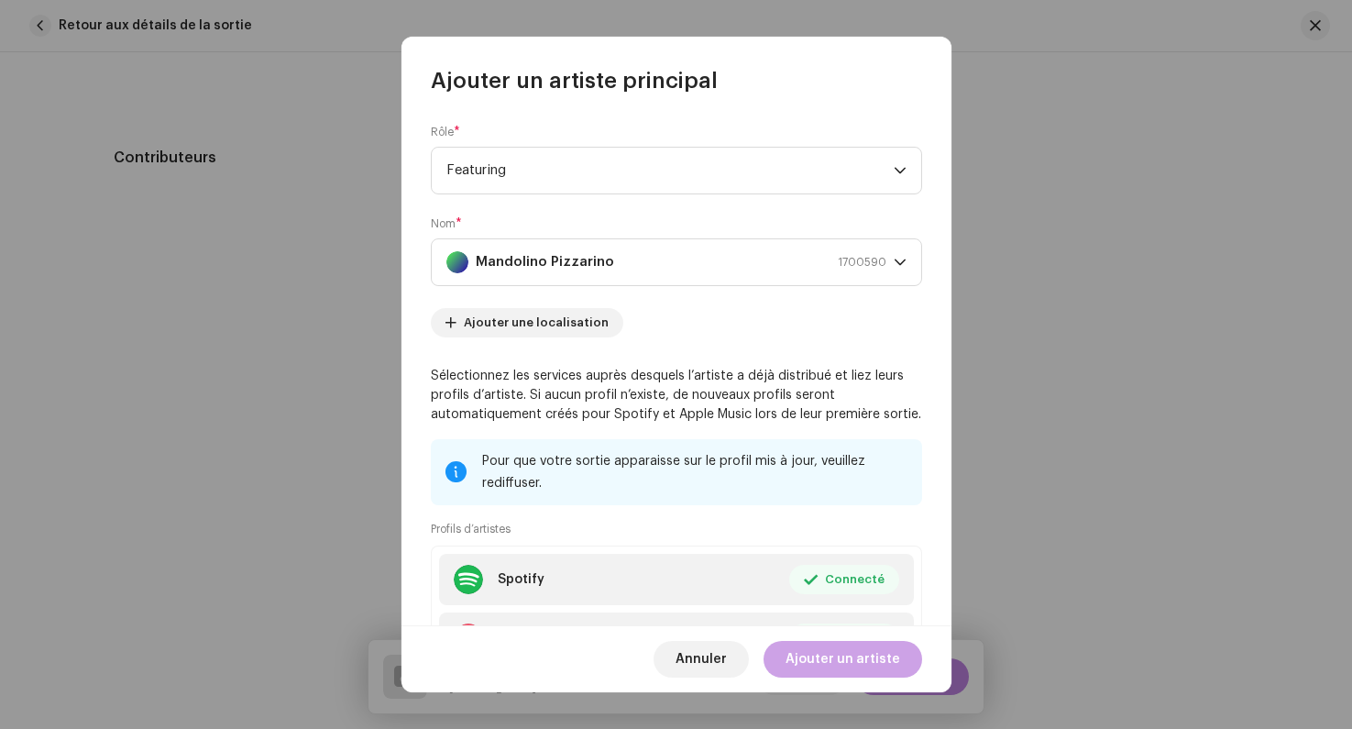
click at [822, 652] on span "Ajouter un artiste" at bounding box center [843, 659] width 115 height 37
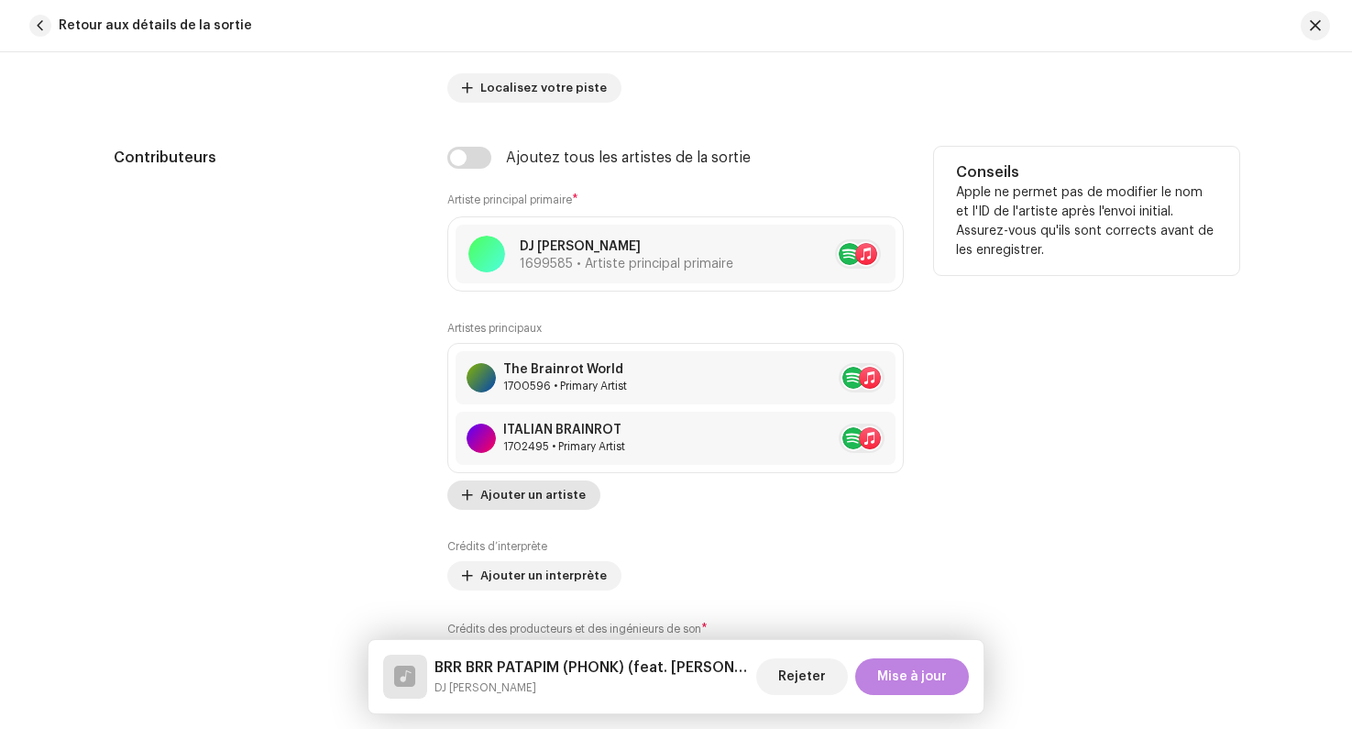
click at [536, 496] on span "Ajouter un artiste" at bounding box center [532, 495] width 105 height 37
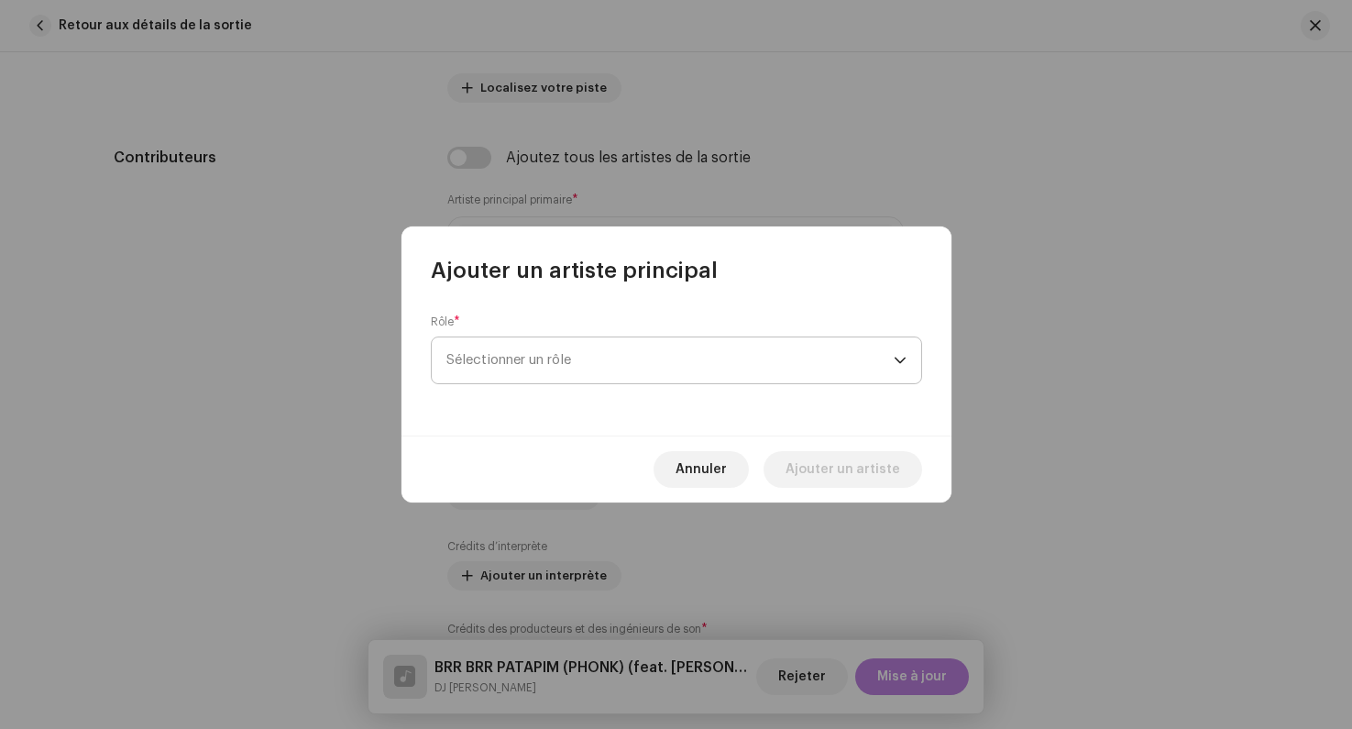
click at [553, 360] on span "Sélectionner un rôle" at bounding box center [670, 360] width 447 height 46
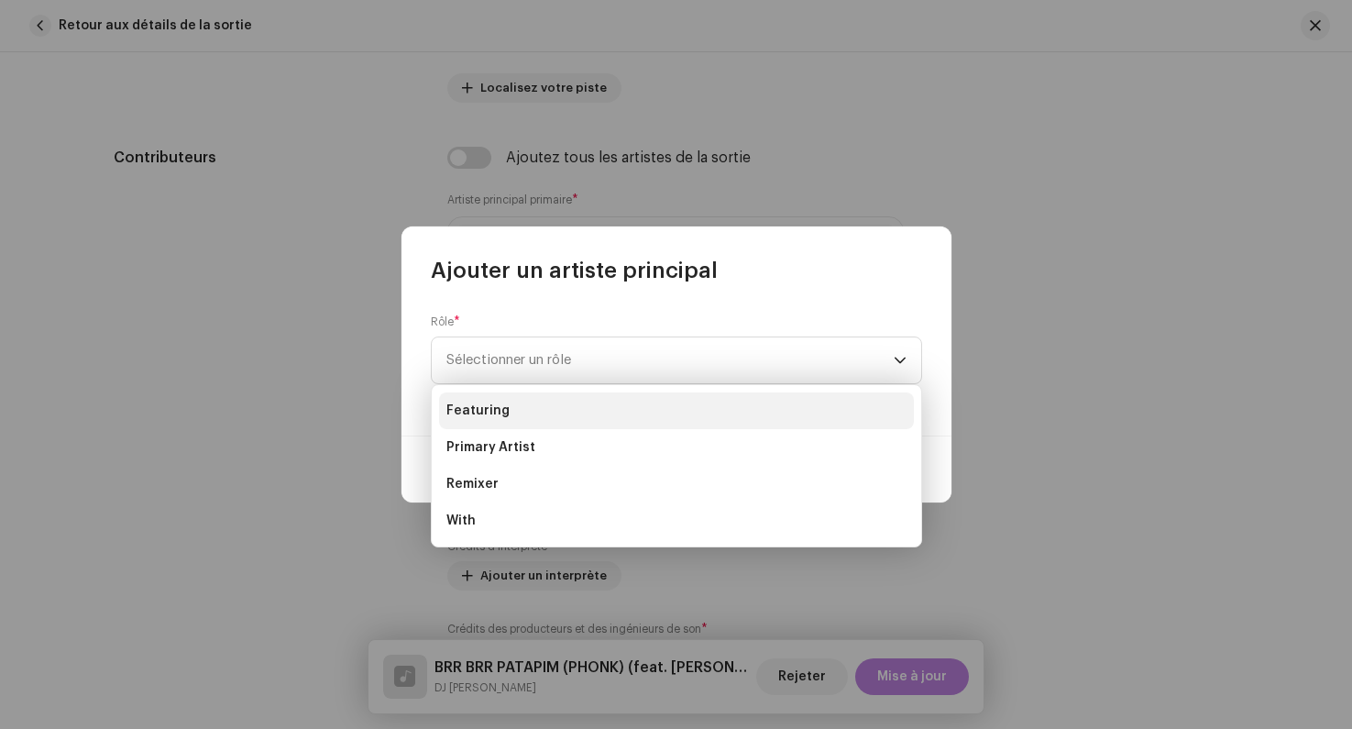
click at [570, 406] on li "Featuring" at bounding box center [676, 410] width 475 height 37
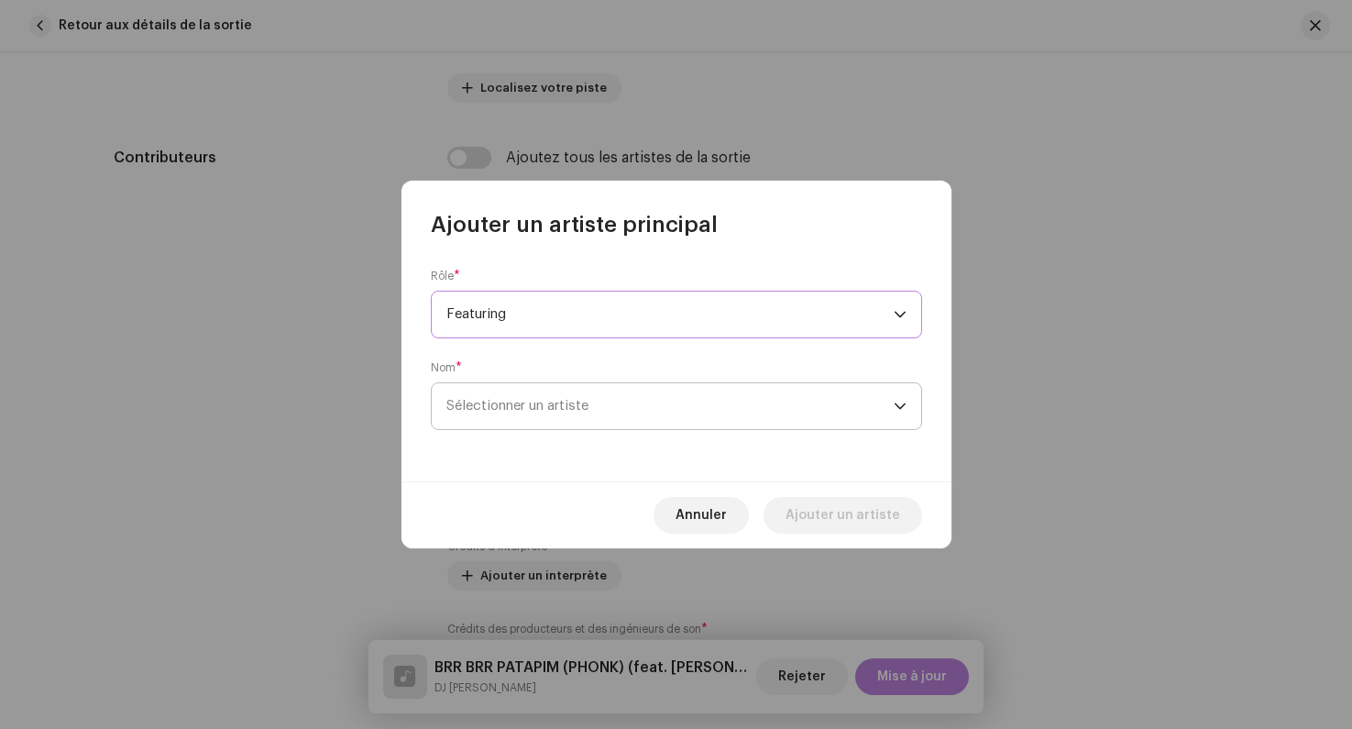
click at [535, 395] on span "Sélectionner un artiste" at bounding box center [670, 406] width 447 height 46
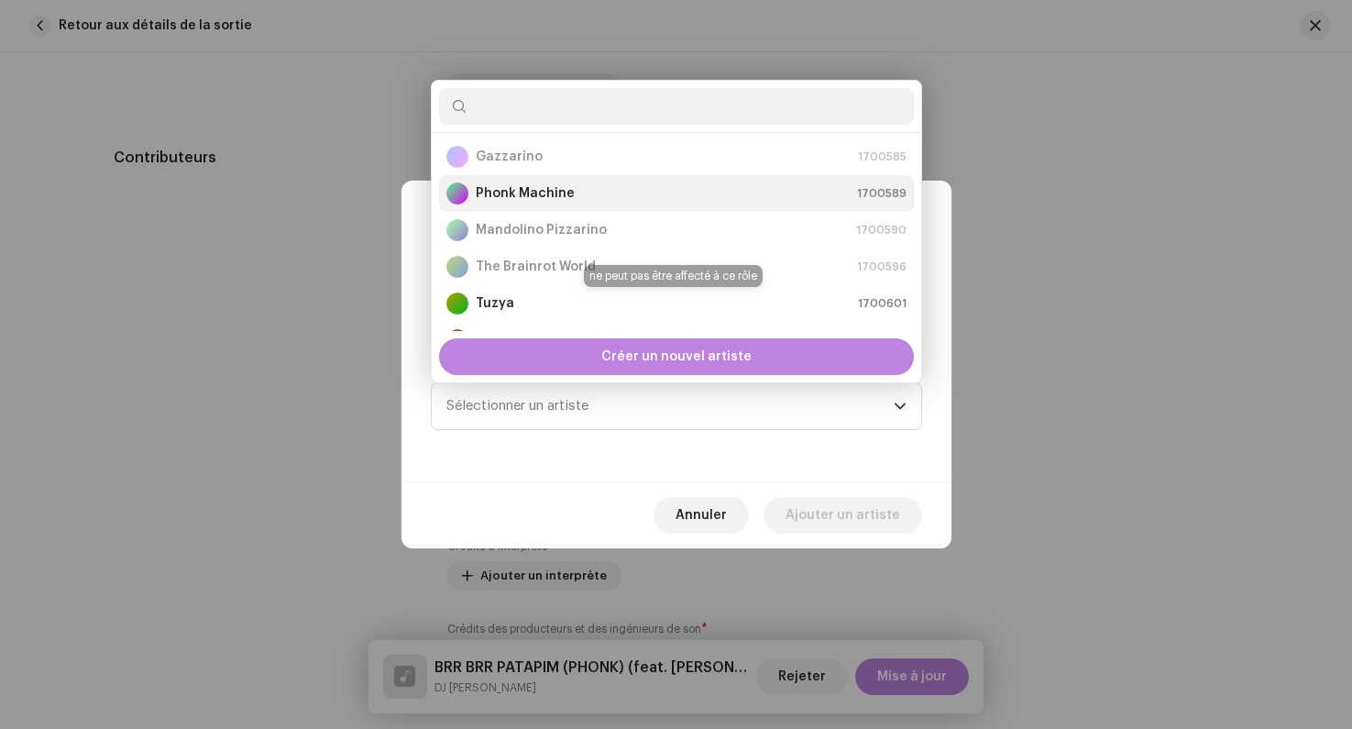
scroll to position [149, 0]
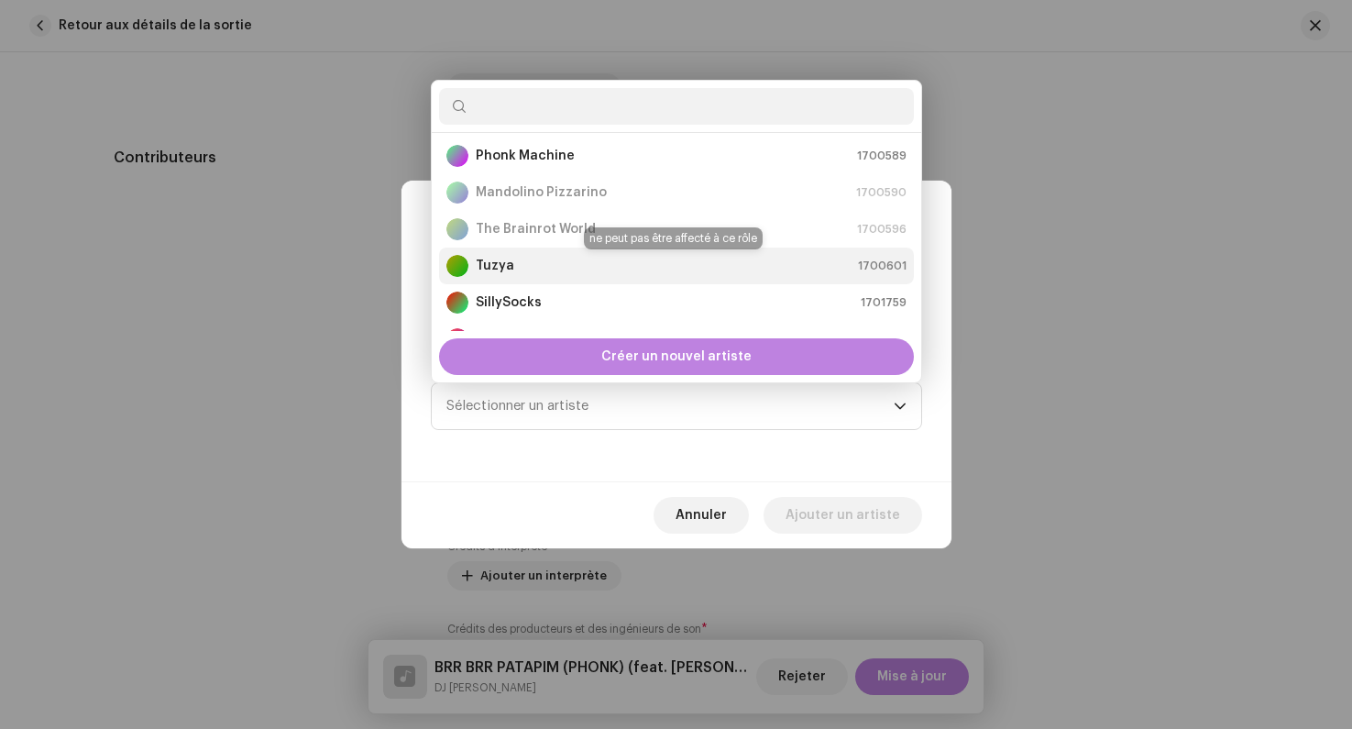
click at [534, 271] on div "Tuzya 1700601" at bounding box center [677, 266] width 460 height 22
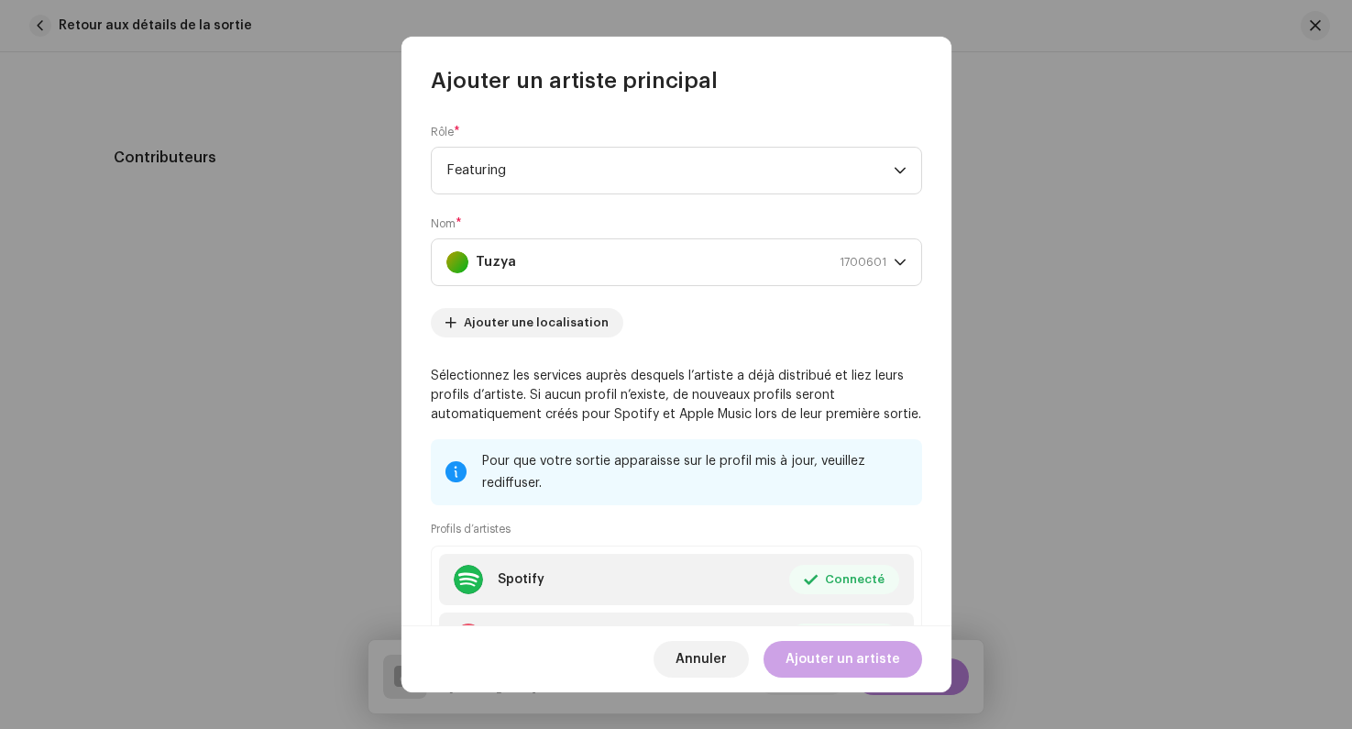
click at [837, 661] on span "Ajouter un artiste" at bounding box center [843, 659] width 115 height 37
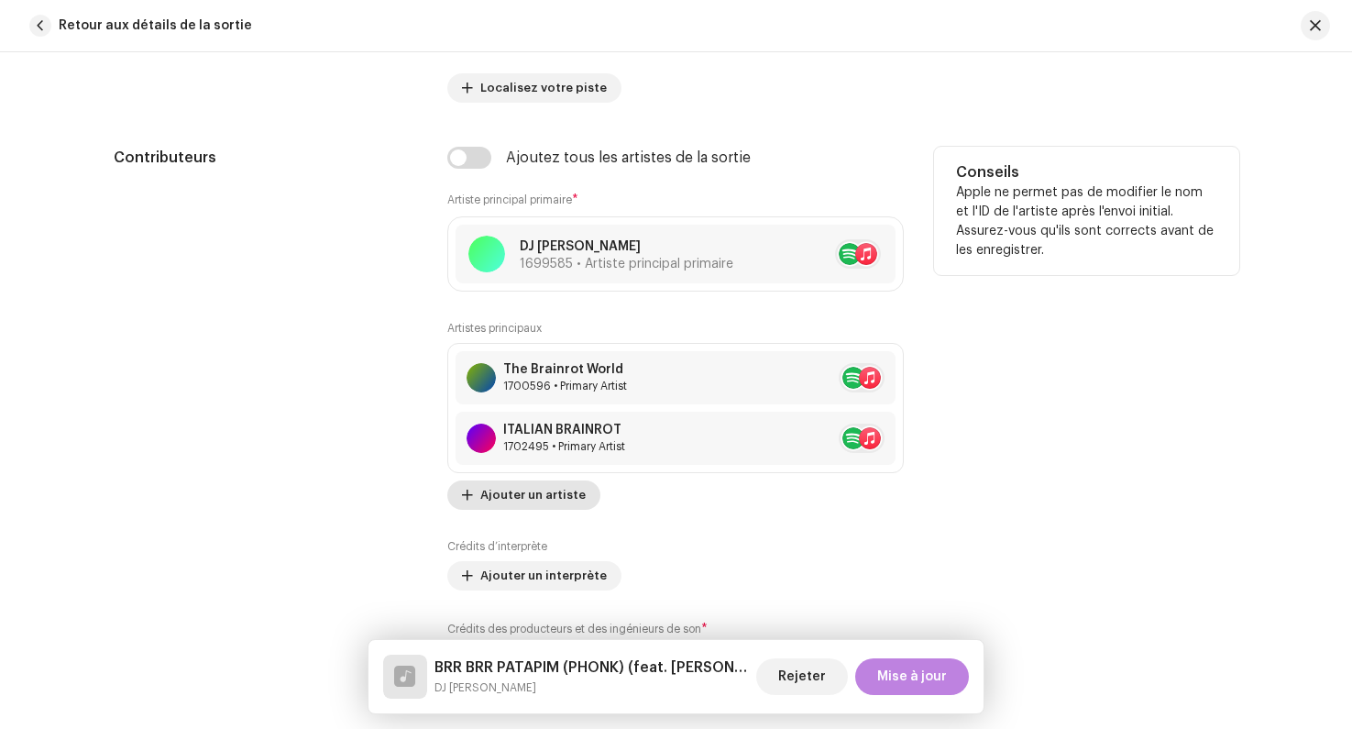
click at [576, 494] on button "Ajouter un artiste" at bounding box center [523, 494] width 153 height 29
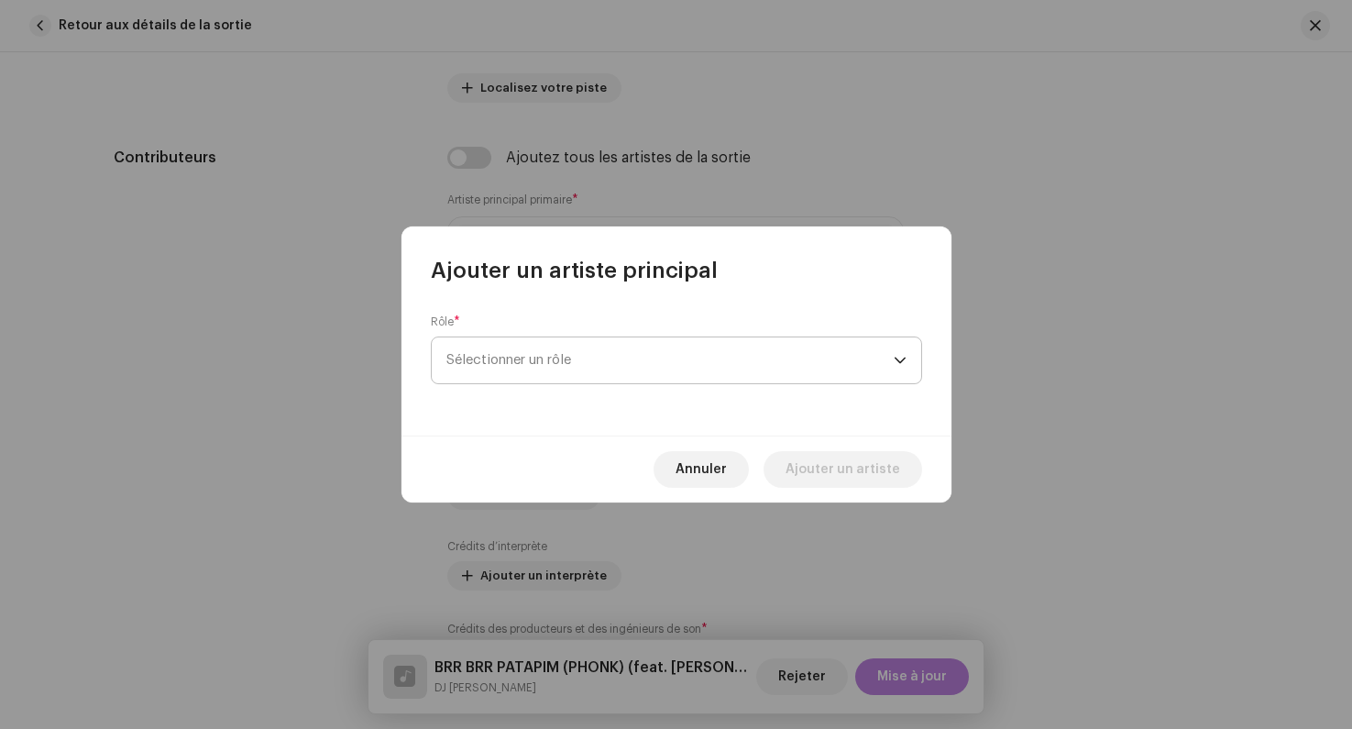
click at [539, 358] on span "Sélectionner un rôle" at bounding box center [670, 360] width 447 height 46
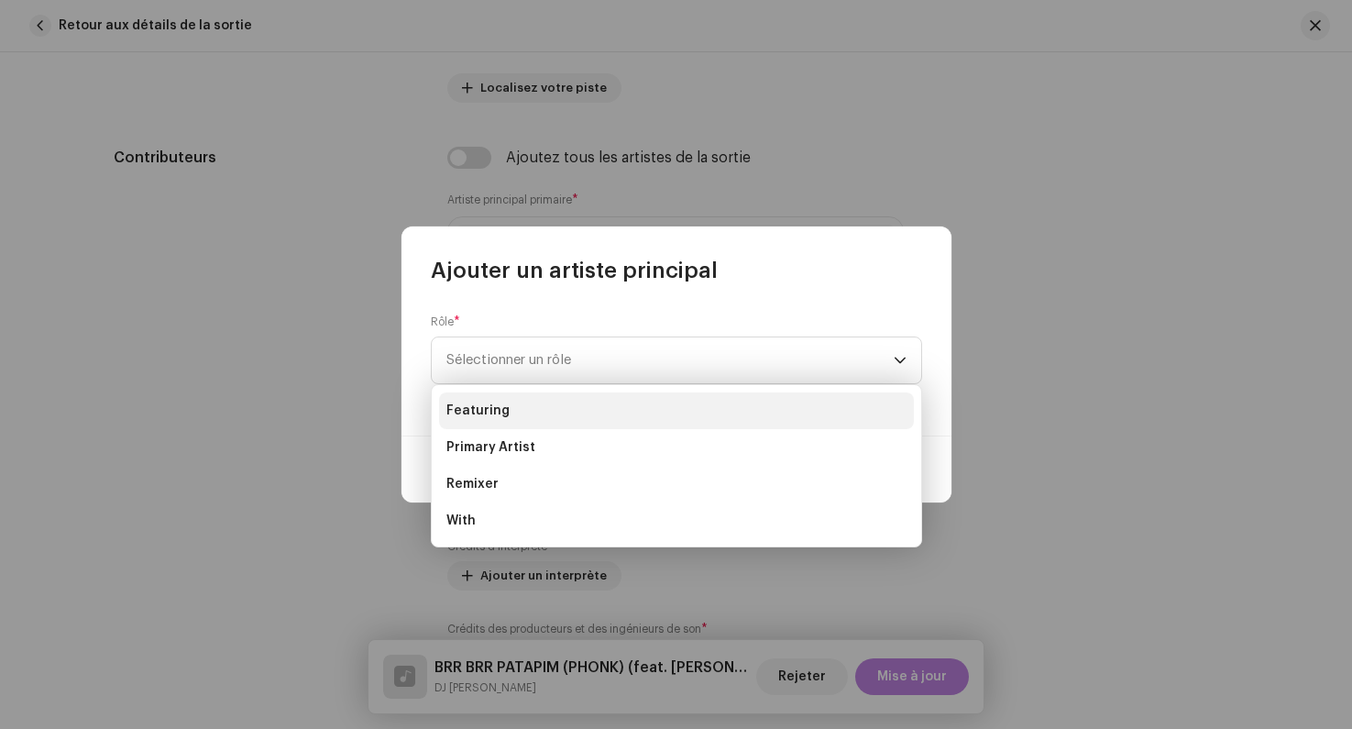
click at [538, 408] on li "Featuring" at bounding box center [676, 410] width 475 height 37
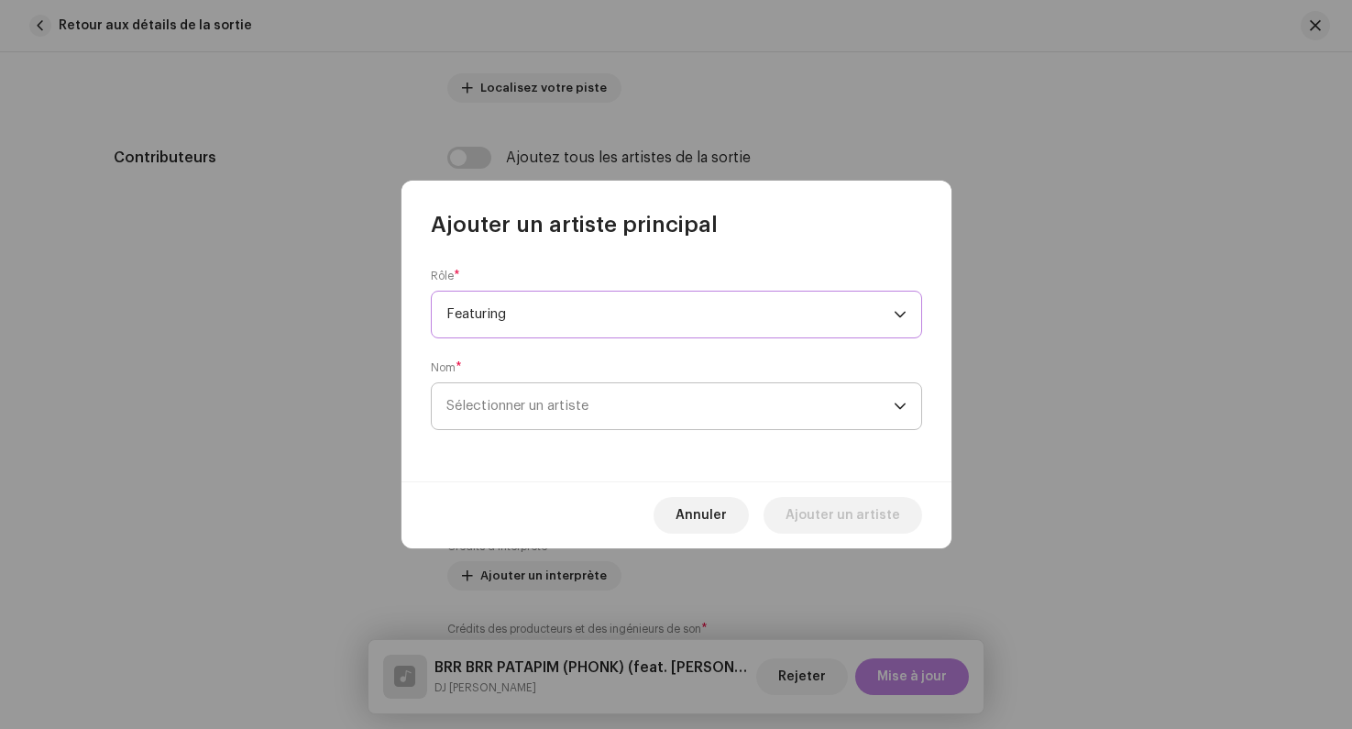
click at [555, 408] on span "Sélectionner un artiste" at bounding box center [518, 406] width 142 height 14
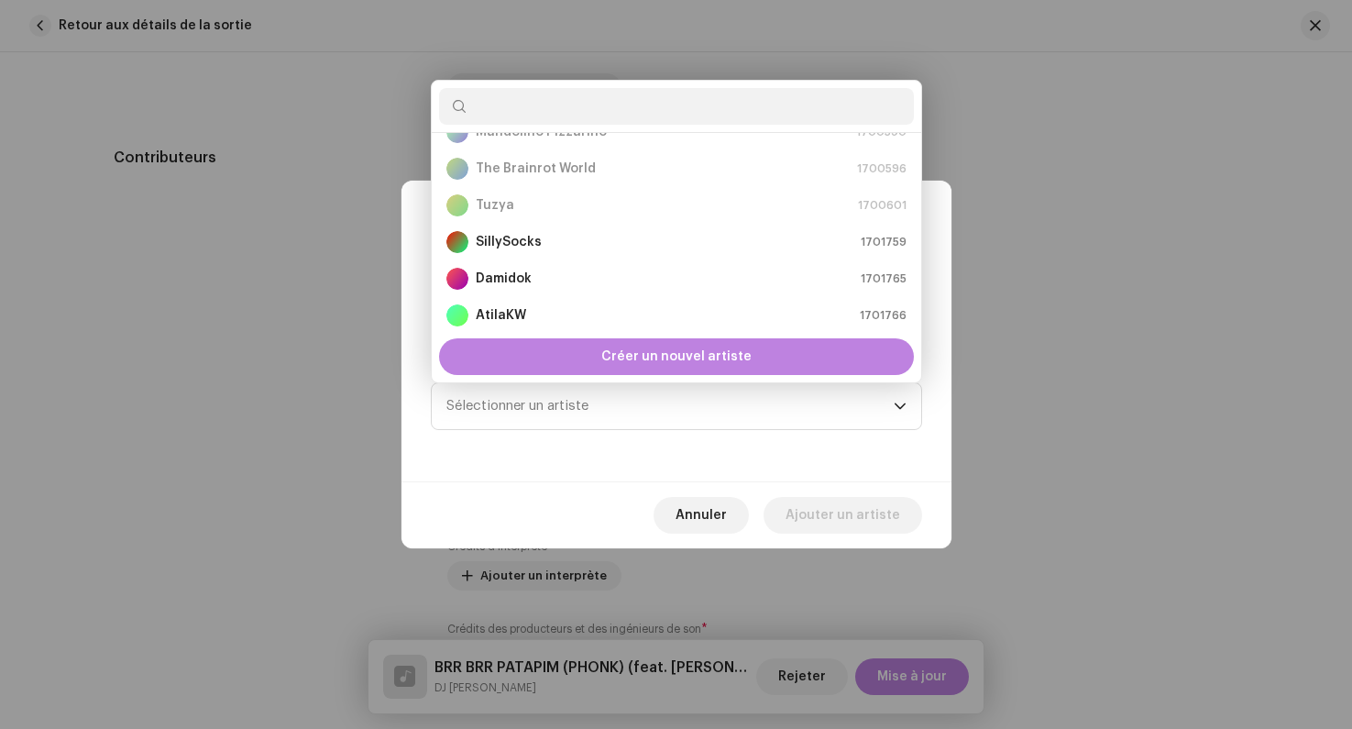
scroll to position [214, 0]
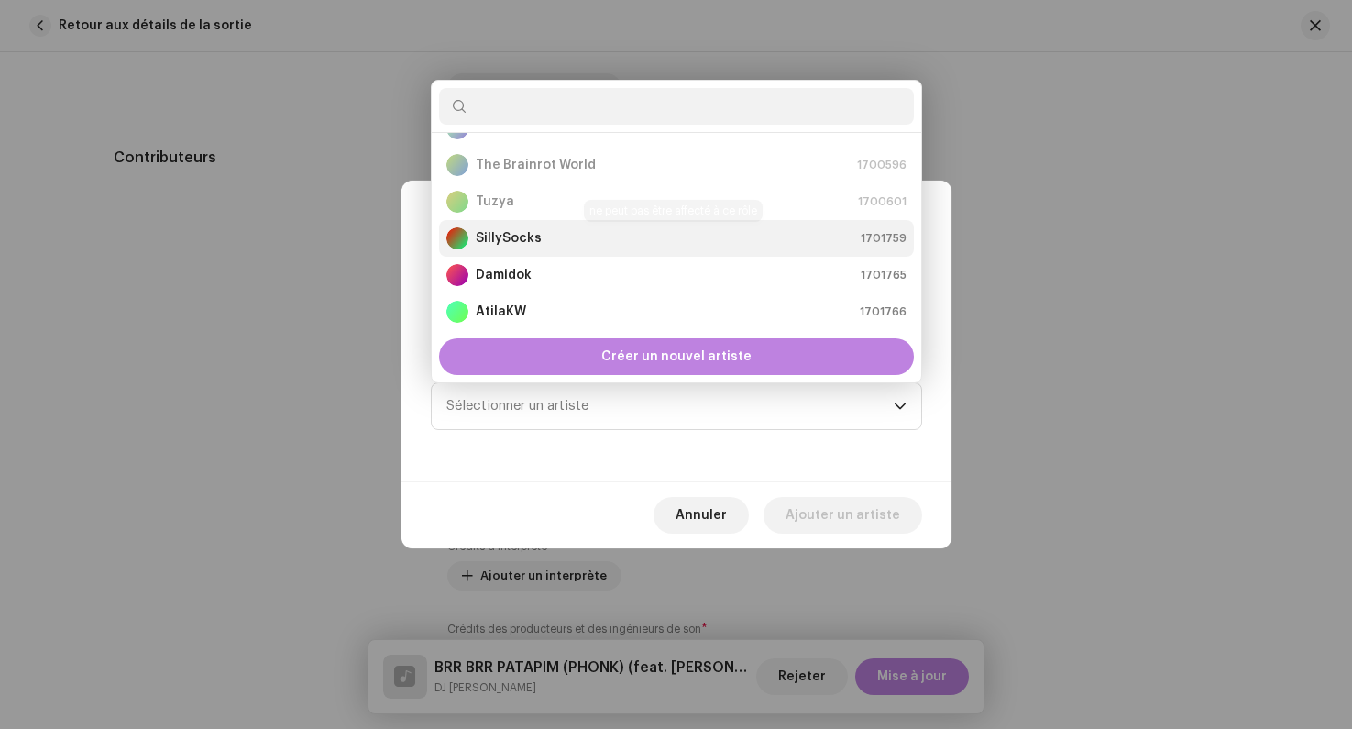
click at [517, 241] on strong "SillySocks" at bounding box center [509, 238] width 66 height 18
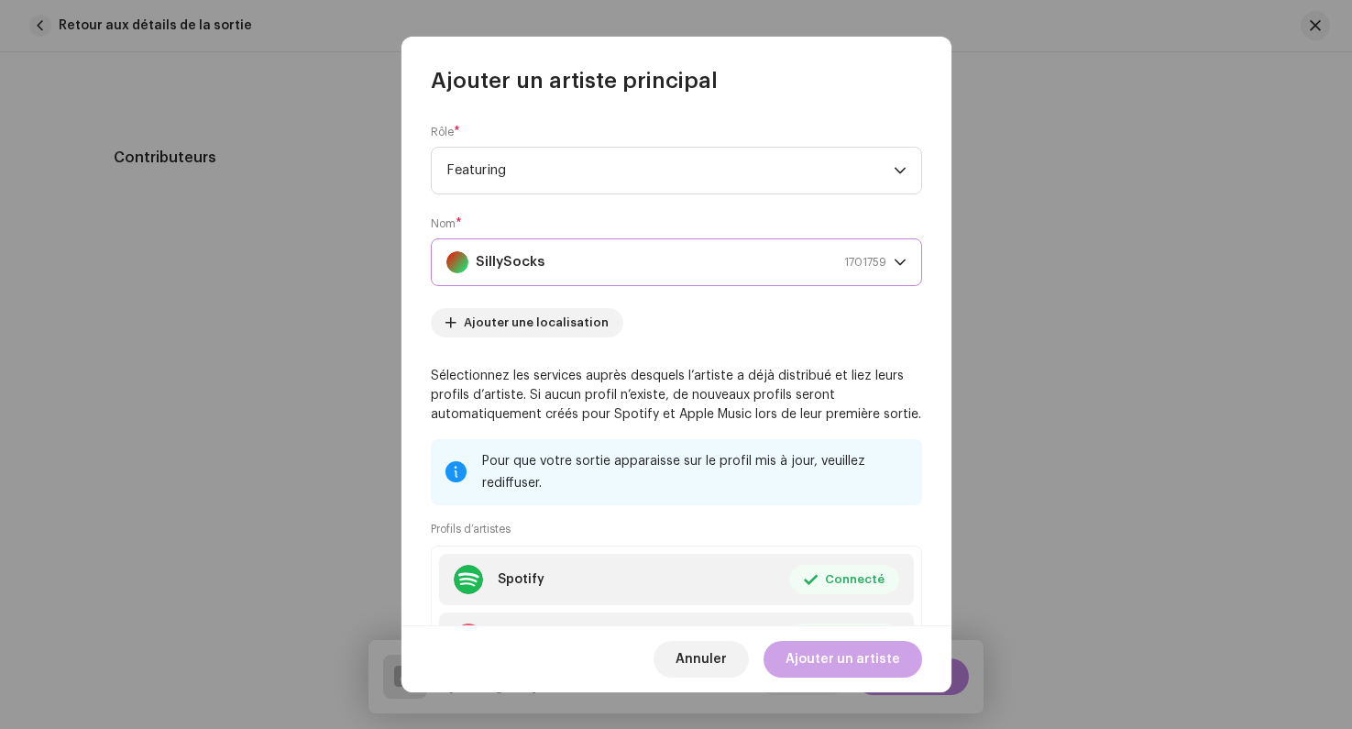
click at [832, 662] on span "Ajouter un artiste" at bounding box center [843, 659] width 115 height 37
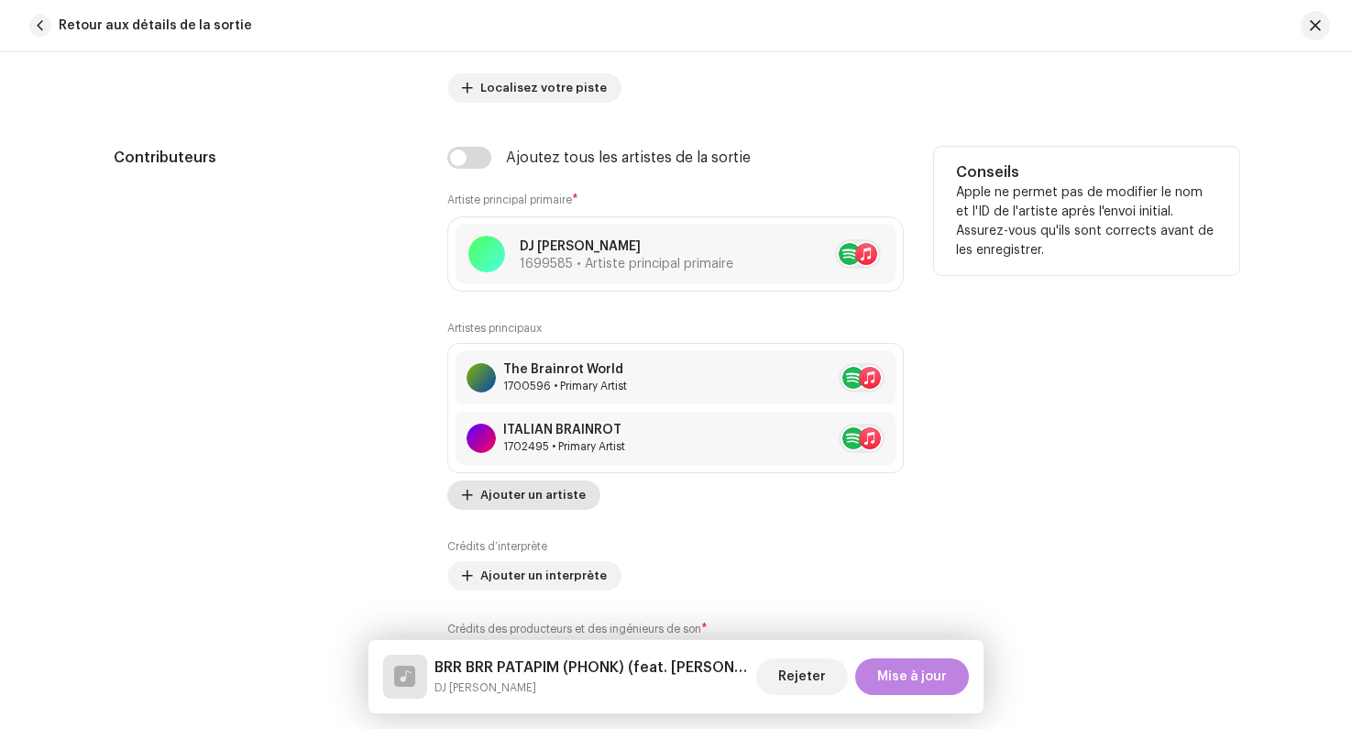
click at [506, 491] on span "Ajouter un artiste" at bounding box center [532, 495] width 105 height 37
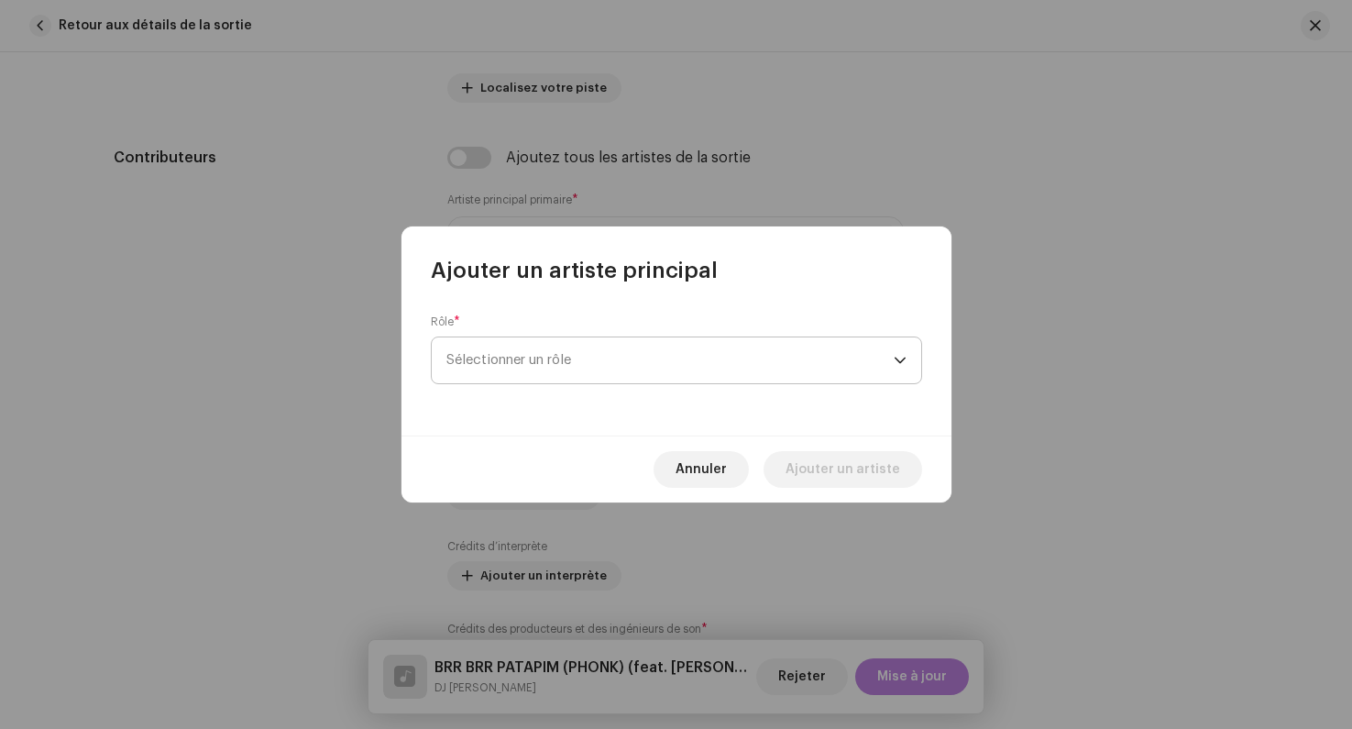
click at [519, 363] on span "Sélectionner un rôle" at bounding box center [670, 360] width 447 height 46
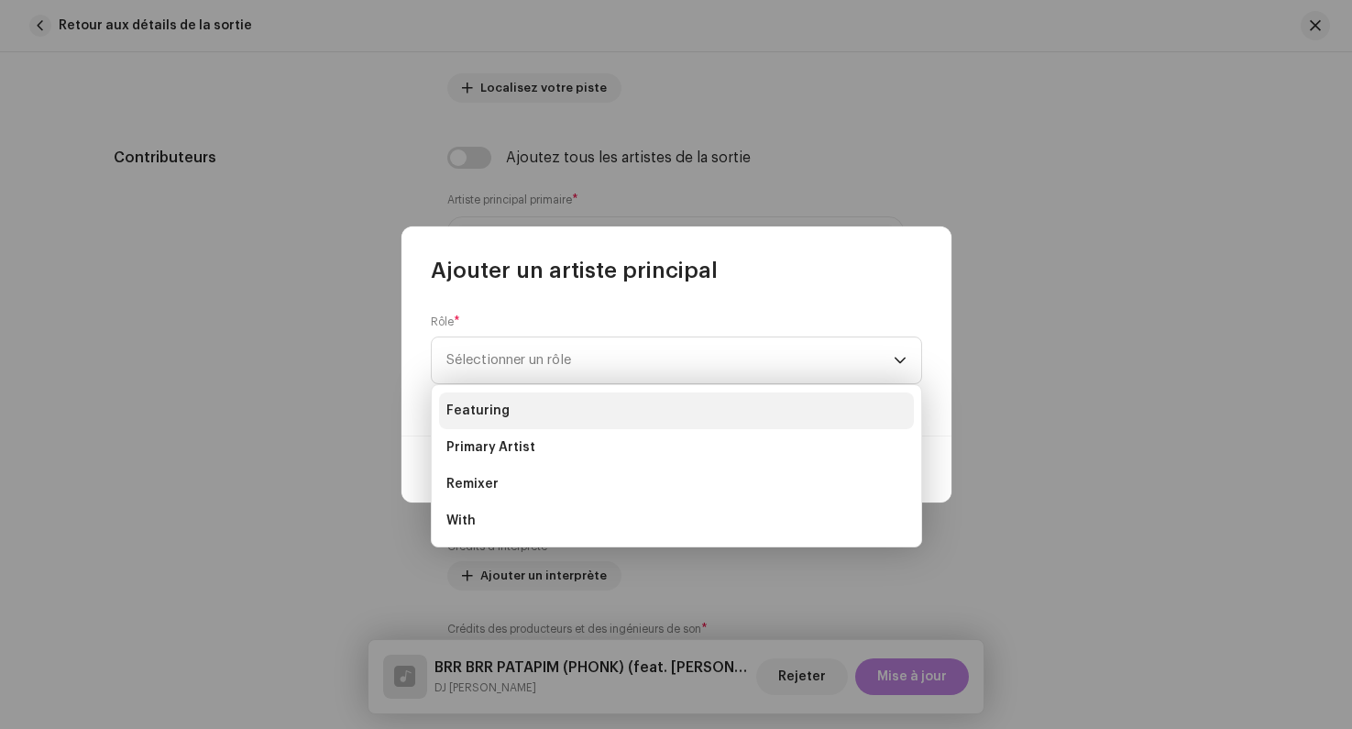
click at [513, 417] on li "Featuring" at bounding box center [676, 410] width 475 height 37
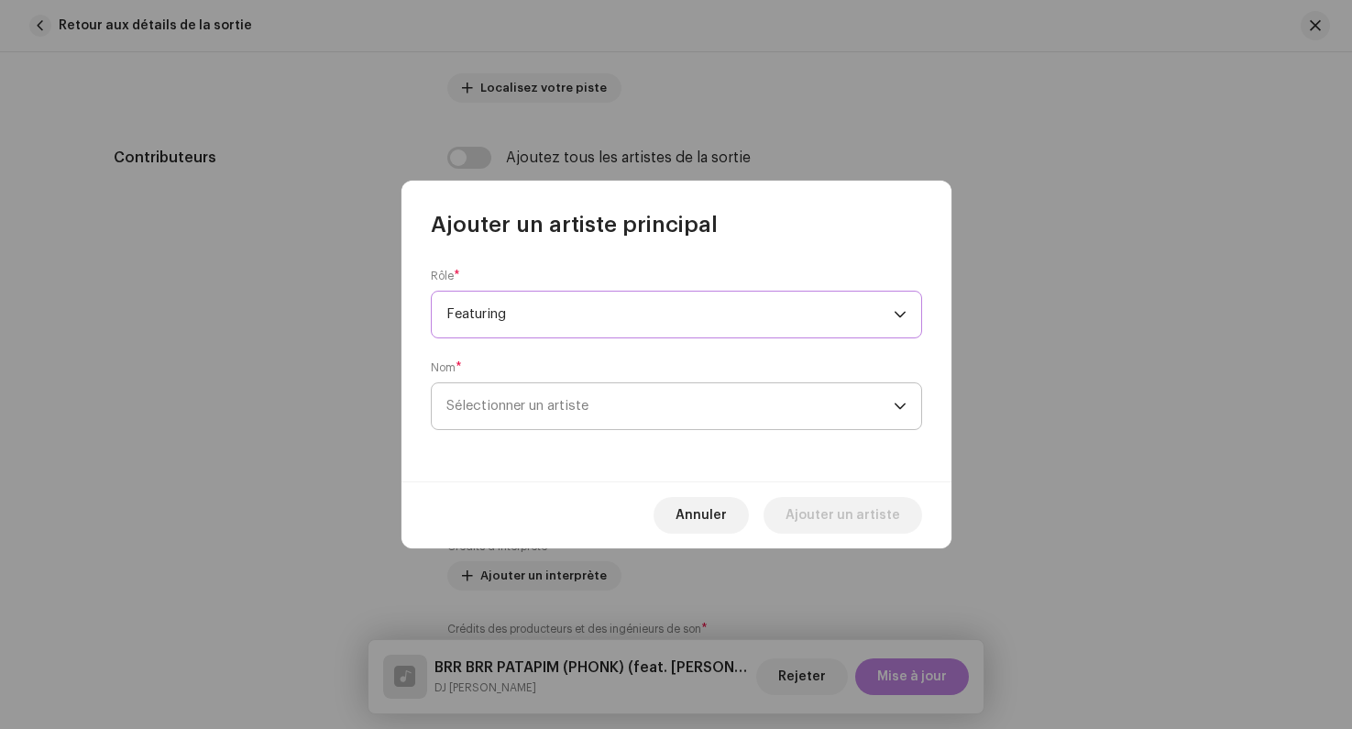
click at [523, 393] on span "Sélectionner un artiste" at bounding box center [670, 406] width 447 height 46
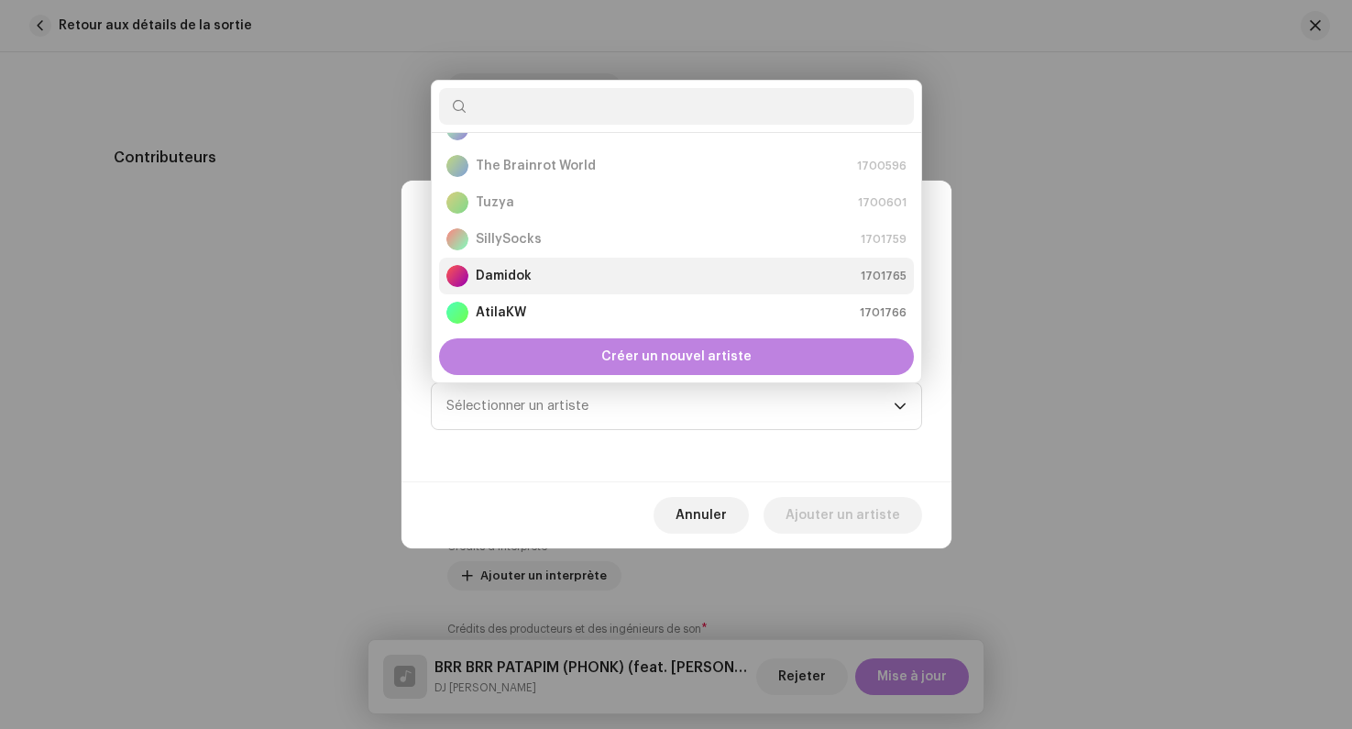
scroll to position [226, 0]
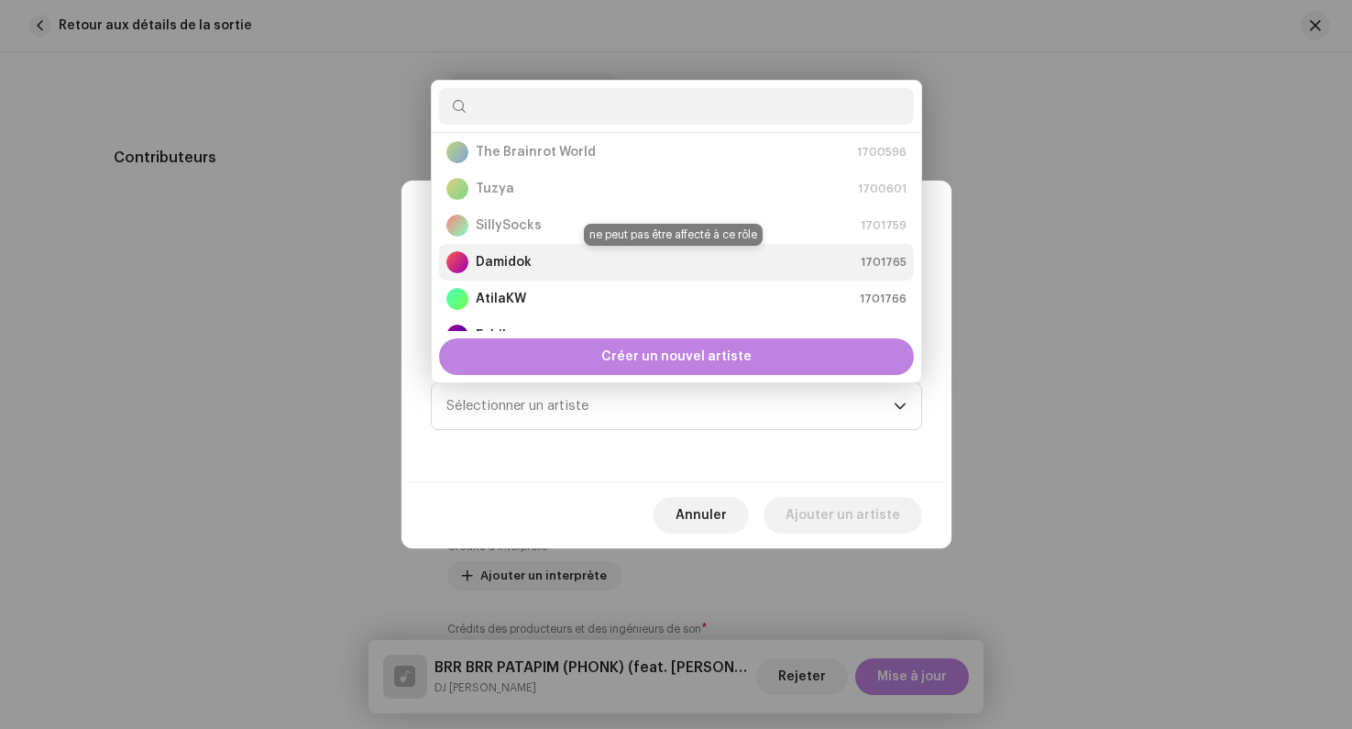
click at [557, 268] on div "Damidok 1701765" at bounding box center [677, 262] width 460 height 22
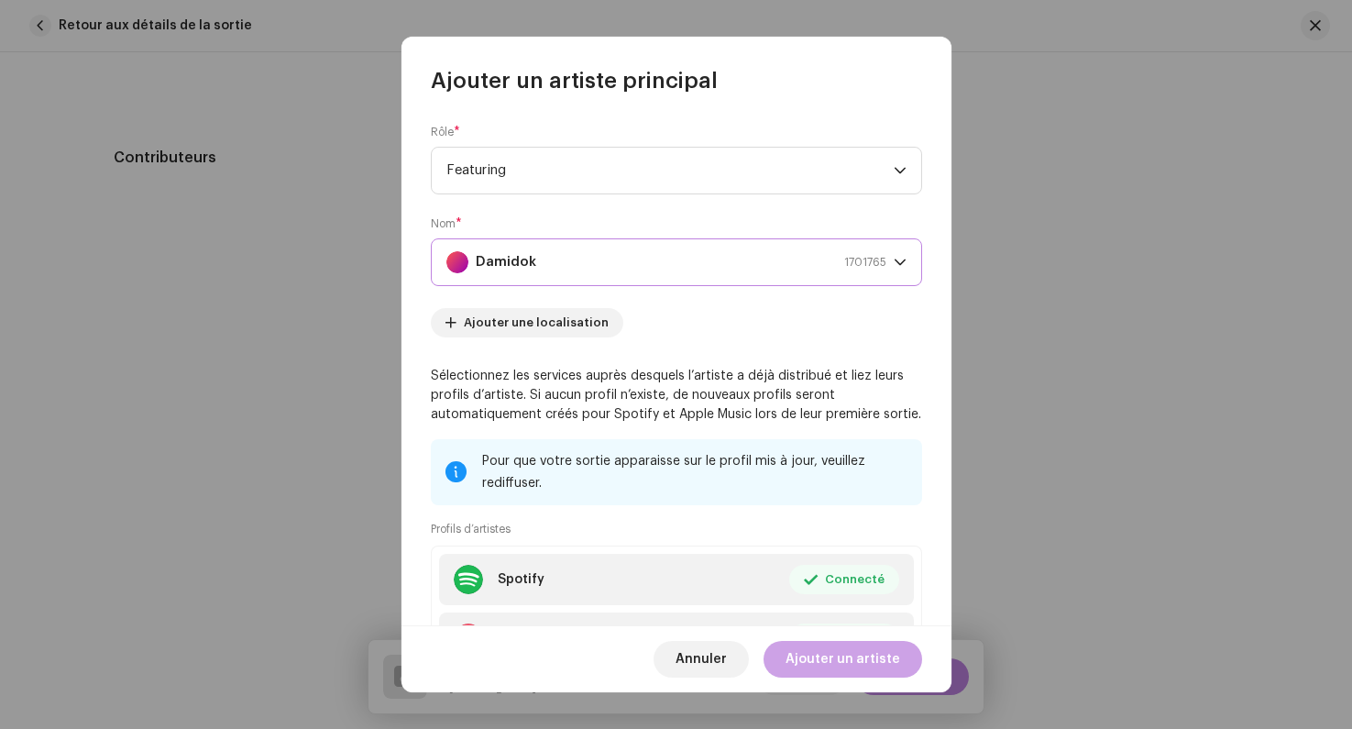
click at [821, 666] on span "Ajouter un artiste" at bounding box center [843, 659] width 115 height 37
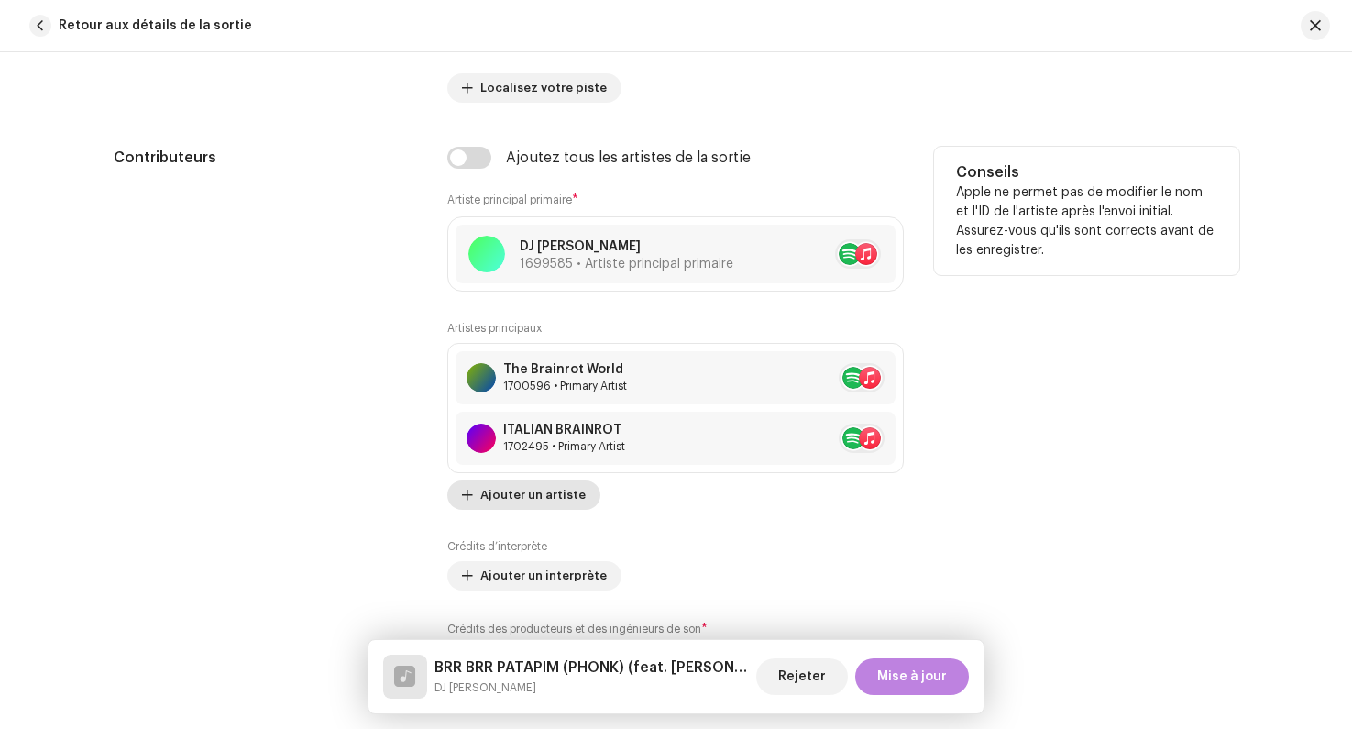
click at [483, 508] on span "Ajouter un artiste" at bounding box center [532, 495] width 105 height 37
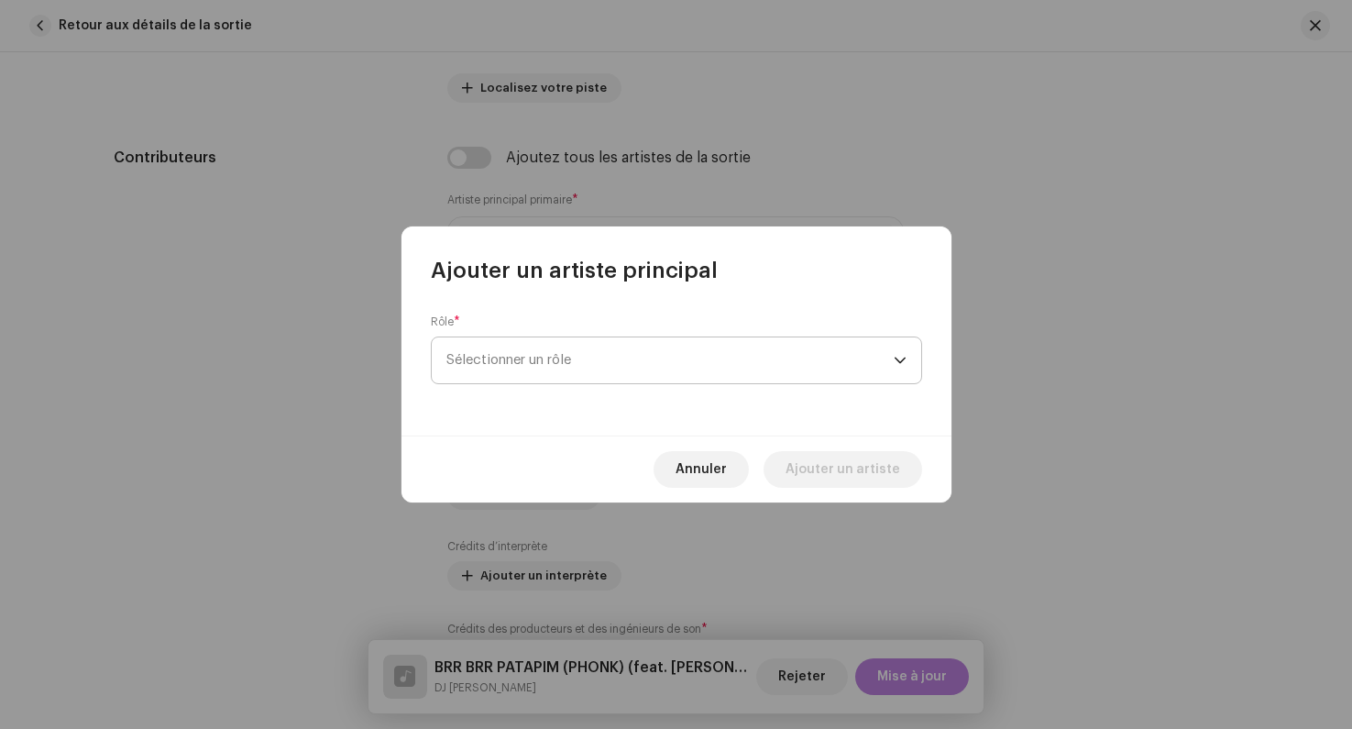
click at [509, 369] on span "Sélectionner un rôle" at bounding box center [670, 360] width 447 height 46
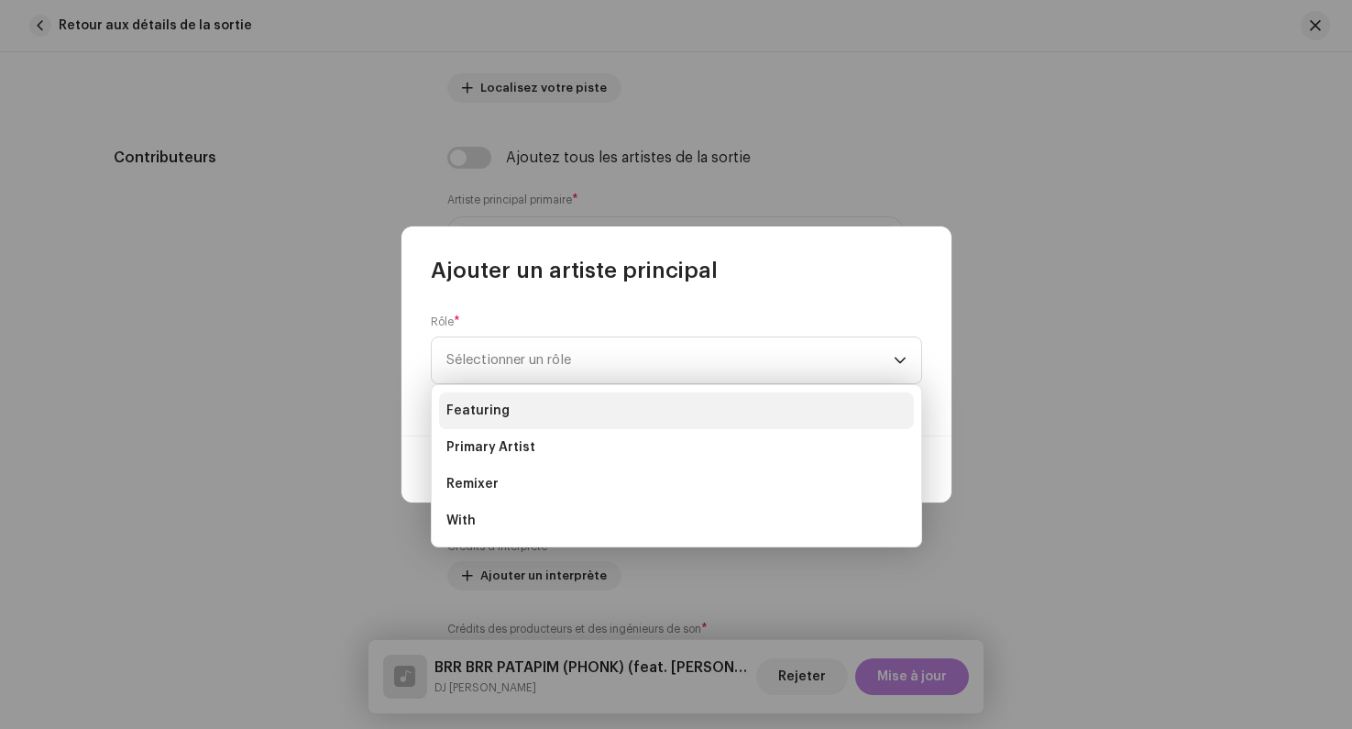
click at [502, 399] on li "Featuring" at bounding box center [676, 410] width 475 height 37
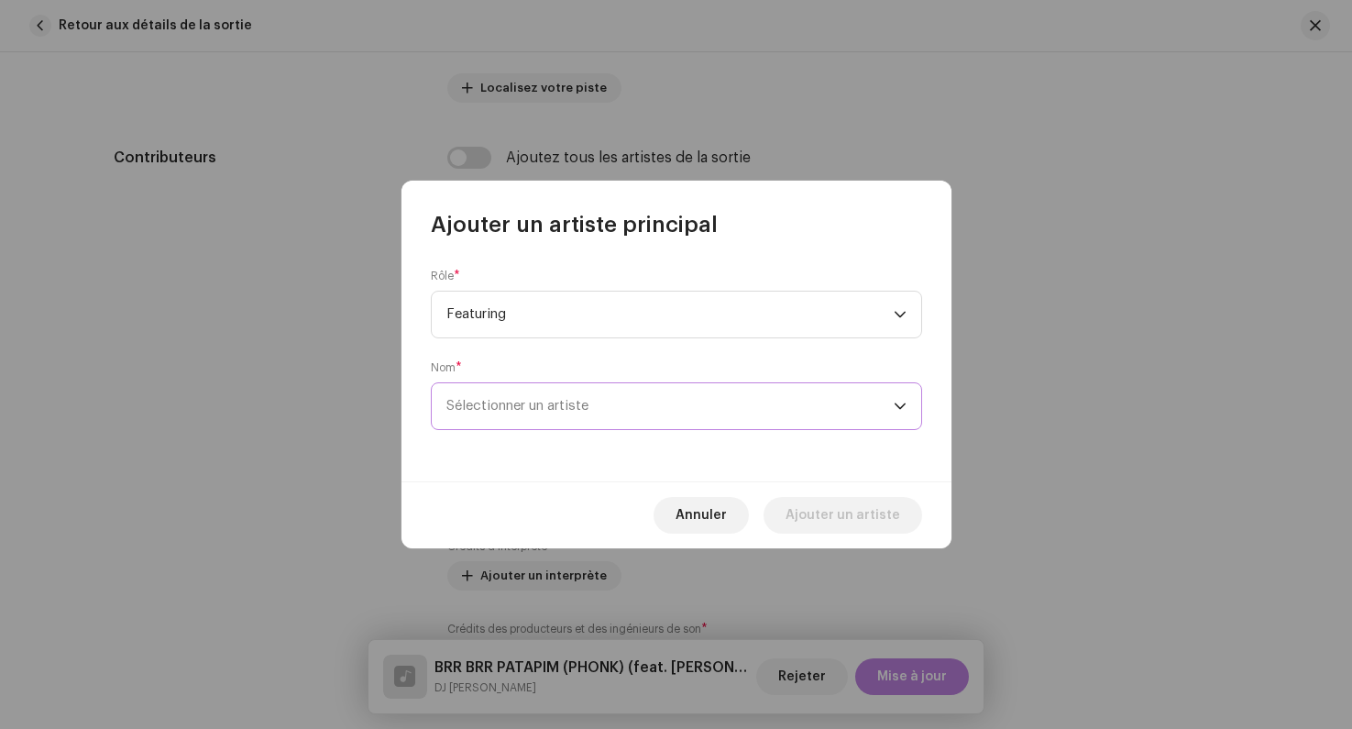
click at [533, 405] on span "Sélectionner un artiste" at bounding box center [518, 406] width 142 height 14
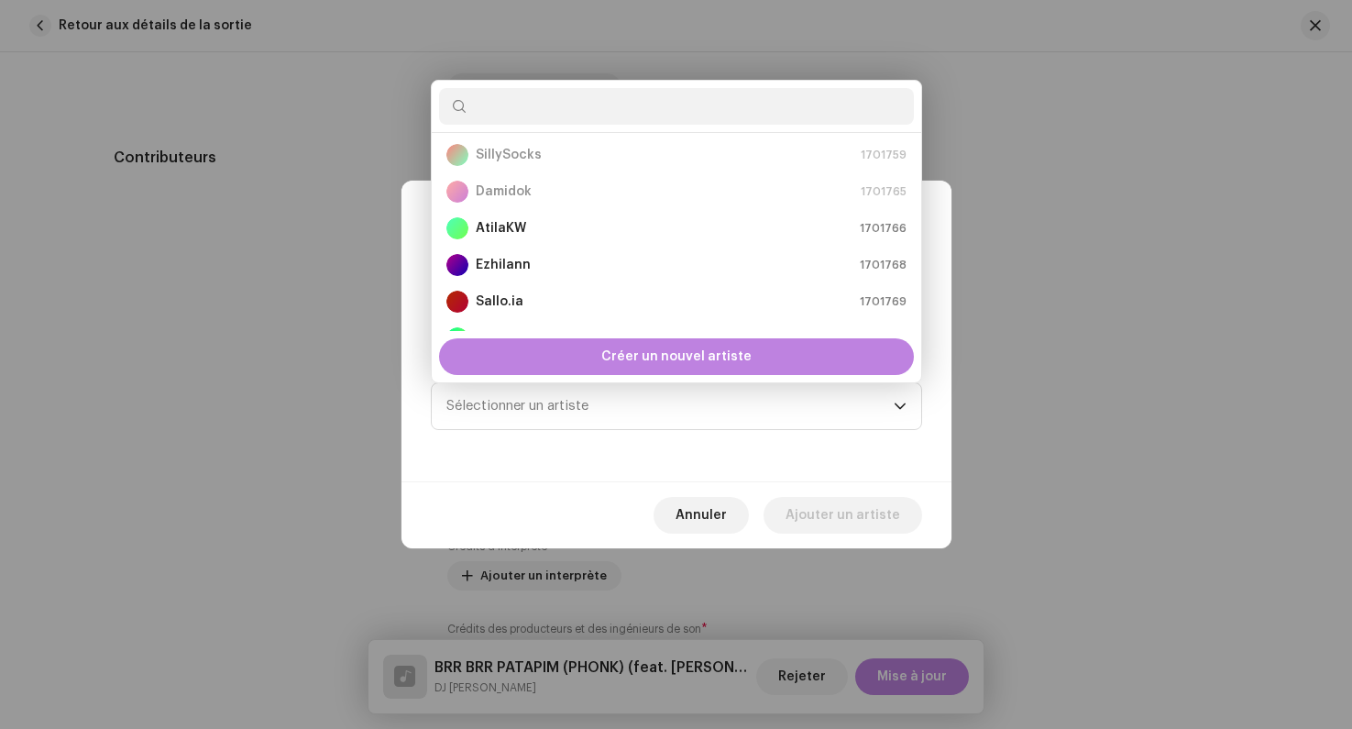
scroll to position [325, 0]
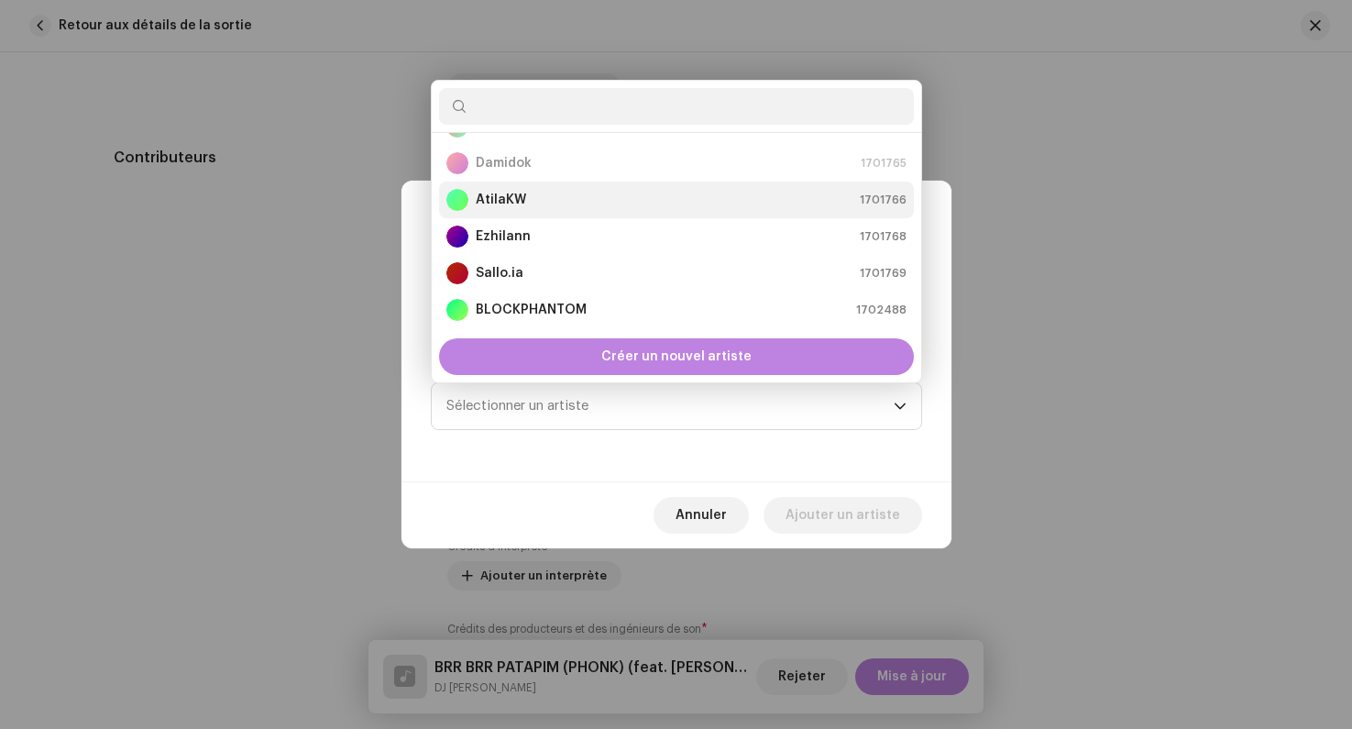
click at [542, 216] on li "AtilaKW 1701766" at bounding box center [676, 200] width 475 height 37
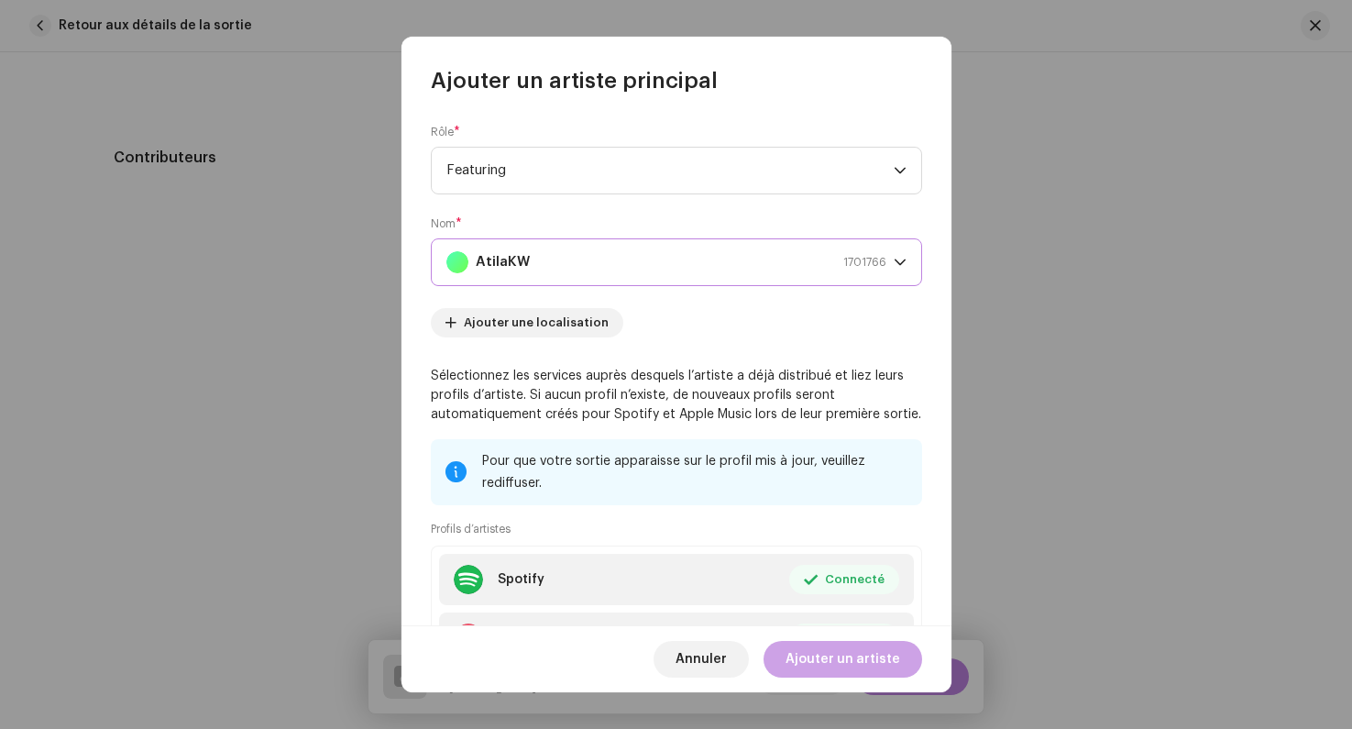
click at [842, 667] on span "Ajouter un artiste" at bounding box center [843, 659] width 115 height 37
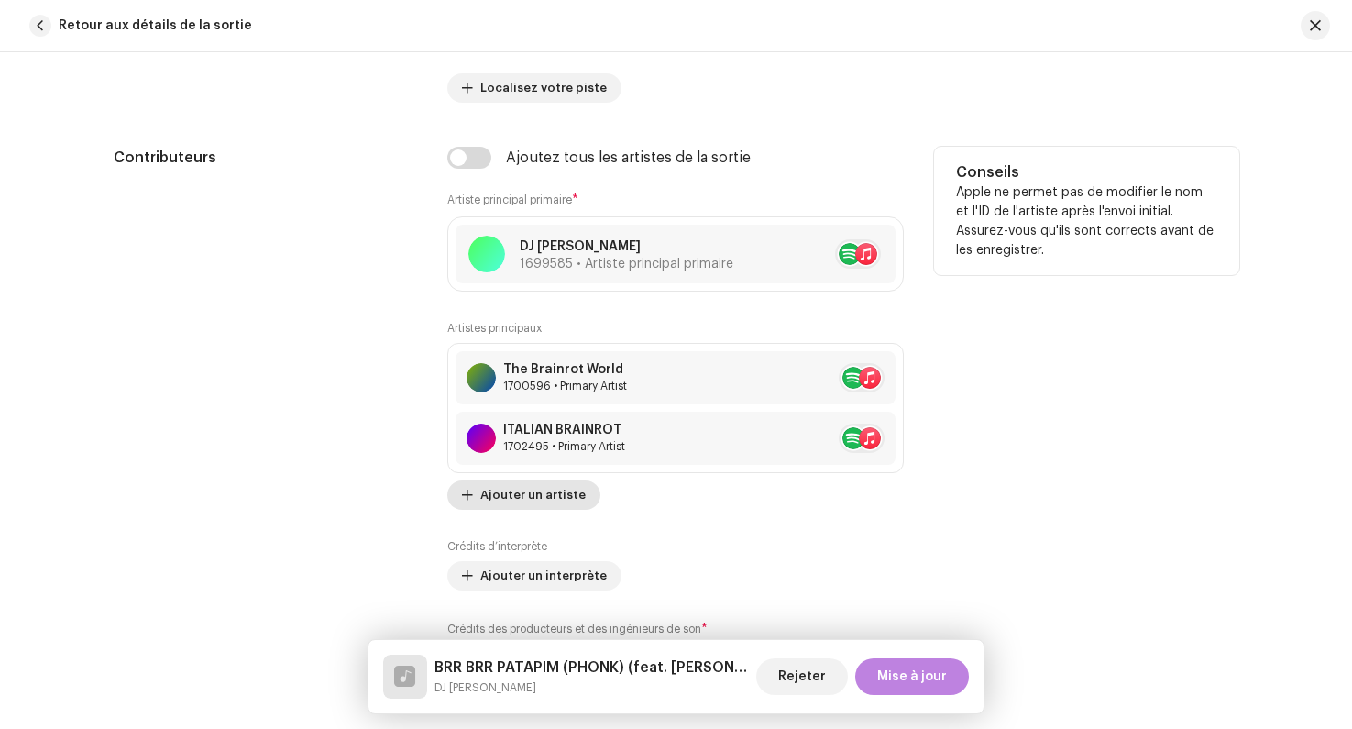
click at [501, 487] on span "Ajouter un artiste" at bounding box center [532, 495] width 105 height 37
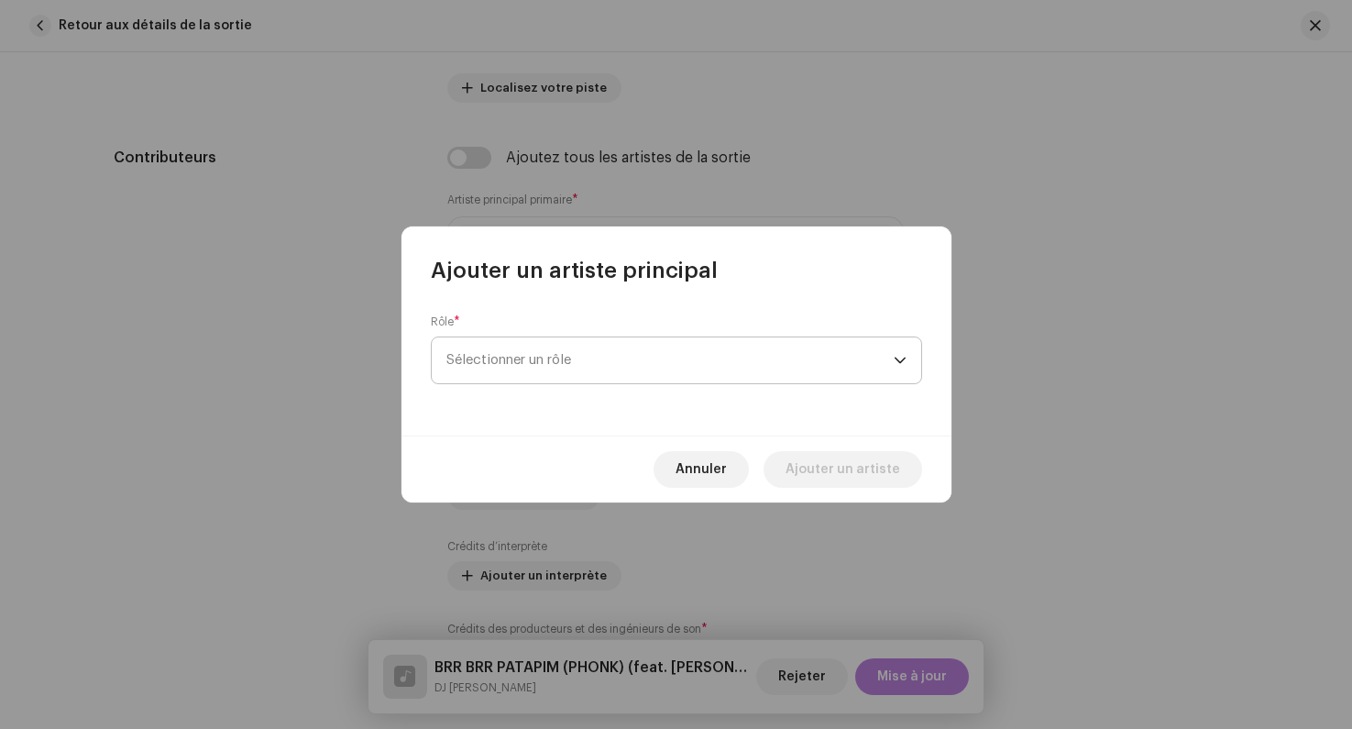
click at [488, 367] on span "Sélectionner un rôle" at bounding box center [670, 360] width 447 height 46
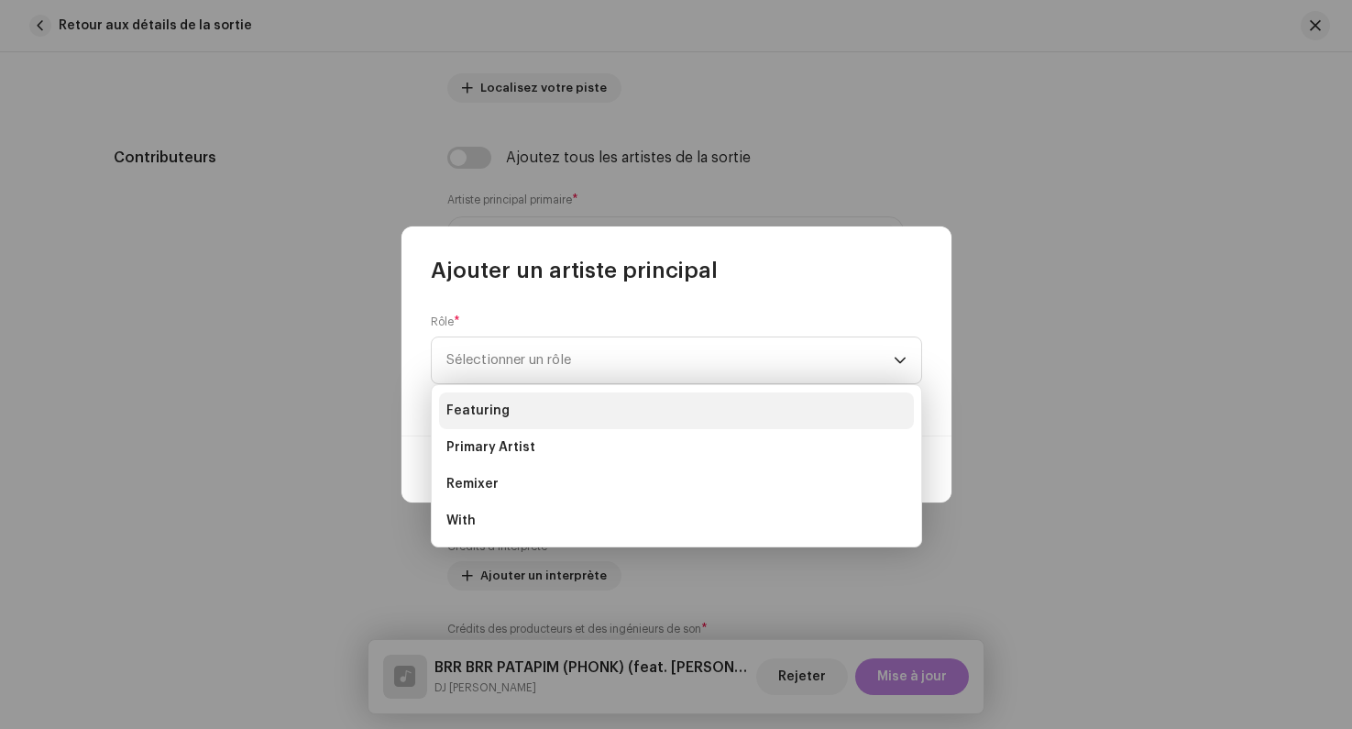
click at [516, 404] on li "Featuring" at bounding box center [676, 410] width 475 height 37
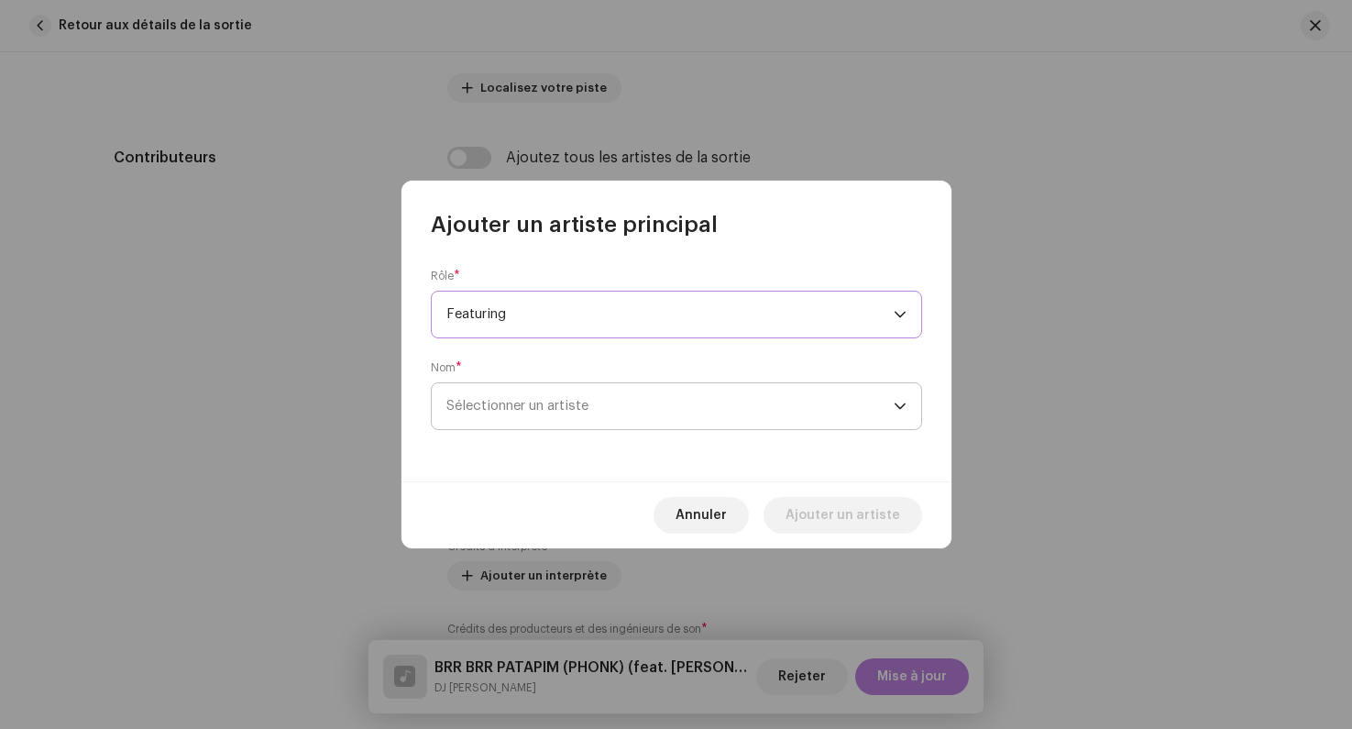
click at [543, 411] on span "Sélectionner un artiste" at bounding box center [518, 406] width 142 height 14
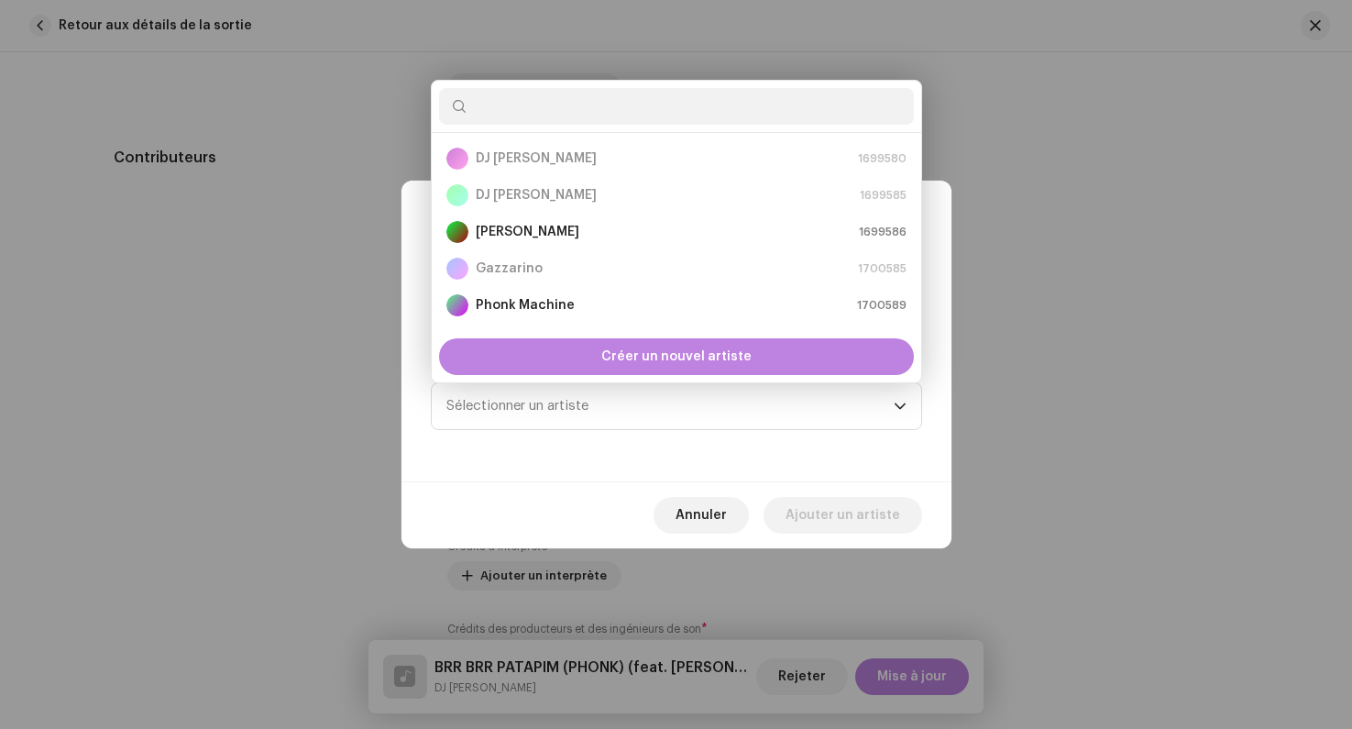
scroll to position [367, 0]
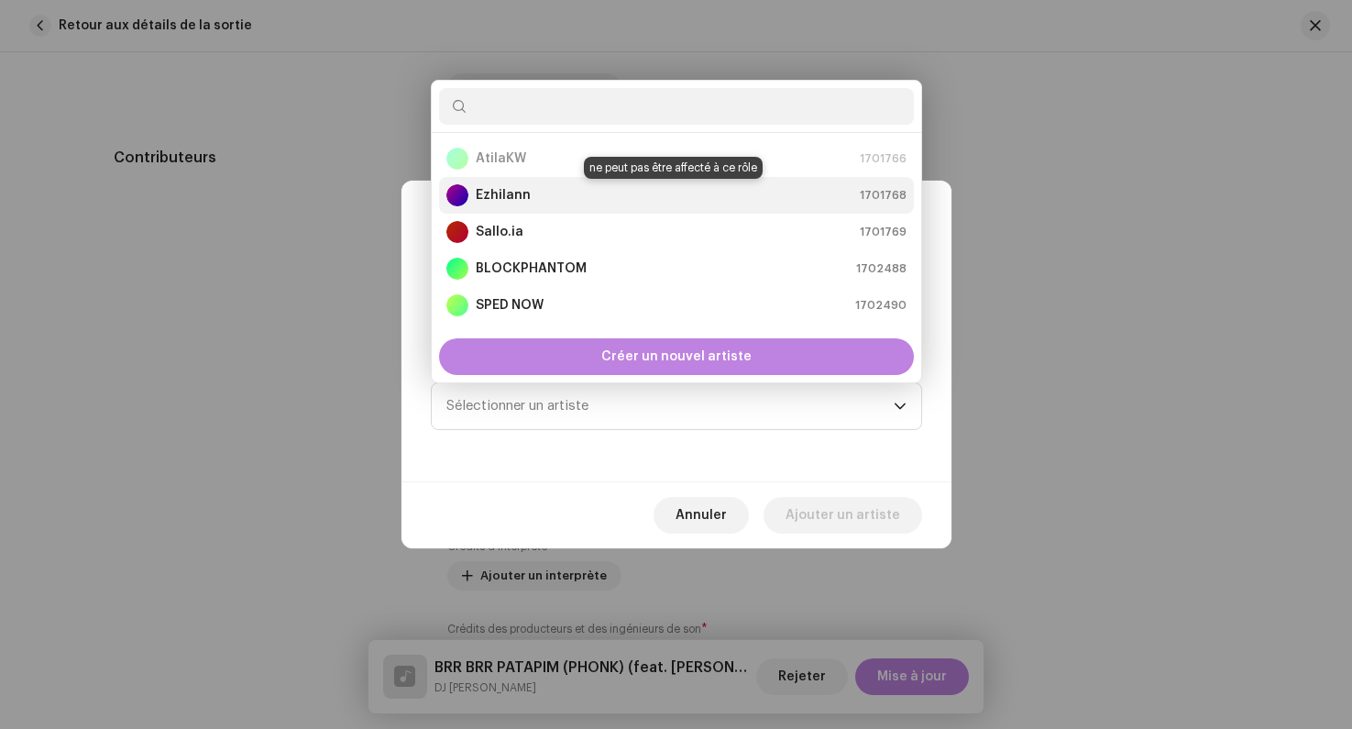
click at [532, 200] on div "Ezhilann 1701768" at bounding box center [677, 195] width 460 height 22
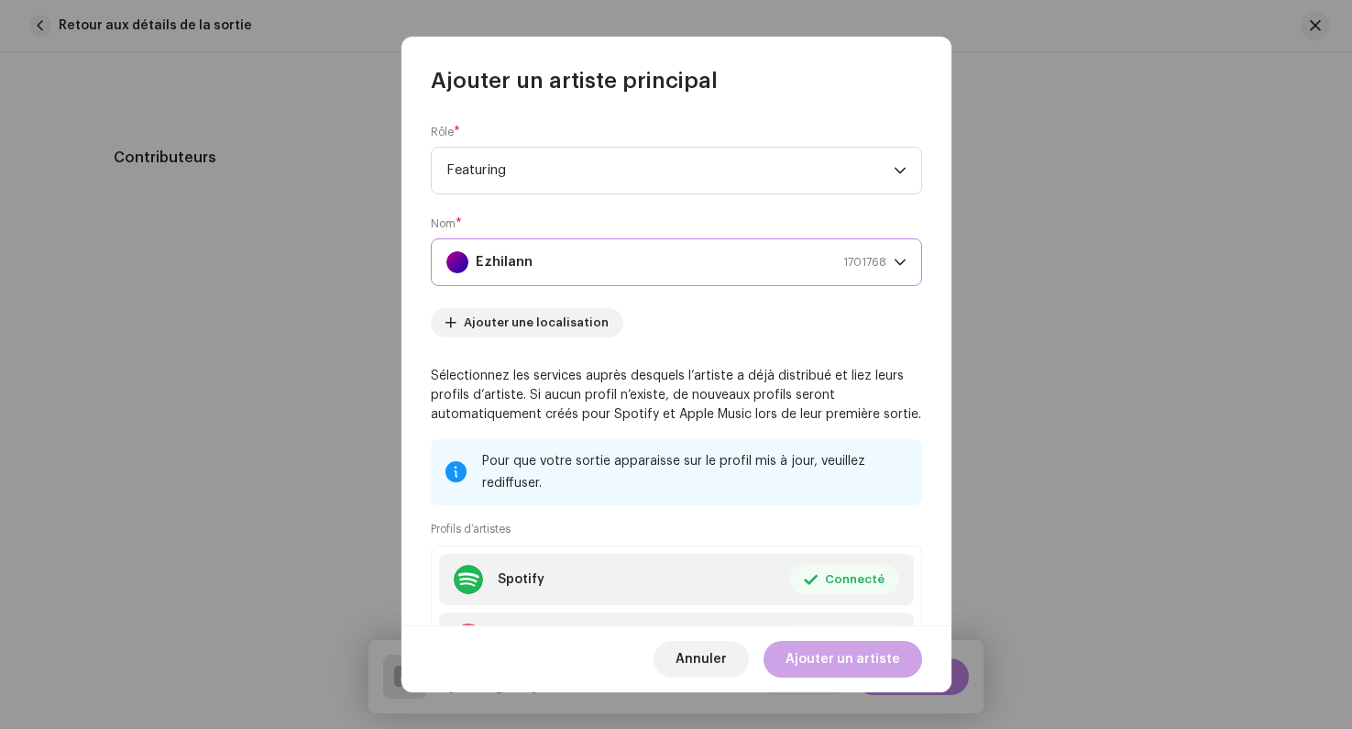
click at [837, 658] on span "Ajouter un artiste" at bounding box center [843, 659] width 115 height 37
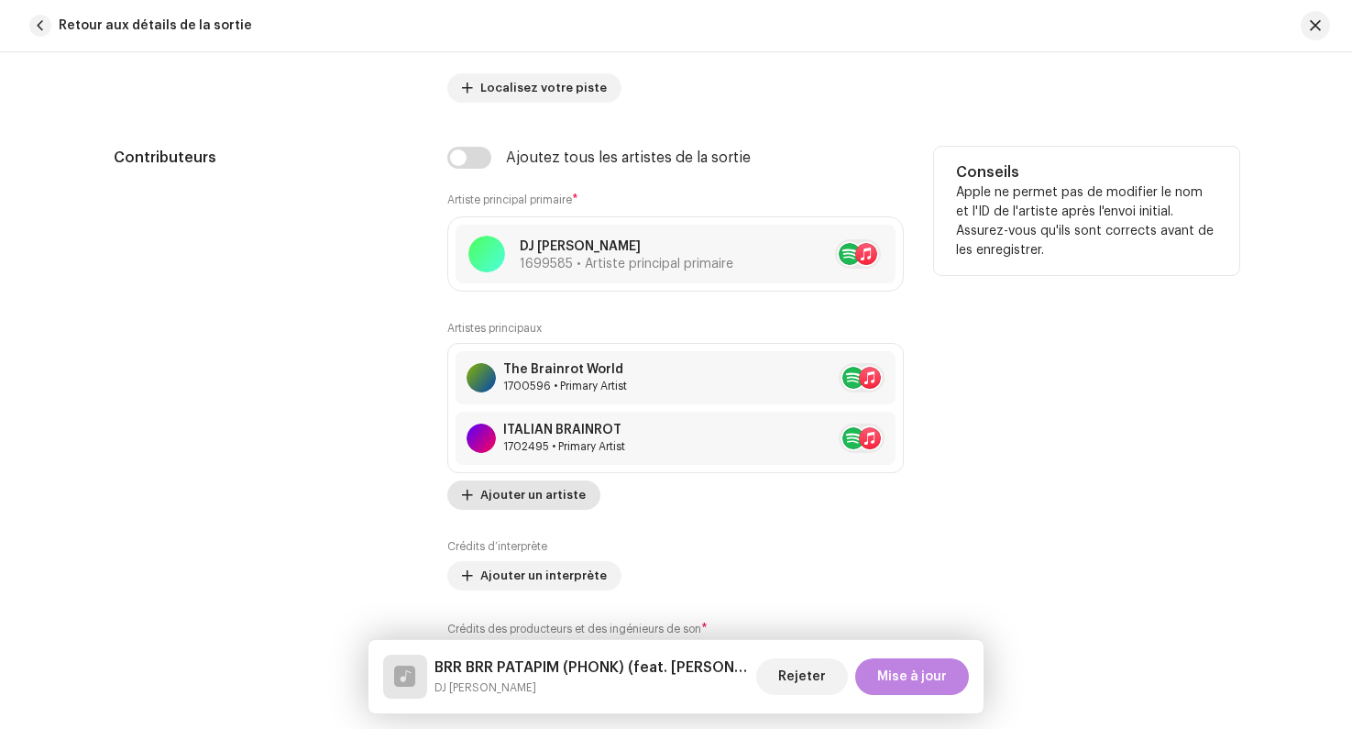
click at [546, 504] on span "Ajouter un artiste" at bounding box center [532, 495] width 105 height 37
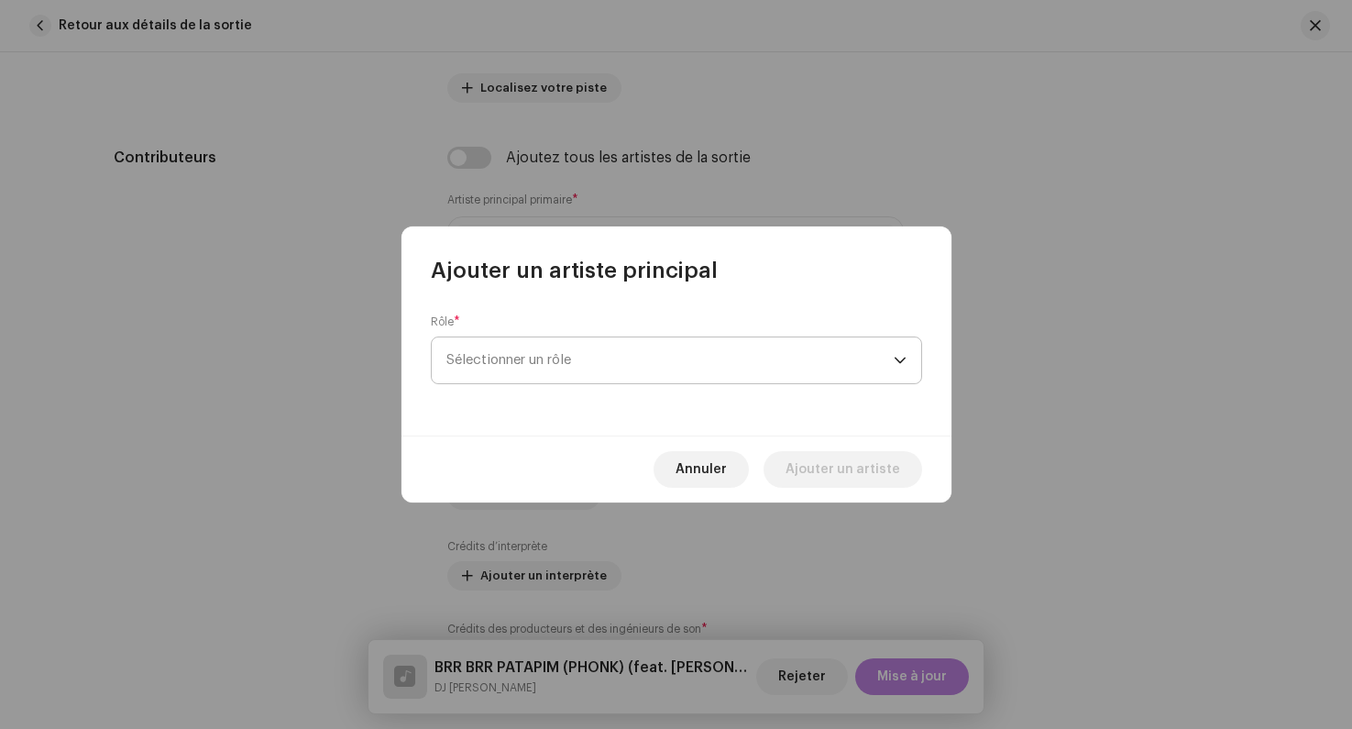
click at [538, 352] on span "Sélectionner un rôle" at bounding box center [670, 360] width 447 height 46
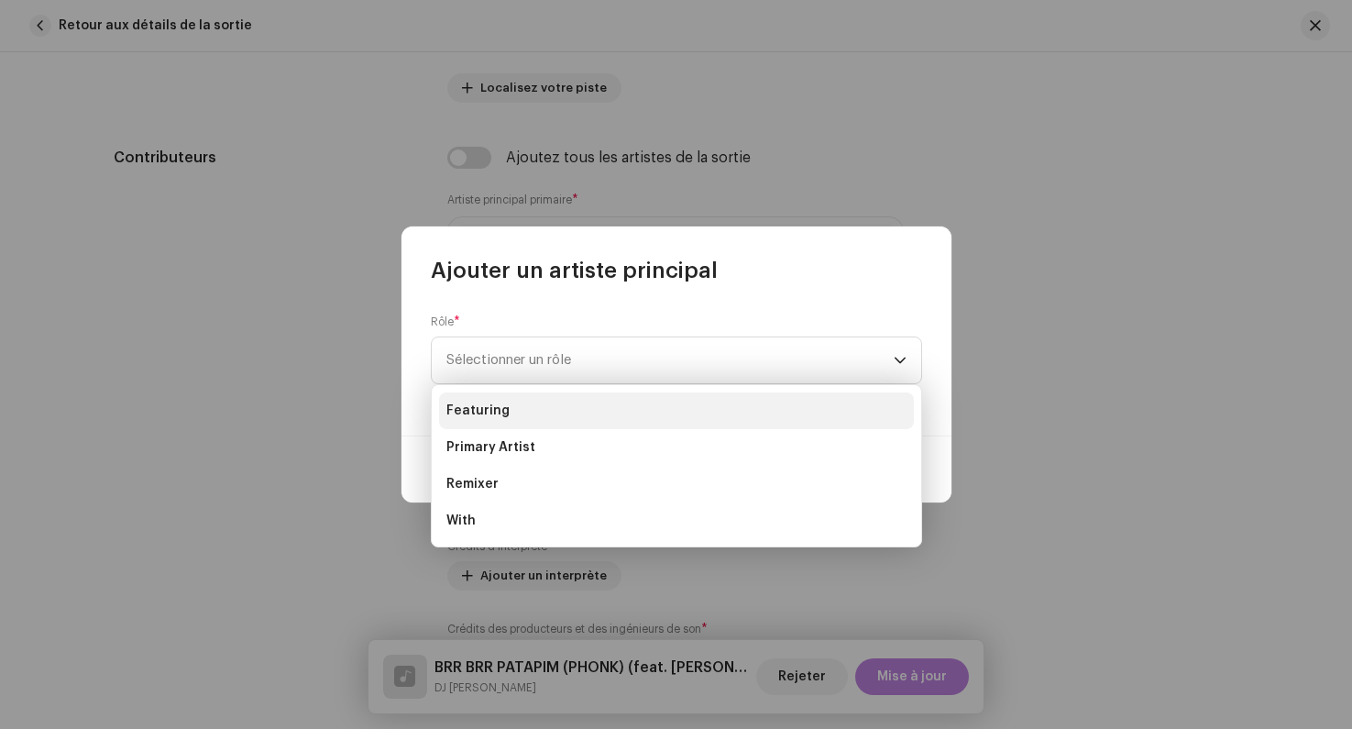
click at [568, 398] on li "Featuring" at bounding box center [676, 410] width 475 height 37
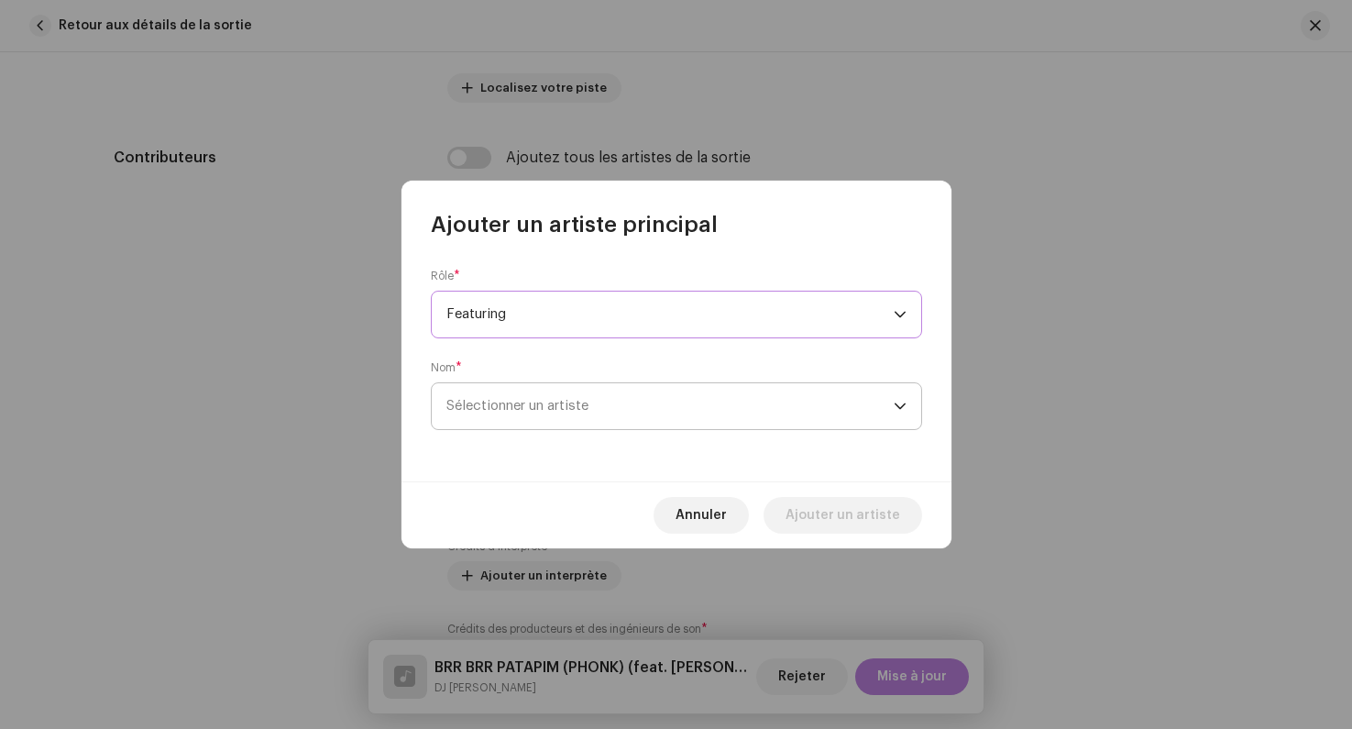
click at [583, 398] on span "Sélectionner un artiste" at bounding box center [670, 406] width 447 height 46
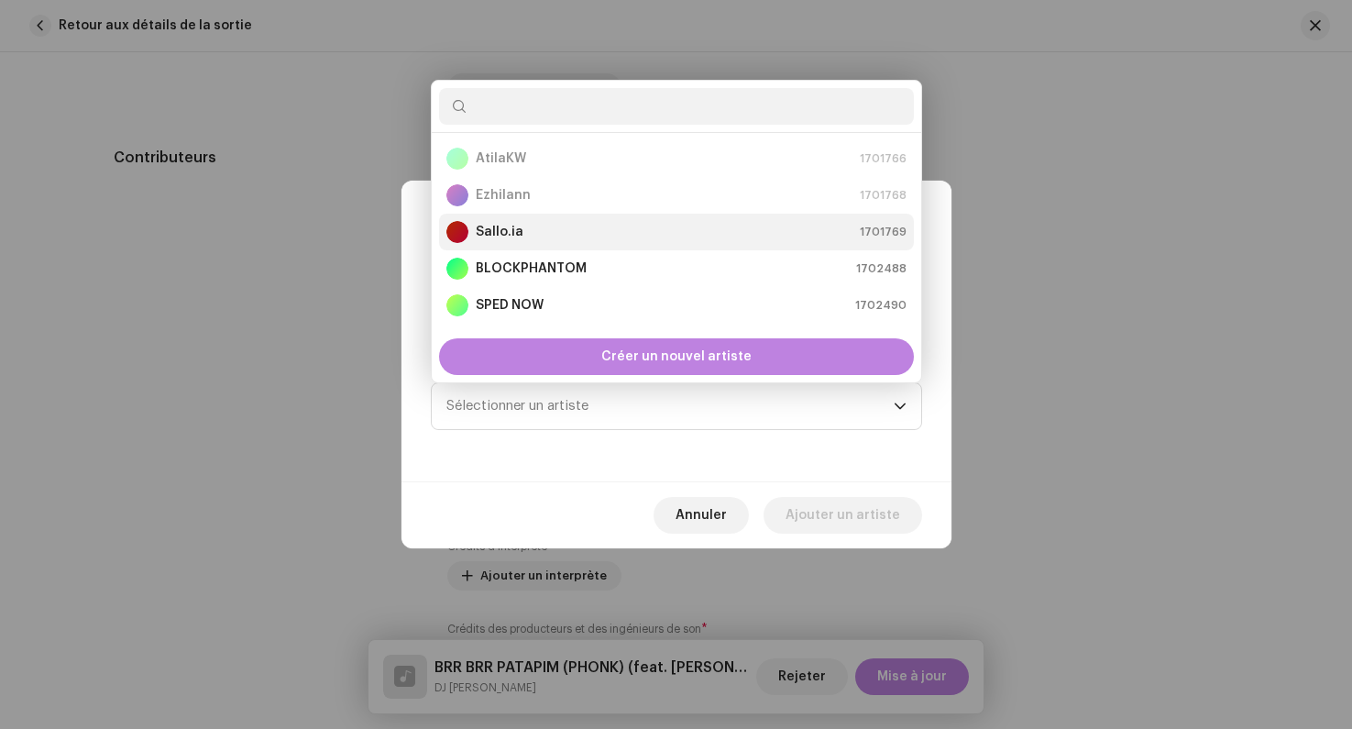
click at [546, 241] on div "Sallo.ia 1701769" at bounding box center [677, 232] width 460 height 22
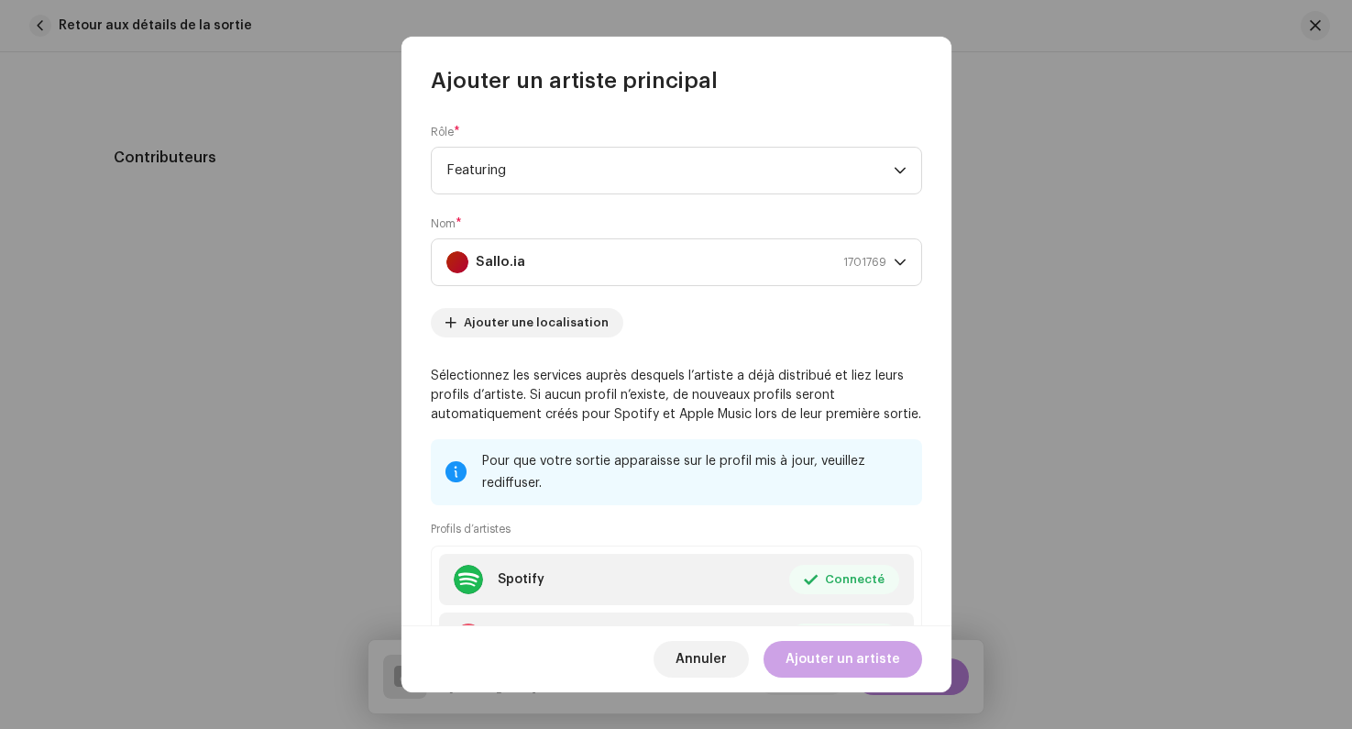
click at [826, 668] on span "Ajouter un artiste" at bounding box center [843, 659] width 115 height 37
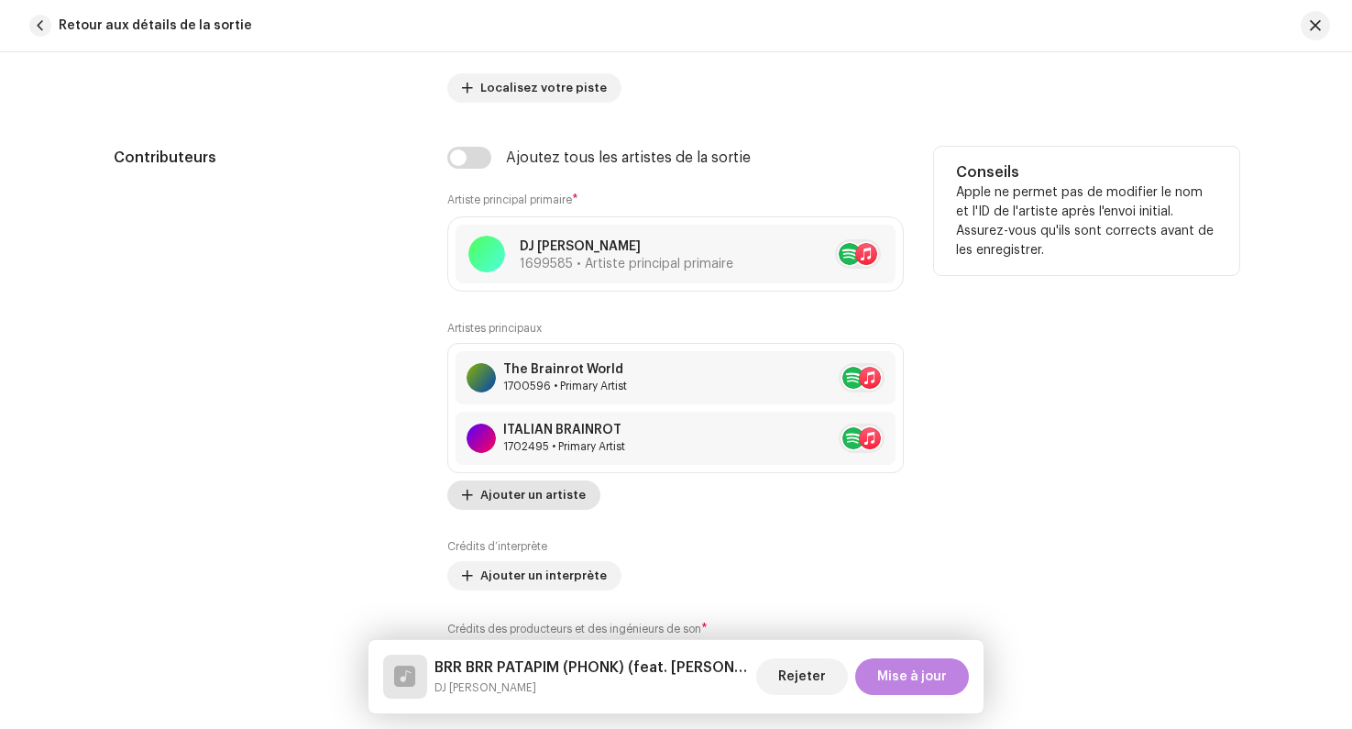
click at [510, 503] on span "Ajouter un artiste" at bounding box center [532, 495] width 105 height 37
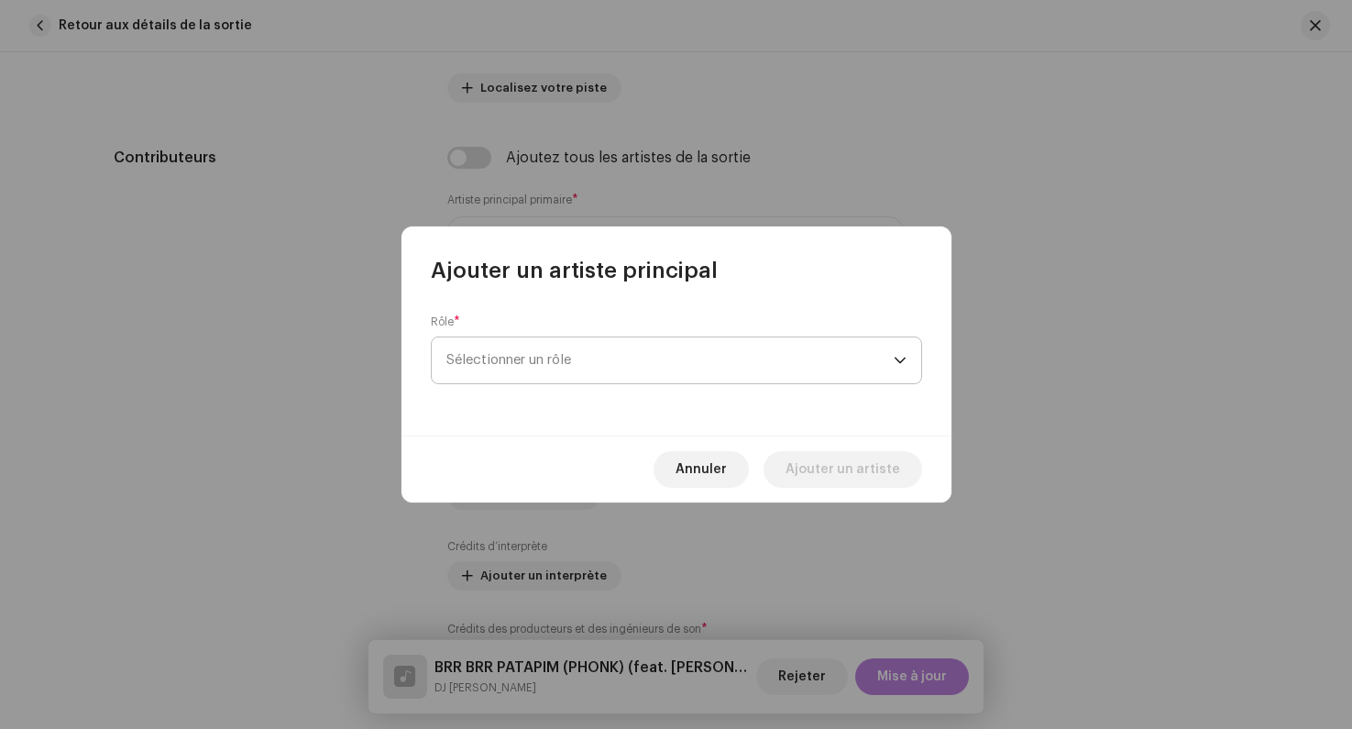
click at [513, 362] on span "Sélectionner un rôle" at bounding box center [670, 360] width 447 height 46
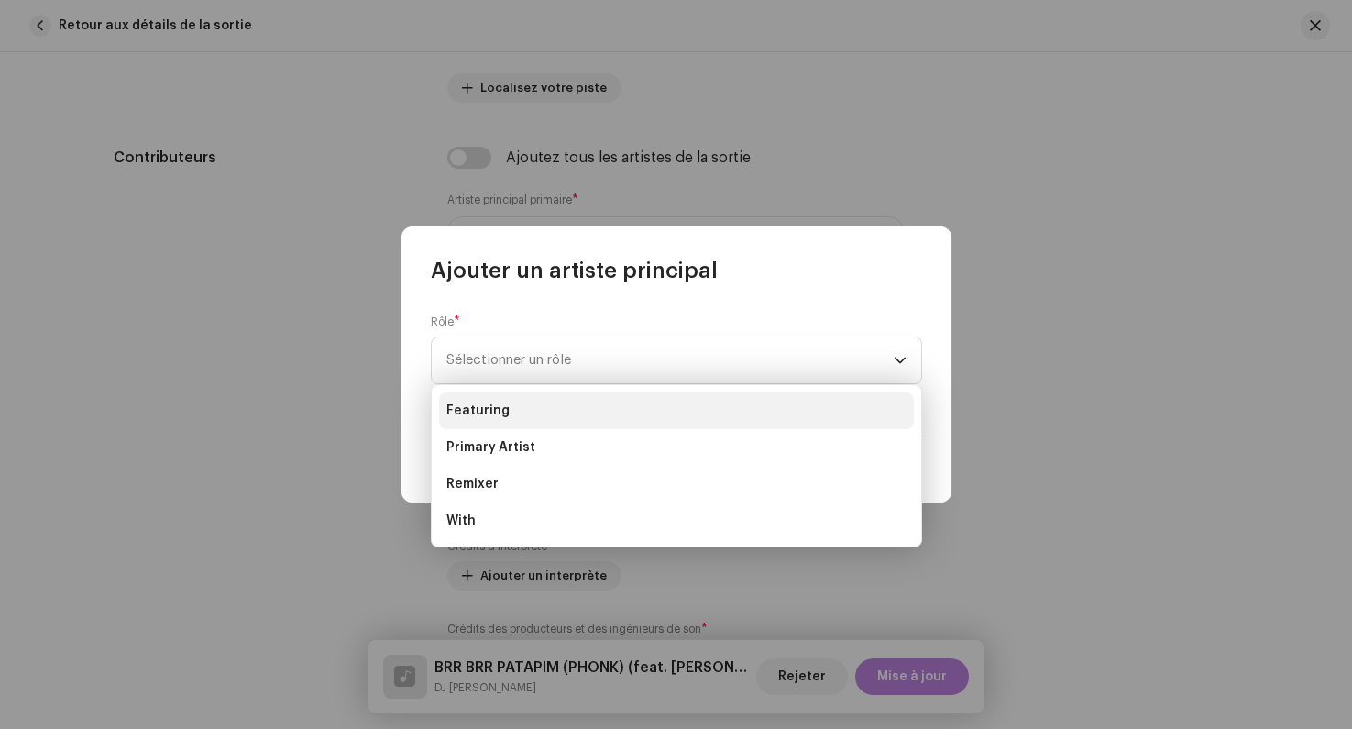
click at [510, 402] on li "Featuring" at bounding box center [676, 410] width 475 height 37
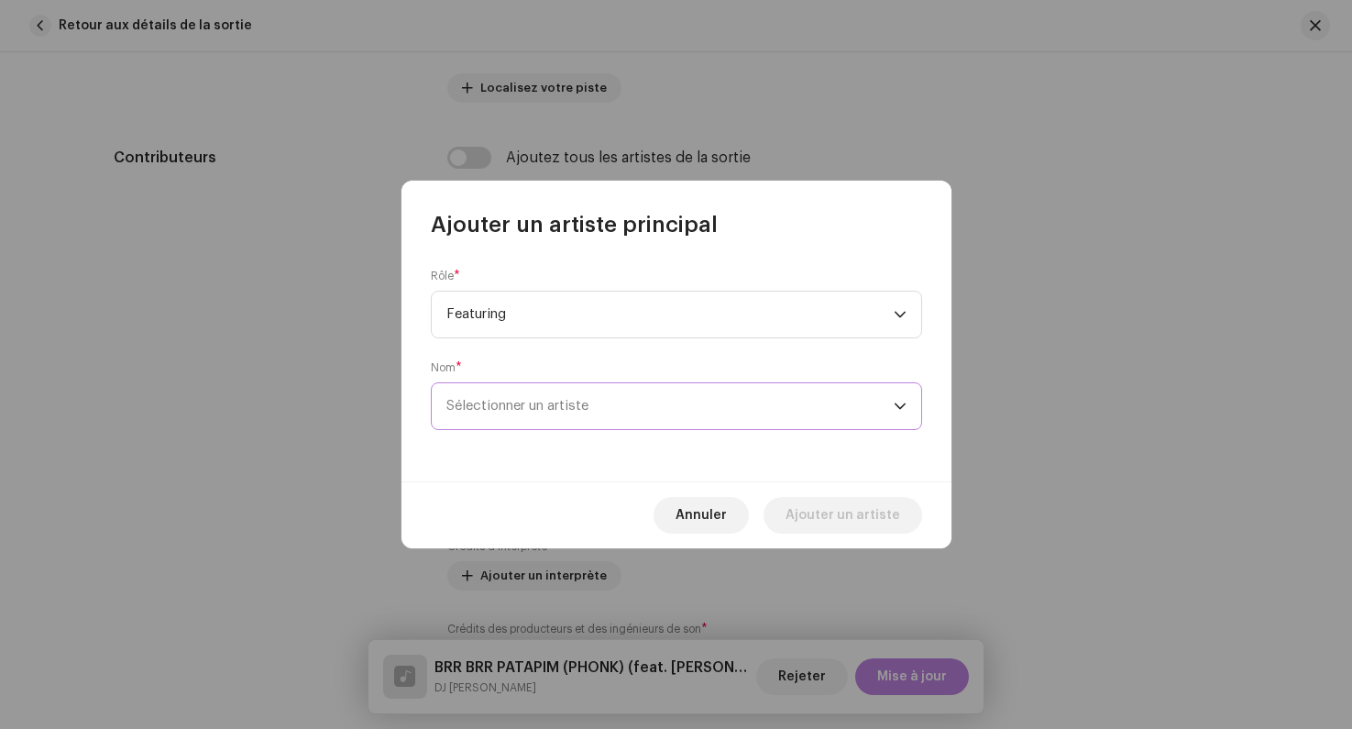
click at [546, 418] on span "Sélectionner un artiste" at bounding box center [670, 406] width 447 height 46
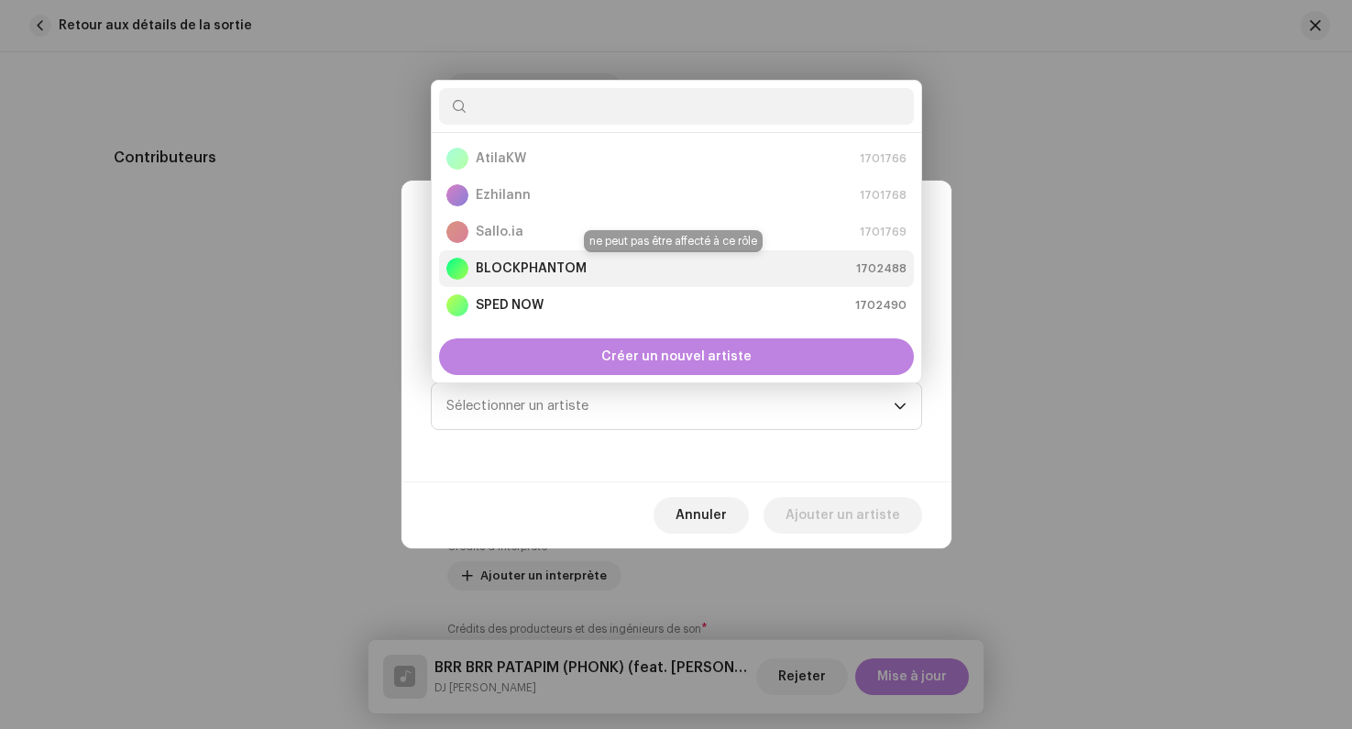
click at [496, 278] on div "BLOCKPHANTOM" at bounding box center [517, 269] width 140 height 22
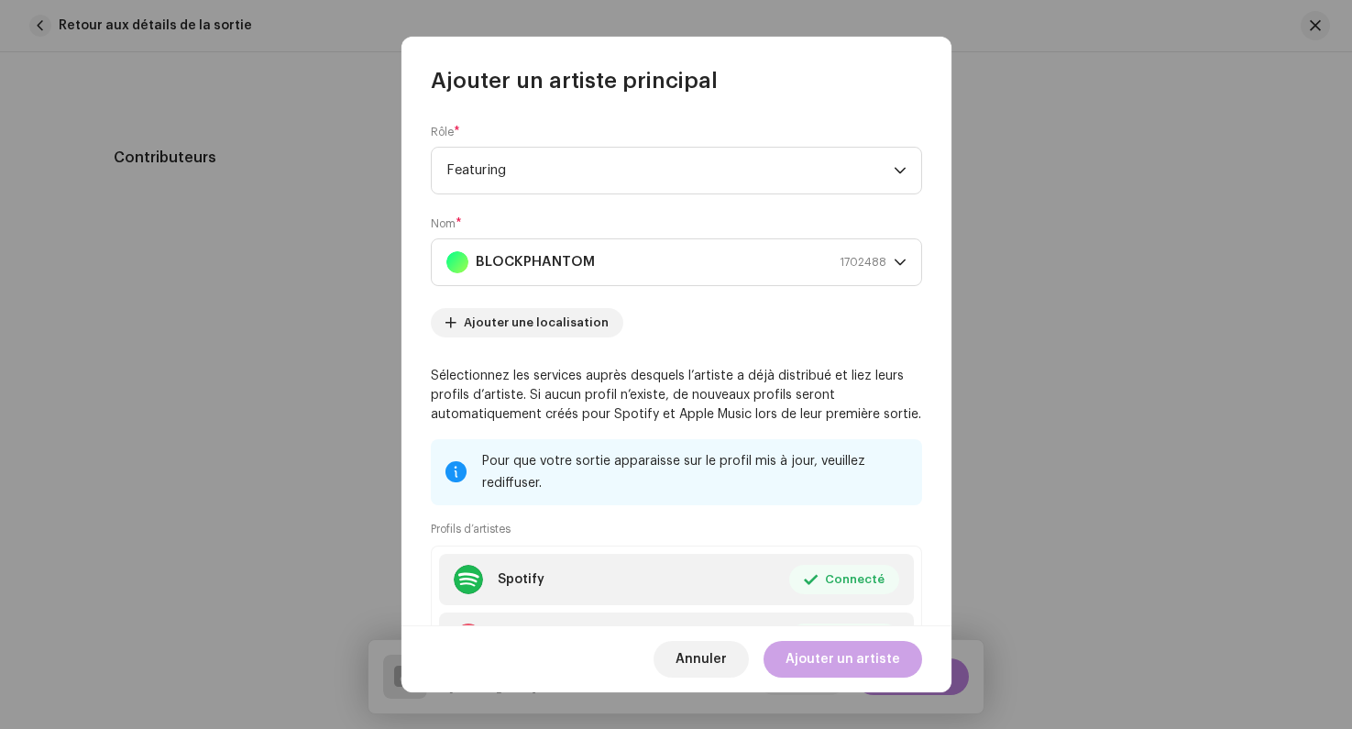
click at [832, 653] on span "Ajouter un artiste" at bounding box center [843, 659] width 115 height 37
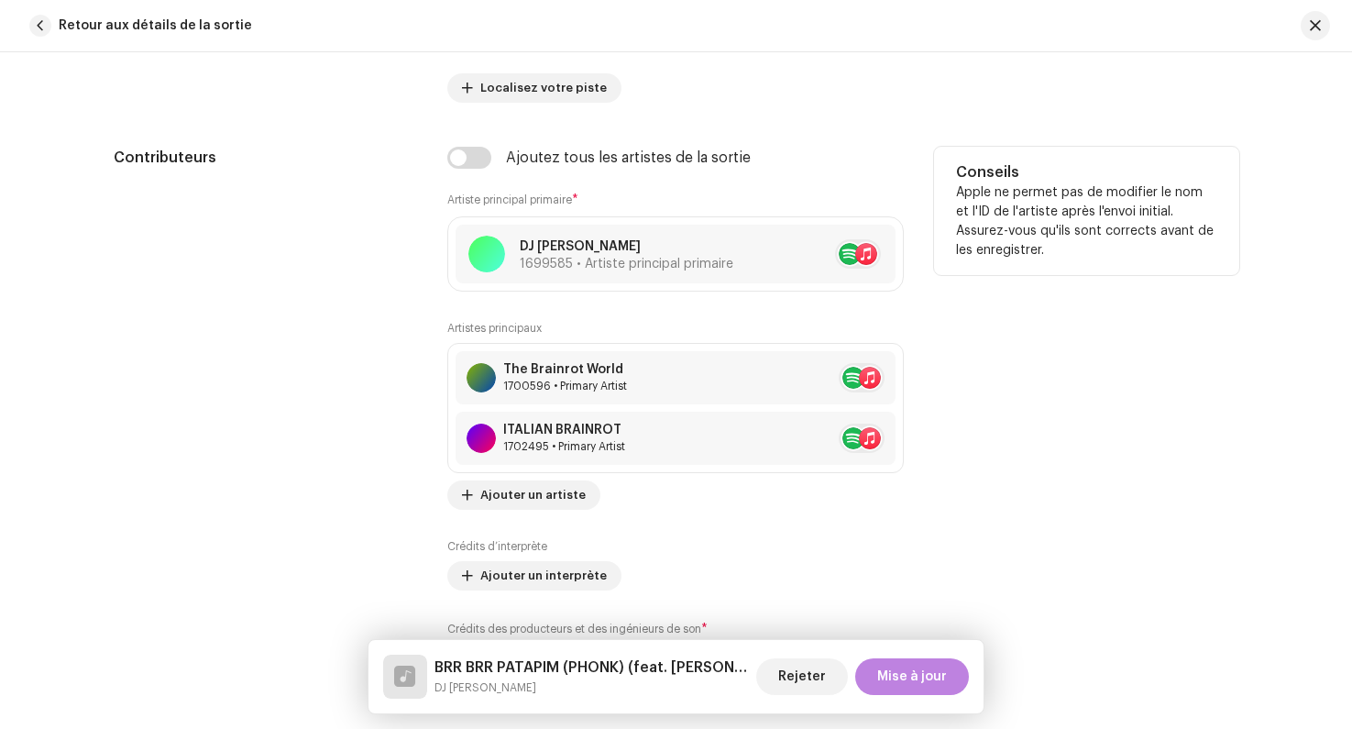
click at [494, 480] on div "Artistes principaux The Brainrot World 1700596 • Primary Artist ITALIAN BRAINRO…" at bounding box center [675, 415] width 457 height 189
click at [501, 491] on span "Ajouter un artiste" at bounding box center [532, 495] width 105 height 37
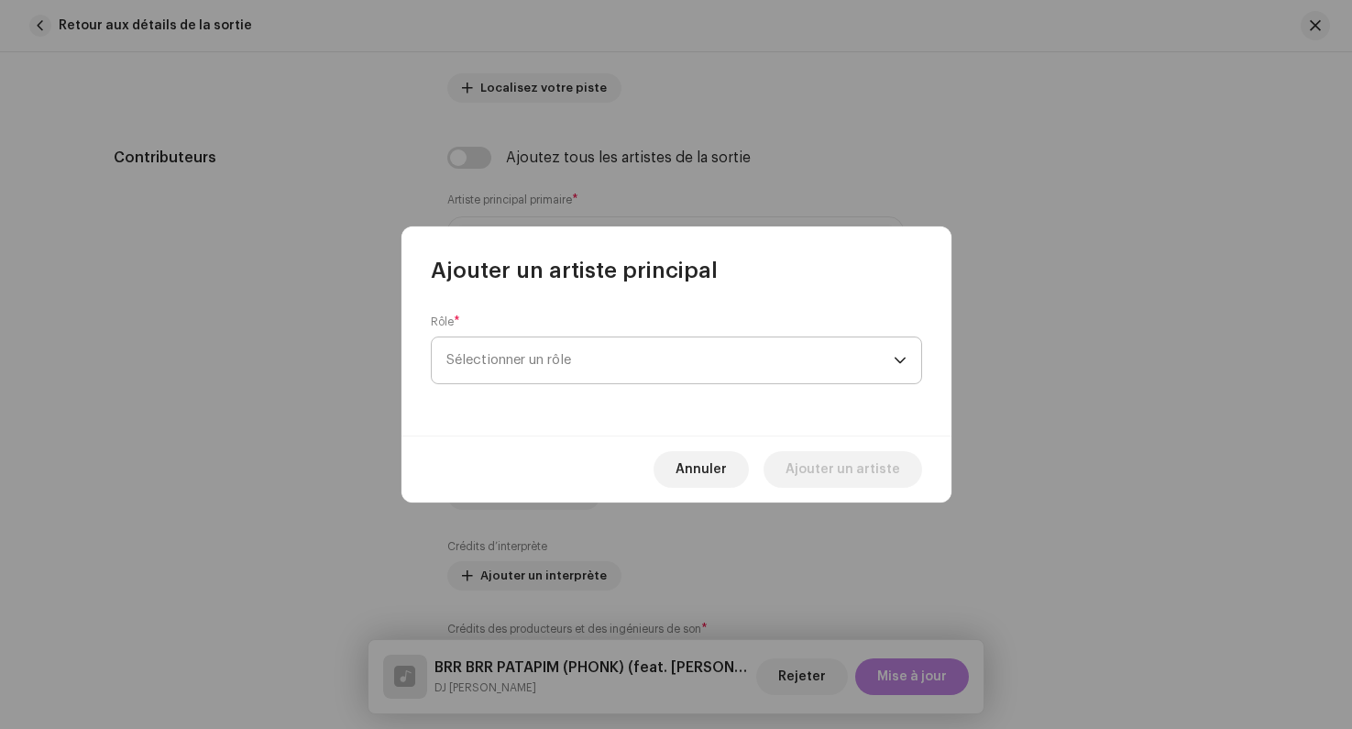
click at [512, 355] on span "Sélectionner un rôle" at bounding box center [670, 360] width 447 height 46
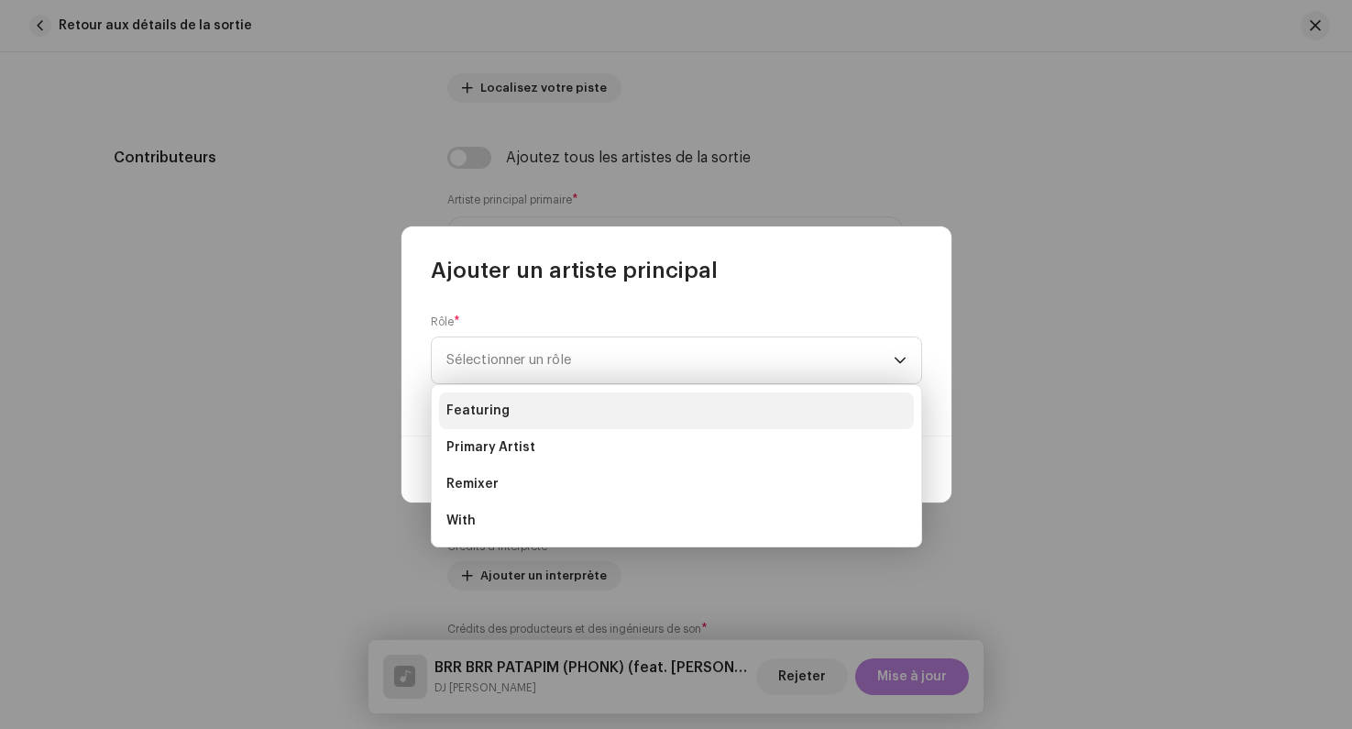
click at [527, 410] on li "Featuring" at bounding box center [676, 410] width 475 height 37
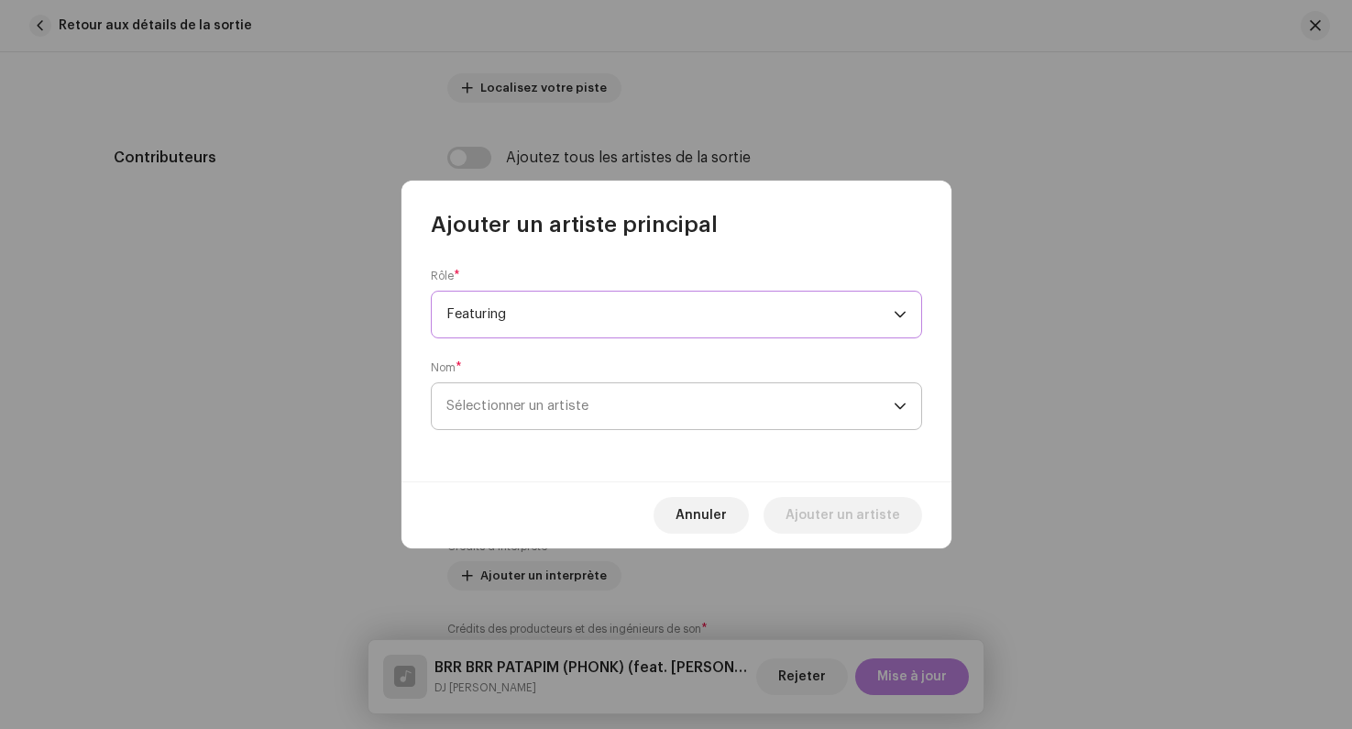
click at [576, 407] on span "Sélectionner un artiste" at bounding box center [518, 406] width 142 height 14
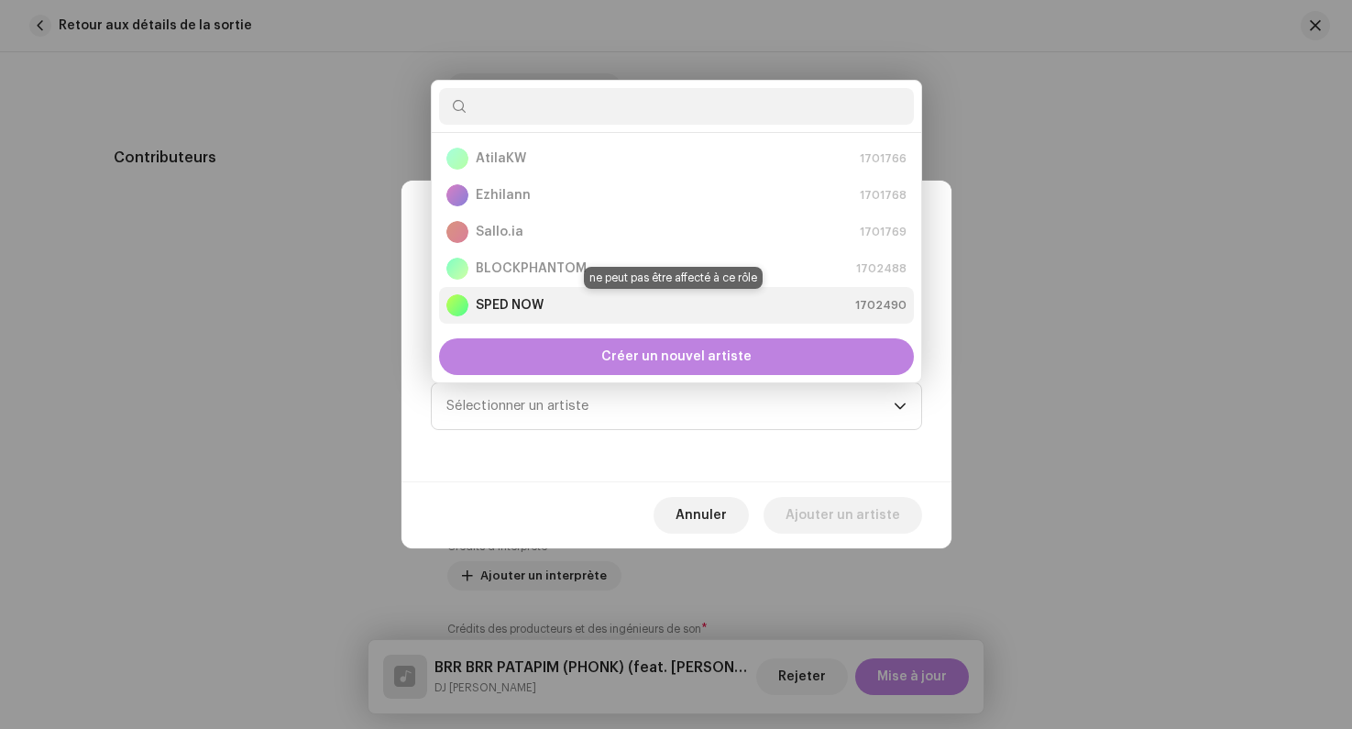
click at [547, 301] on div "SPED NOW 1702490" at bounding box center [677, 305] width 460 height 22
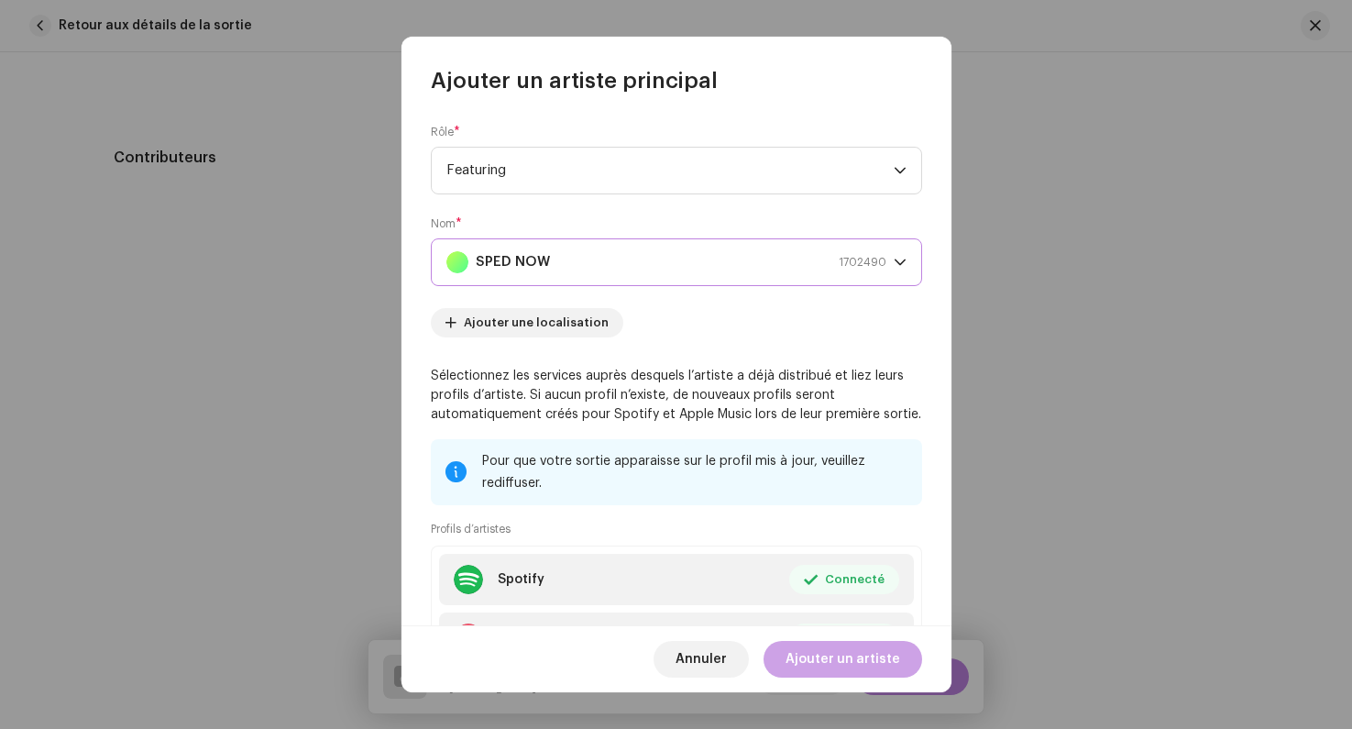
click at [836, 662] on span "Ajouter un artiste" at bounding box center [843, 659] width 115 height 37
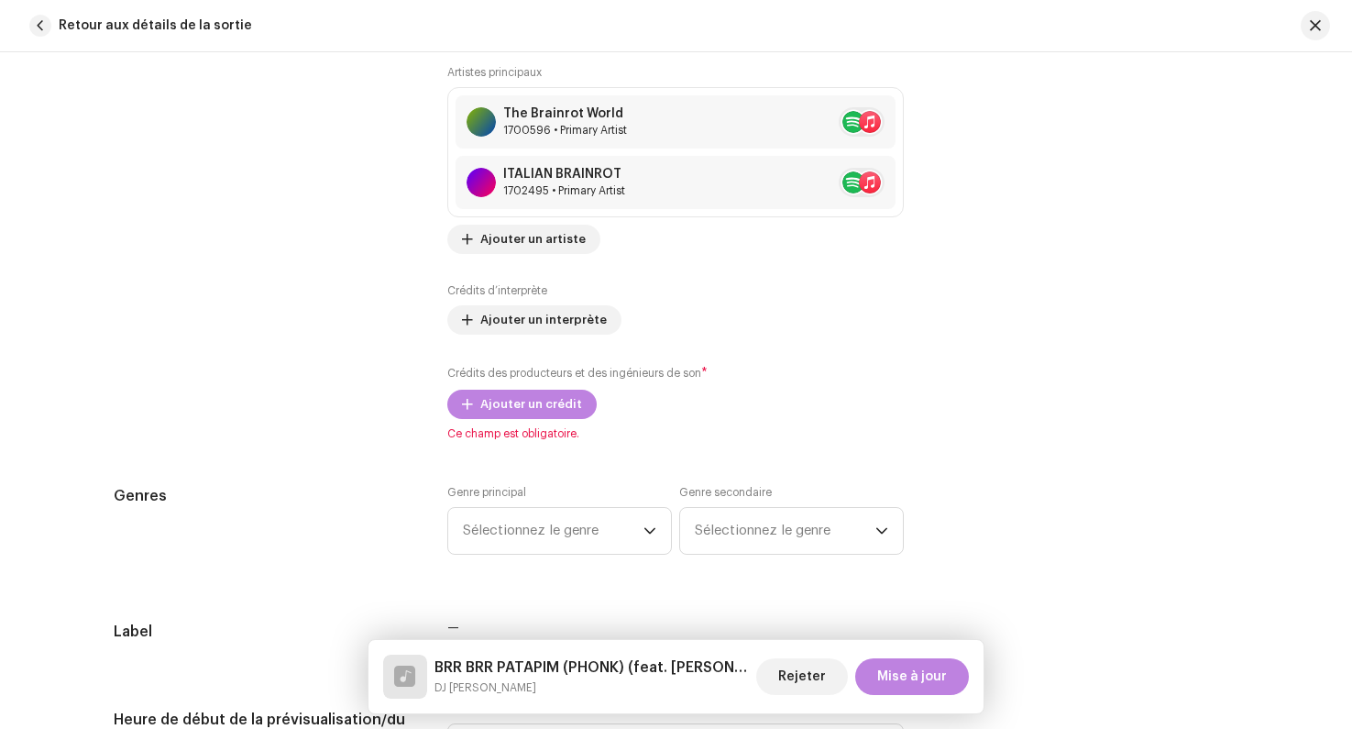
scroll to position [1343, 0]
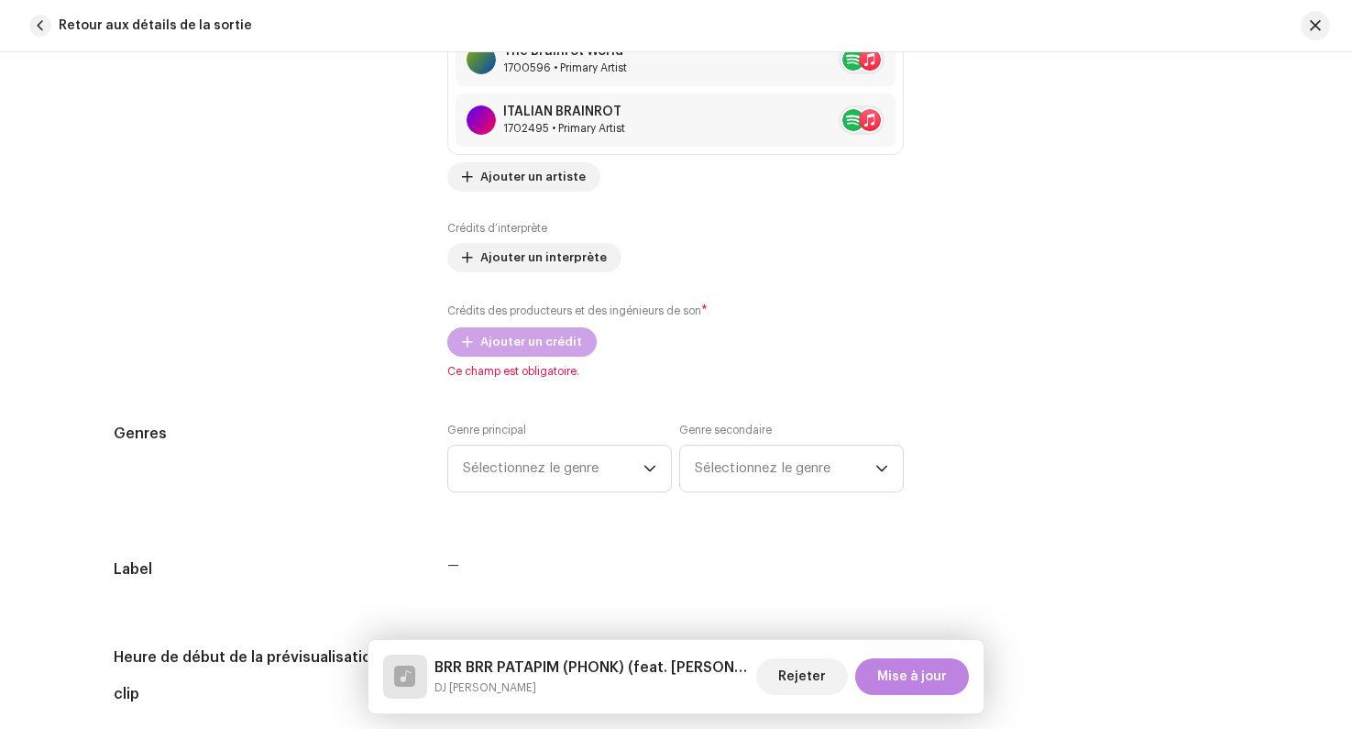
click at [496, 347] on span "Ajouter un crédit" at bounding box center [531, 342] width 102 height 37
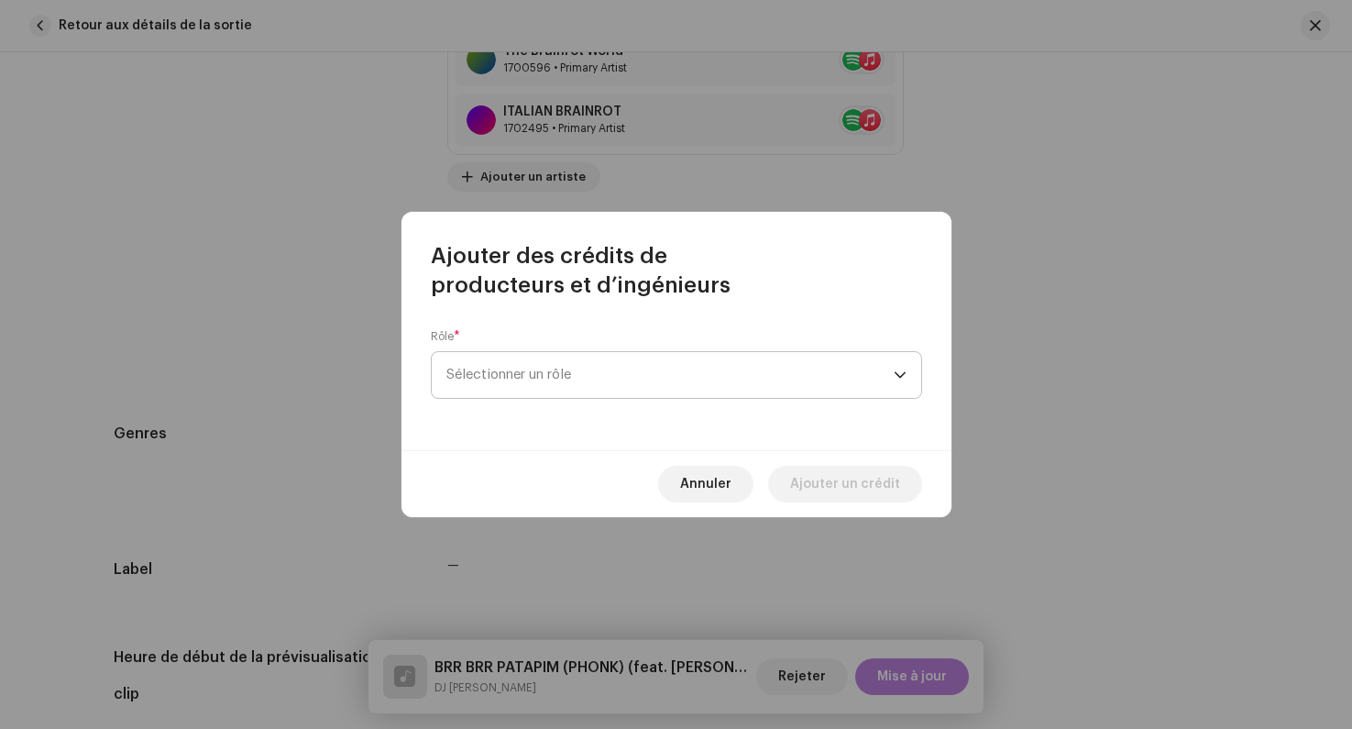
click at [503, 368] on span "Sélectionner un rôle" at bounding box center [670, 375] width 447 height 46
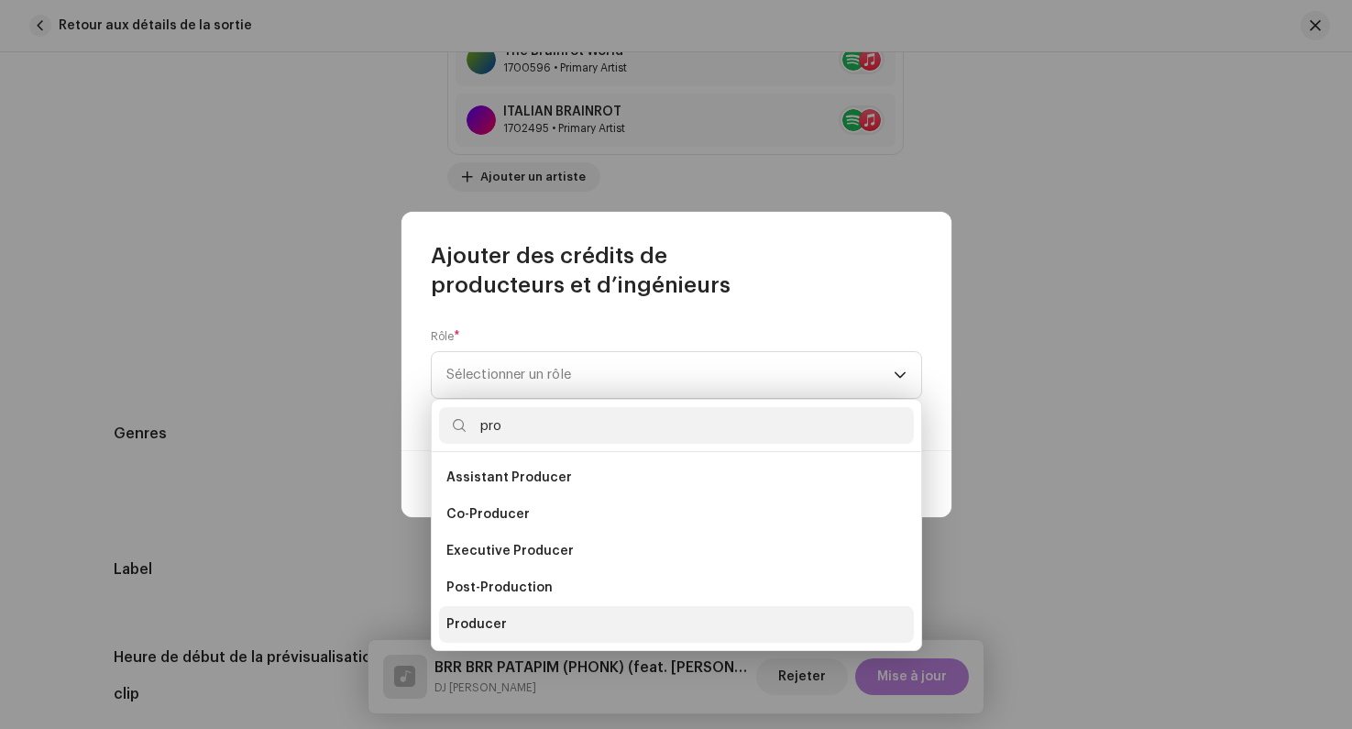
type input "pro"
click at [499, 627] on span "Producer" at bounding box center [477, 624] width 61 height 18
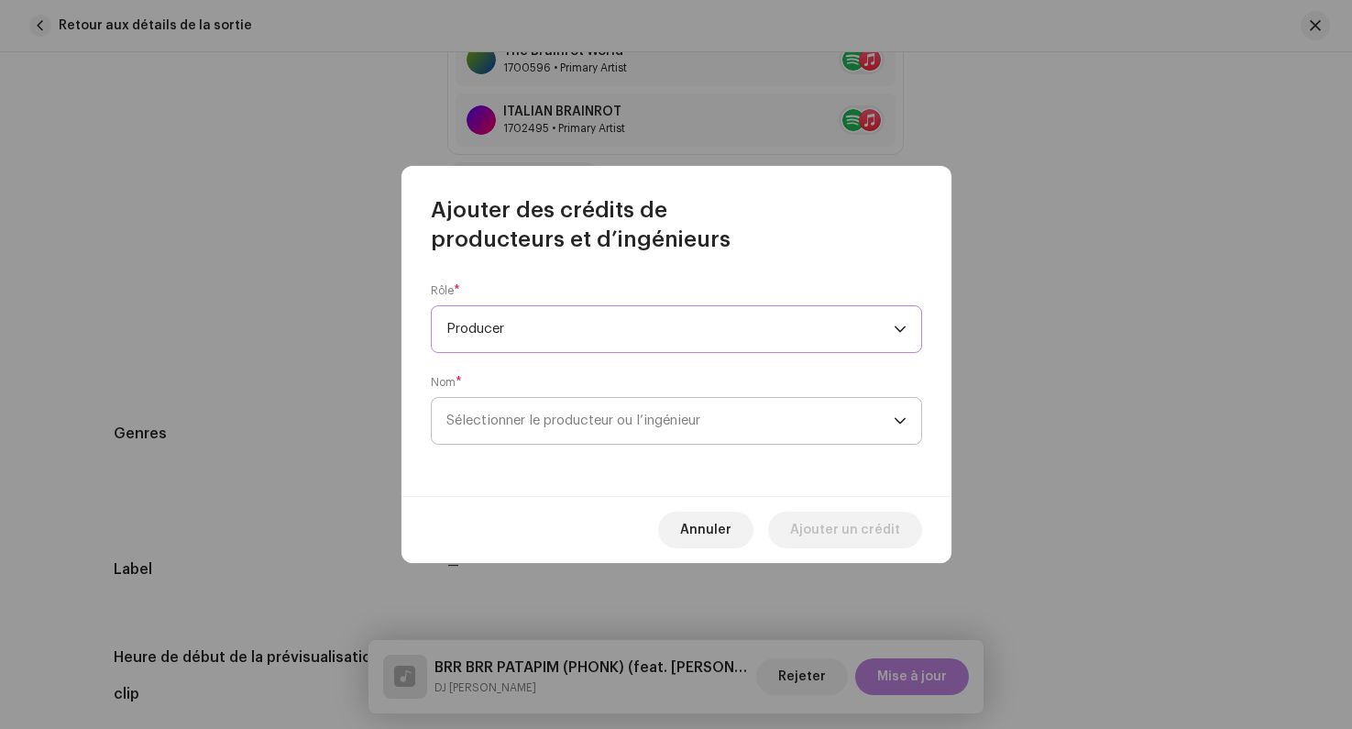
click at [512, 404] on span "Sélectionner le producteur ou l’ingénieur" at bounding box center [670, 421] width 447 height 46
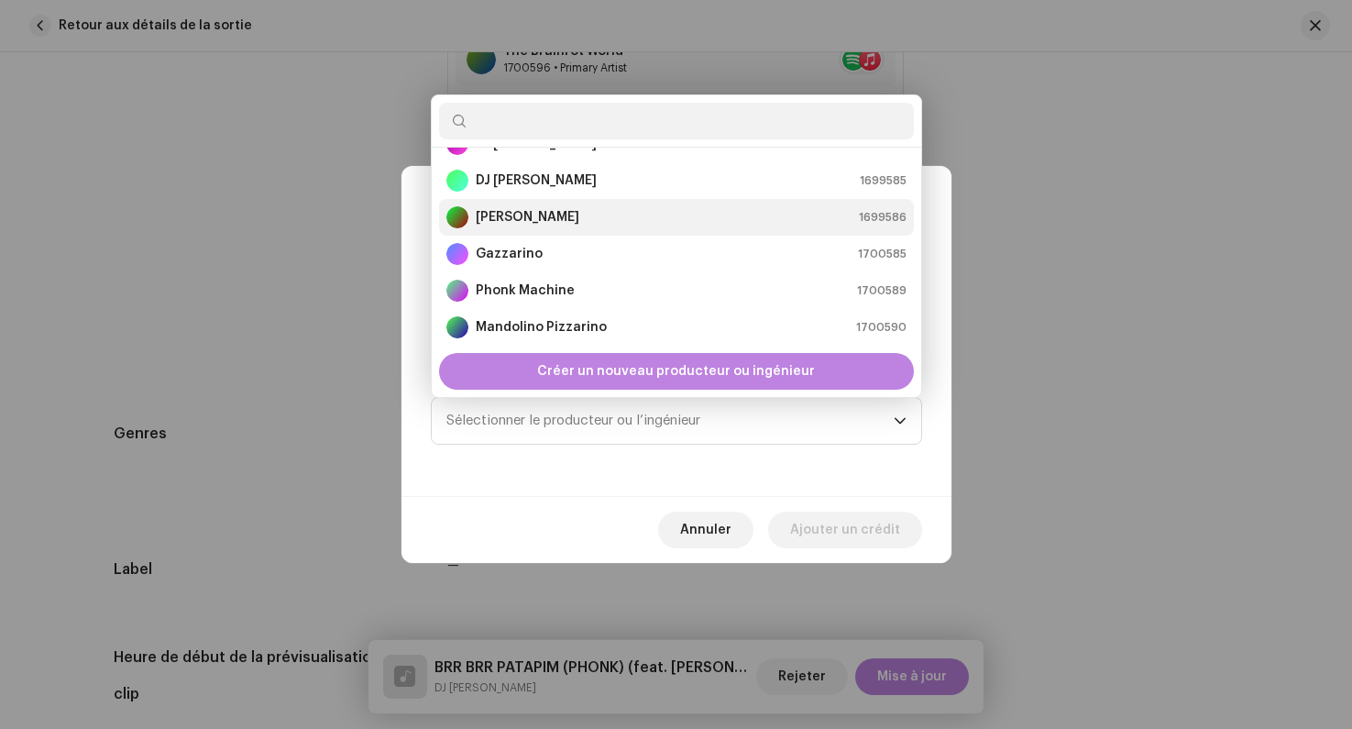
scroll to position [0, 0]
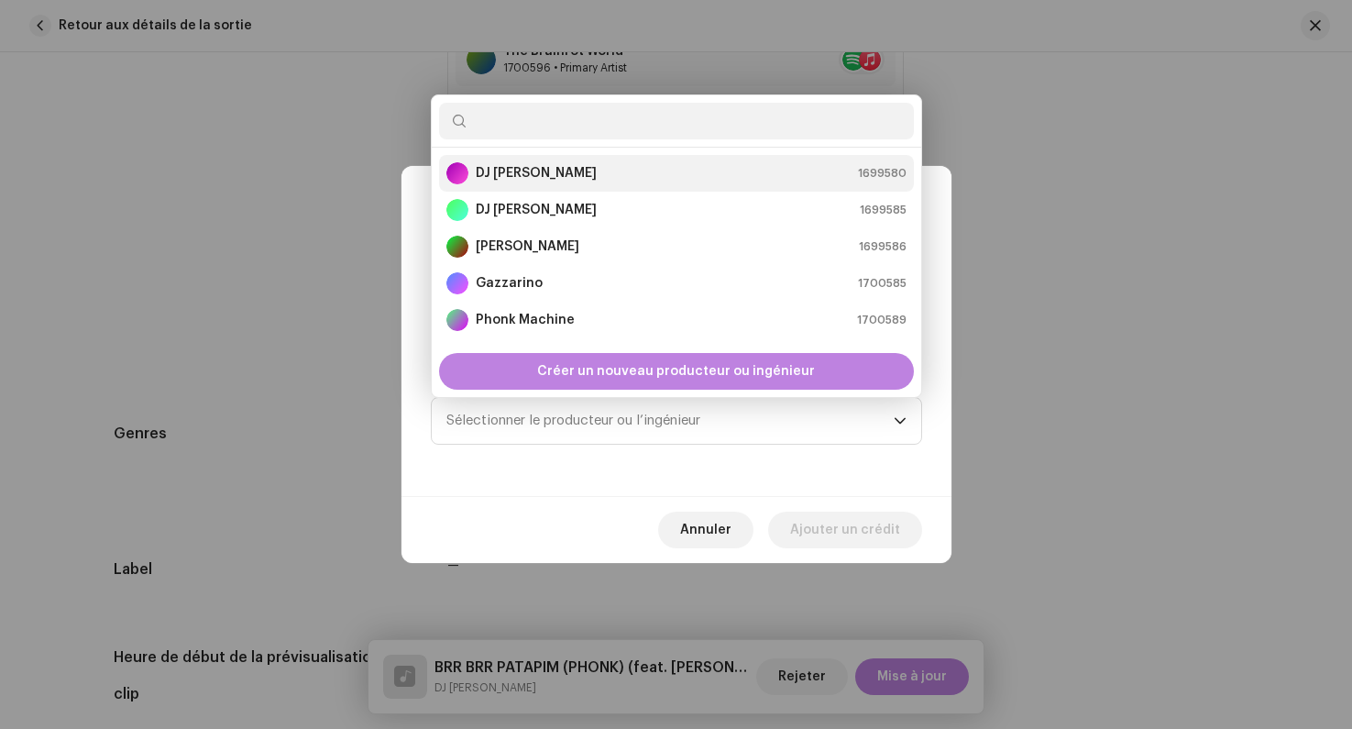
click at [528, 176] on strong "DJ [PERSON_NAME]" at bounding box center [536, 173] width 121 height 18
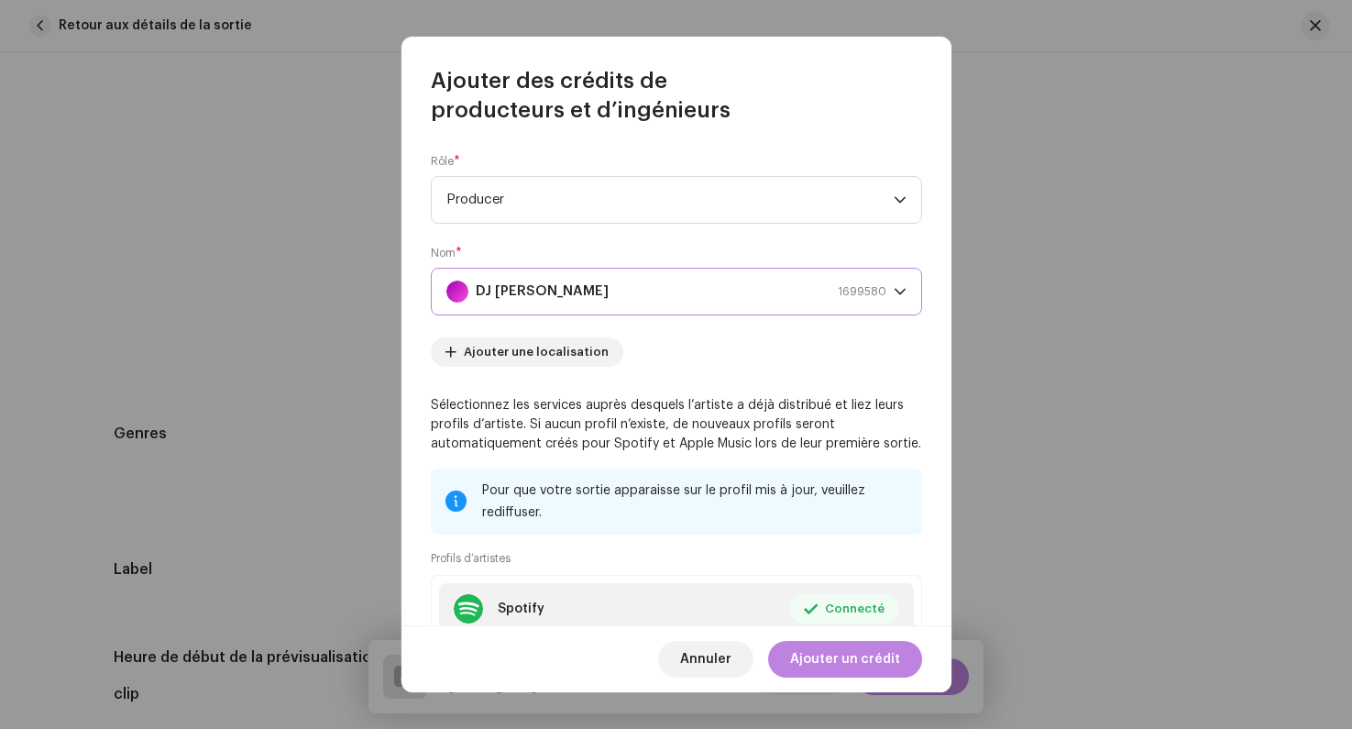
click at [543, 292] on strong "DJ [PERSON_NAME]" at bounding box center [542, 292] width 133 height 46
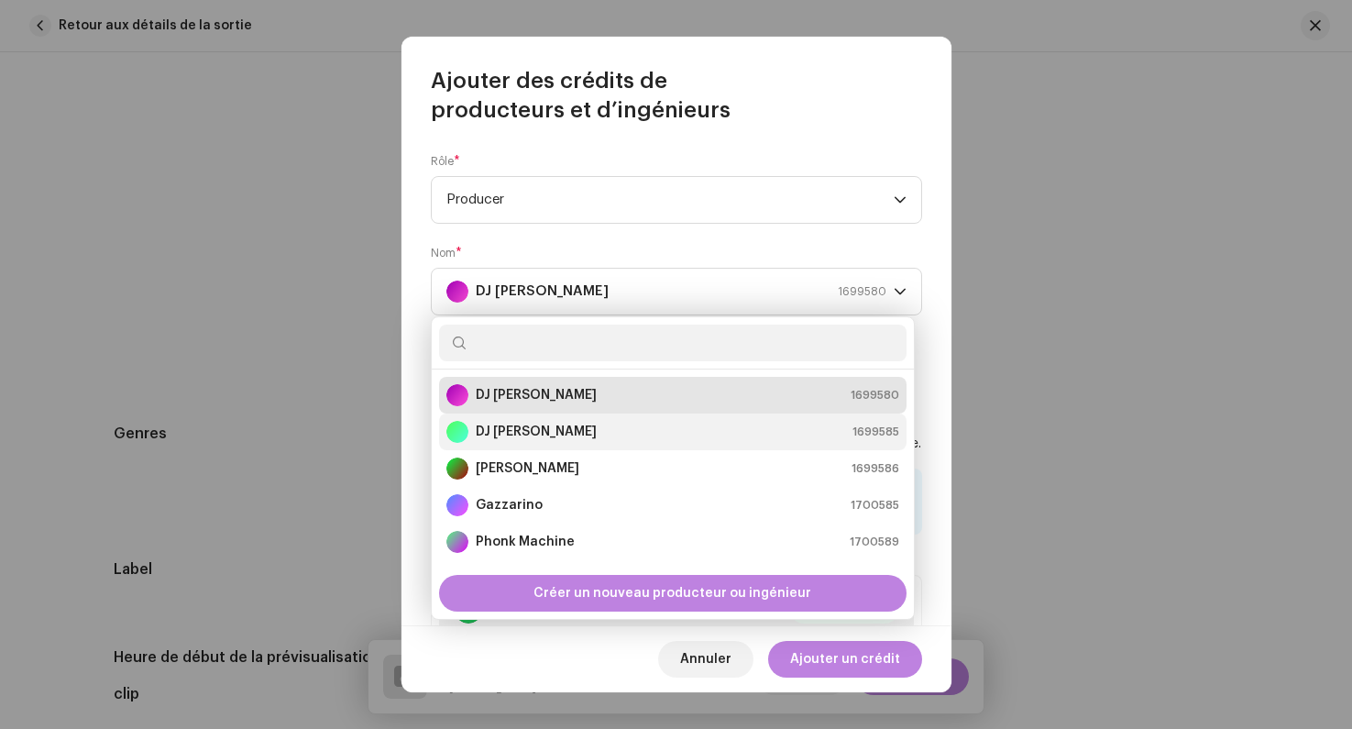
click at [524, 434] on strong "DJ [PERSON_NAME]" at bounding box center [536, 432] width 121 height 18
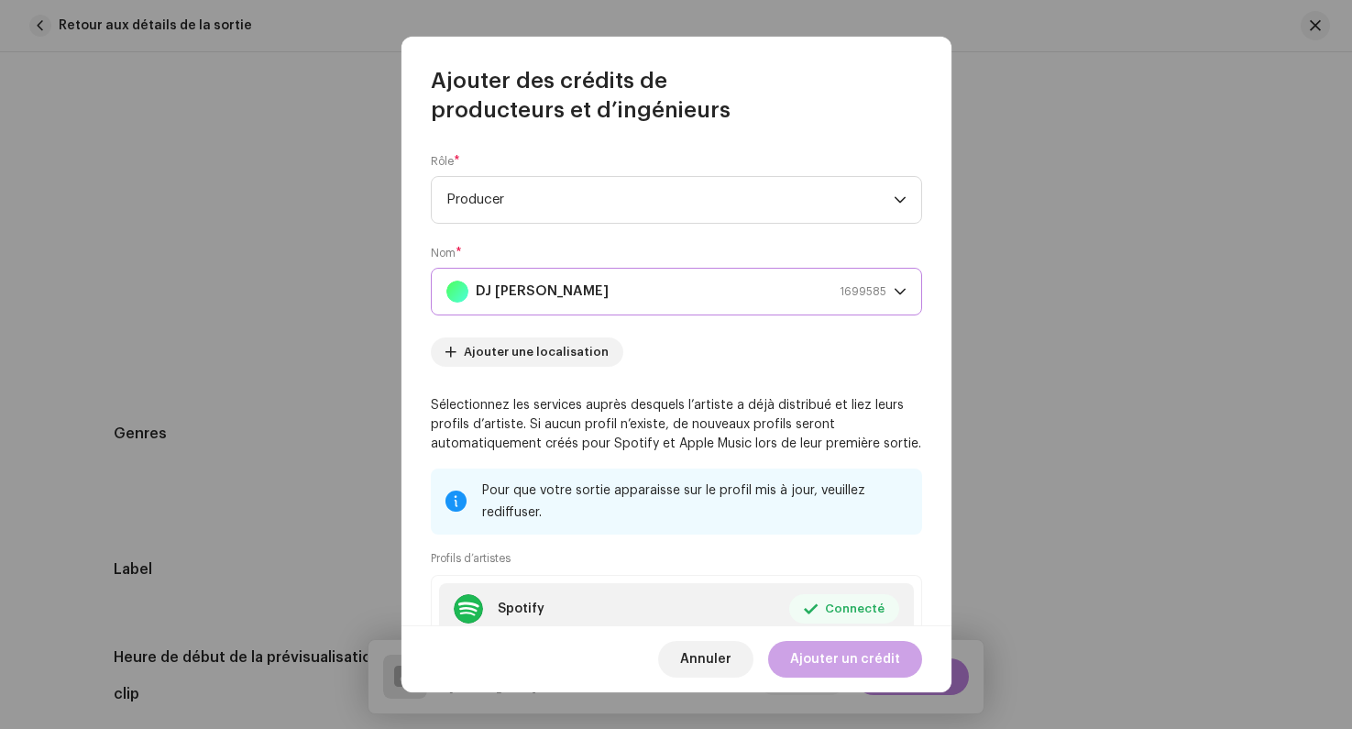
click at [833, 661] on span "Ajouter un crédit" at bounding box center [845, 659] width 110 height 37
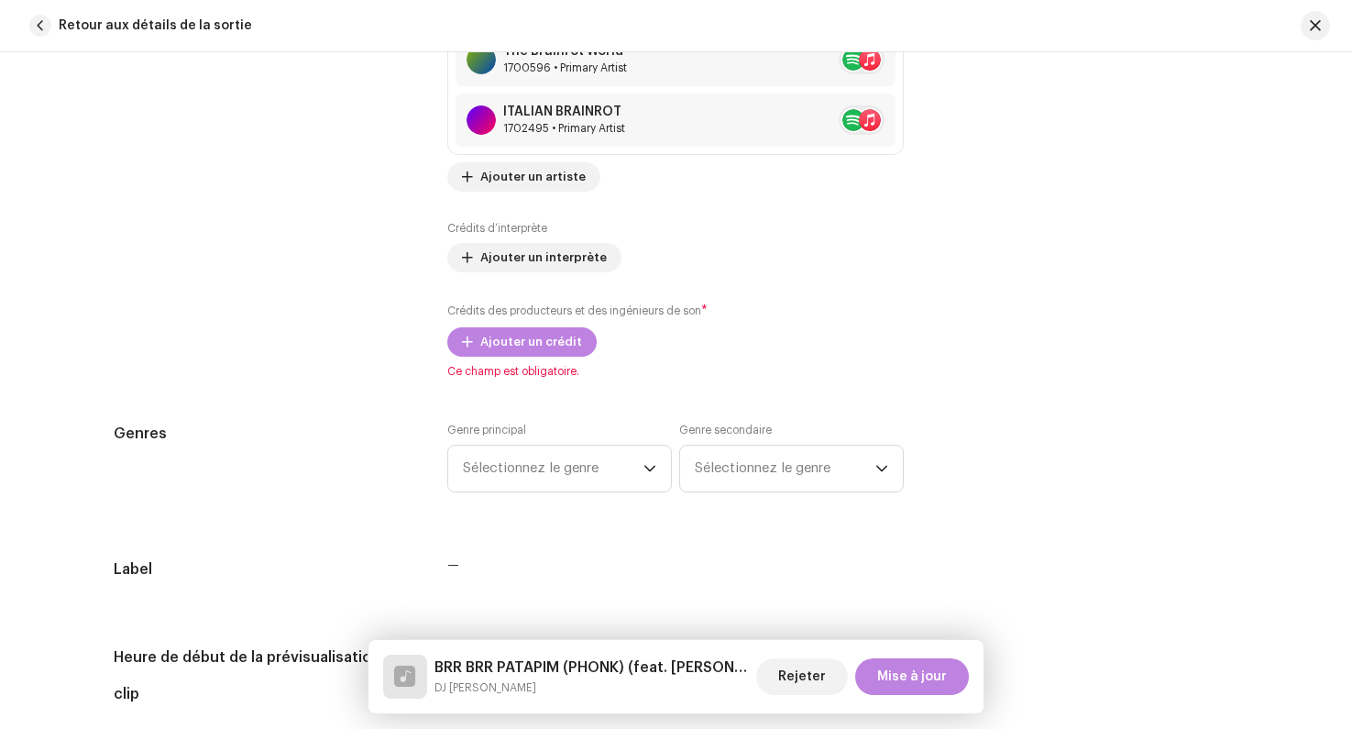
scroll to position [1358, 0]
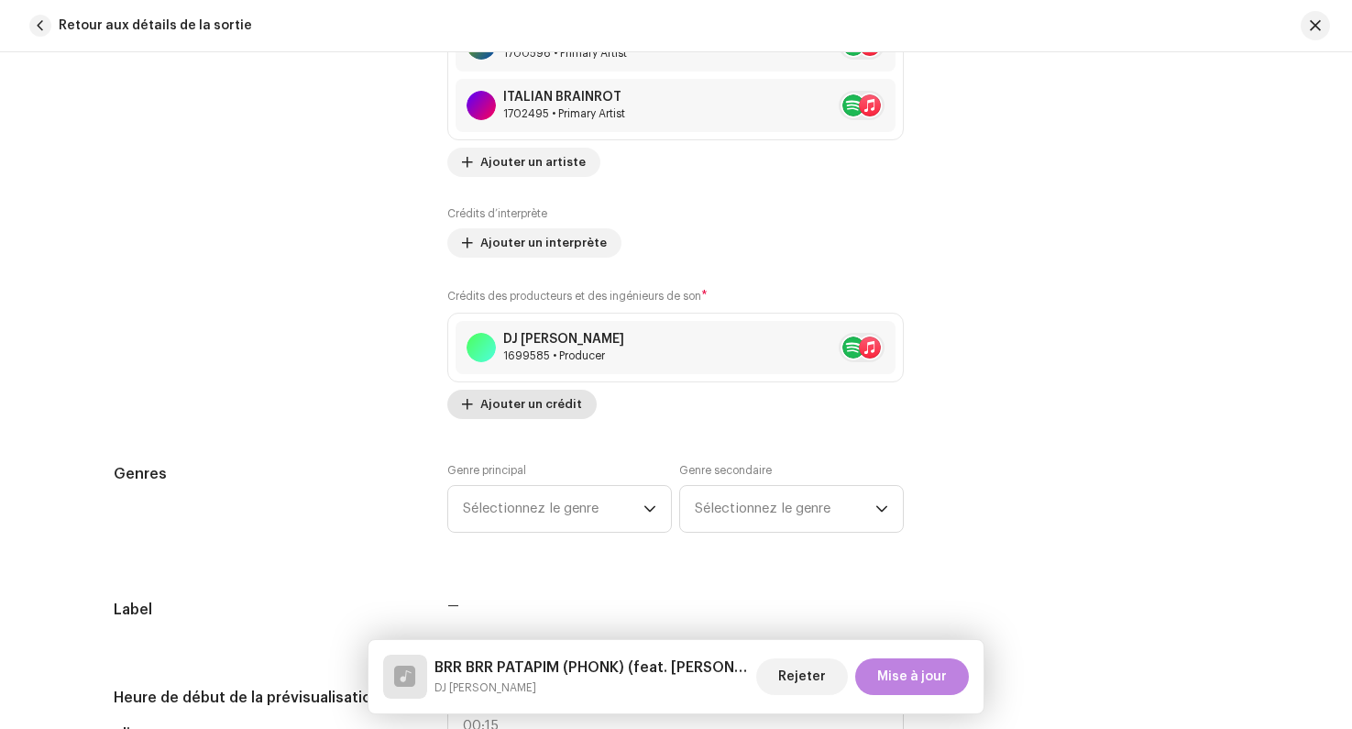
click at [539, 405] on span "Ajouter un crédit" at bounding box center [531, 404] width 102 height 37
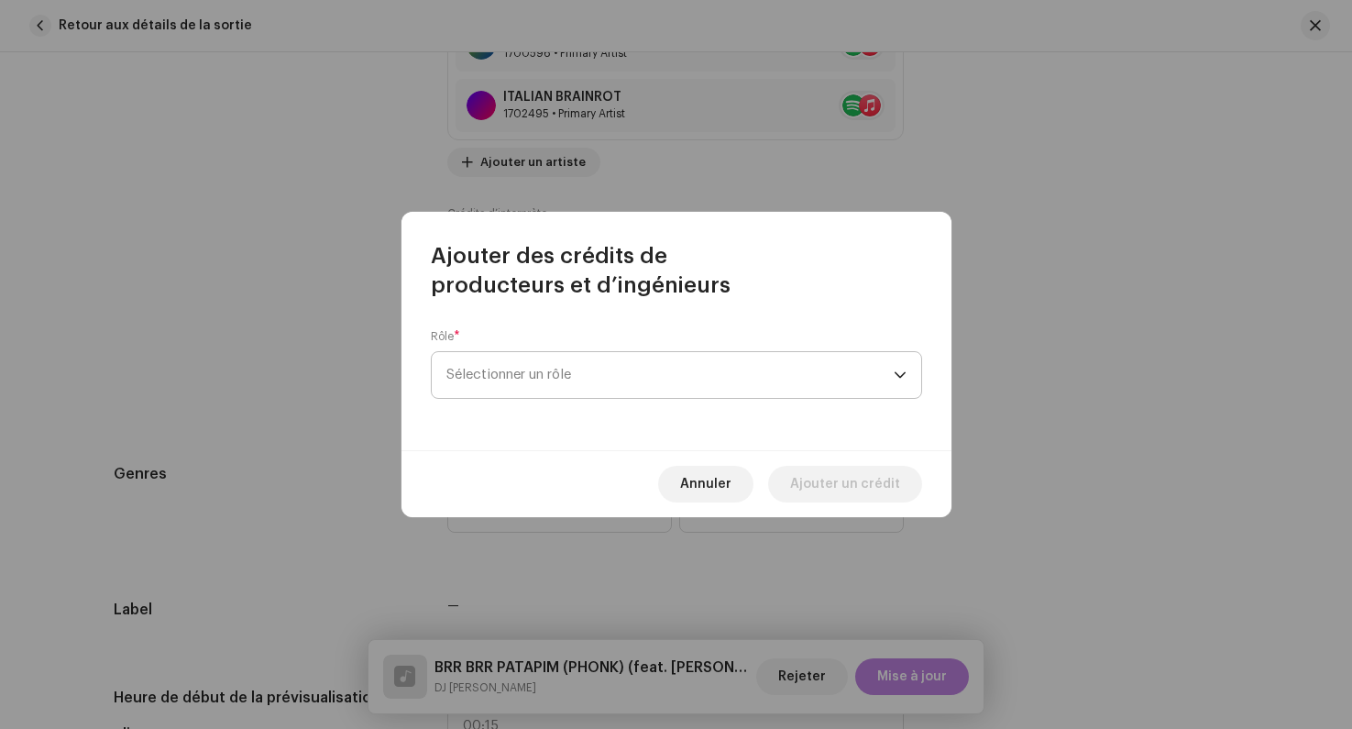
click at [532, 358] on span "Sélectionner un rôle" at bounding box center [670, 375] width 447 height 46
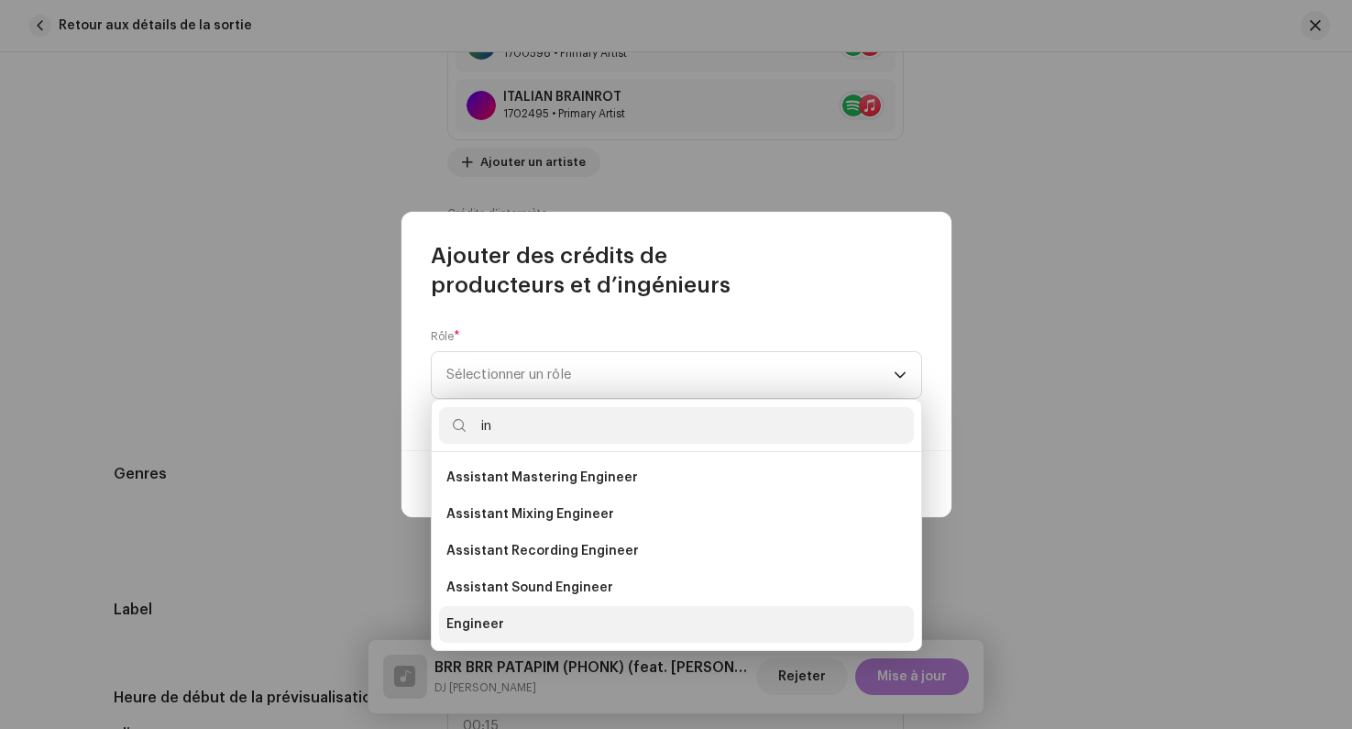
type input "in"
click at [476, 614] on li "Engineer" at bounding box center [676, 624] width 475 height 37
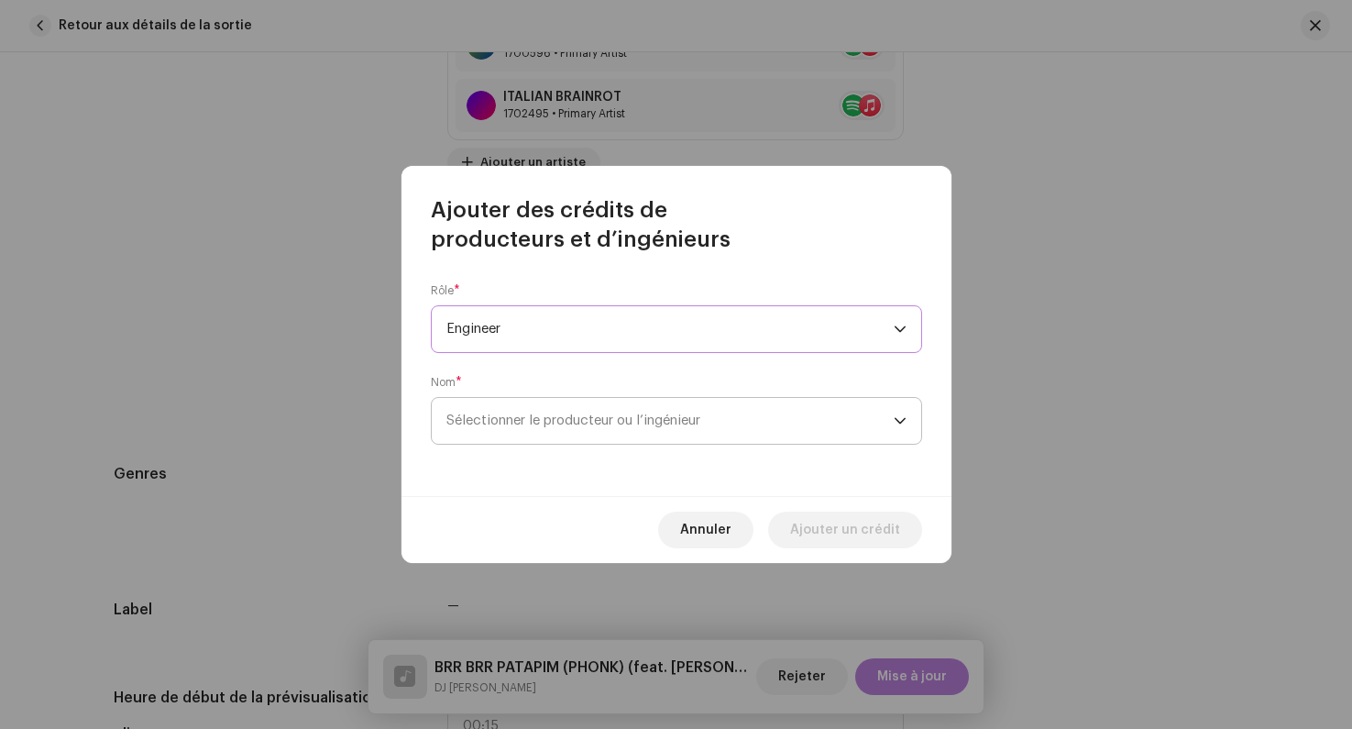
click at [487, 406] on span "Sélectionner le producteur ou l’ingénieur" at bounding box center [670, 421] width 447 height 46
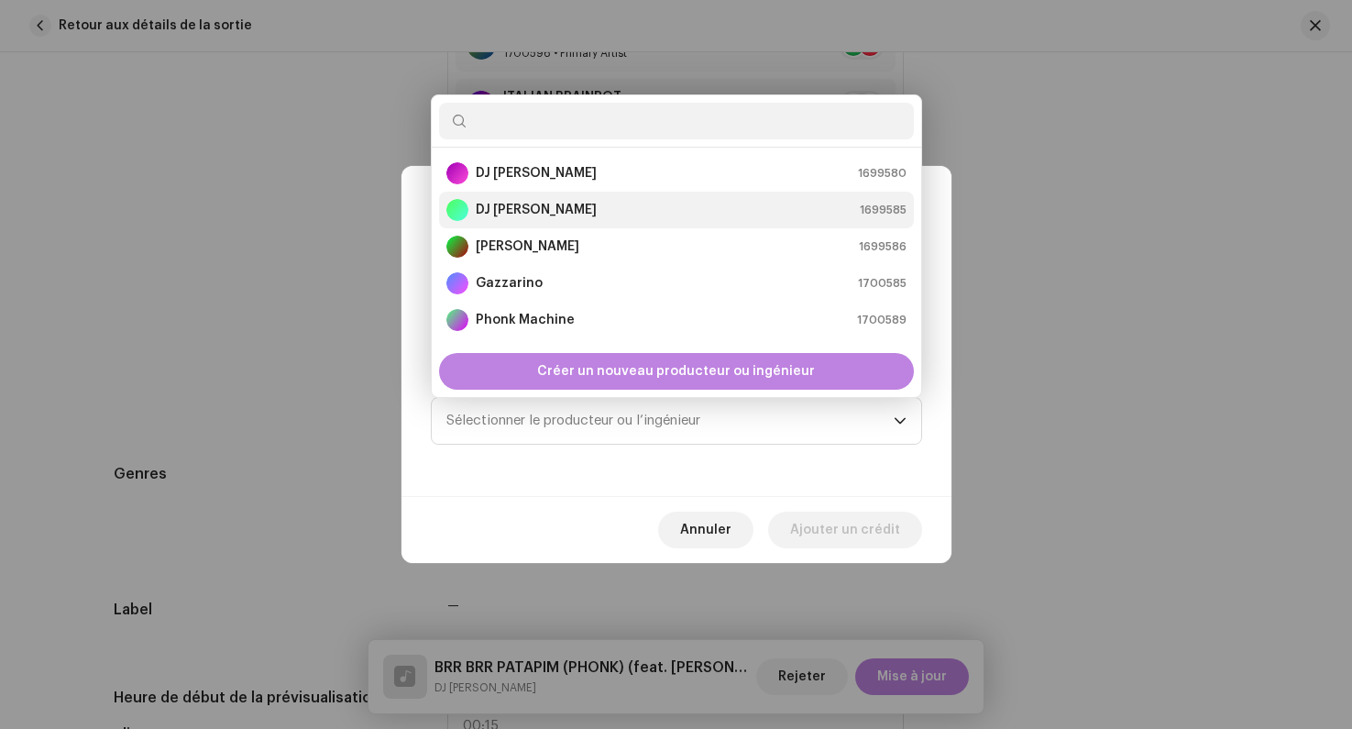
click at [531, 204] on strong "DJ [PERSON_NAME]" at bounding box center [536, 210] width 121 height 18
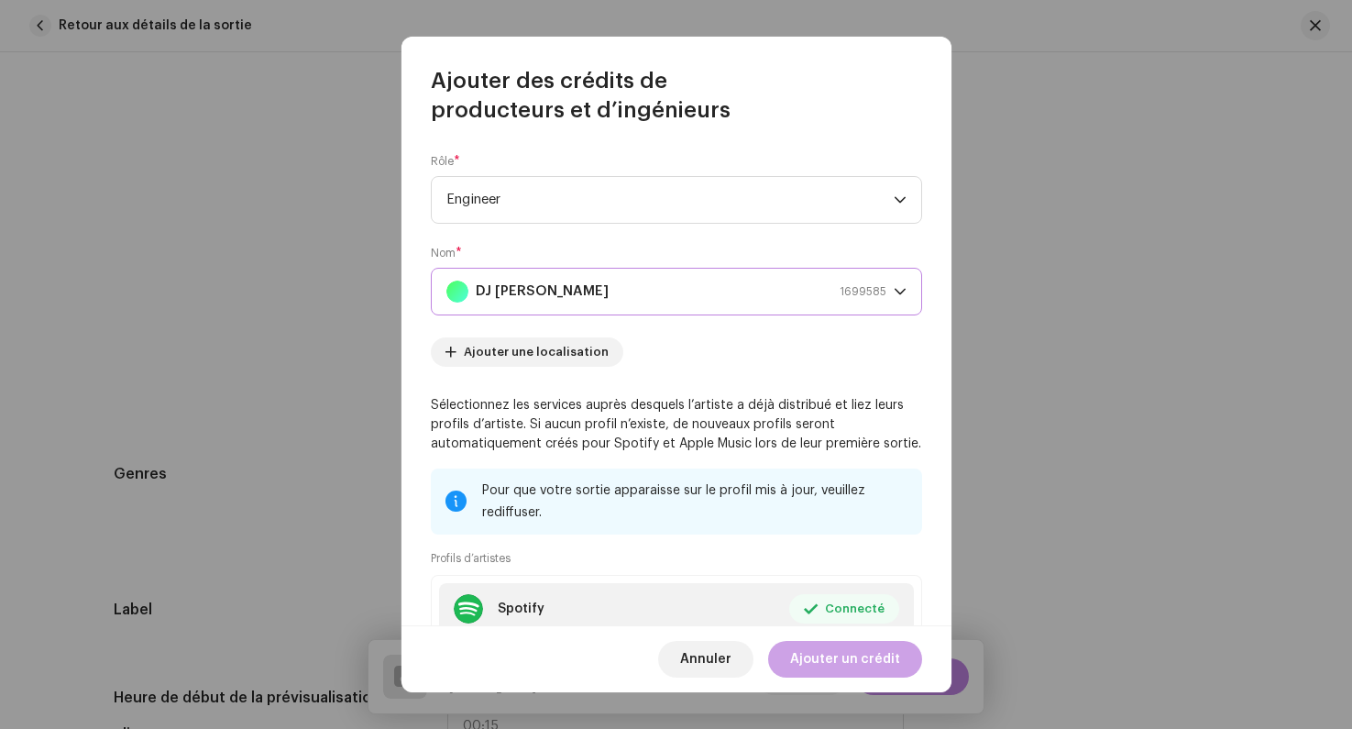
click at [830, 656] on span "Ajouter un crédit" at bounding box center [845, 659] width 110 height 37
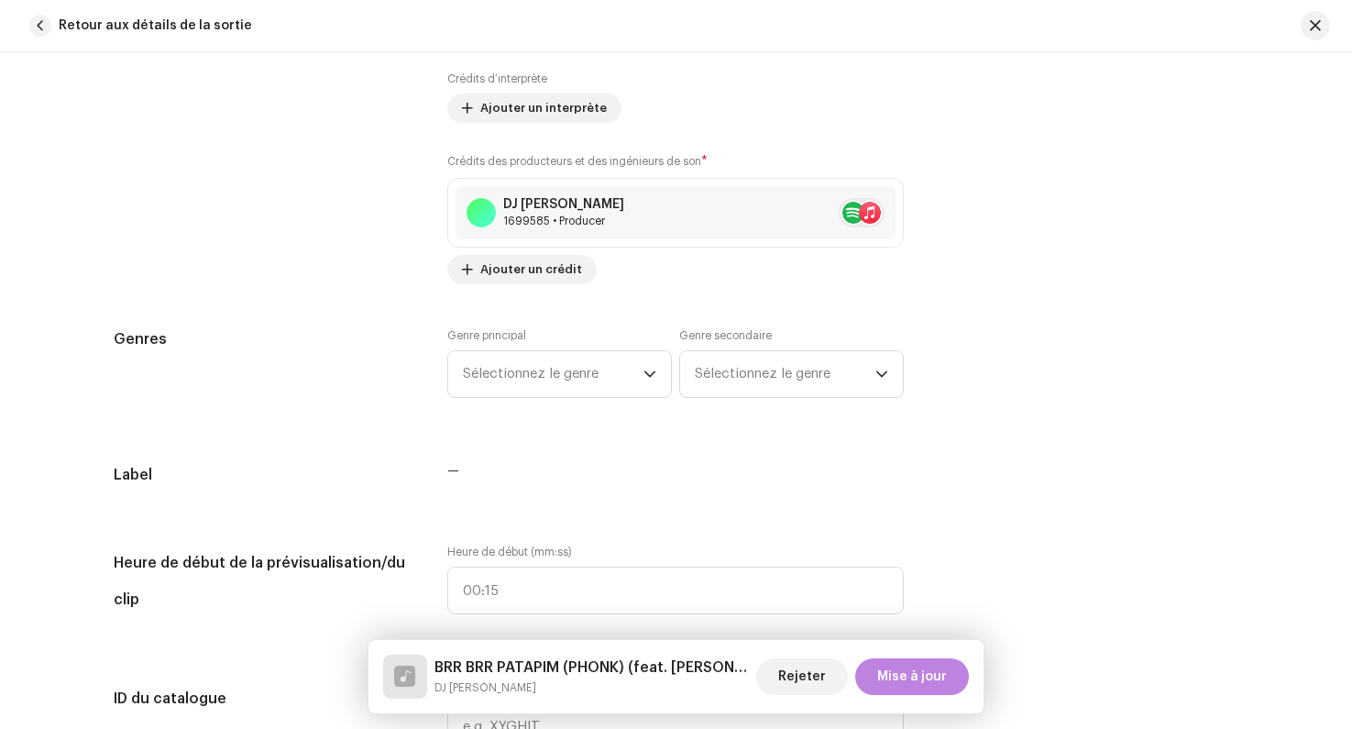
scroll to position [1517, 0]
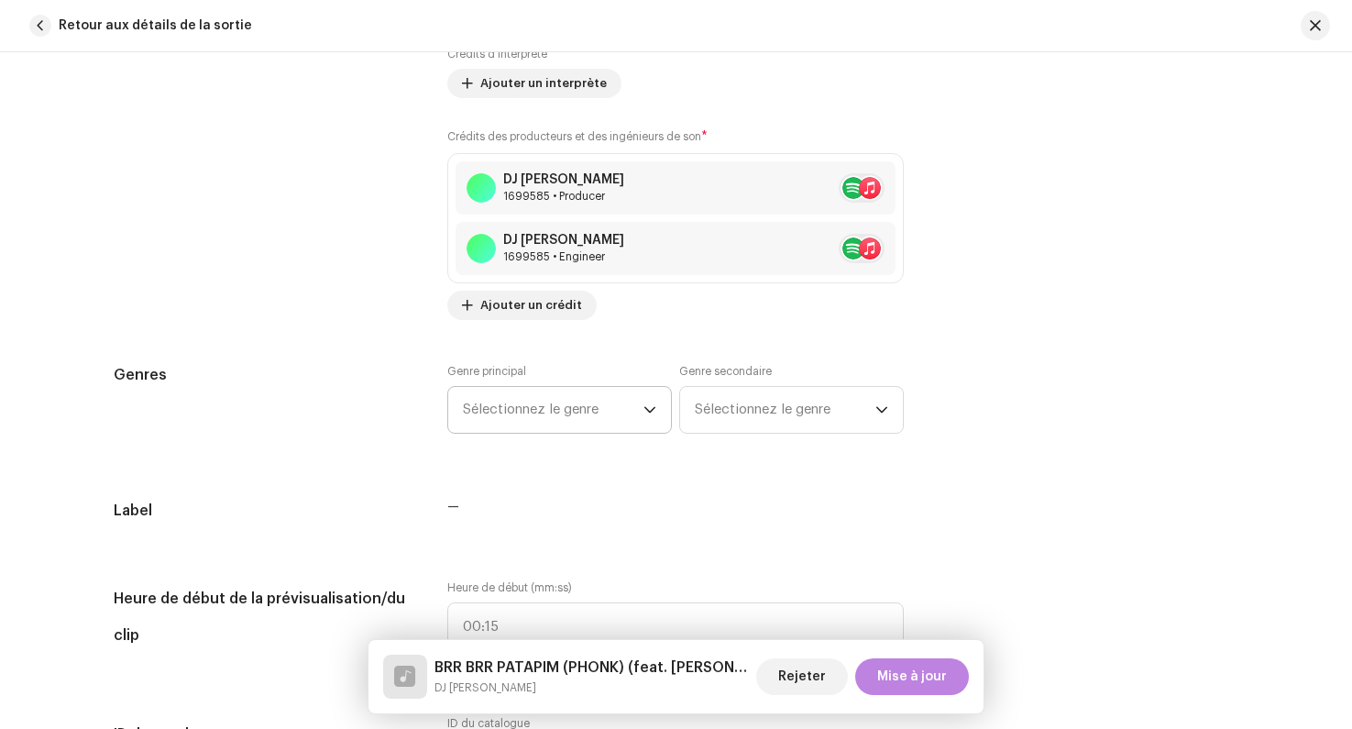
click at [577, 408] on span "Sélectionnez le genre" at bounding box center [553, 410] width 181 height 46
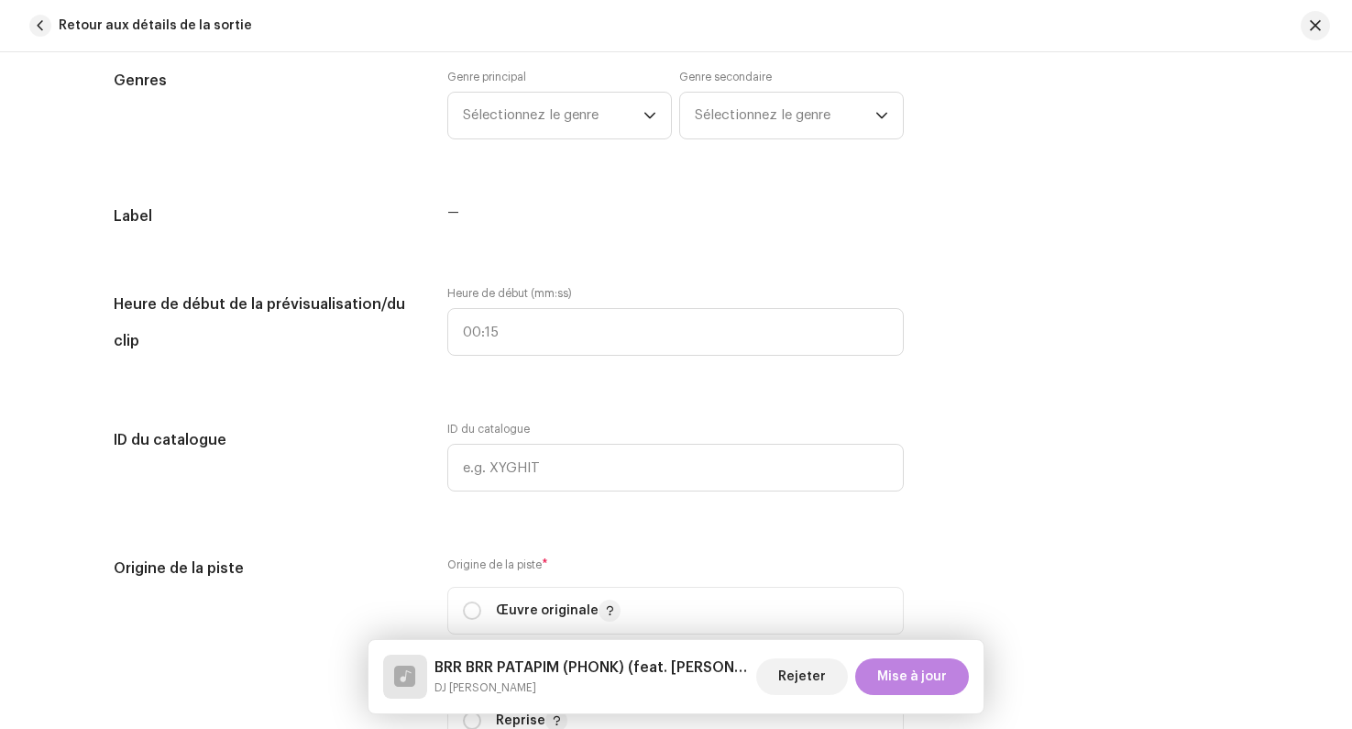
scroll to position [1563, 0]
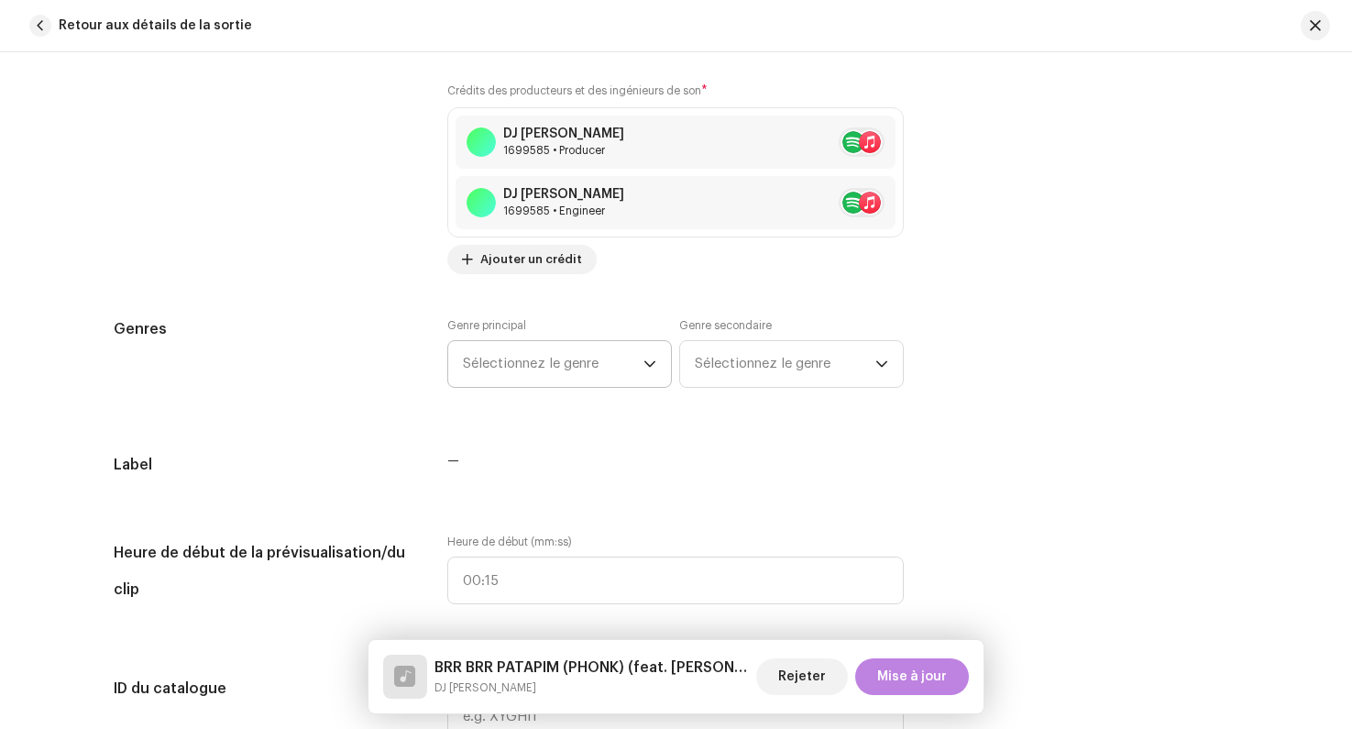
click at [475, 362] on span "Sélectionnez le genre" at bounding box center [553, 364] width 181 height 46
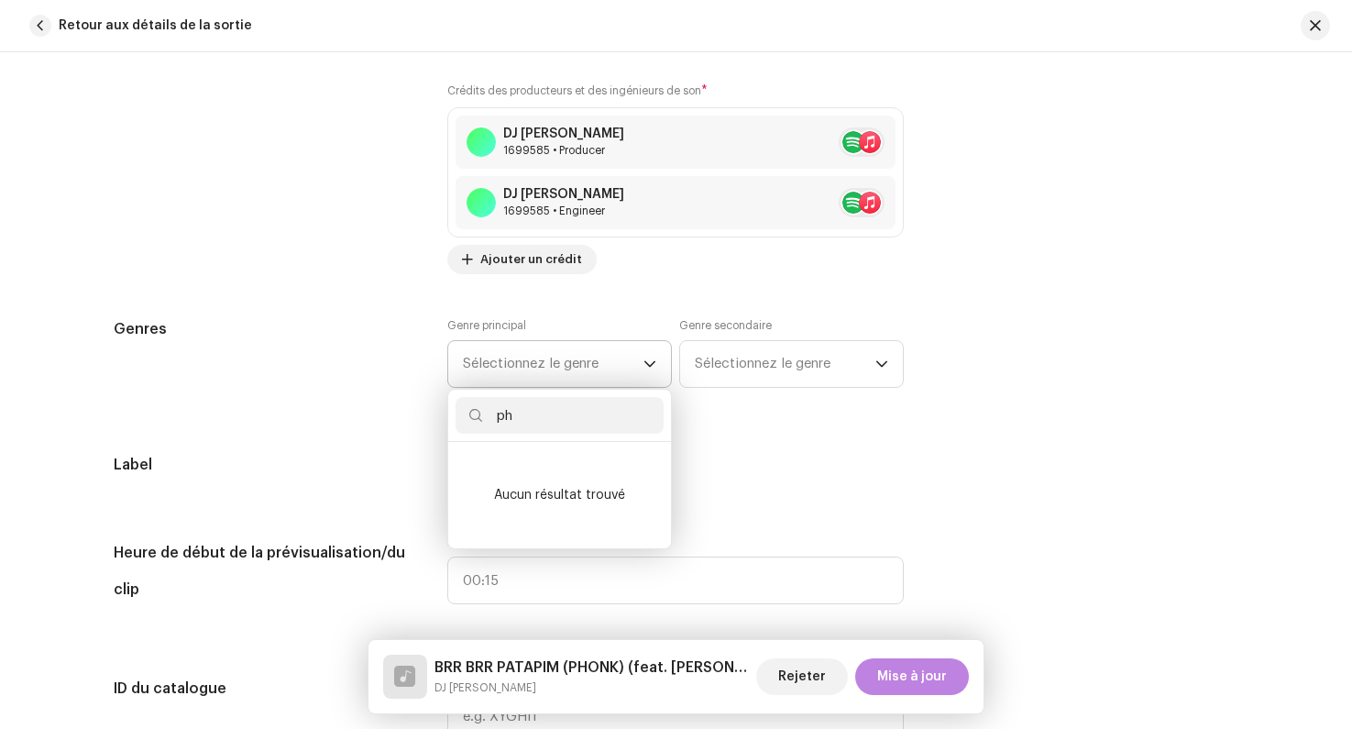
type input "p"
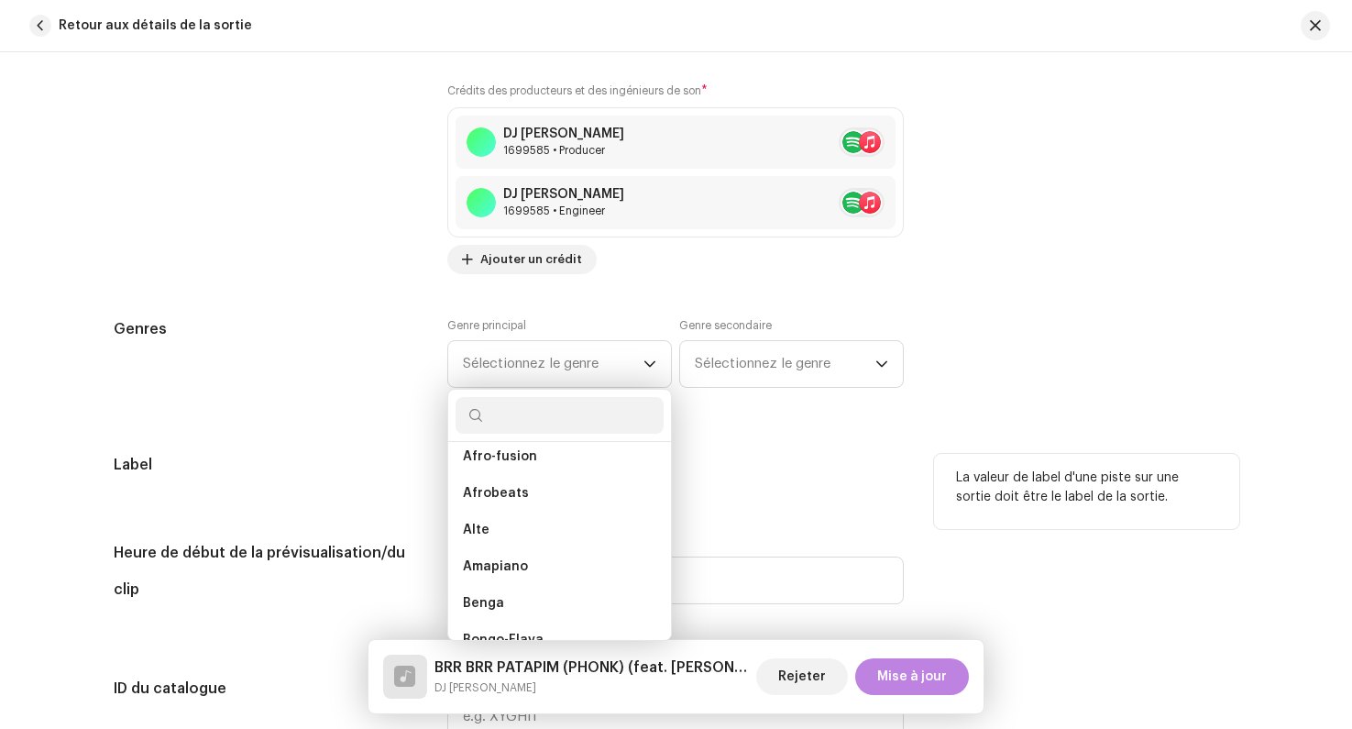
scroll to position [264, 0]
click at [390, 461] on h5 "Label" at bounding box center [266, 465] width 305 height 22
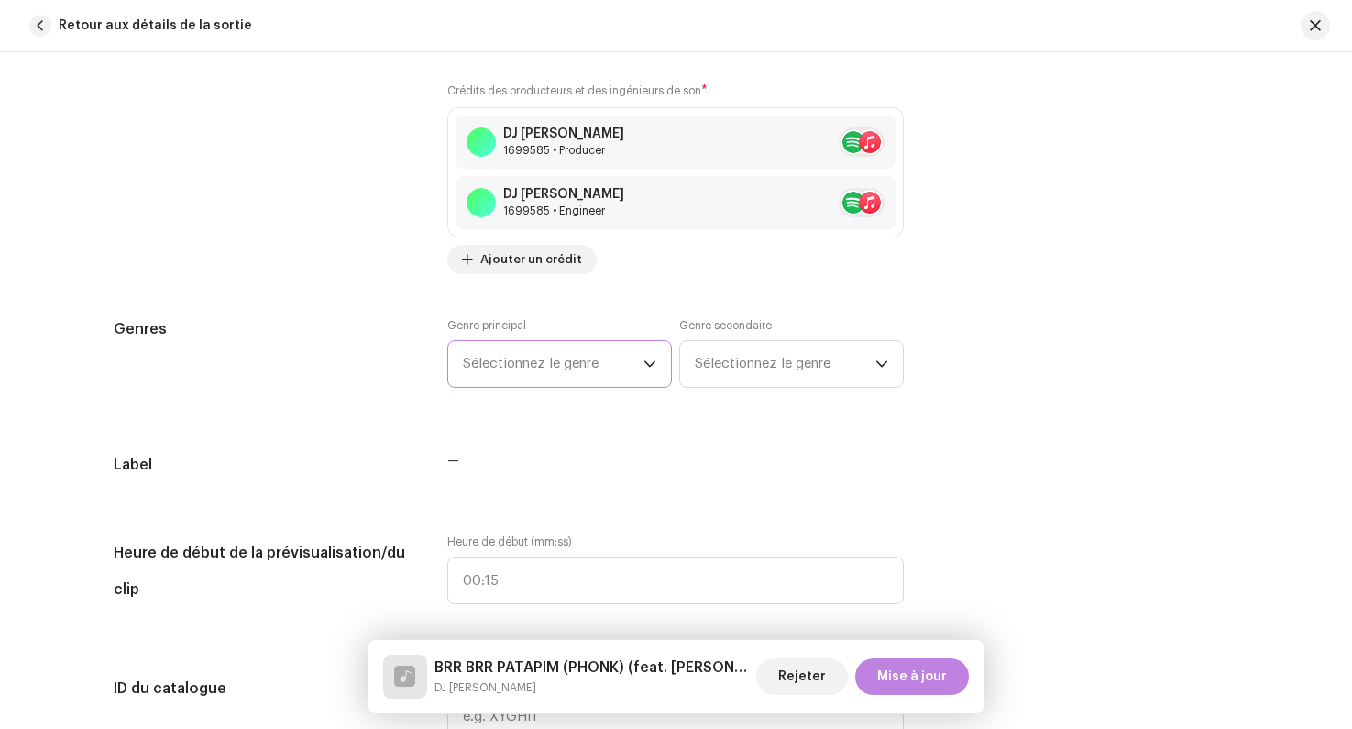
click at [494, 369] on span "Sélectionnez le genre" at bounding box center [553, 364] width 181 height 46
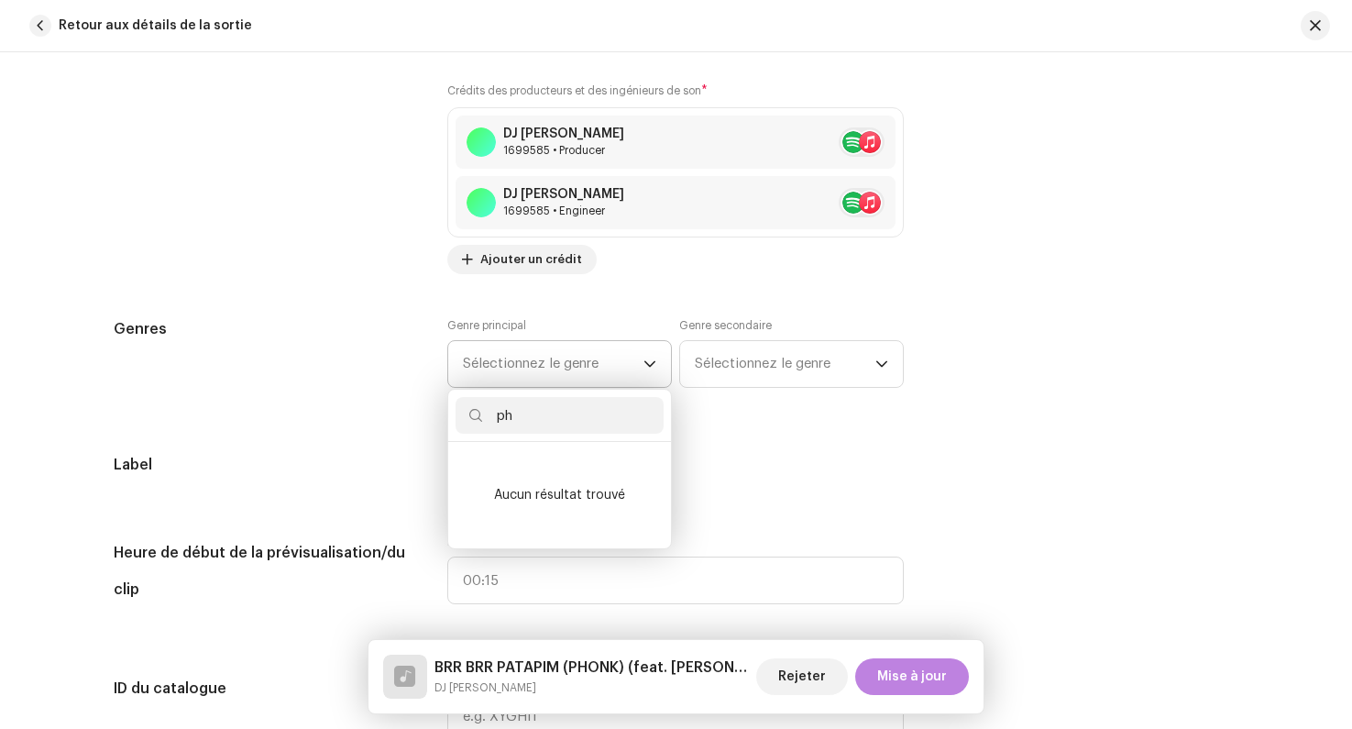
scroll to position [0, 0]
type input "p"
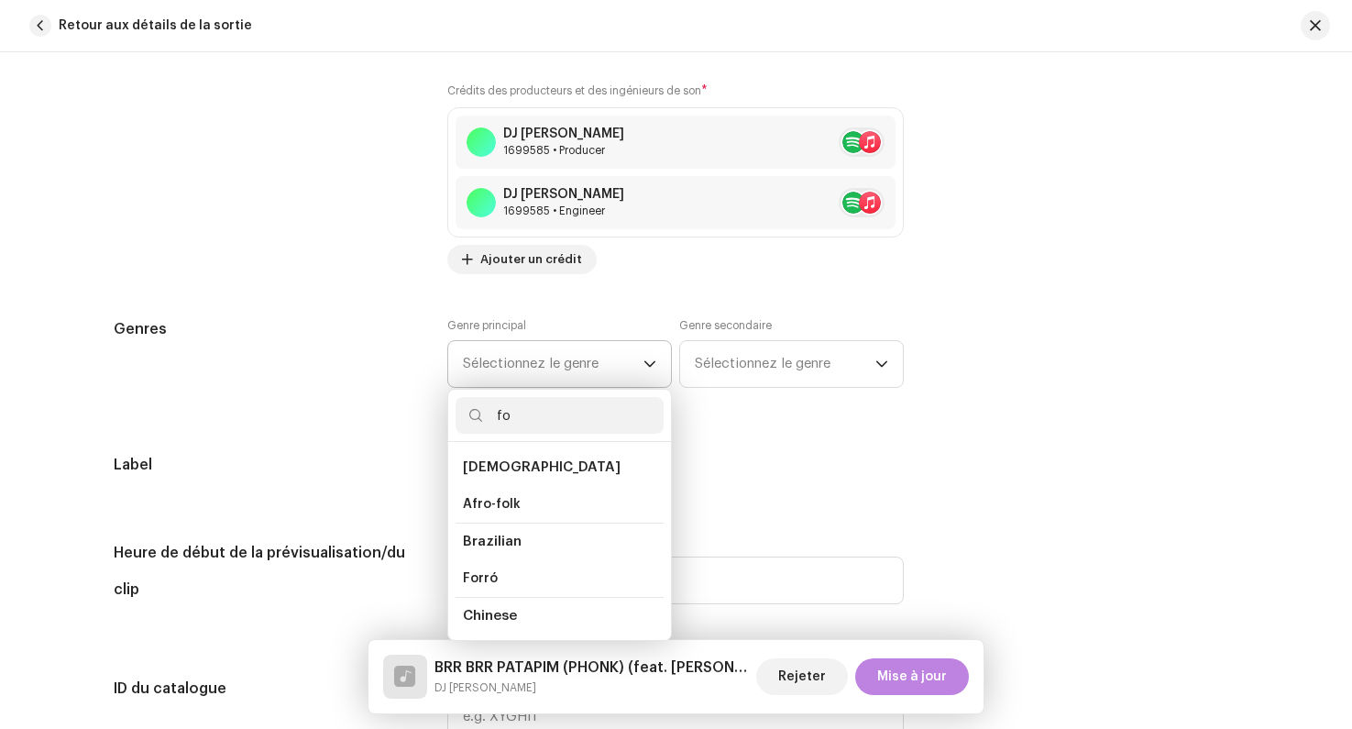
type input "f"
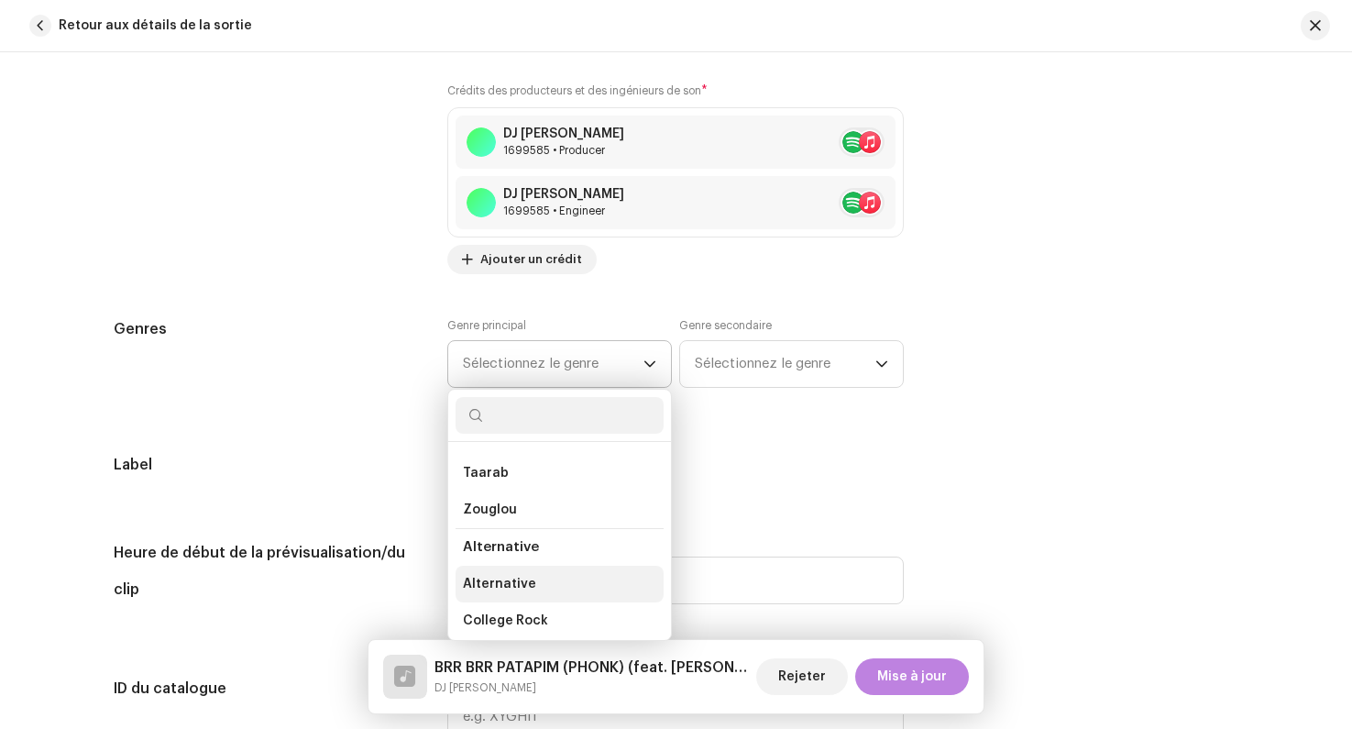
click at [496, 580] on span "Alternative" at bounding box center [499, 584] width 73 height 18
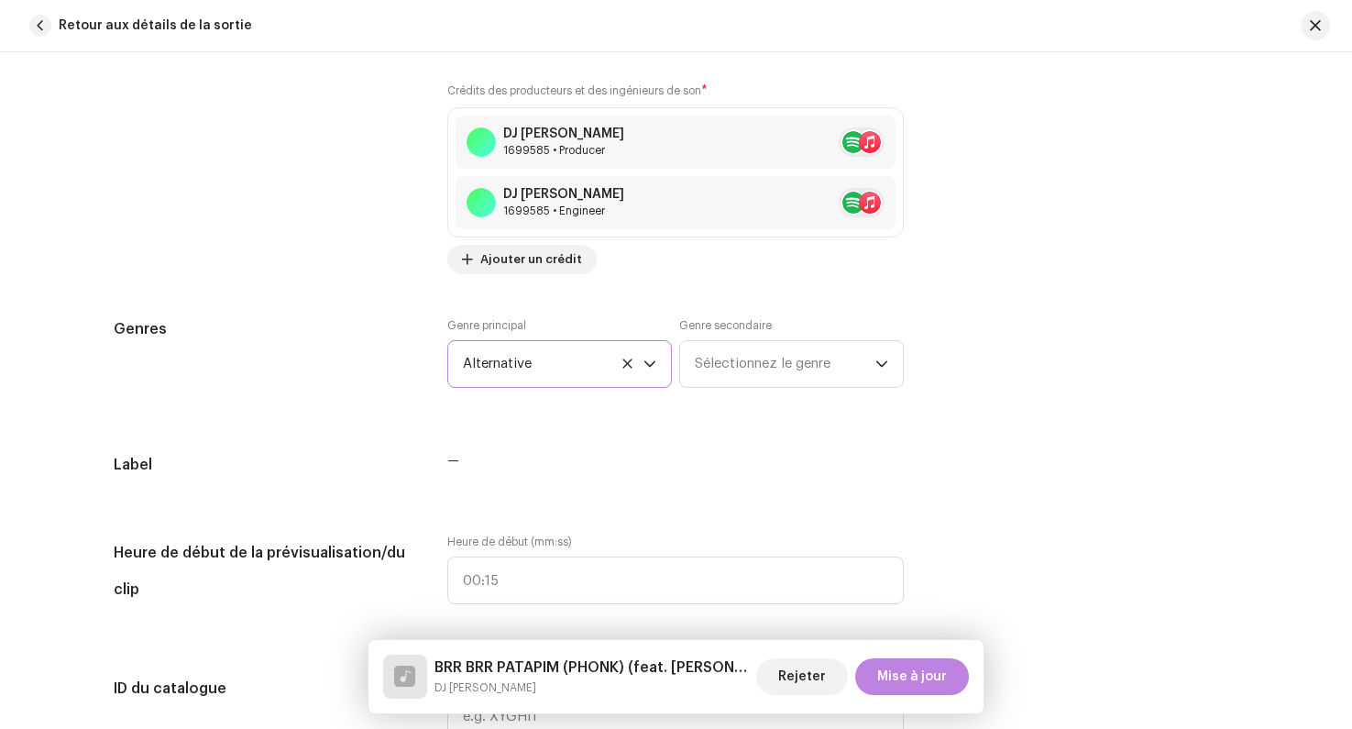
click at [391, 436] on div "Détails de la piste Complétez ce qui suit pour finaliser votre piste. 1 sur 3 A…" at bounding box center [676, 621] width 1185 height 4177
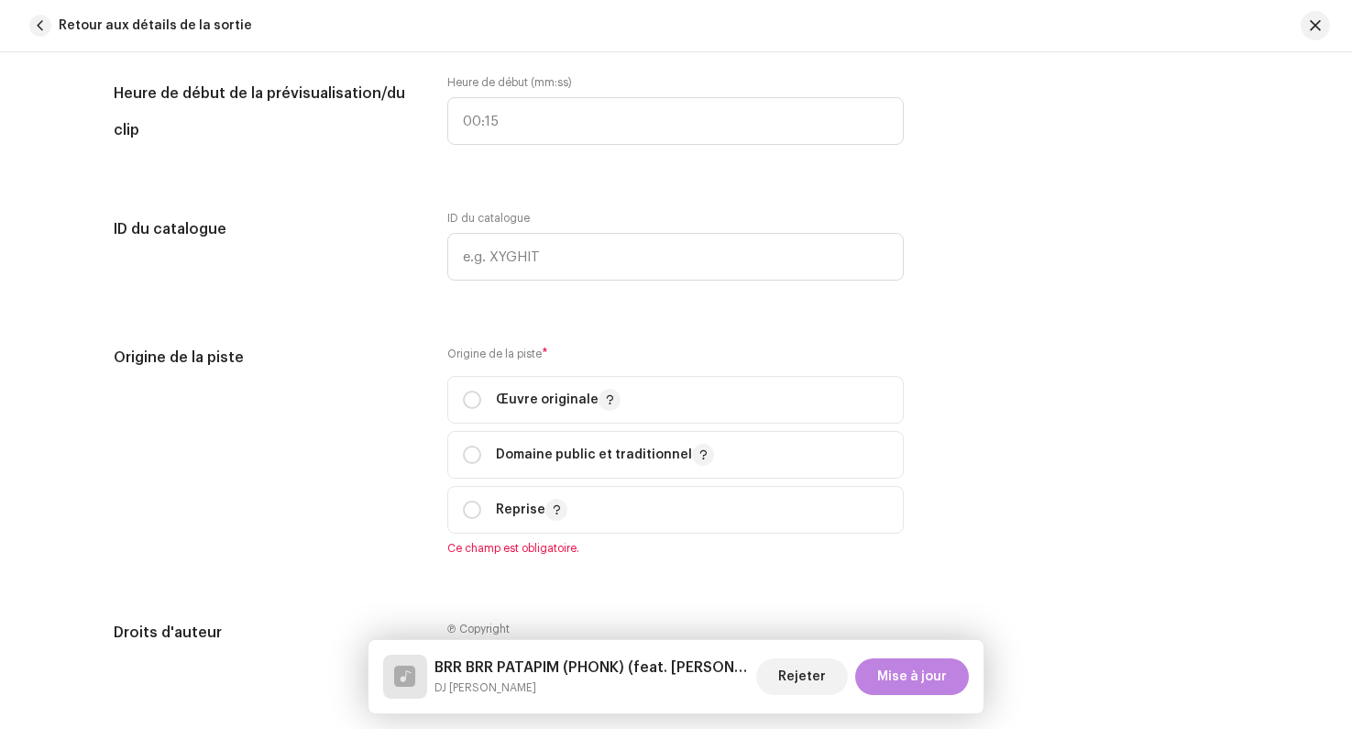
scroll to position [2042, 0]
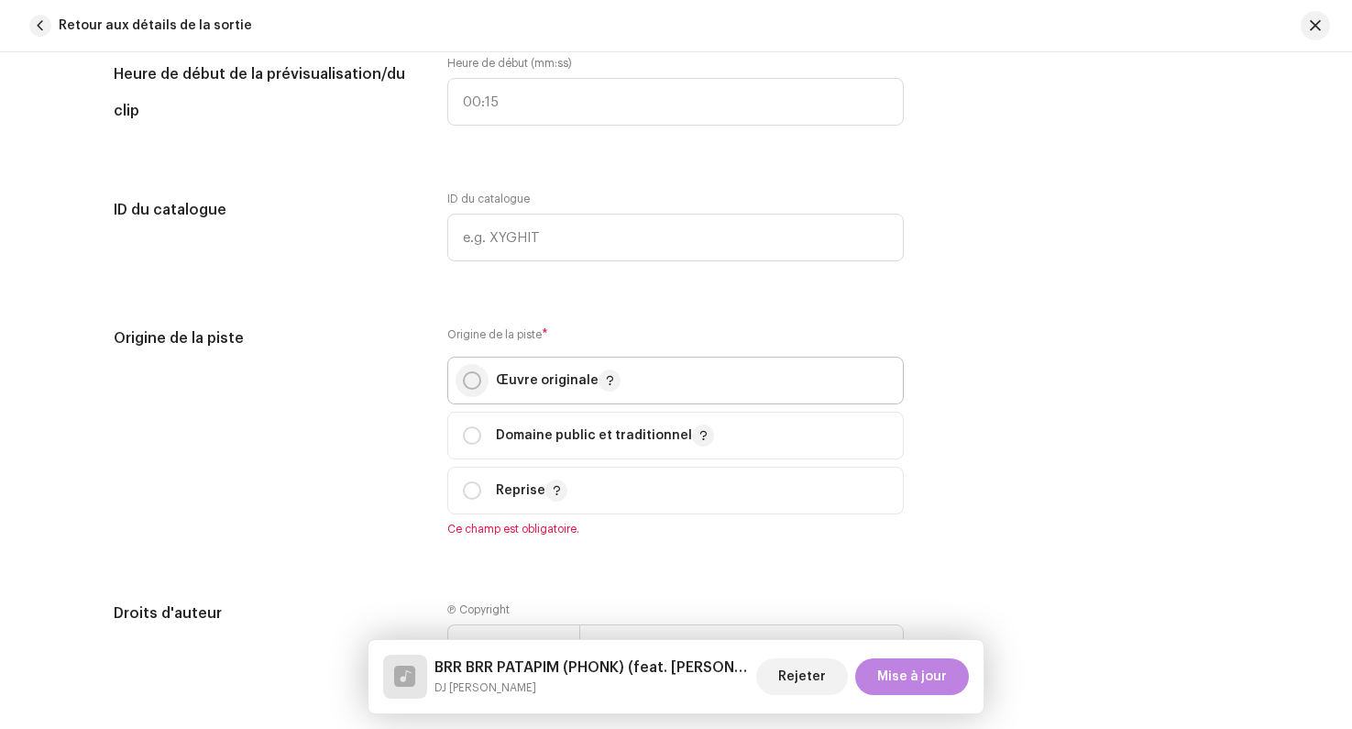
click at [463, 385] on input "radio" at bounding box center [472, 380] width 18 height 18
radio input "true"
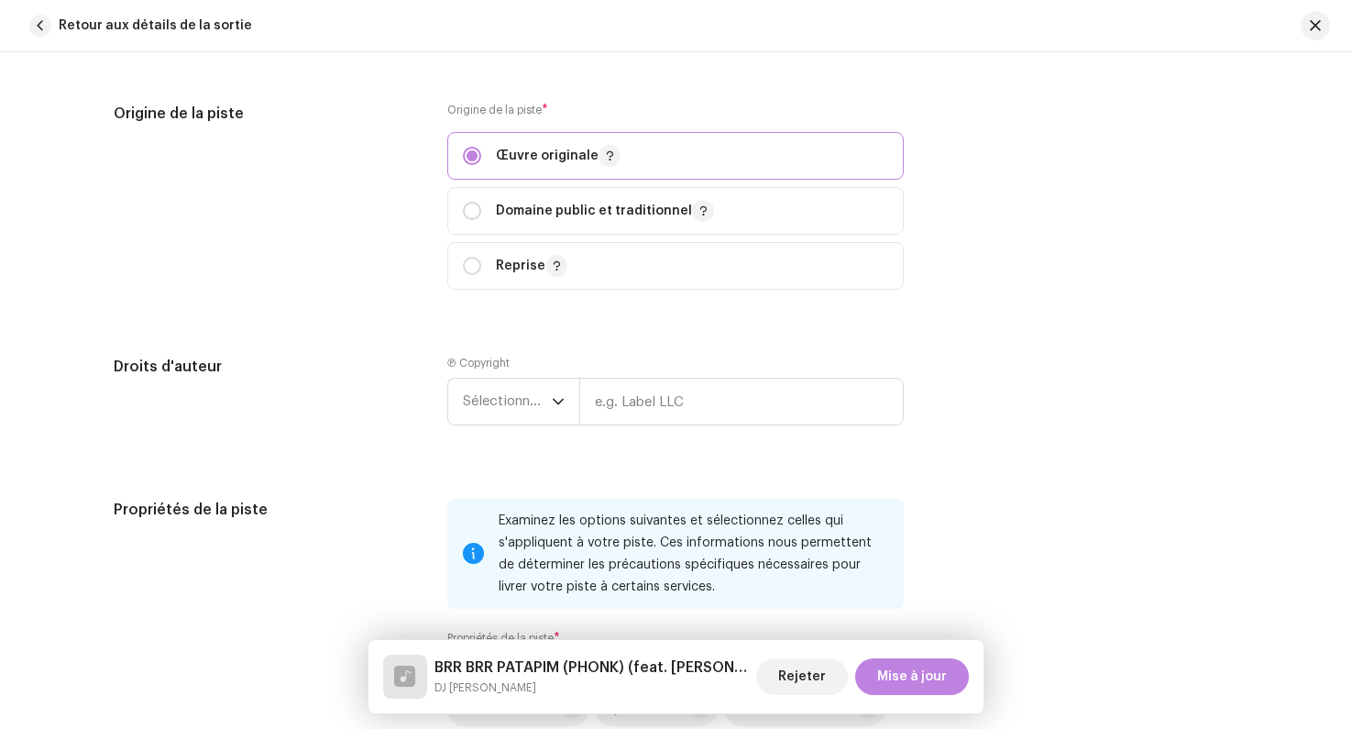
scroll to position [2271, 0]
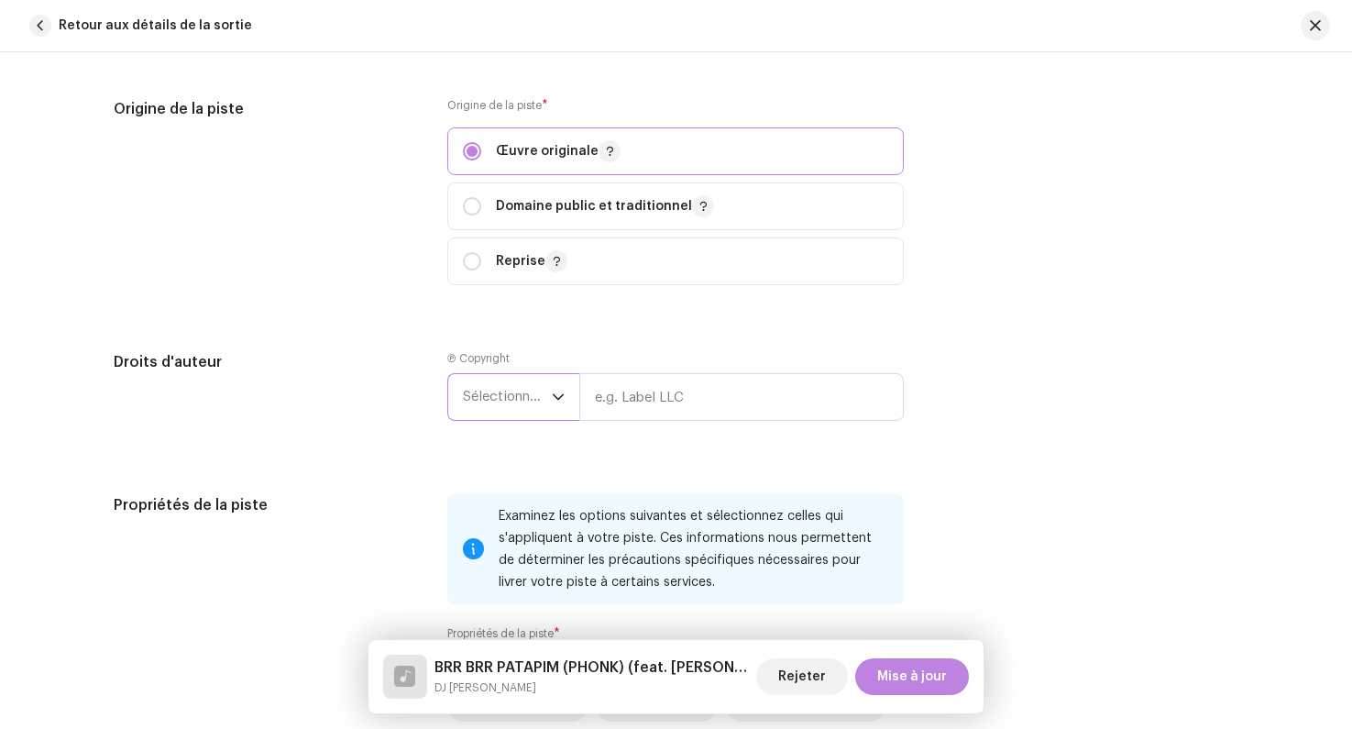
click at [506, 406] on span "Sélectionner une année" at bounding box center [507, 397] width 89 height 46
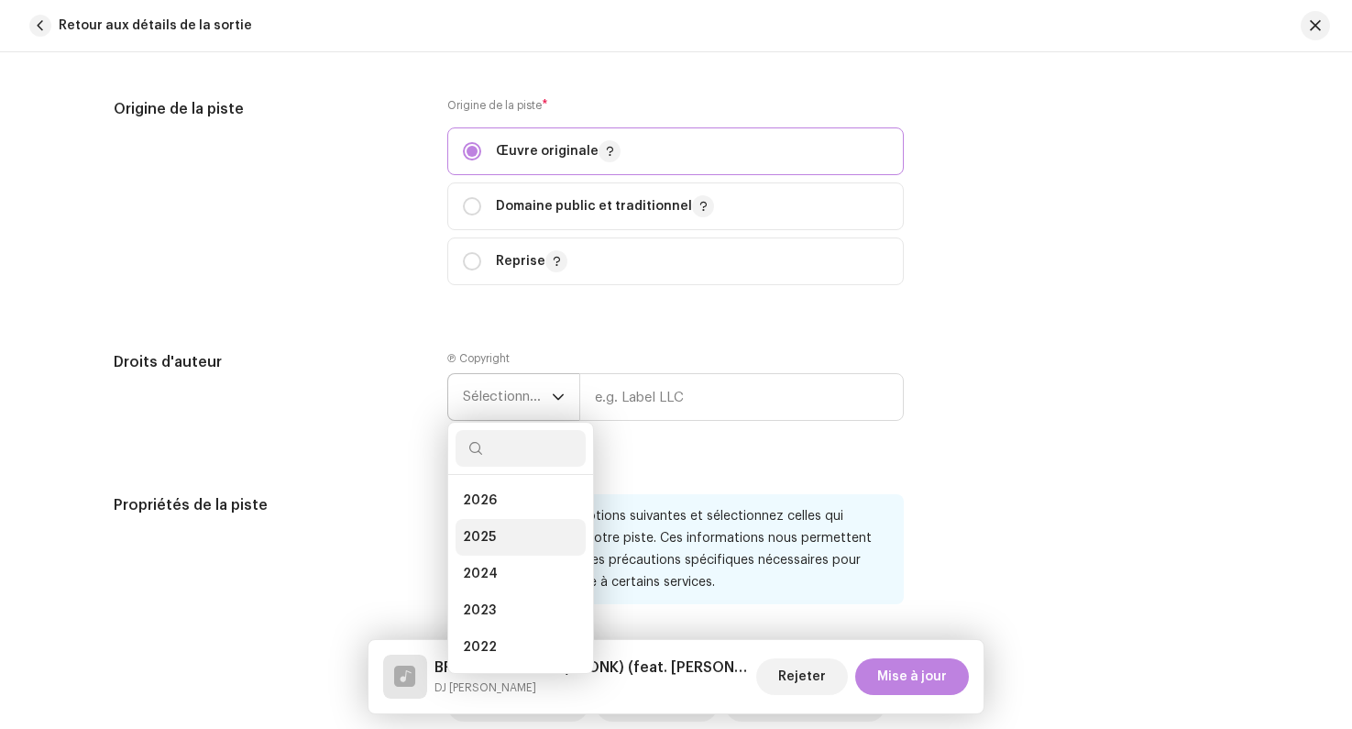
click at [483, 535] on span "2025" at bounding box center [479, 537] width 33 height 18
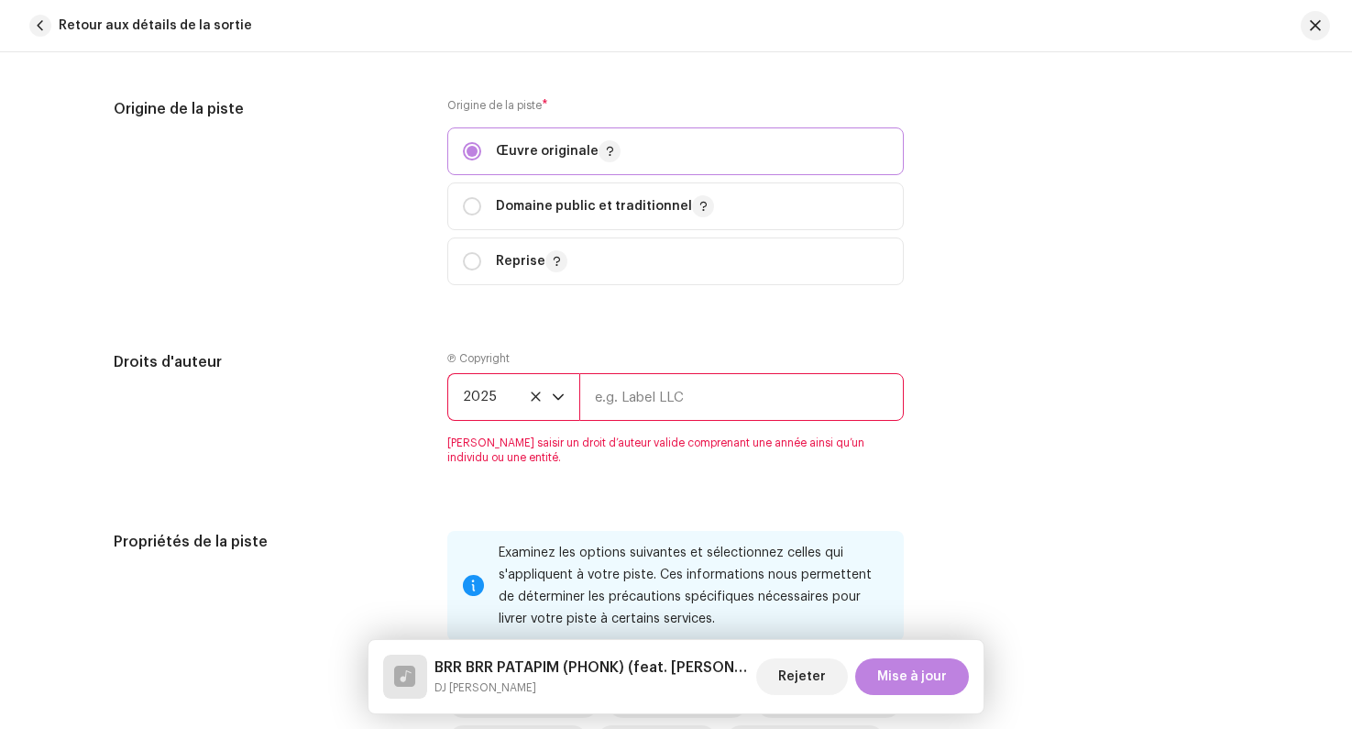
click at [637, 414] on input "text" at bounding box center [741, 397] width 325 height 48
type input "Lalala"
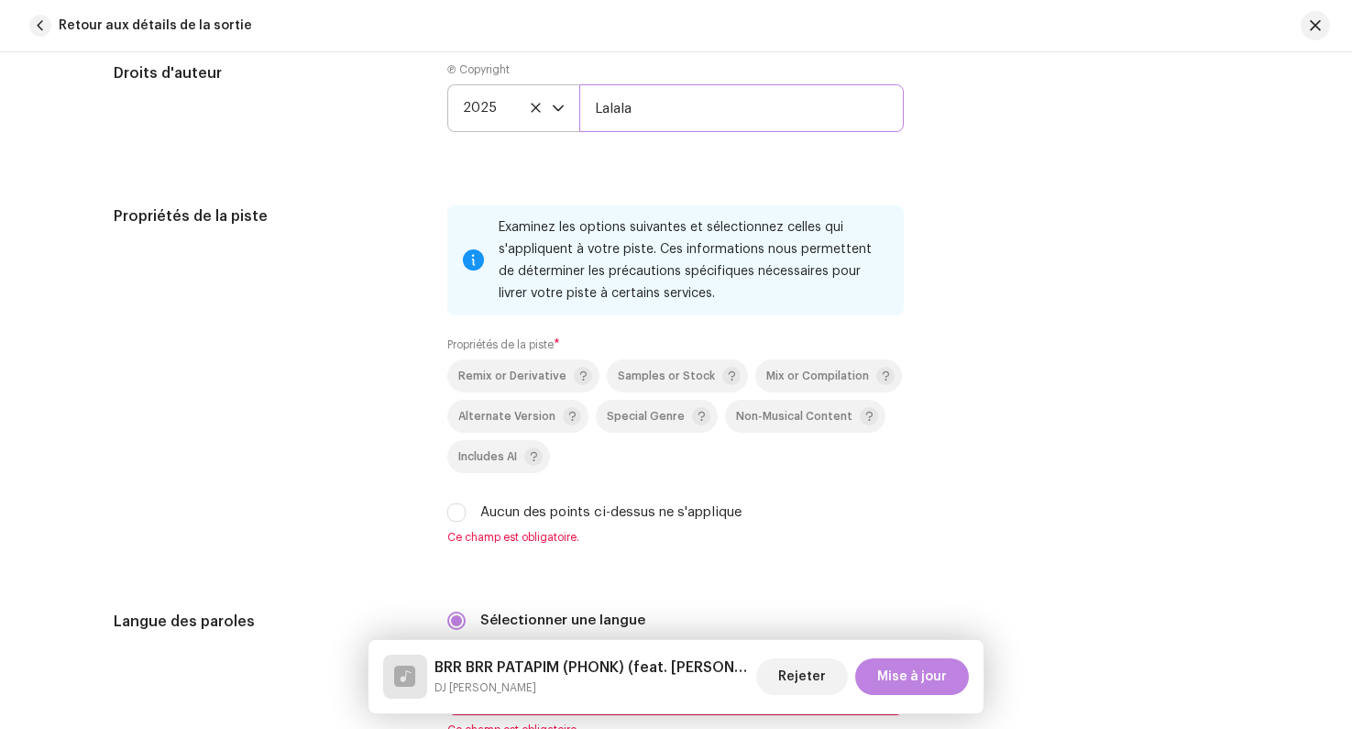
scroll to position [2664, 0]
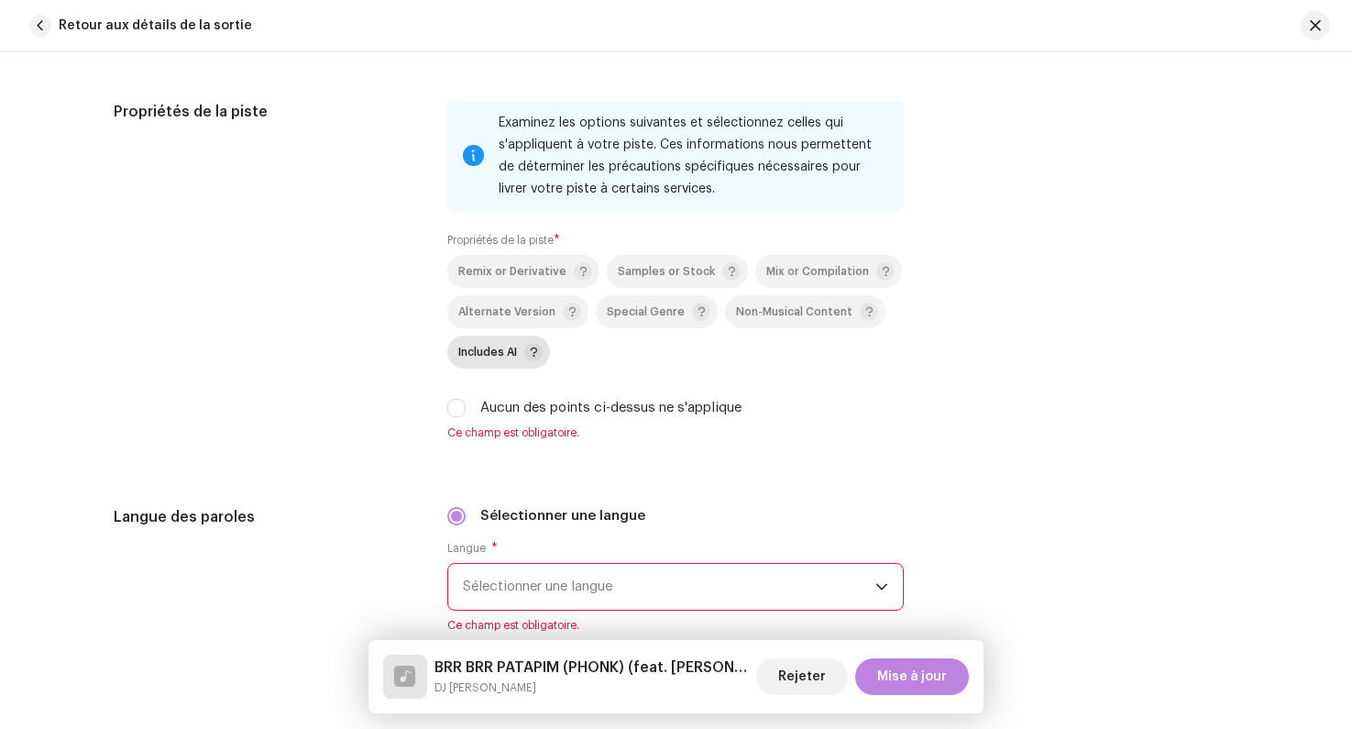
click at [487, 354] on span "Includes AI" at bounding box center [487, 353] width 59 height 12
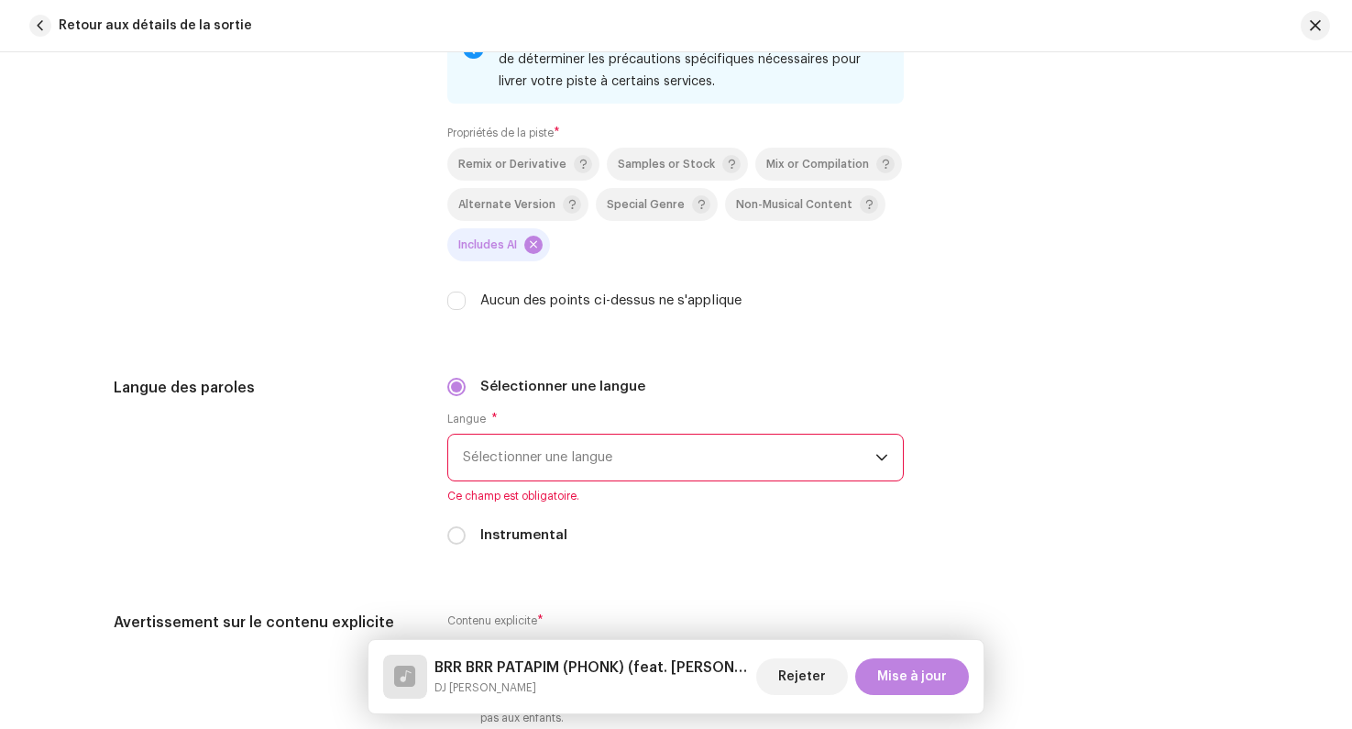
scroll to position [2928, 0]
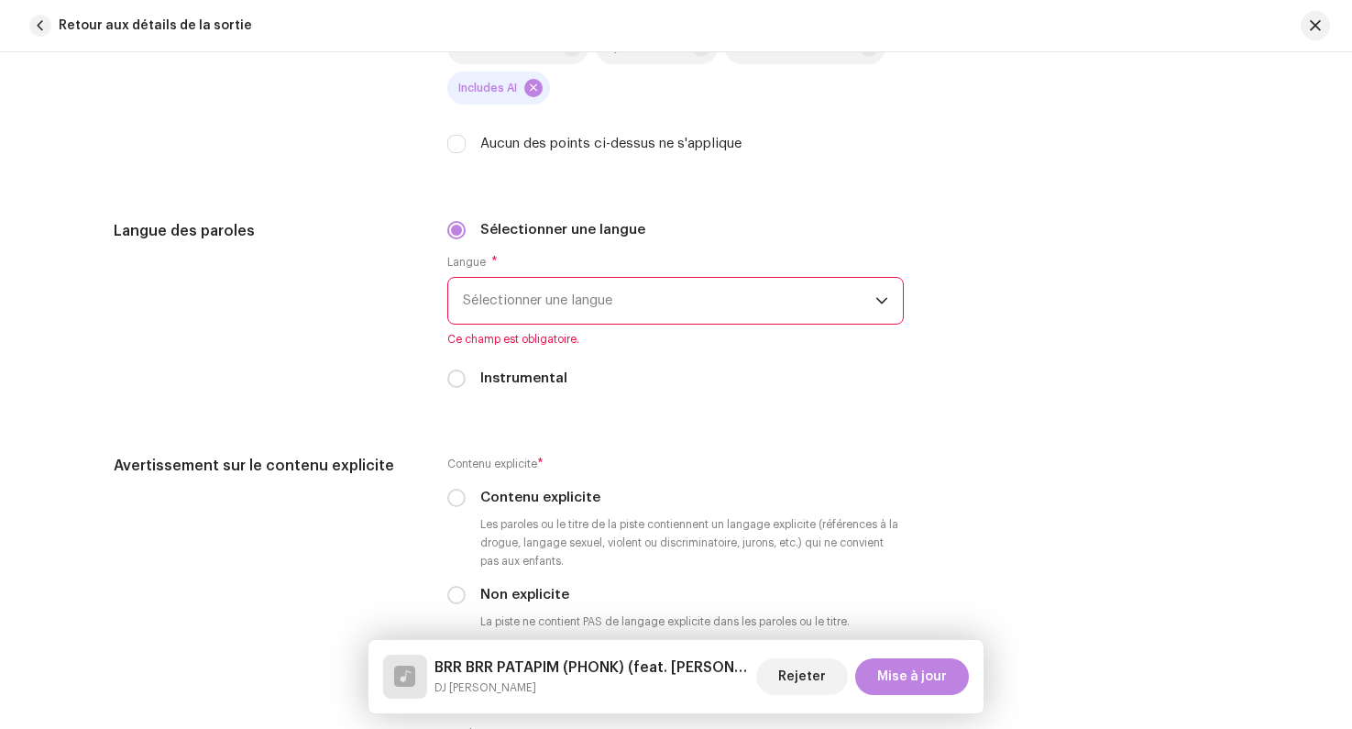
click at [514, 315] on span "Sélectionner une langue" at bounding box center [669, 301] width 413 height 46
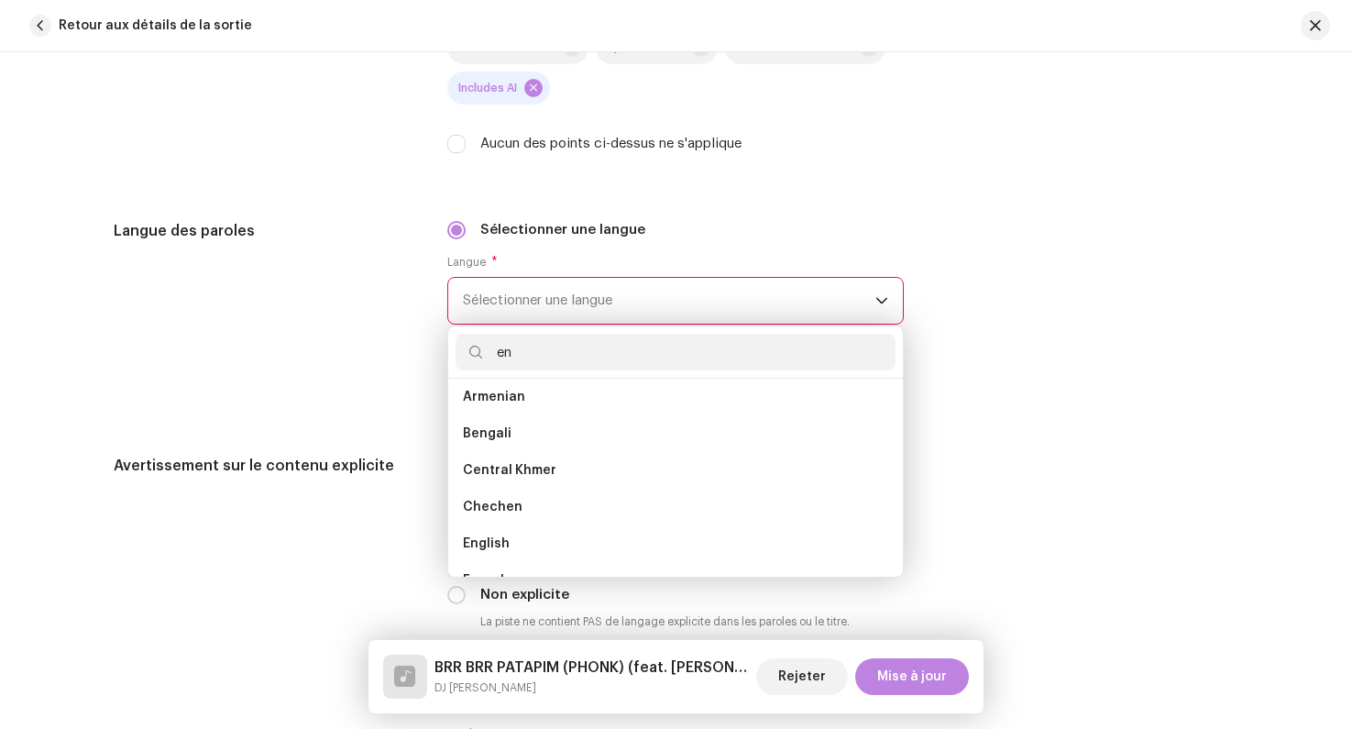
scroll to position [0, 0]
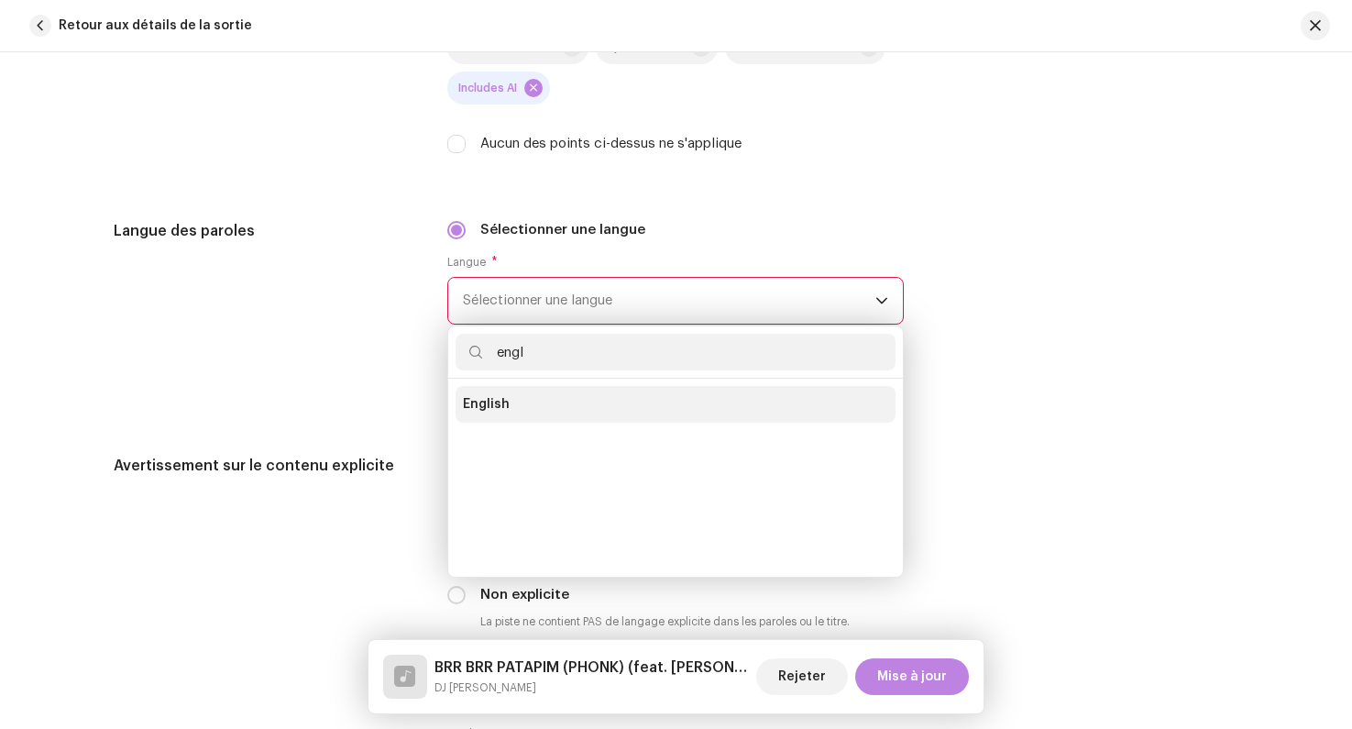
type input "engl"
click at [490, 402] on span "English" at bounding box center [486, 404] width 47 height 18
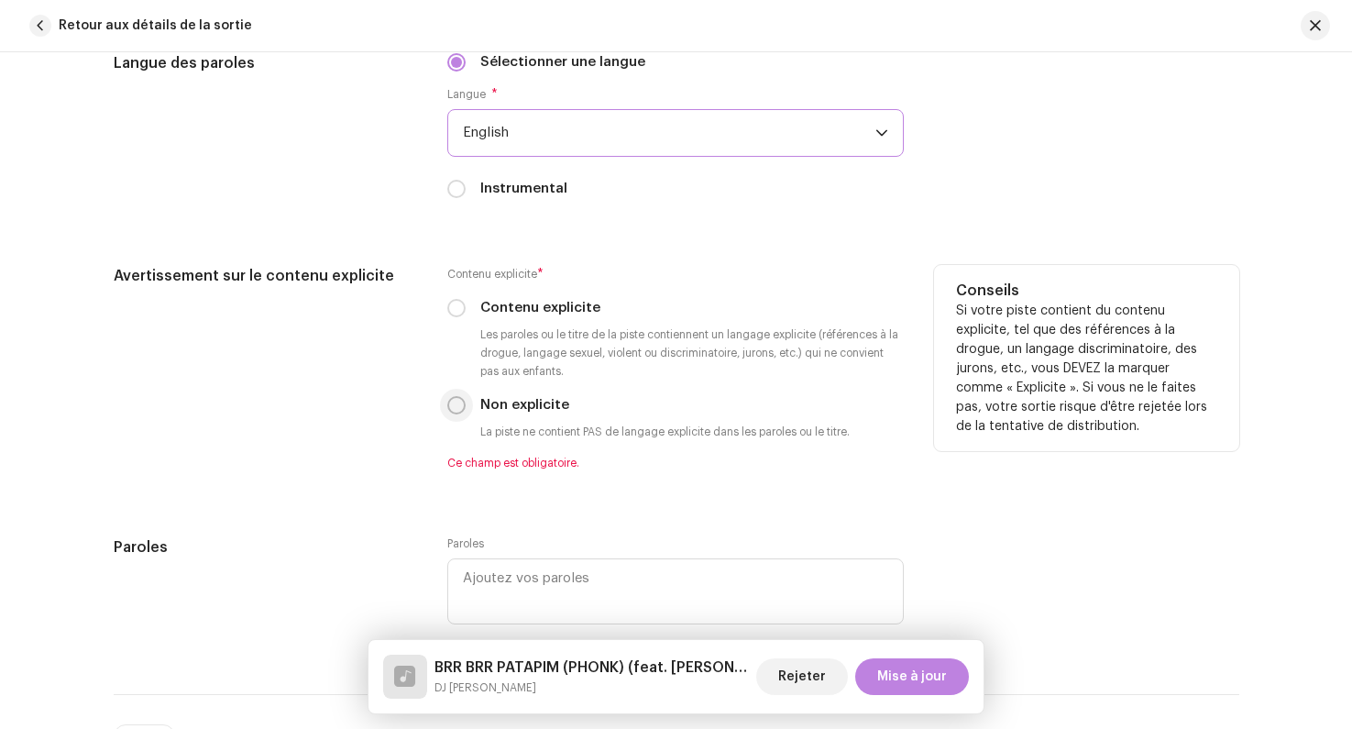
click at [447, 413] on input "Non explicite" at bounding box center [456, 405] width 18 height 18
radio input "true"
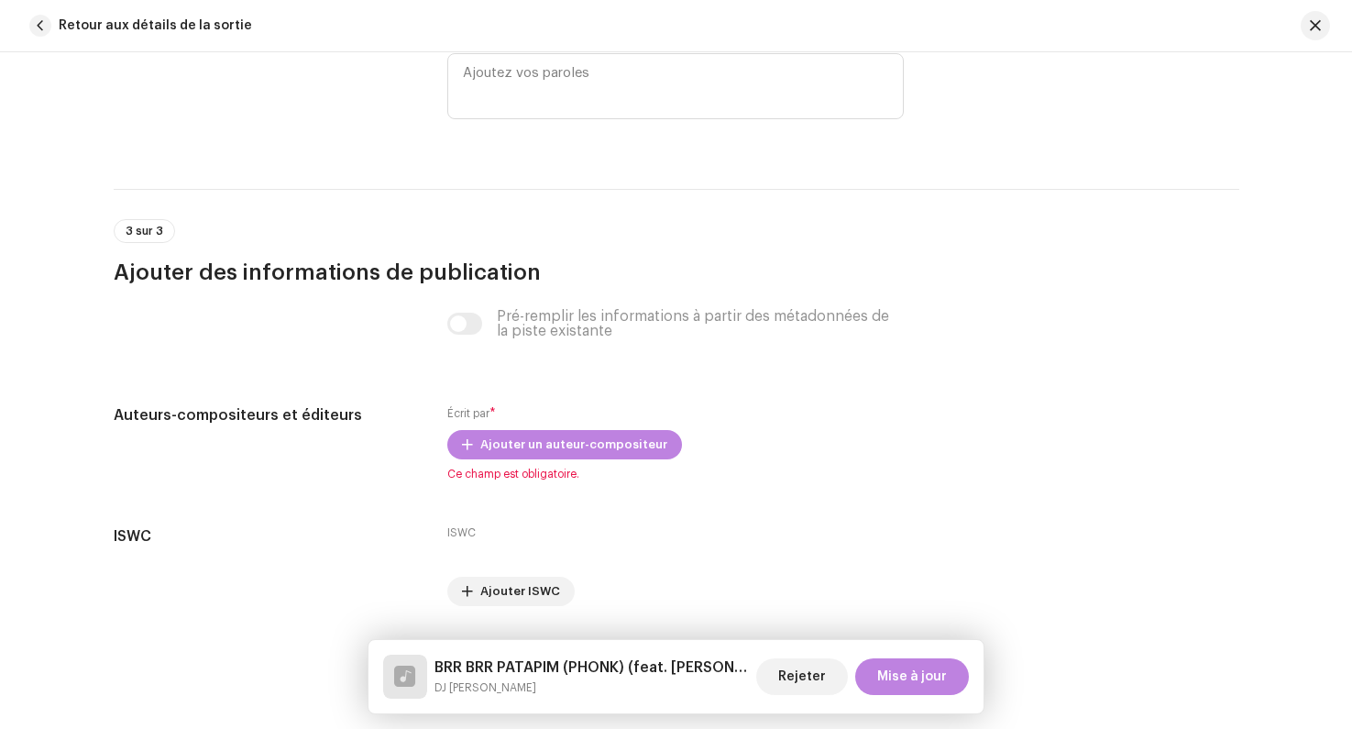
scroll to position [3636, 0]
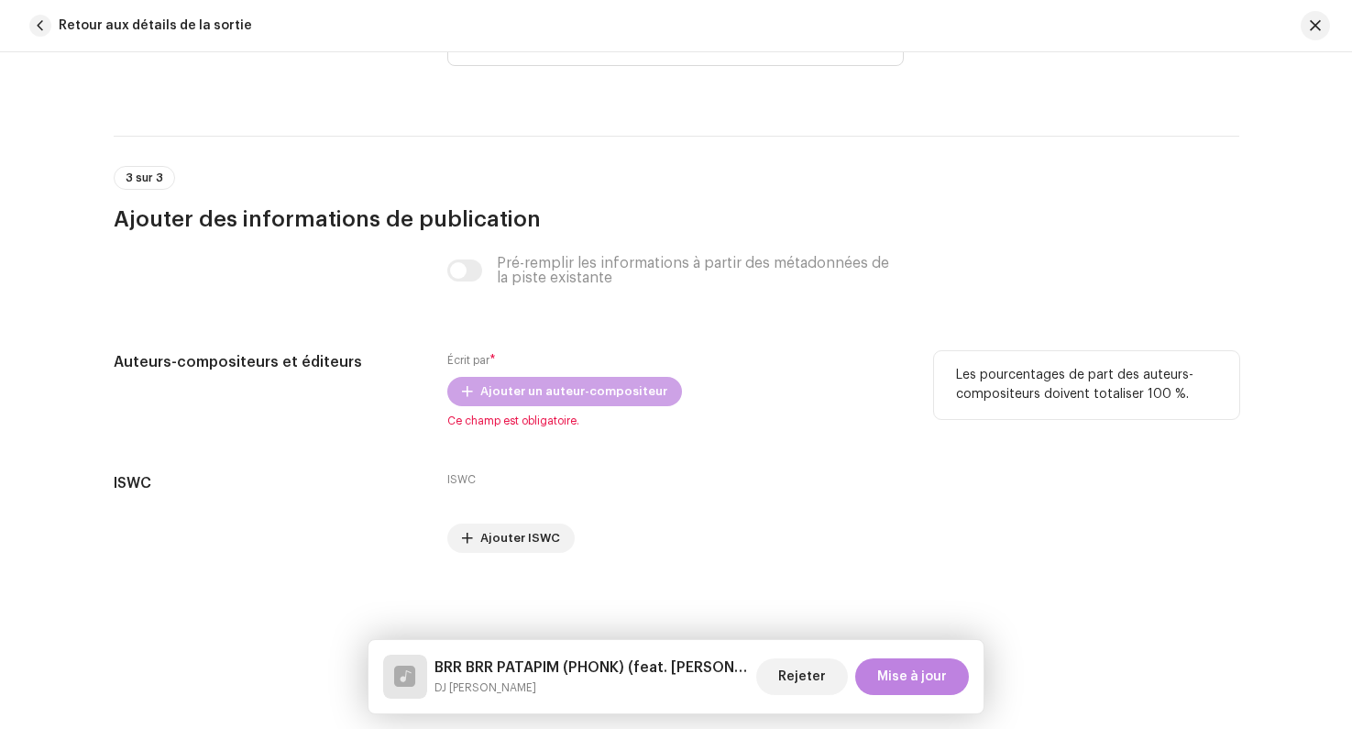
click at [535, 397] on span "Ajouter un auteur-compositeur" at bounding box center [573, 391] width 187 height 37
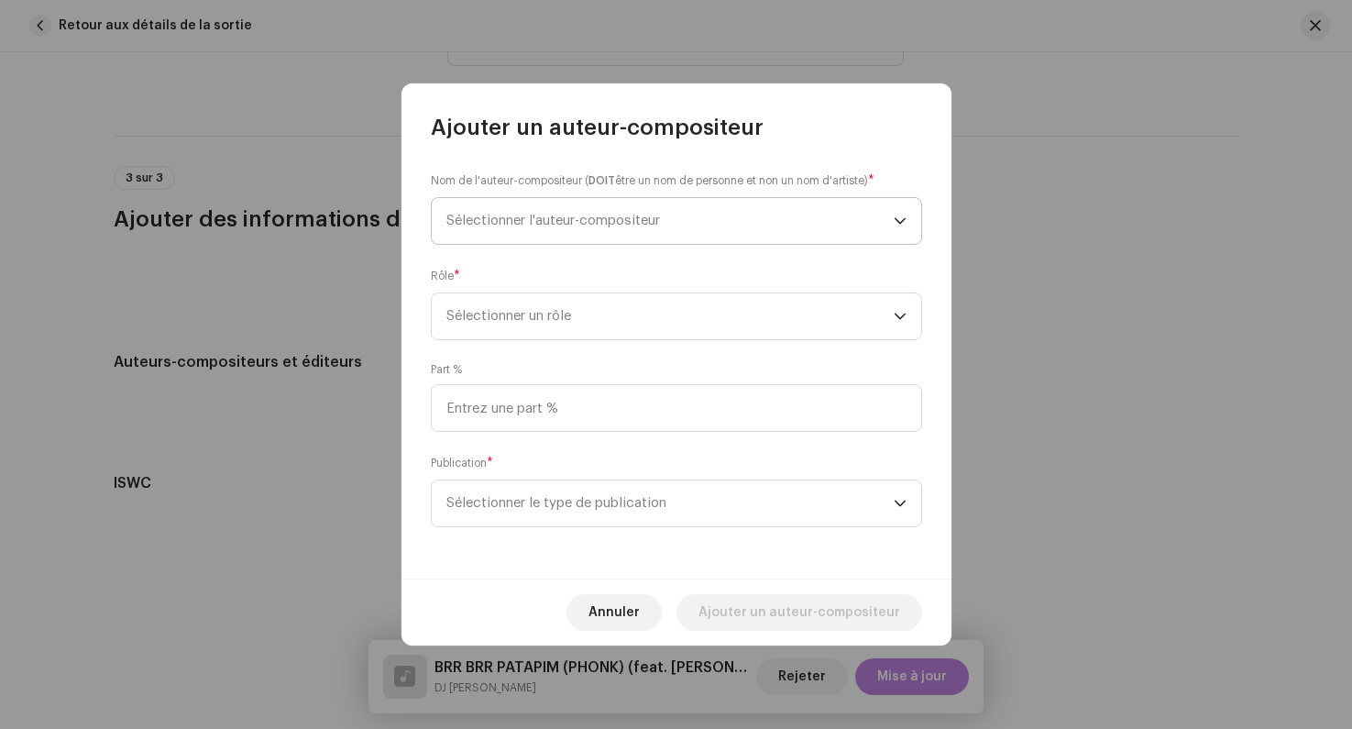
click at [493, 204] on span "Sélectionner l'auteur-compositeur" at bounding box center [670, 221] width 447 height 46
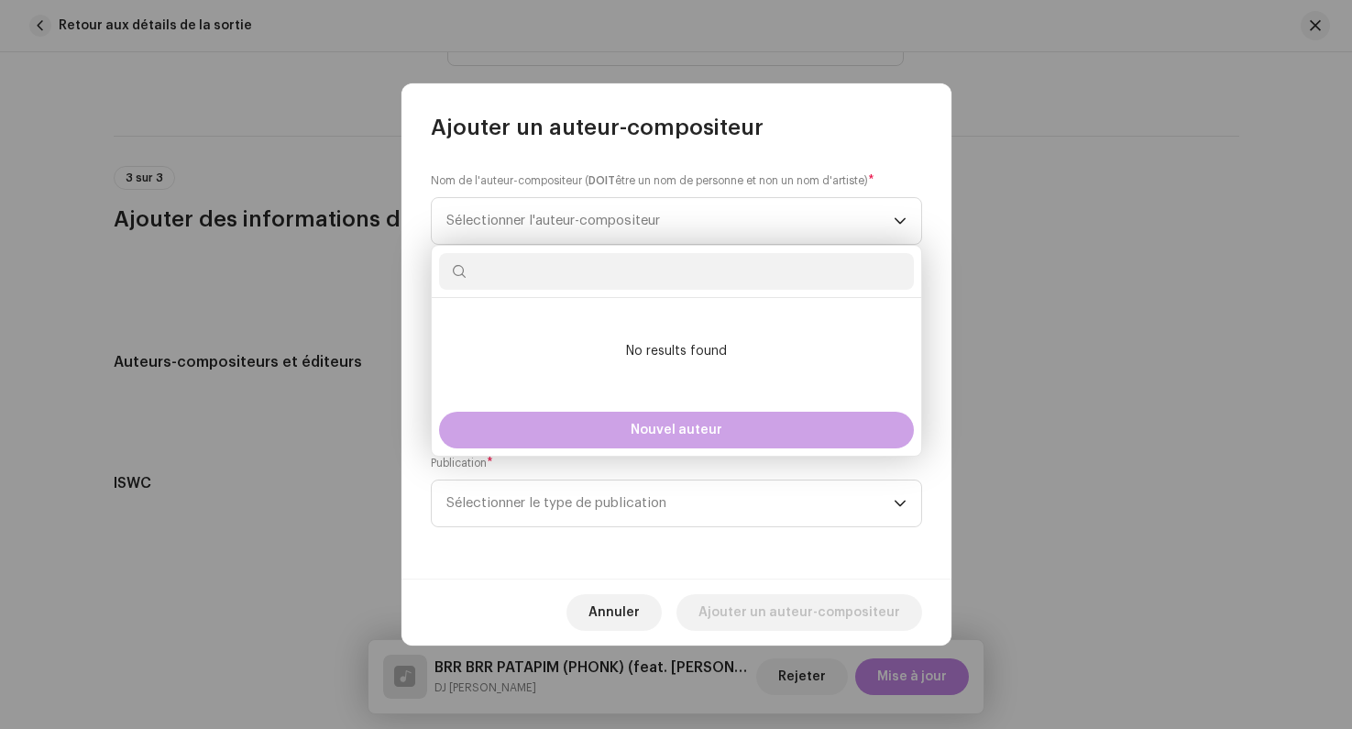
click at [599, 436] on button "Nouvel auteur" at bounding box center [676, 430] width 475 height 37
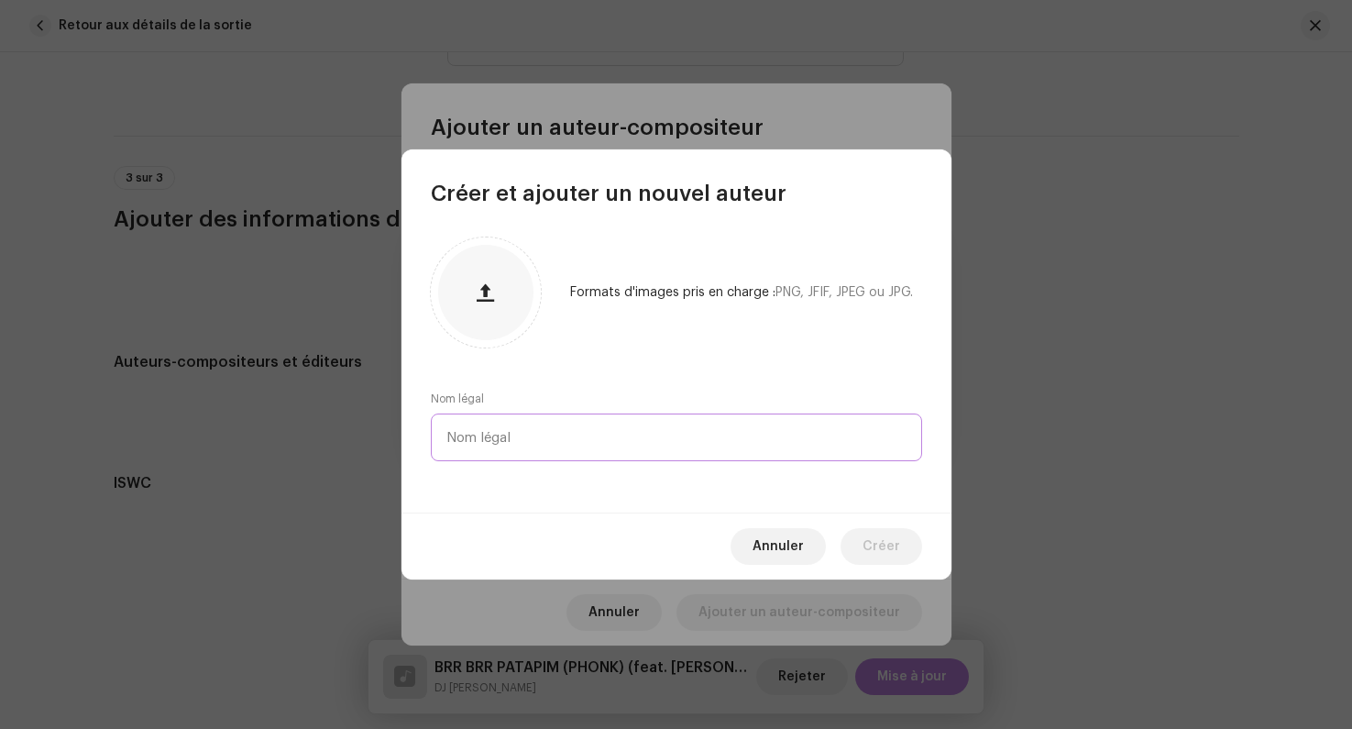
click at [546, 457] on input "text" at bounding box center [676, 438] width 491 height 48
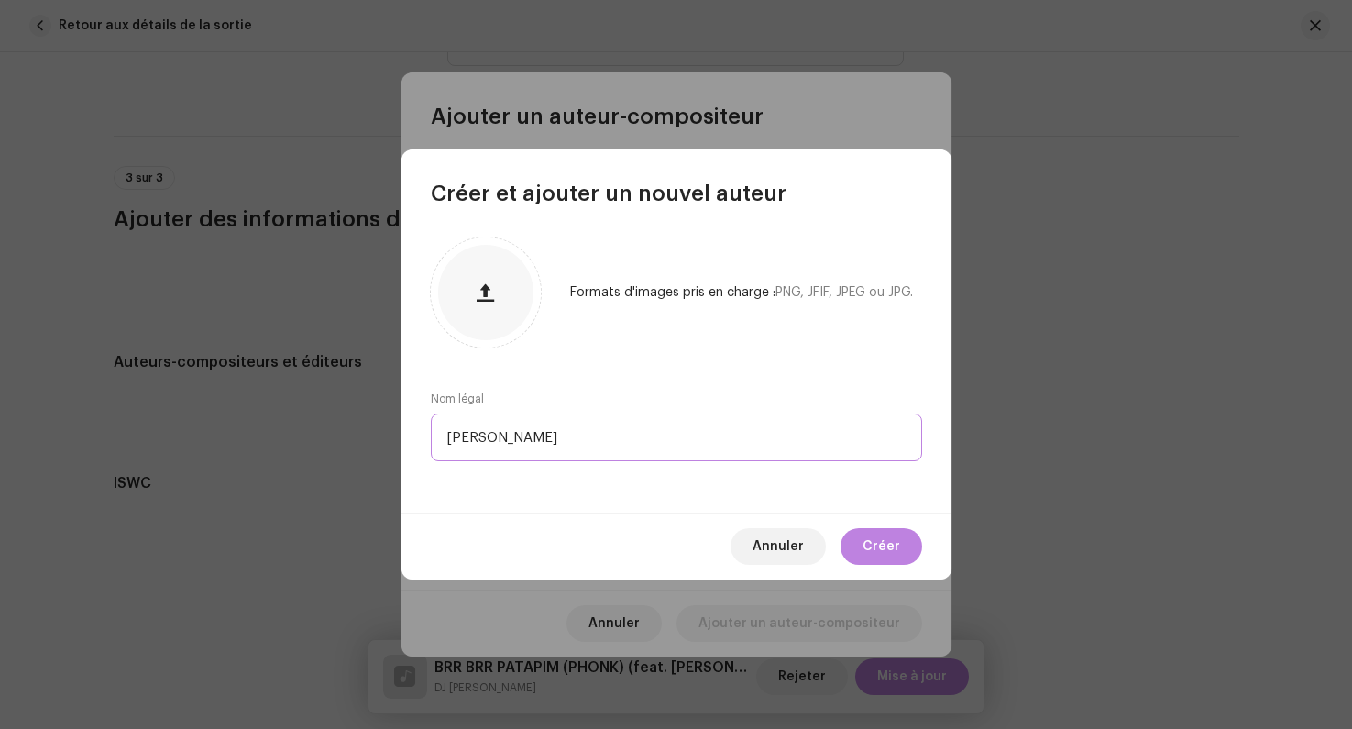
type input "[PERSON_NAME]"
click at [848, 532] on div "Annuler Créer" at bounding box center [677, 546] width 550 height 67
click at [874, 540] on span "Créer" at bounding box center [882, 546] width 38 height 37
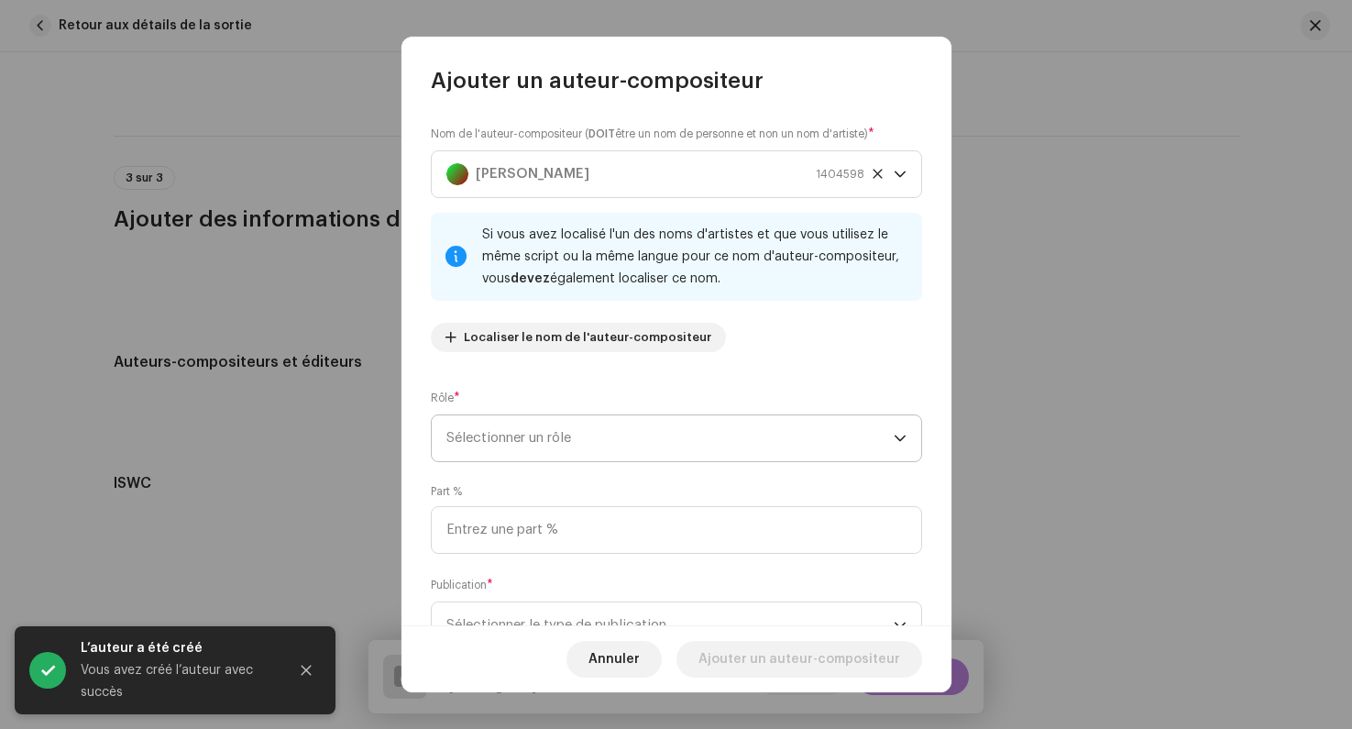
click at [562, 453] on span "Sélectionner un rôle" at bounding box center [670, 438] width 447 height 46
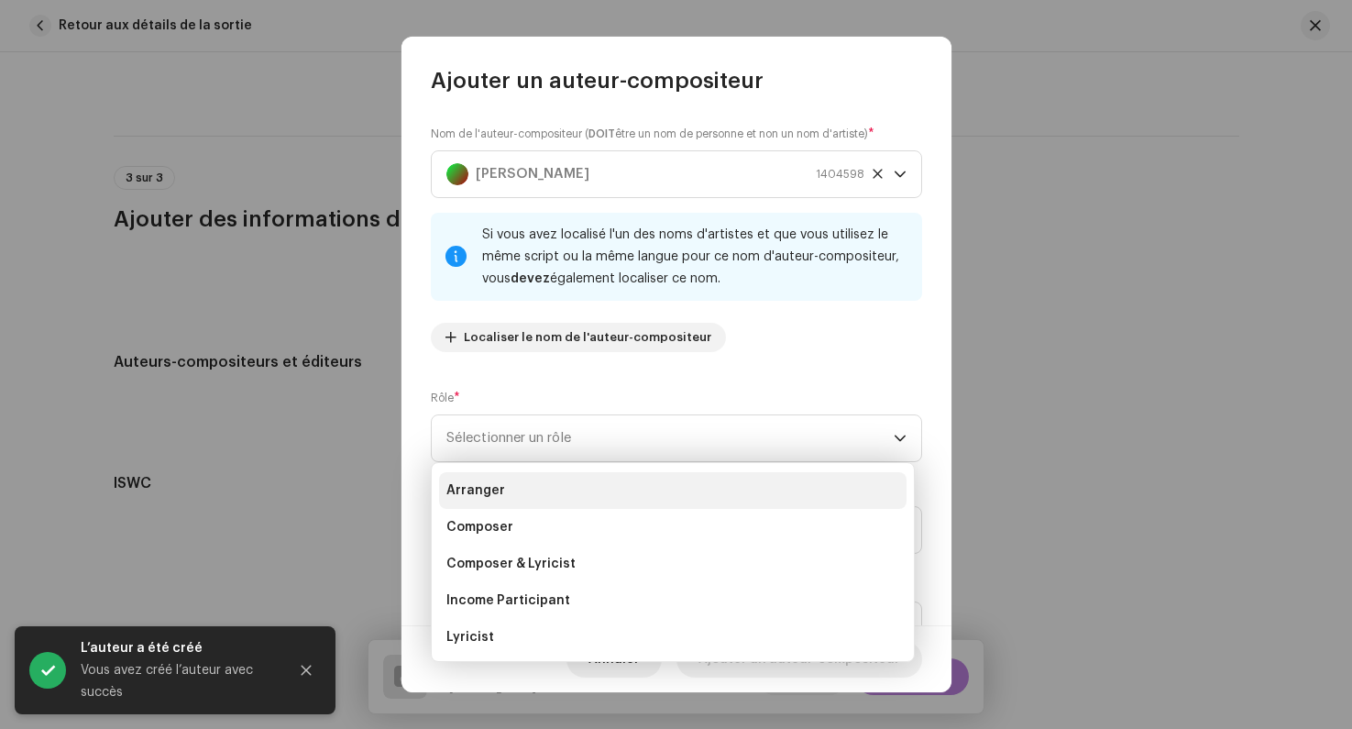
scroll to position [38, 0]
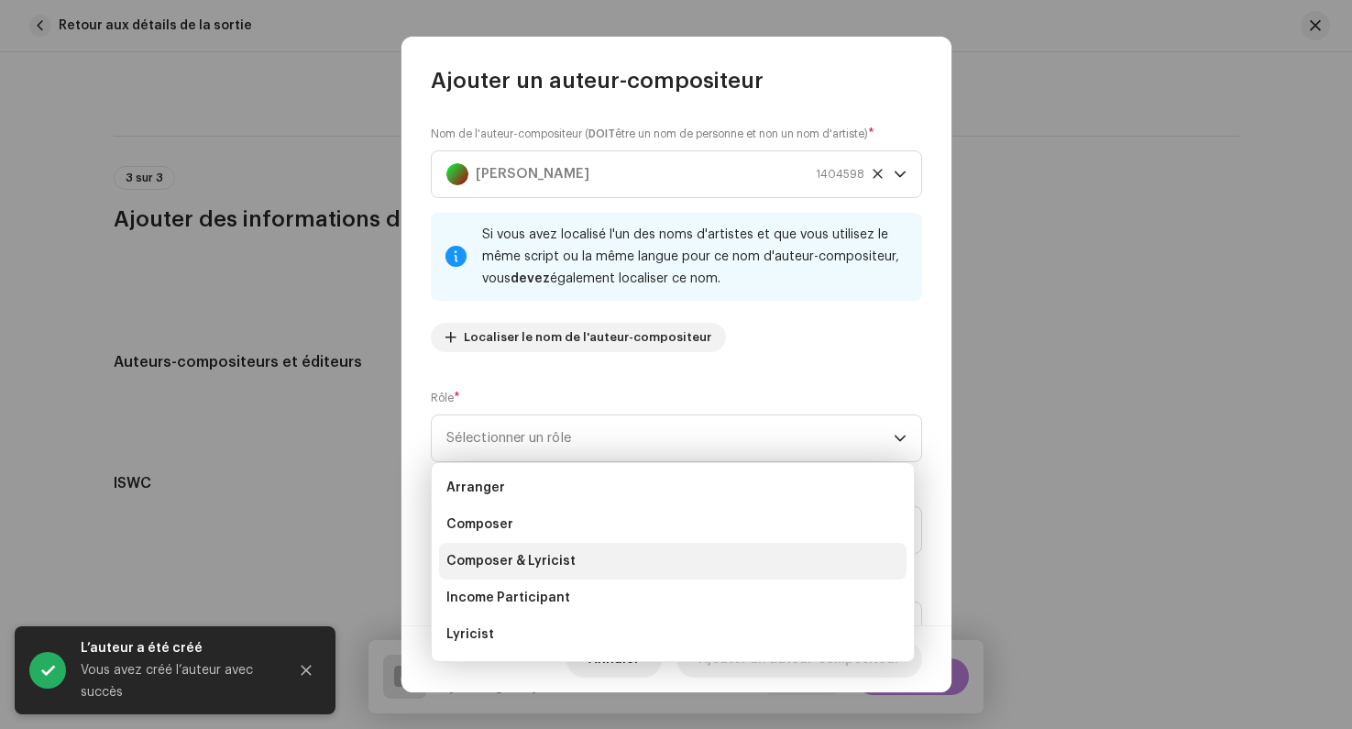
click at [542, 554] on span "Composer & Lyricist" at bounding box center [511, 561] width 129 height 18
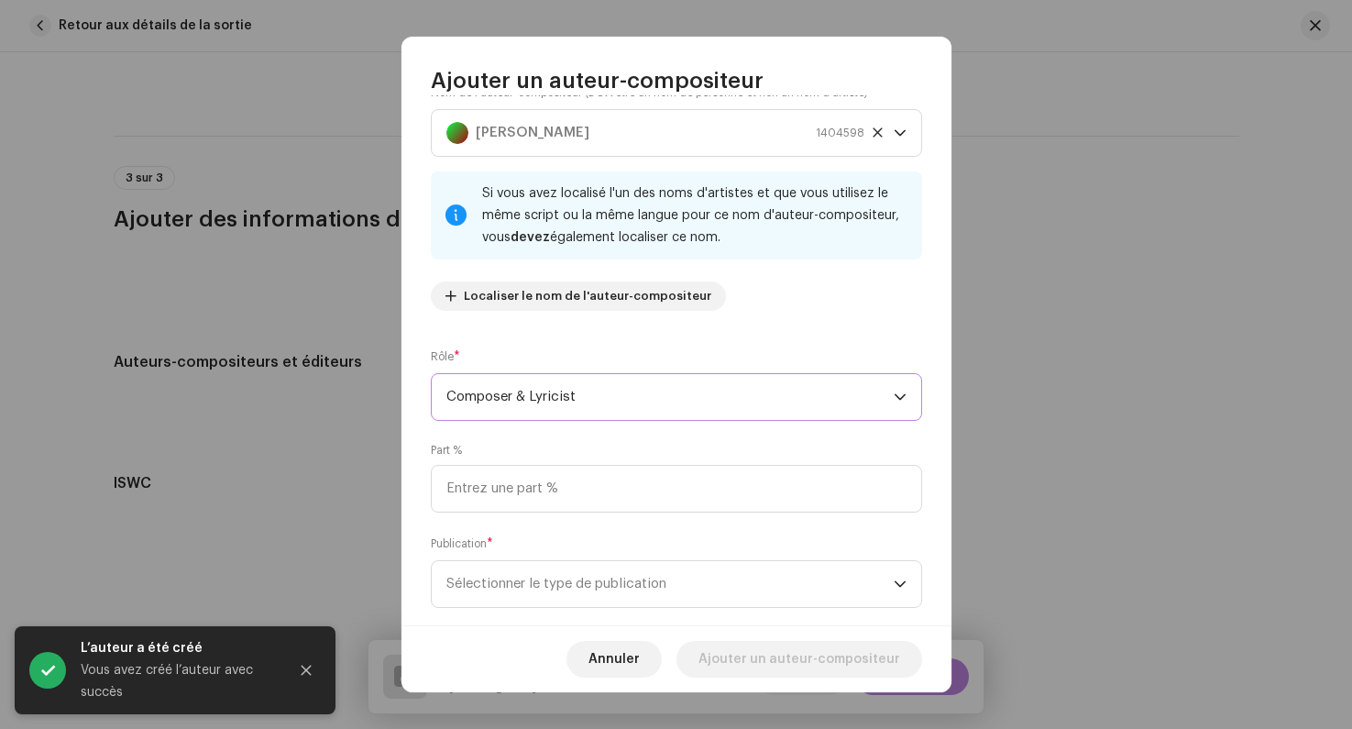
scroll to position [48, 0]
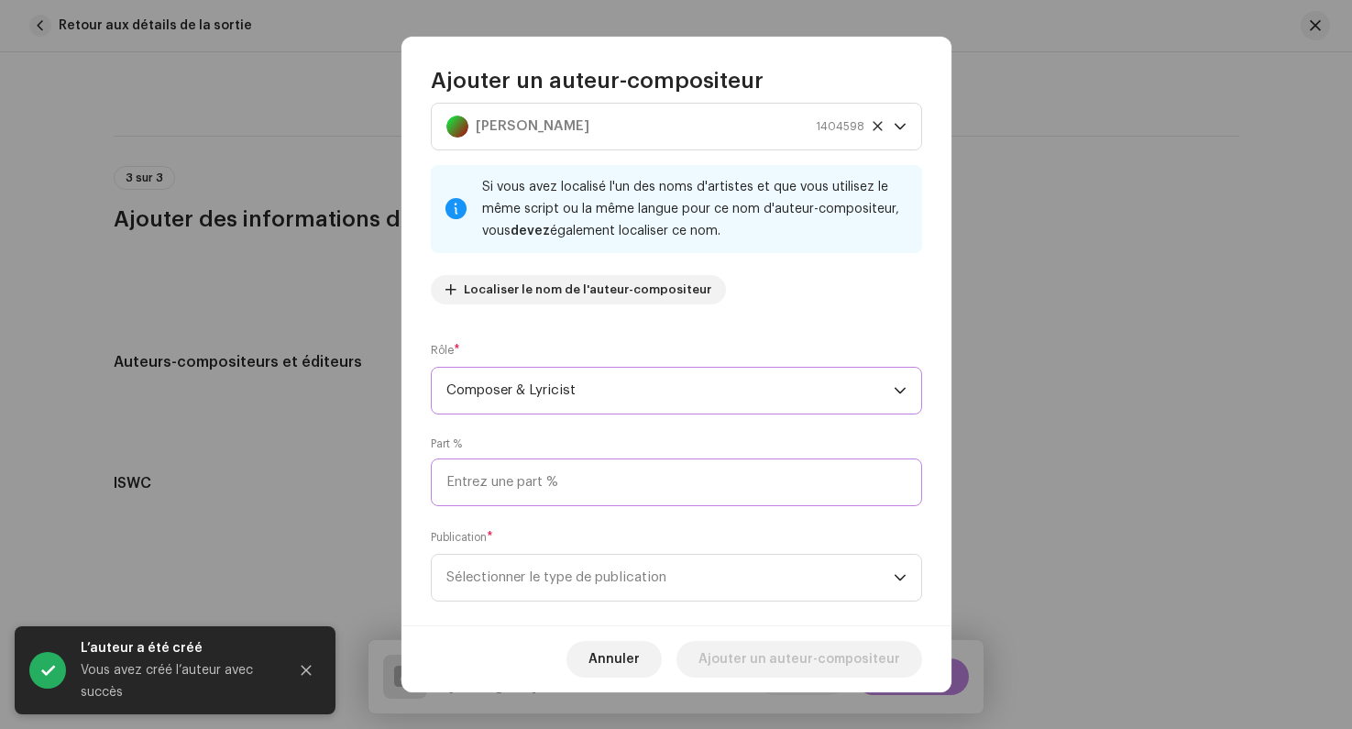
click at [535, 483] on input at bounding box center [676, 482] width 491 height 48
type input "100,00"
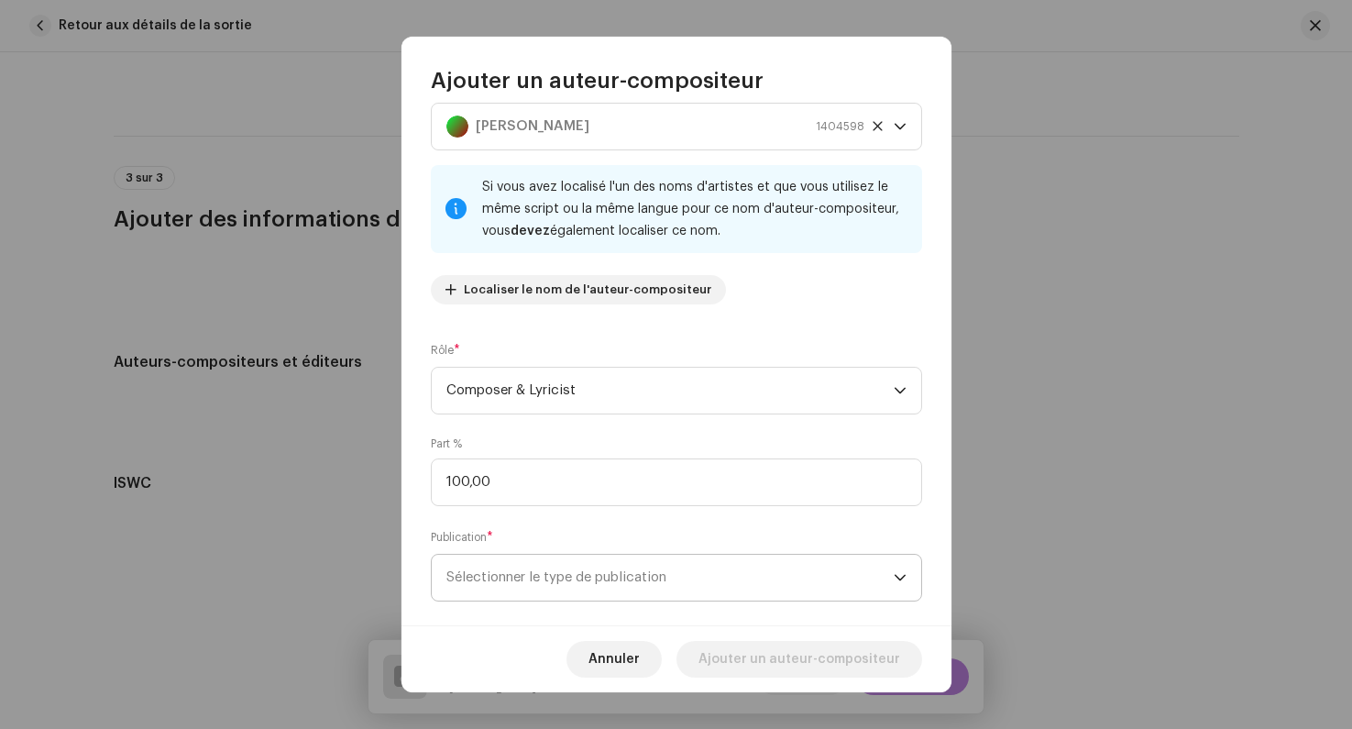
click at [530, 565] on span "Sélectionner le type de publication" at bounding box center [670, 578] width 447 height 46
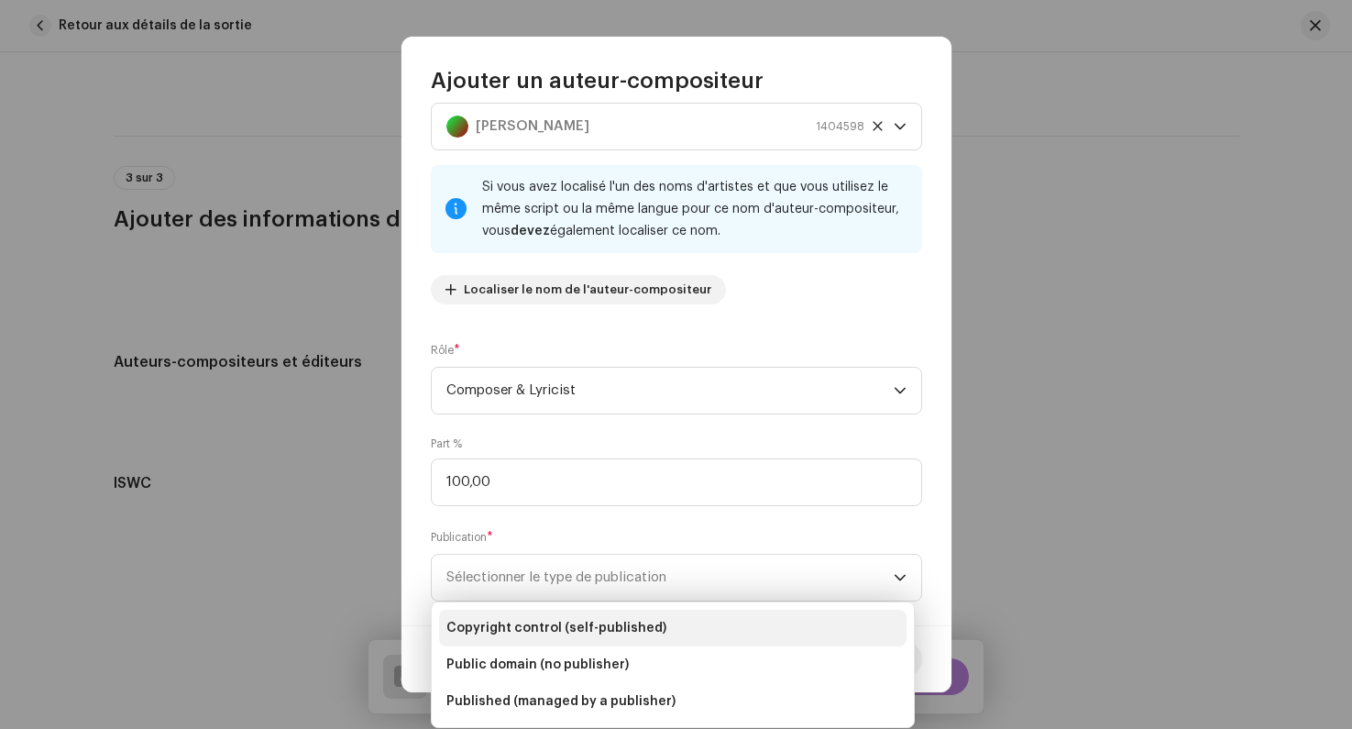
click at [523, 620] on span "Copyright control (self-published)" at bounding box center [557, 628] width 220 height 18
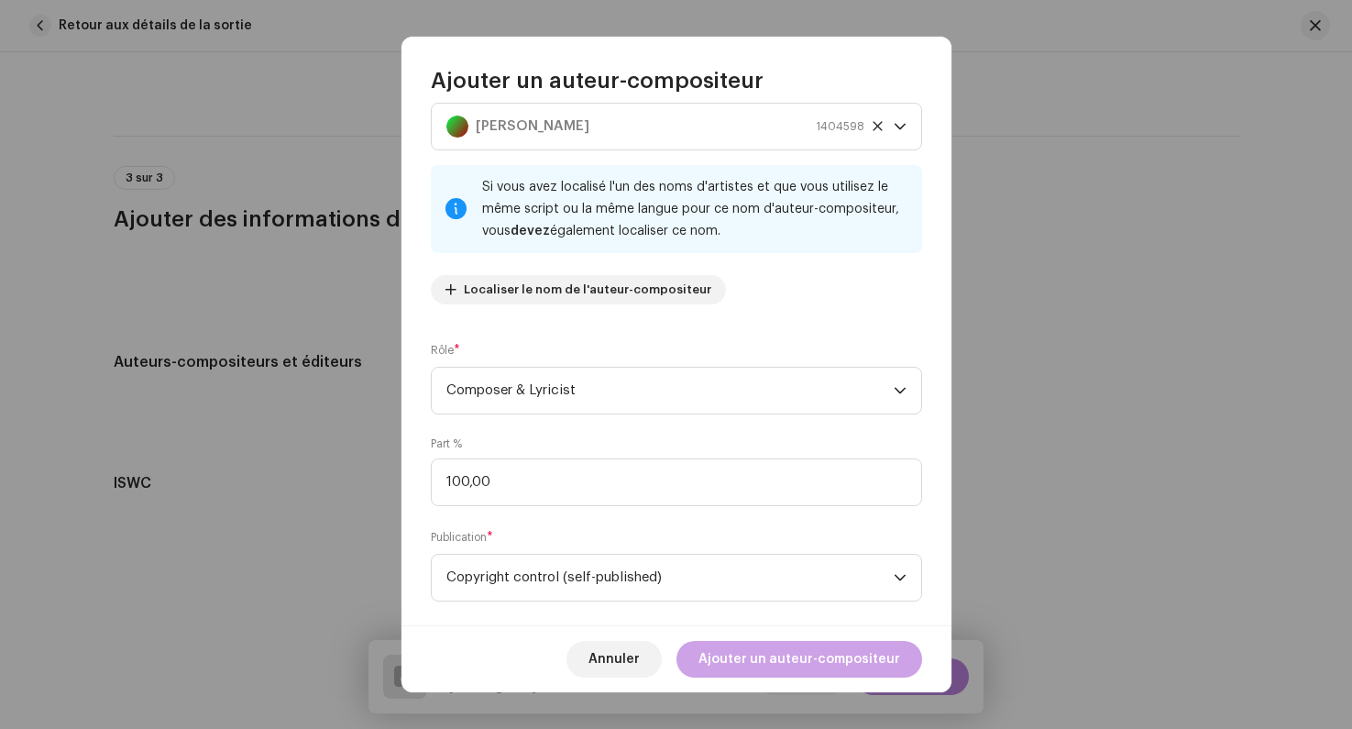
click at [768, 670] on span "Ajouter un auteur-compositeur" at bounding box center [800, 659] width 202 height 37
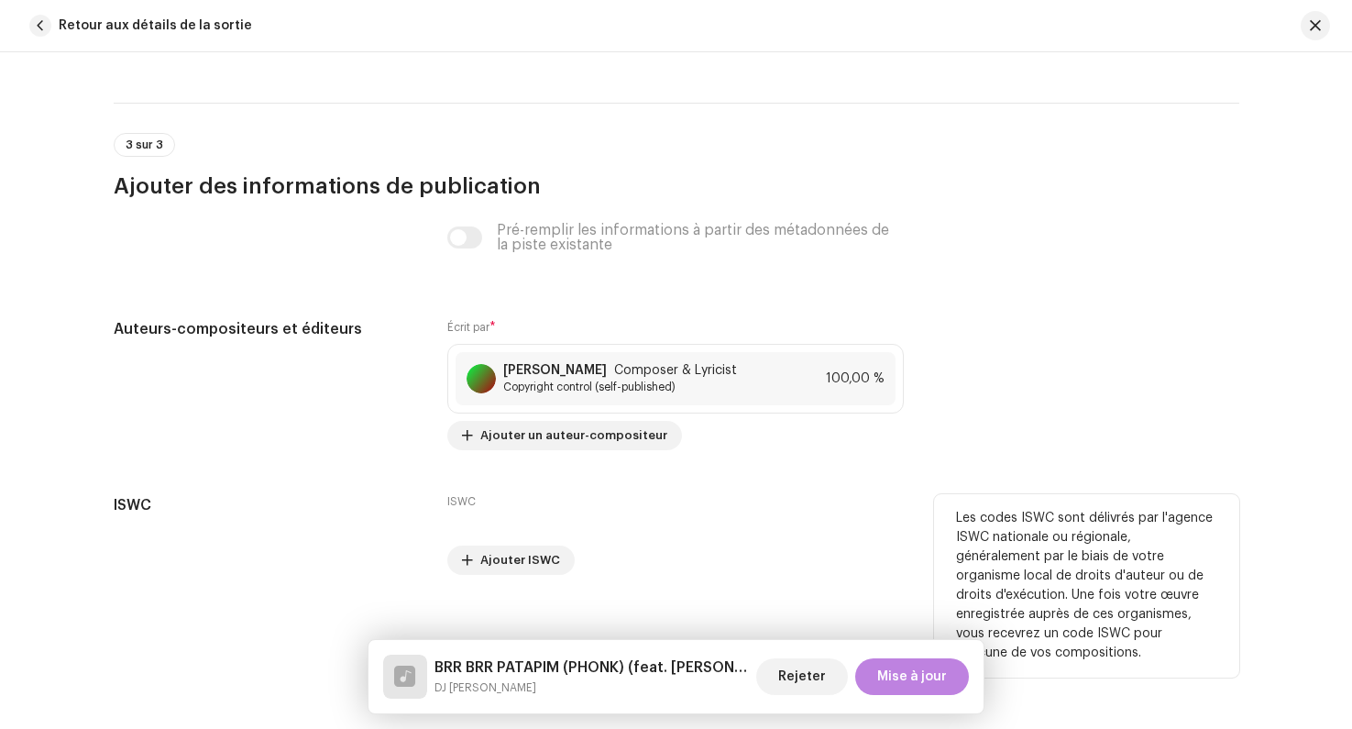
scroll to position [3691, 0]
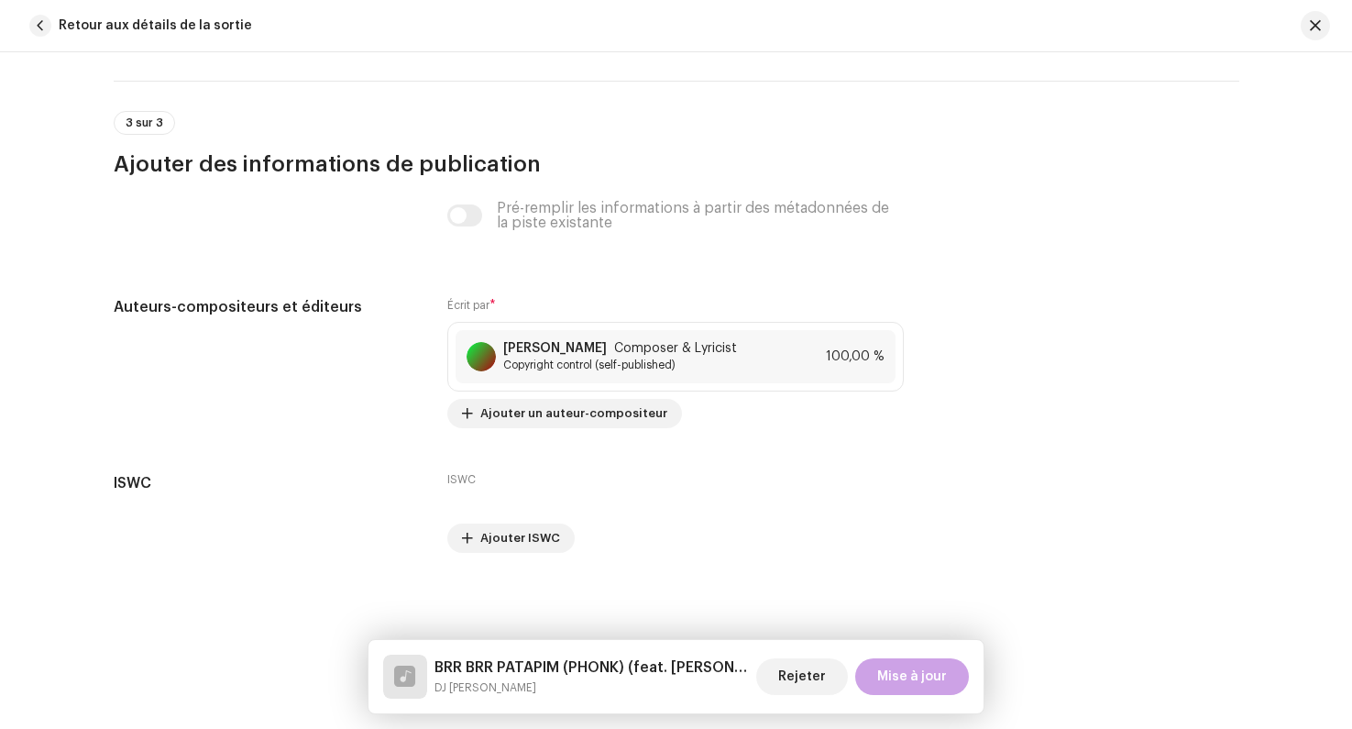
click at [901, 681] on span "Mise à jour" at bounding box center [912, 676] width 70 height 37
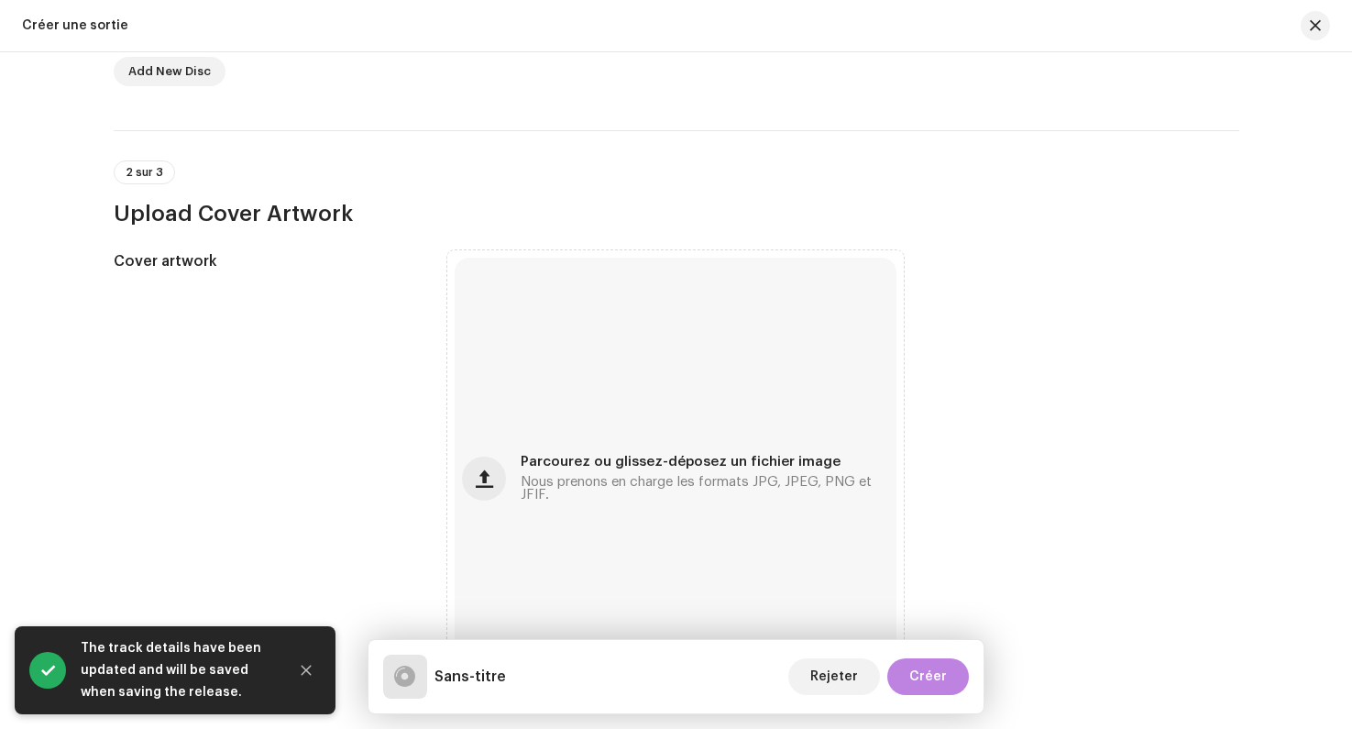
scroll to position [549, 0]
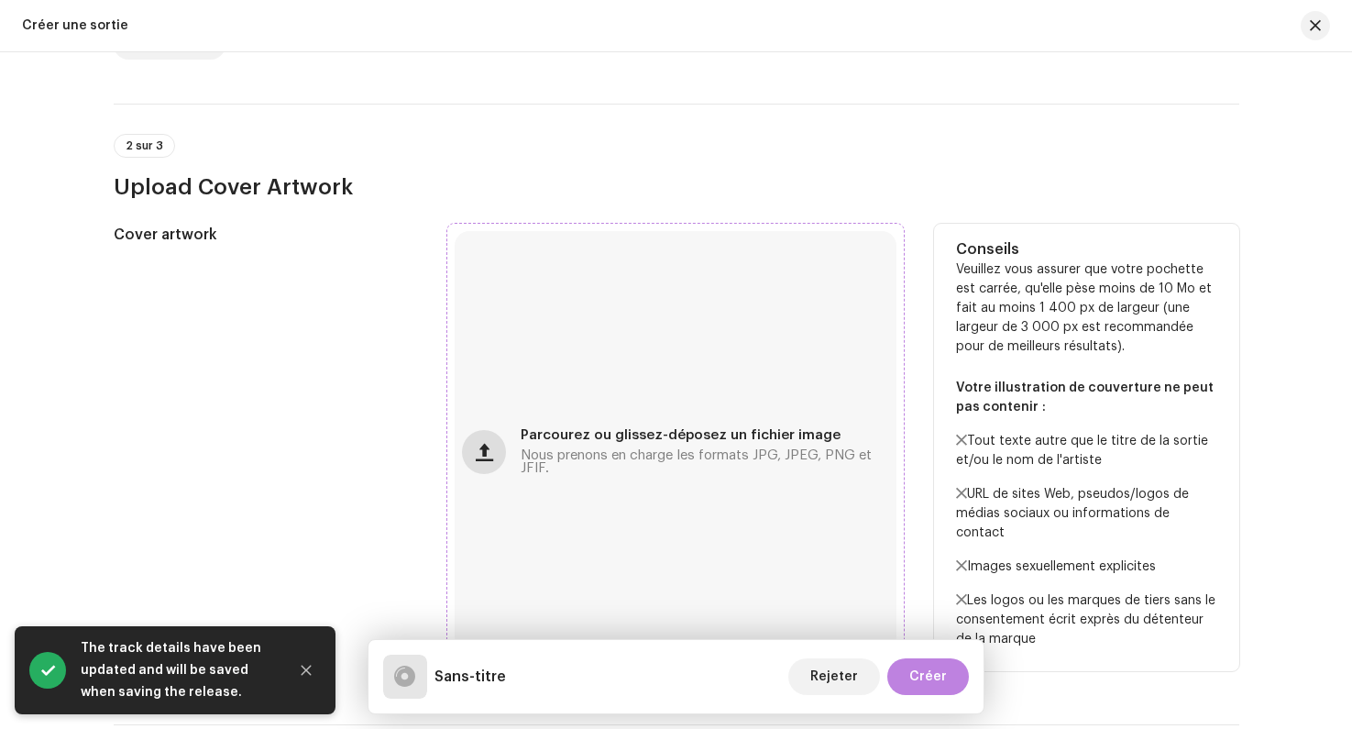
click at [490, 450] on button "button" at bounding box center [484, 452] width 44 height 44
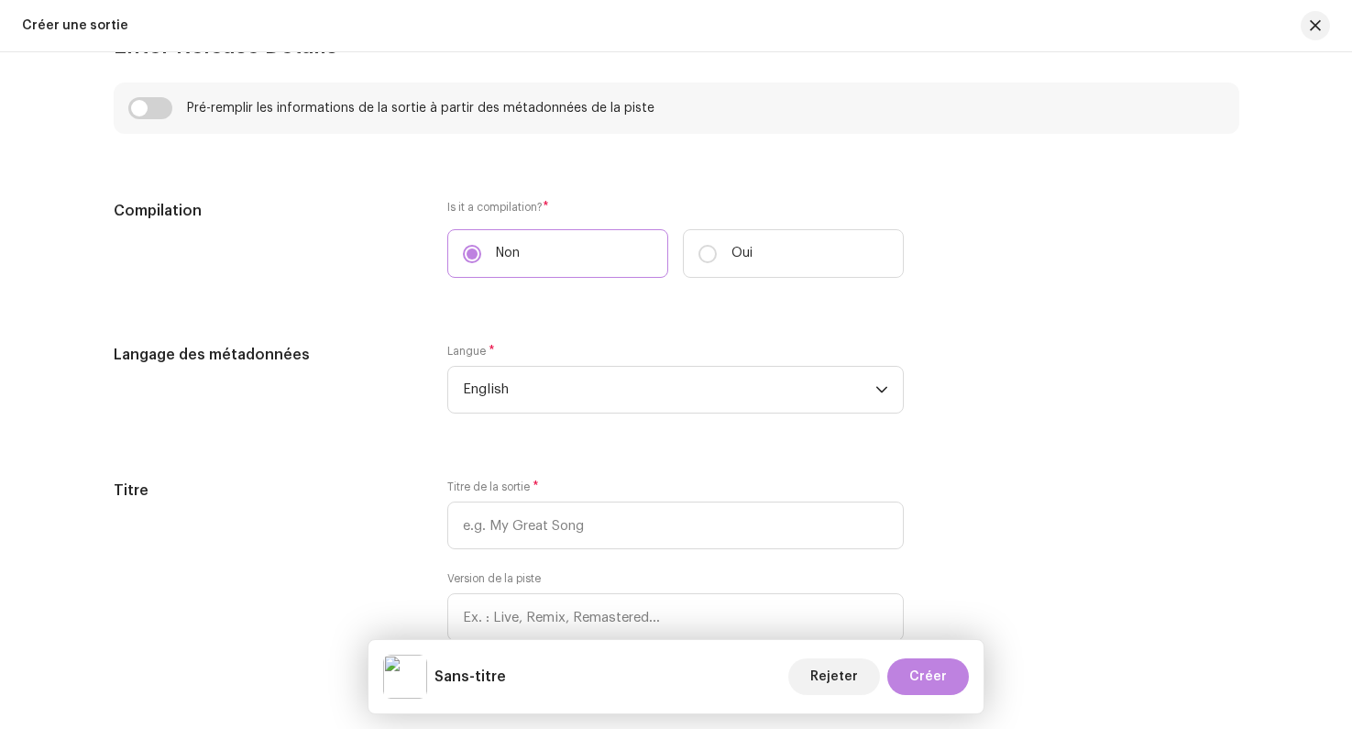
scroll to position [1362, 0]
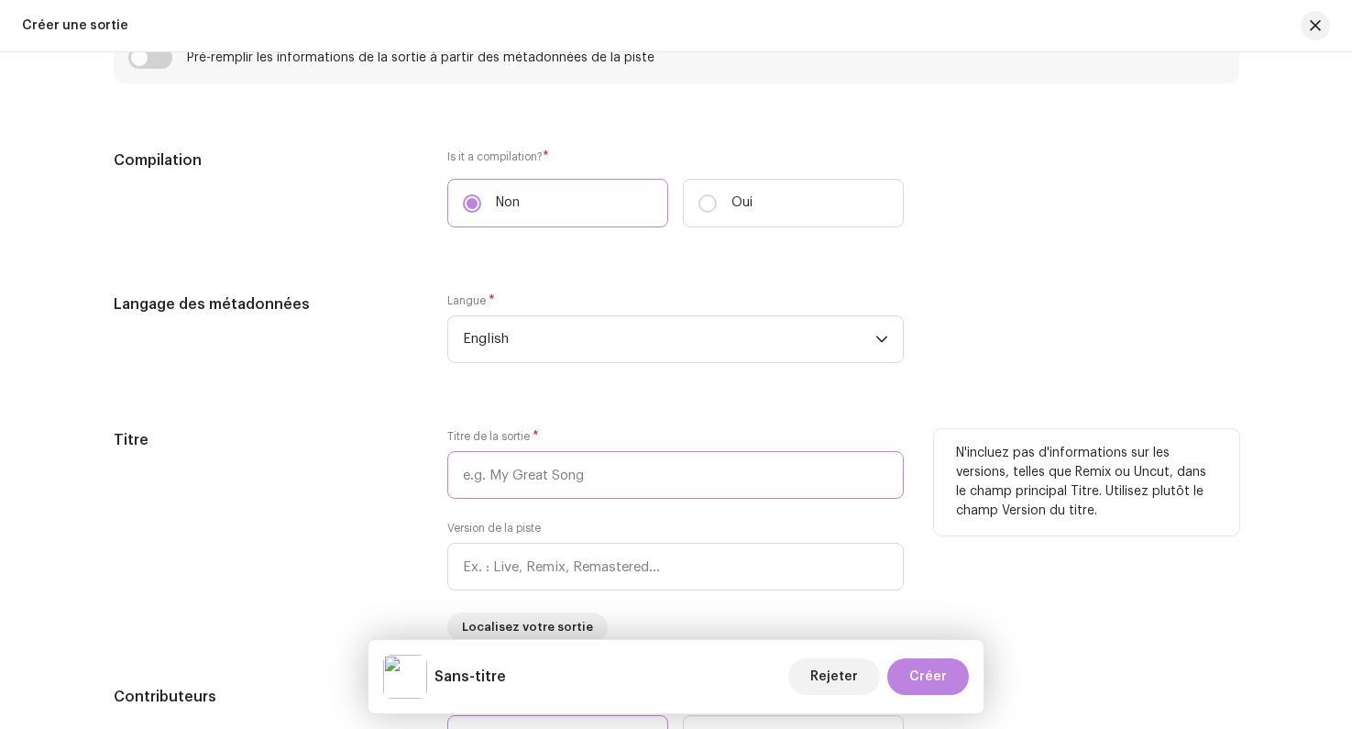
click at [512, 494] on input "text" at bounding box center [675, 475] width 457 height 48
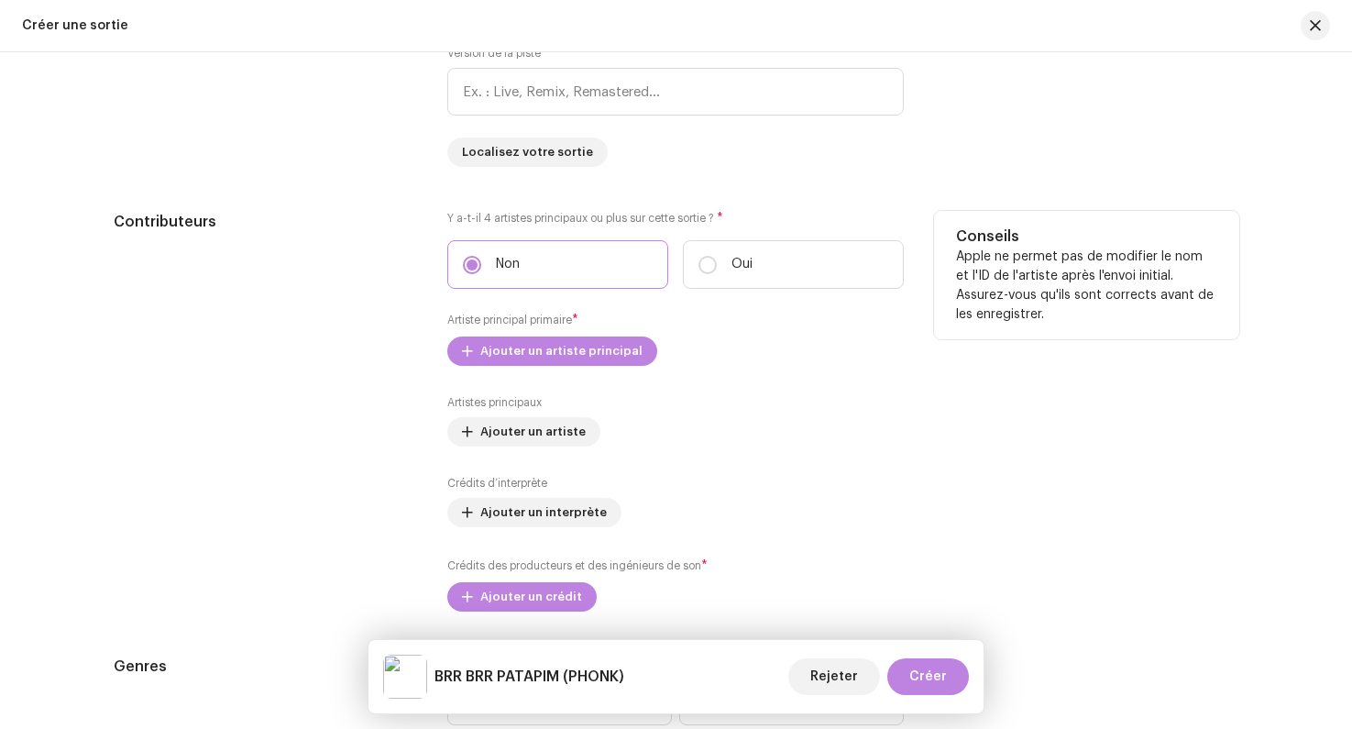
scroll to position [1861, 0]
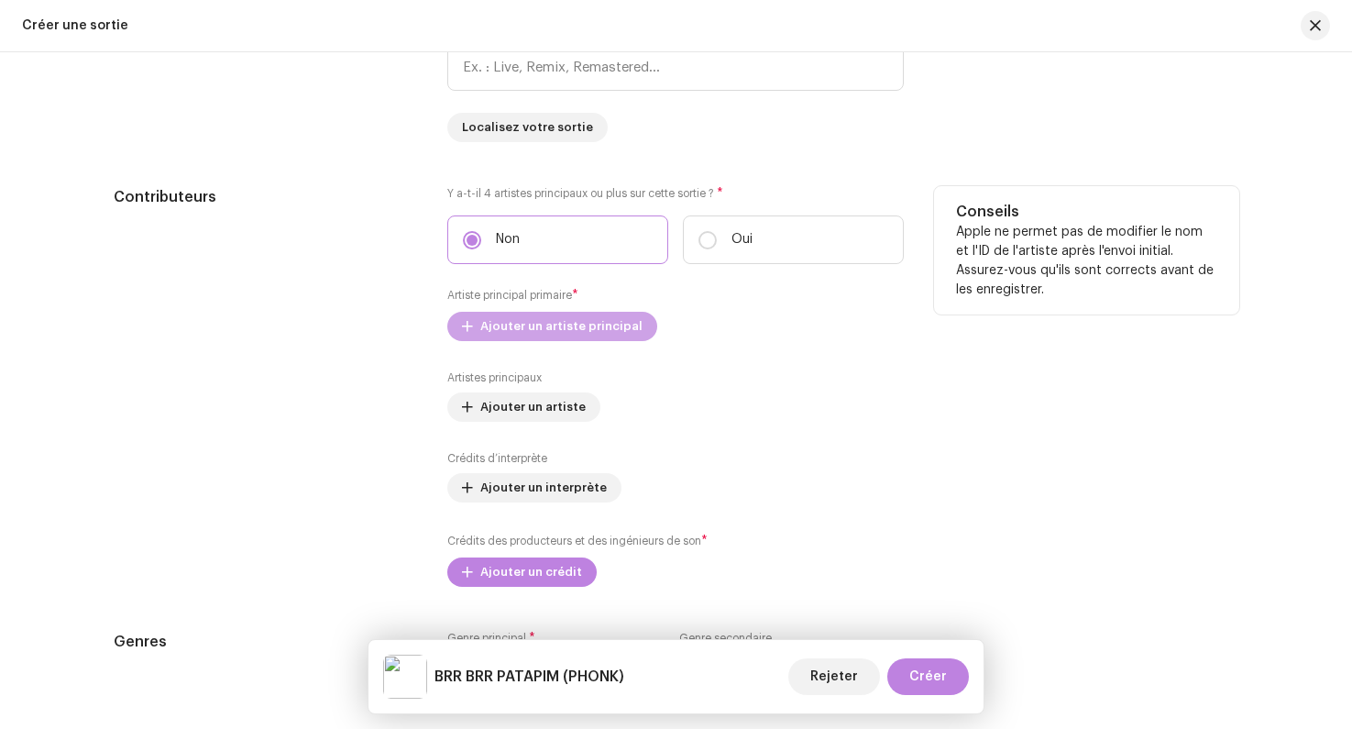
type input "BRR BRR PATAPIM (PHONK)"
click at [498, 330] on span "Ajouter un artiste principal" at bounding box center [561, 326] width 162 height 37
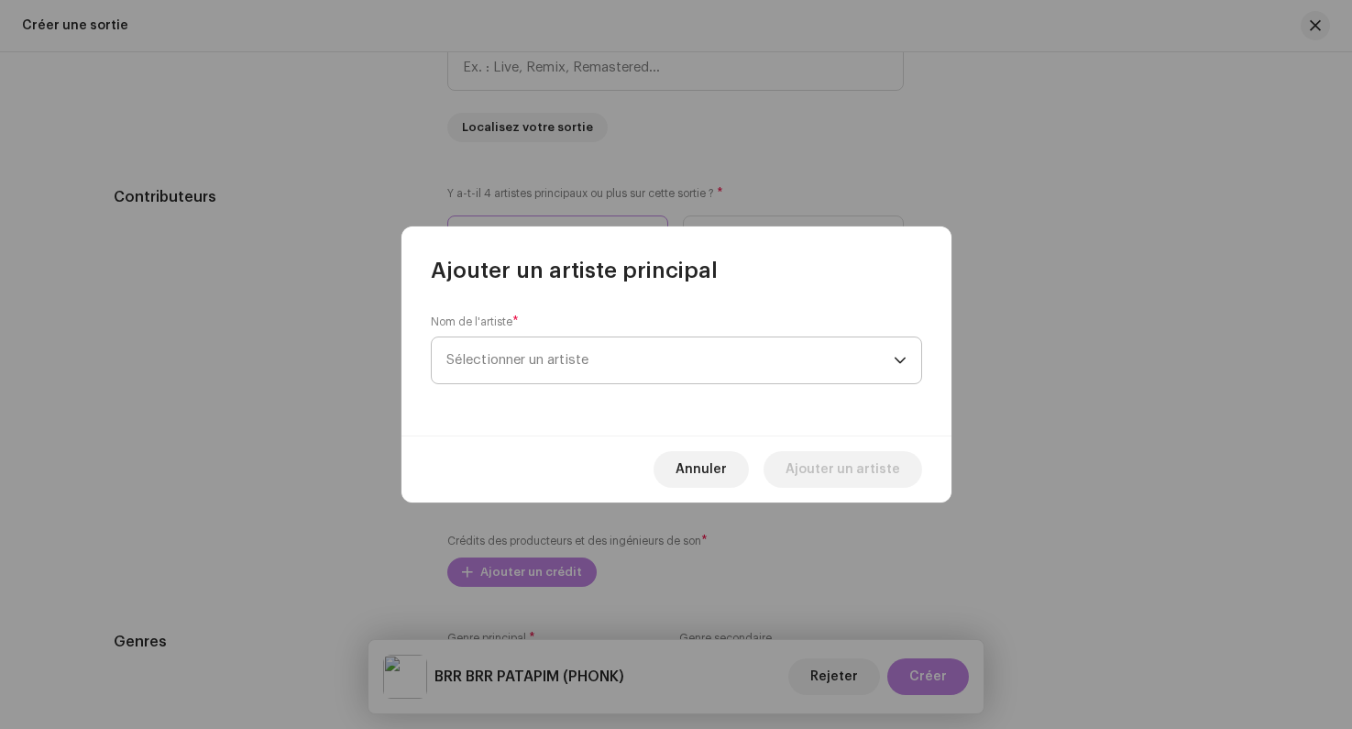
click at [502, 352] on span "Sélectionner un artiste" at bounding box center [670, 360] width 447 height 46
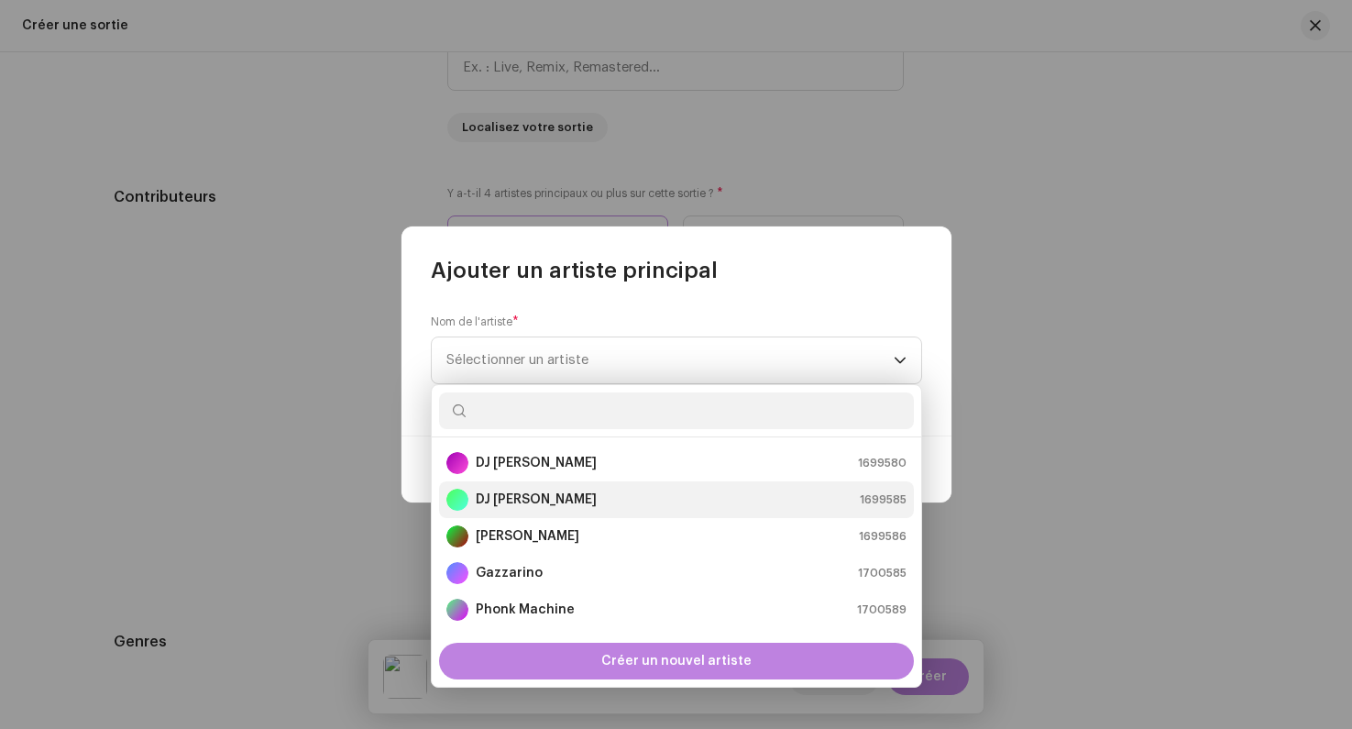
click at [515, 497] on strong "DJ [PERSON_NAME]" at bounding box center [536, 500] width 121 height 18
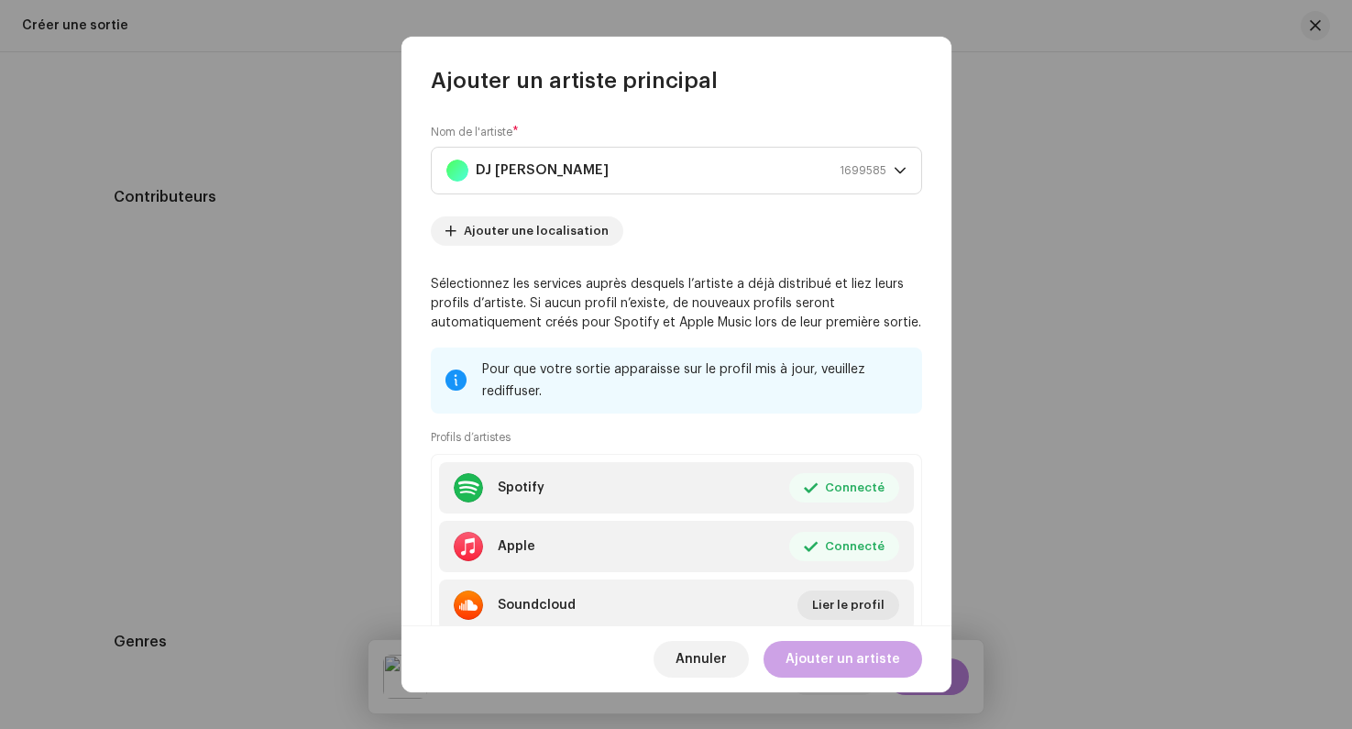
click at [831, 667] on span "Ajouter un artiste" at bounding box center [843, 659] width 115 height 37
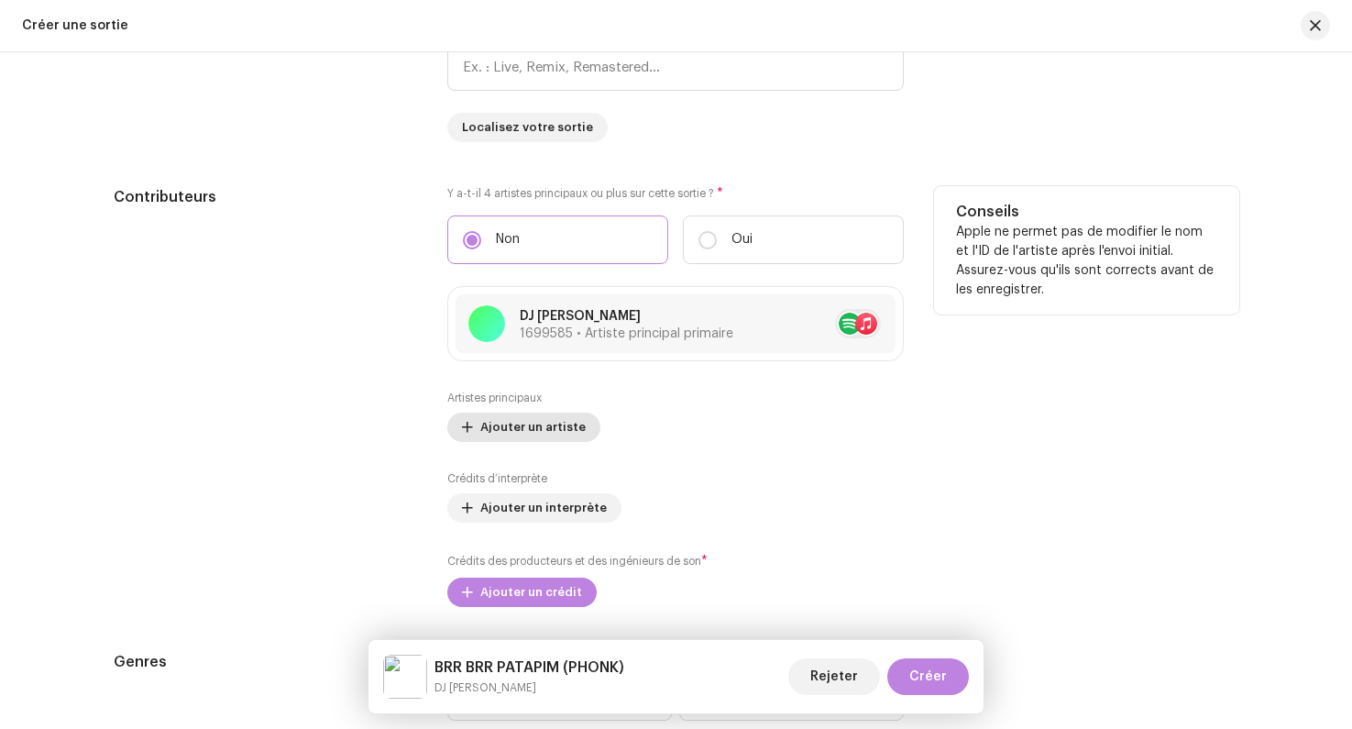
click at [511, 427] on span "Ajouter un artiste" at bounding box center [532, 427] width 105 height 37
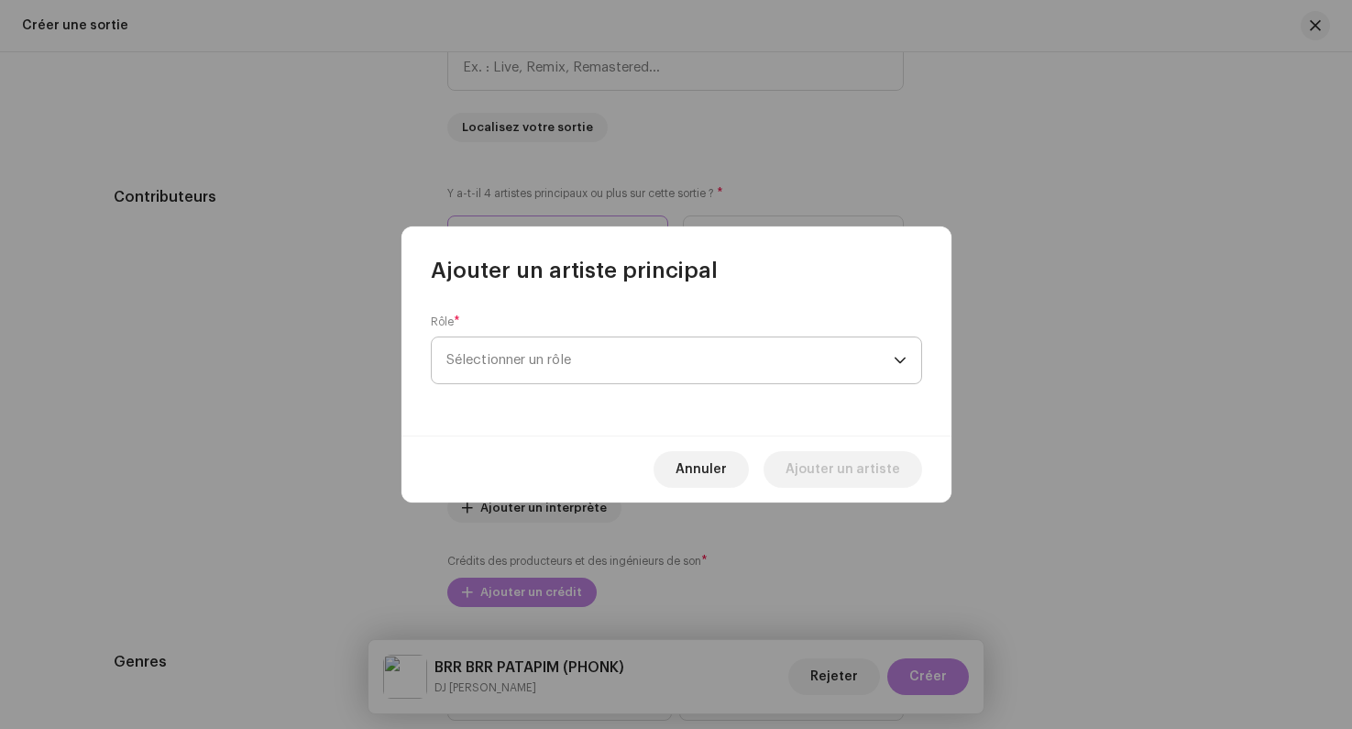
click at [536, 340] on span "Sélectionner un rôle" at bounding box center [670, 360] width 447 height 46
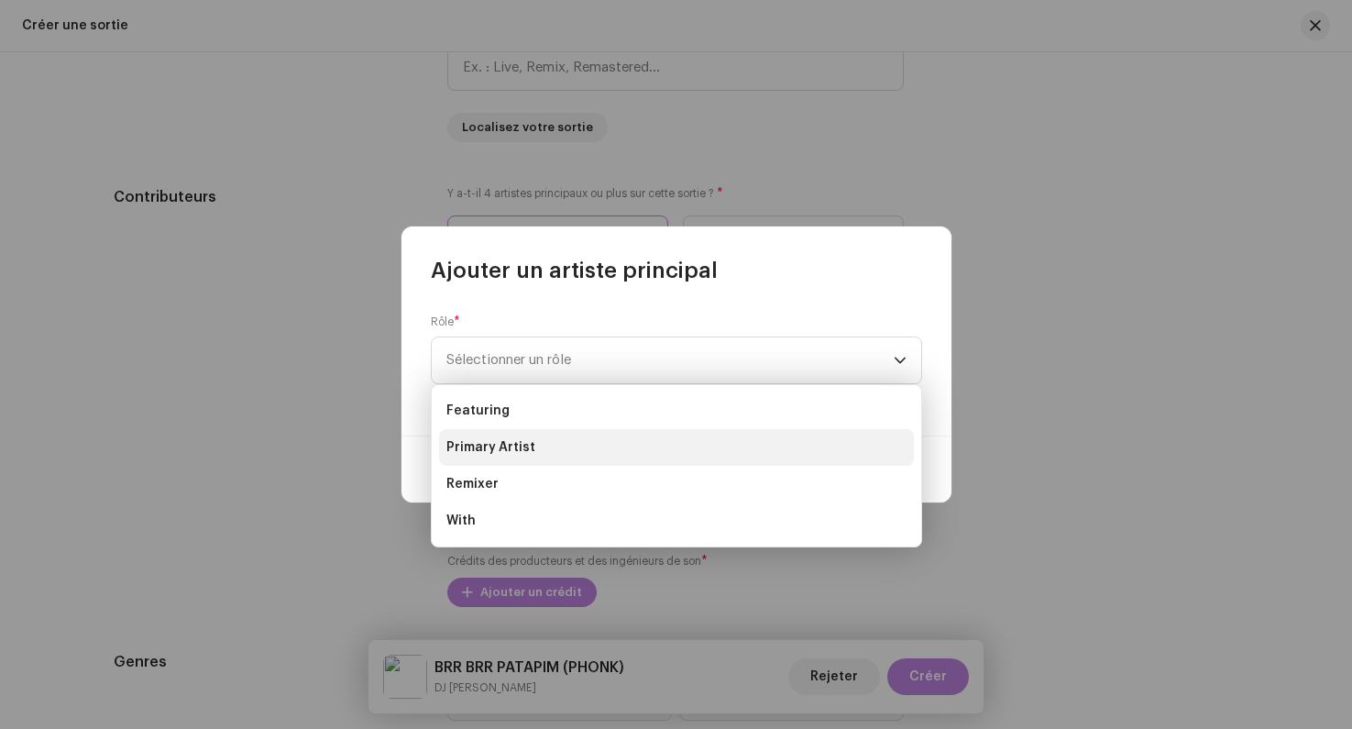
click at [514, 436] on li "Primary Artist" at bounding box center [676, 447] width 475 height 37
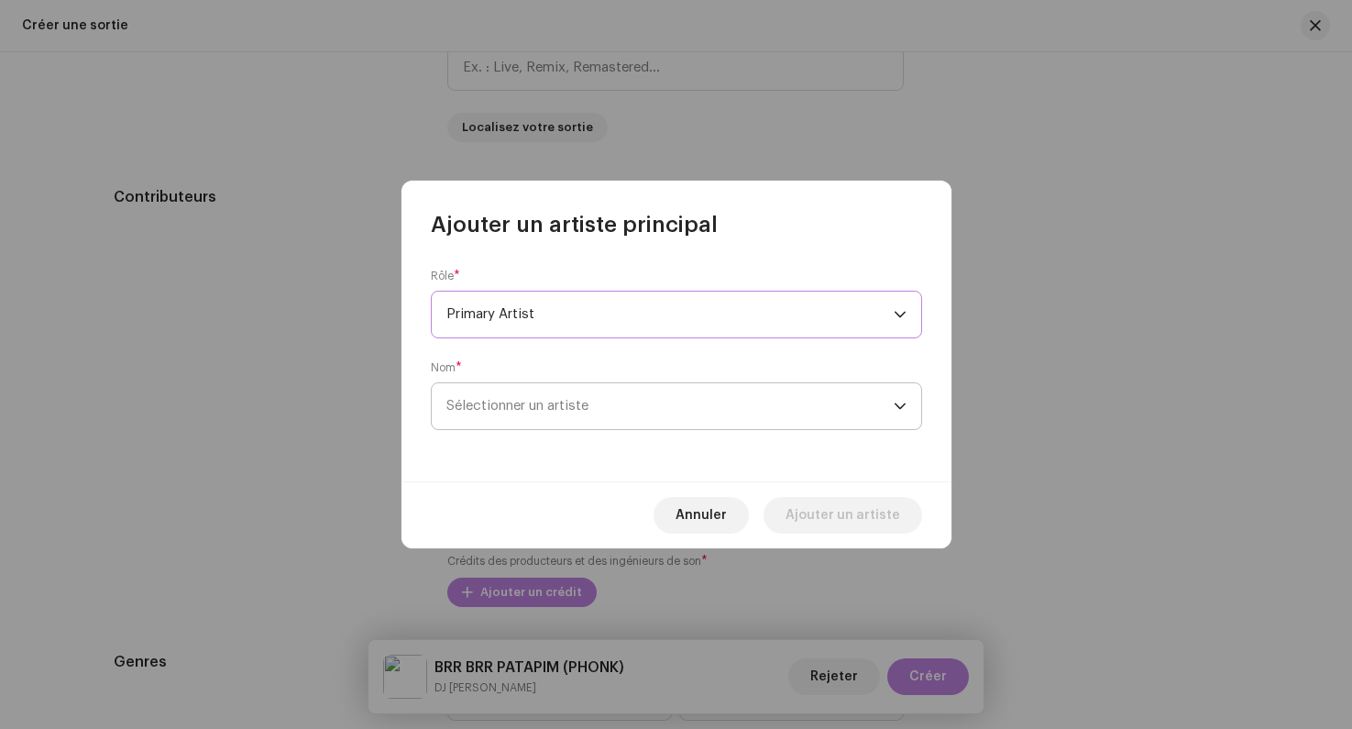
click at [515, 412] on span "Sélectionner un artiste" at bounding box center [518, 406] width 142 height 14
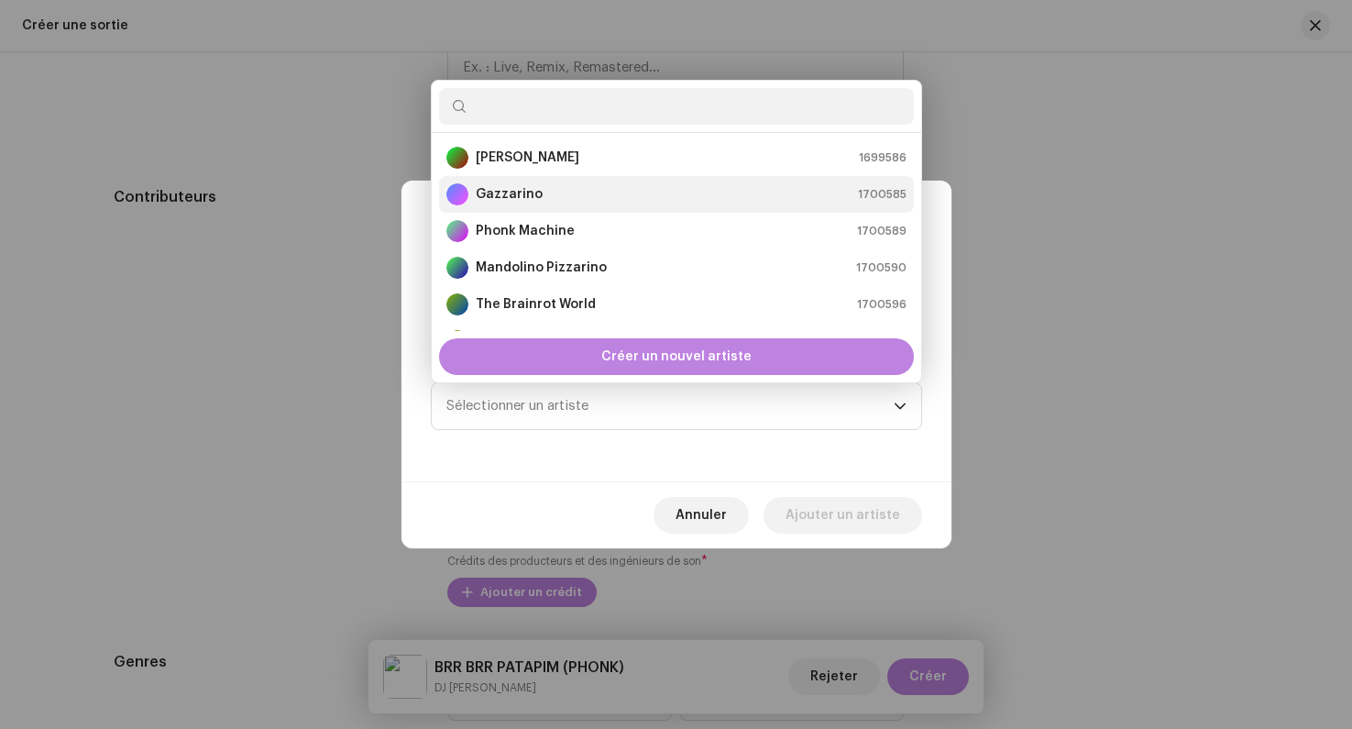
scroll to position [97, 0]
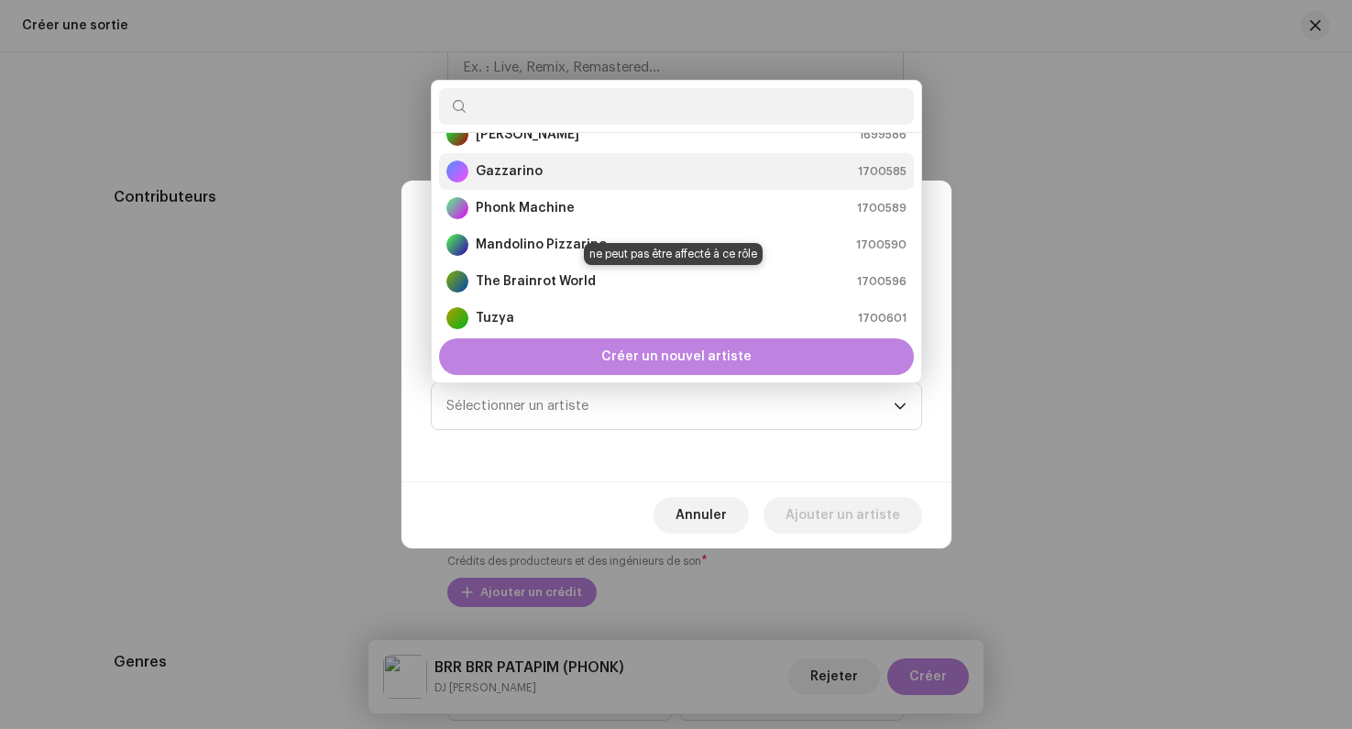
click at [530, 283] on strong "The Brainrot World" at bounding box center [536, 281] width 120 height 18
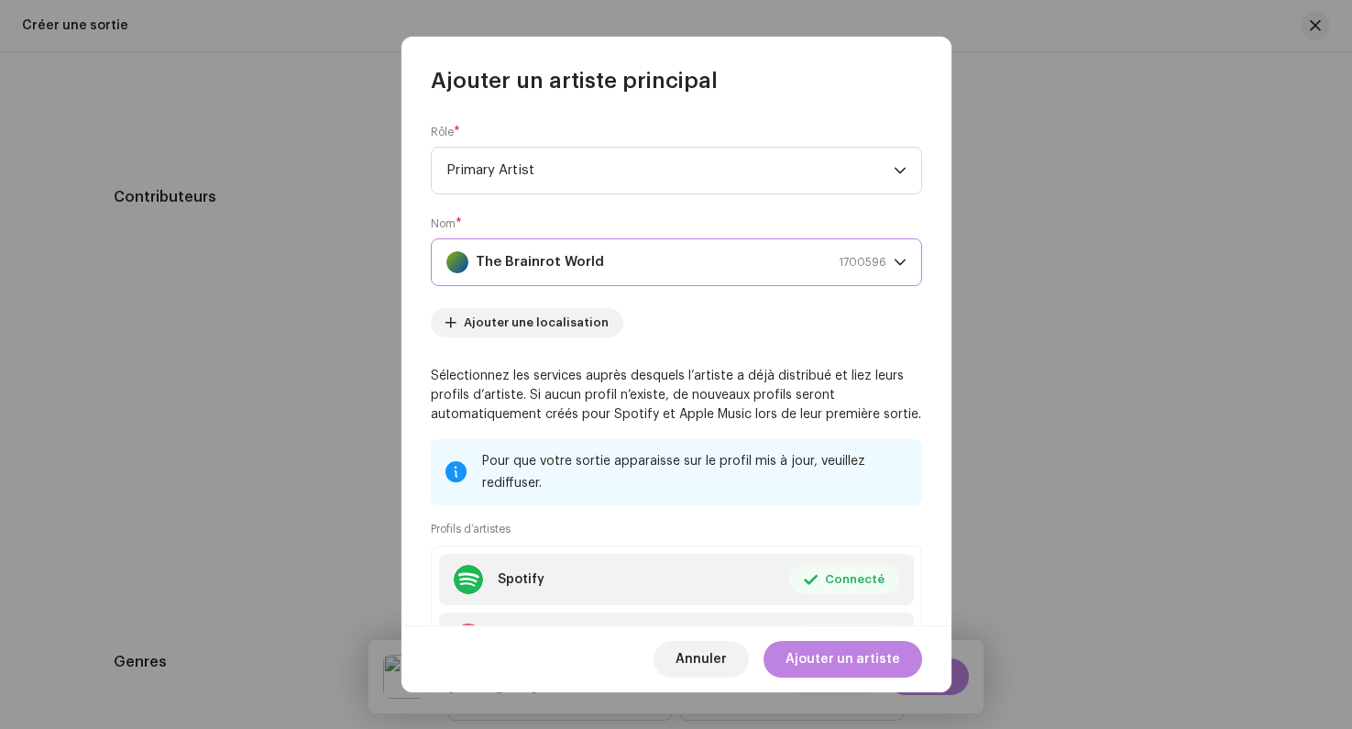
scroll to position [157, 0]
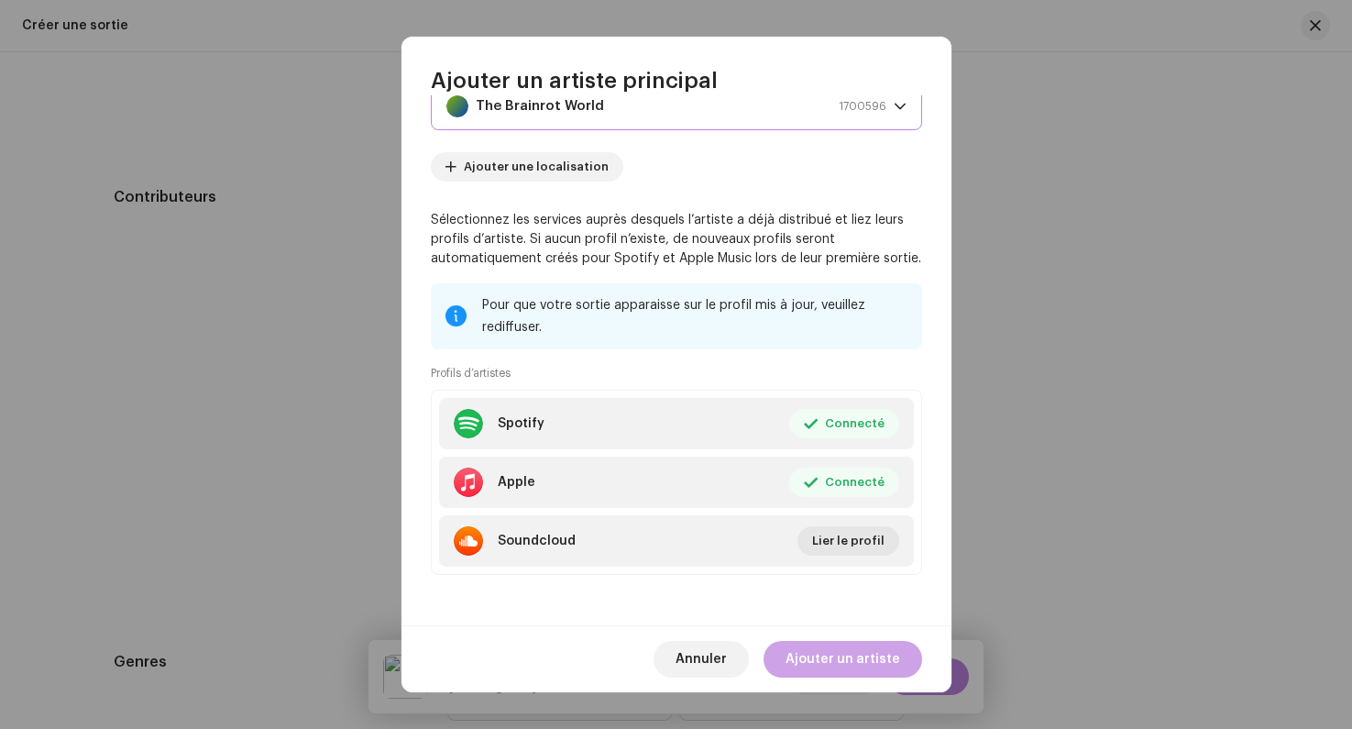
click at [821, 667] on span "Ajouter un artiste" at bounding box center [843, 659] width 115 height 37
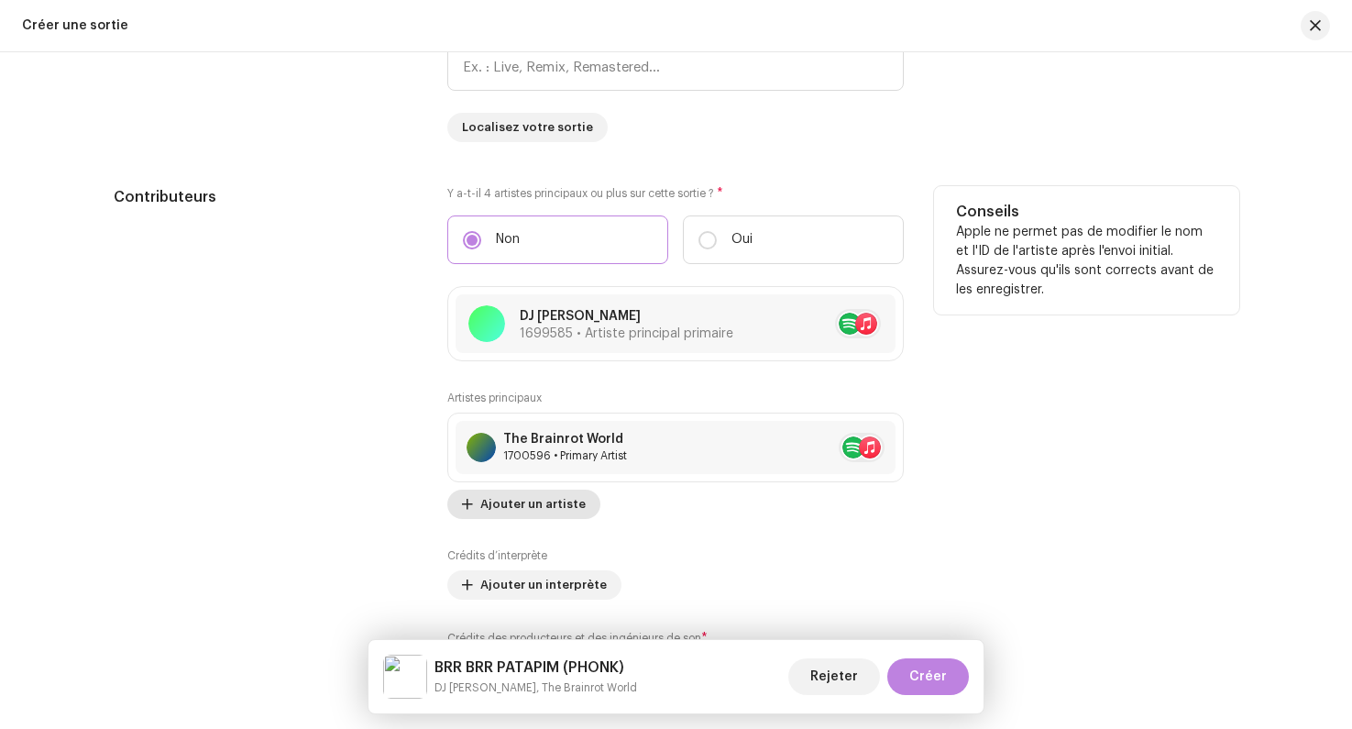
click at [533, 504] on span "Ajouter un artiste" at bounding box center [532, 504] width 105 height 37
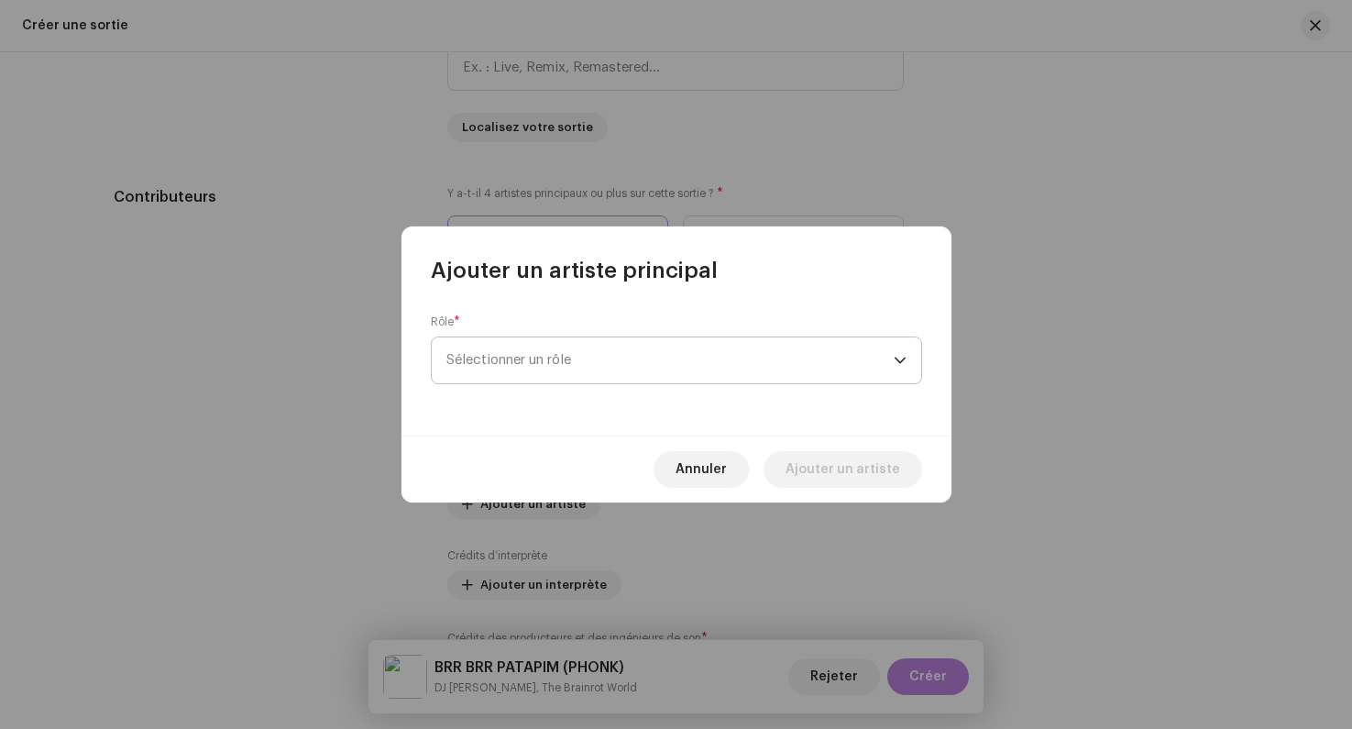
click at [538, 354] on span "Sélectionner un rôle" at bounding box center [670, 360] width 447 height 46
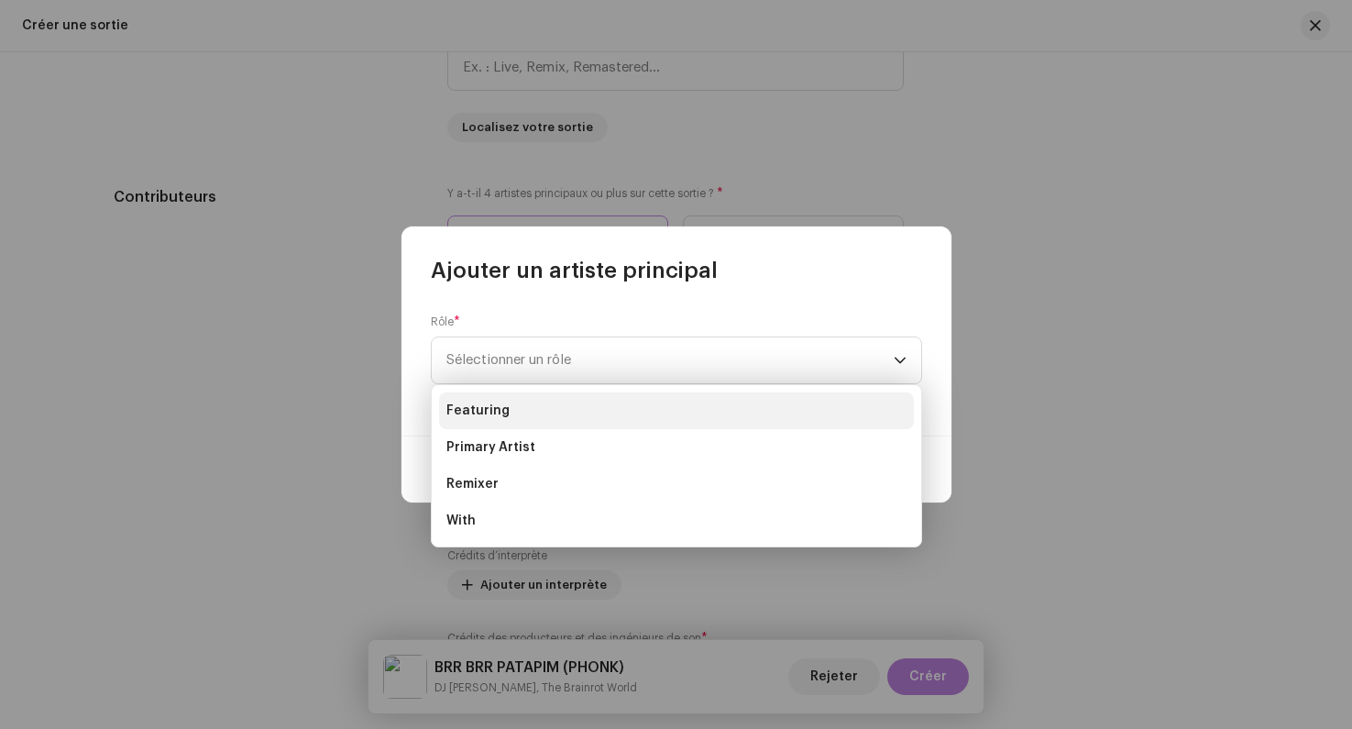
click at [510, 412] on li "Featuring" at bounding box center [676, 410] width 475 height 37
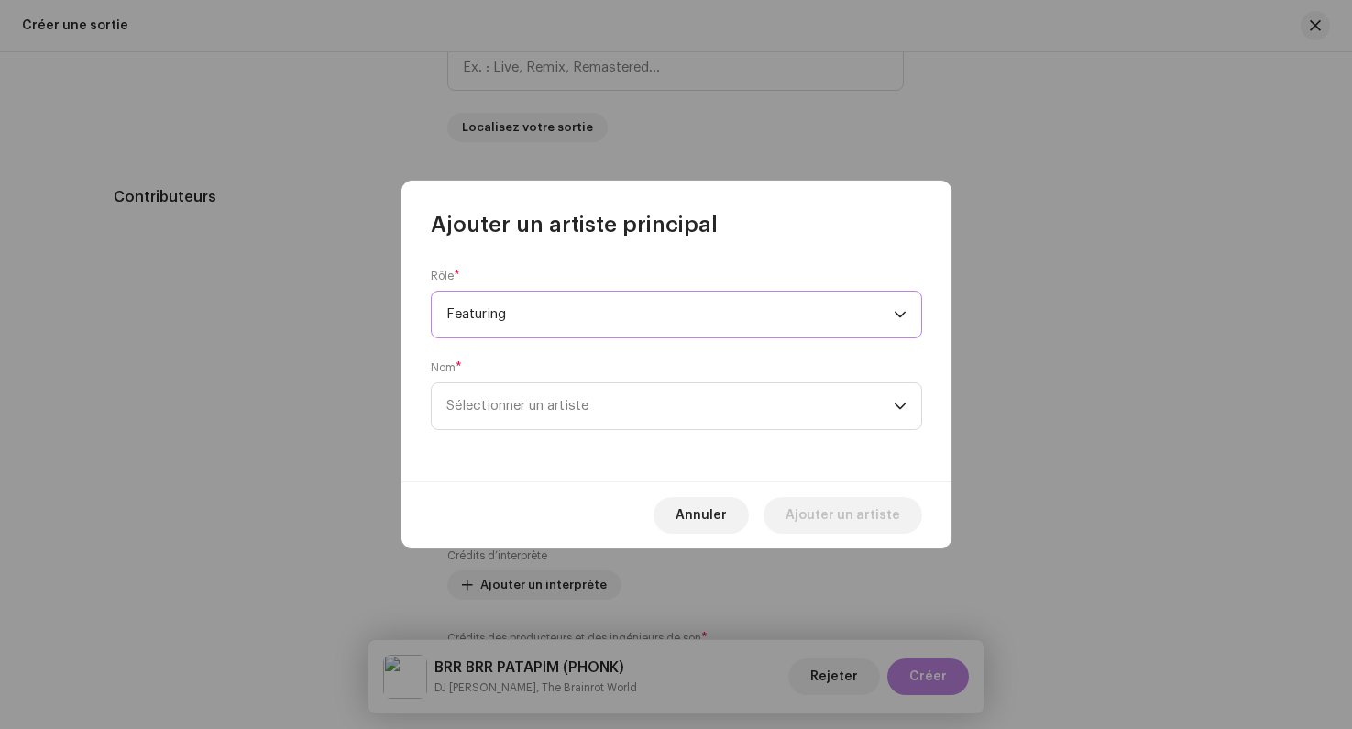
click at [483, 313] on span "Featuring" at bounding box center [670, 315] width 447 height 46
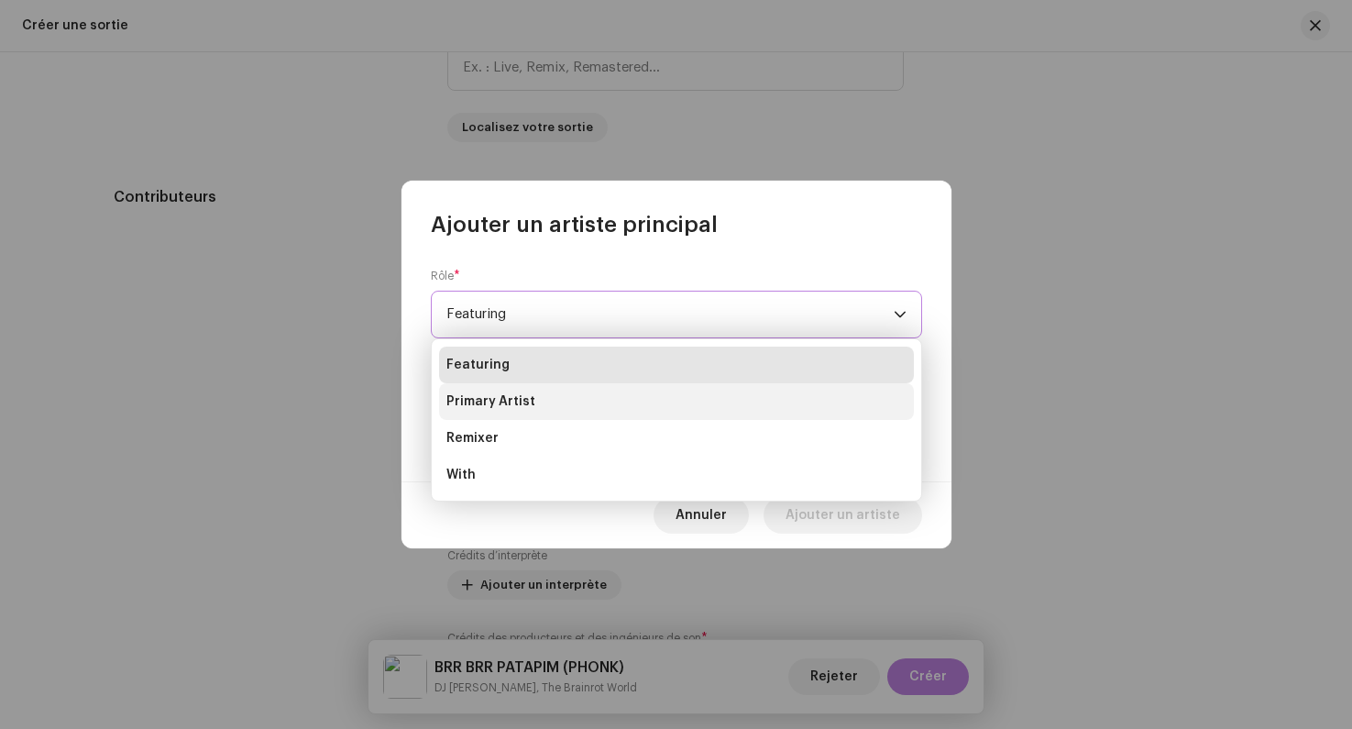
click at [488, 403] on span "Primary Artist" at bounding box center [491, 401] width 89 height 18
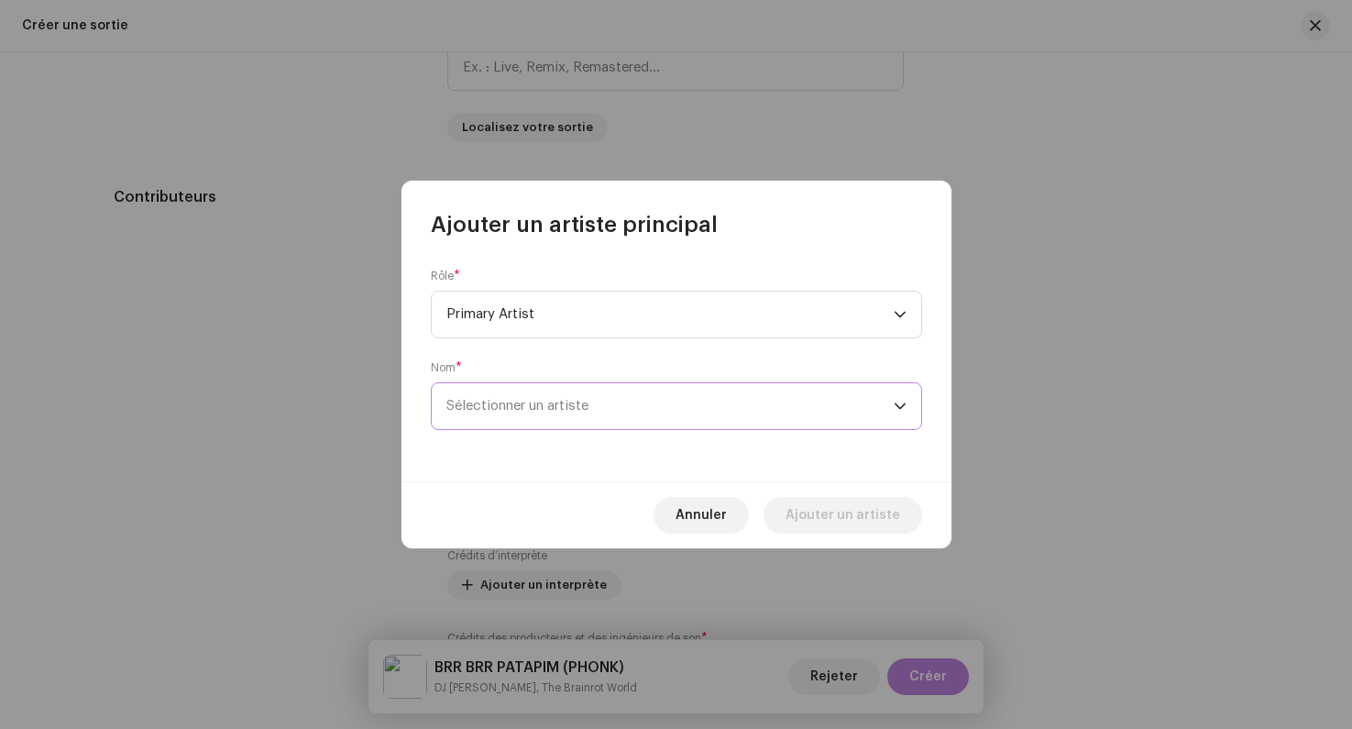
click at [633, 402] on span "Sélectionner un artiste" at bounding box center [670, 406] width 447 height 46
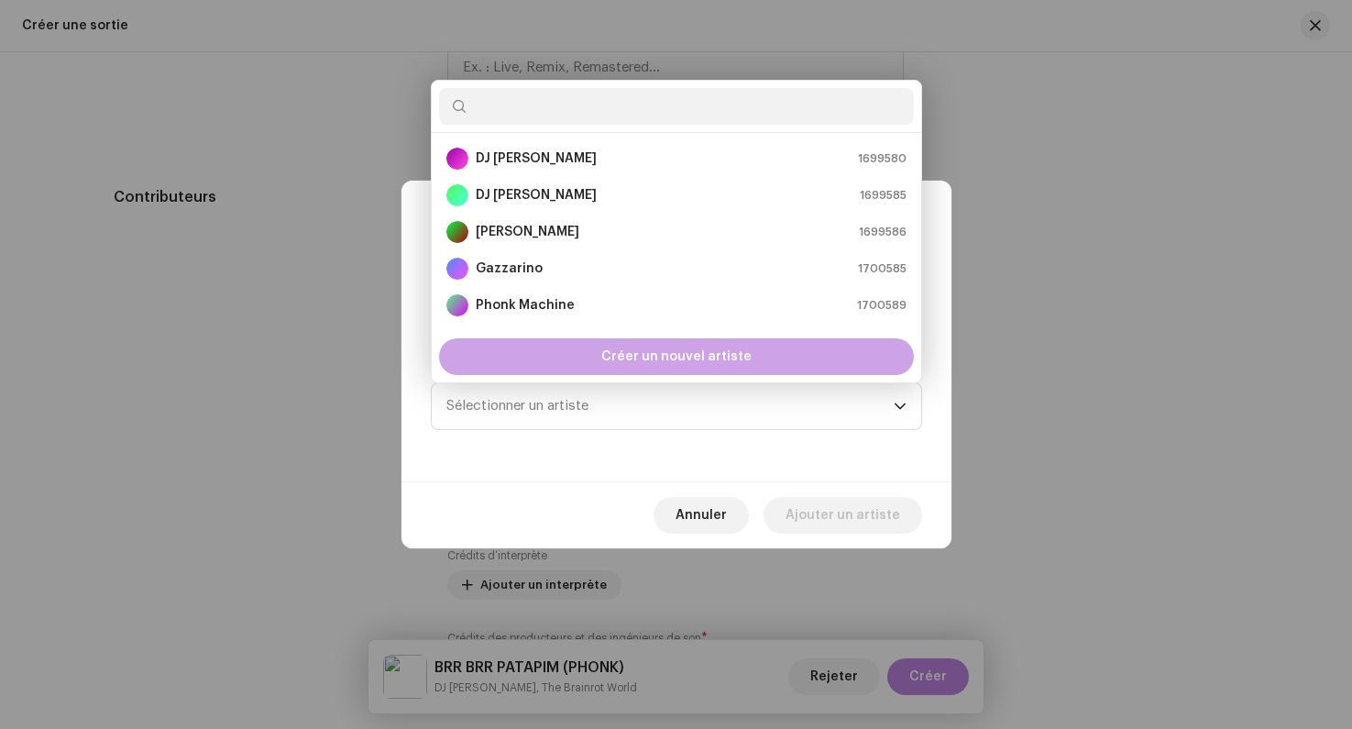
scroll to position [29, 0]
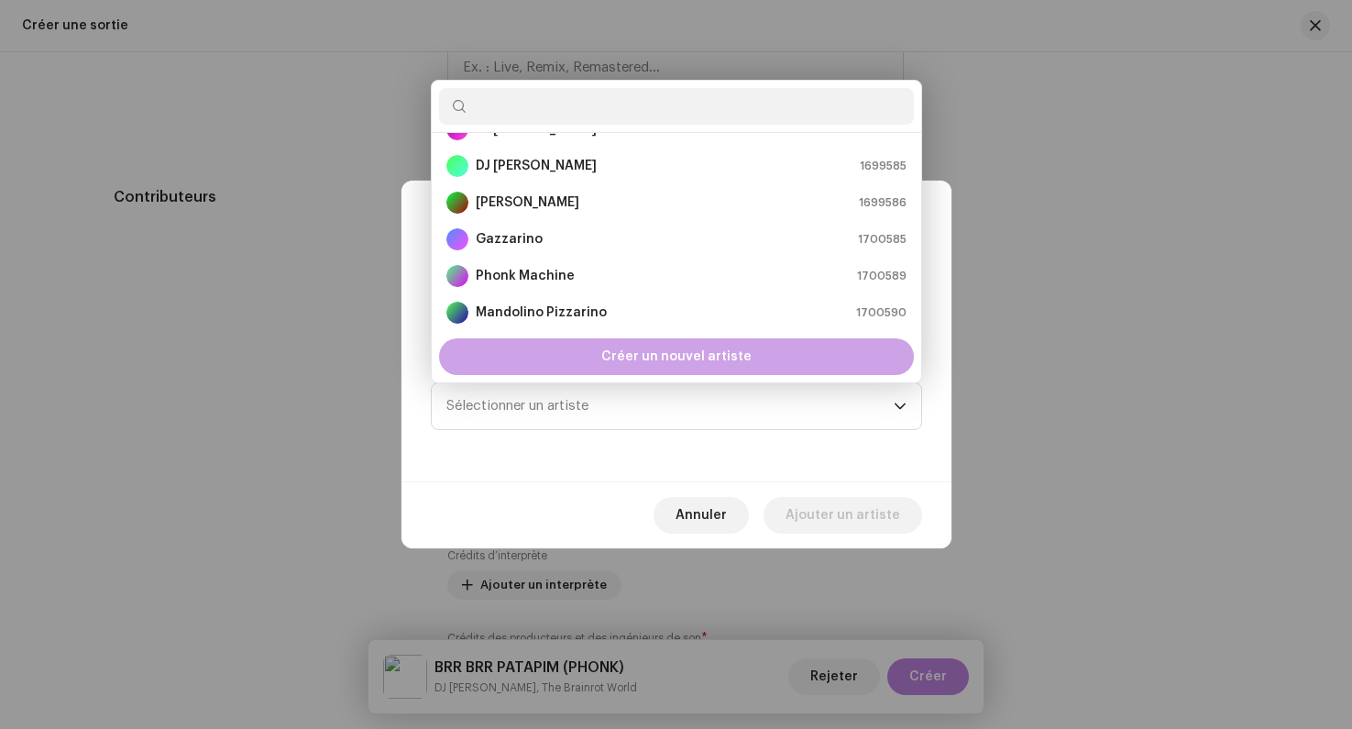
click at [577, 358] on div "Créer un nouvel artiste" at bounding box center [676, 356] width 475 height 37
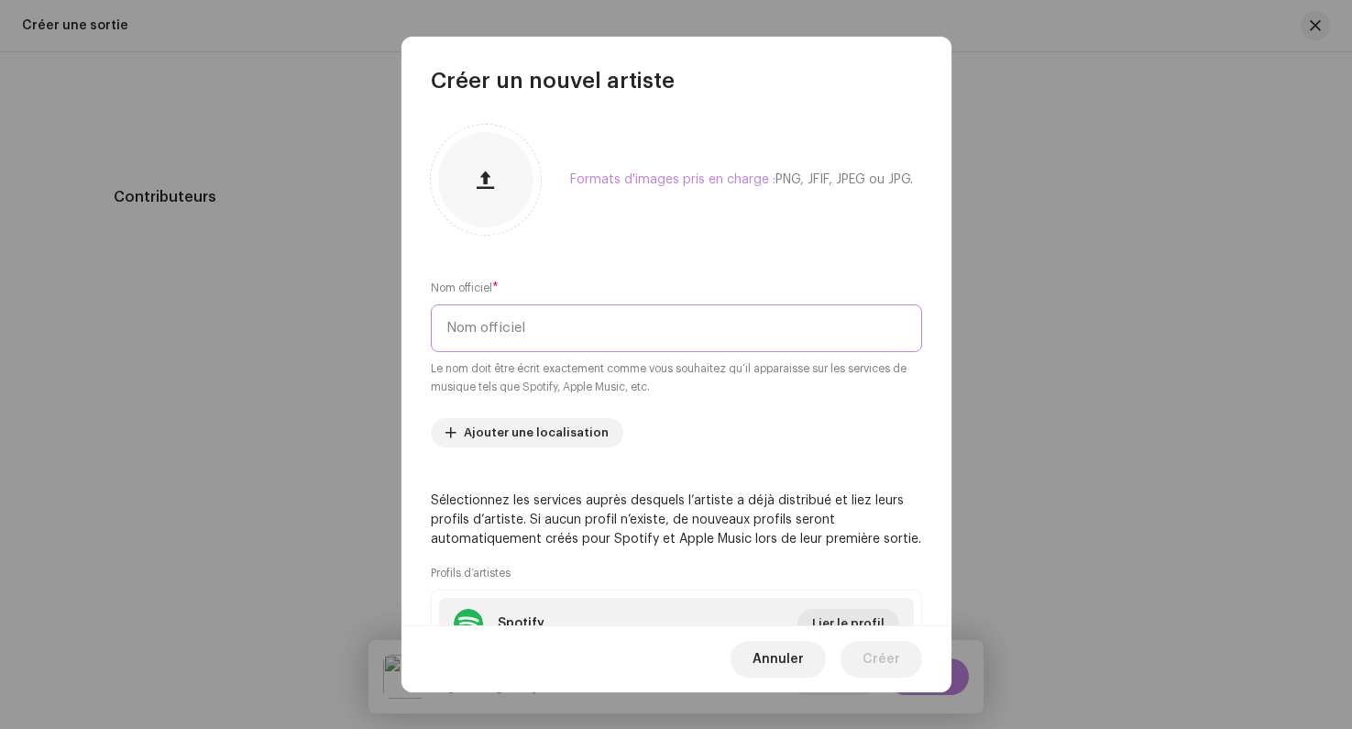
click at [529, 317] on input "text" at bounding box center [676, 328] width 491 height 48
paste input "ITALIAN BRAINROT"
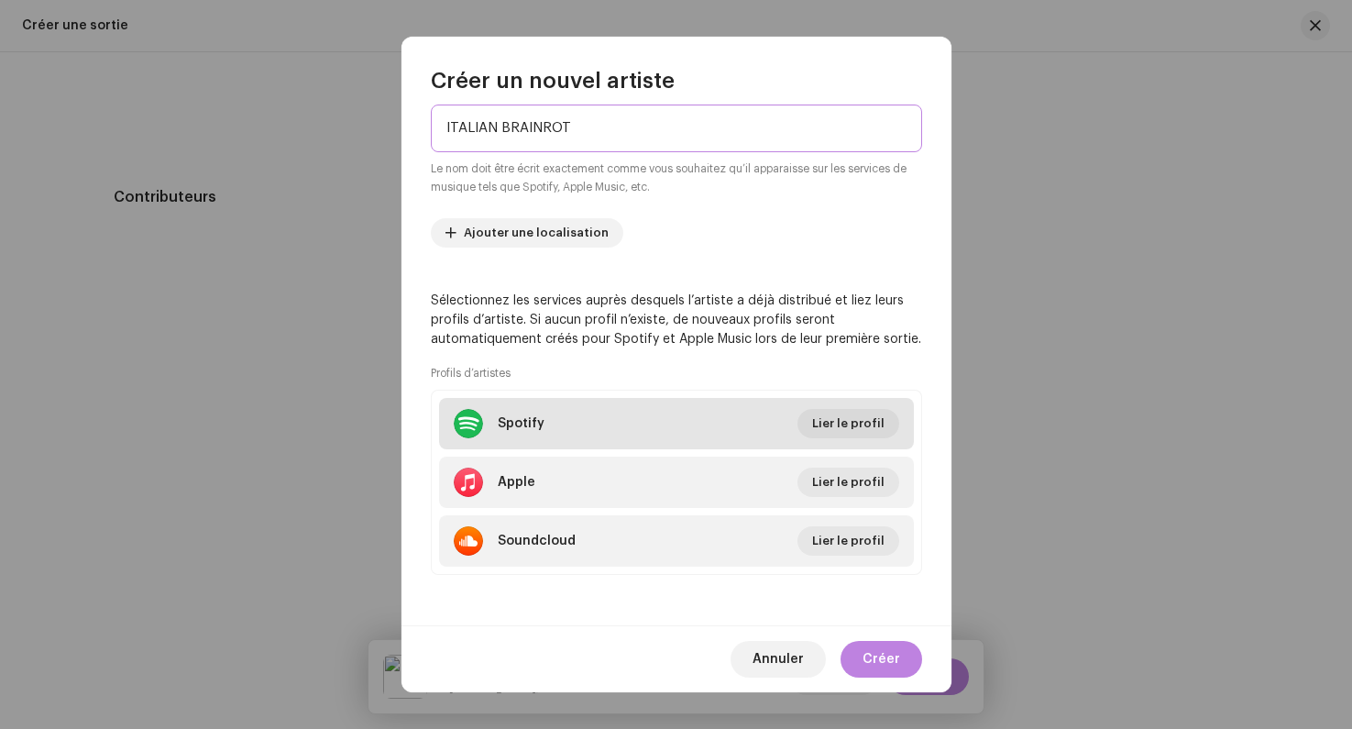
type input "ITALIAN BRAINROT"
click at [814, 440] on li "Spotify Lier le profil" at bounding box center [676, 423] width 475 height 51
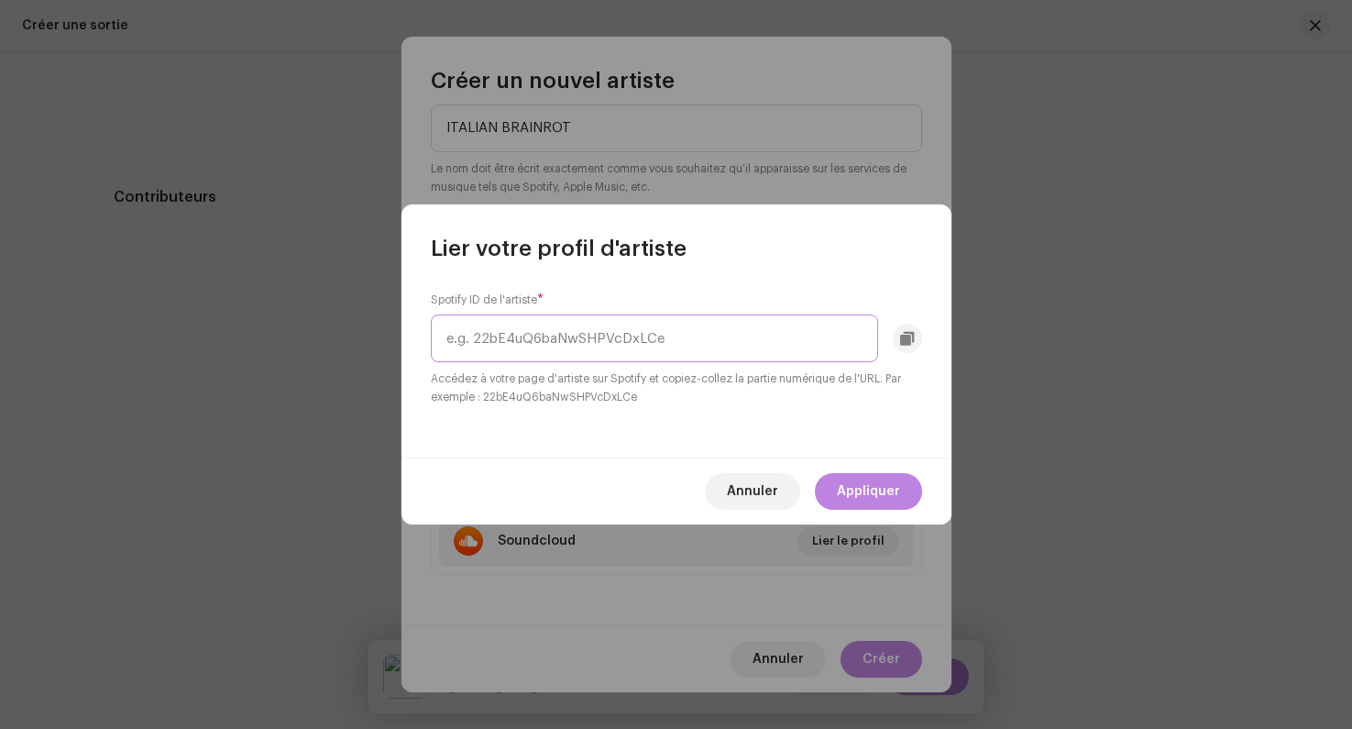
paste input "6WG9ULhR0ADIefKLpUp3kI"
type input "6WG9ULhR0ADIefKLpUp3kI"
click at [883, 501] on span "Appliquer" at bounding box center [868, 491] width 63 height 37
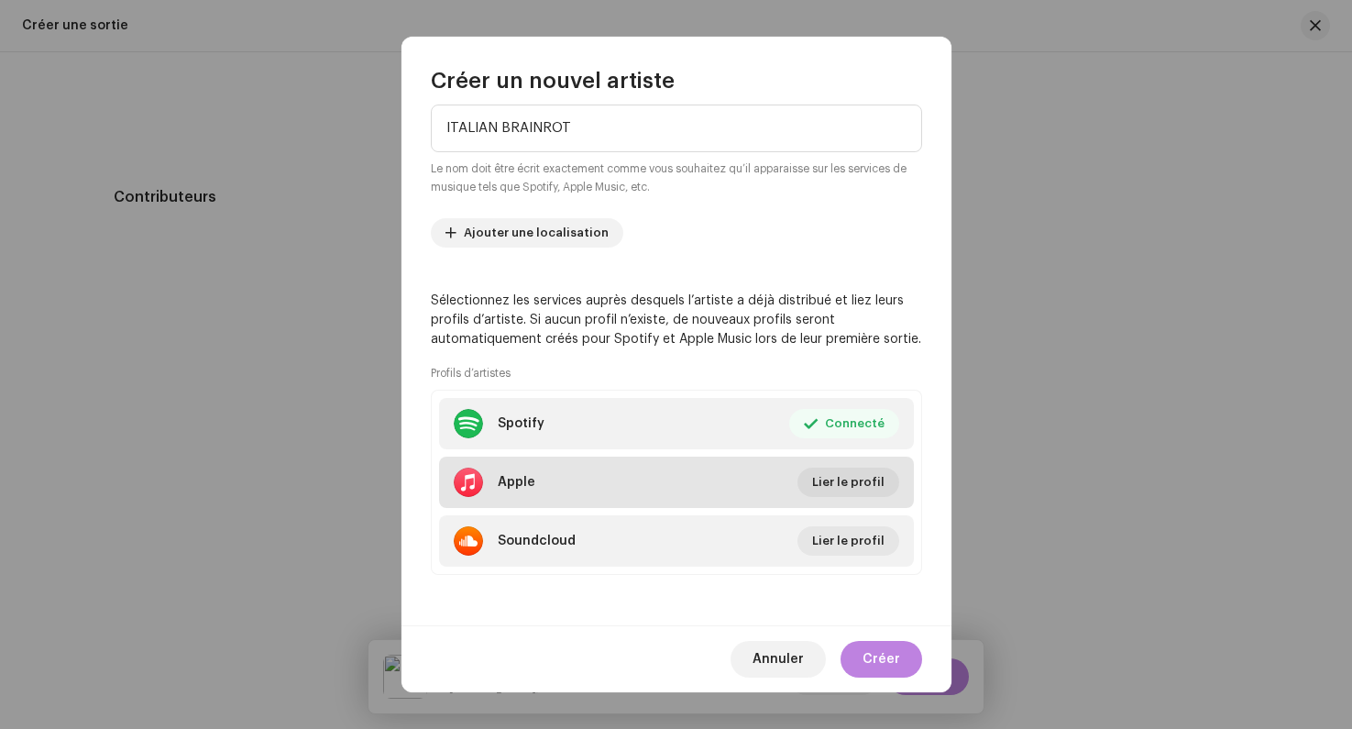
click at [837, 461] on li "Apple Lier le profil" at bounding box center [676, 482] width 475 height 51
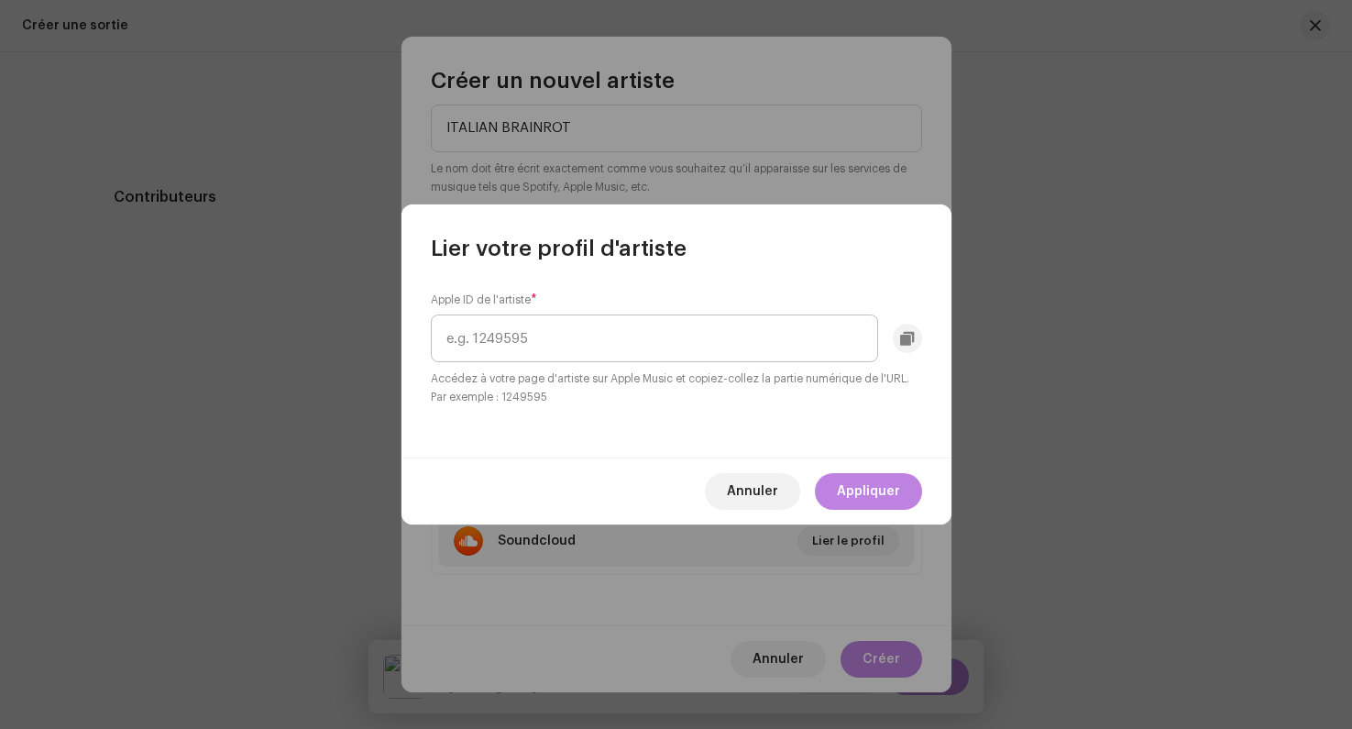
click at [515, 336] on input "text" at bounding box center [654, 338] width 447 height 48
type input "1822260271"
click at [853, 496] on span "Appliquer" at bounding box center [868, 491] width 63 height 37
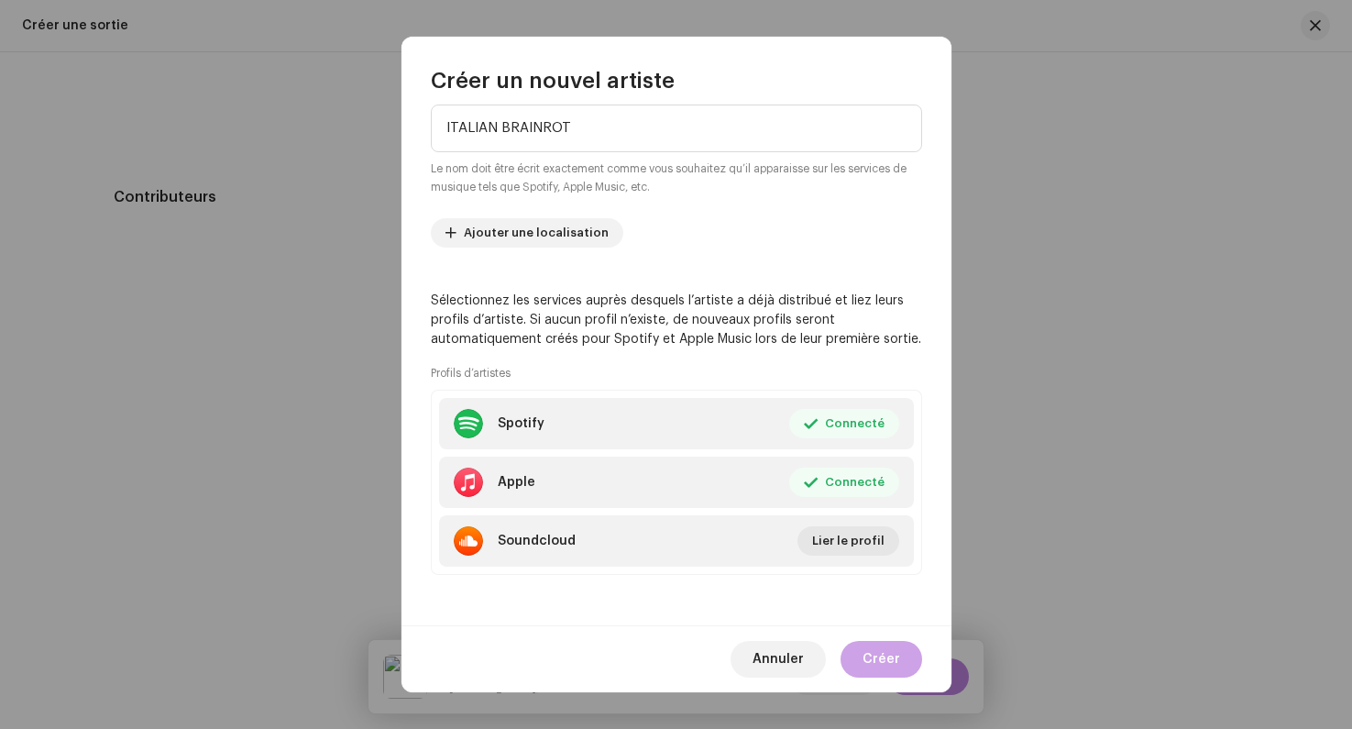
click at [884, 666] on span "Créer" at bounding box center [882, 659] width 38 height 37
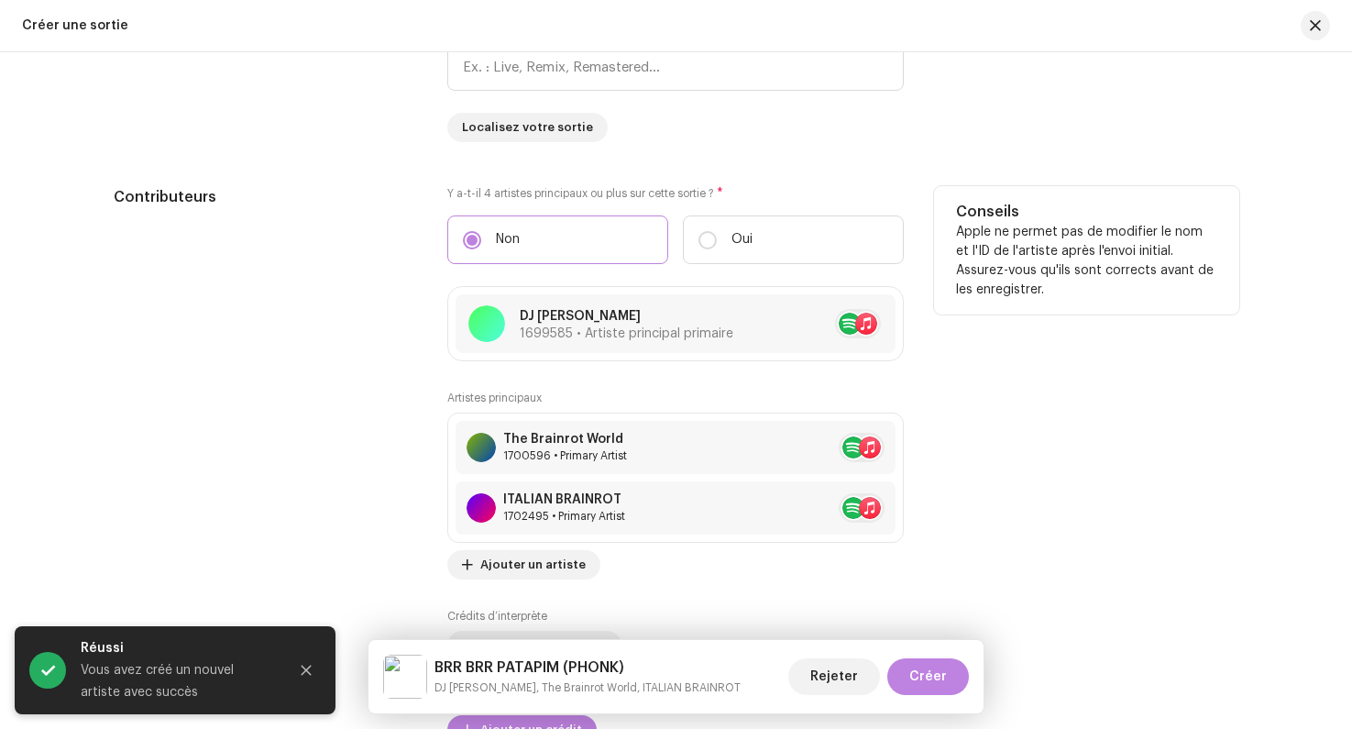
scroll to position [1873, 0]
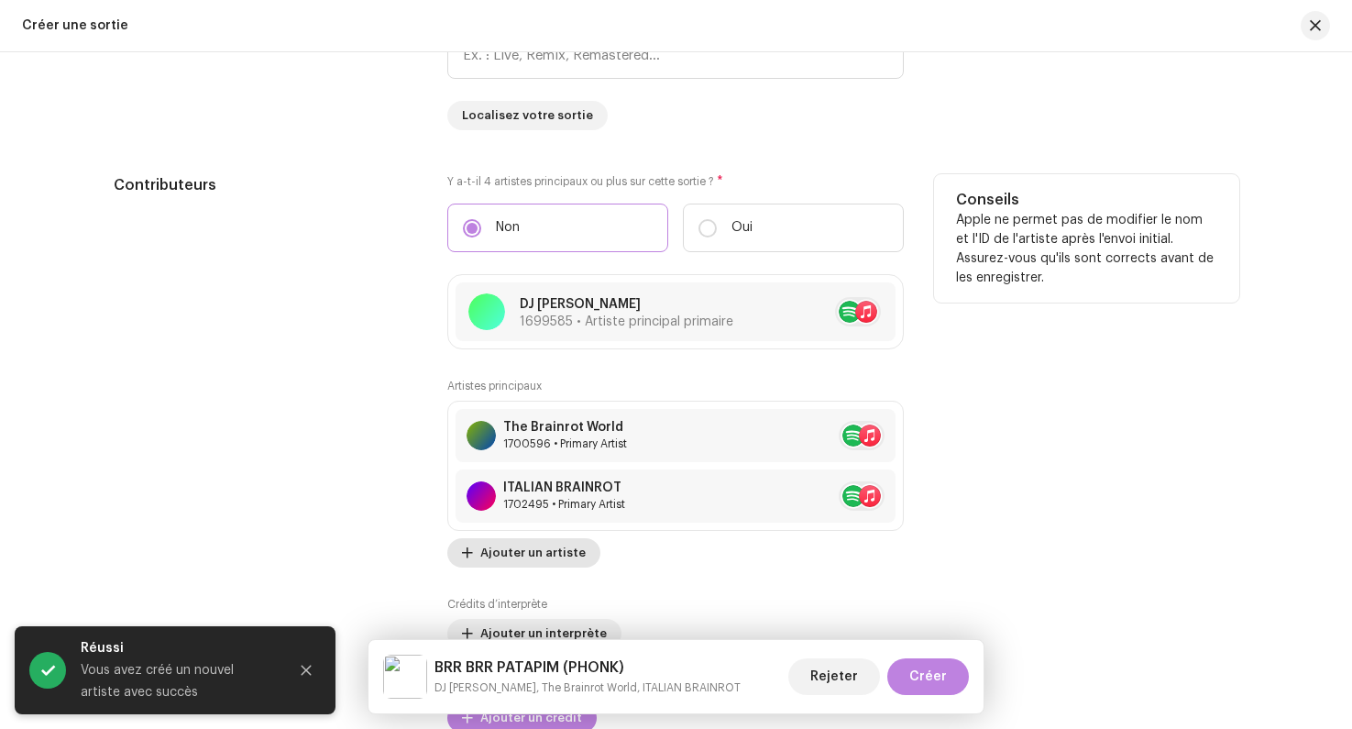
click at [525, 558] on span "Ajouter un artiste" at bounding box center [532, 553] width 105 height 37
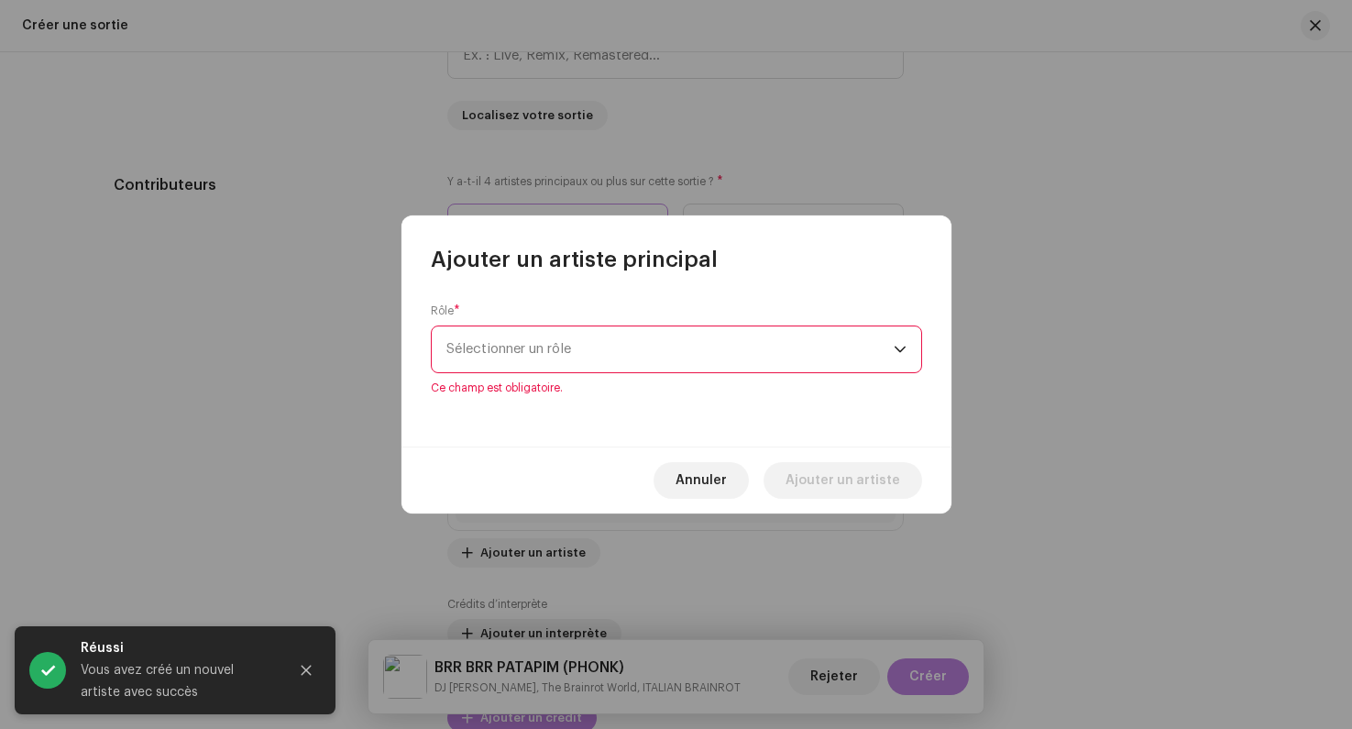
click at [532, 383] on div "Rôle * Sélectionner un rôle Ce champ est obligatoire." at bounding box center [676, 349] width 491 height 92
click at [527, 364] on span "Sélectionner un rôle" at bounding box center [670, 349] width 447 height 46
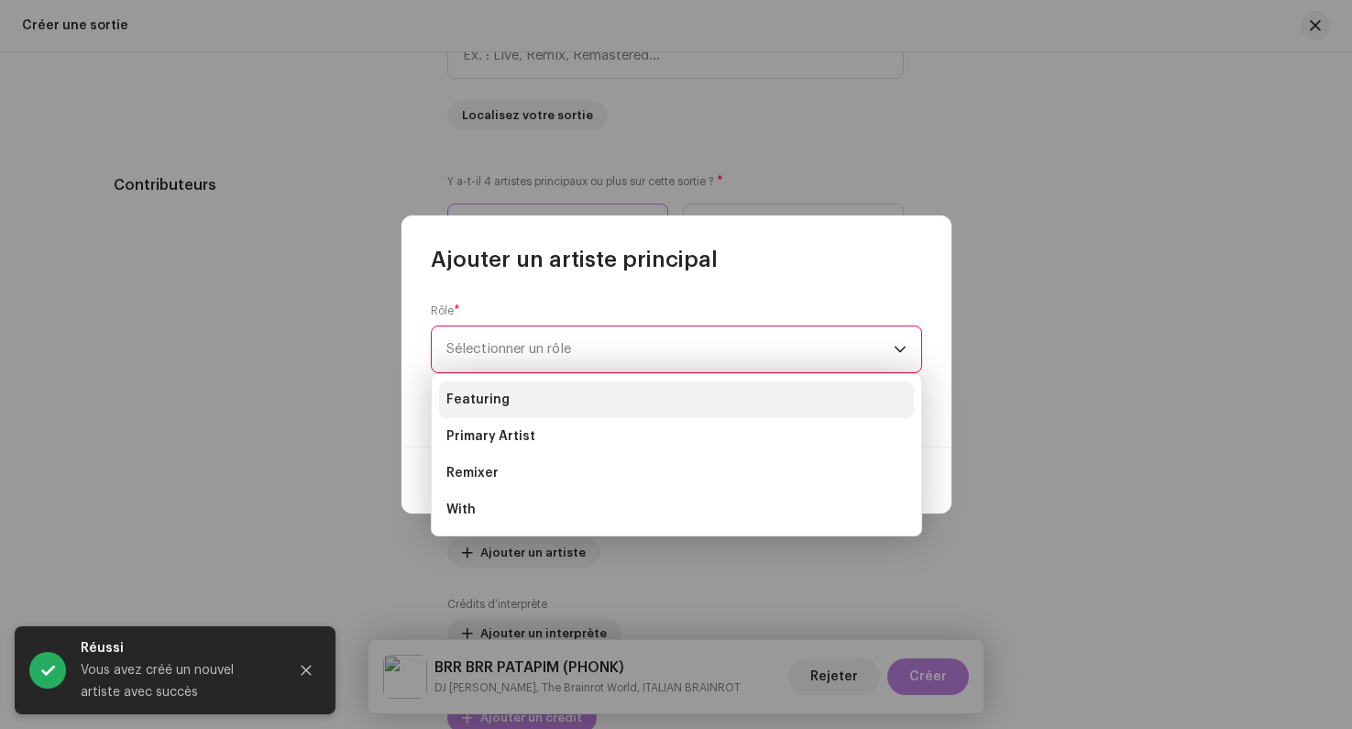
click at [502, 394] on span "Featuring" at bounding box center [478, 400] width 63 height 18
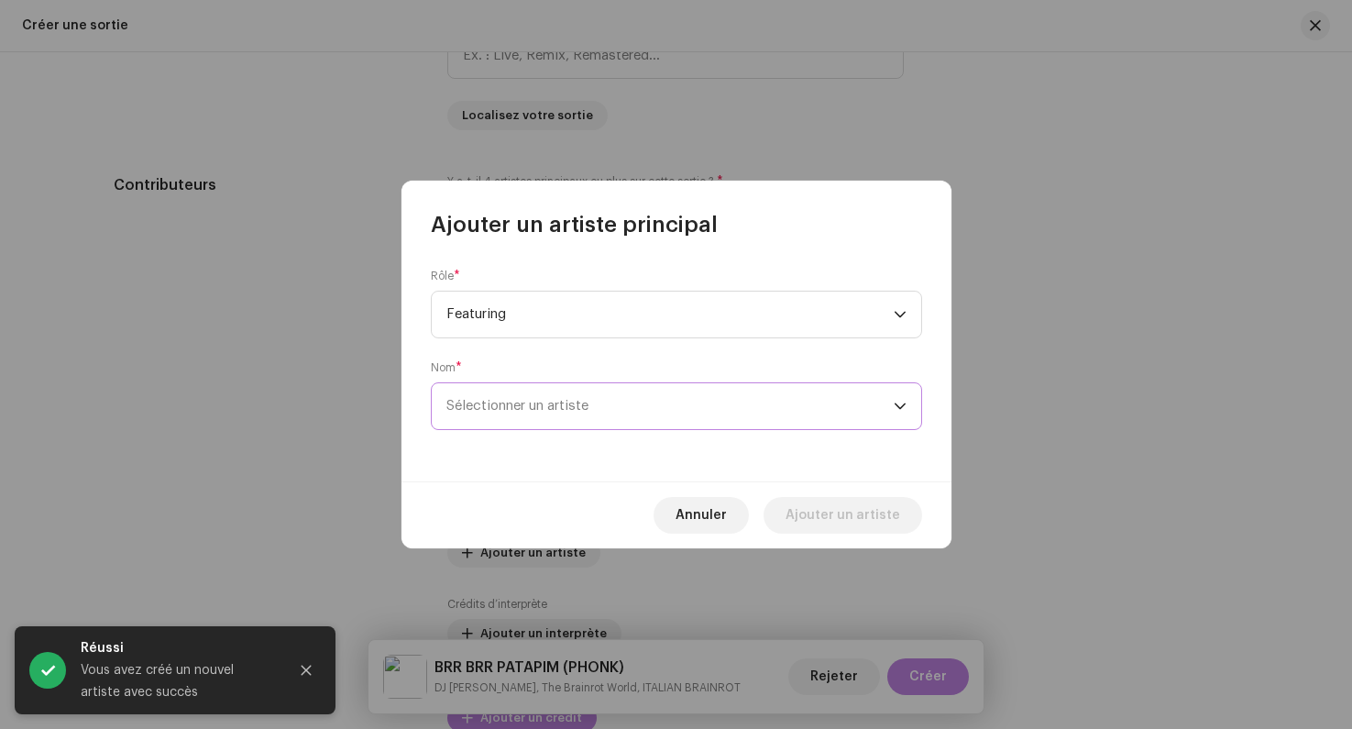
click at [580, 420] on span "Sélectionner un artiste" at bounding box center [670, 406] width 447 height 46
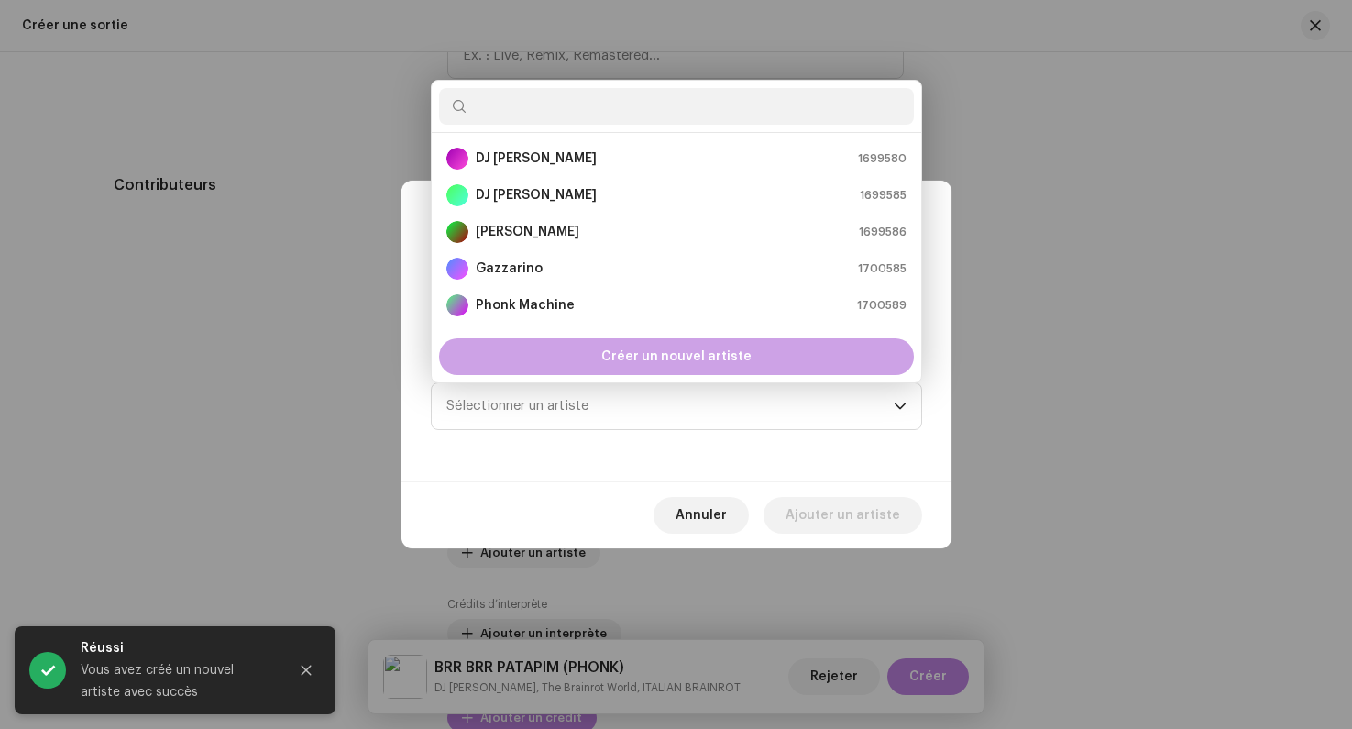
scroll to position [29, 0]
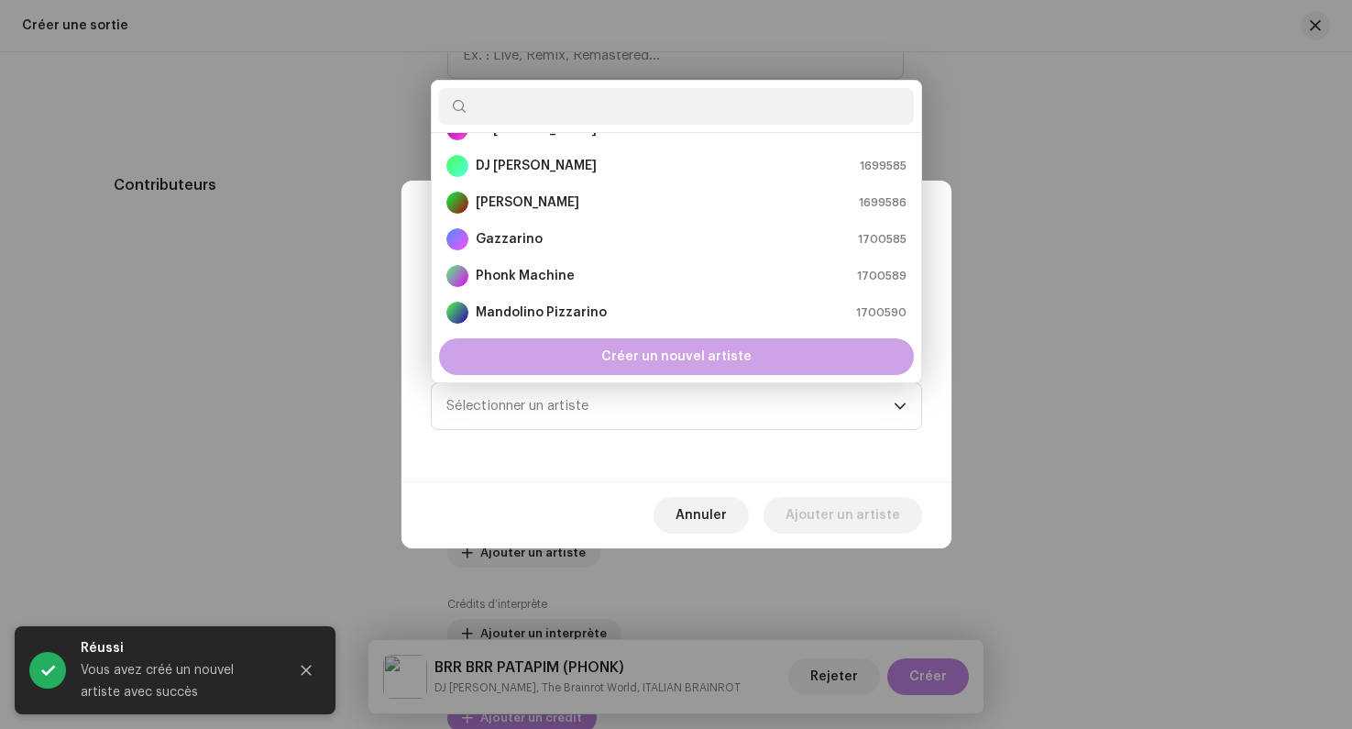
click at [620, 358] on span "Créer un nouvel artiste" at bounding box center [676, 356] width 150 height 37
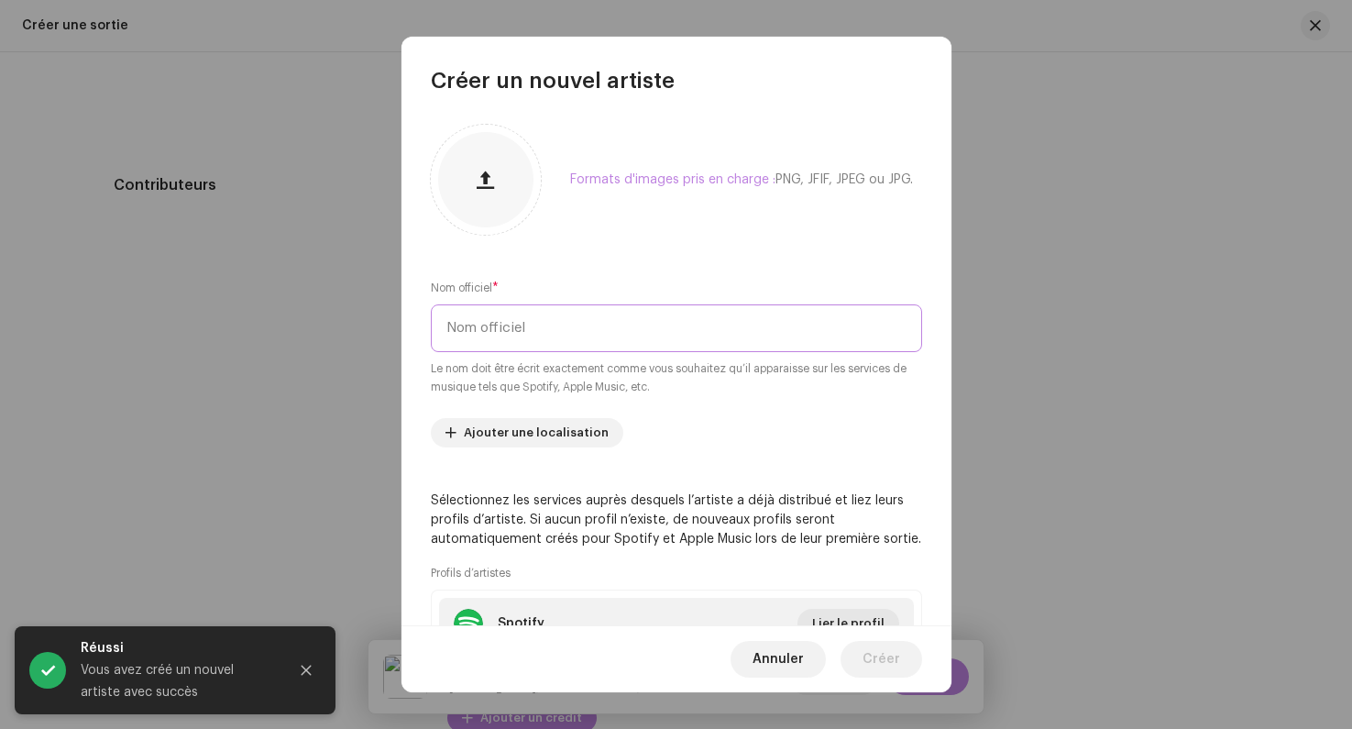
click at [546, 337] on input "text" at bounding box center [676, 328] width 491 height 48
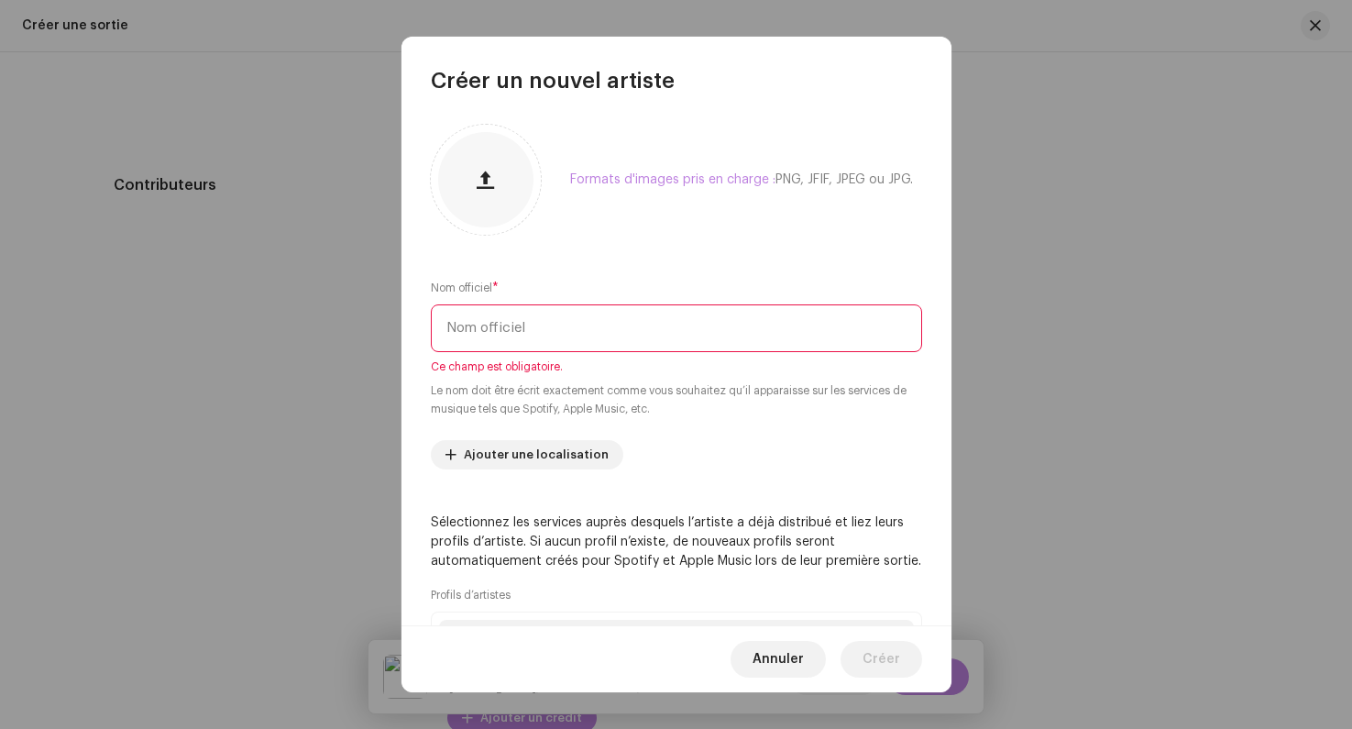
paste input "RAIMBY"
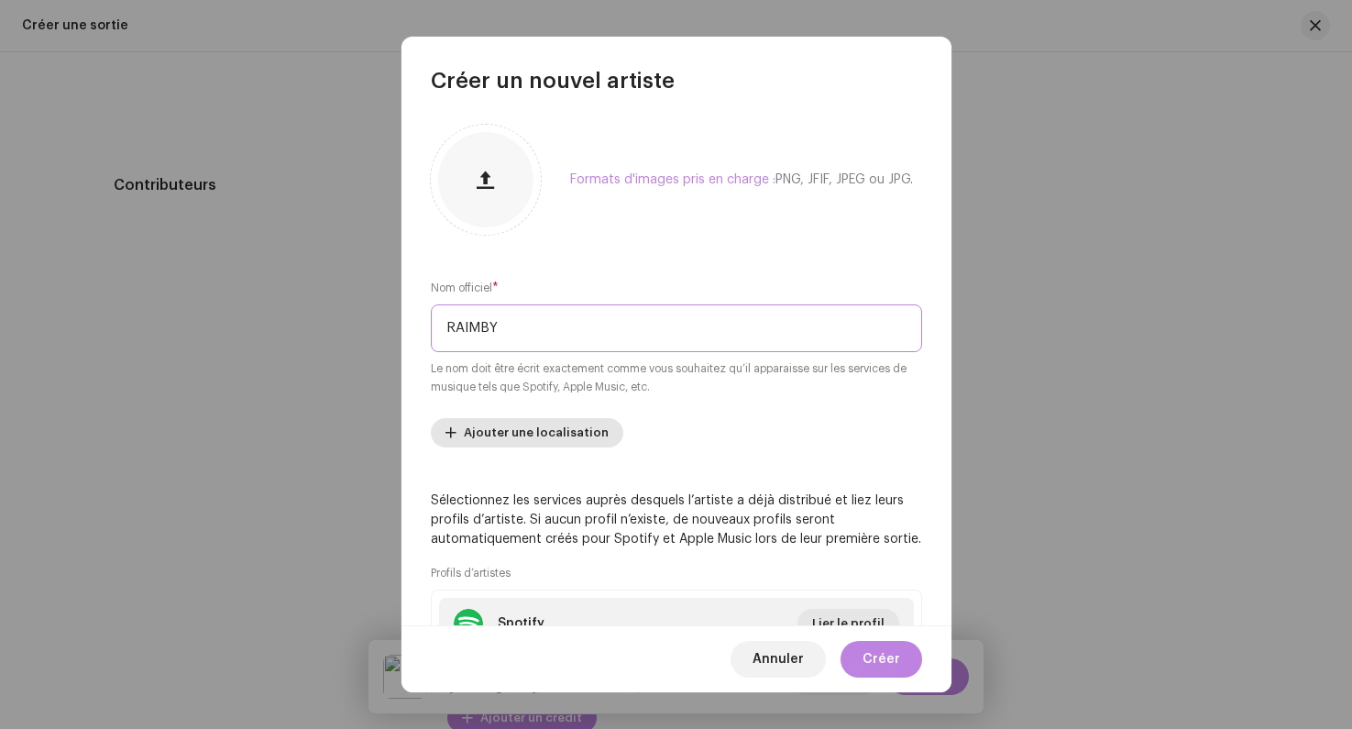
type input "RAIMBY"
click at [513, 436] on span "Ajouter une localisation" at bounding box center [536, 432] width 145 height 37
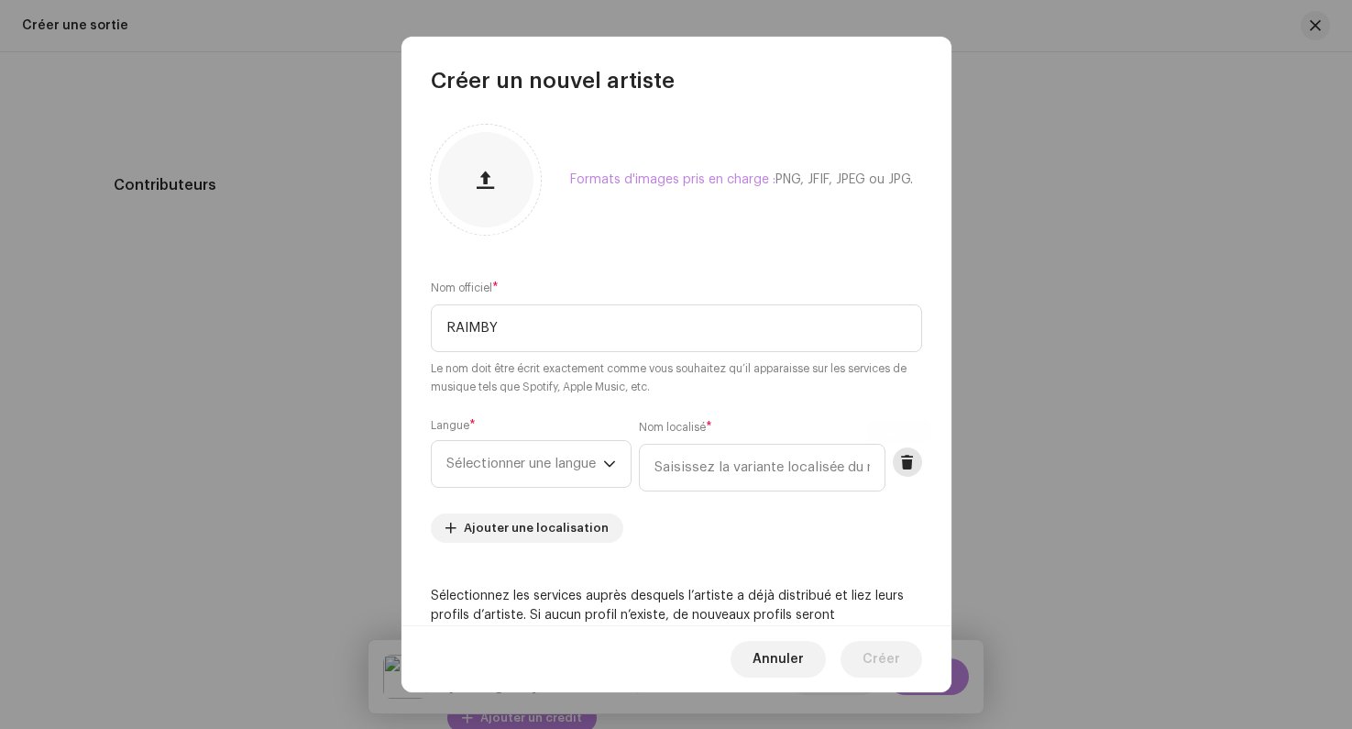
click at [900, 468] on span at bounding box center [907, 462] width 14 height 15
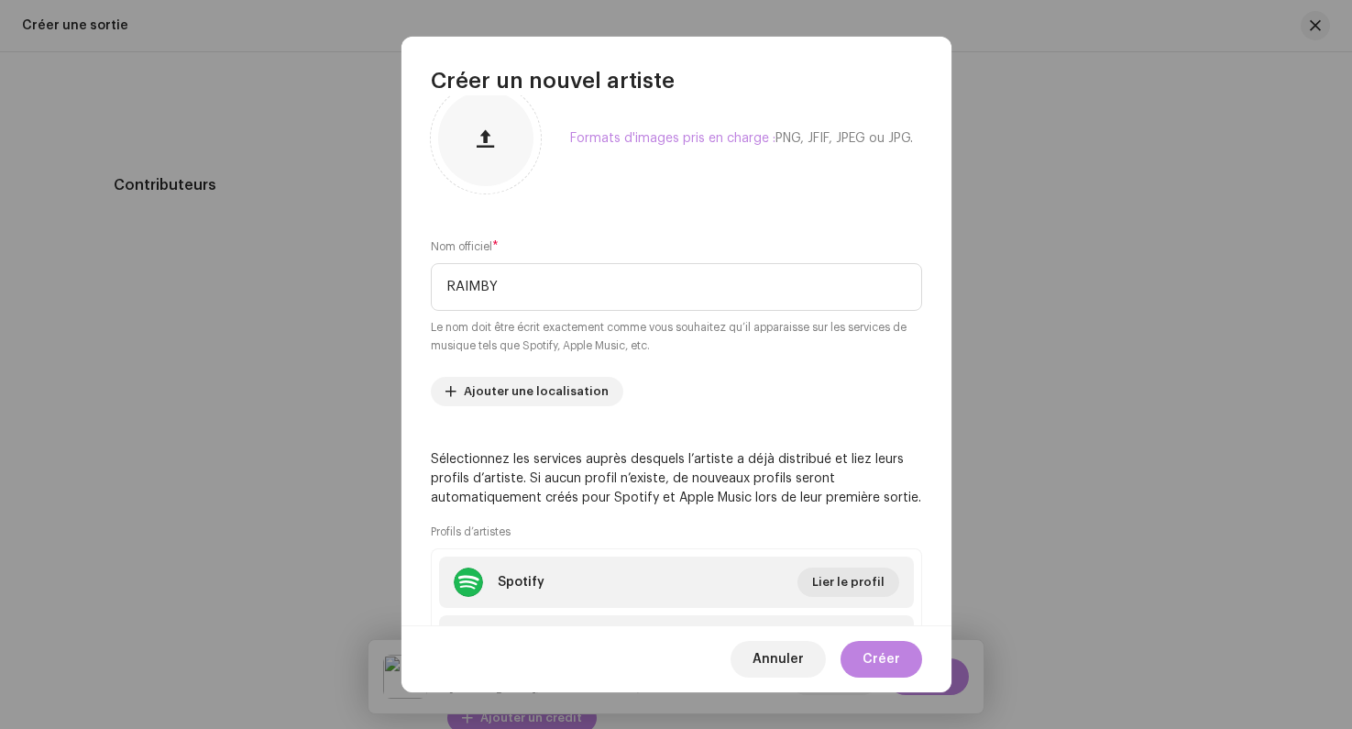
scroll to position [83, 0]
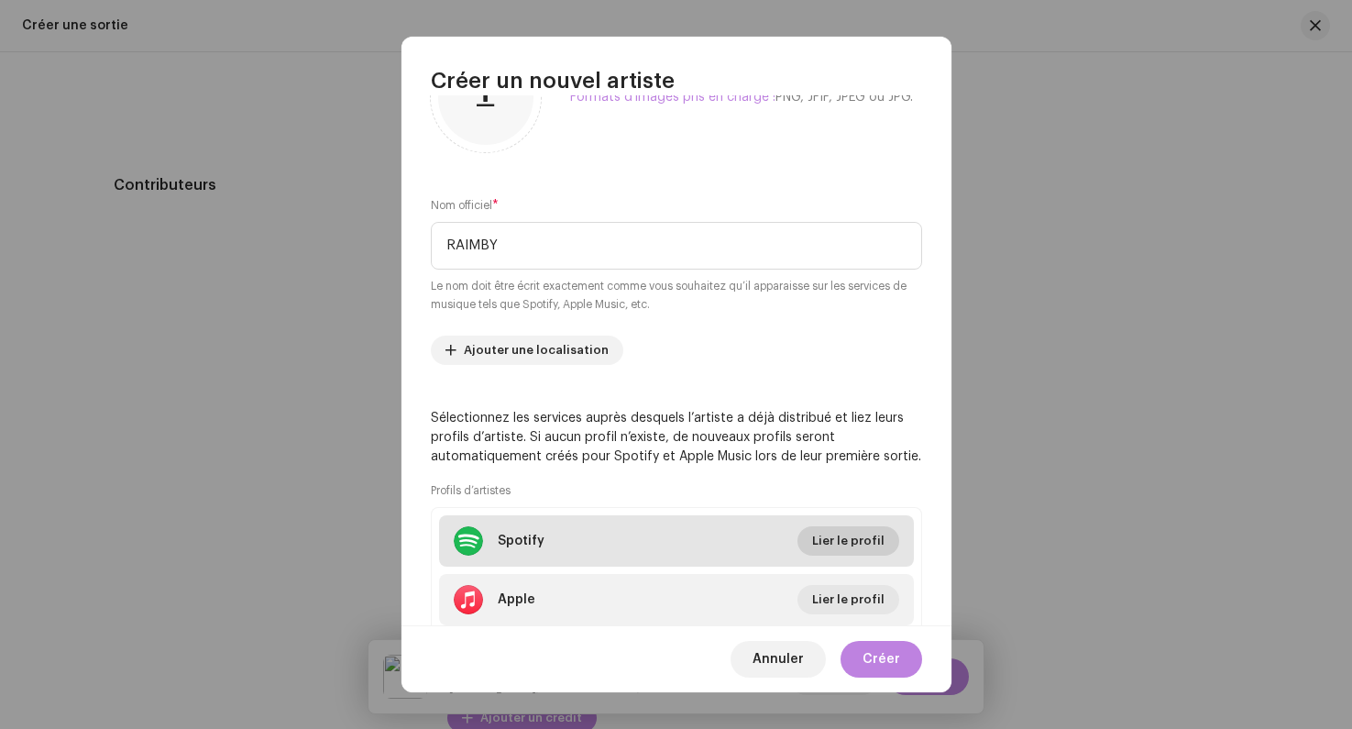
click at [854, 533] on span "Lier le profil" at bounding box center [848, 541] width 72 height 37
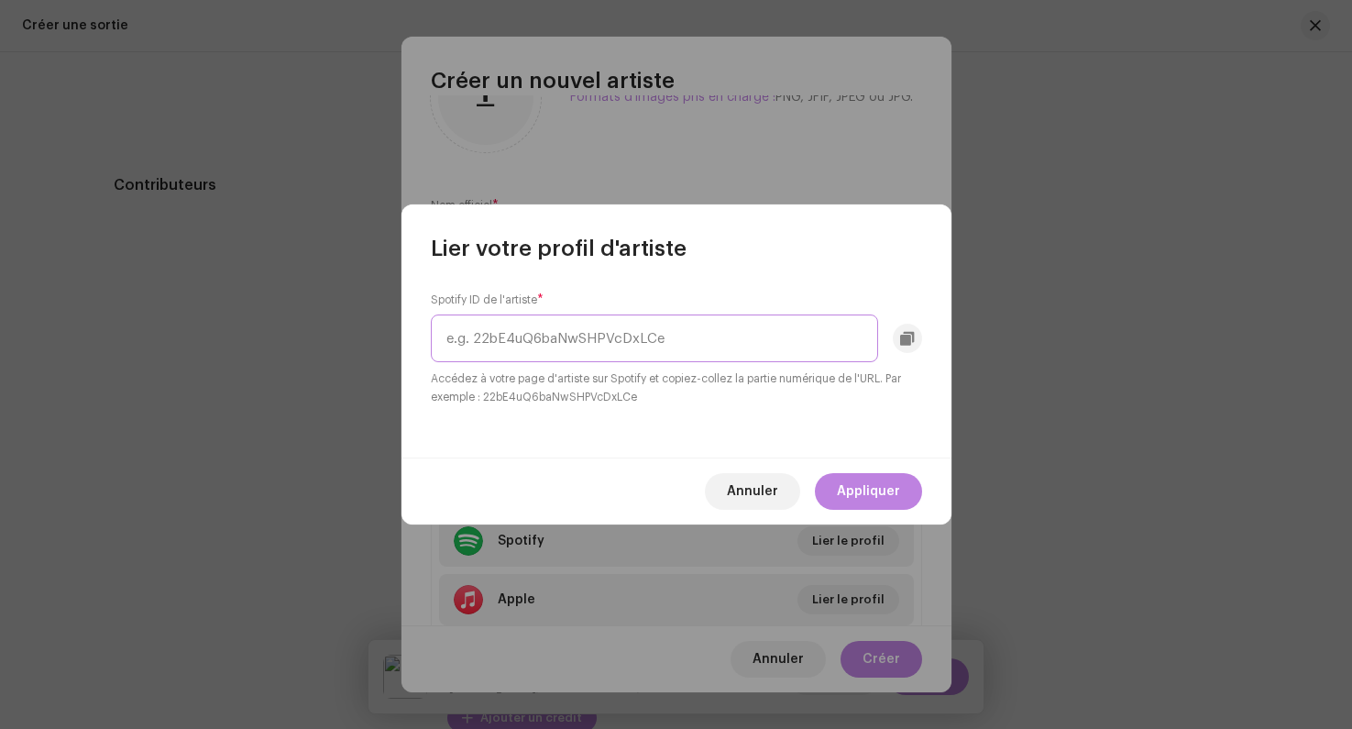
paste input "49vnGC5YGfBAPqhZMNxxv2"
type input "49vnGC5YGfBAPqhZMNxxv2"
click at [895, 499] on span "Appliquer" at bounding box center [868, 491] width 63 height 37
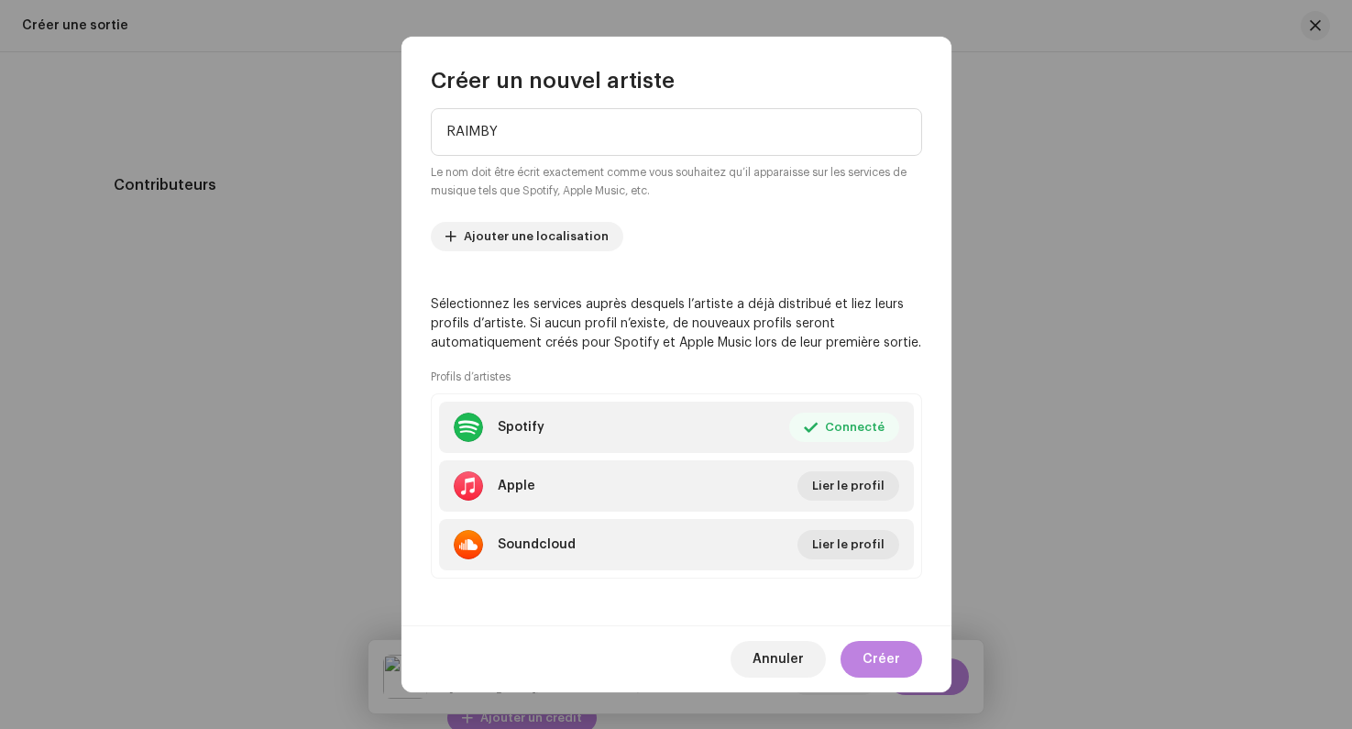
scroll to position [200, 0]
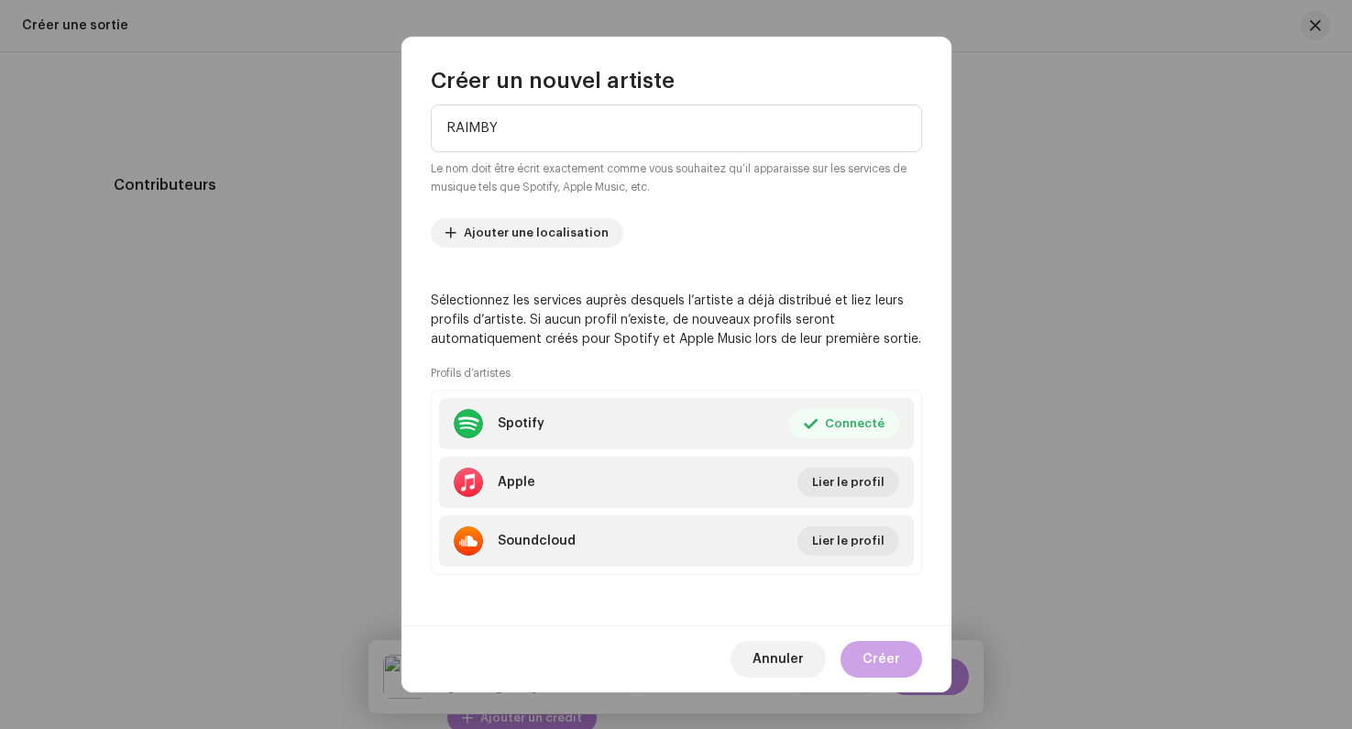
click at [871, 653] on span "Créer" at bounding box center [882, 659] width 38 height 37
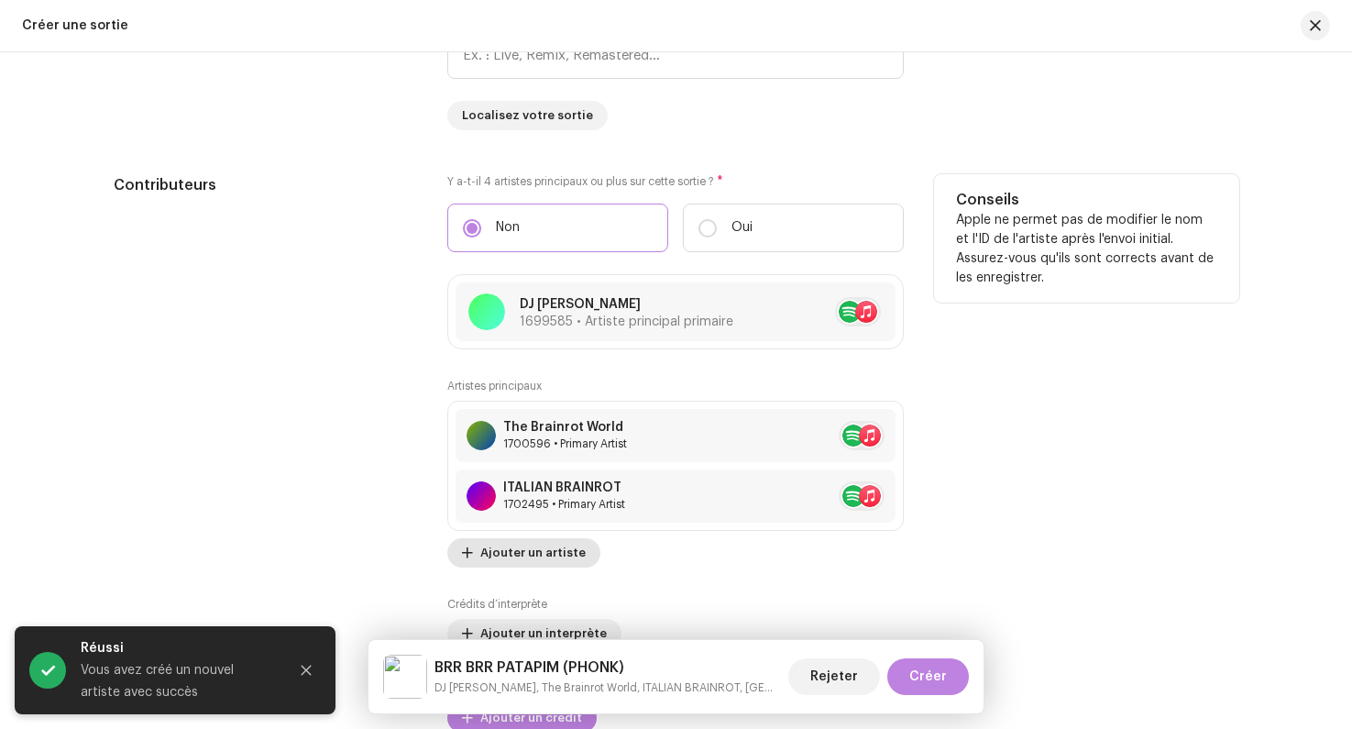
click at [524, 559] on span "Ajouter un artiste" at bounding box center [532, 553] width 105 height 37
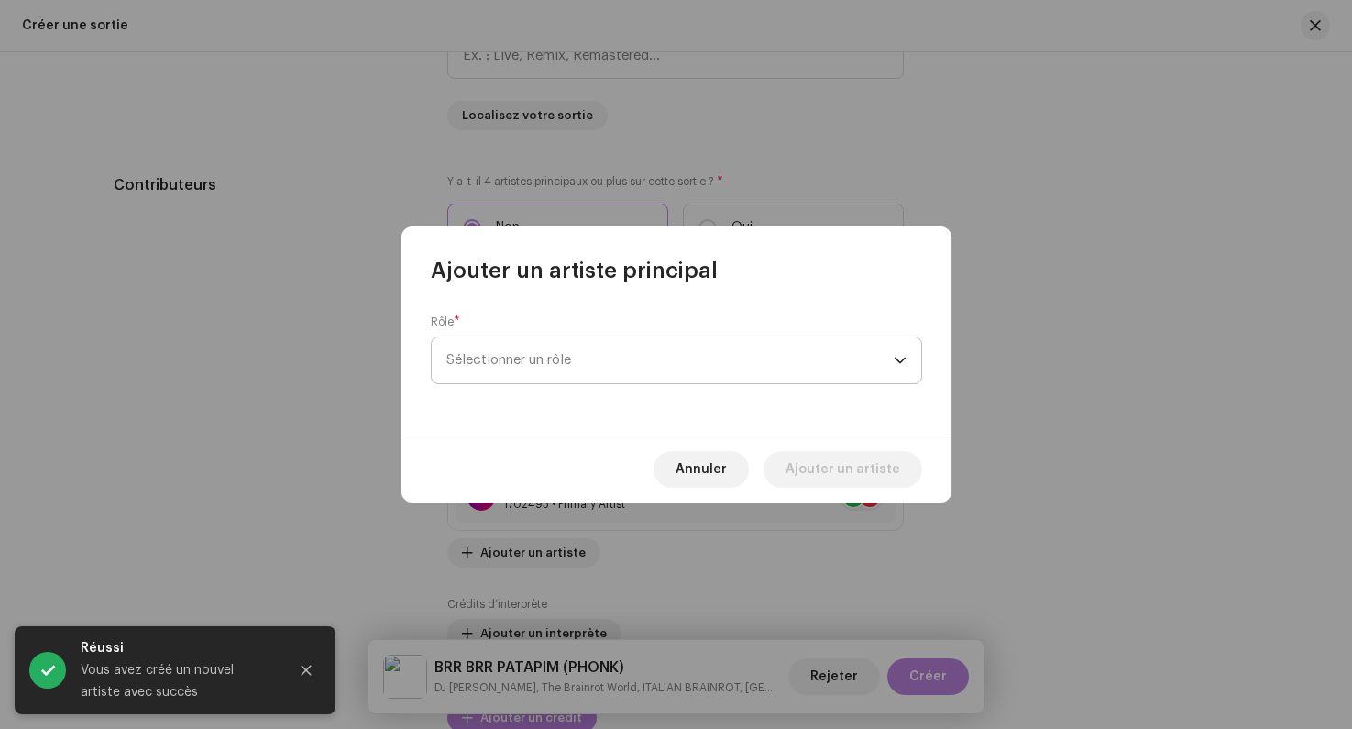
click at [484, 337] on span "Sélectionner un rôle" at bounding box center [670, 360] width 447 height 46
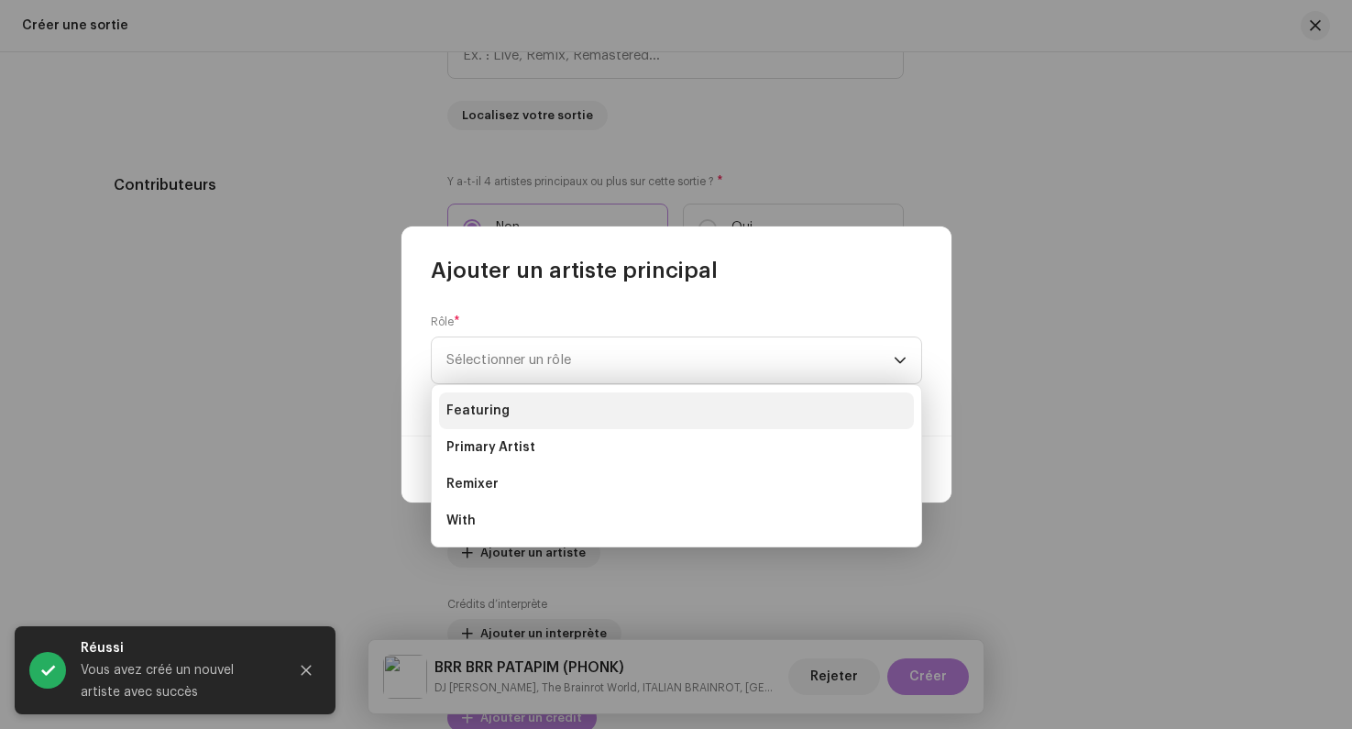
click at [480, 415] on span "Featuring" at bounding box center [478, 411] width 63 height 18
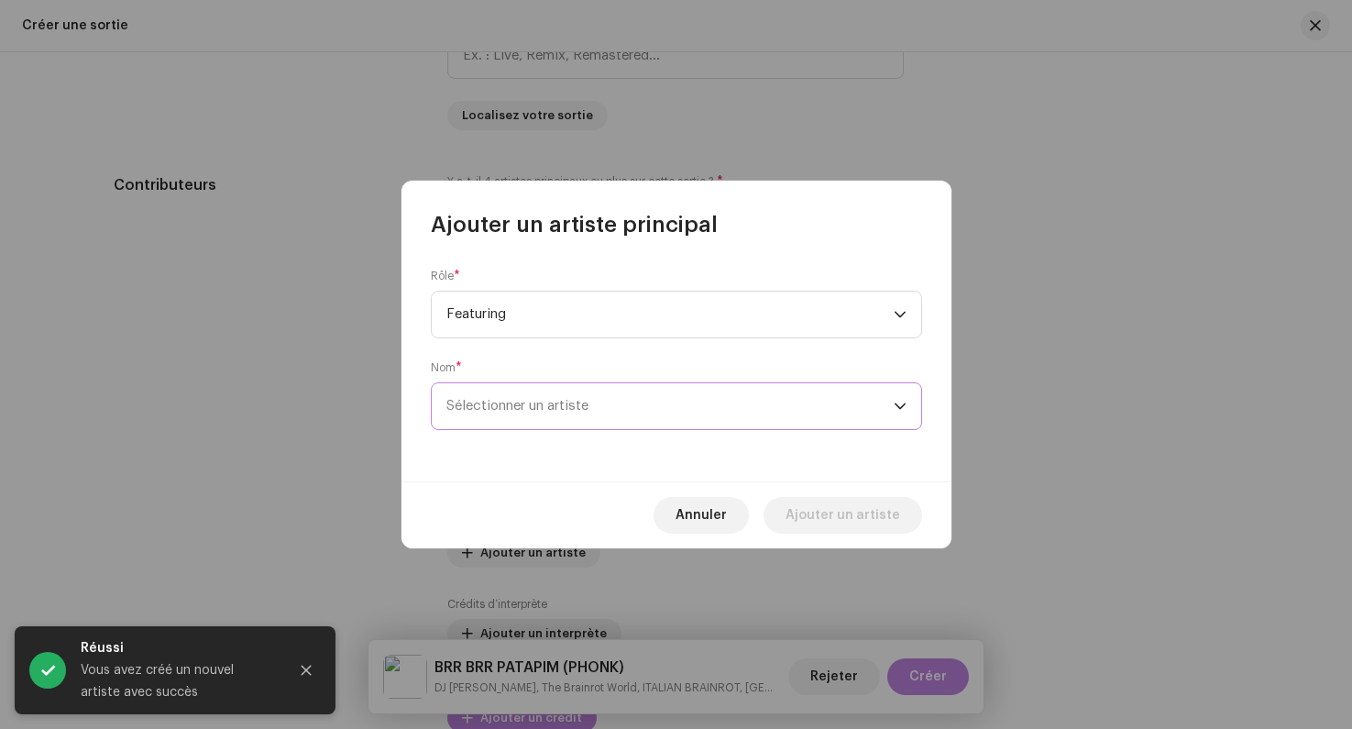
click at [499, 413] on span "Sélectionner un artiste" at bounding box center [518, 406] width 142 height 14
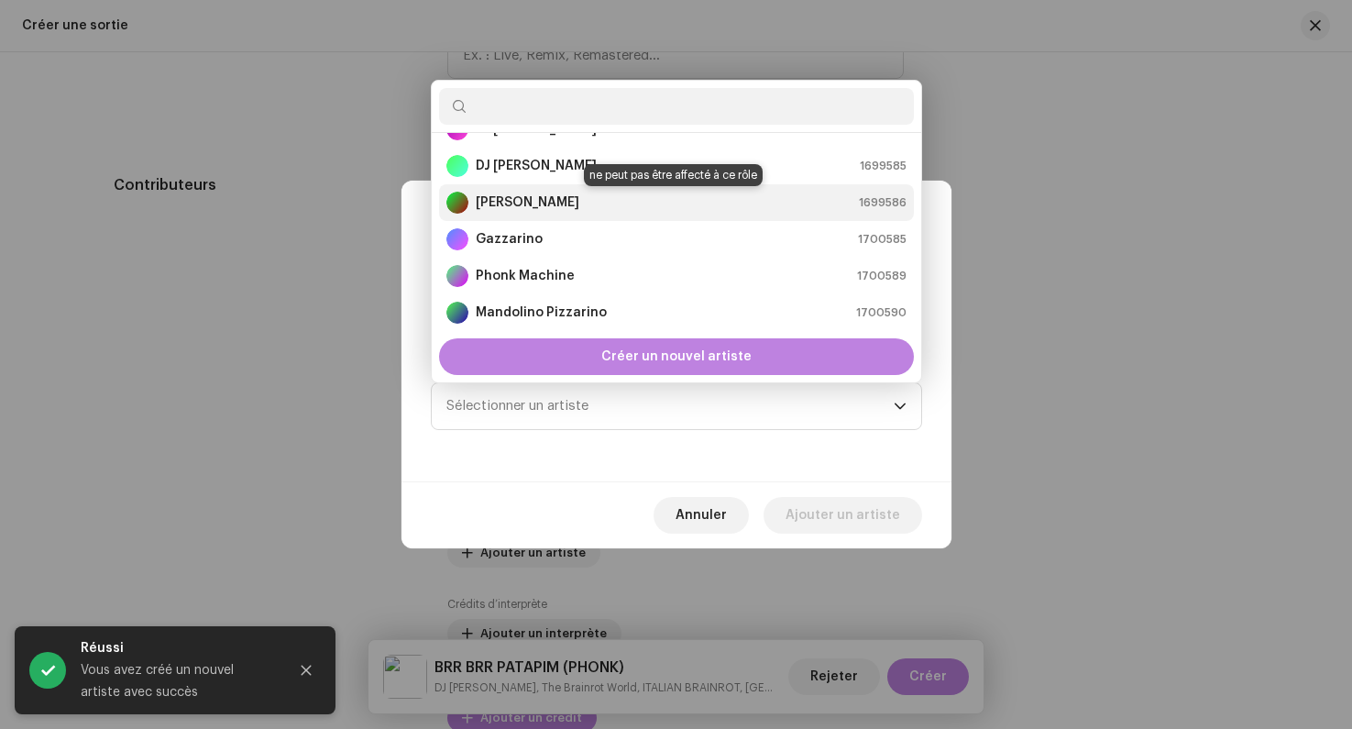
scroll to position [0, 0]
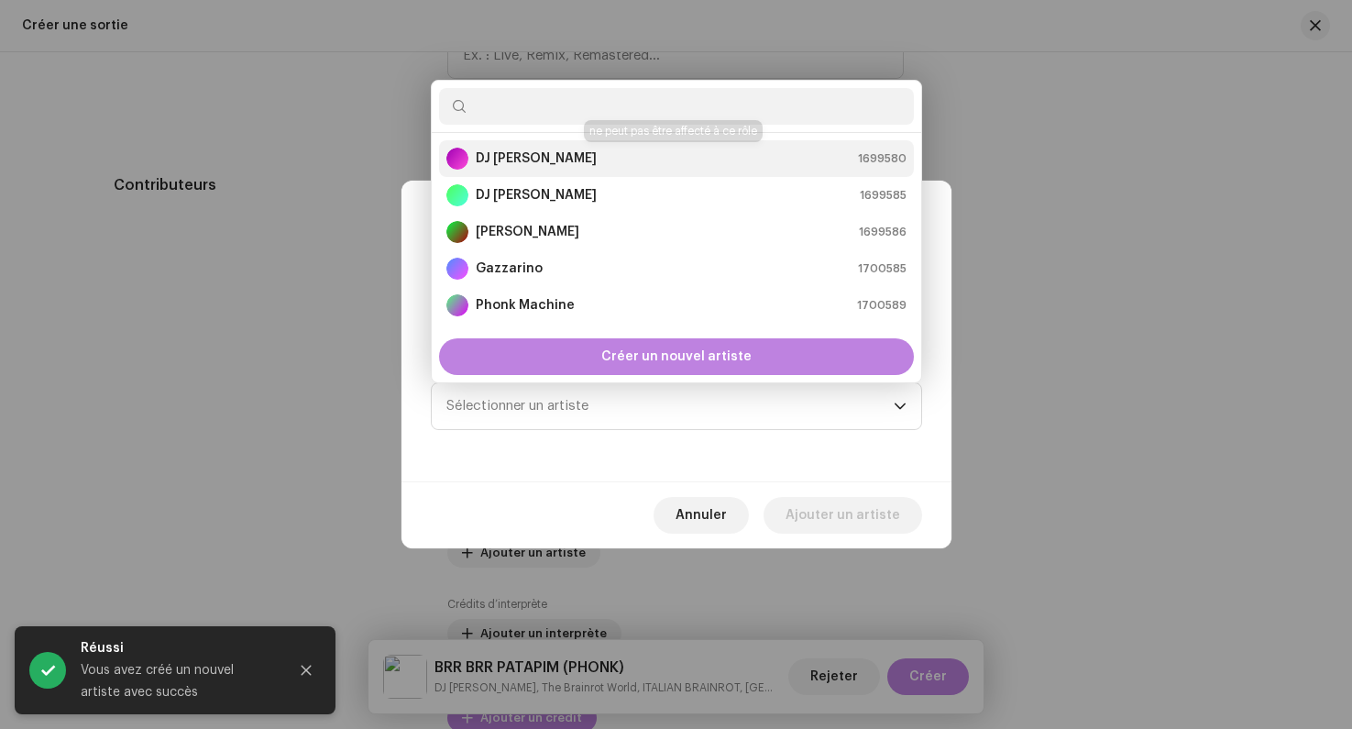
click at [522, 169] on div "DJ [PERSON_NAME]" at bounding box center [522, 159] width 150 height 22
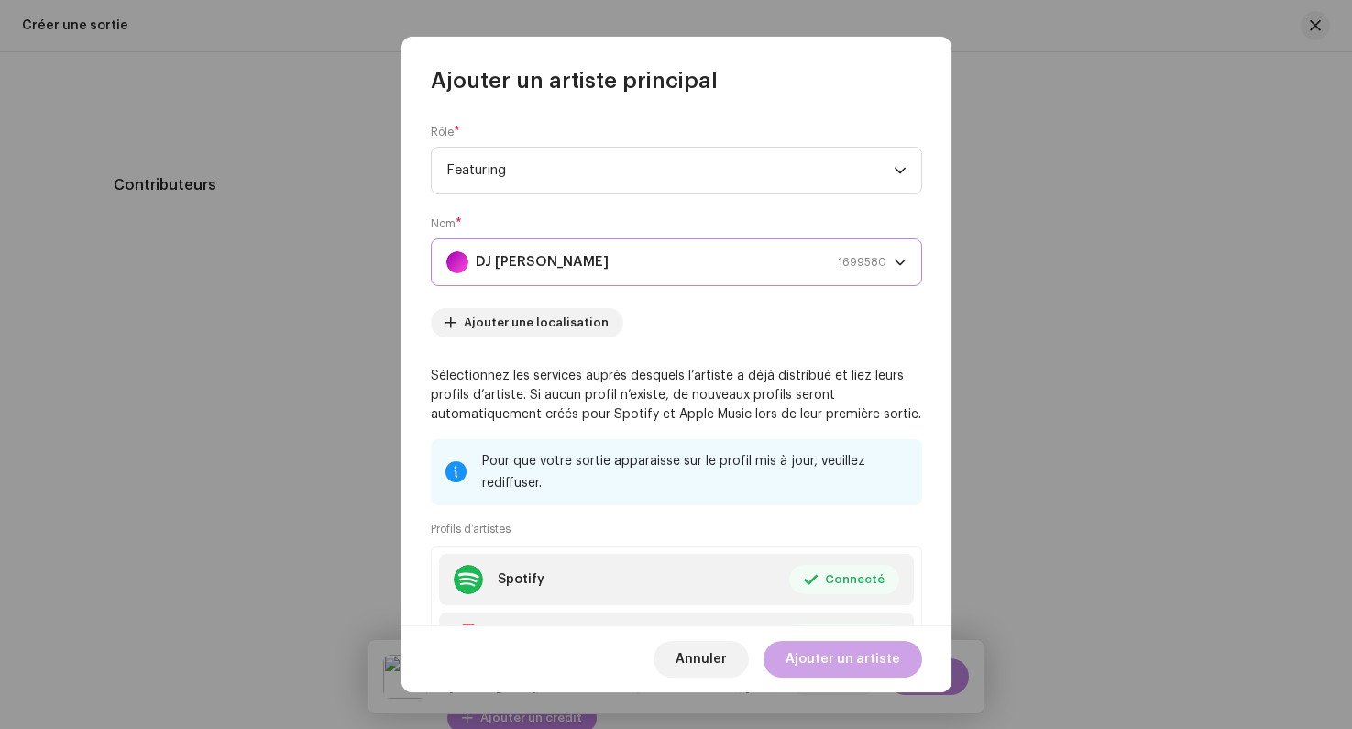
click at [850, 662] on span "Ajouter un artiste" at bounding box center [843, 659] width 115 height 37
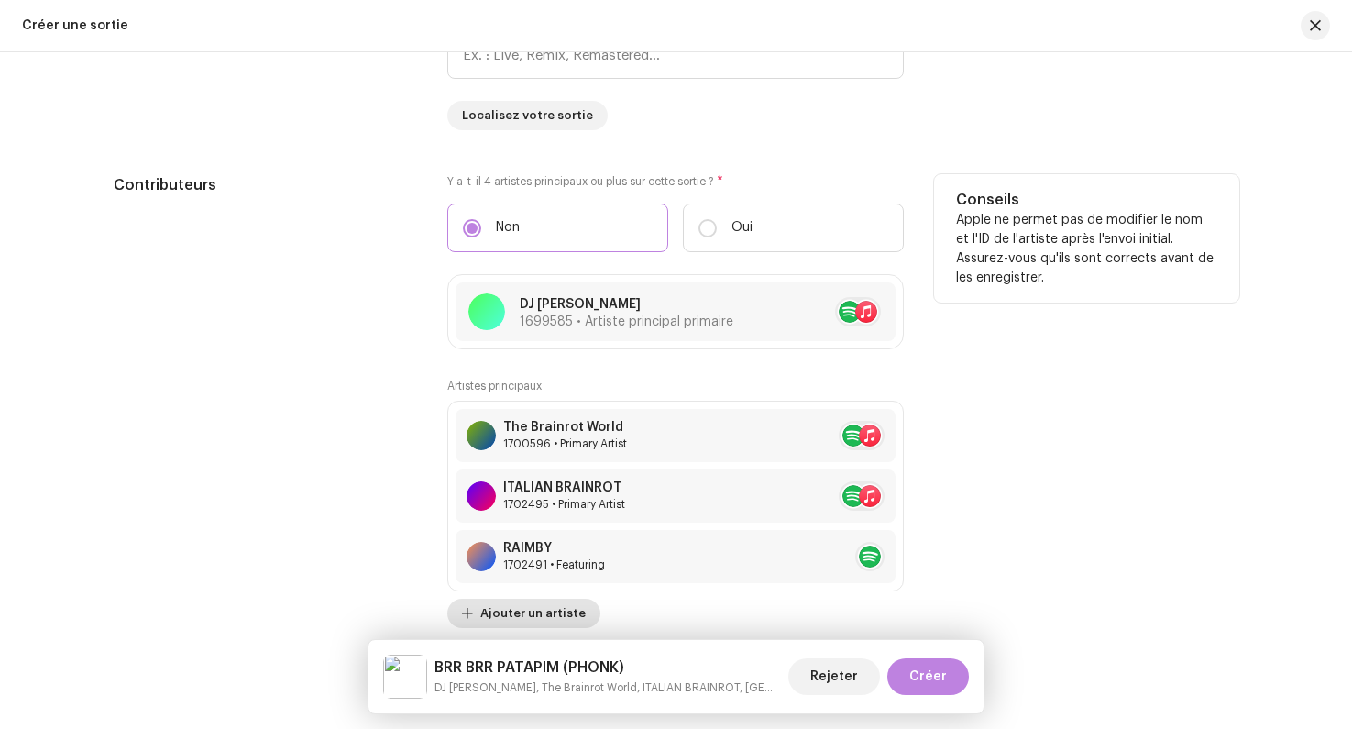
click at [548, 618] on span "Ajouter un artiste" at bounding box center [532, 613] width 105 height 37
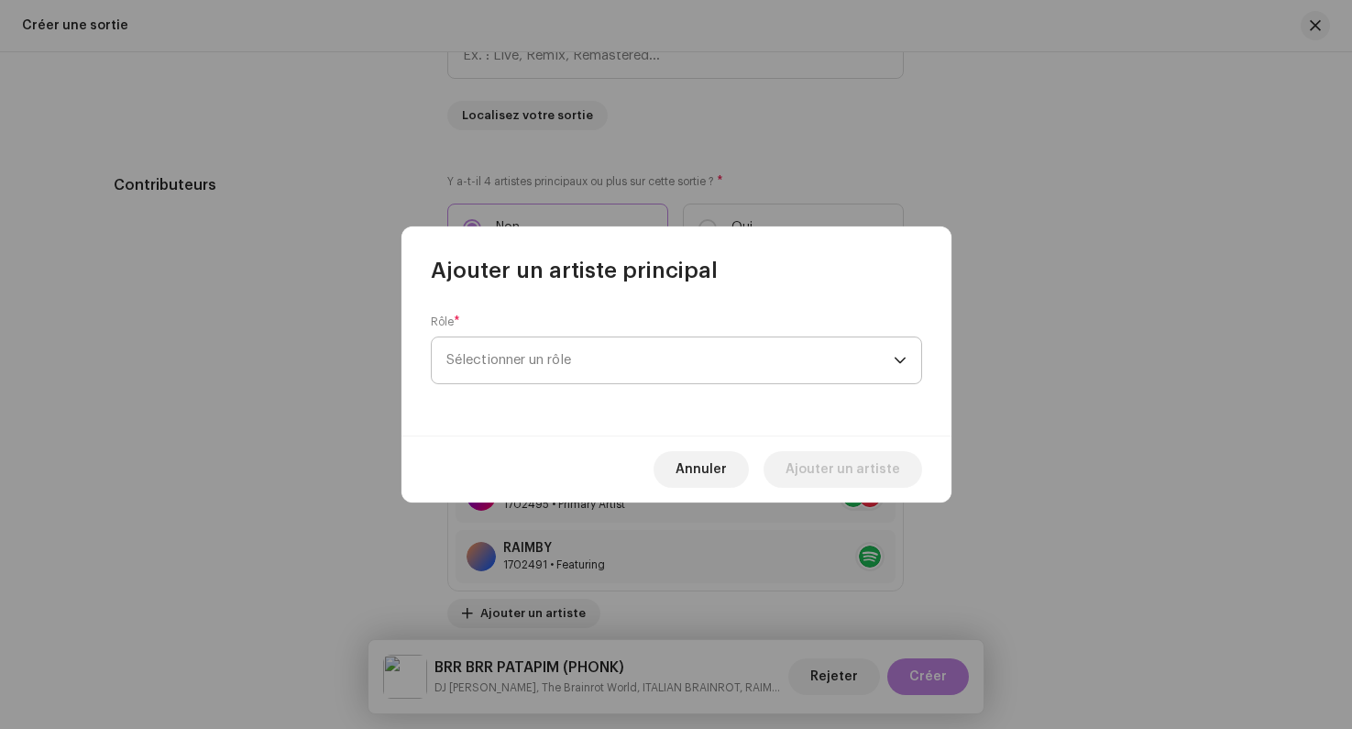
click at [544, 358] on span "Sélectionner un rôle" at bounding box center [670, 360] width 447 height 46
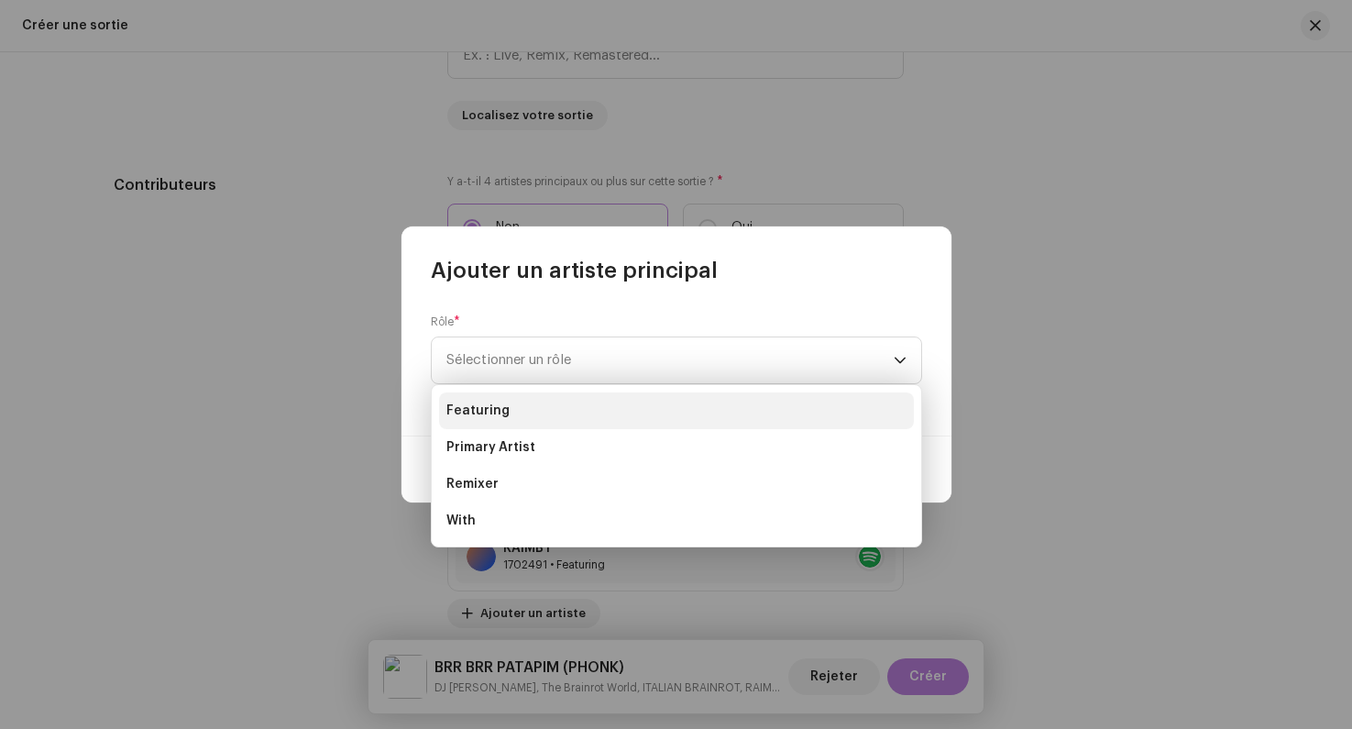
click at [514, 408] on li "Featuring" at bounding box center [676, 410] width 475 height 37
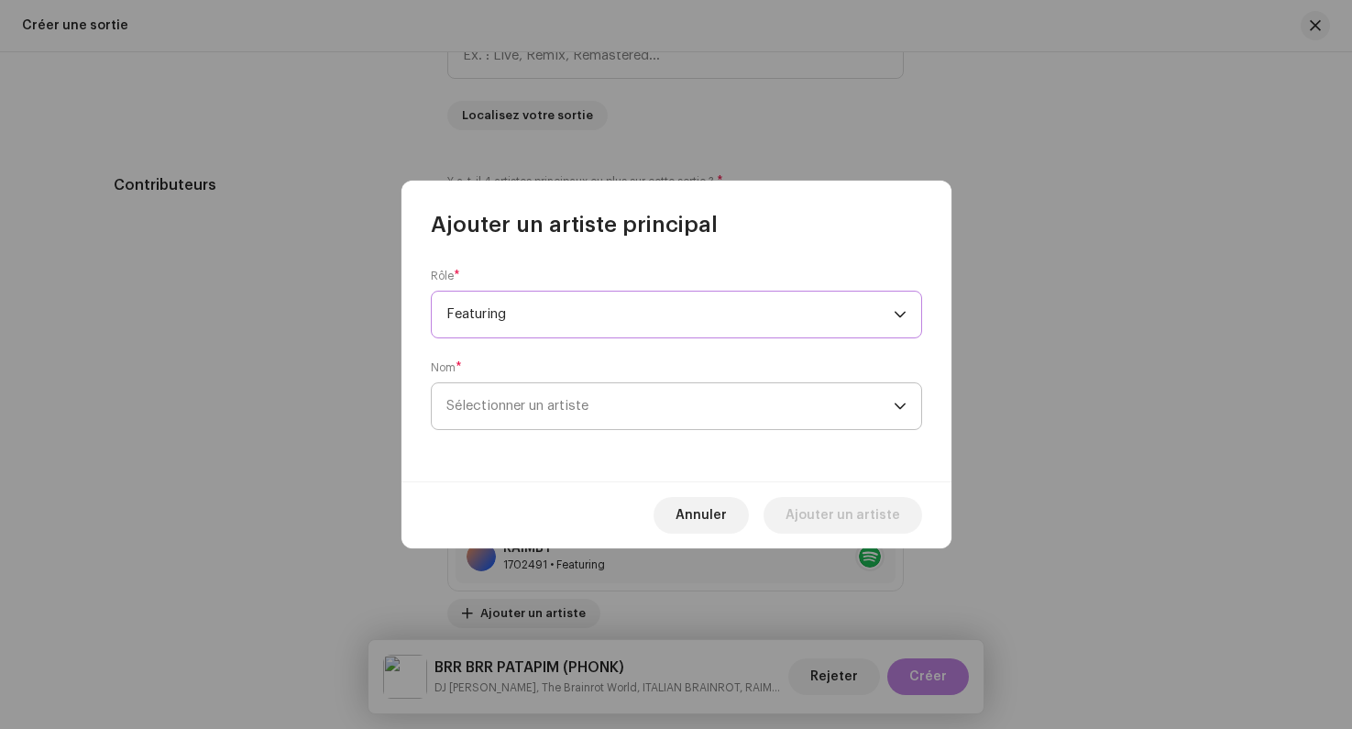
click at [516, 402] on span "Sélectionner un artiste" at bounding box center [518, 406] width 142 height 14
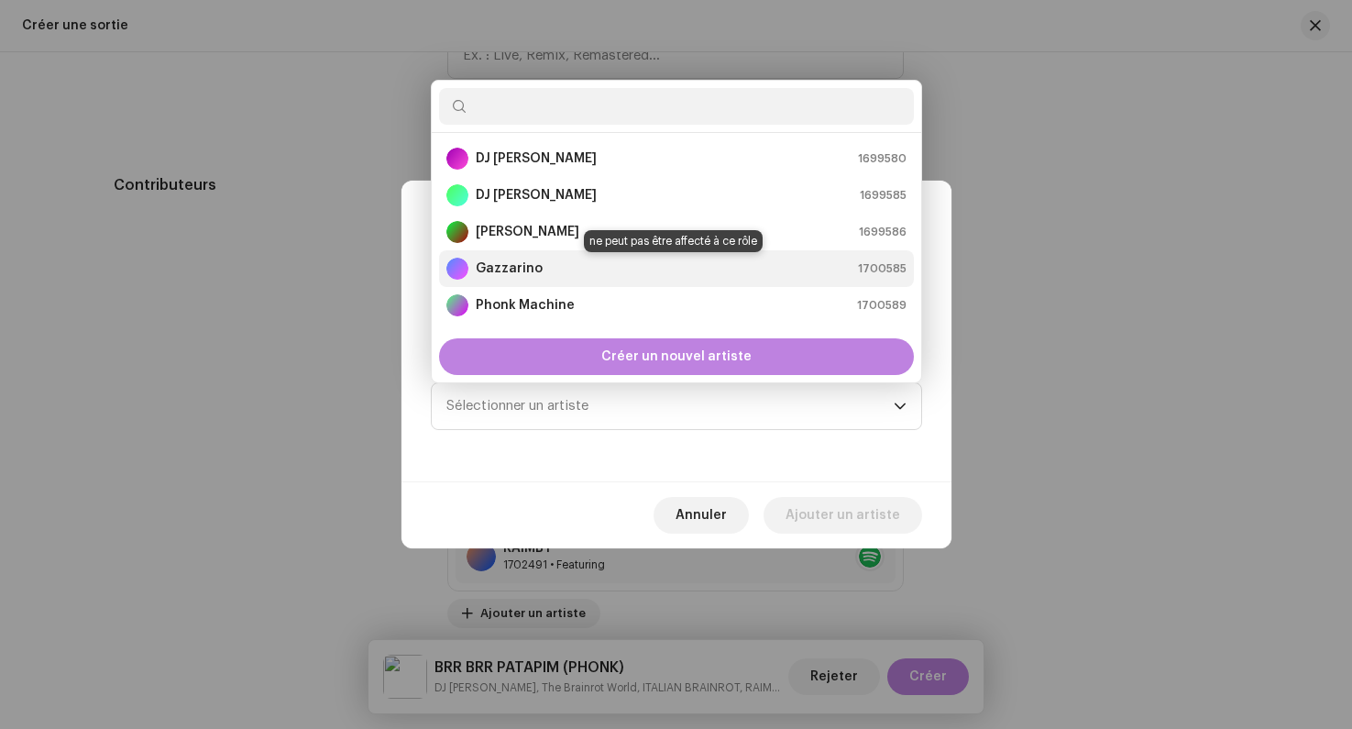
click at [535, 270] on strong "Gazzarino" at bounding box center [509, 268] width 67 height 18
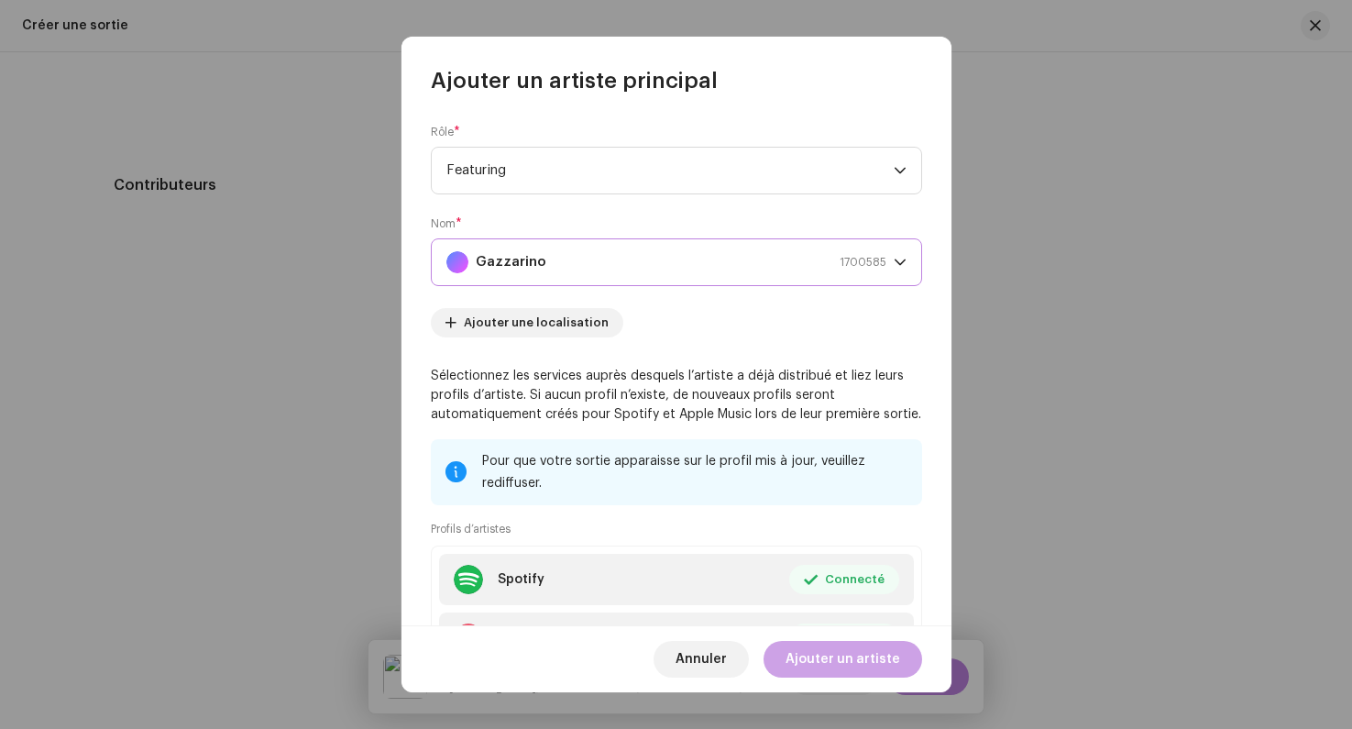
click at [826, 657] on span "Ajouter un artiste" at bounding box center [843, 659] width 115 height 37
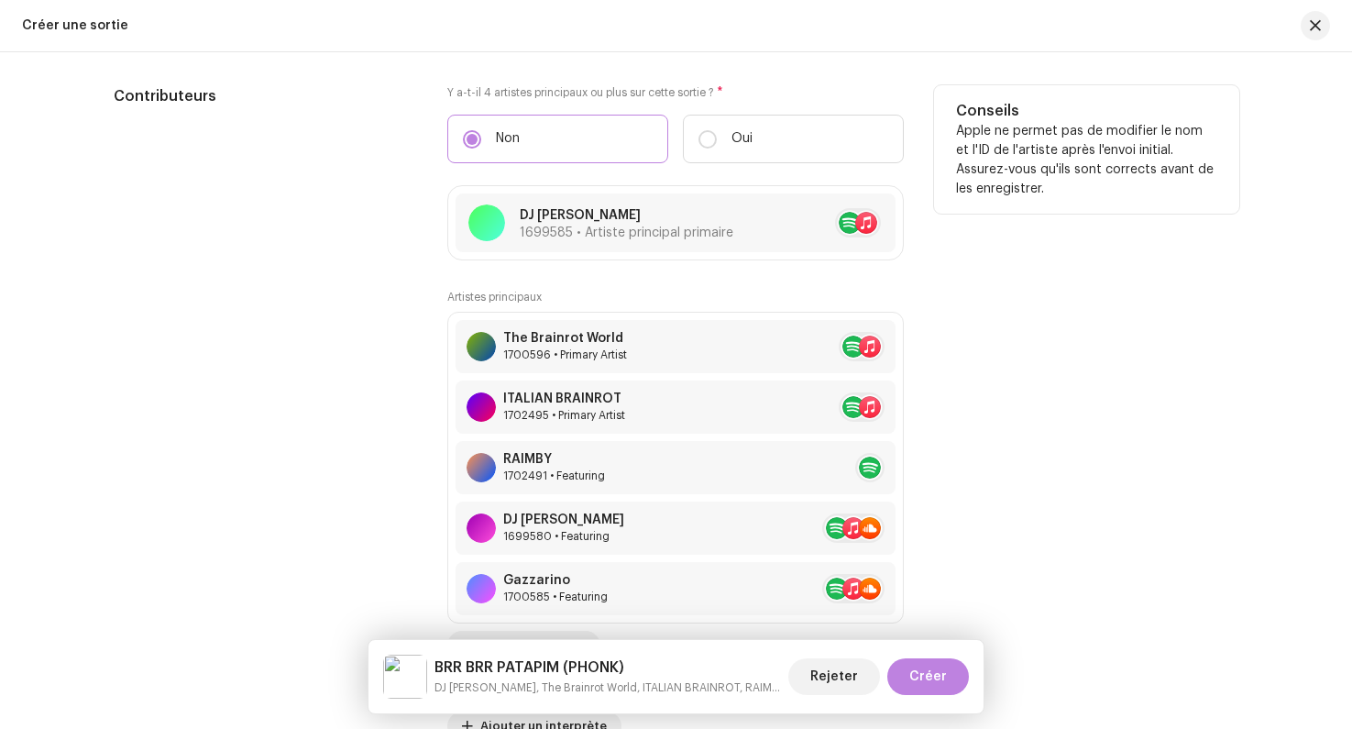
scroll to position [2089, 0]
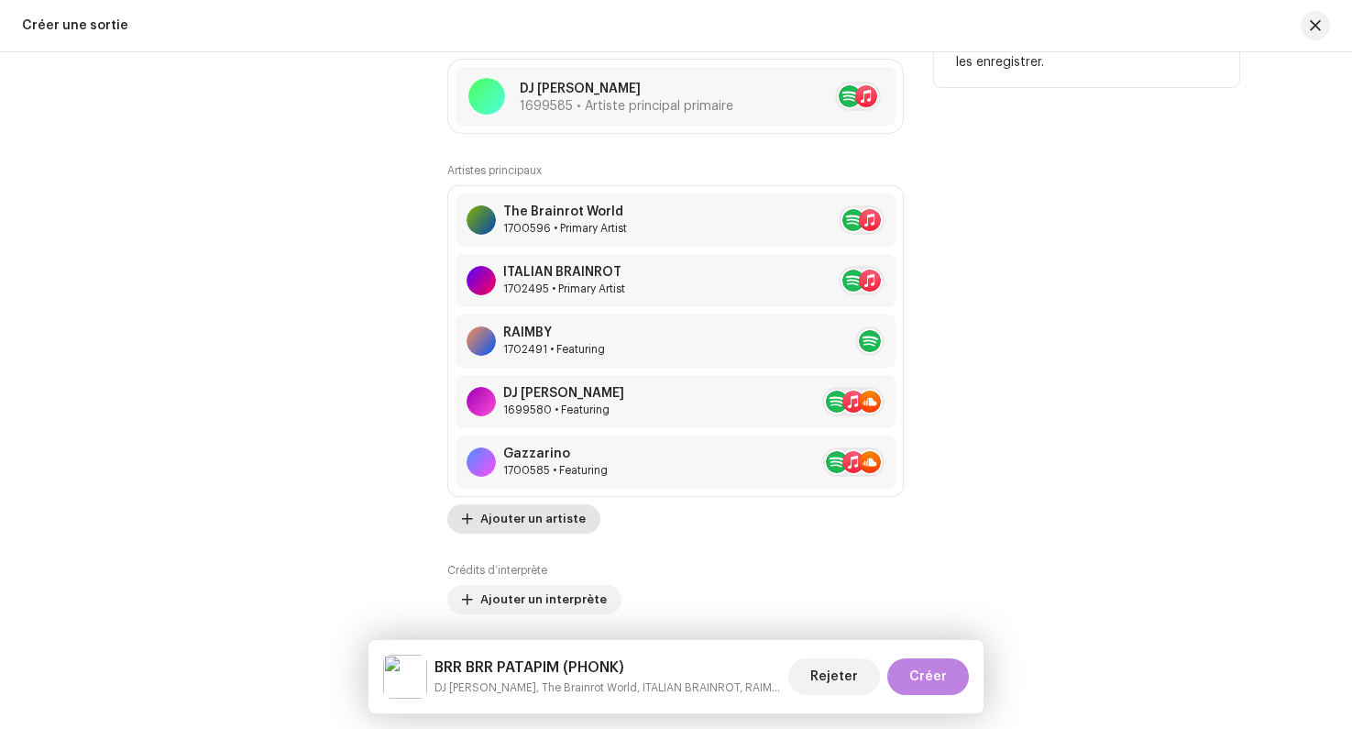
click at [543, 522] on span "Ajouter un artiste" at bounding box center [532, 519] width 105 height 37
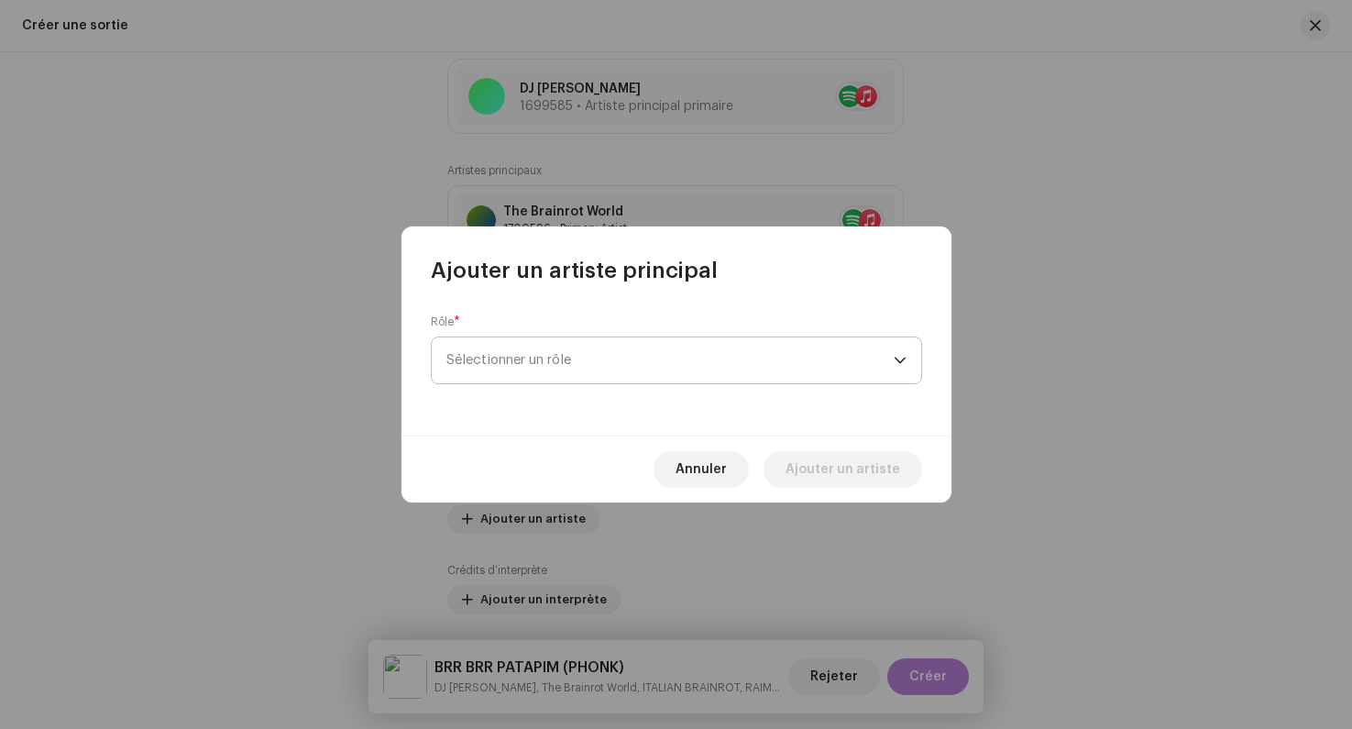
click at [515, 367] on span "Sélectionner un rôle" at bounding box center [670, 360] width 447 height 46
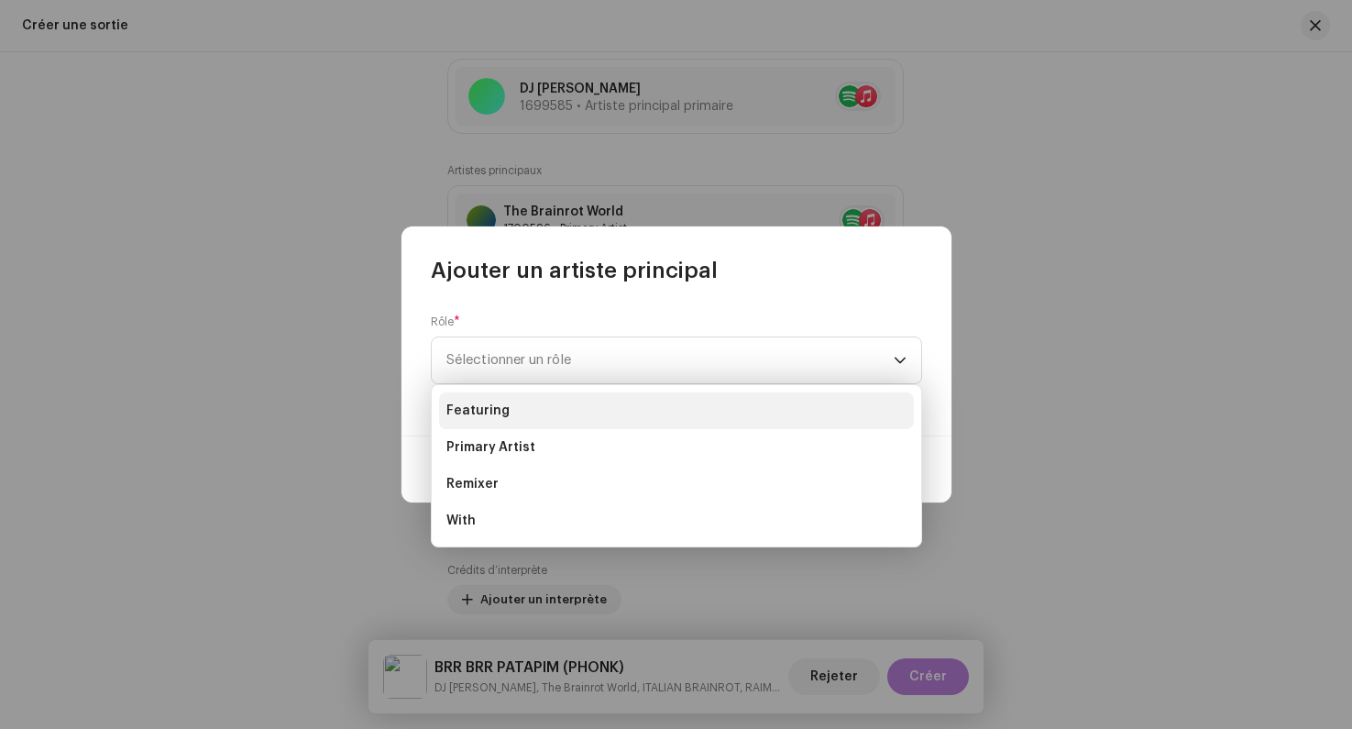
click at [498, 399] on li "Featuring" at bounding box center [676, 410] width 475 height 37
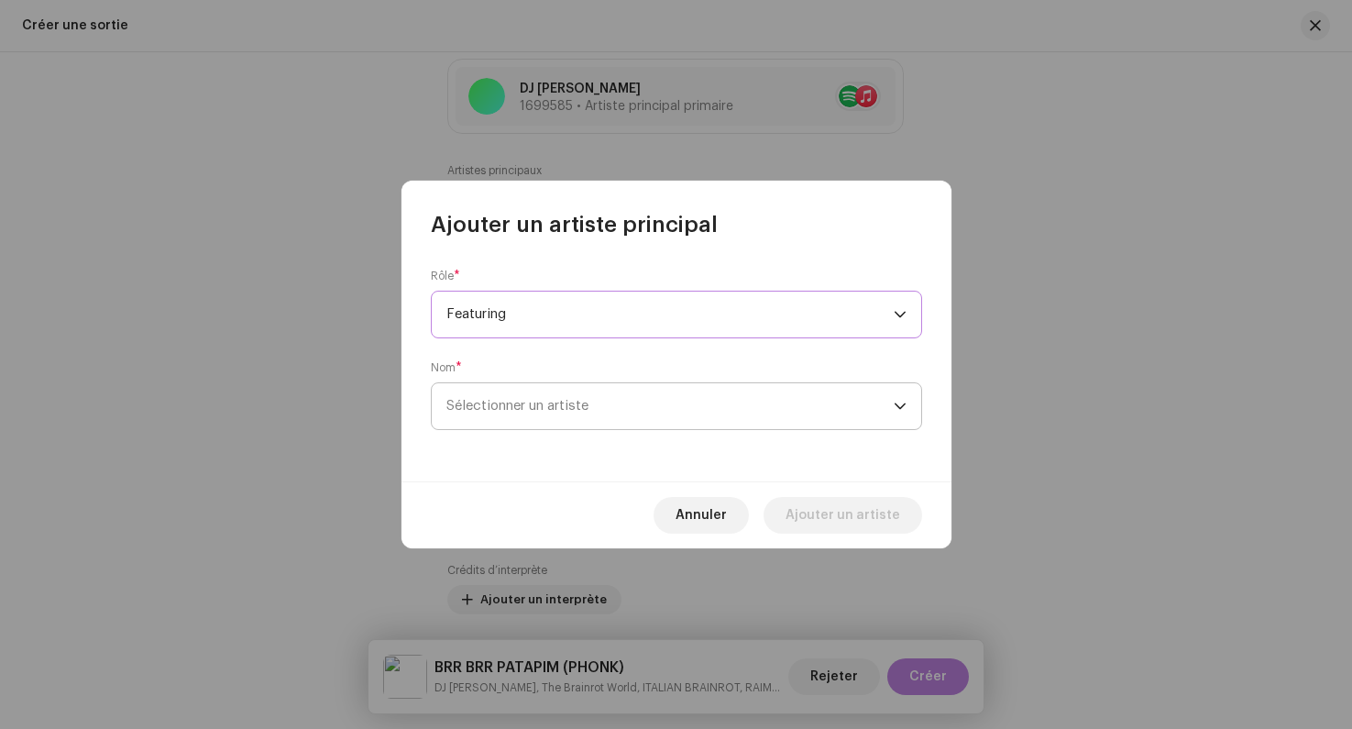
click at [533, 411] on span "Sélectionner un artiste" at bounding box center [518, 406] width 142 height 14
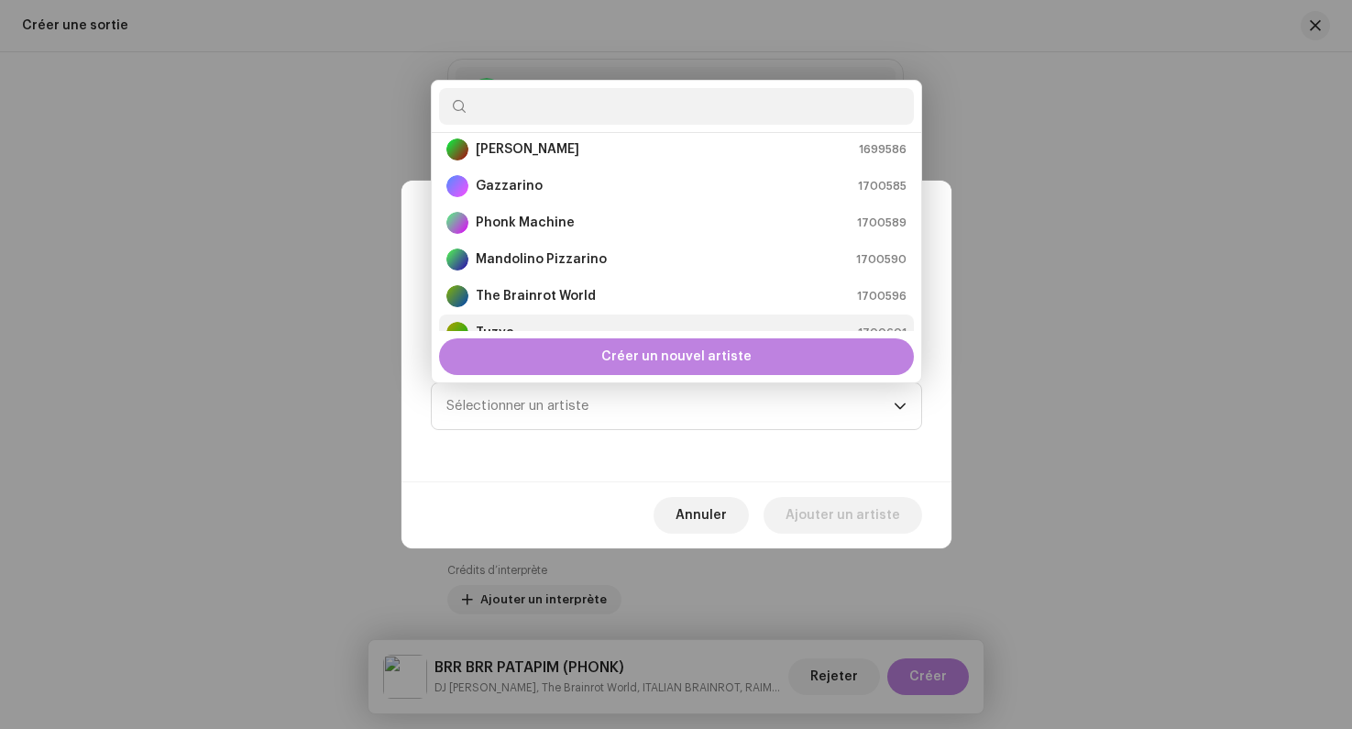
scroll to position [103, 0]
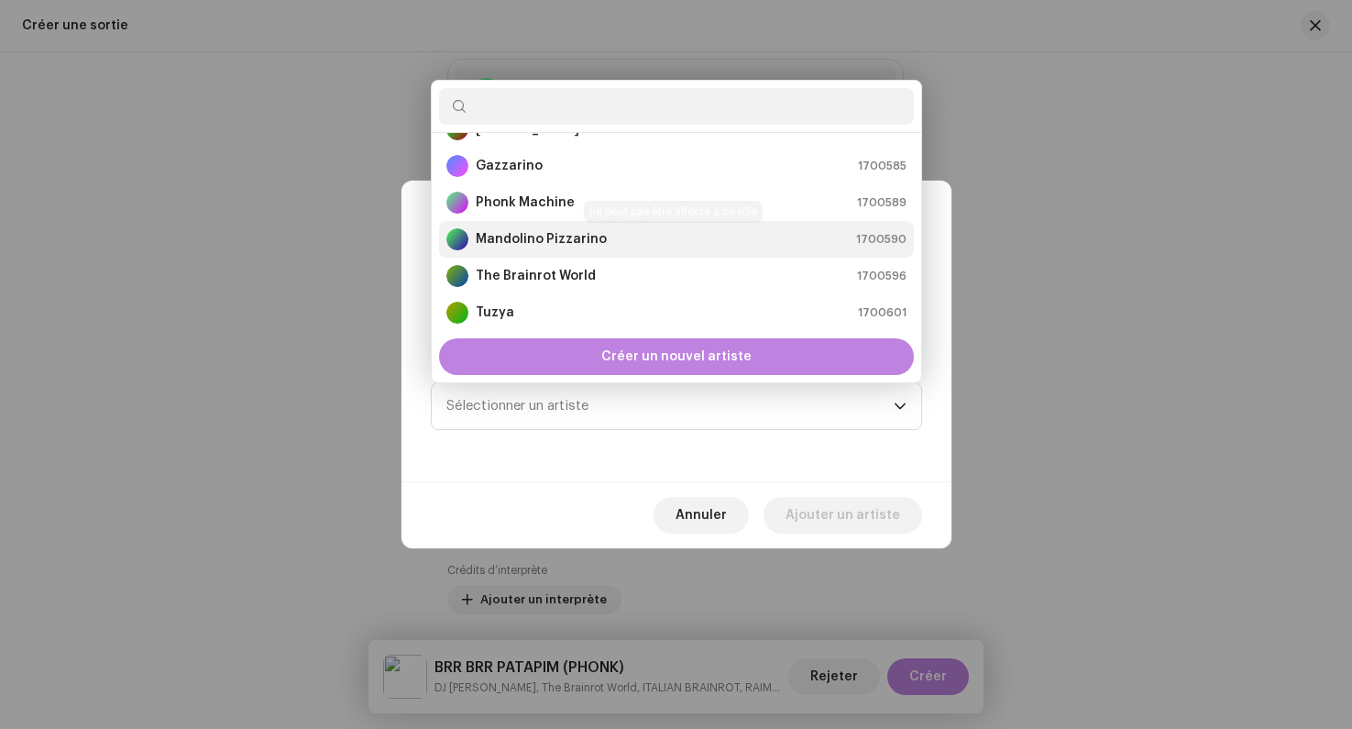
click at [528, 242] on strong "Mandolino Pizzarino" at bounding box center [541, 239] width 131 height 18
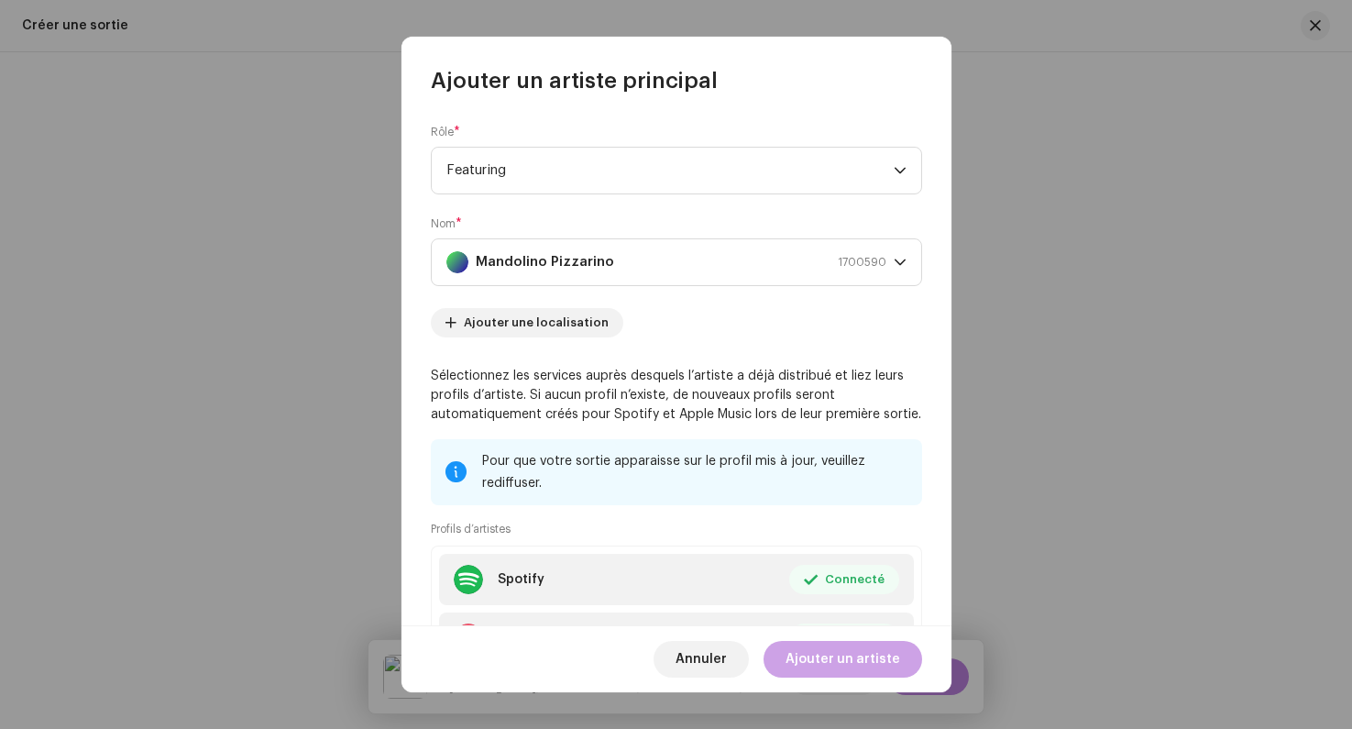
click at [831, 658] on span "Ajouter un artiste" at bounding box center [843, 659] width 115 height 37
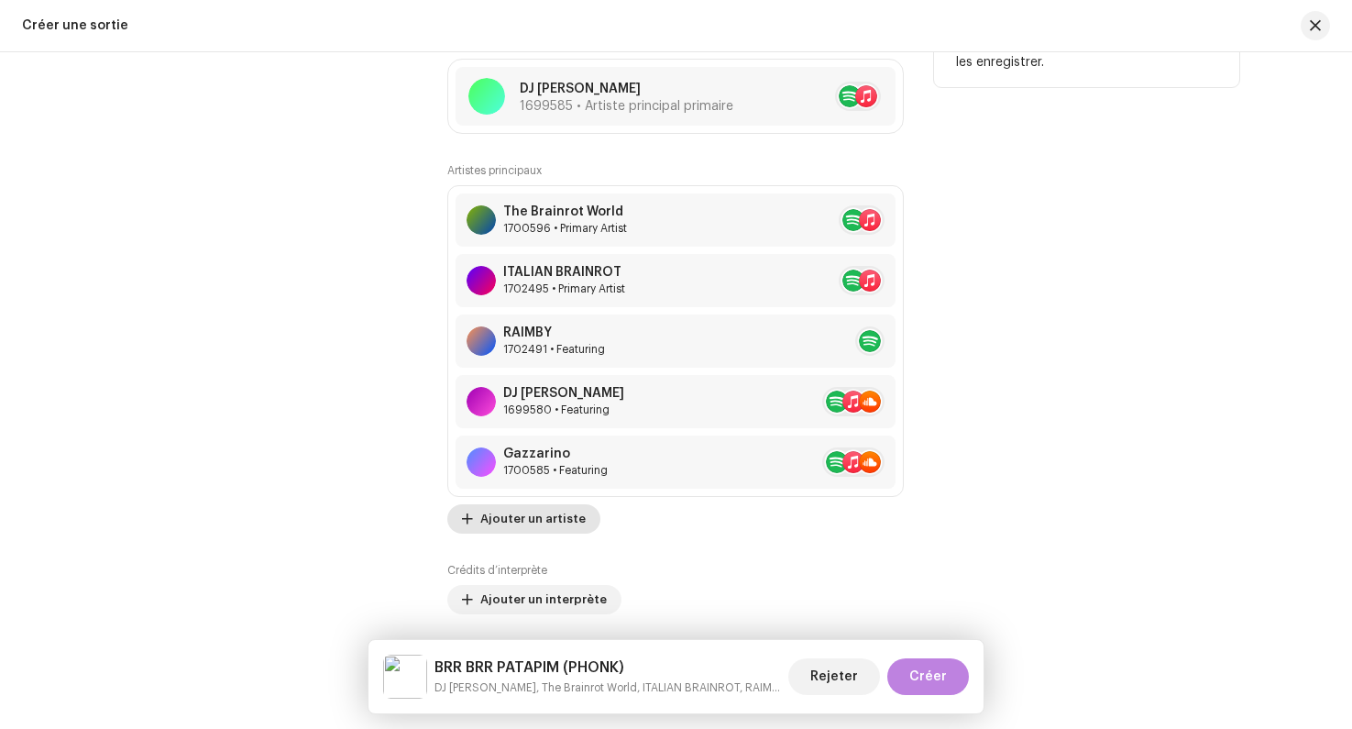
click at [511, 528] on span "Ajouter un artiste" at bounding box center [532, 519] width 105 height 37
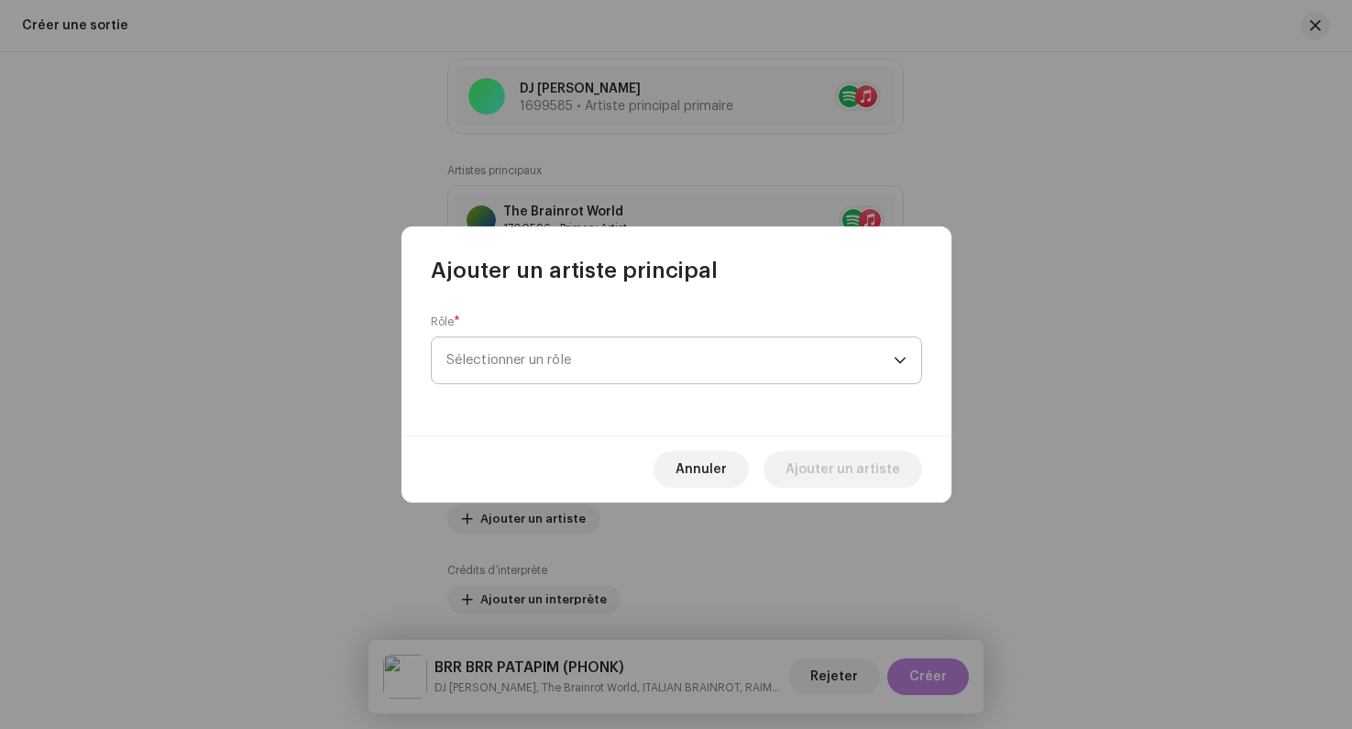
click at [513, 372] on span "Sélectionner un rôle" at bounding box center [670, 360] width 447 height 46
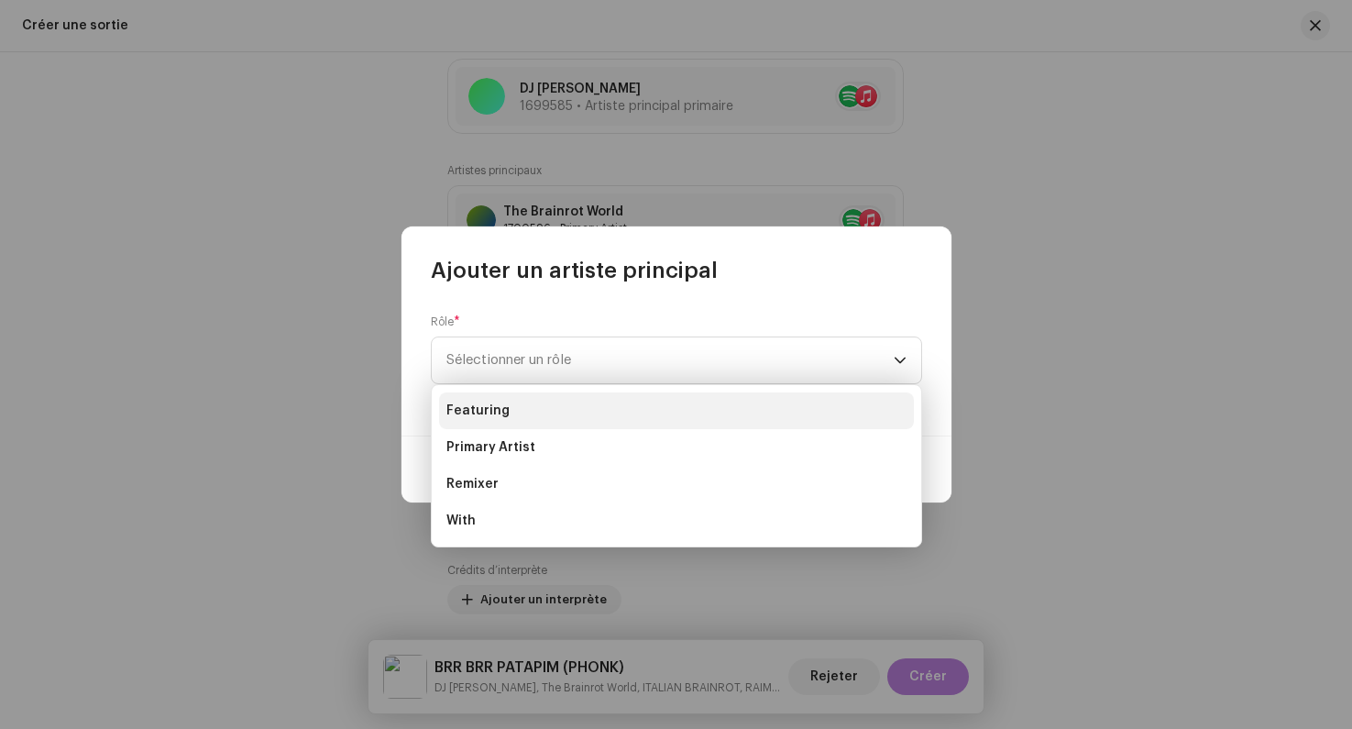
click at [507, 413] on li "Featuring" at bounding box center [676, 410] width 475 height 37
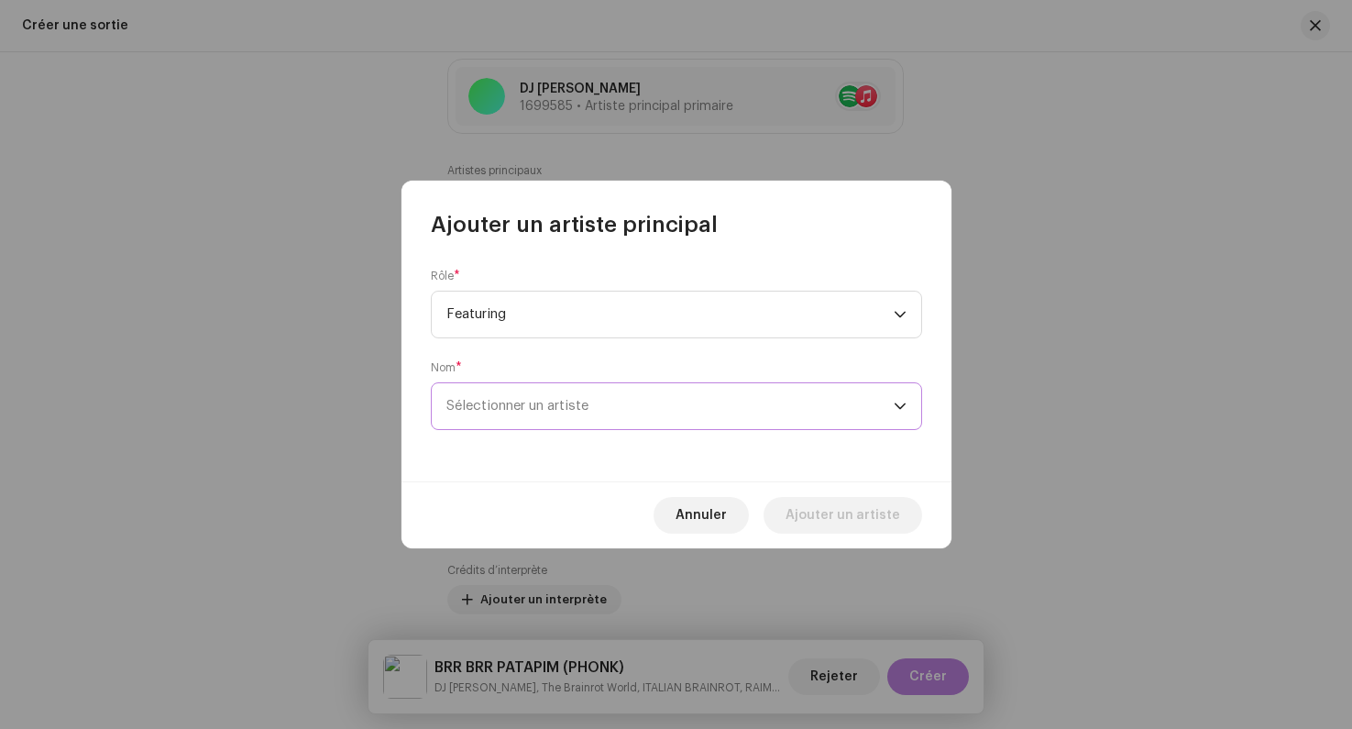
click at [525, 413] on span "Sélectionner un artiste" at bounding box center [518, 406] width 142 height 14
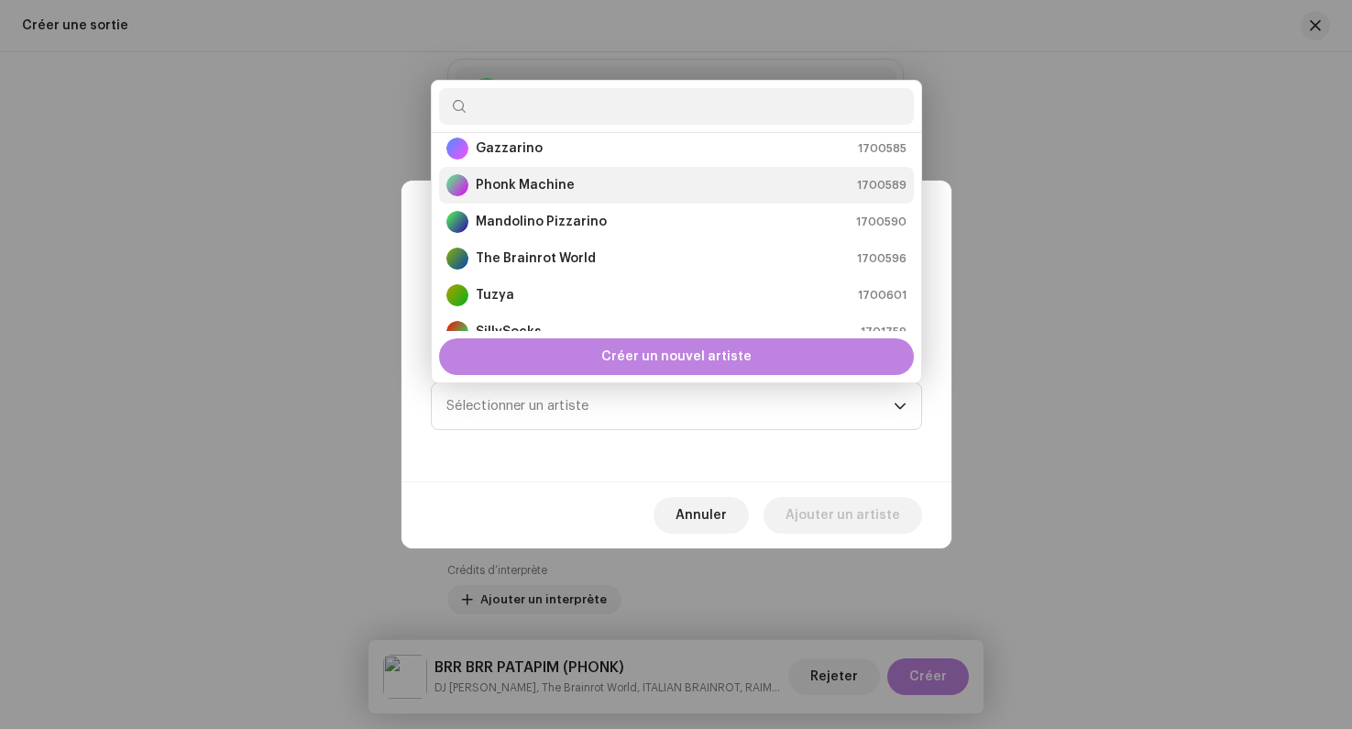
scroll to position [124, 0]
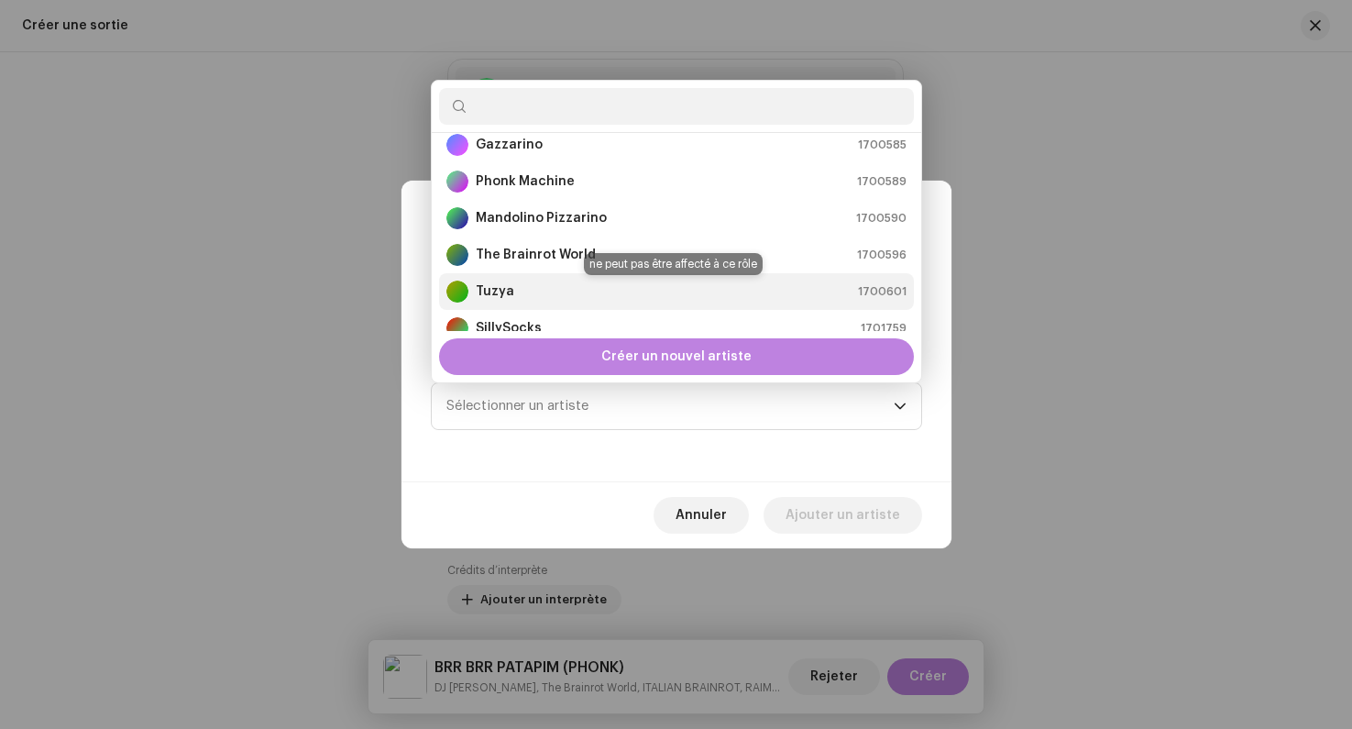
click at [549, 295] on div "Tuzya 1700601" at bounding box center [677, 292] width 460 height 22
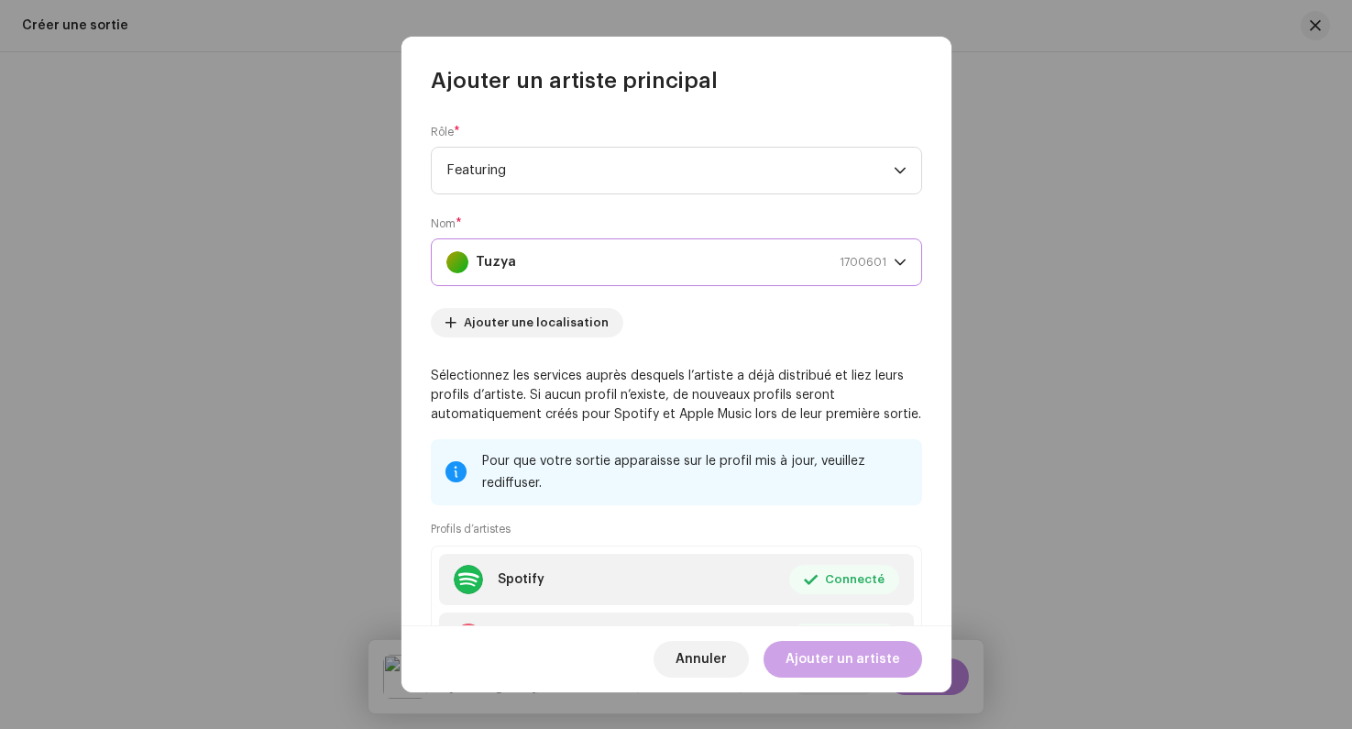
click at [822, 670] on span "Ajouter un artiste" at bounding box center [843, 659] width 115 height 37
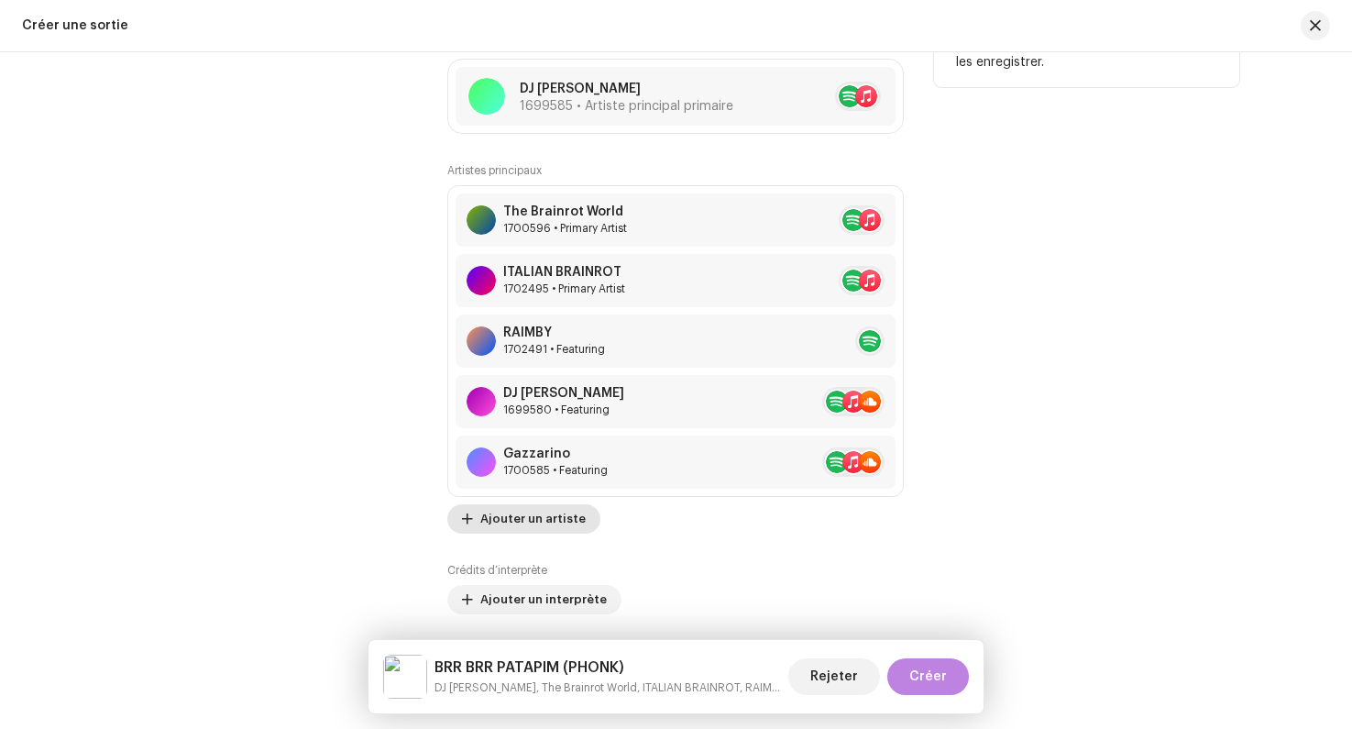
click at [497, 518] on span "Ajouter un artiste" at bounding box center [532, 519] width 105 height 37
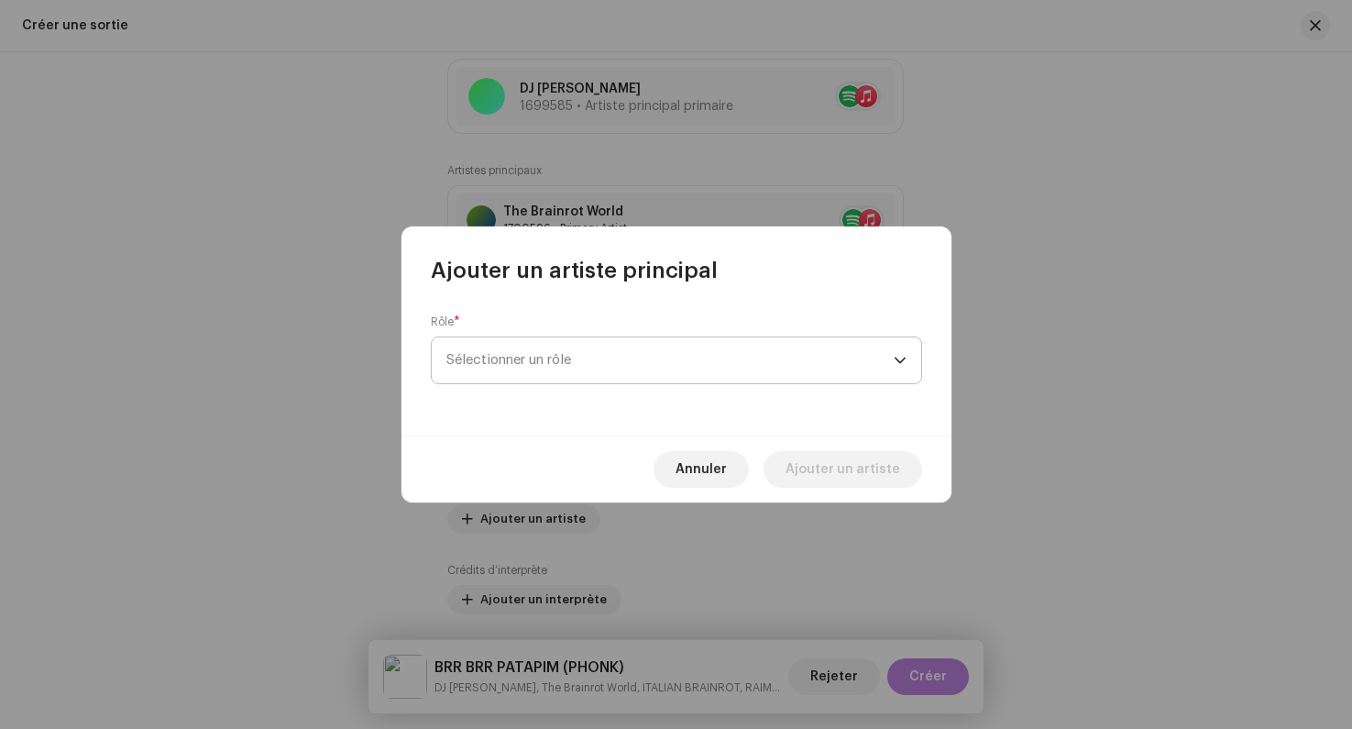
click at [498, 372] on span "Sélectionner un rôle" at bounding box center [670, 360] width 447 height 46
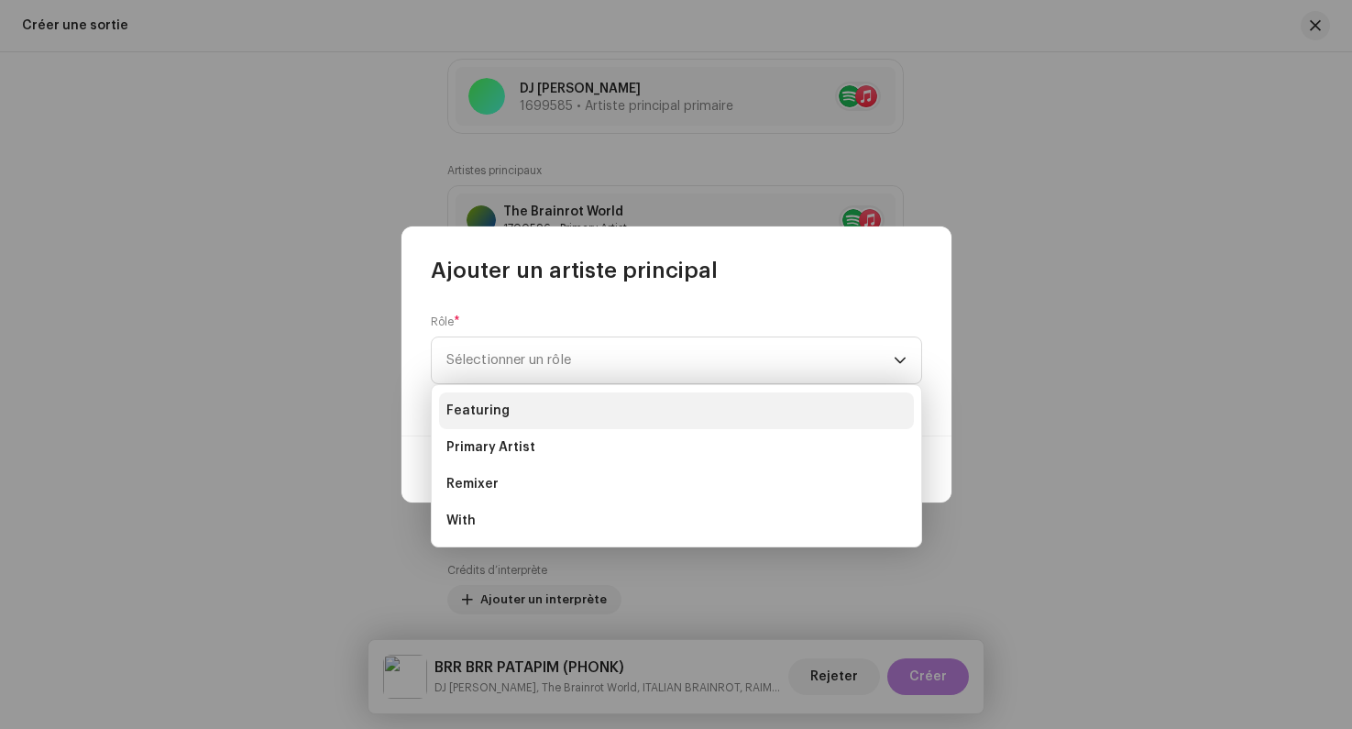
click at [506, 411] on li "Featuring" at bounding box center [676, 410] width 475 height 37
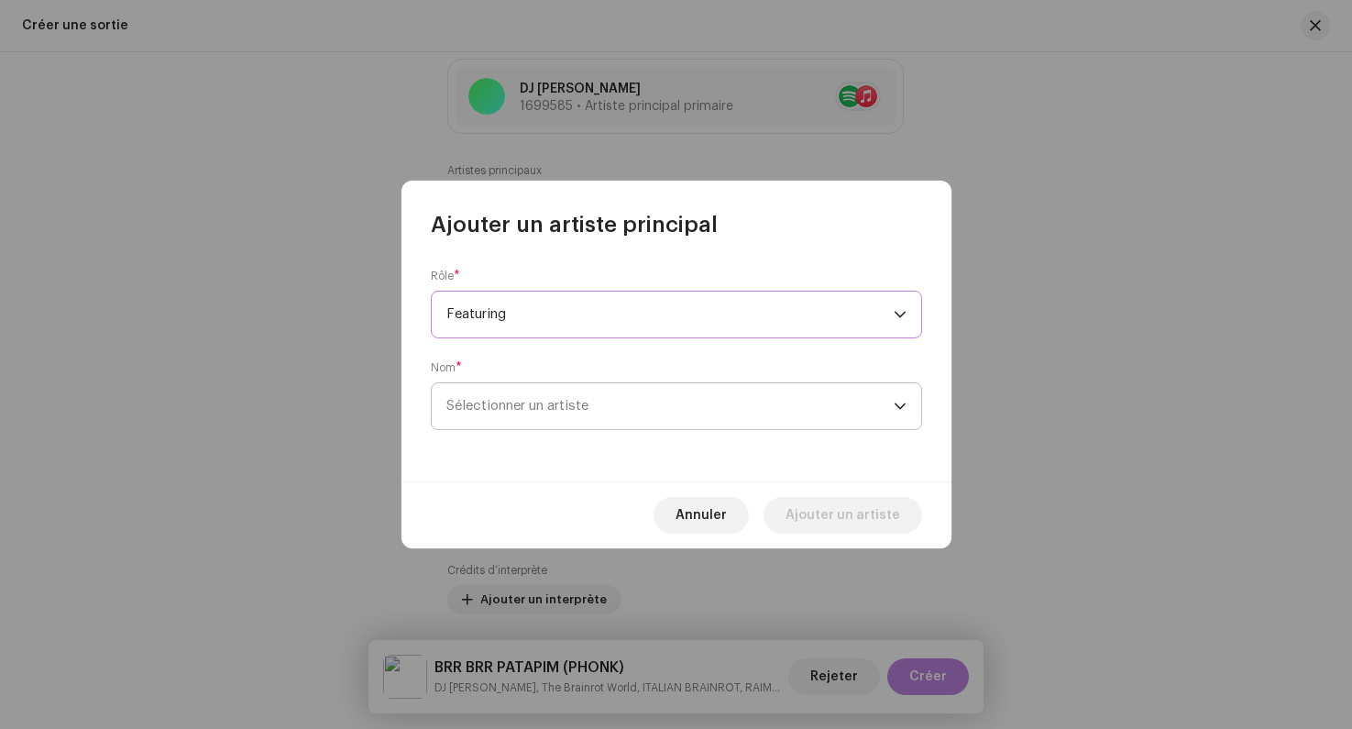
click at [520, 409] on span "Sélectionner un artiste" at bounding box center [518, 406] width 142 height 14
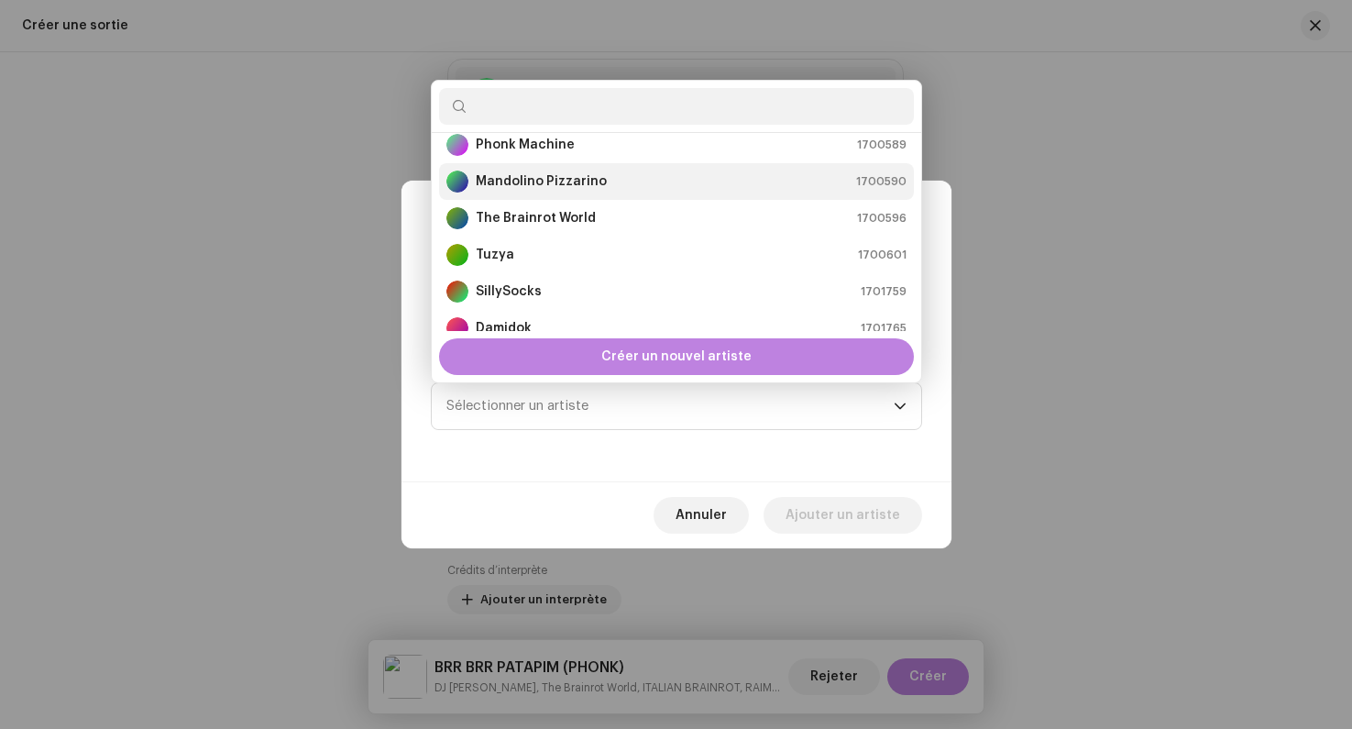
scroll to position [160, 0]
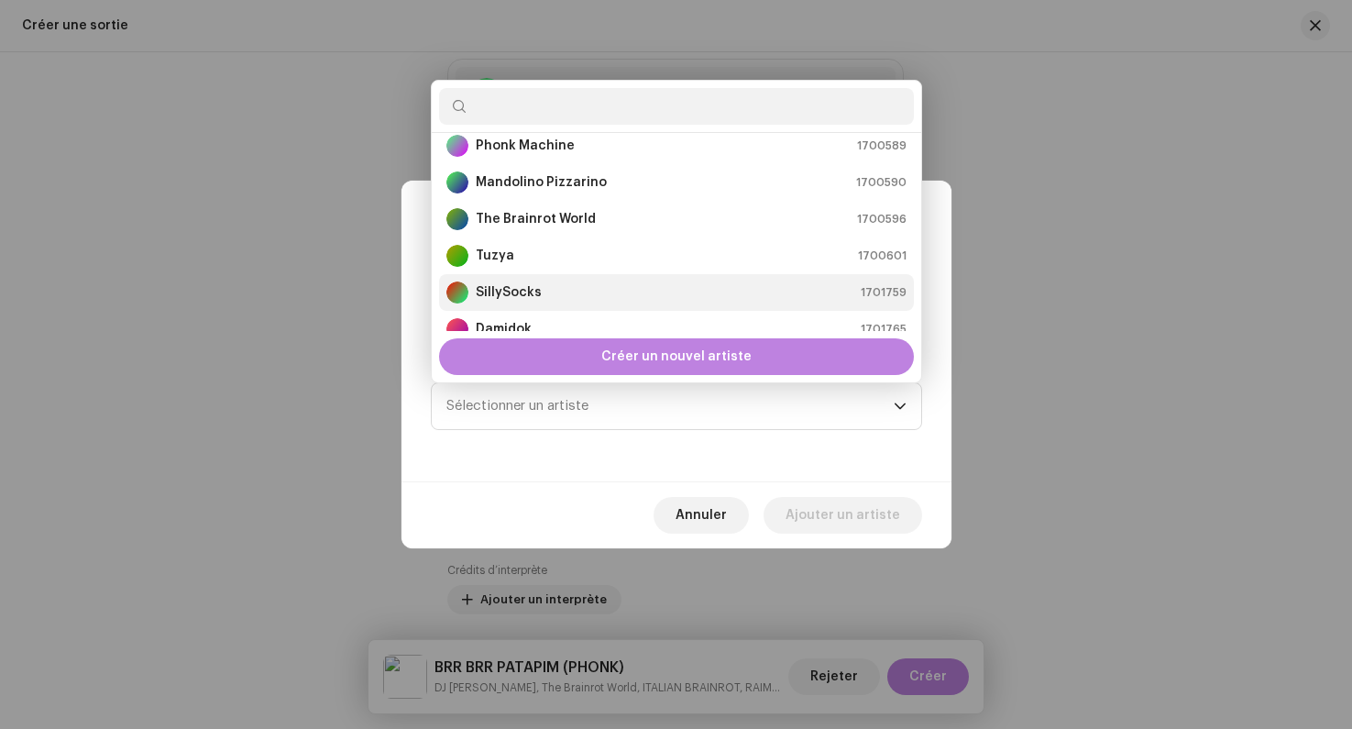
click at [536, 280] on li "SillySocks 1701759" at bounding box center [676, 292] width 475 height 37
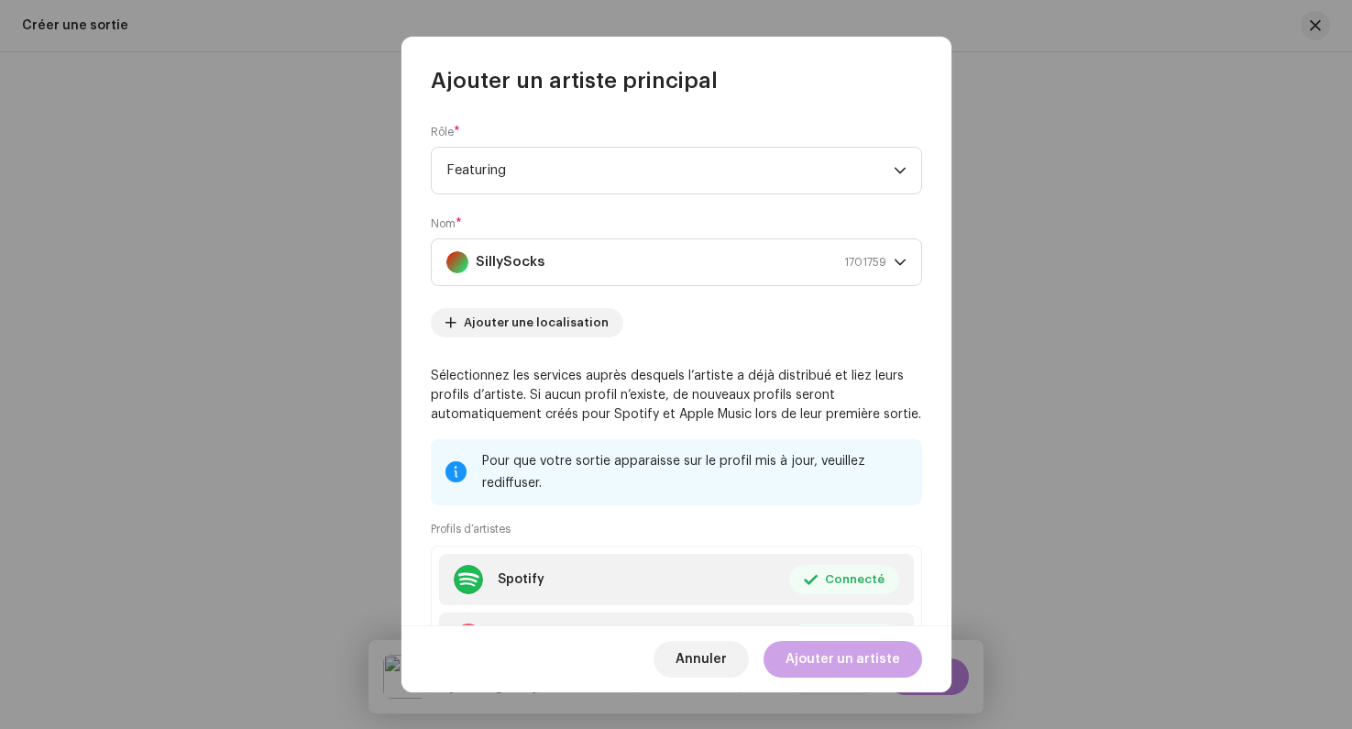
click at [833, 661] on span "Ajouter un artiste" at bounding box center [843, 659] width 115 height 37
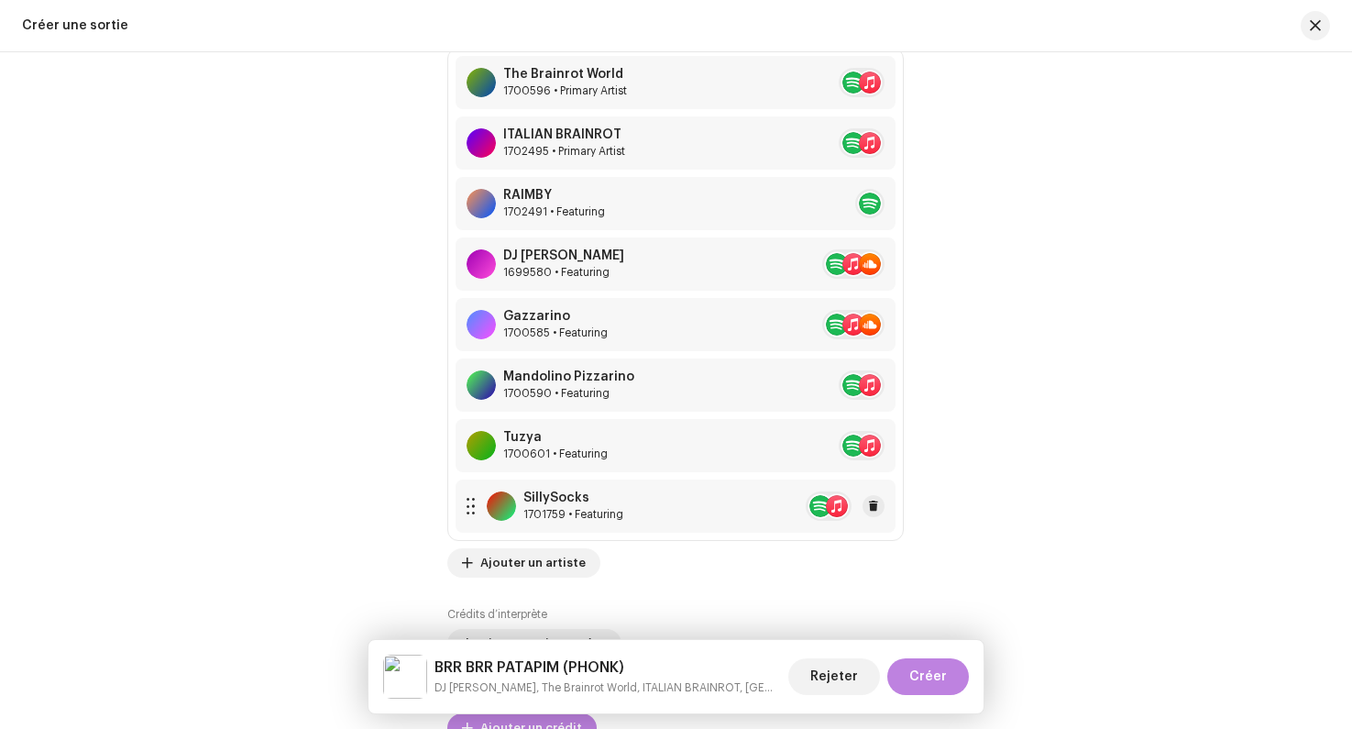
scroll to position [2229, 0]
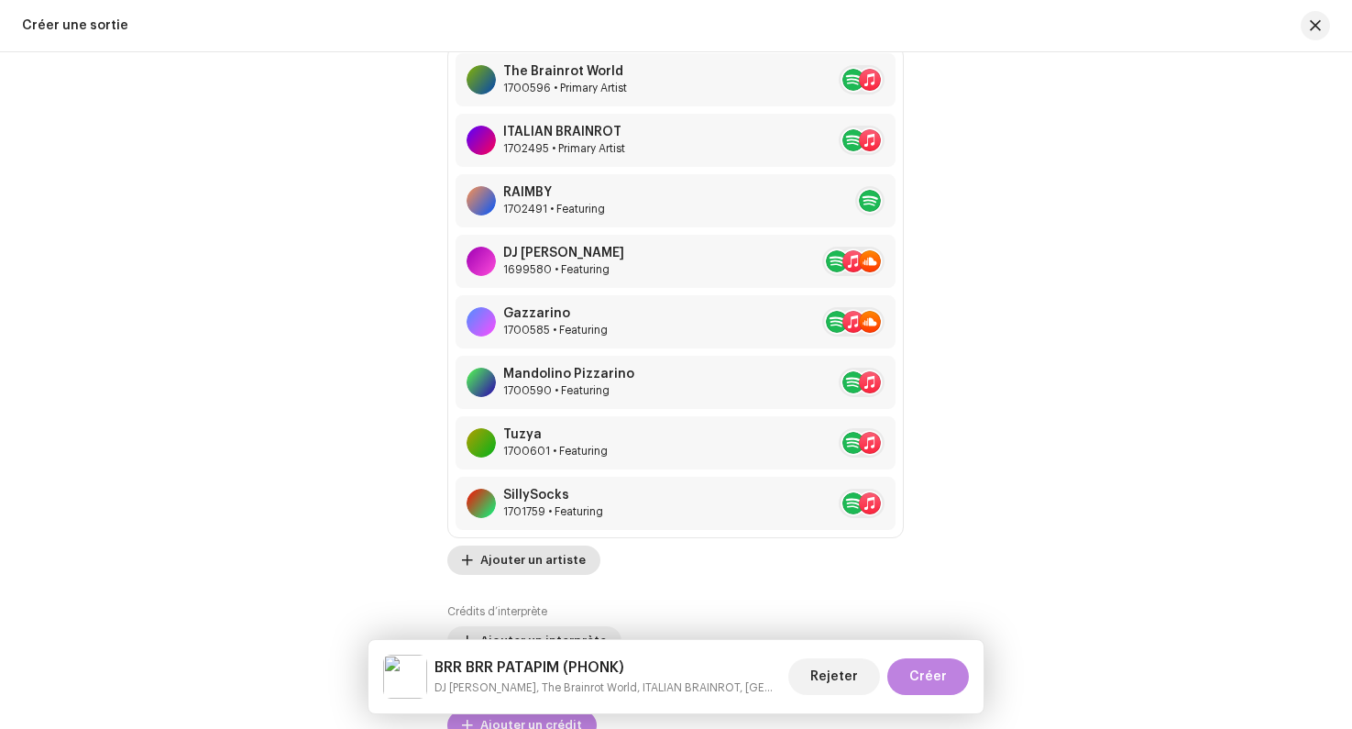
click at [530, 570] on span "Ajouter un artiste" at bounding box center [532, 560] width 105 height 37
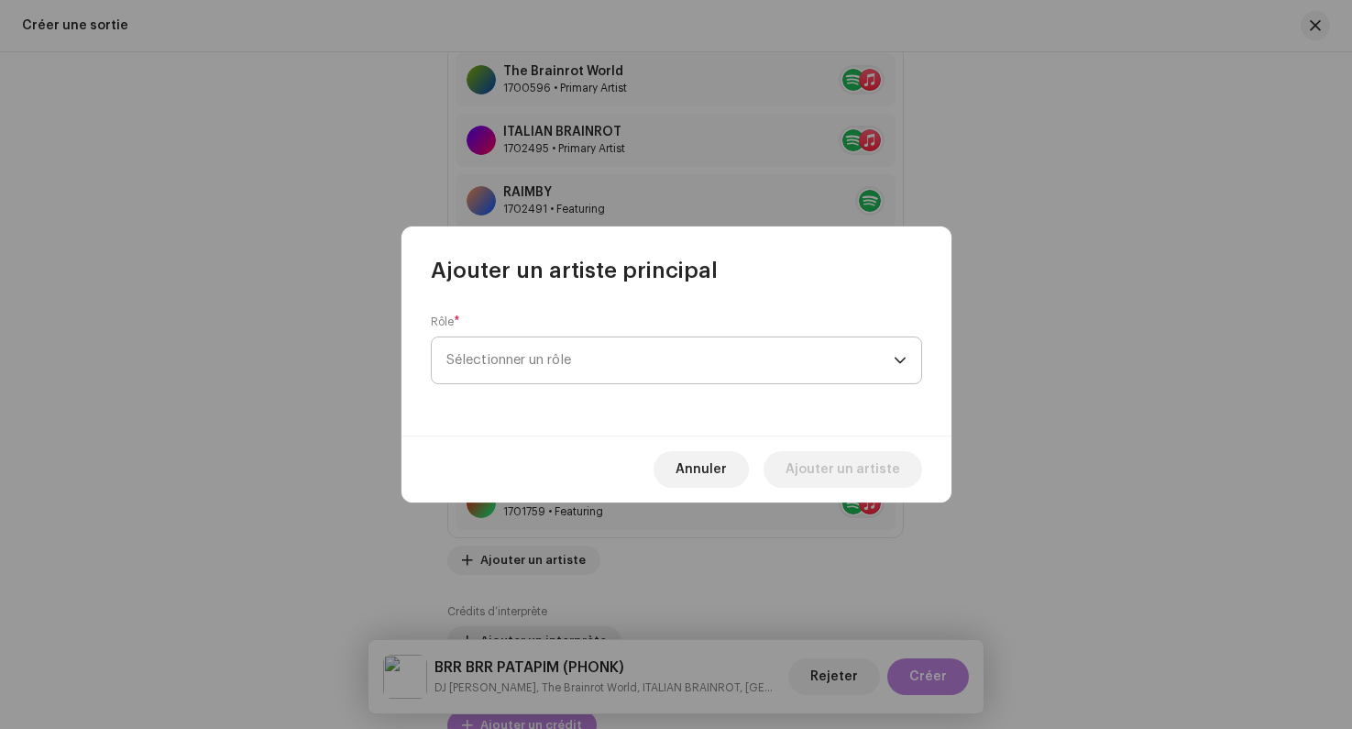
click at [503, 375] on span "Sélectionner un rôle" at bounding box center [670, 360] width 447 height 46
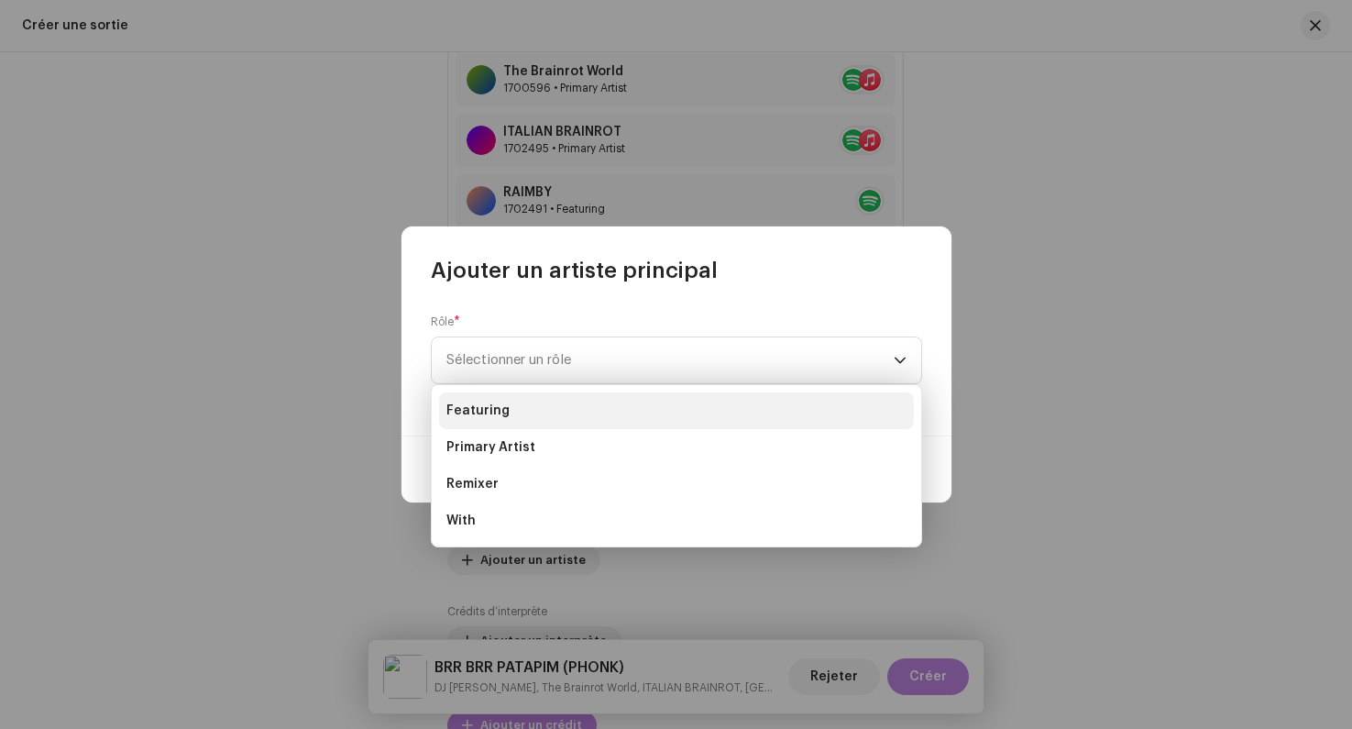
click at [490, 412] on span "Featuring" at bounding box center [478, 411] width 63 height 18
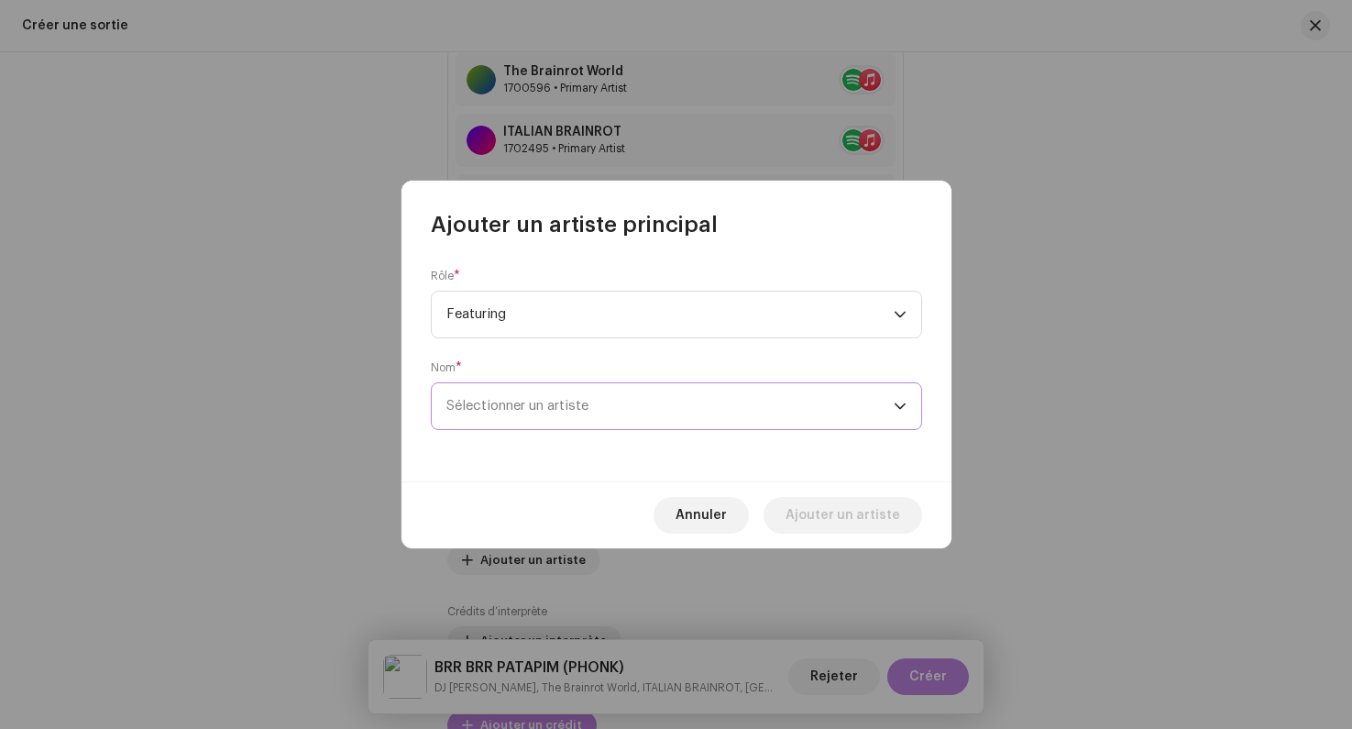
click at [547, 404] on span "Sélectionner un artiste" at bounding box center [518, 406] width 142 height 14
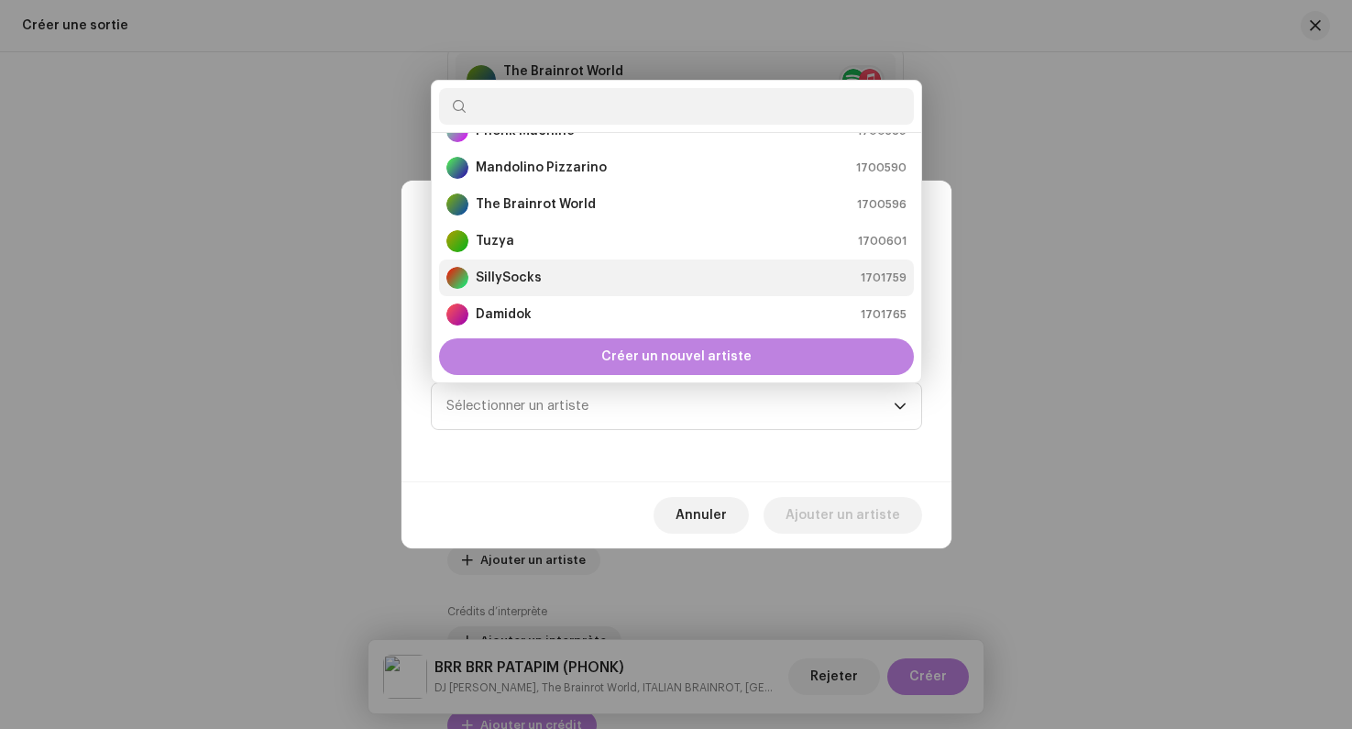
scroll to position [195, 0]
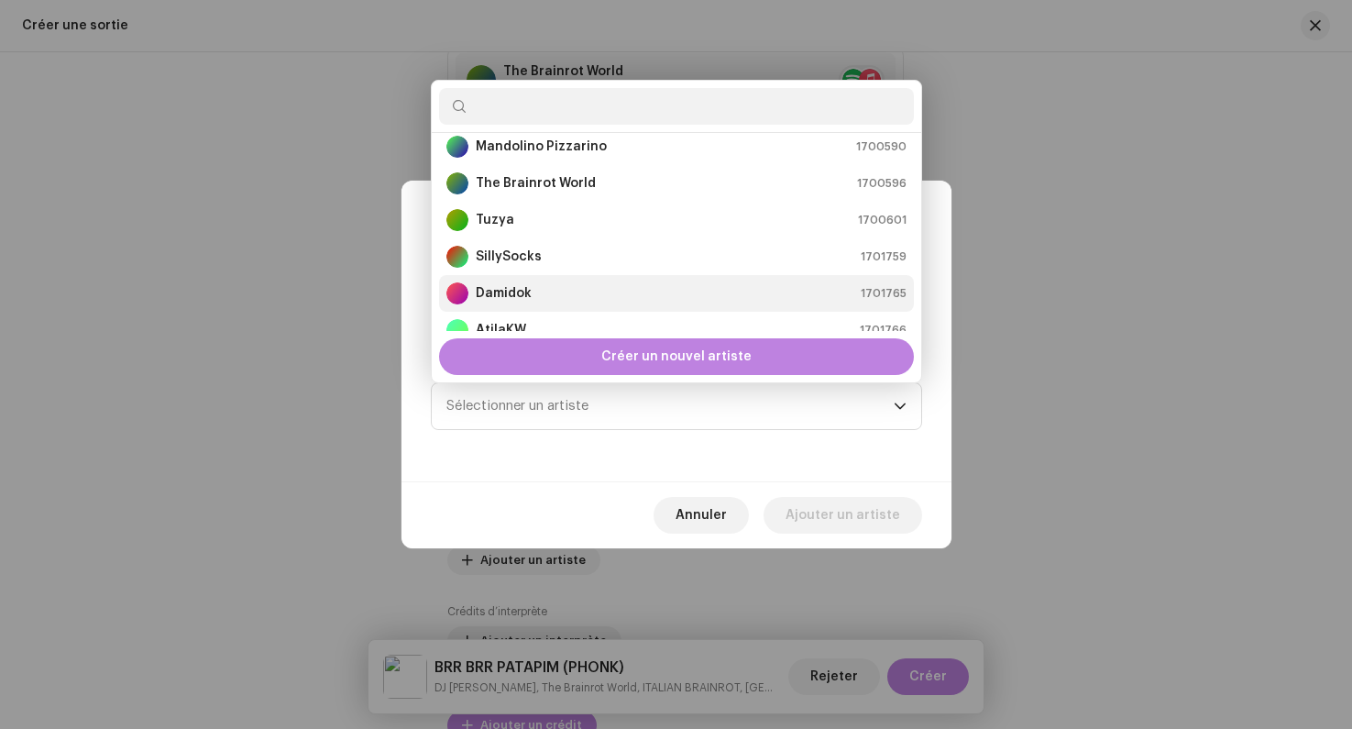
click at [538, 297] on div "Damidok 1701765" at bounding box center [677, 293] width 460 height 22
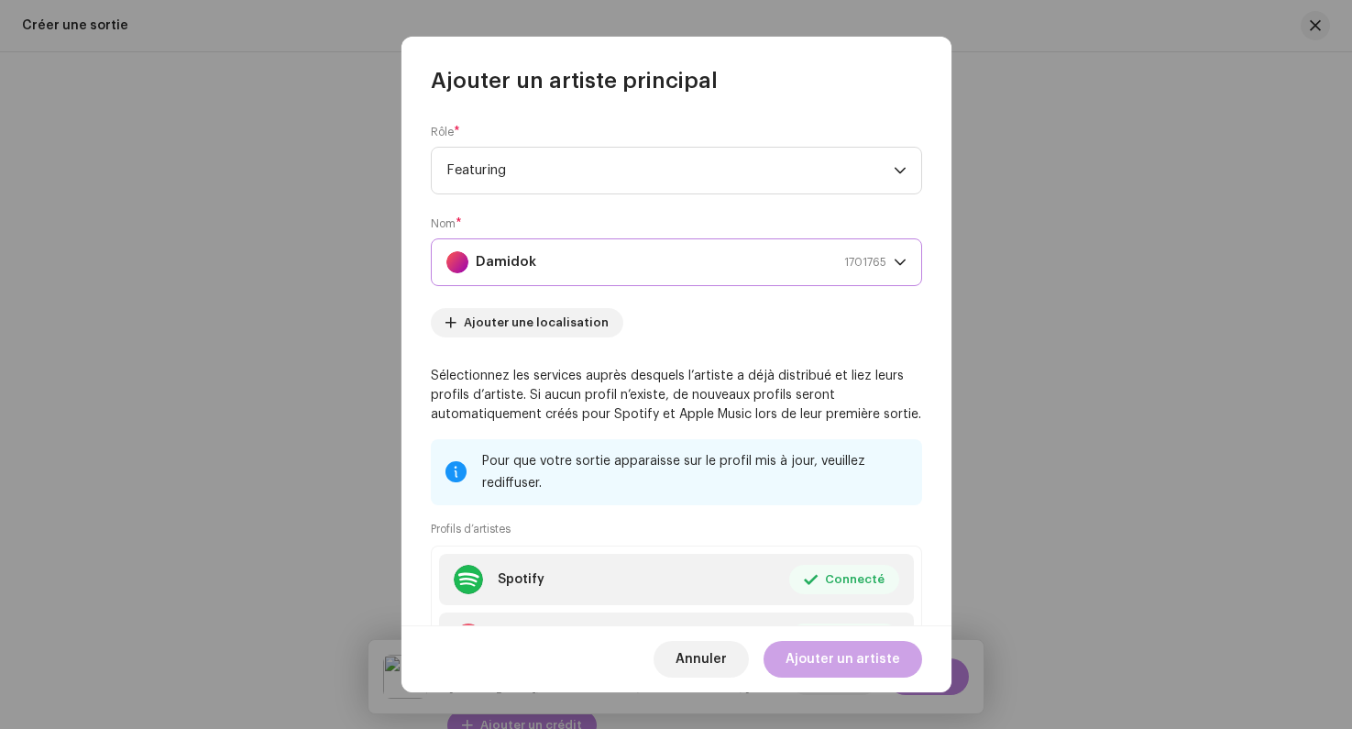
click at [815, 657] on span "Ajouter un artiste" at bounding box center [843, 659] width 115 height 37
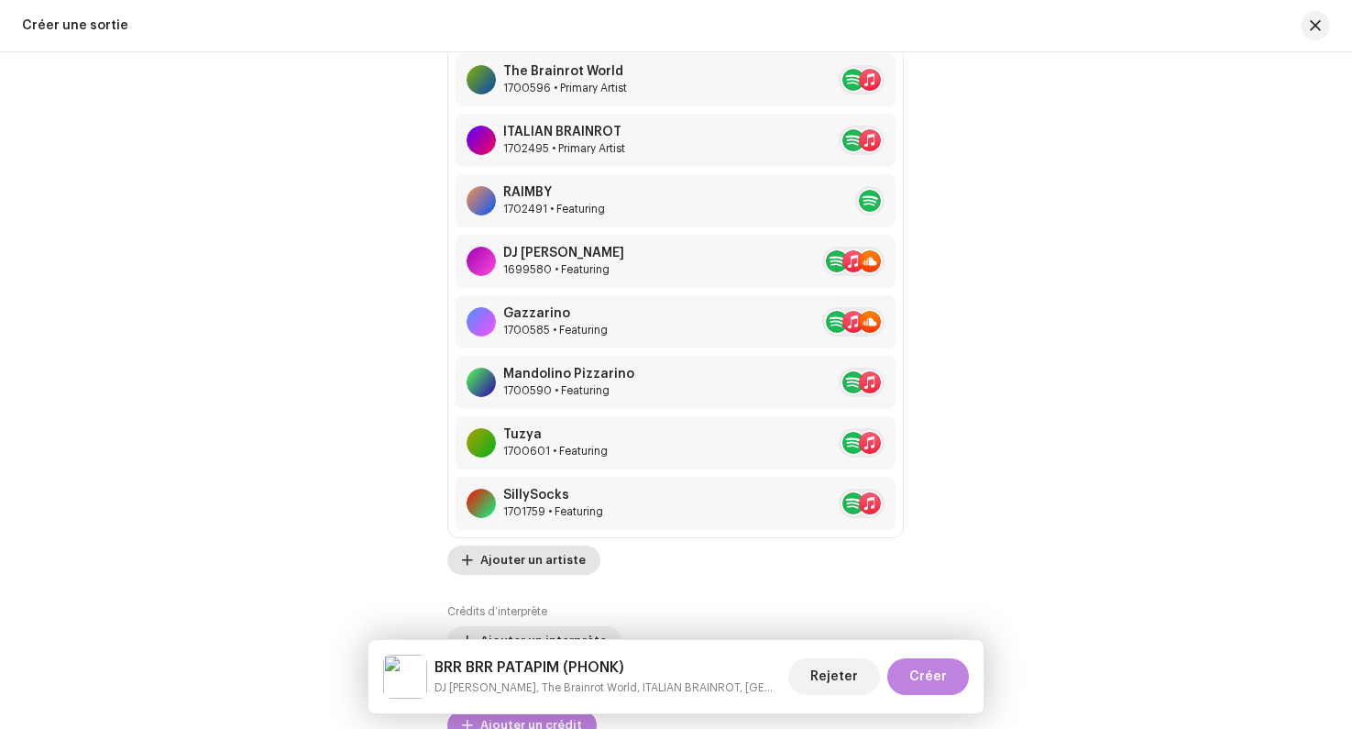
click at [554, 563] on span "Ajouter un artiste" at bounding box center [532, 560] width 105 height 37
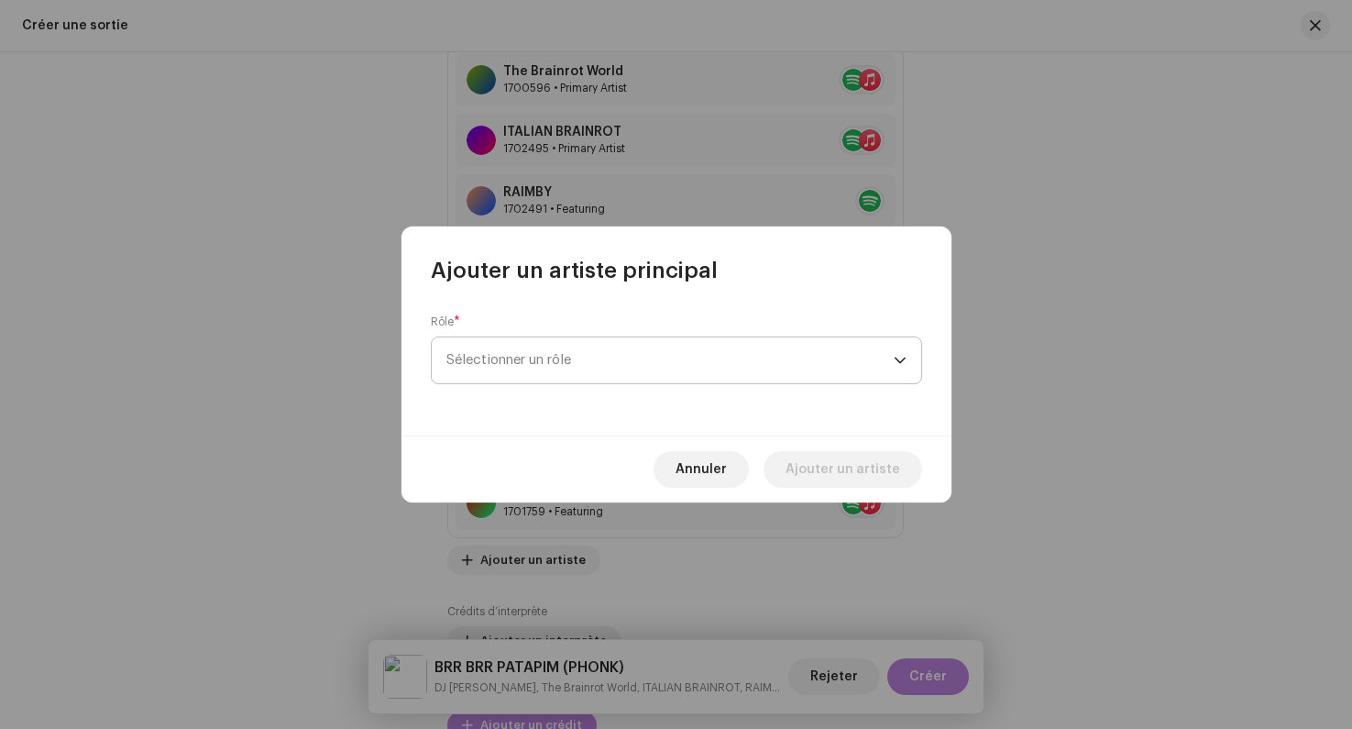
click at [513, 383] on div "Rôle * Sélectionner un rôle" at bounding box center [676, 349] width 491 height 70
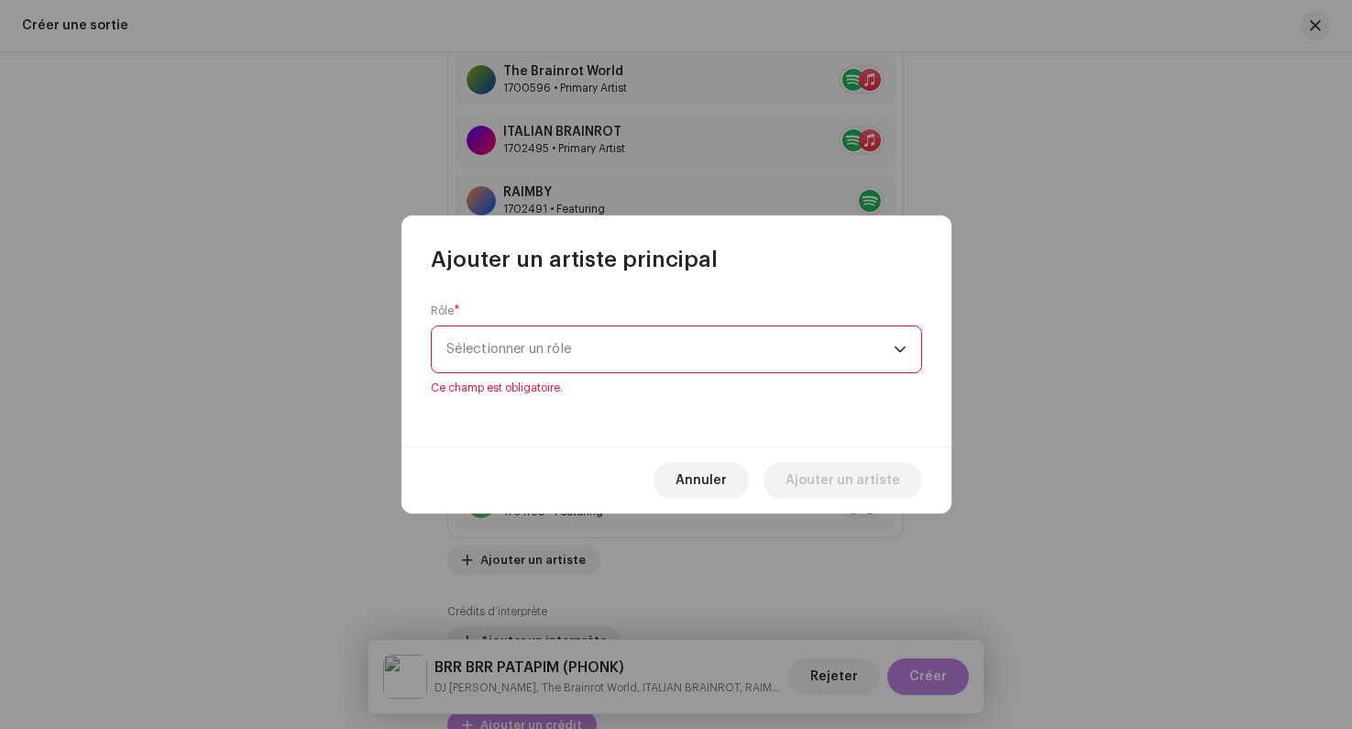
click at [501, 345] on span "Sélectionner un rôle" at bounding box center [670, 349] width 447 height 46
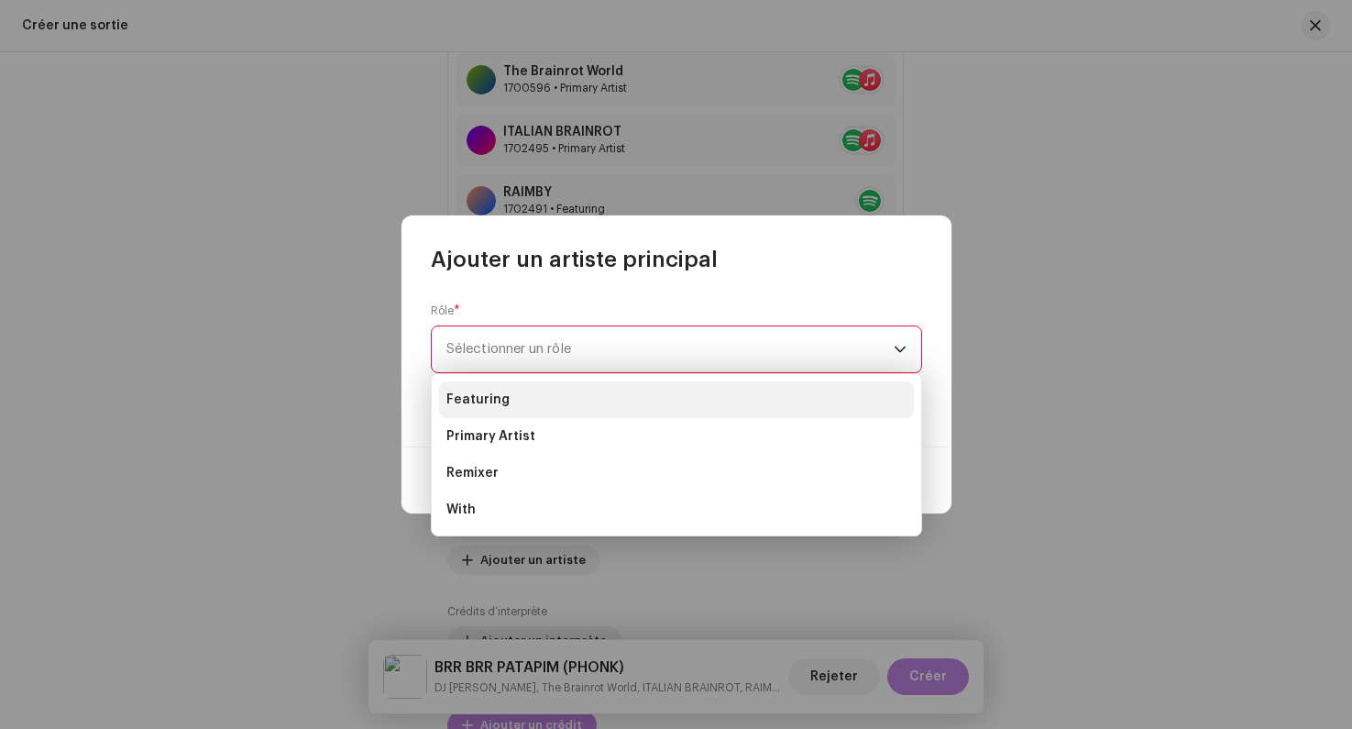
click at [498, 397] on span "Featuring" at bounding box center [478, 400] width 63 height 18
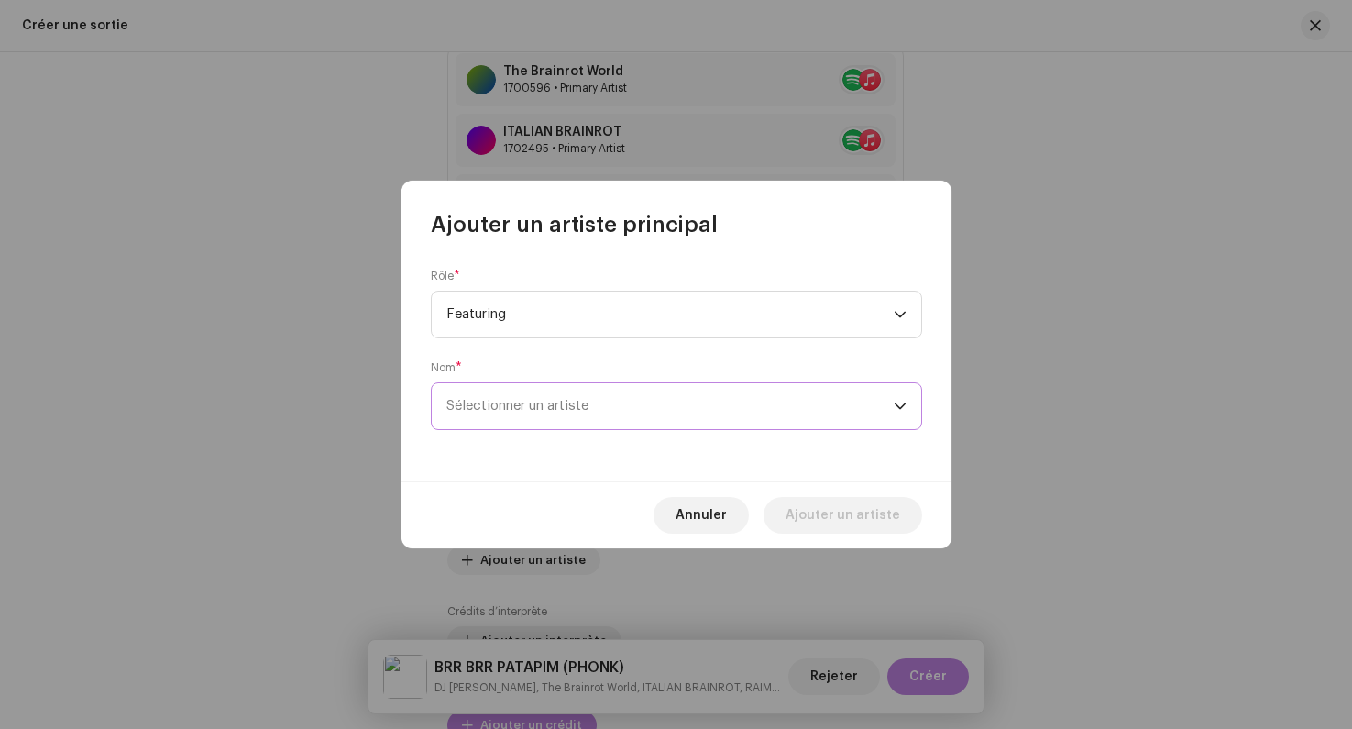
click at [513, 390] on span "Sélectionner un artiste" at bounding box center [670, 406] width 447 height 46
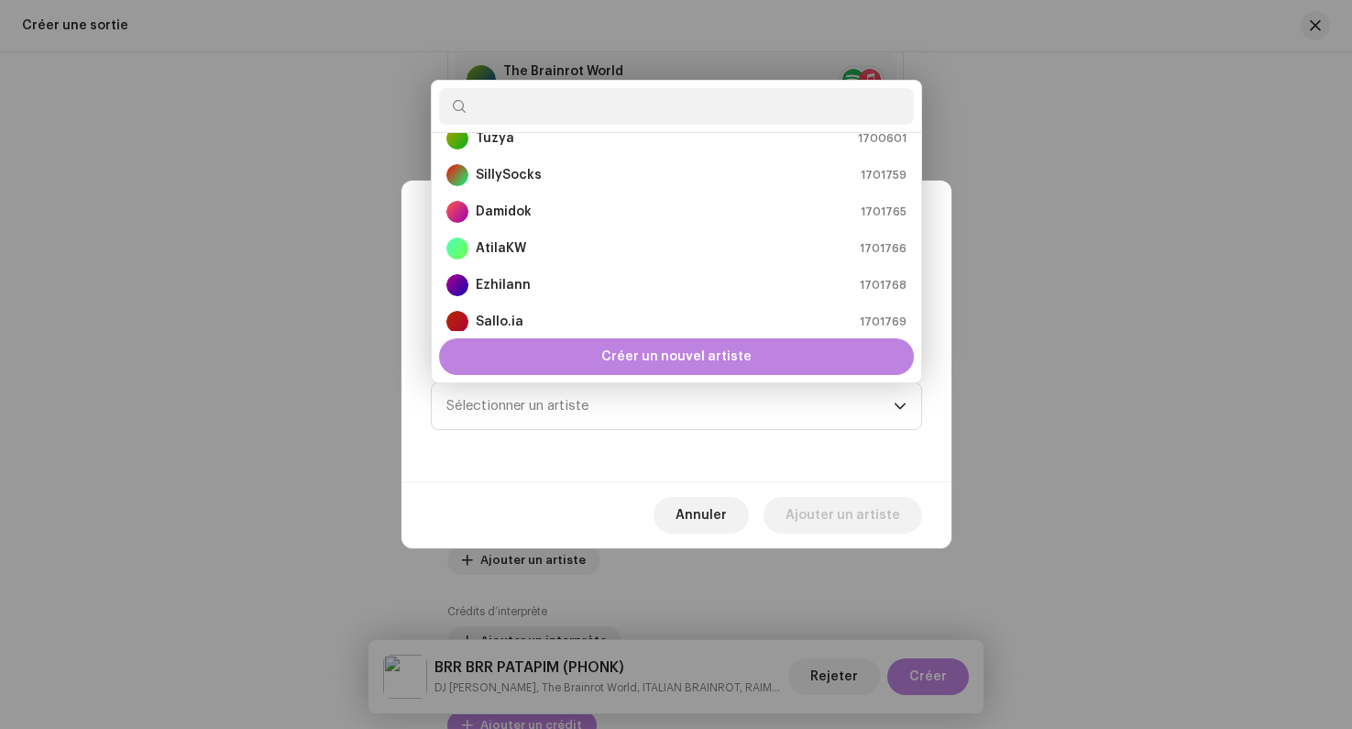
scroll to position [280, 0]
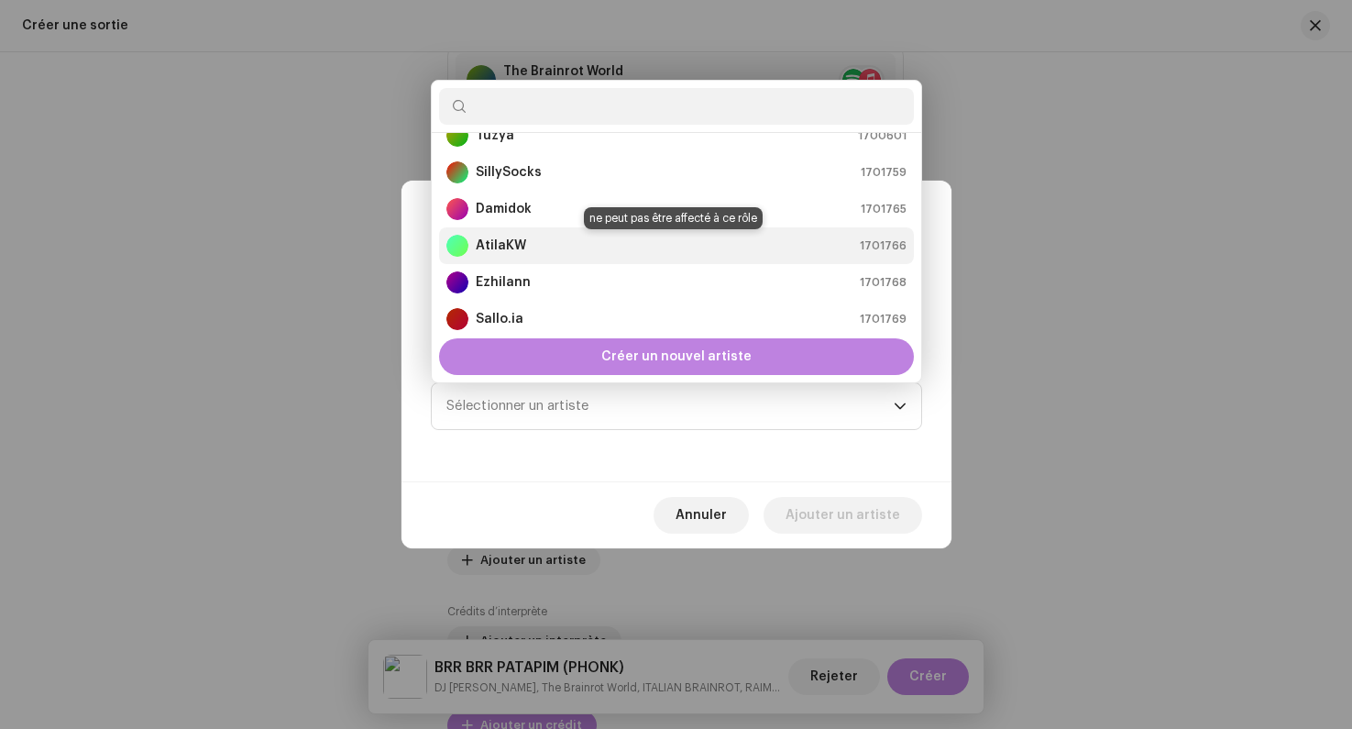
click at [532, 237] on div "AtilaKW 1701766" at bounding box center [677, 246] width 460 height 22
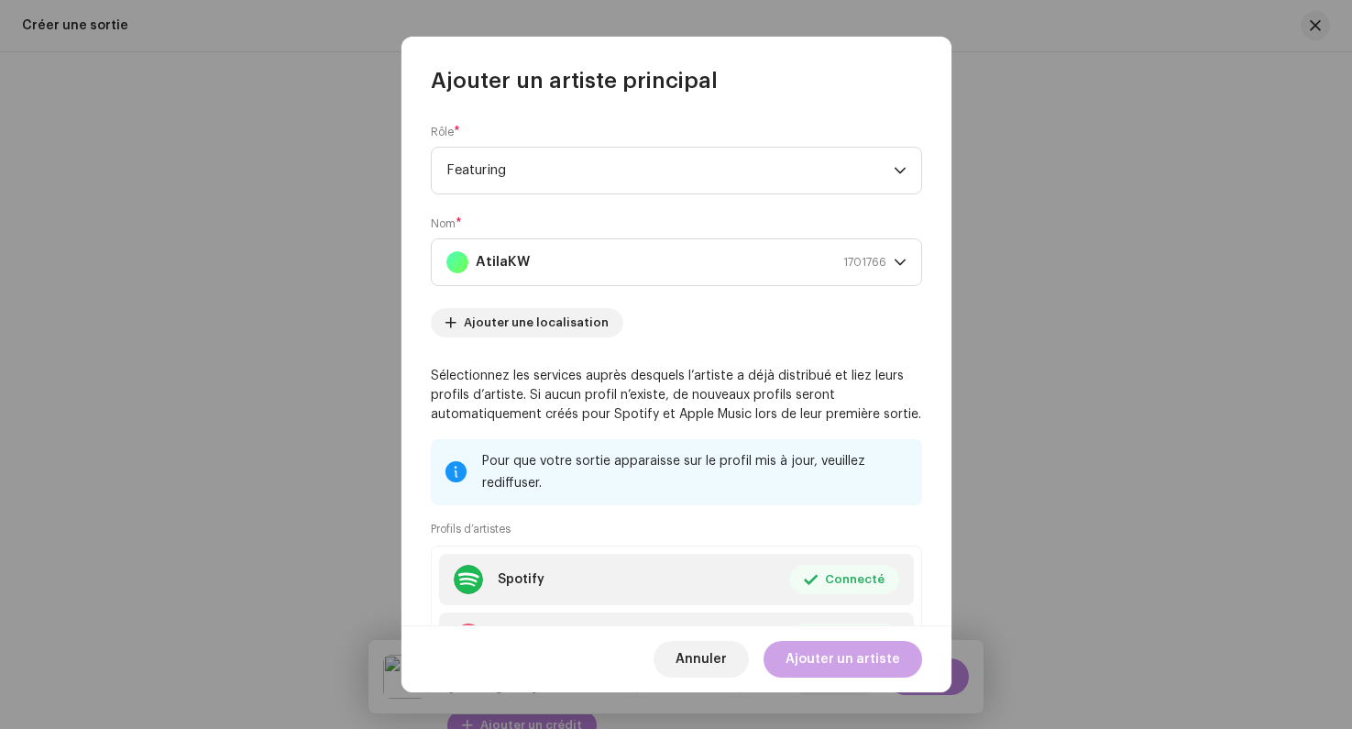
click at [826, 656] on span "Ajouter un artiste" at bounding box center [843, 659] width 115 height 37
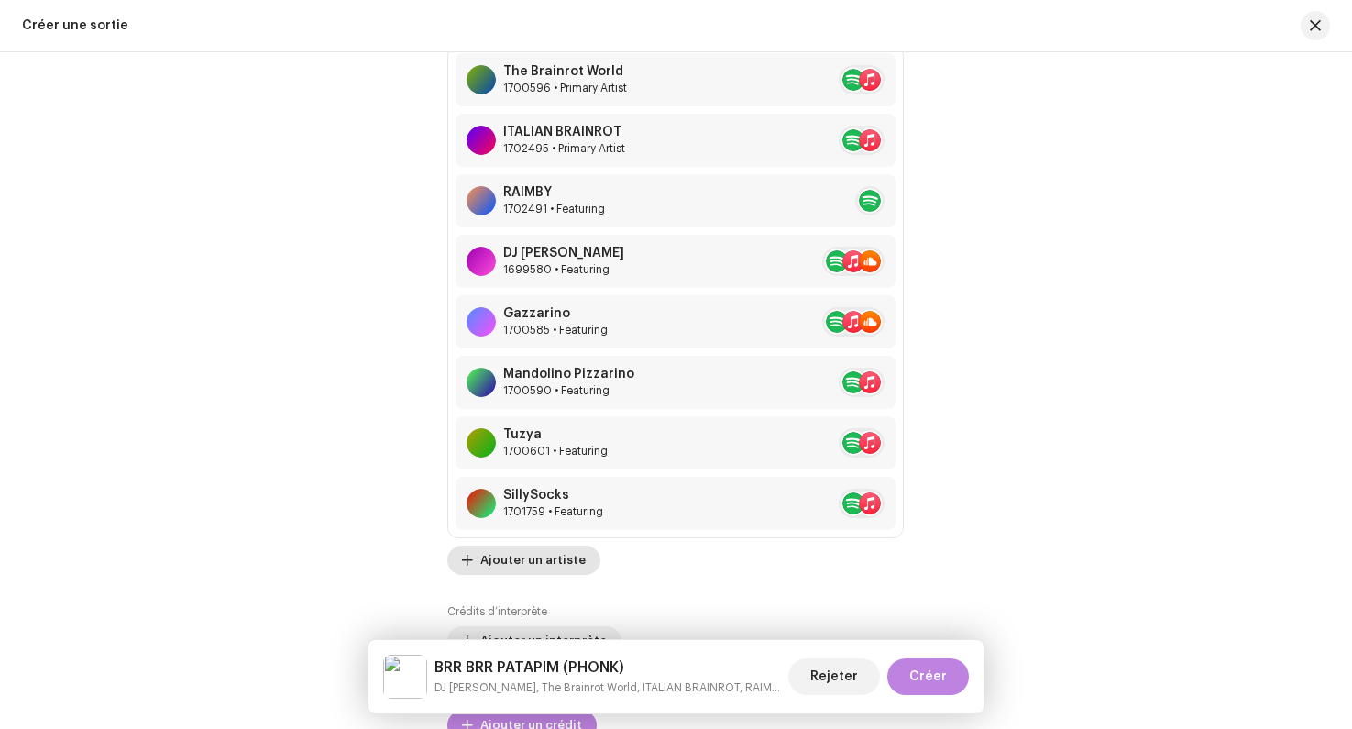
click at [470, 569] on button "Ajouter un artiste" at bounding box center [523, 560] width 153 height 29
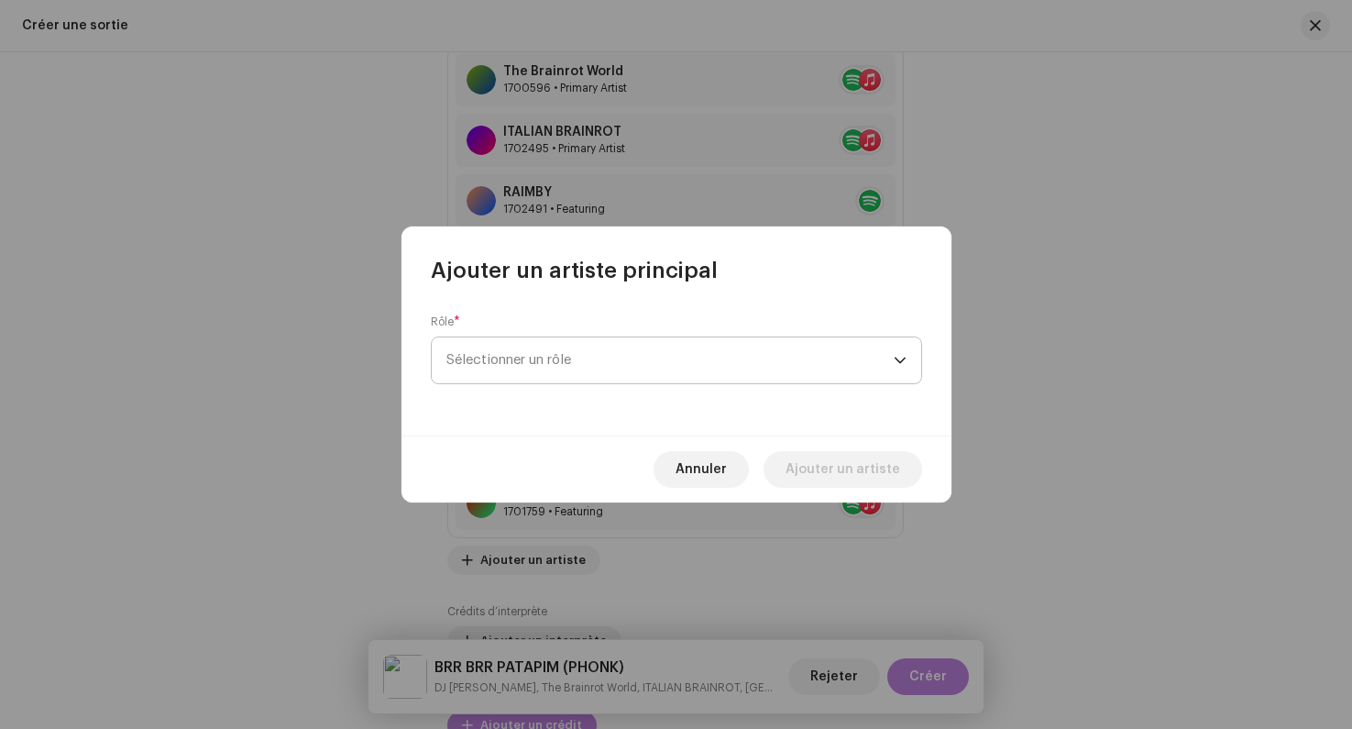
click at [503, 366] on span "Sélectionner un rôle" at bounding box center [670, 360] width 447 height 46
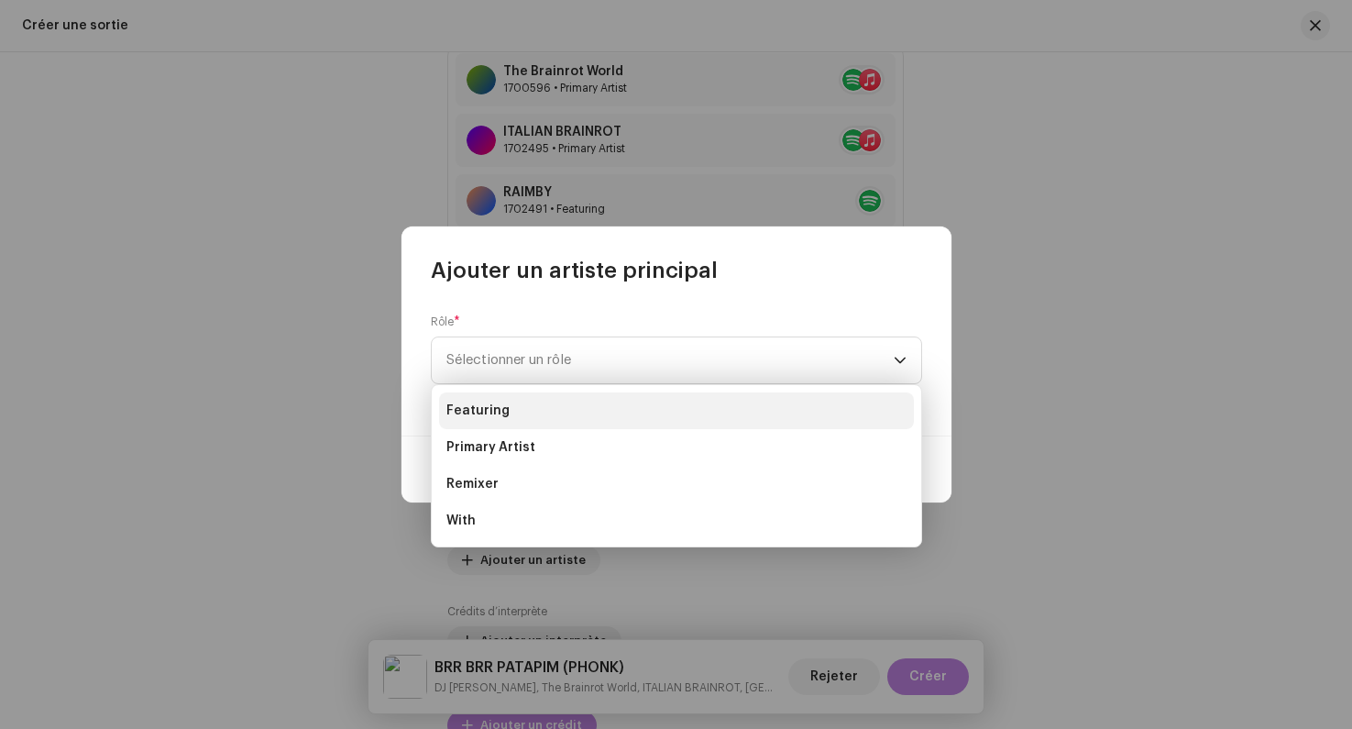
click at [497, 408] on span "Featuring" at bounding box center [478, 411] width 63 height 18
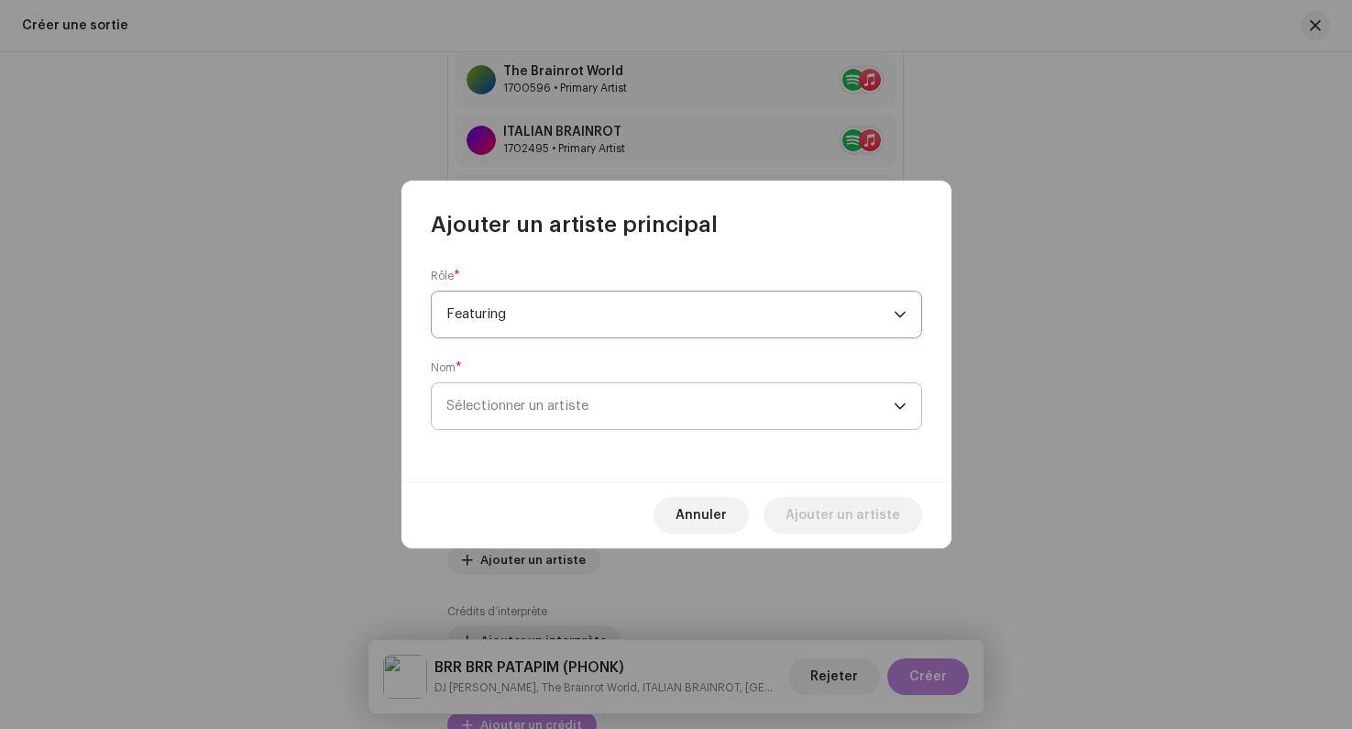
click at [507, 402] on span "Sélectionner un artiste" at bounding box center [518, 406] width 142 height 14
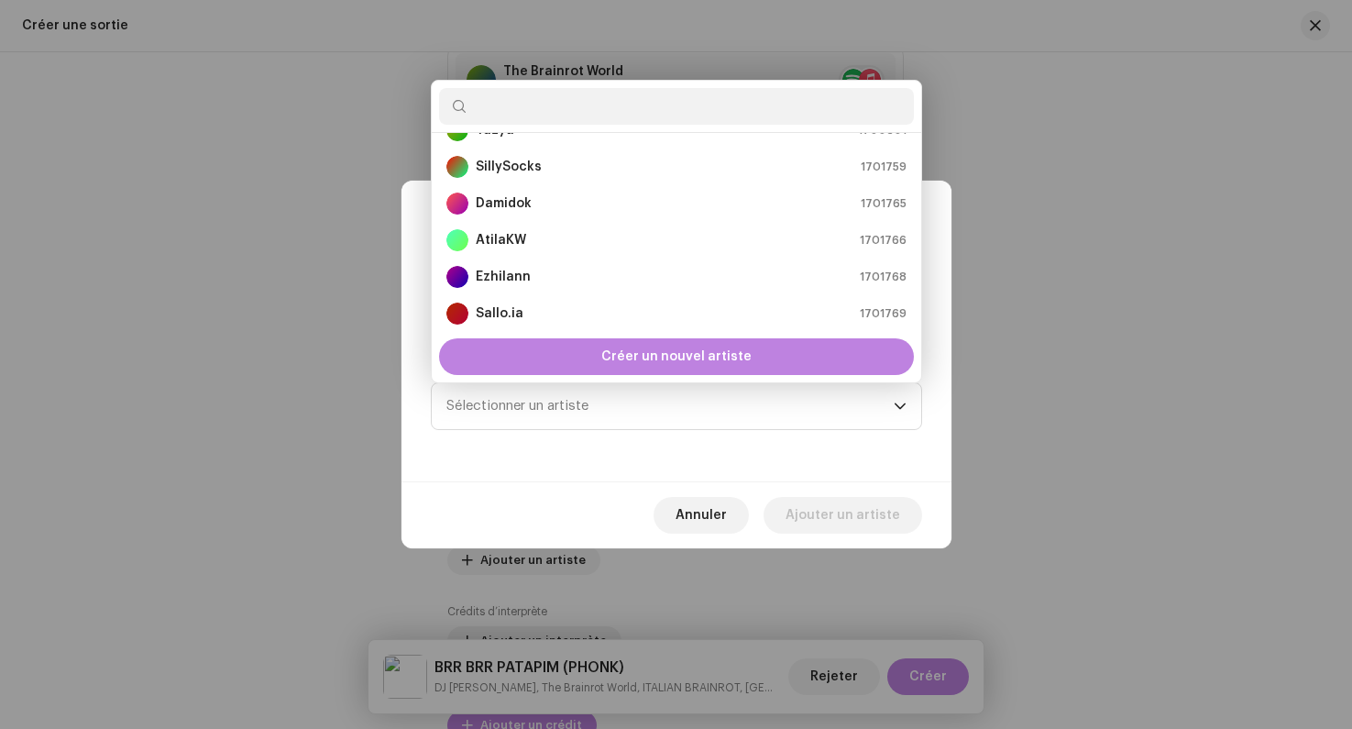
scroll to position [332, 0]
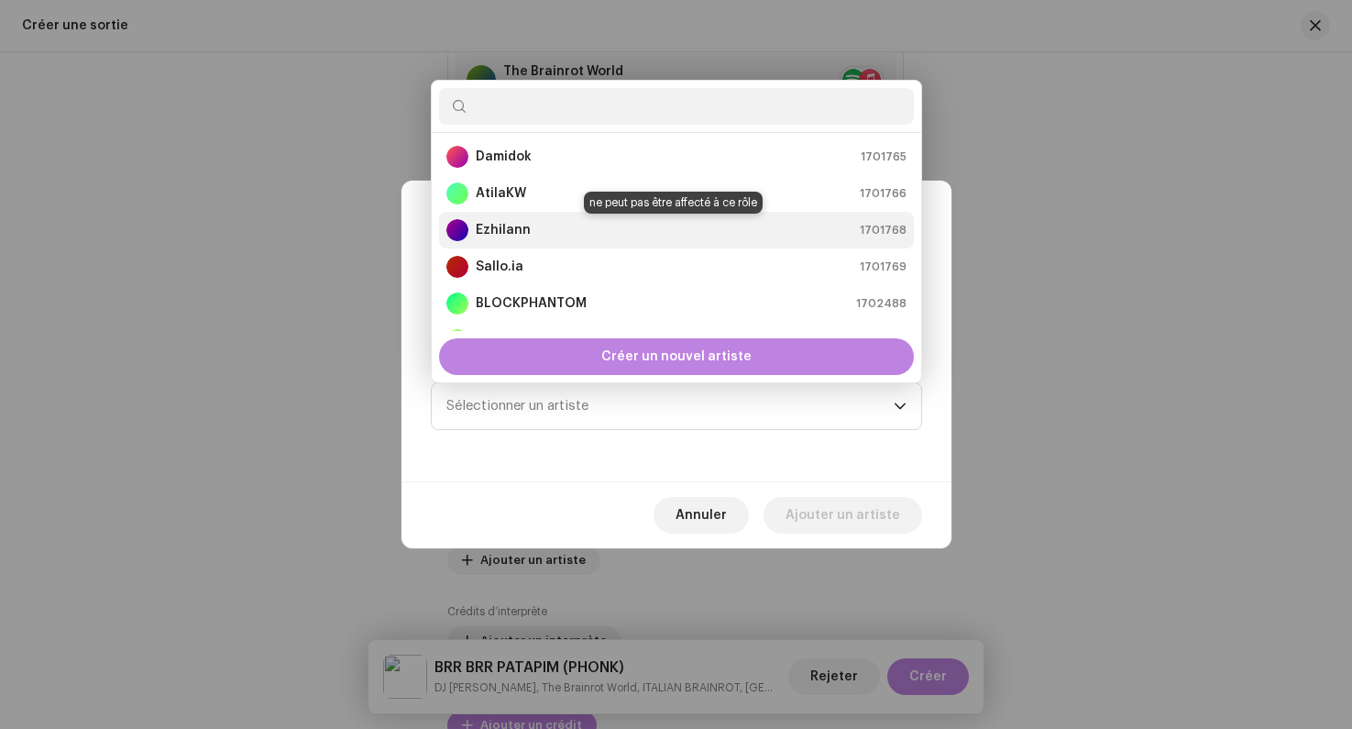
click at [502, 234] on strong "Ezhilann" at bounding box center [503, 230] width 55 height 18
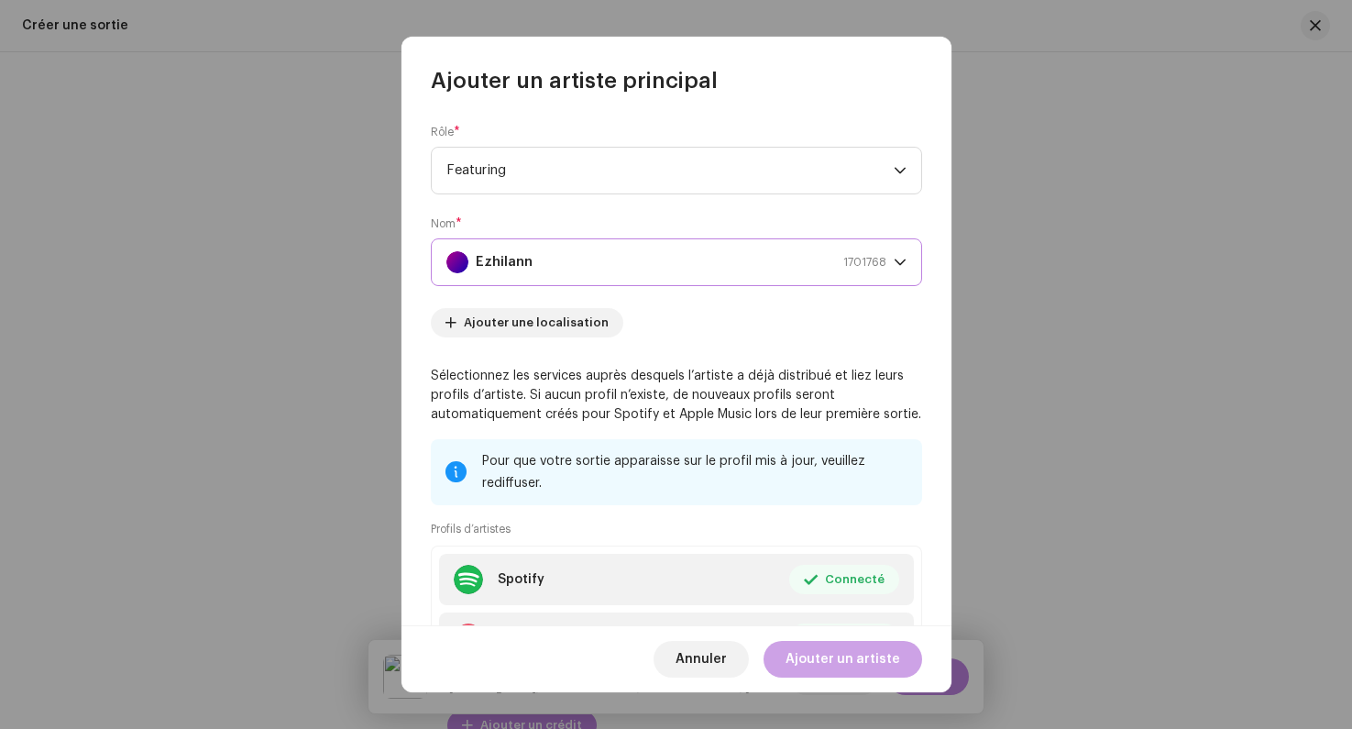
click at [812, 664] on span "Ajouter un artiste" at bounding box center [843, 659] width 115 height 37
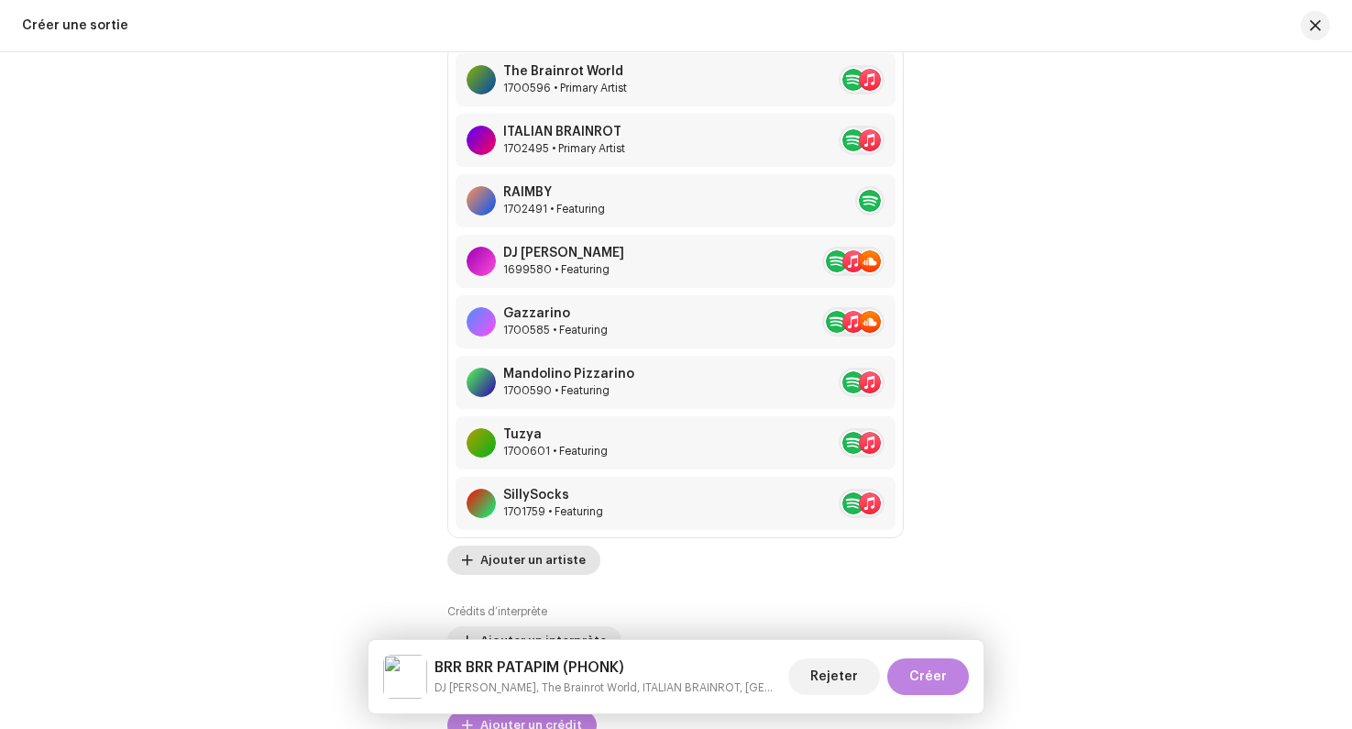
click at [503, 562] on span "Ajouter un artiste" at bounding box center [532, 560] width 105 height 37
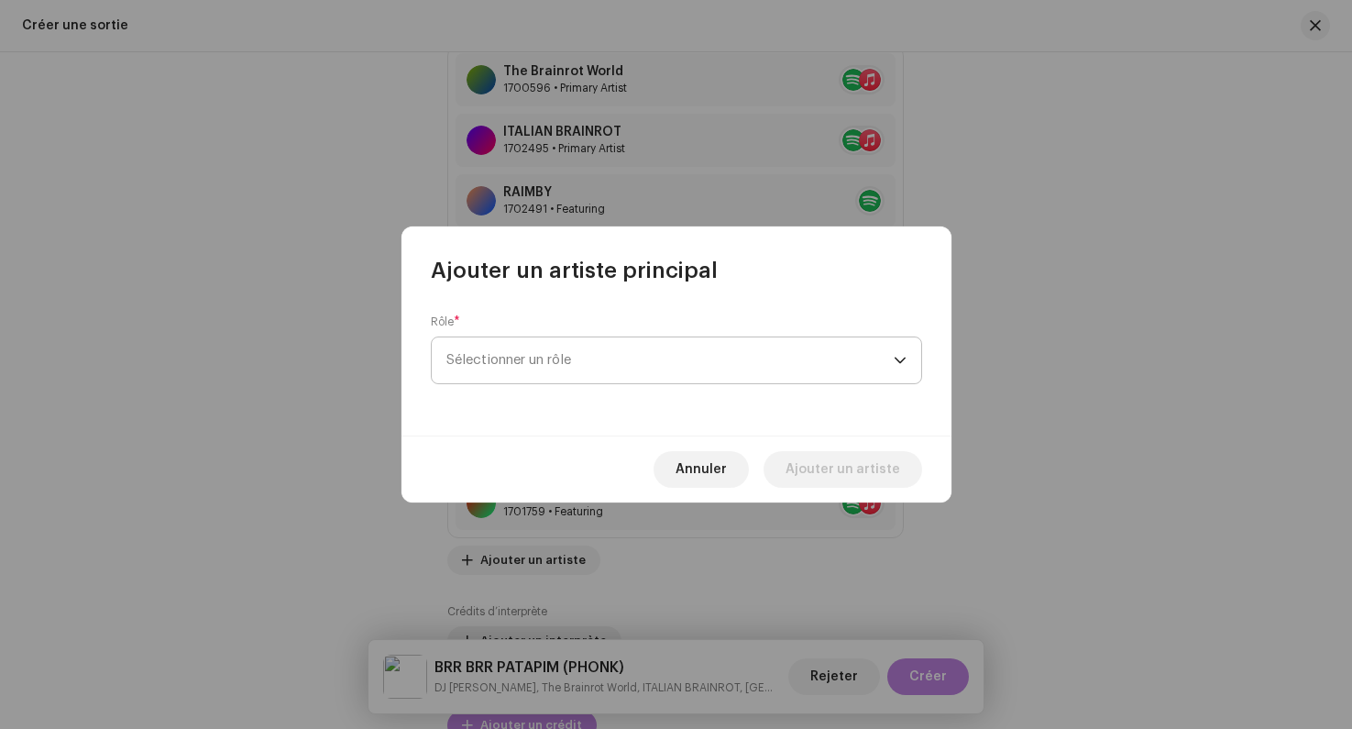
click at [501, 368] on span "Sélectionner un rôle" at bounding box center [670, 360] width 447 height 46
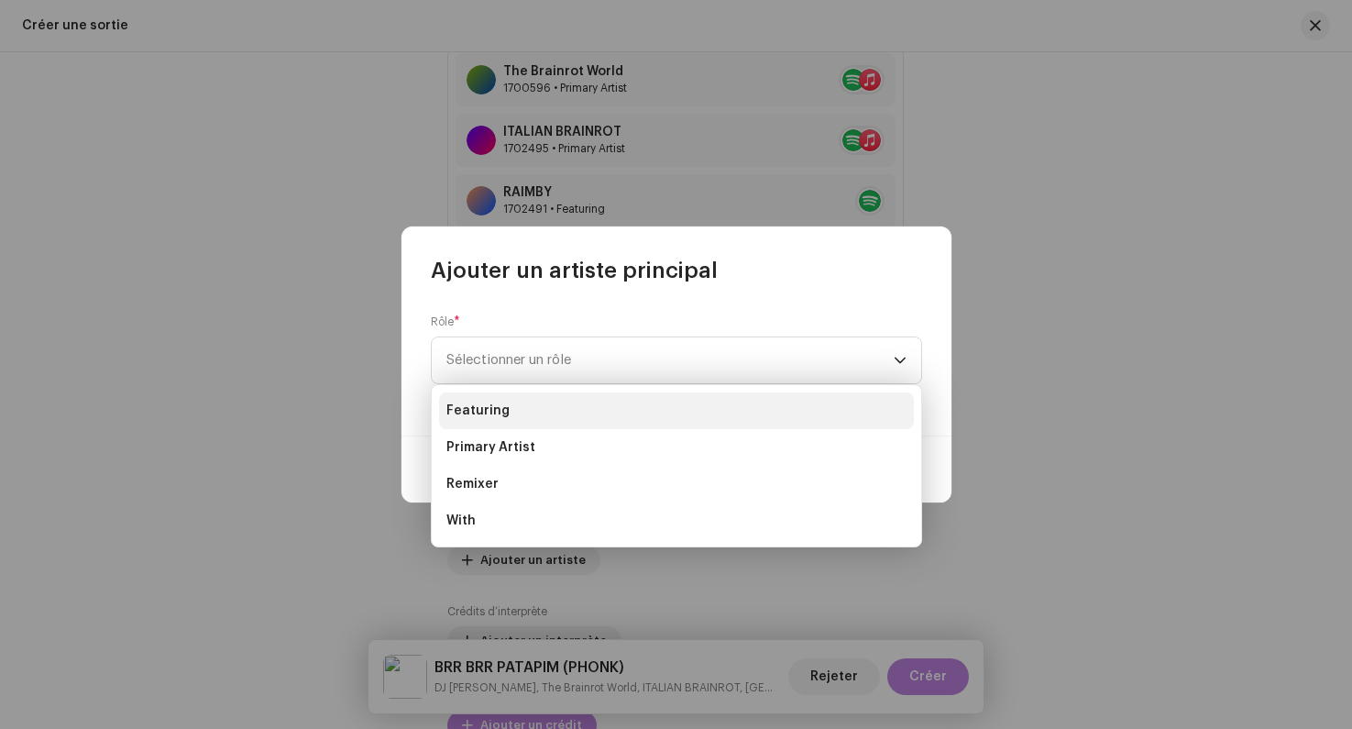
click at [479, 398] on li "Featuring" at bounding box center [676, 410] width 475 height 37
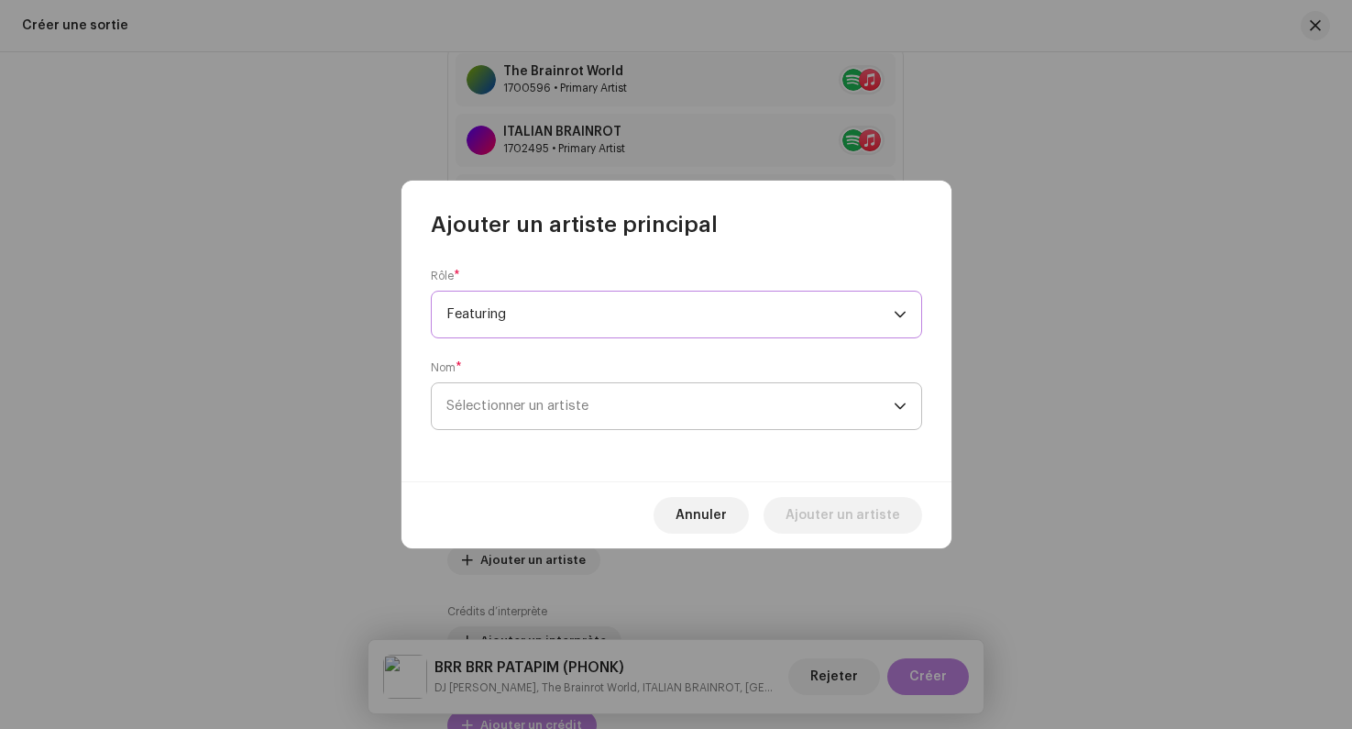
click at [518, 398] on span "Sélectionner un artiste" at bounding box center [670, 406] width 447 height 46
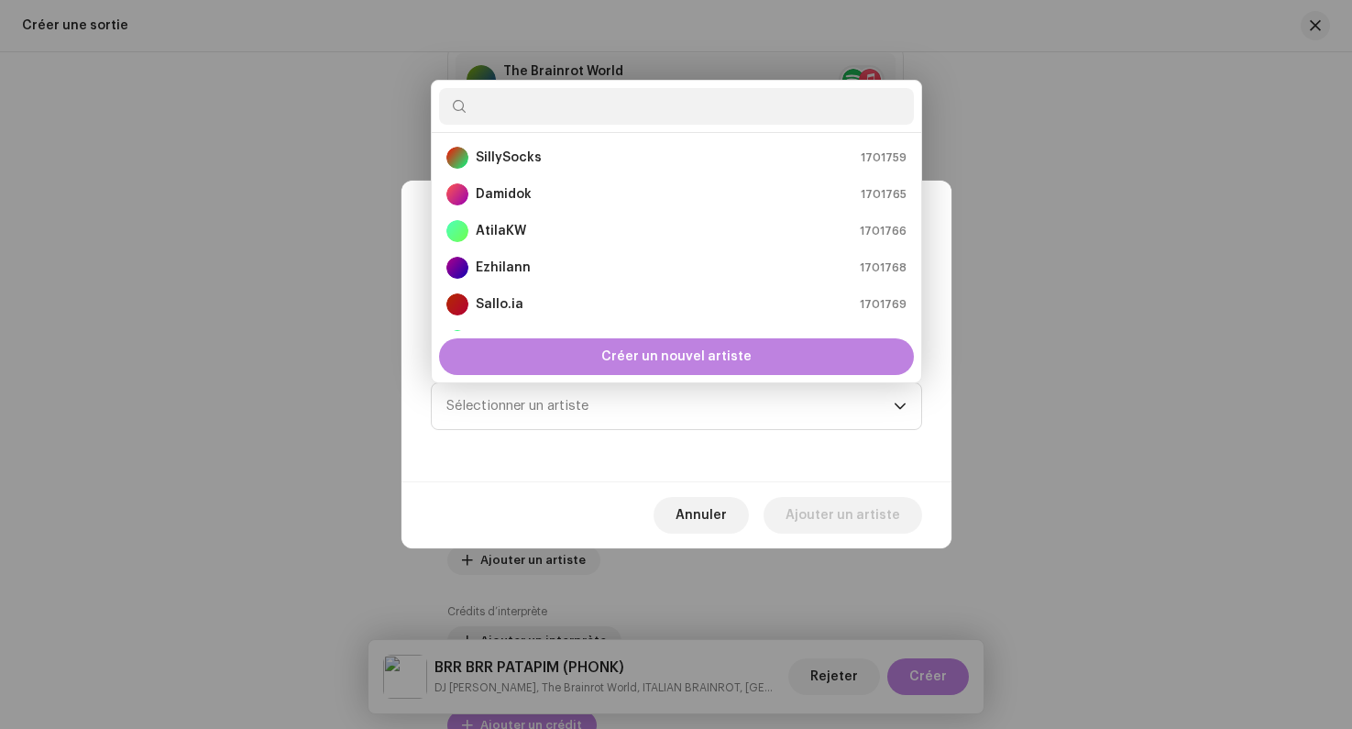
scroll to position [316, 0]
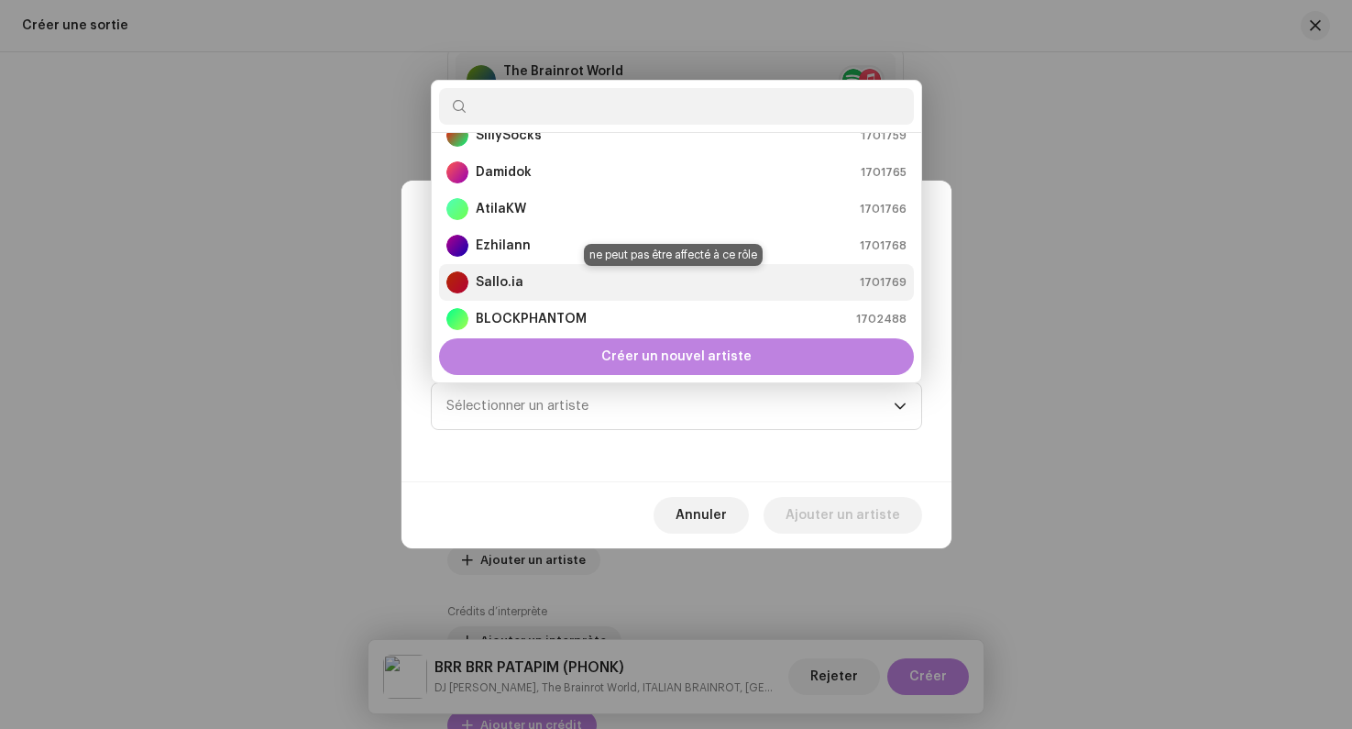
click at [562, 281] on div "Sallo.ia 1701769" at bounding box center [677, 282] width 460 height 22
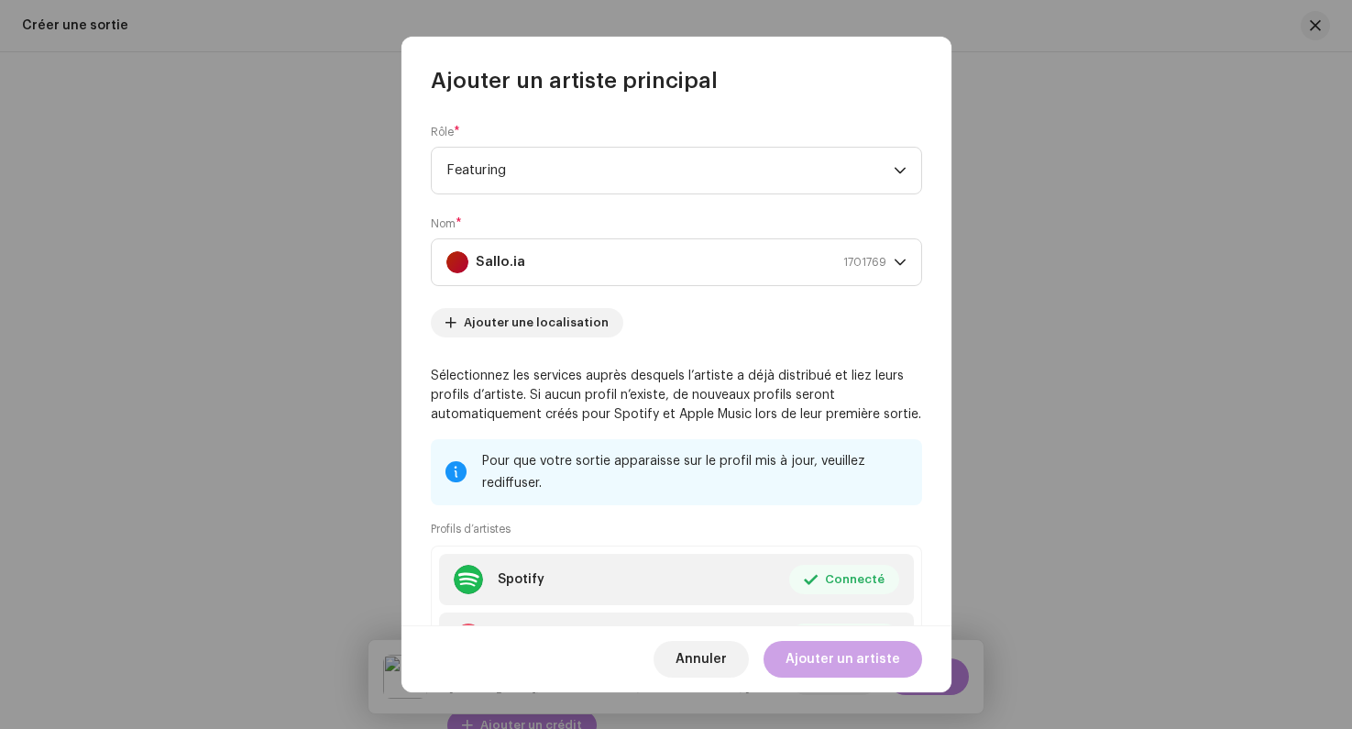
click at [807, 653] on span "Ajouter un artiste" at bounding box center [843, 659] width 115 height 37
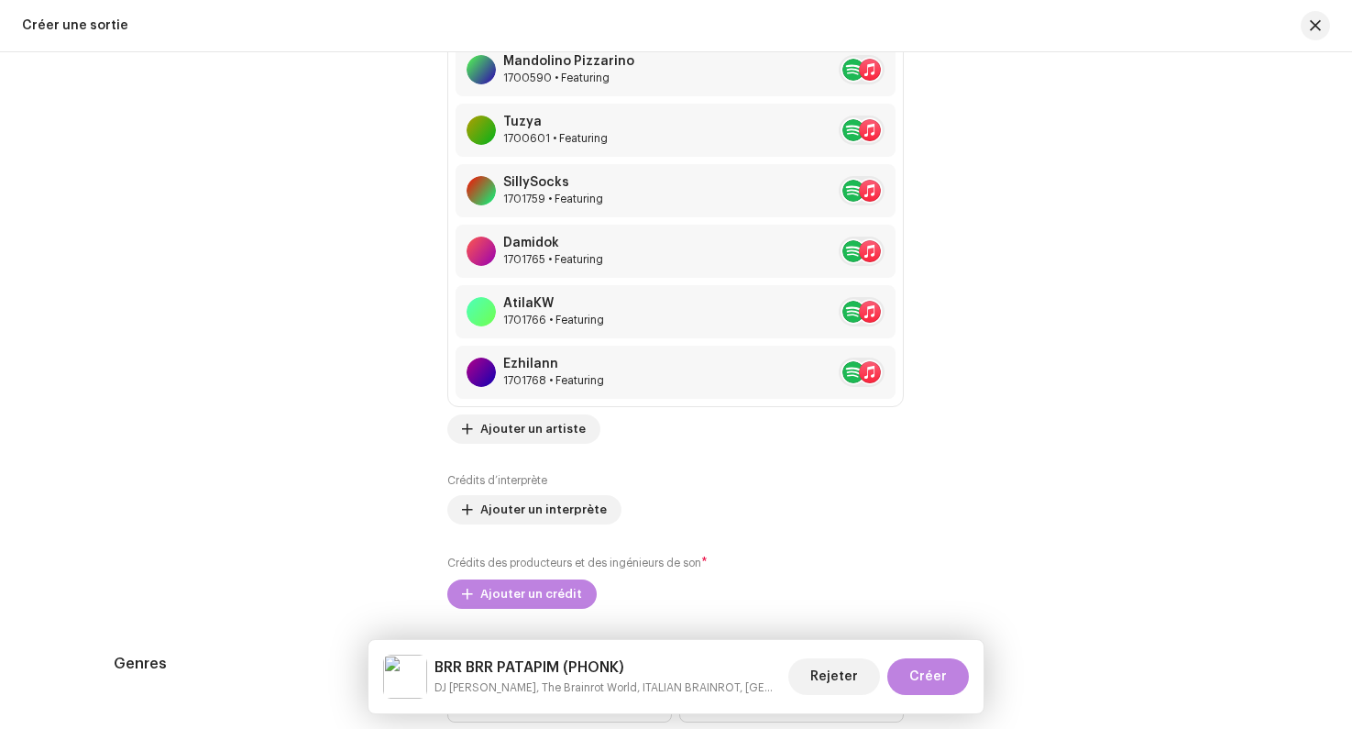
scroll to position [2573, 0]
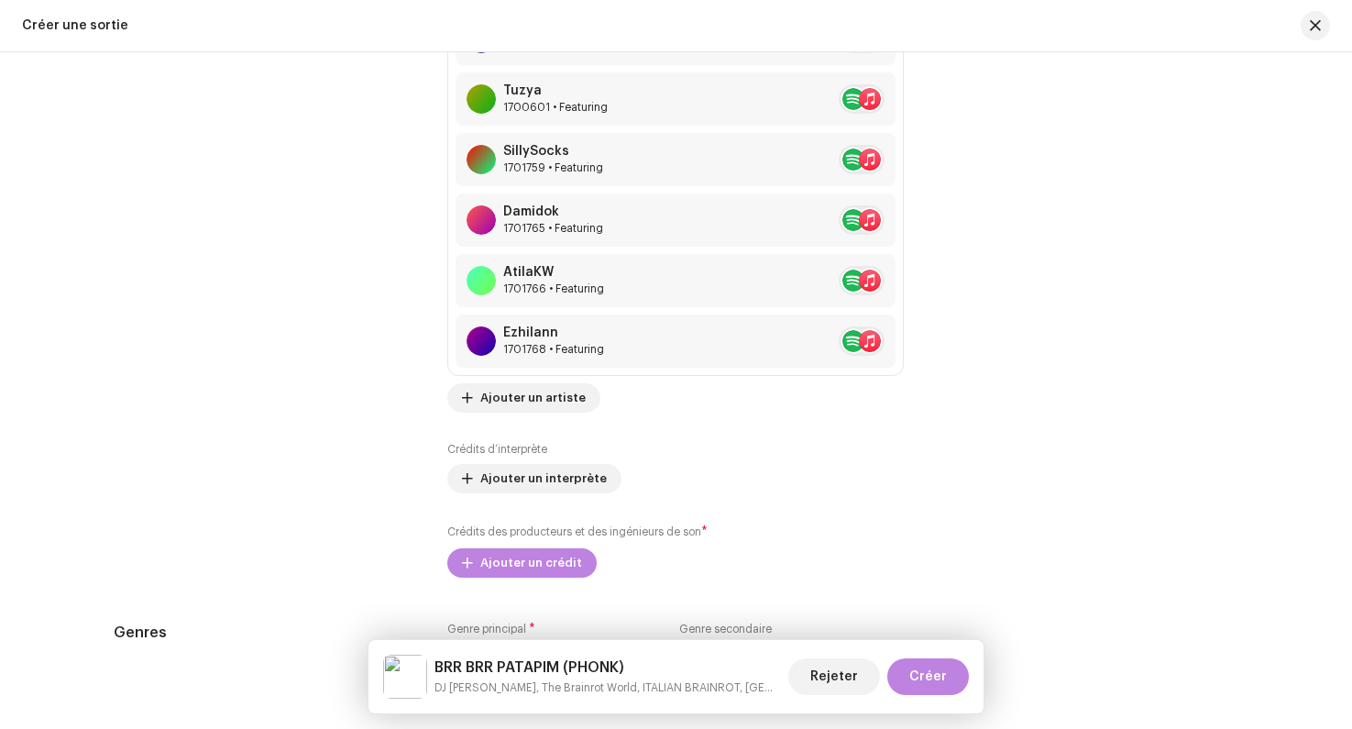
click at [503, 383] on div "Artistes principaux The Brainrot World 1700596 • Primary Artist ITALIAN BRAINRO…" at bounding box center [675, 45] width 457 height 733
click at [504, 419] on div "Artistes principaux The Brainrot World 1700596 • Primary Artist ITALIAN BRAINRO…" at bounding box center [675, 128] width 457 height 899
click at [504, 413] on span "Ajouter un artiste" at bounding box center [532, 398] width 105 height 37
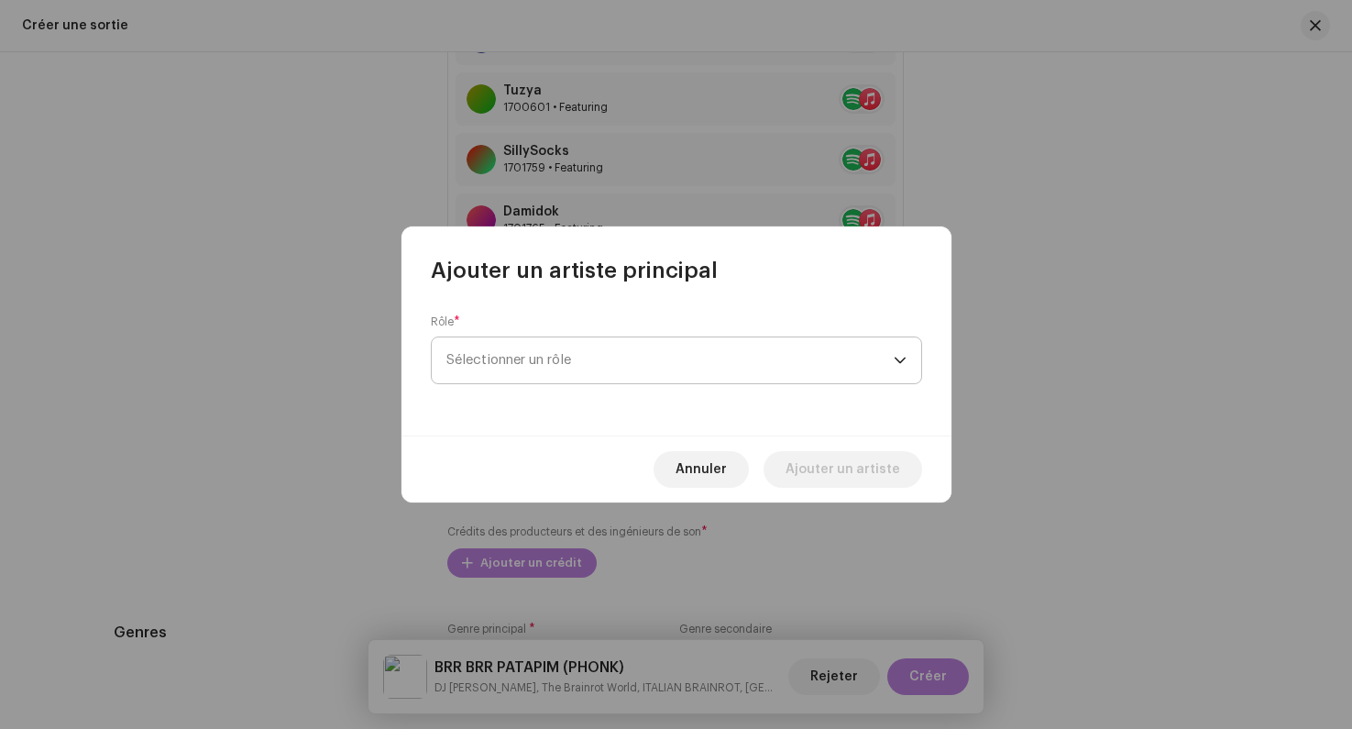
click at [509, 360] on span "Sélectionner un rôle" at bounding box center [670, 360] width 447 height 46
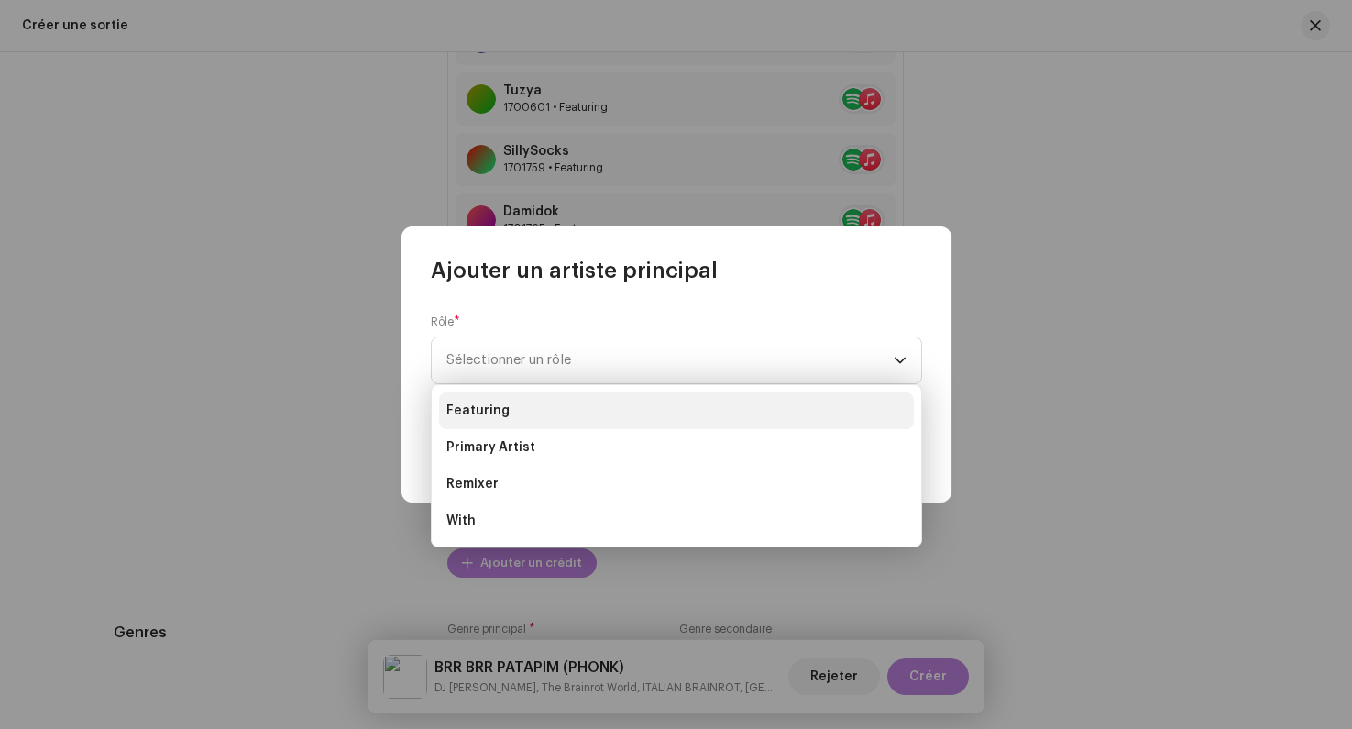
click at [502, 396] on li "Featuring" at bounding box center [676, 410] width 475 height 37
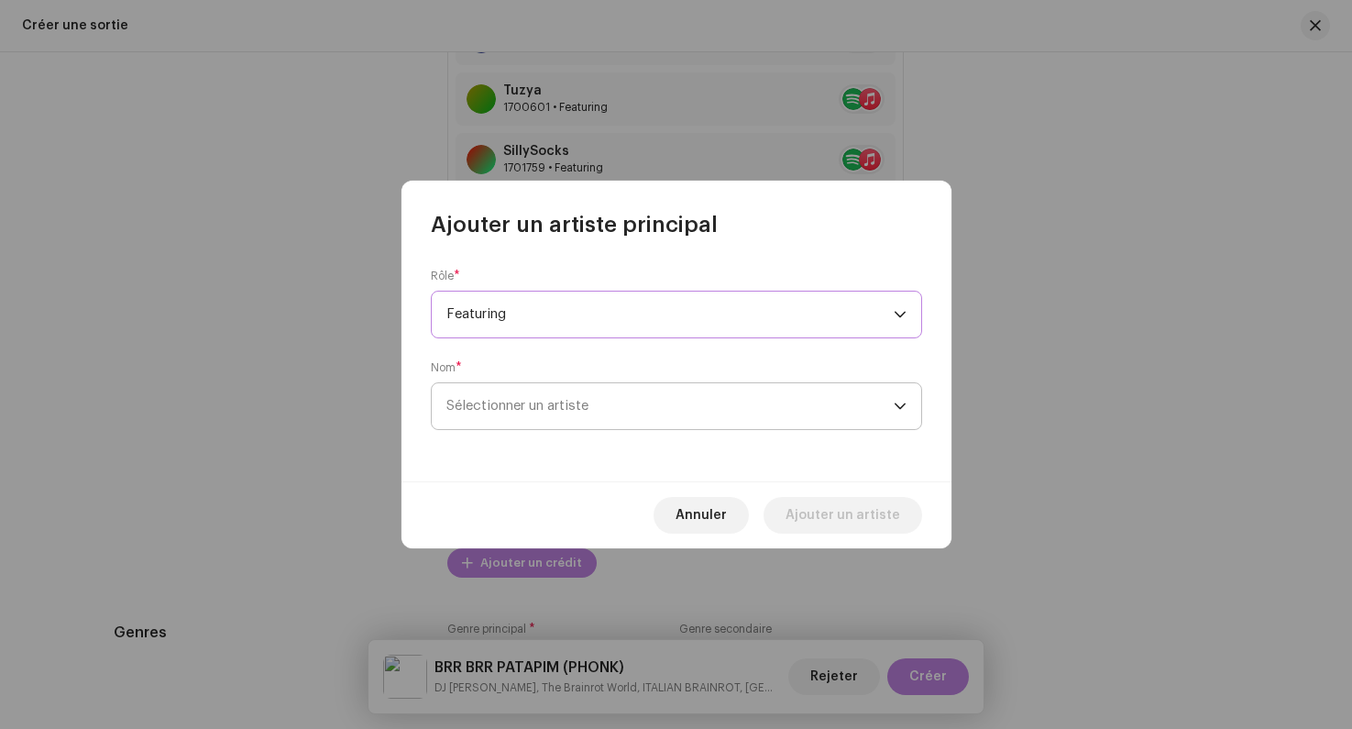
click at [525, 406] on span "Sélectionner un artiste" at bounding box center [518, 406] width 142 height 14
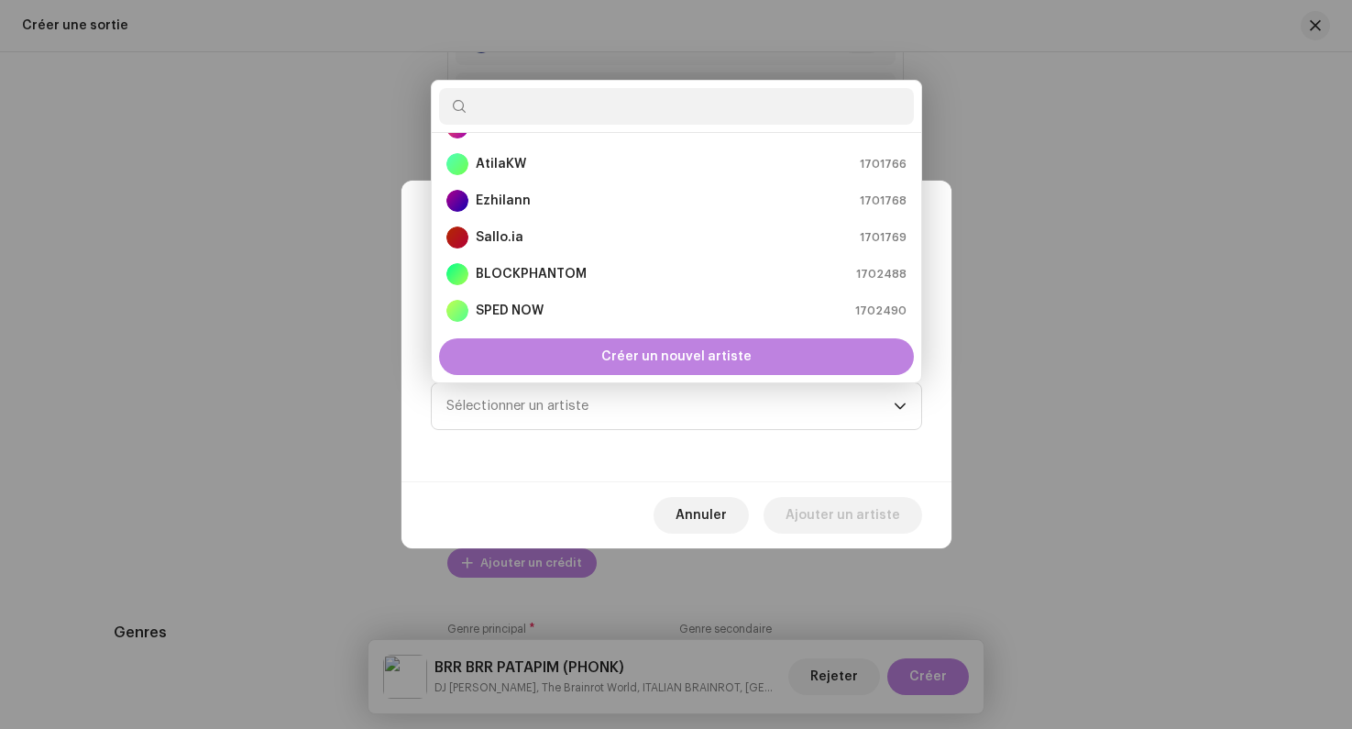
scroll to position [367, 0]
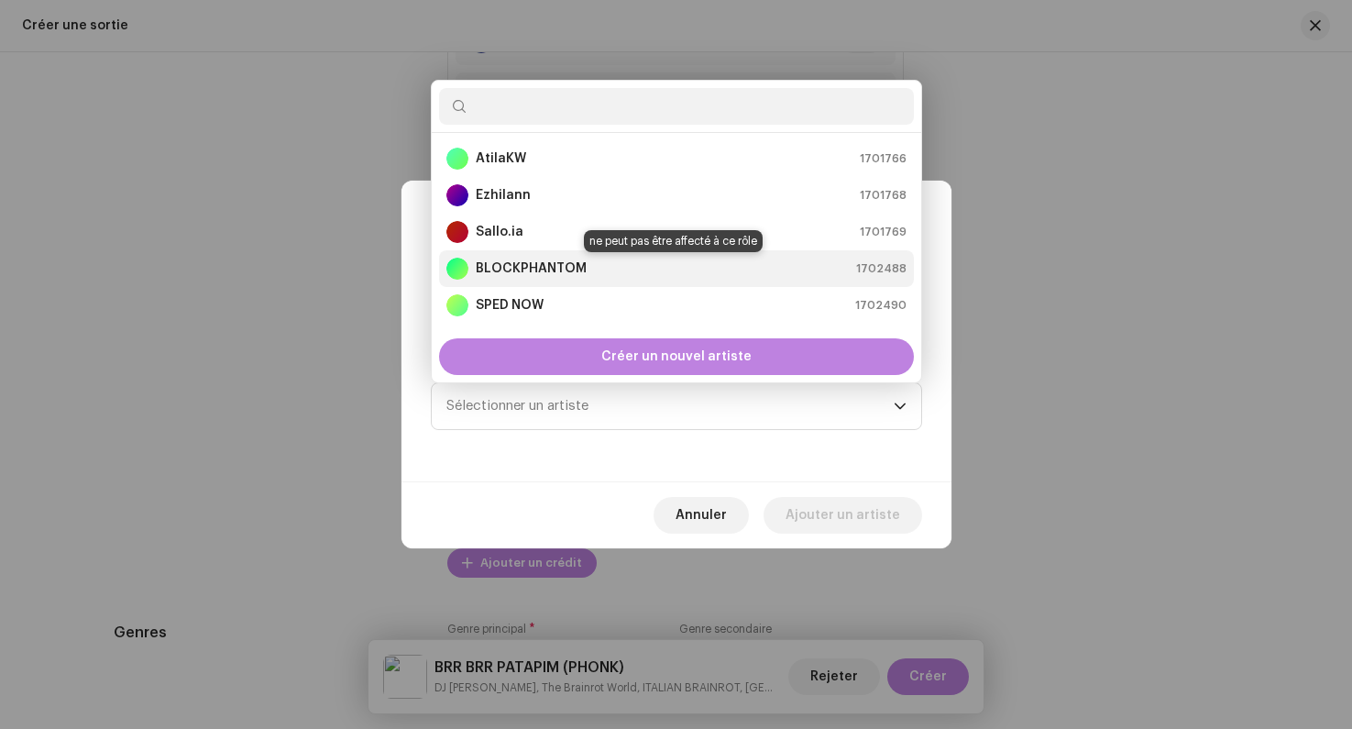
click at [546, 268] on strong "BLOCKPHANTOM" at bounding box center [531, 268] width 111 height 18
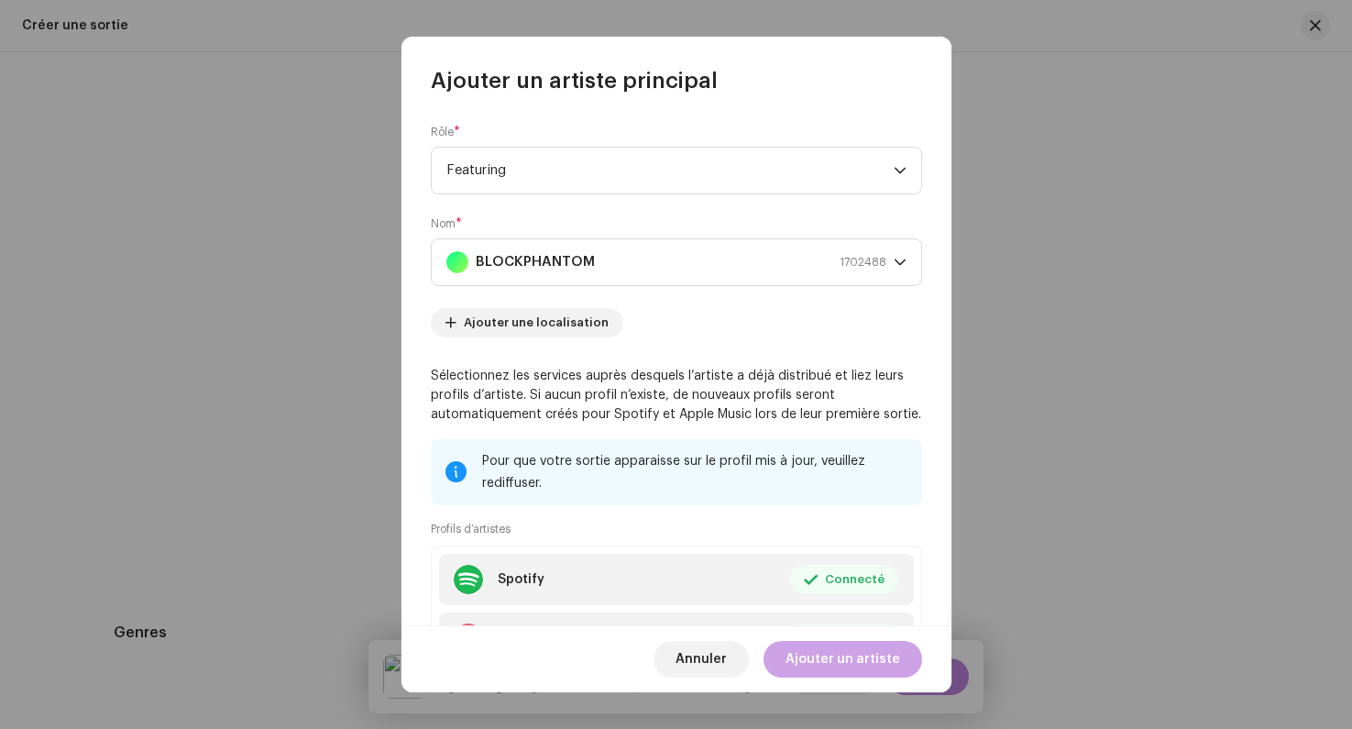
click at [819, 650] on span "Ajouter un artiste" at bounding box center [843, 659] width 115 height 37
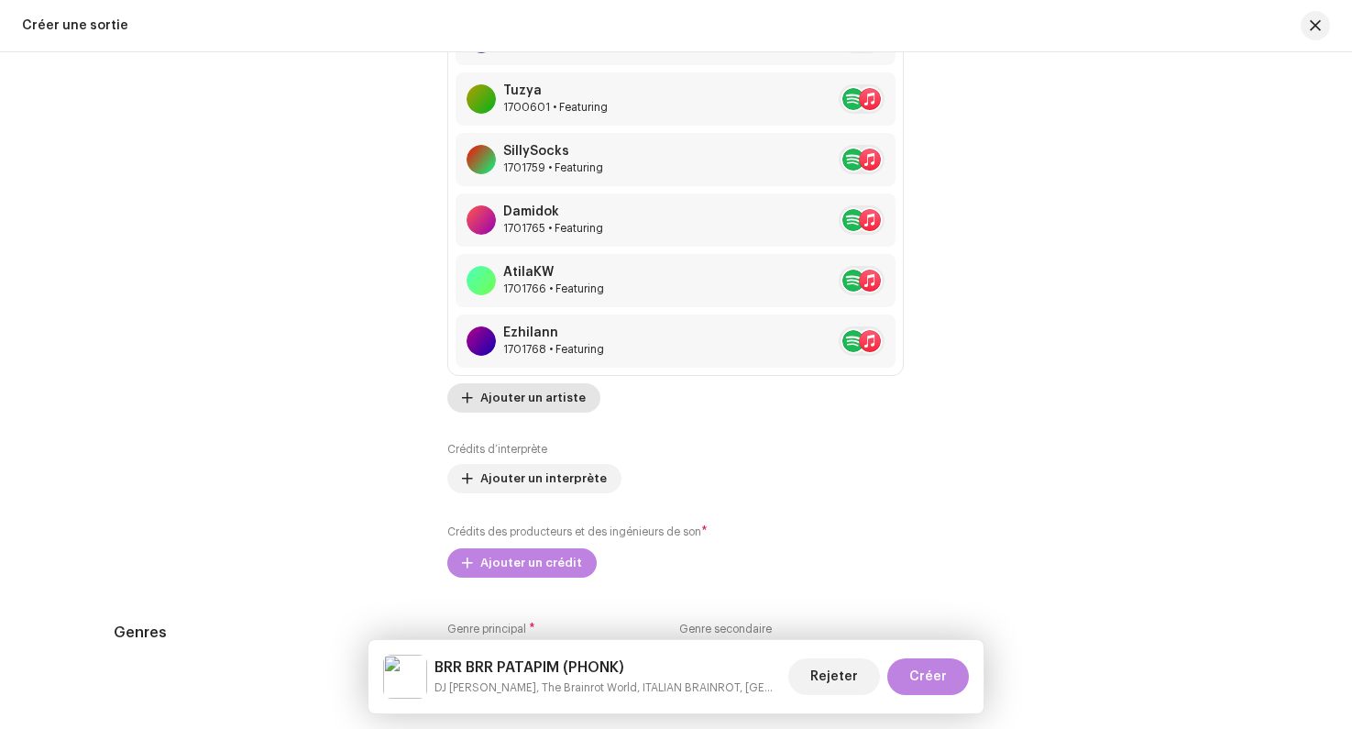
click at [495, 413] on span "Ajouter un artiste" at bounding box center [532, 398] width 105 height 37
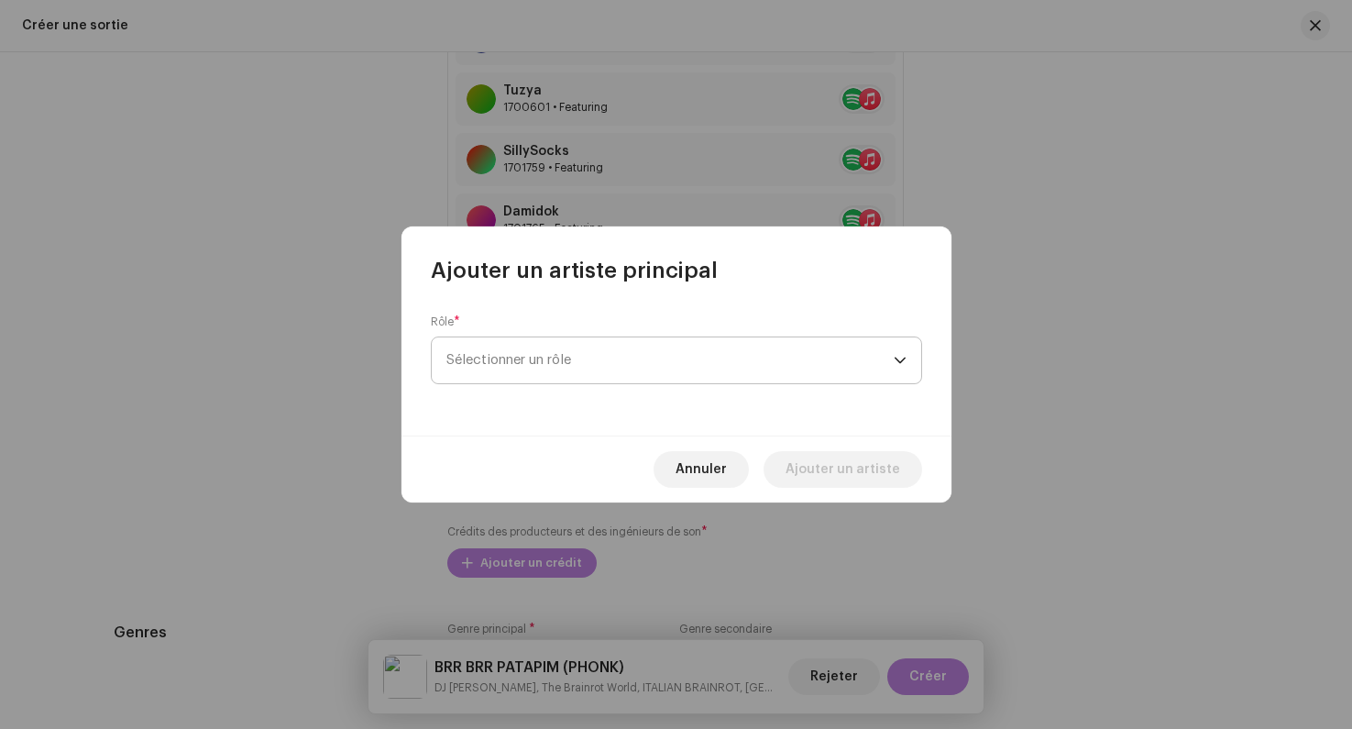
click at [528, 371] on span "Sélectionner un rôle" at bounding box center [670, 360] width 447 height 46
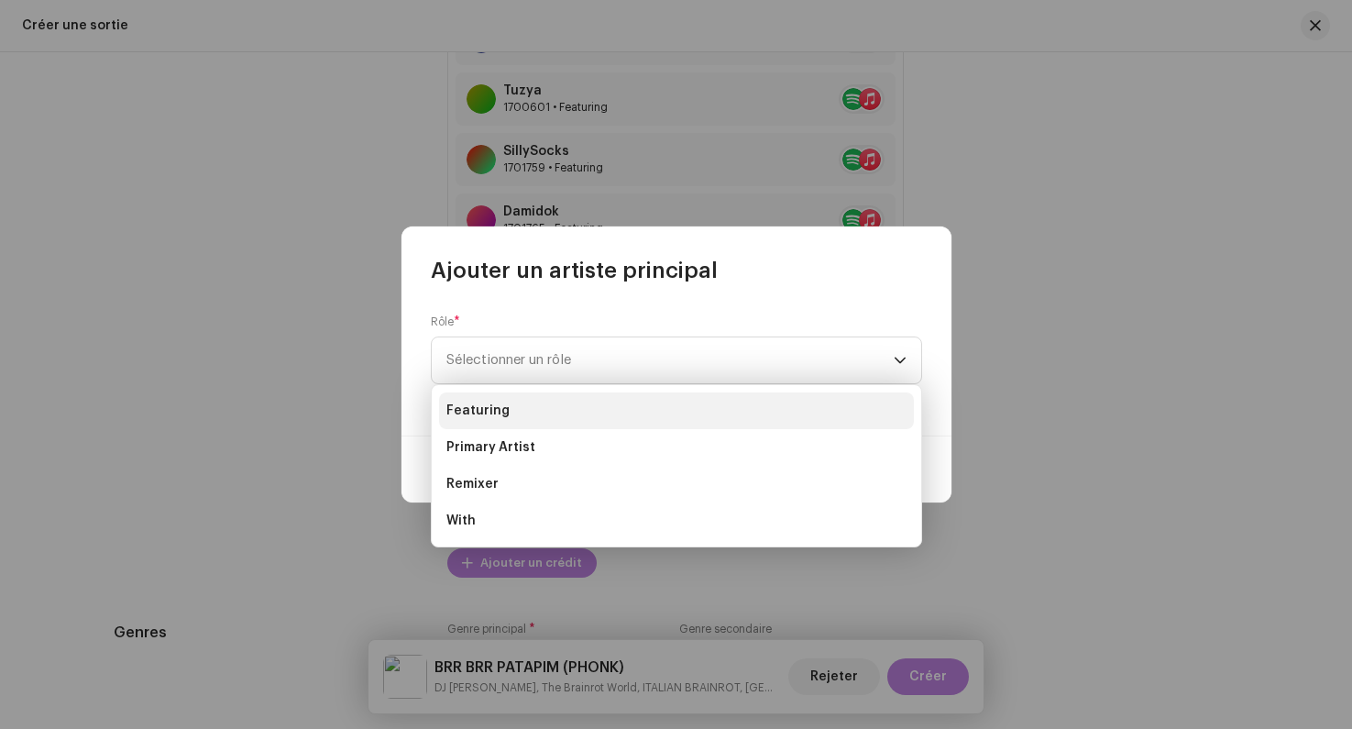
click at [507, 395] on li "Featuring" at bounding box center [676, 410] width 475 height 37
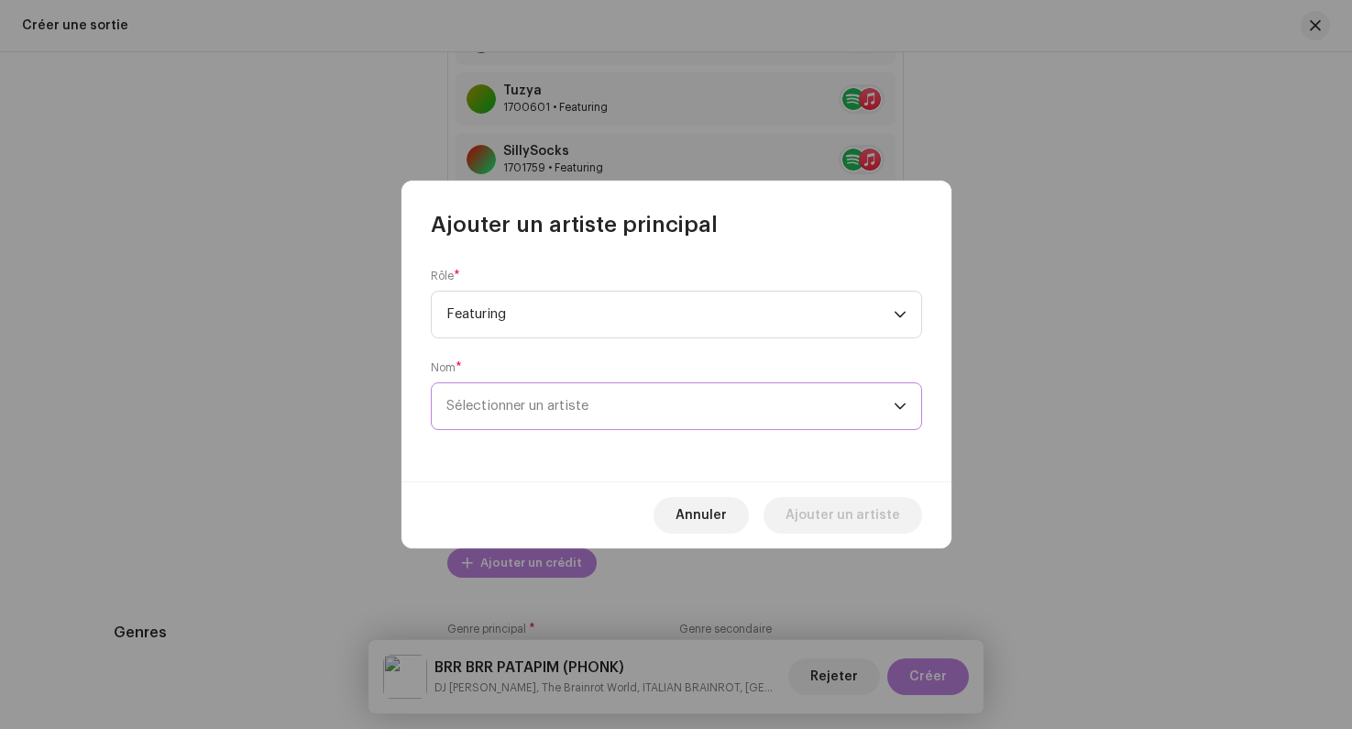
click at [539, 415] on span "Sélectionner un artiste" at bounding box center [670, 406] width 447 height 46
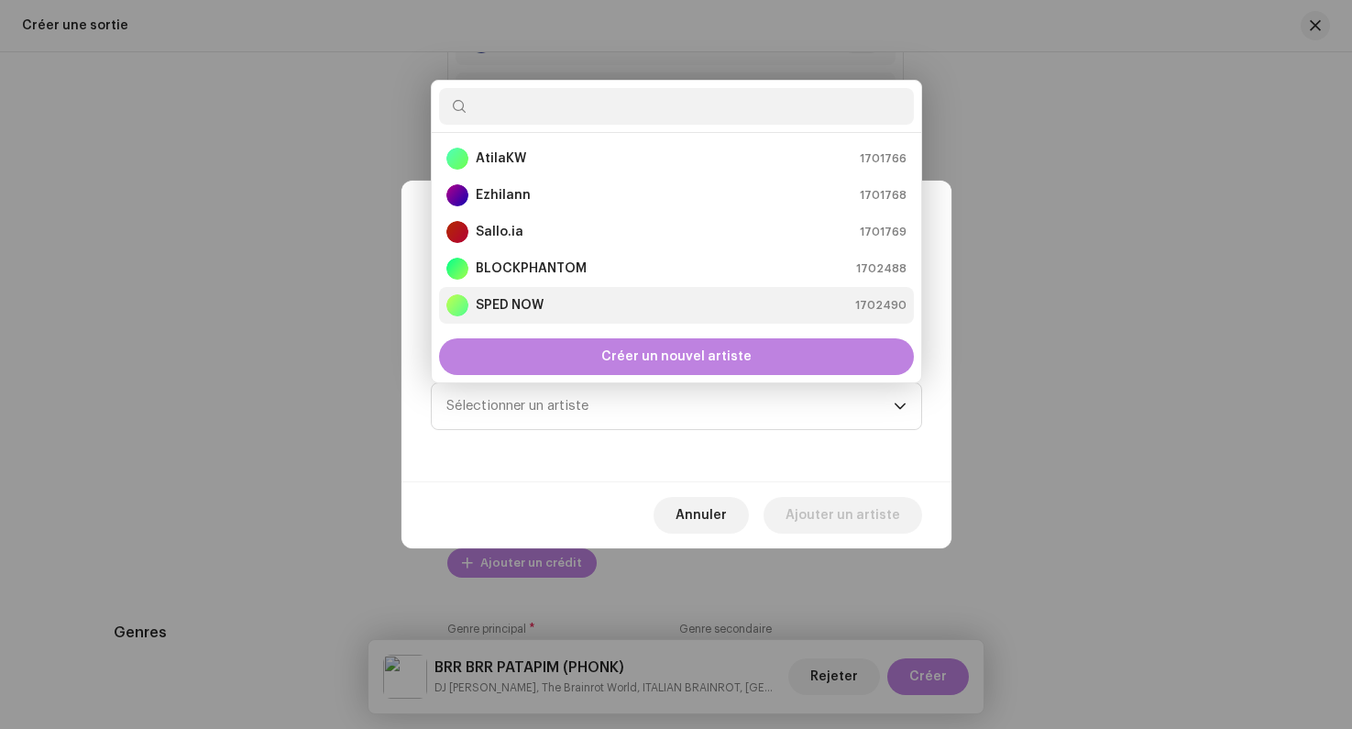
click at [574, 314] on div "SPED NOW 1702490" at bounding box center [677, 305] width 460 height 22
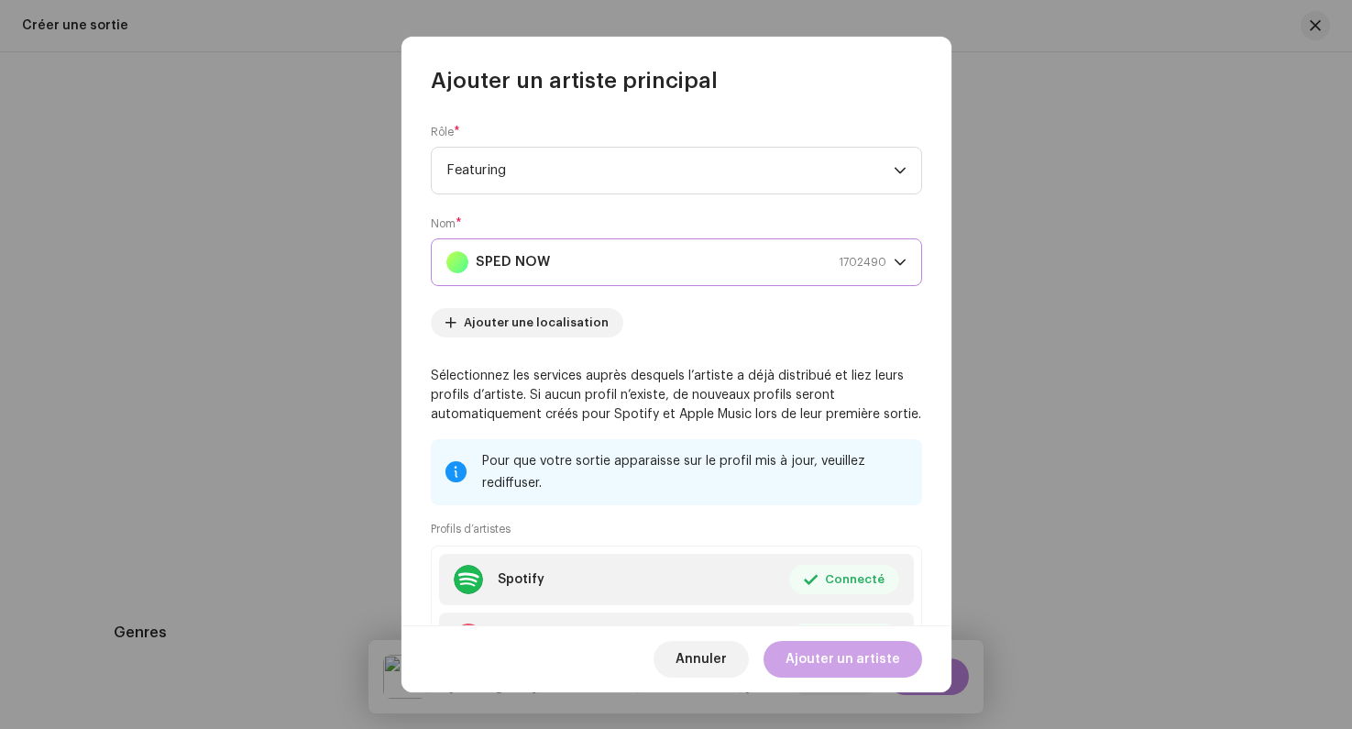
click at [842, 668] on span "Ajouter un artiste" at bounding box center [843, 659] width 115 height 37
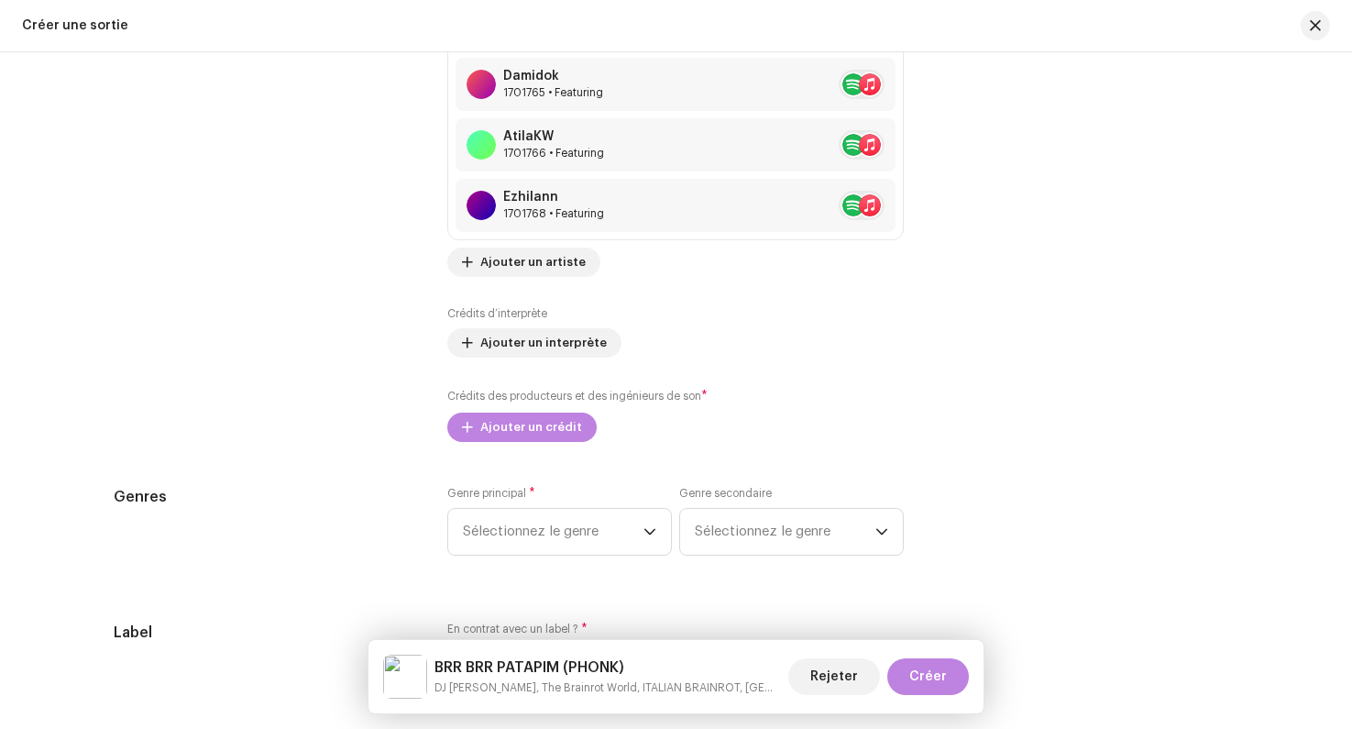
scroll to position [2729, 0]
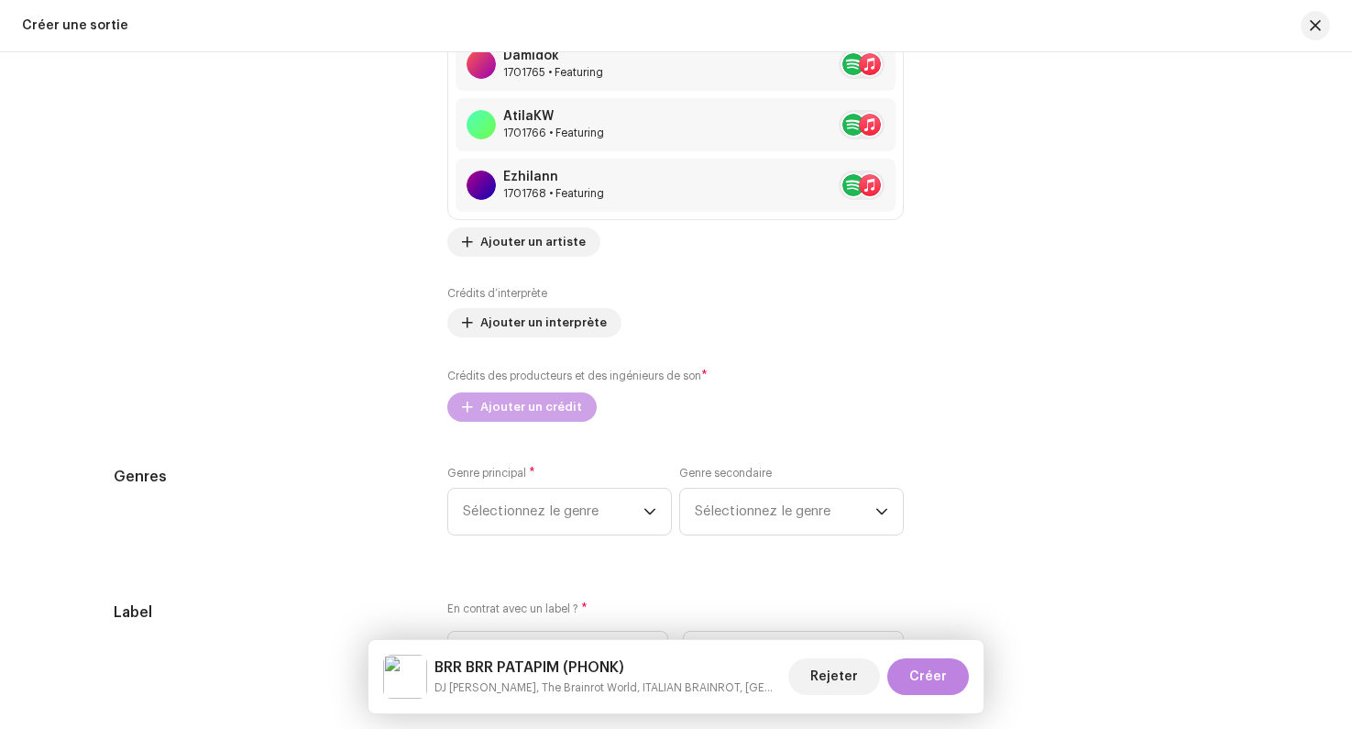
click at [529, 413] on span "Ajouter un crédit" at bounding box center [531, 407] width 102 height 37
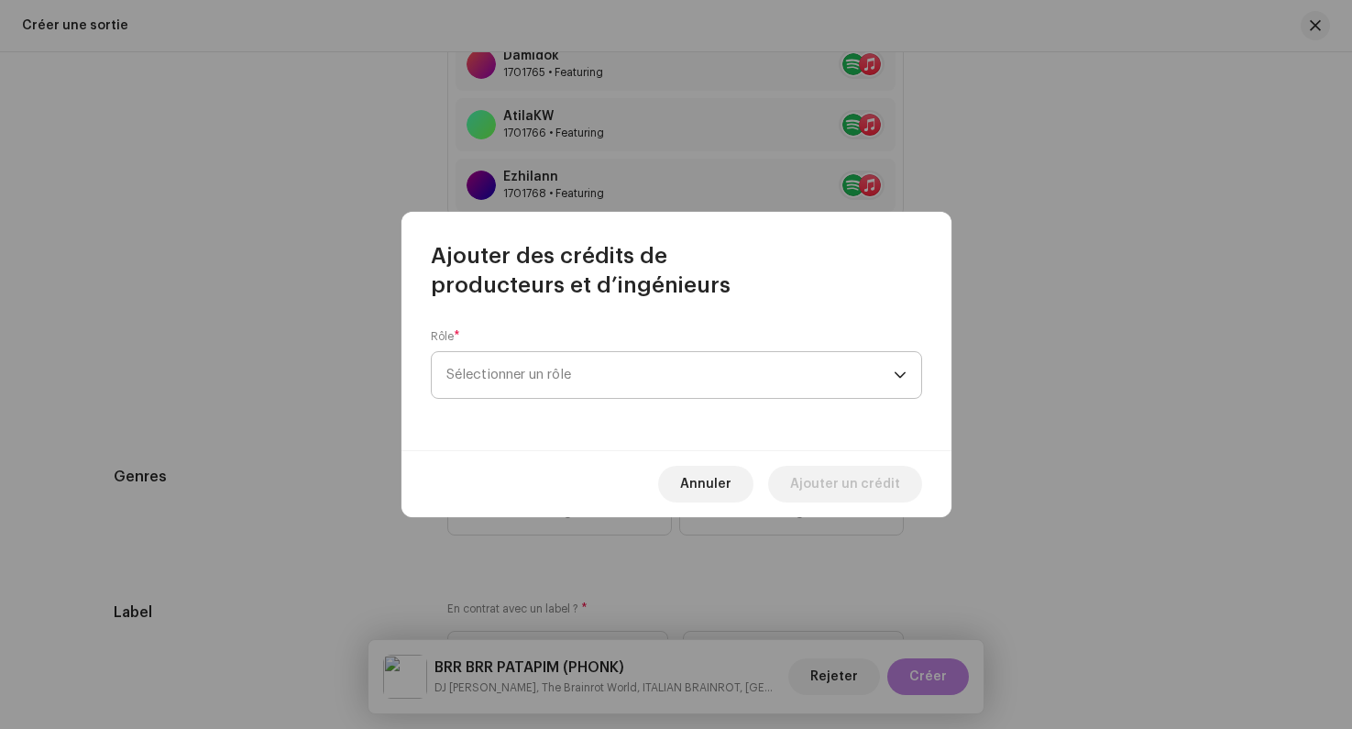
click at [502, 370] on span "Sélectionner un rôle" at bounding box center [670, 375] width 447 height 46
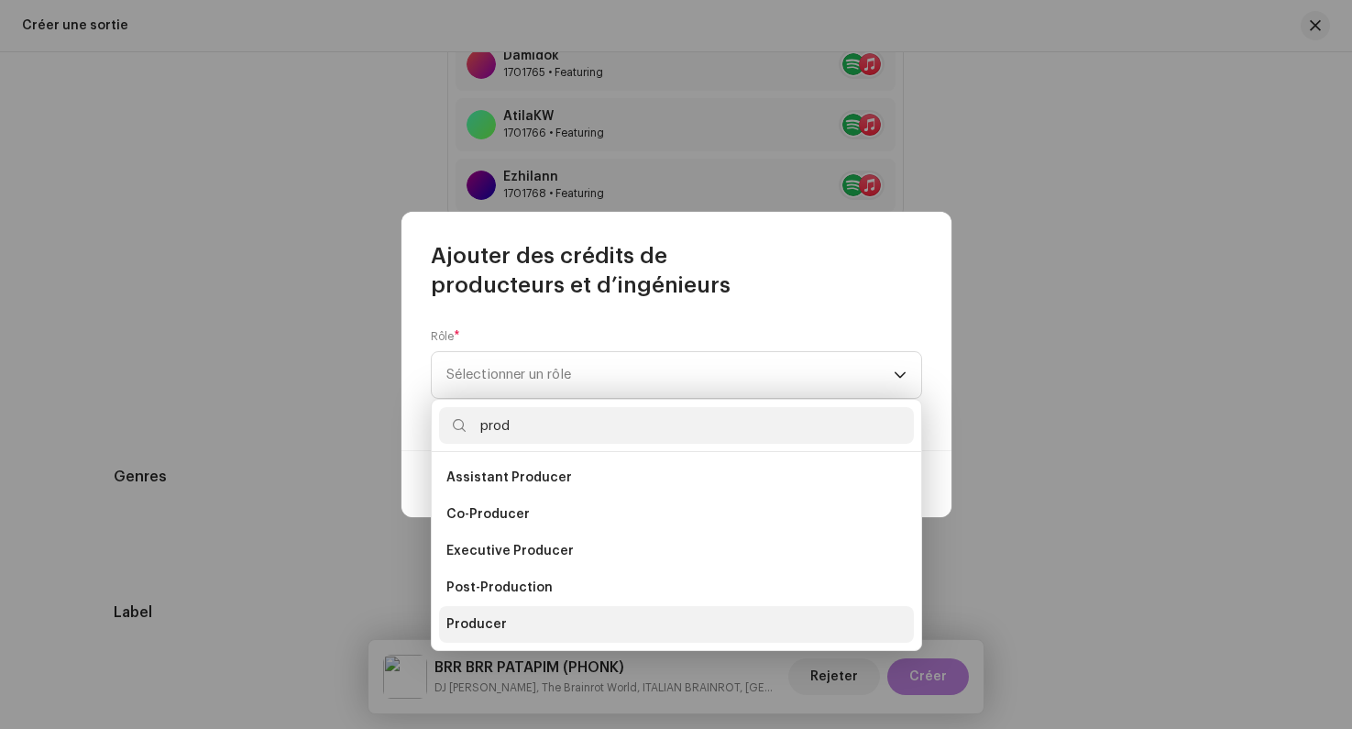
type input "prod"
click at [458, 631] on span "Producer" at bounding box center [477, 624] width 61 height 18
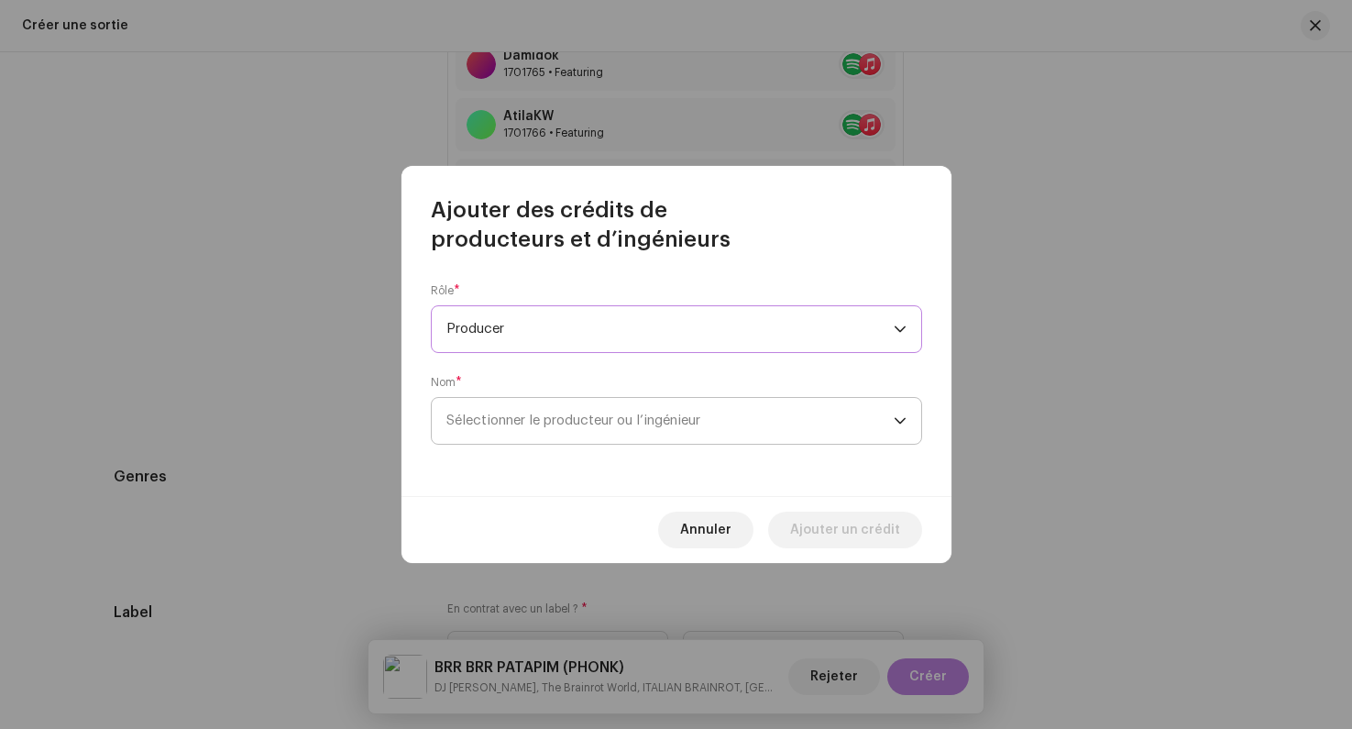
click at [484, 414] on span "Sélectionner le producteur ou l’ingénieur" at bounding box center [670, 421] width 447 height 46
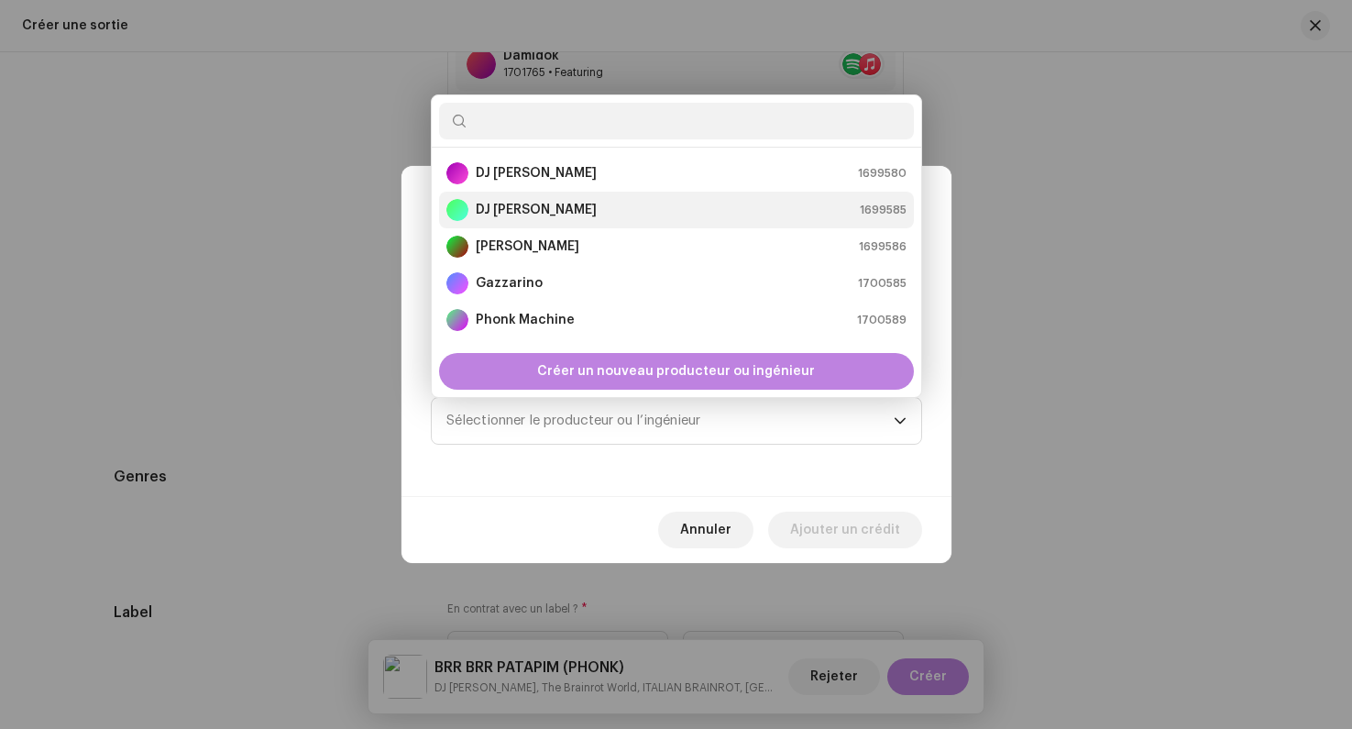
click at [508, 197] on li "DJ [PERSON_NAME] 1699585" at bounding box center [676, 210] width 475 height 37
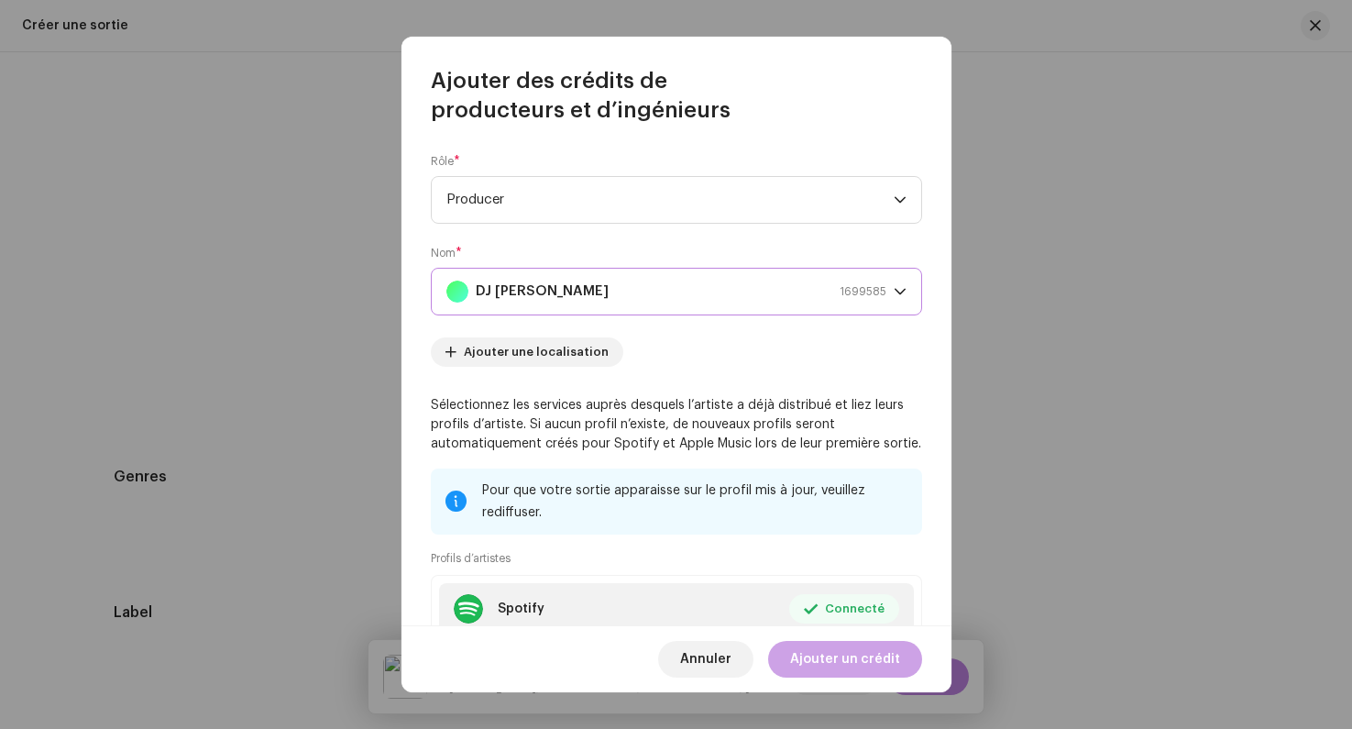
click at [850, 666] on span "Ajouter un crédit" at bounding box center [845, 659] width 110 height 37
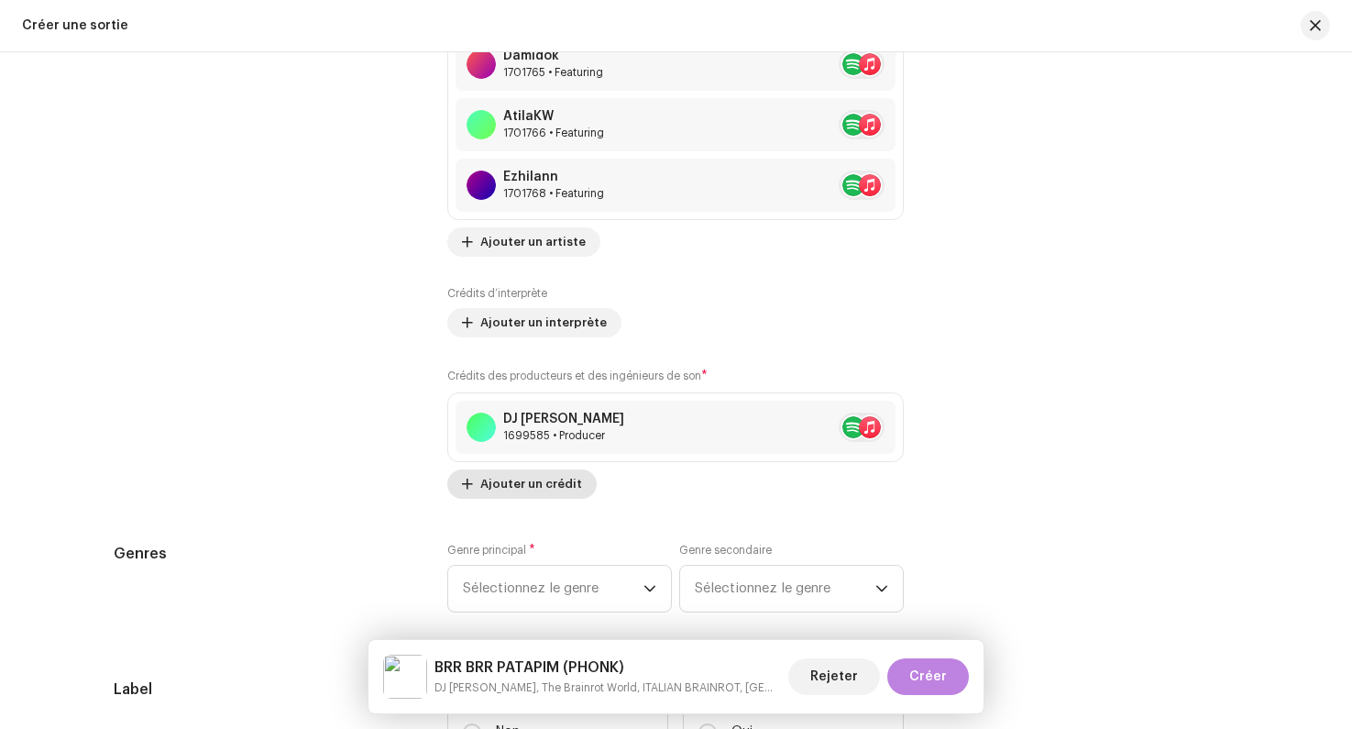
click at [532, 482] on span "Ajouter un crédit" at bounding box center [531, 484] width 102 height 37
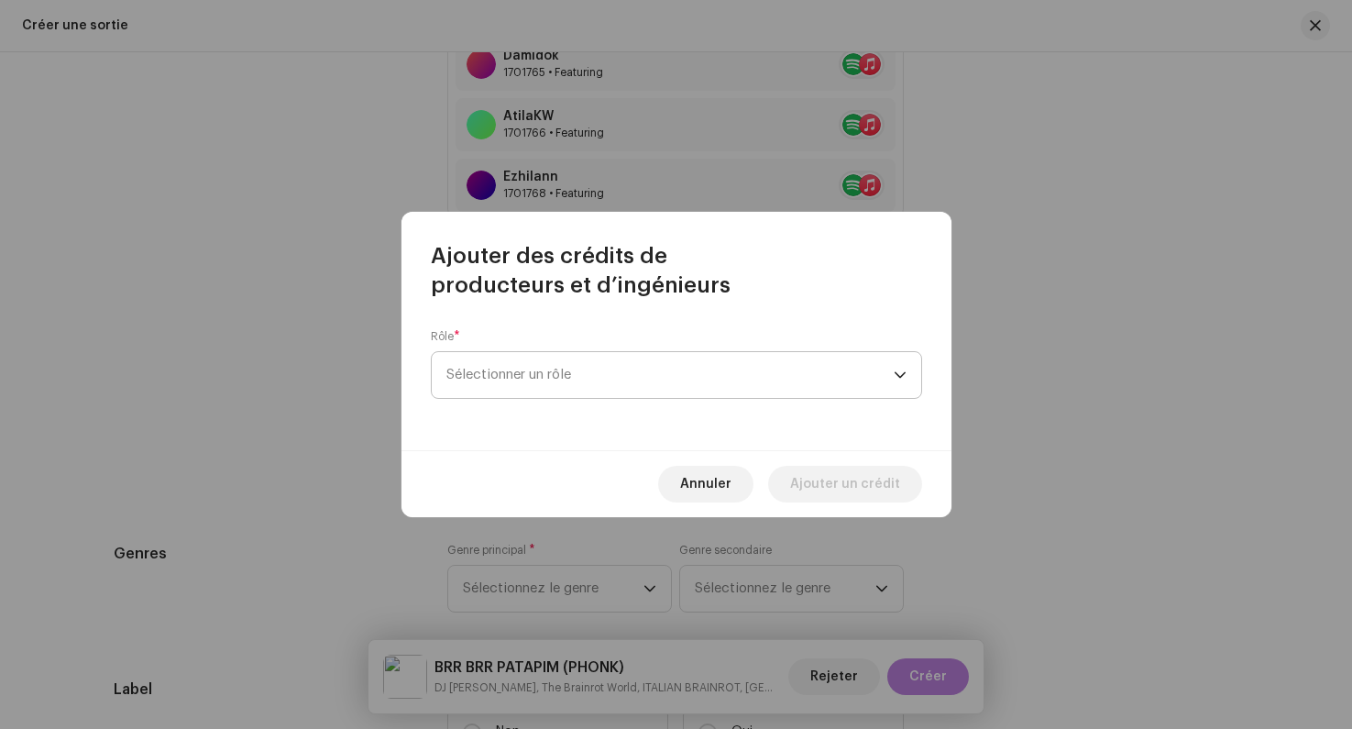
click at [541, 354] on span "Sélectionner un rôle" at bounding box center [670, 375] width 447 height 46
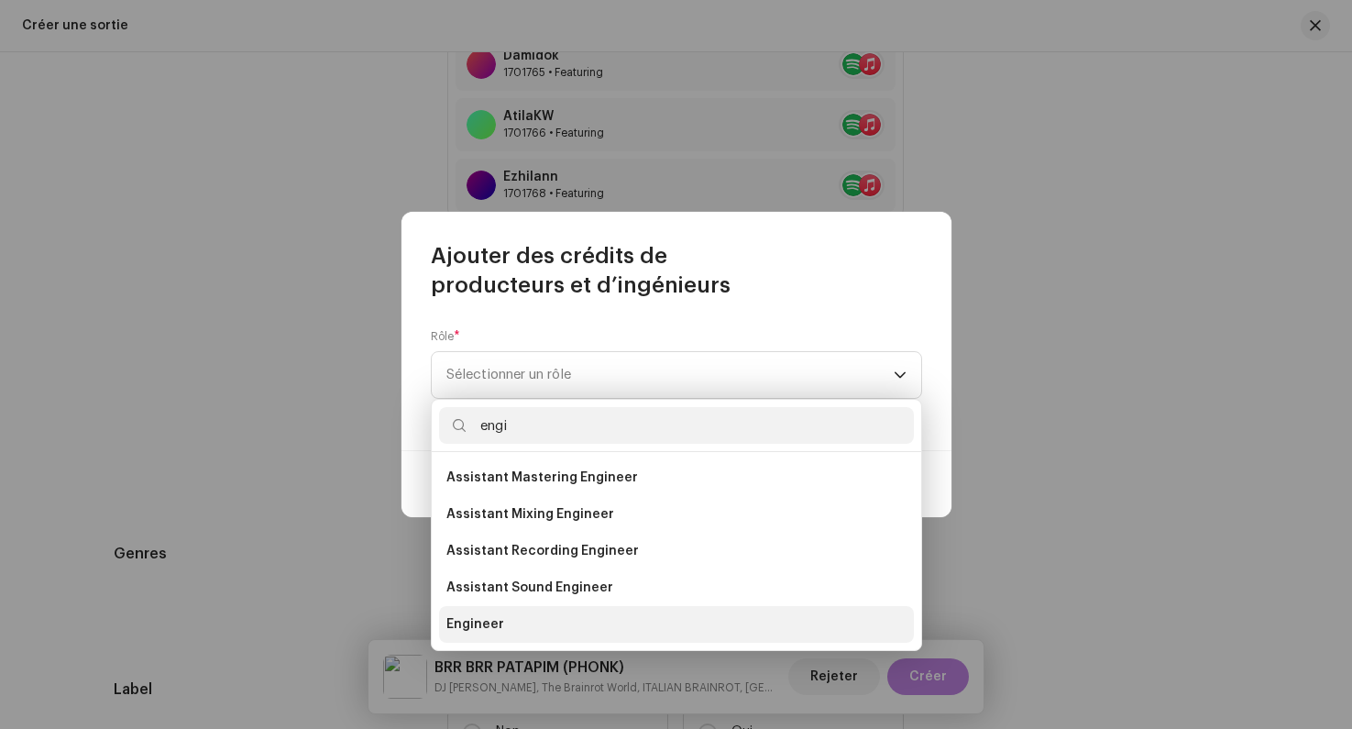
type input "engi"
click at [477, 622] on span "Engineer" at bounding box center [476, 624] width 58 height 18
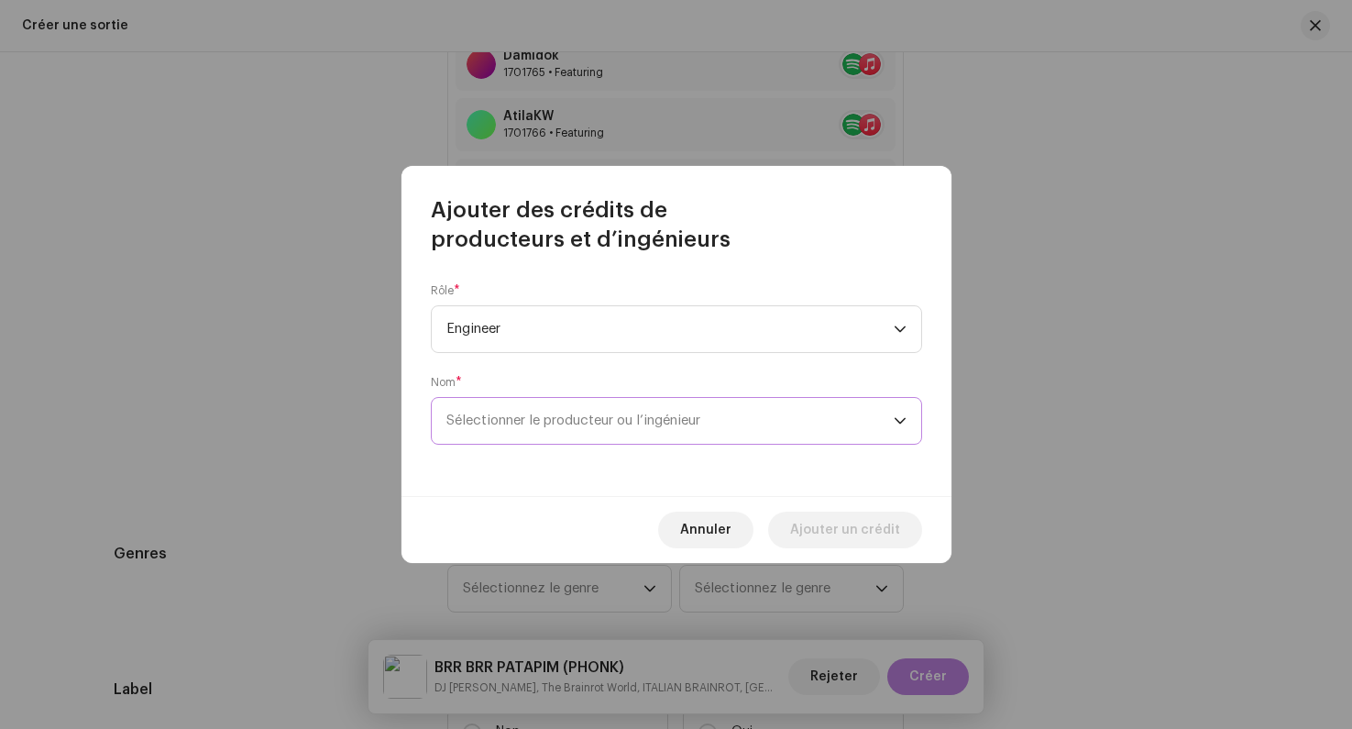
click at [530, 426] on span "Sélectionner le producteur ou l’ingénieur" at bounding box center [574, 421] width 254 height 14
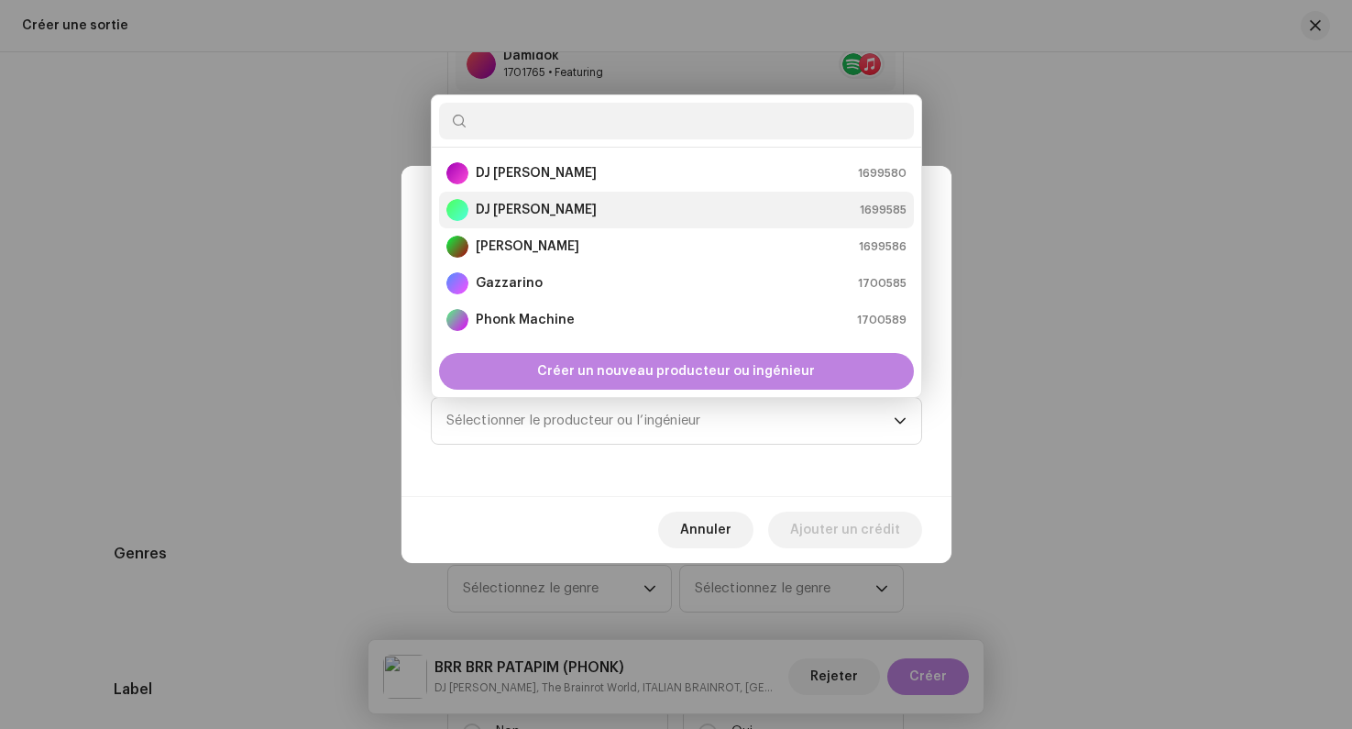
click at [521, 203] on strong "DJ [PERSON_NAME]" at bounding box center [536, 210] width 121 height 18
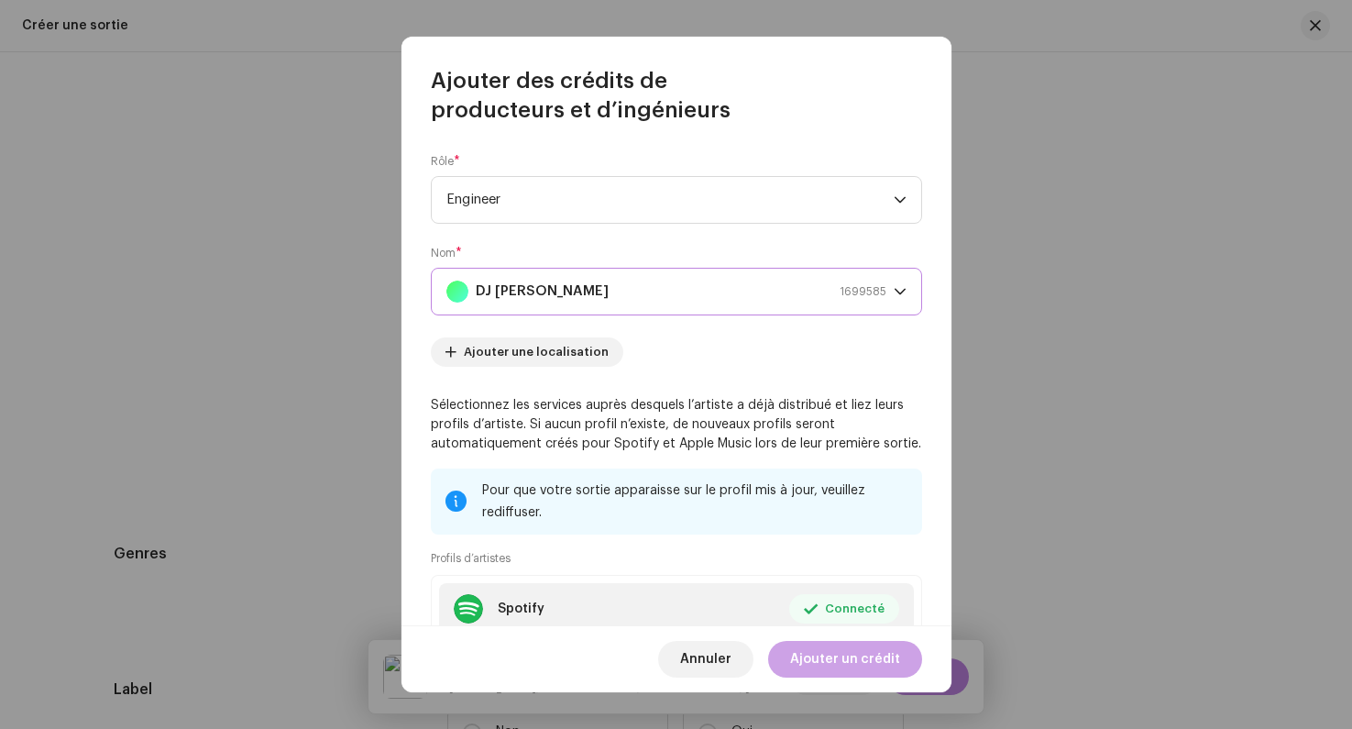
click at [847, 661] on span "Ajouter un crédit" at bounding box center [845, 659] width 110 height 37
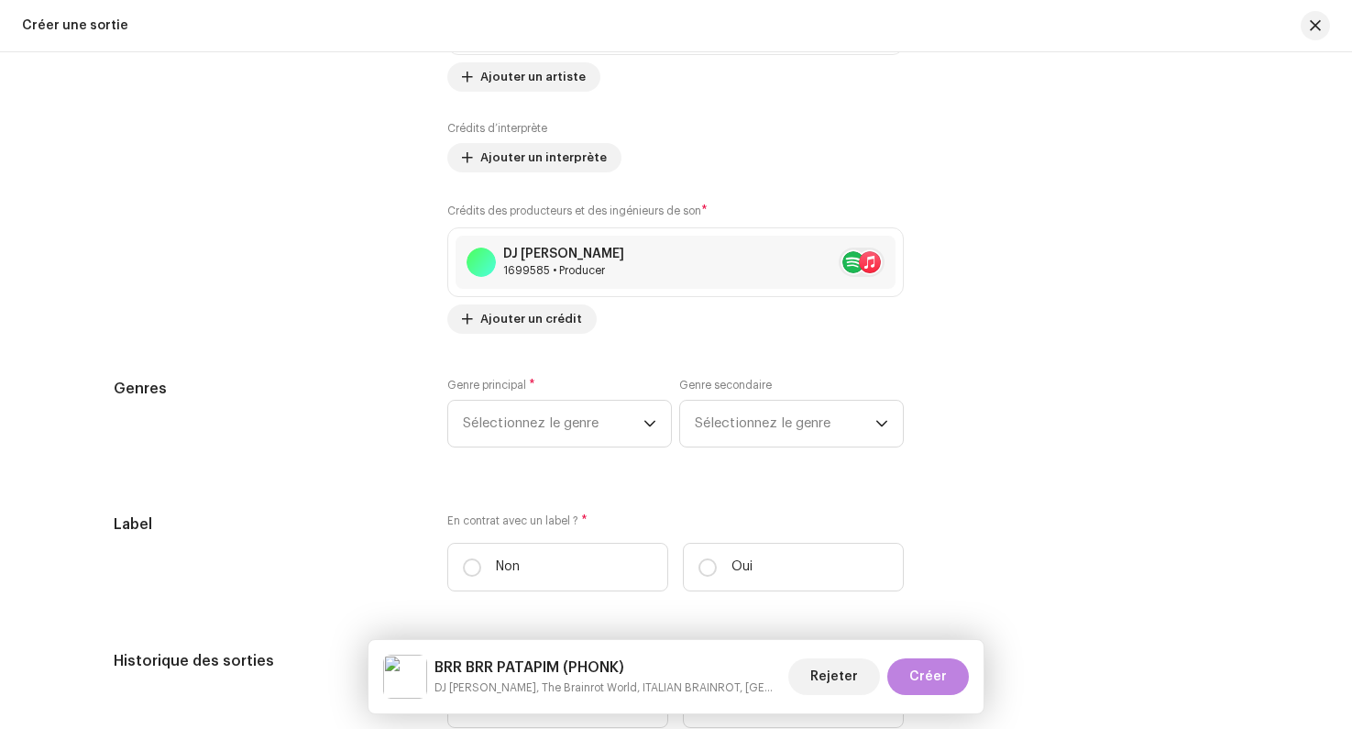
scroll to position [2939, 0]
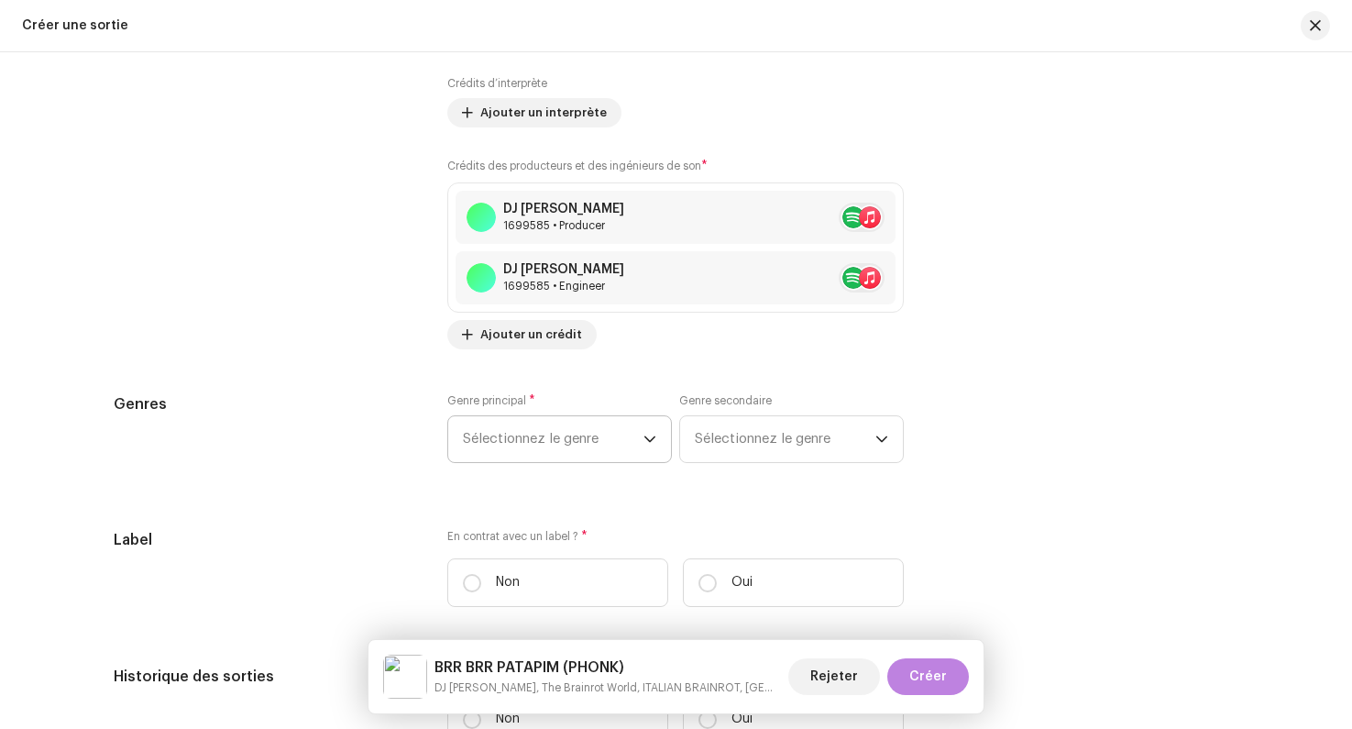
click at [543, 439] on span "Sélectionnez le genre" at bounding box center [553, 439] width 181 height 46
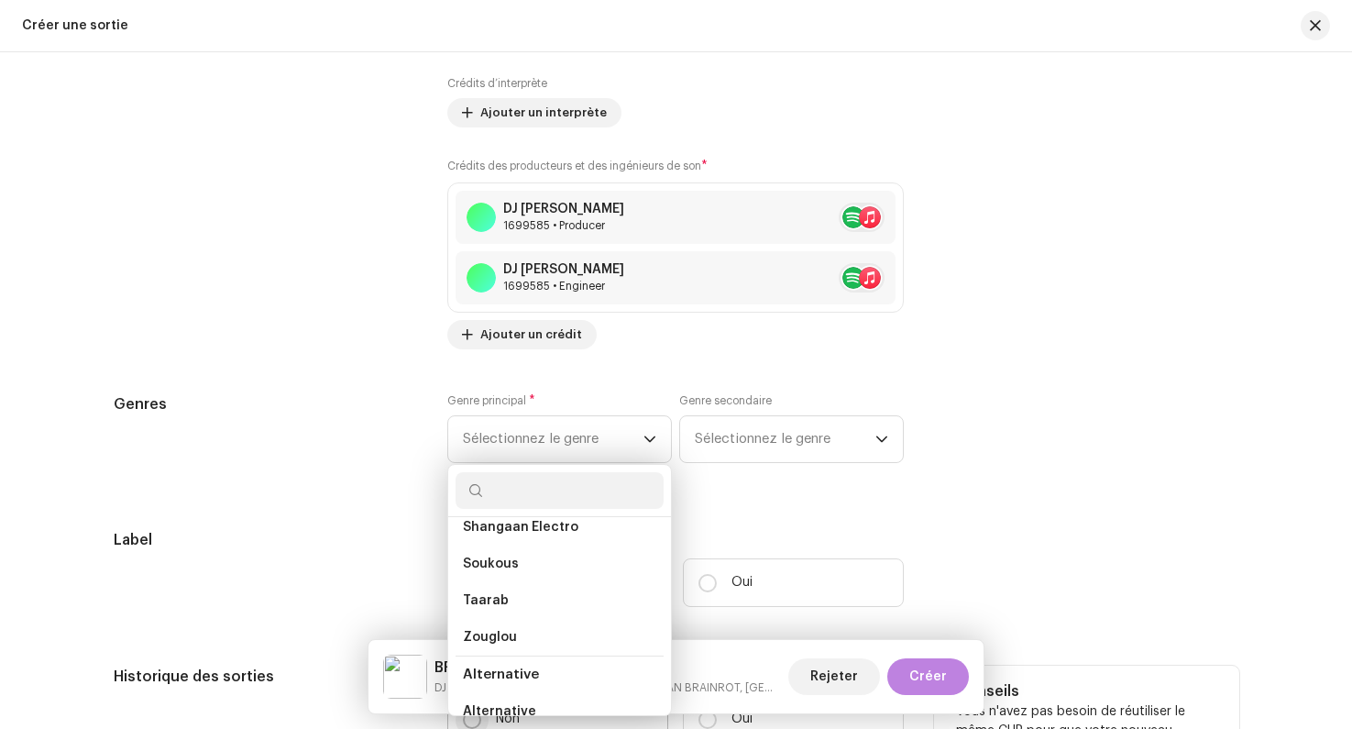
scroll to position [837, 0]
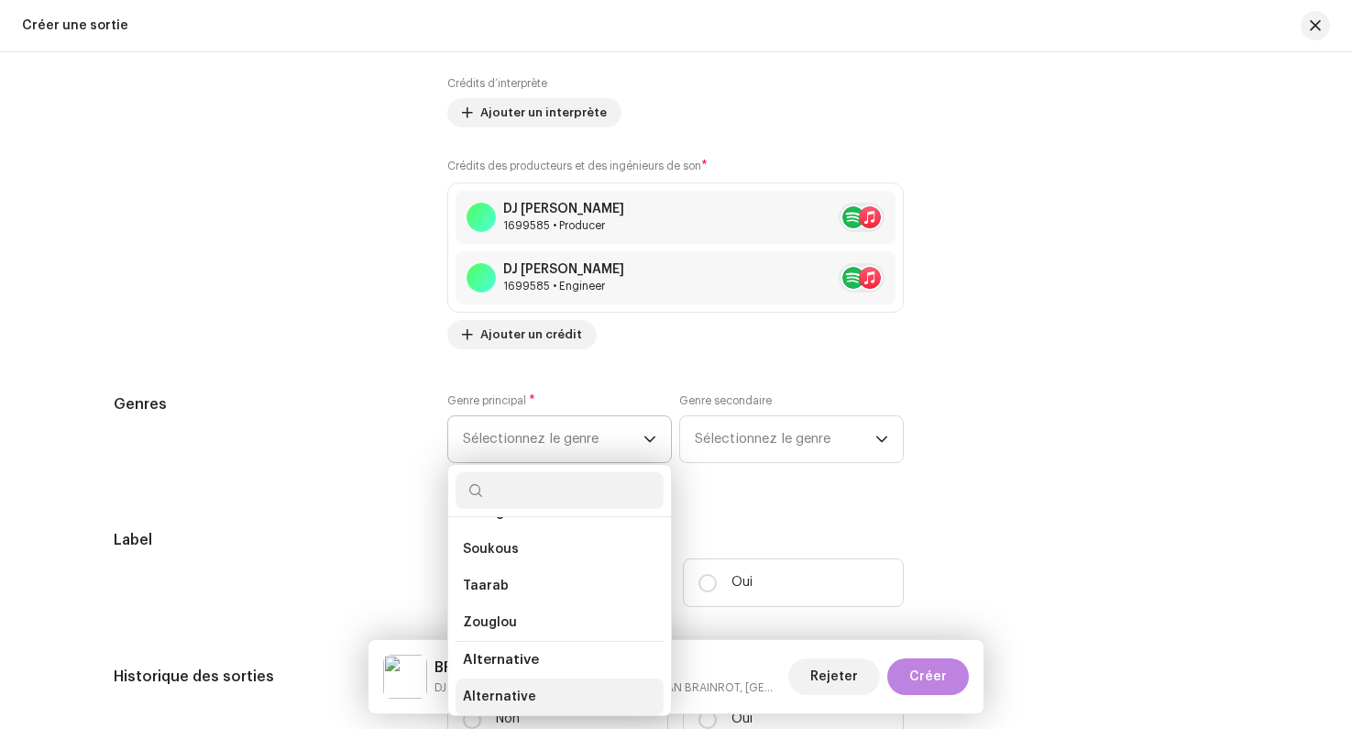
click at [485, 687] on li "Alternative" at bounding box center [560, 696] width 208 height 37
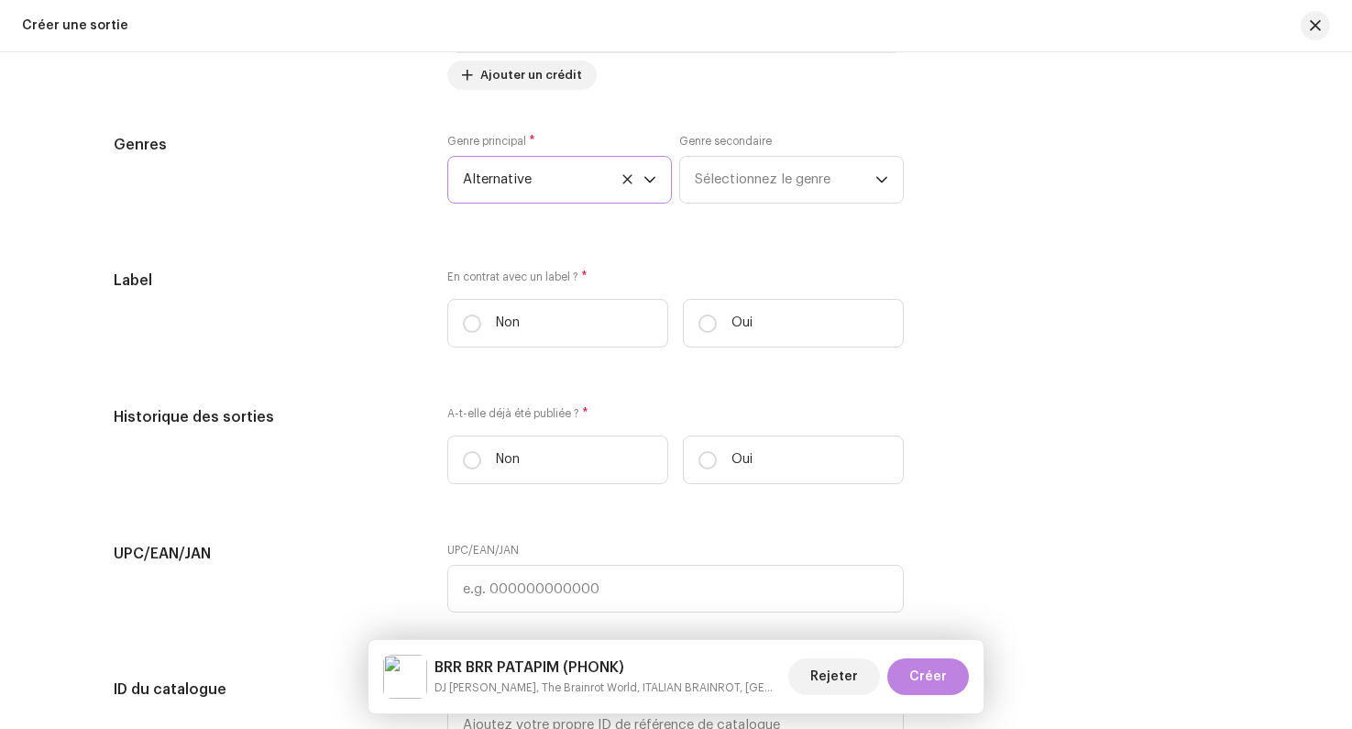
scroll to position [3215, 0]
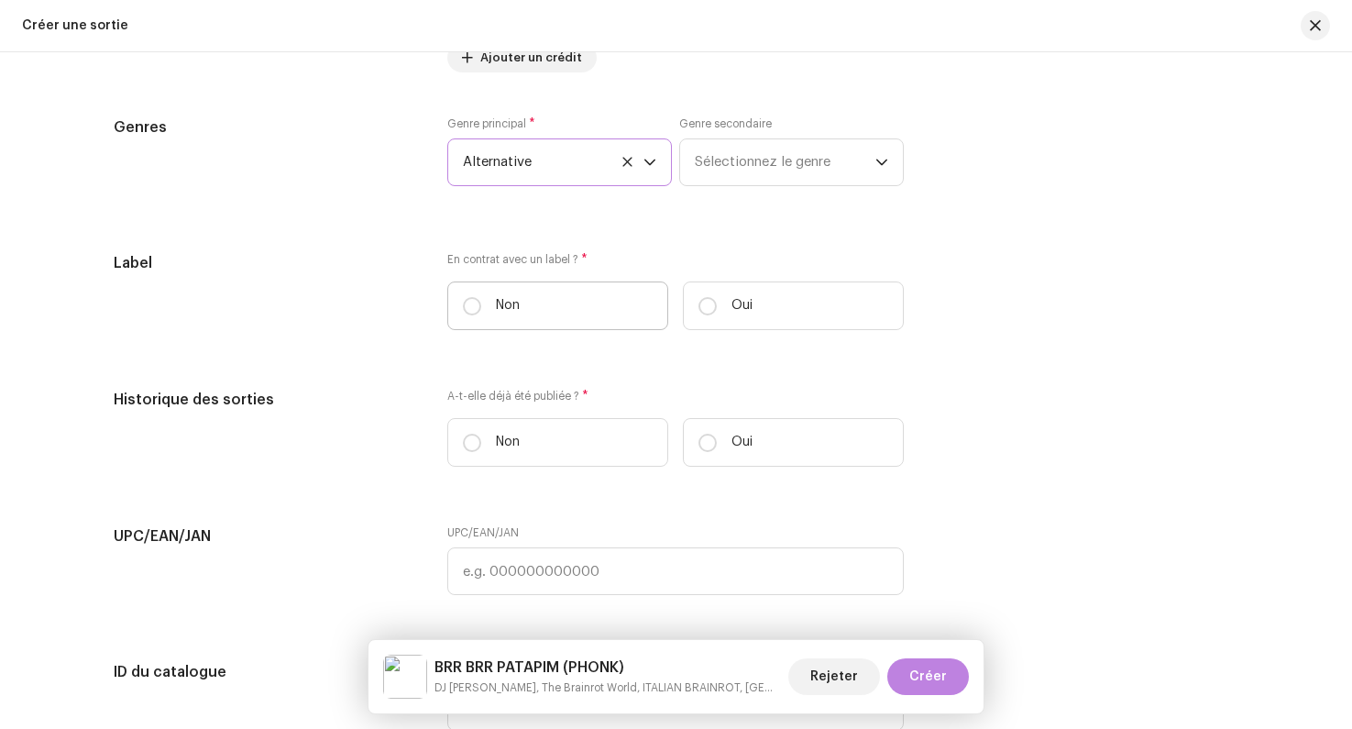
click at [469, 319] on label "Non" at bounding box center [557, 305] width 221 height 49
click at [469, 315] on input "Non" at bounding box center [472, 306] width 18 height 18
radio input "true"
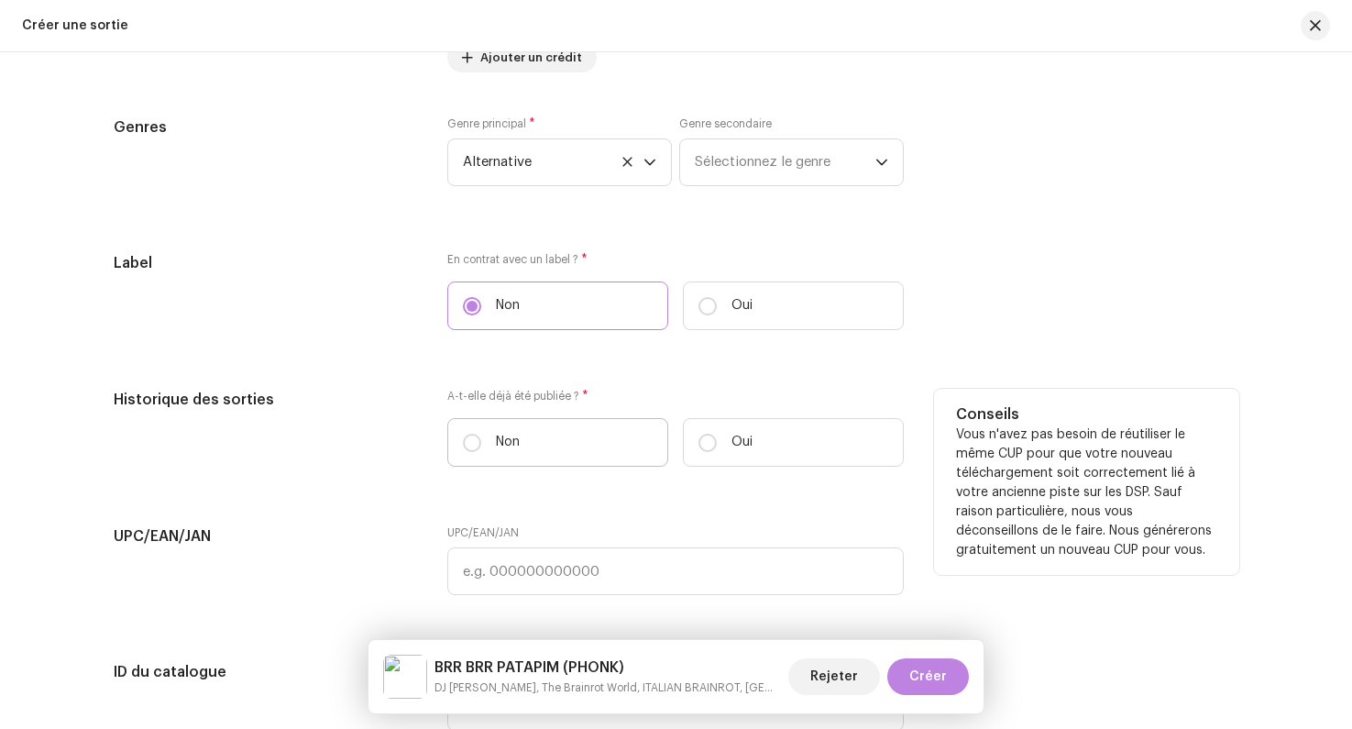
click at [469, 431] on label "Non" at bounding box center [557, 442] width 221 height 49
click at [469, 434] on input "Non" at bounding box center [472, 443] width 18 height 18
radio input "true"
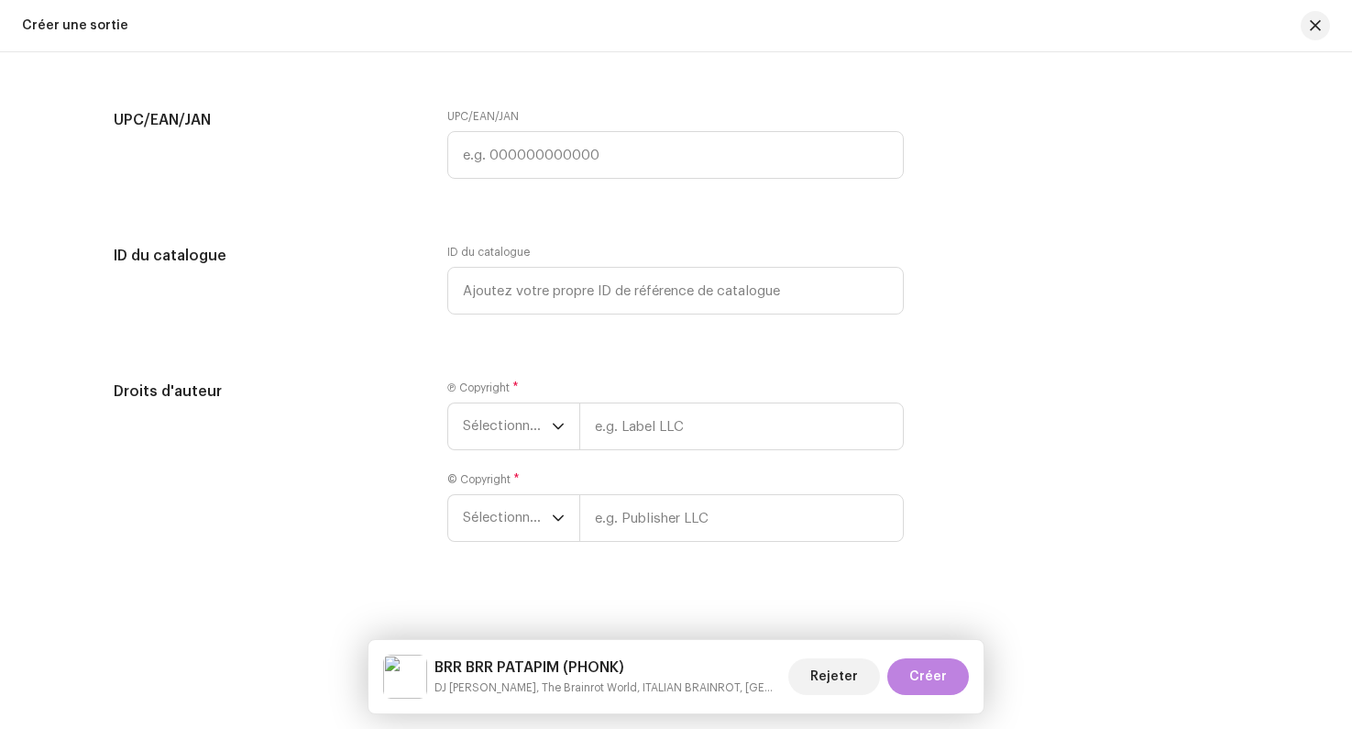
scroll to position [3648, 0]
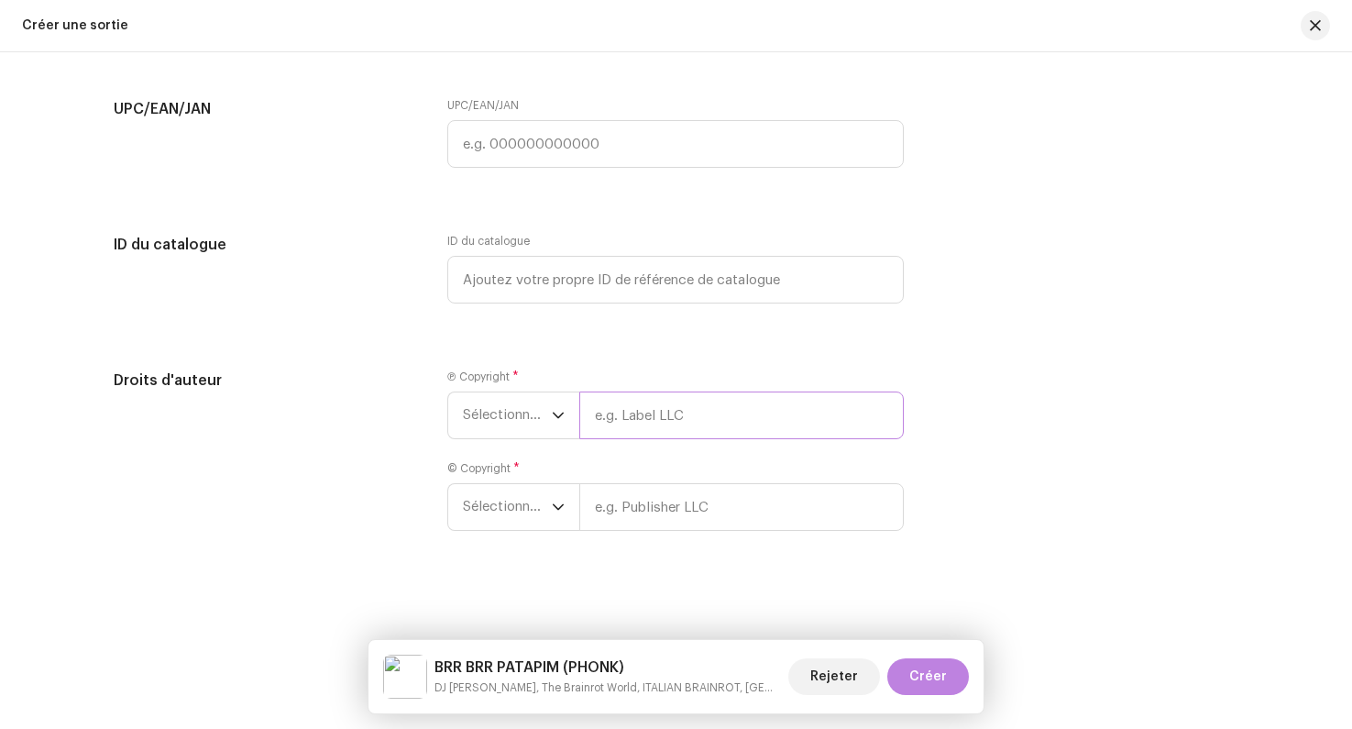
click at [644, 424] on input "text" at bounding box center [741, 415] width 325 height 48
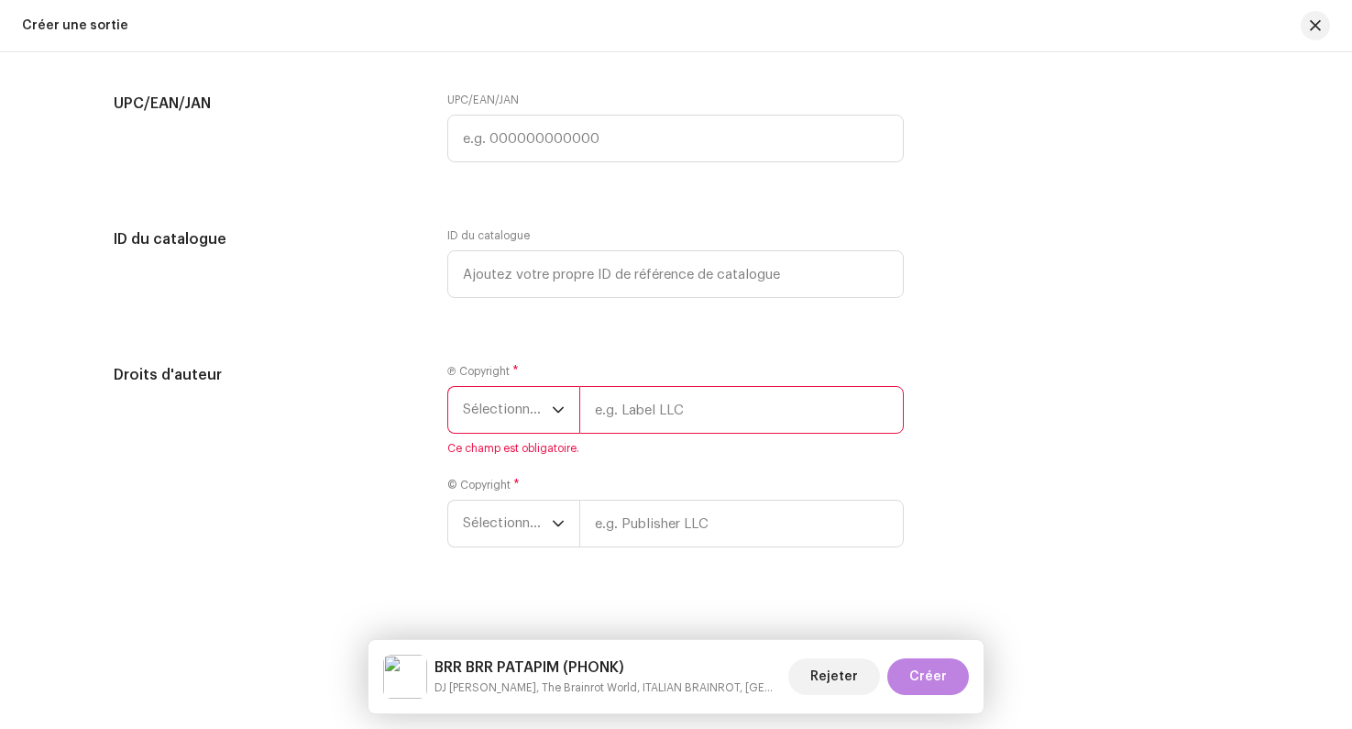
click at [527, 418] on span "Sélectionner une année" at bounding box center [507, 410] width 89 height 46
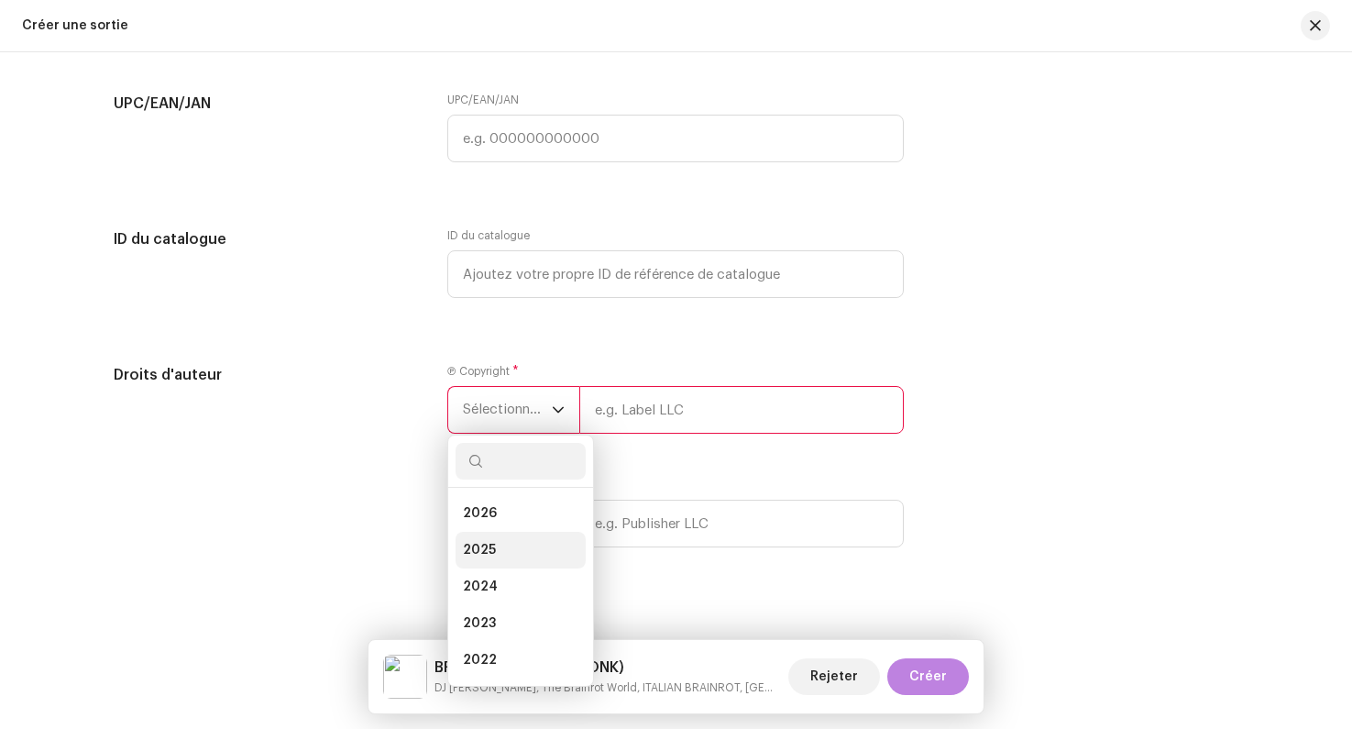
click at [508, 542] on li "2025" at bounding box center [521, 550] width 130 height 37
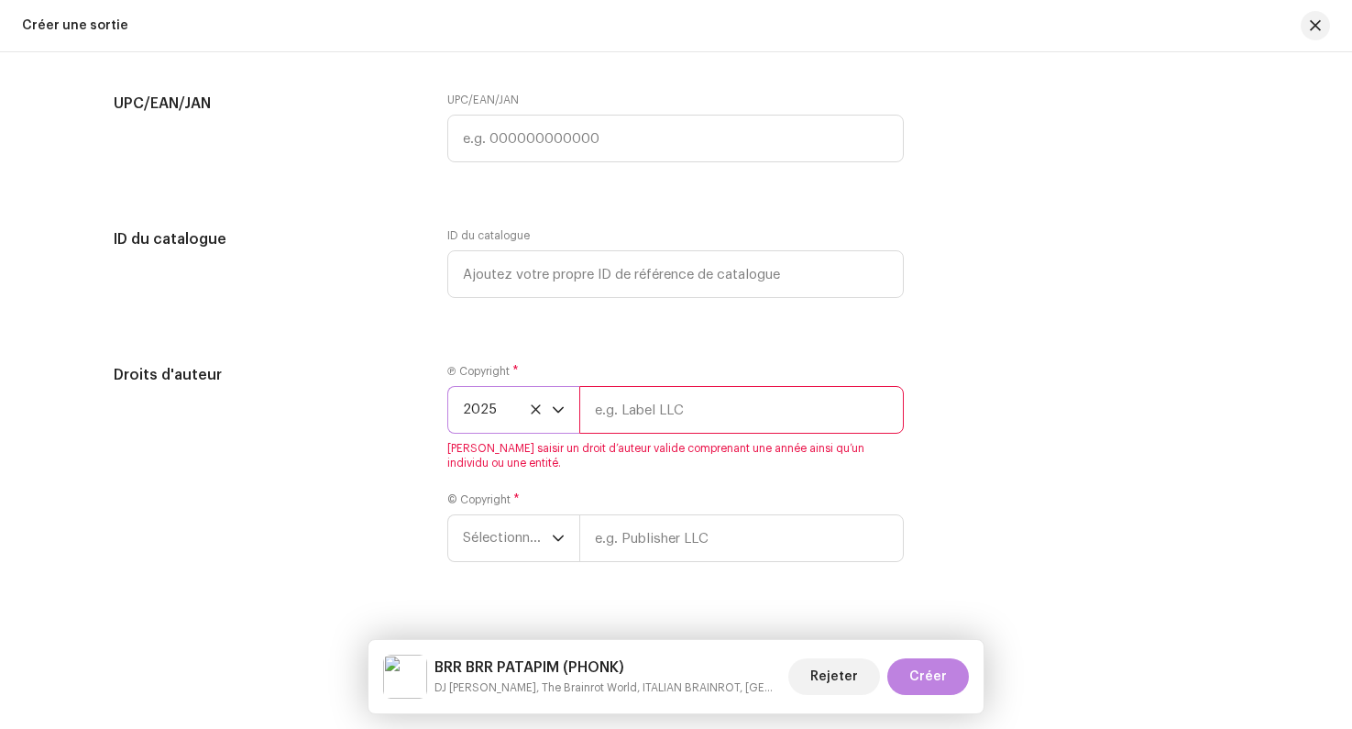
click at [492, 507] on label "© Copyright *" at bounding box center [483, 499] width 72 height 15
click at [492, 526] on span "Sélectionner une année" at bounding box center [507, 538] width 89 height 46
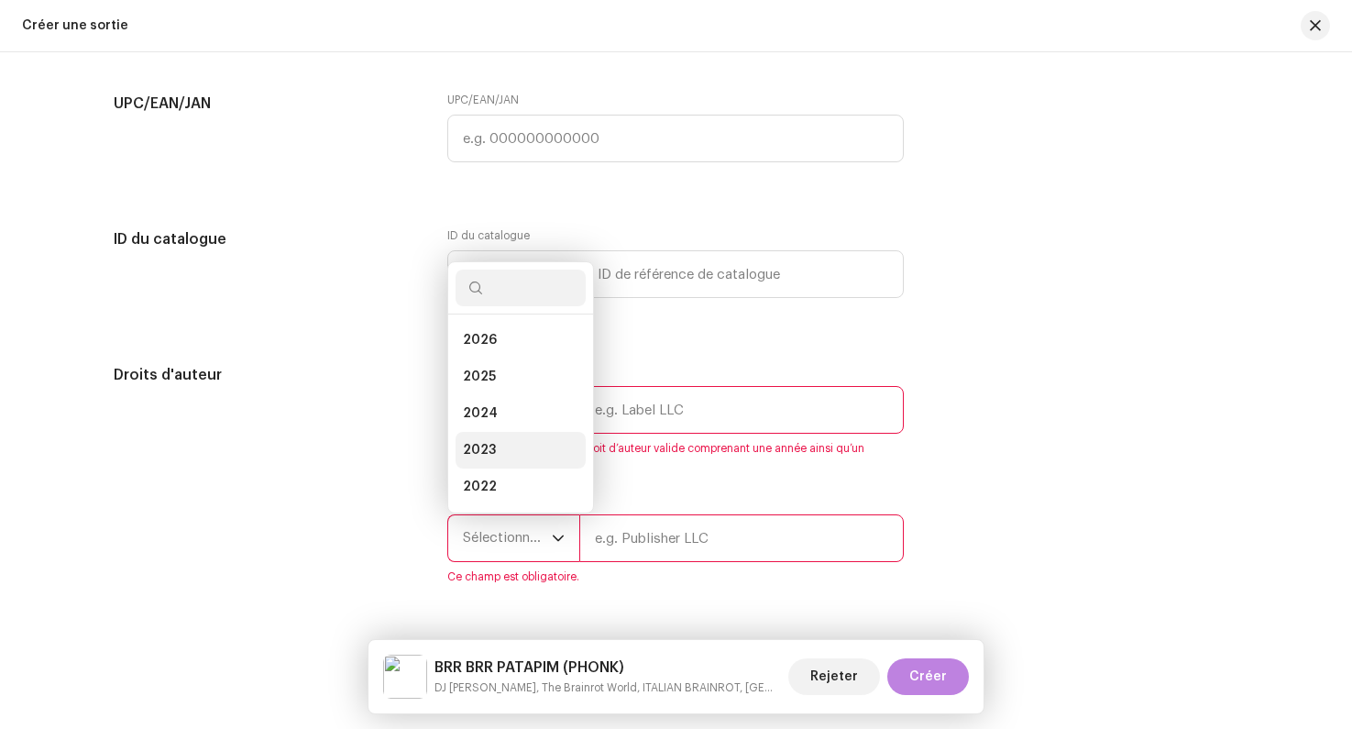
scroll to position [29, 0]
click at [480, 349] on span "2025" at bounding box center [479, 347] width 33 height 18
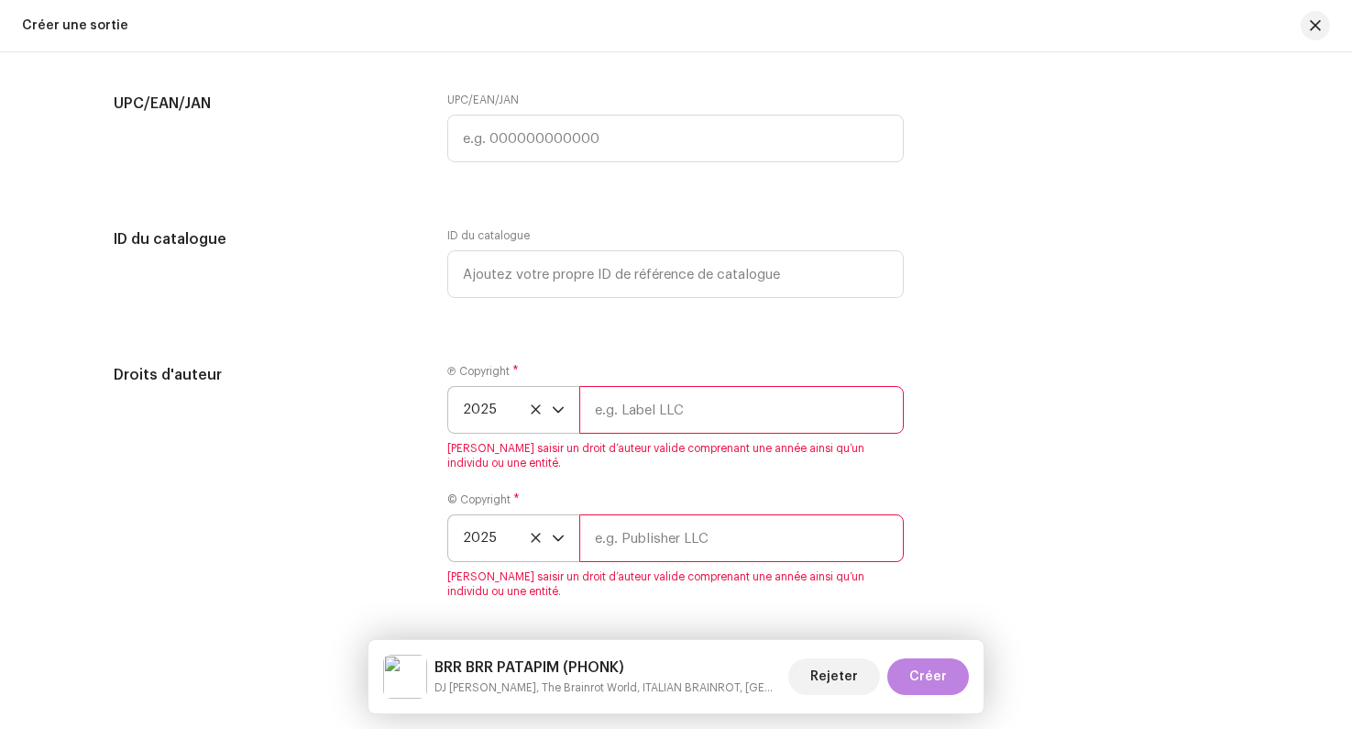
click at [623, 417] on input "text" at bounding box center [741, 410] width 325 height 48
type input "Lalala"
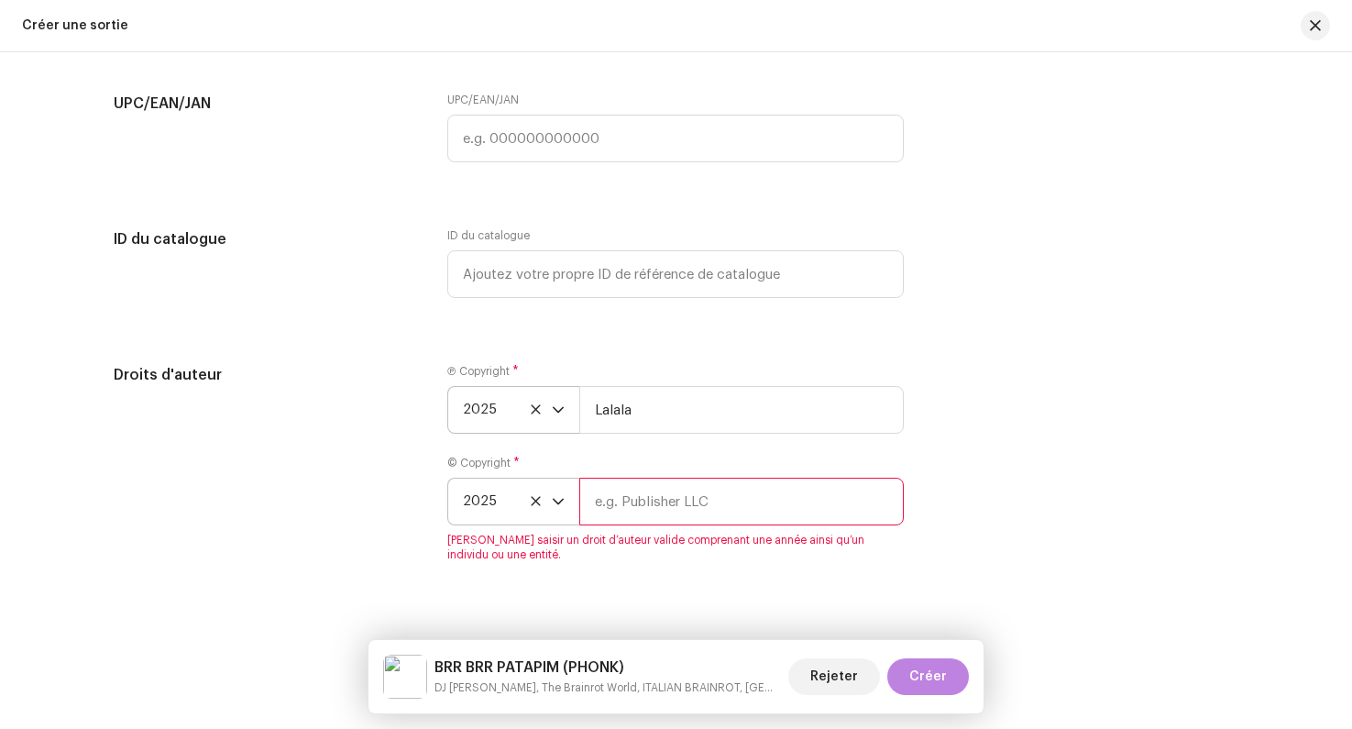
click at [666, 525] on input "text" at bounding box center [741, 502] width 325 height 48
type input "Lalala"
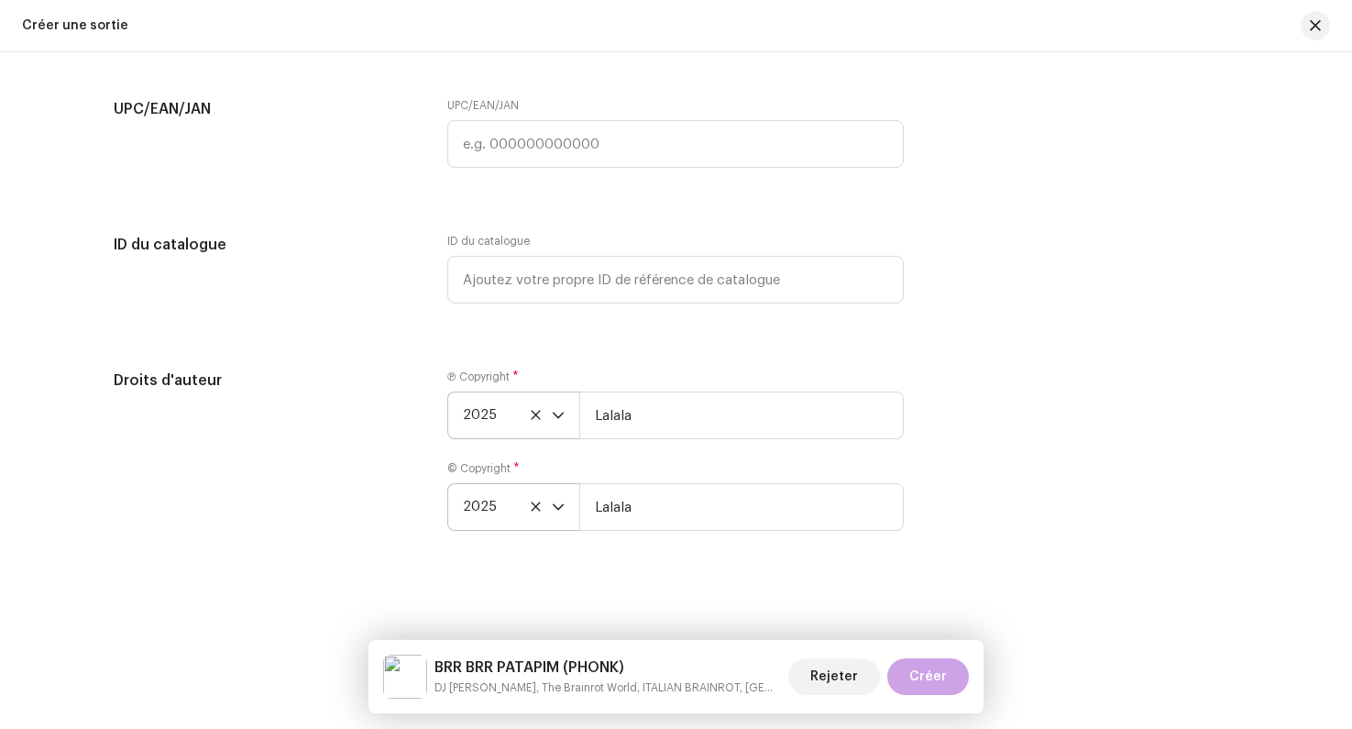
click at [928, 683] on span "Créer" at bounding box center [929, 676] width 38 height 37
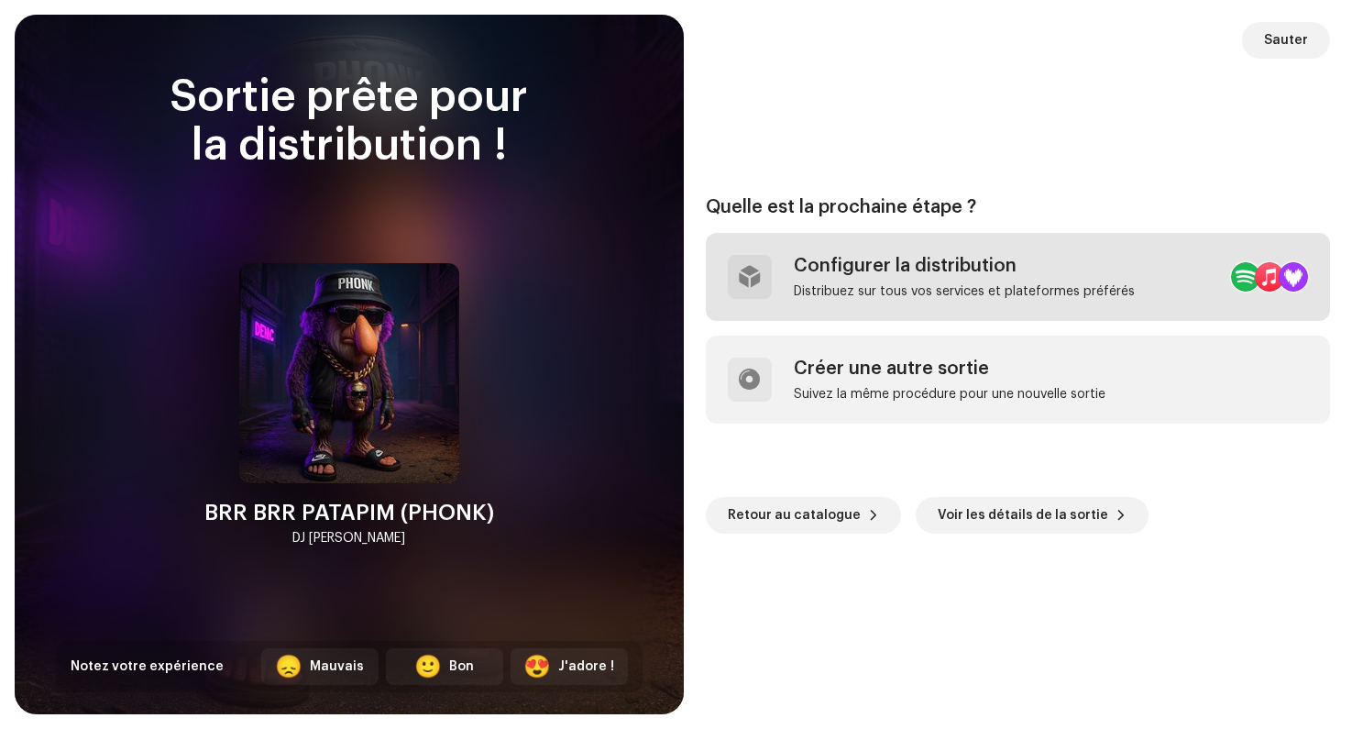
click at [910, 277] on div "Configurer la distribution Distribuez sur tous vos services et plateformes préf…" at bounding box center [964, 277] width 341 height 44
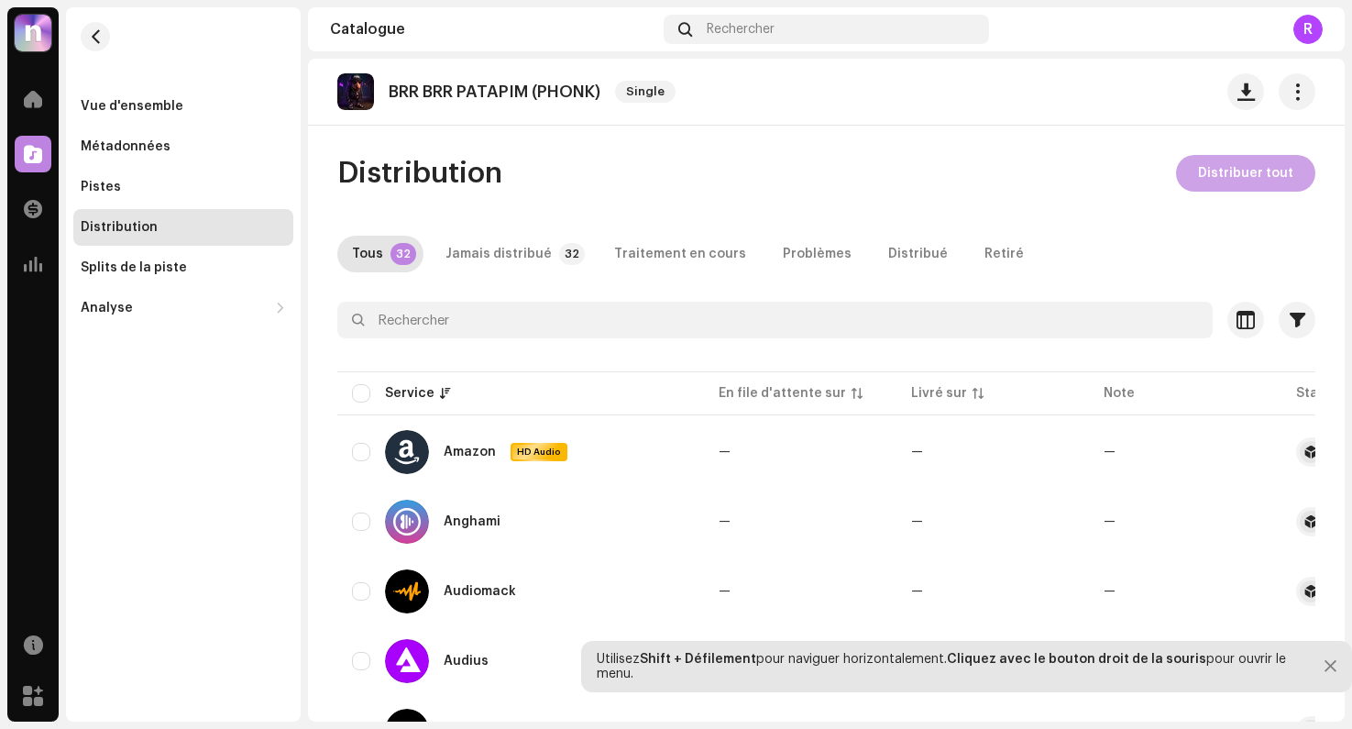
click at [1218, 176] on span "Distribuer tout" at bounding box center [1245, 173] width 95 height 37
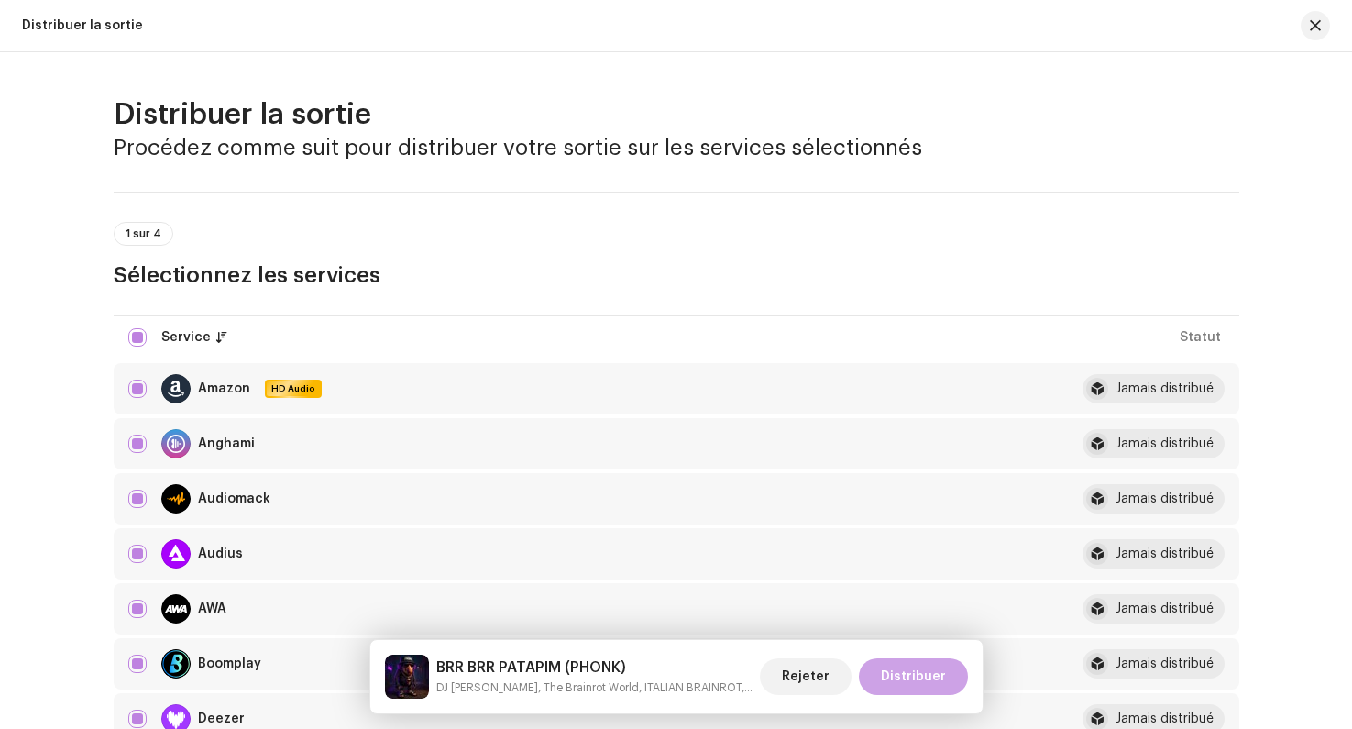
click at [903, 666] on span "Distribuer" at bounding box center [913, 676] width 65 height 37
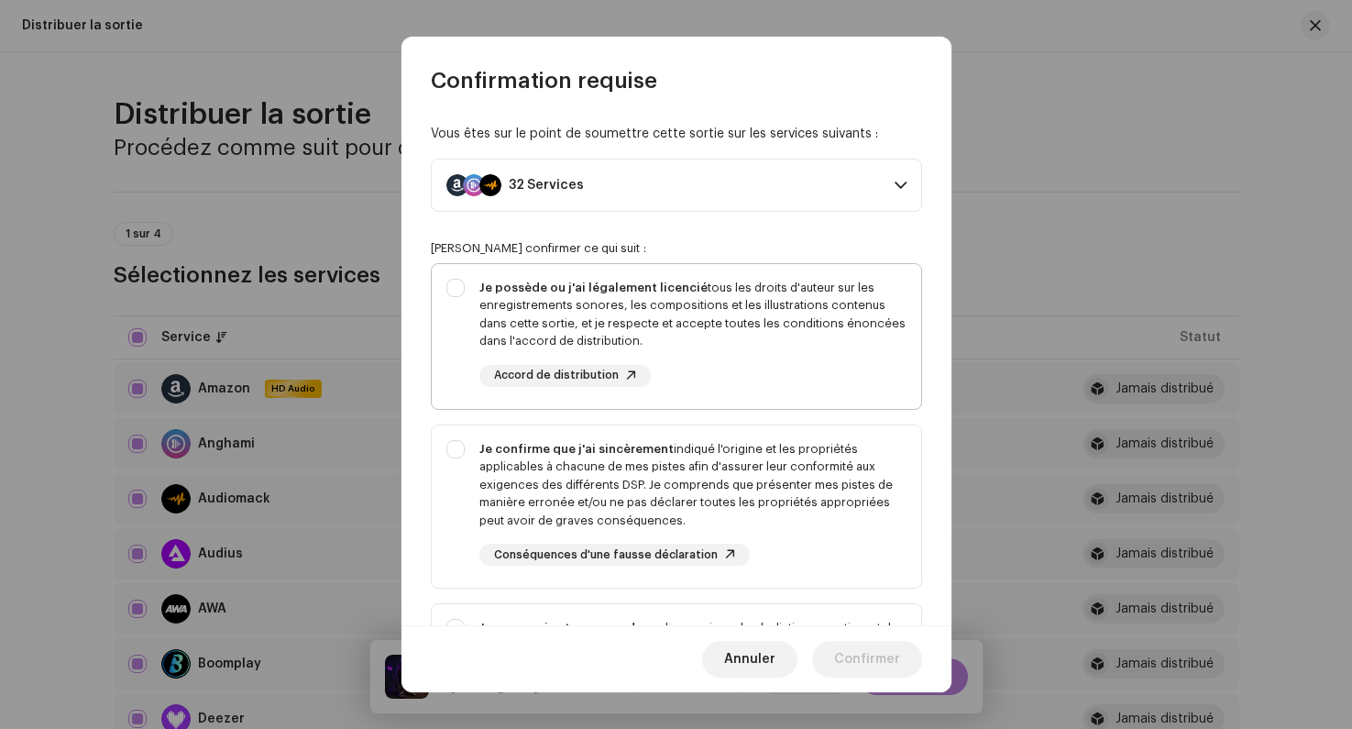
click at [461, 282] on div "Je possède ou j'ai légalement licencié tous les droits d'auteur sur les enregis…" at bounding box center [677, 333] width 490 height 138
checkbox input "true"
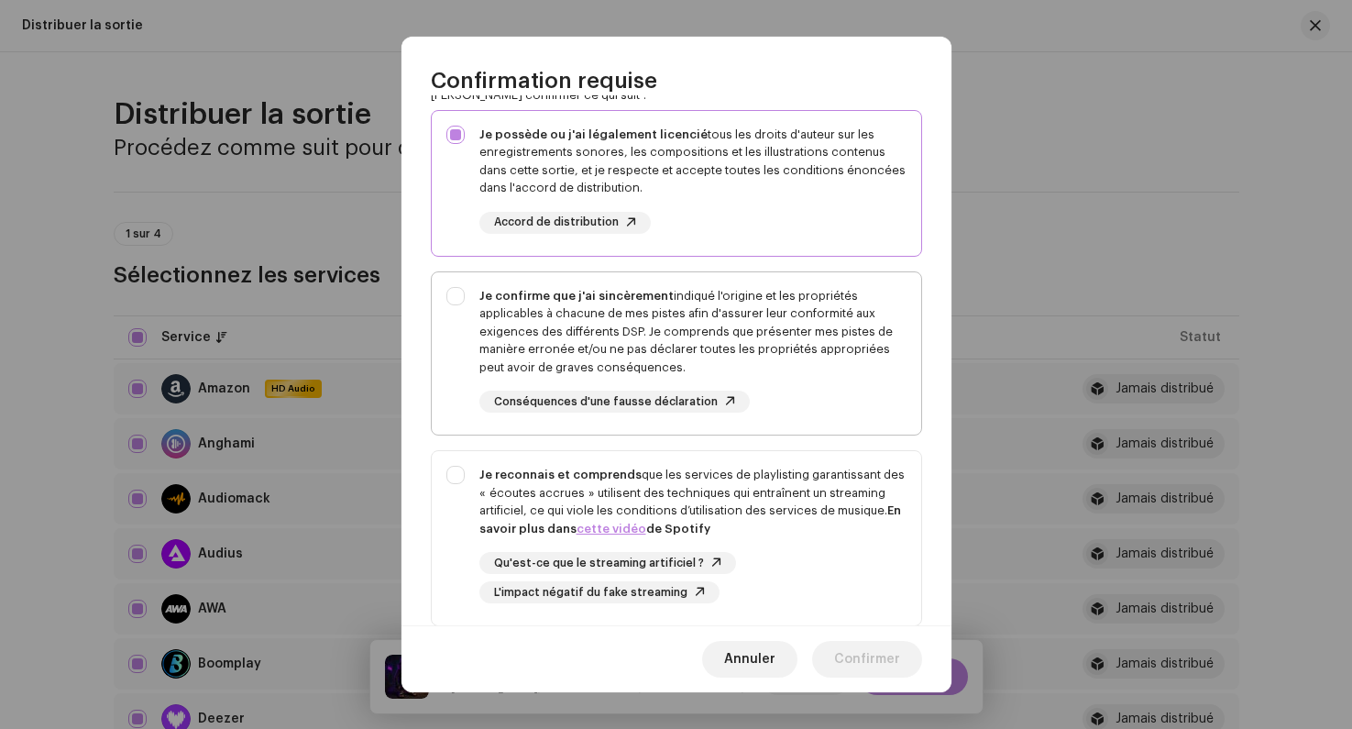
click at [458, 319] on div "Je confirme que j'ai sincèrement indiqué l'origine et les propriétés applicable…" at bounding box center [677, 350] width 490 height 156
checkbox input "true"
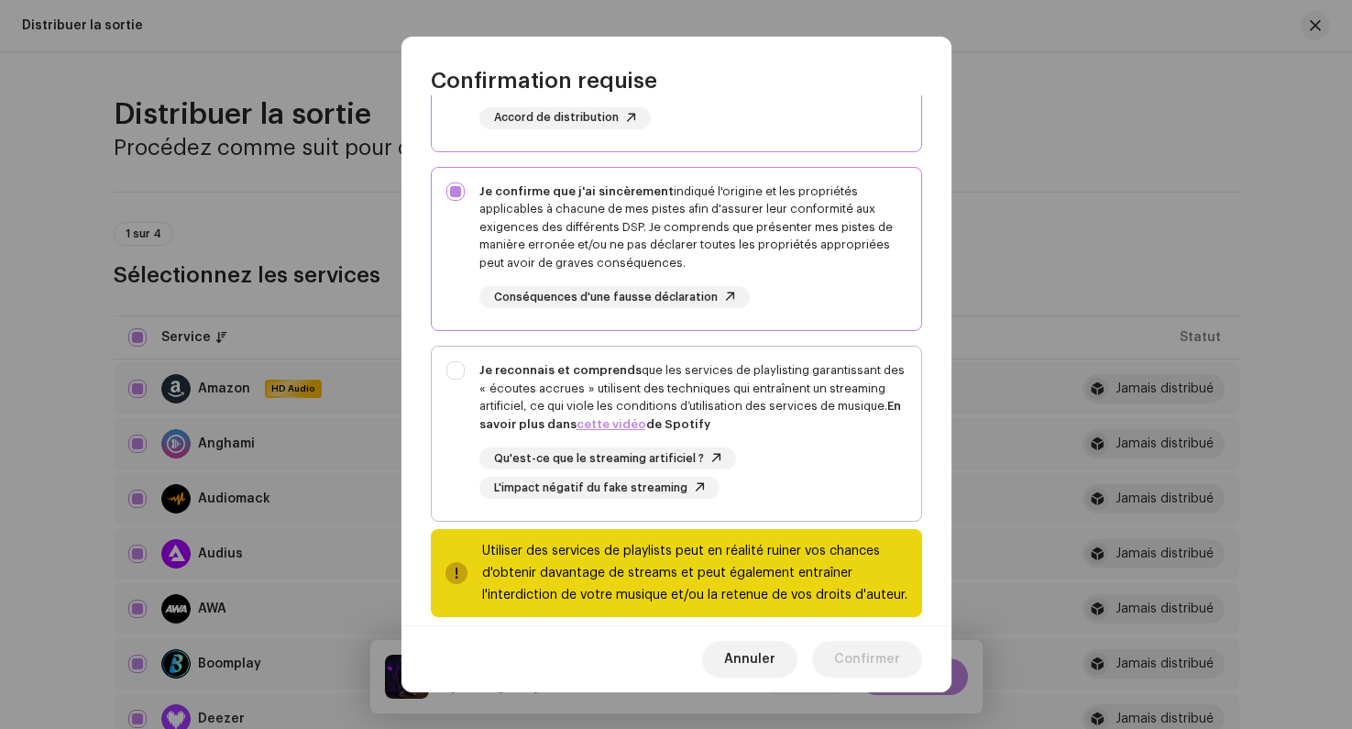
click at [447, 404] on div "Je reconnais et comprends que les services de playlisting garantissant des « éc…" at bounding box center [677, 430] width 490 height 167
checkbox input "true"
click at [867, 650] on span "Confirmer" at bounding box center [867, 659] width 66 height 37
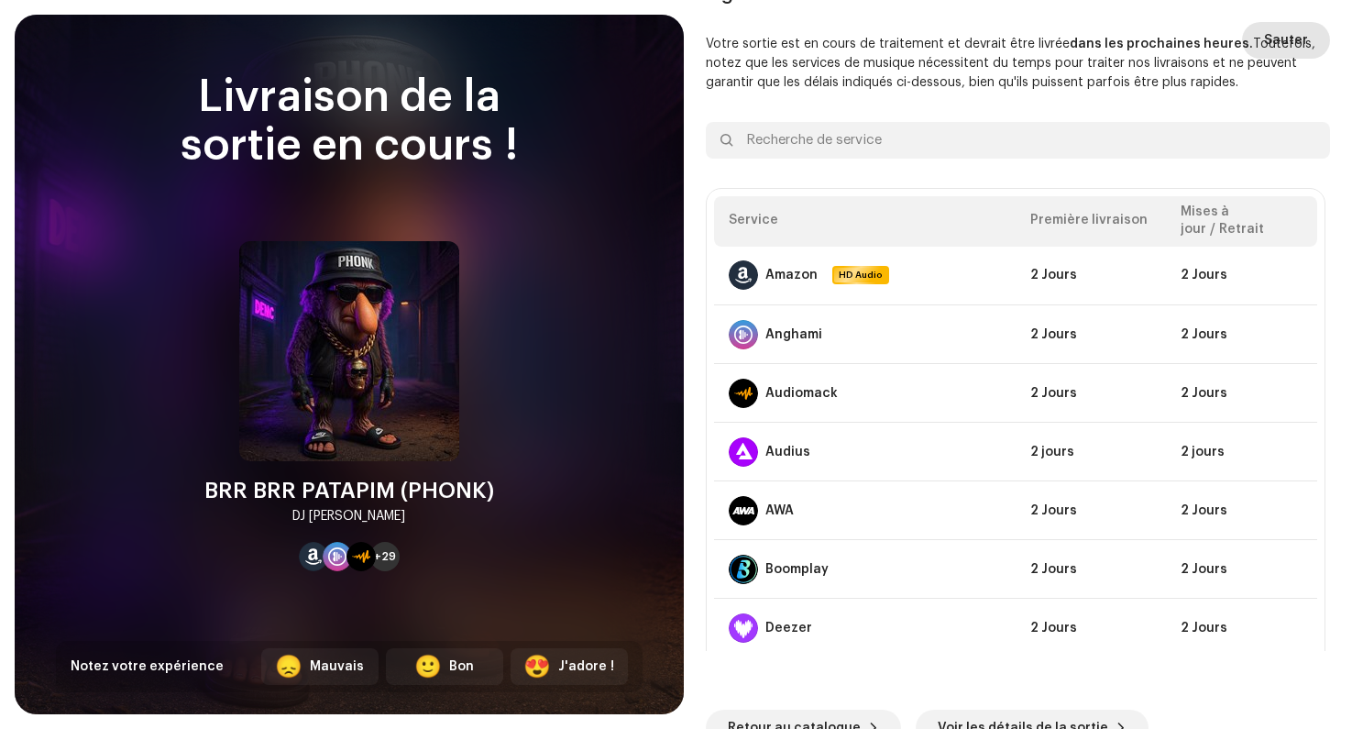
click at [1264, 51] on span "Sauter" at bounding box center [1286, 40] width 44 height 37
